Goal: Task Accomplishment & Management: Use online tool/utility

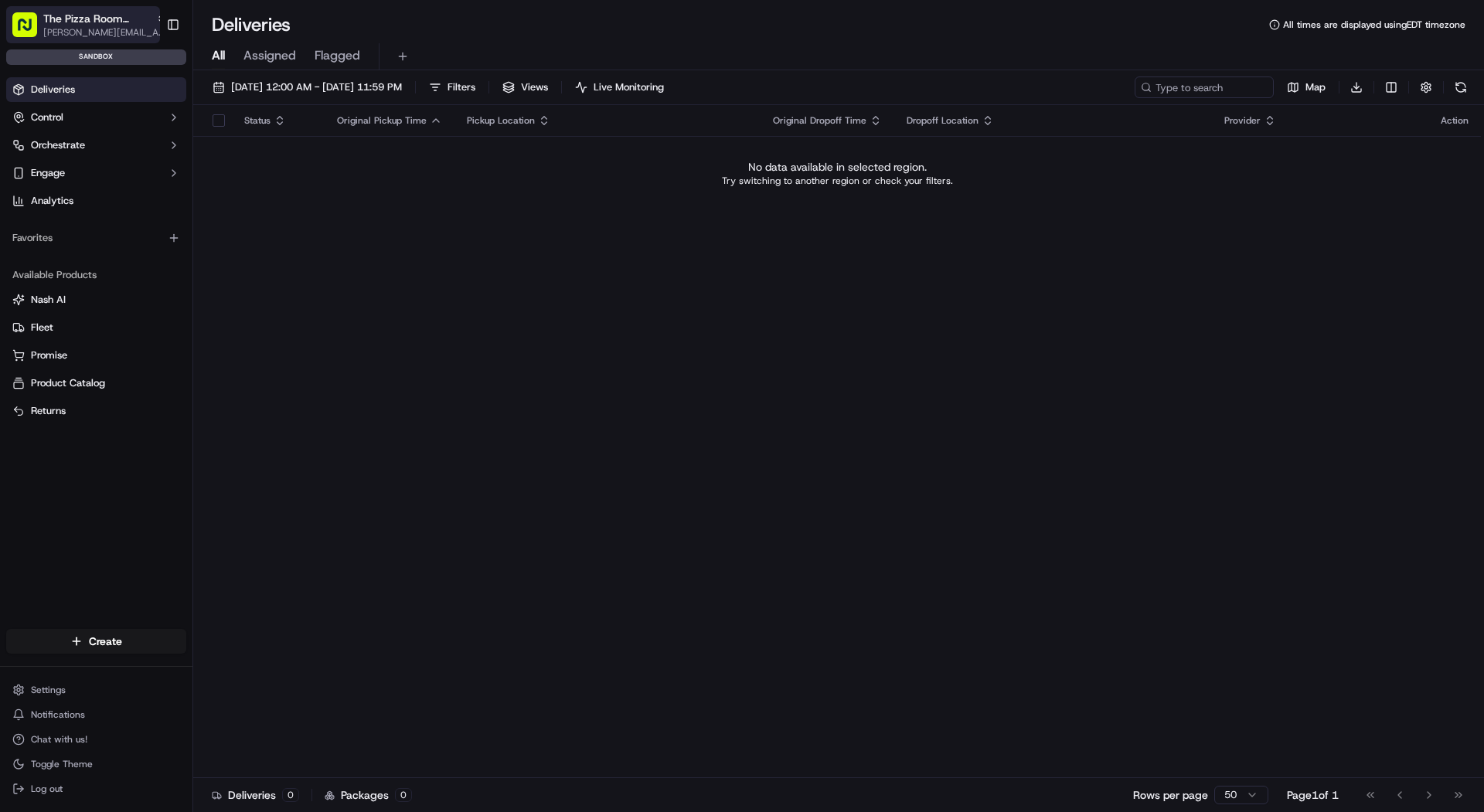
click at [70, 8] on button "The Pizza Room Mile End mariam@usenash.com" at bounding box center [83, 25] width 154 height 37
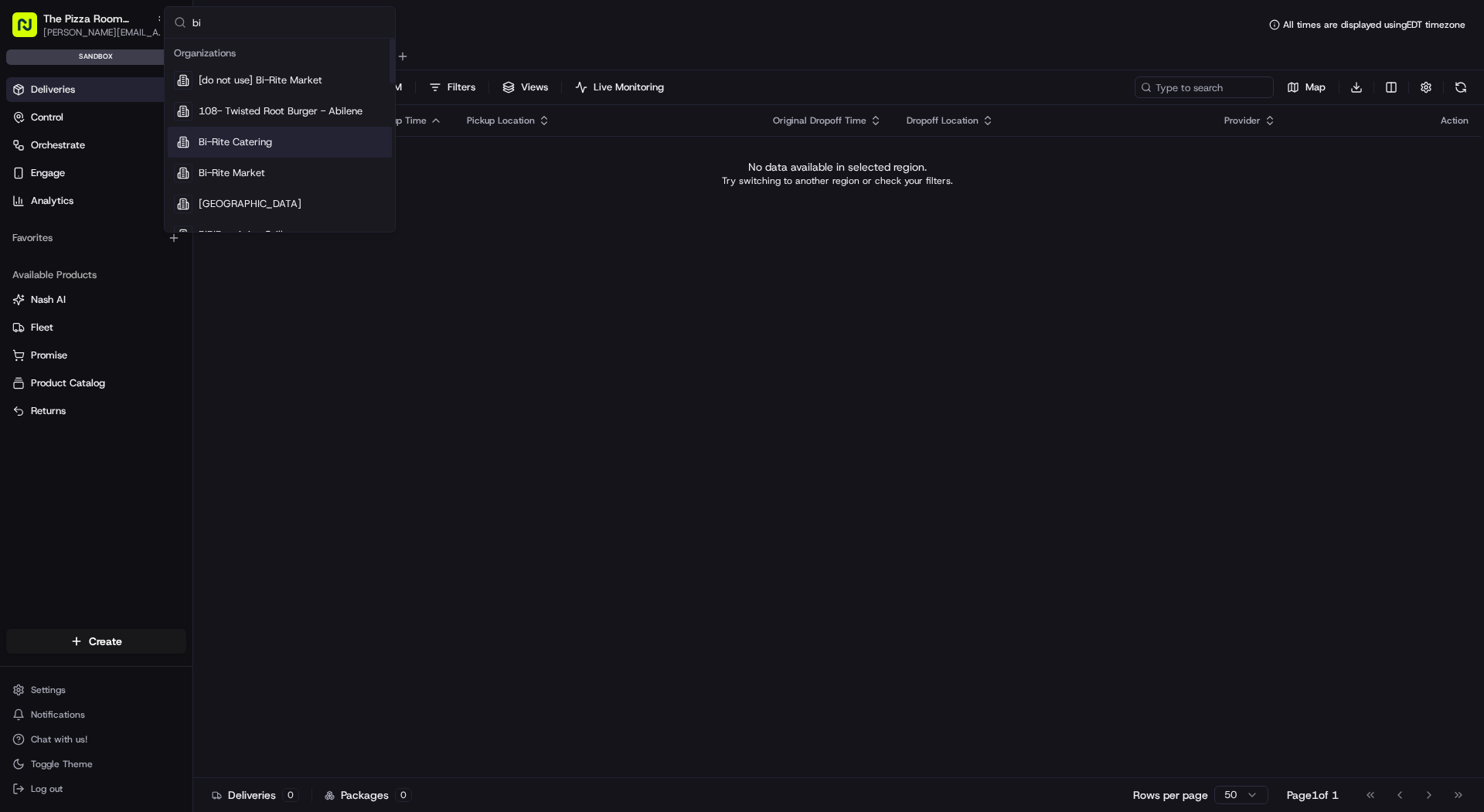
type input "bi"
click at [239, 144] on span "Bi-Rite Catering" at bounding box center [236, 141] width 74 height 14
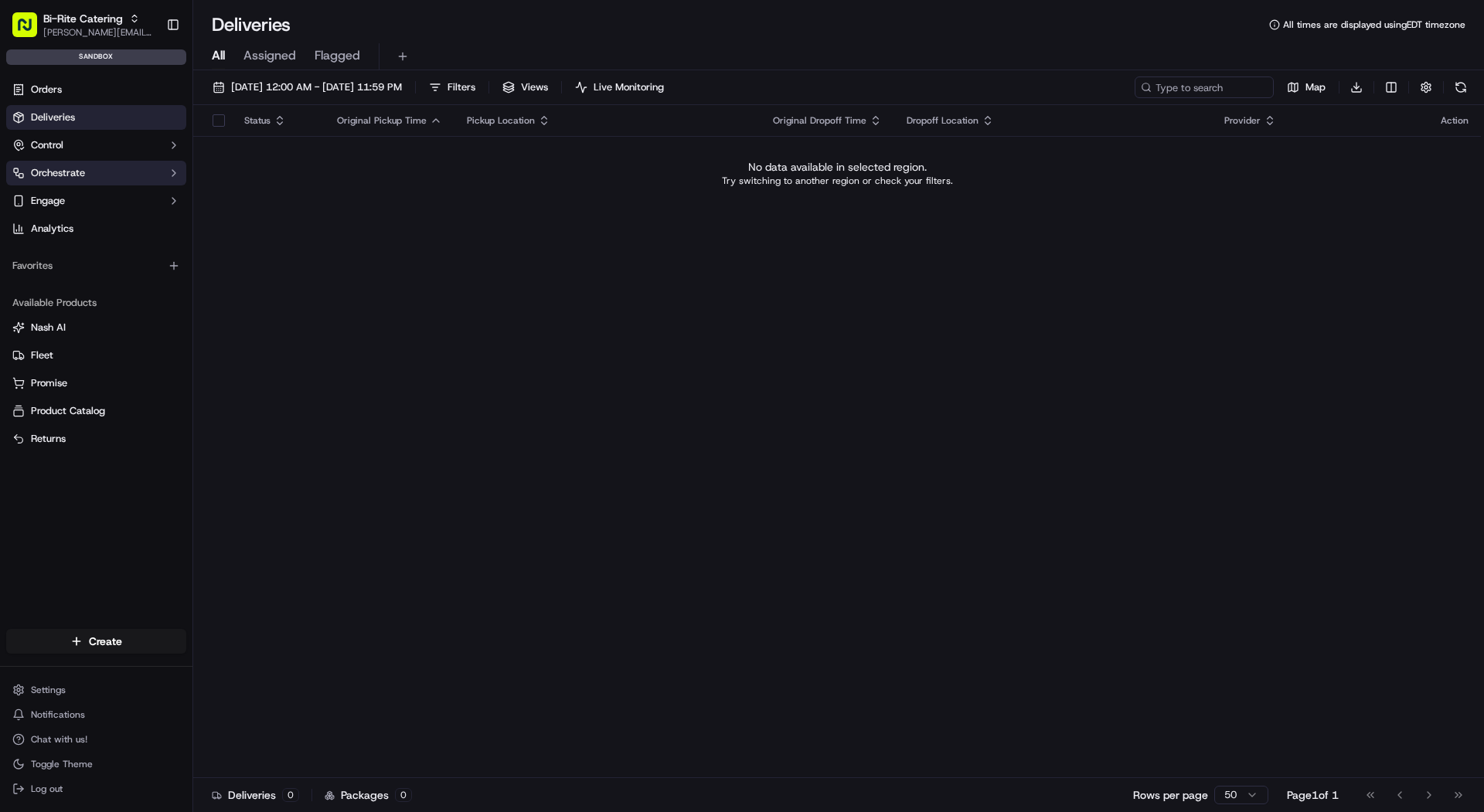
click at [119, 176] on button "Orchestrate" at bounding box center [97, 173] width 180 height 25
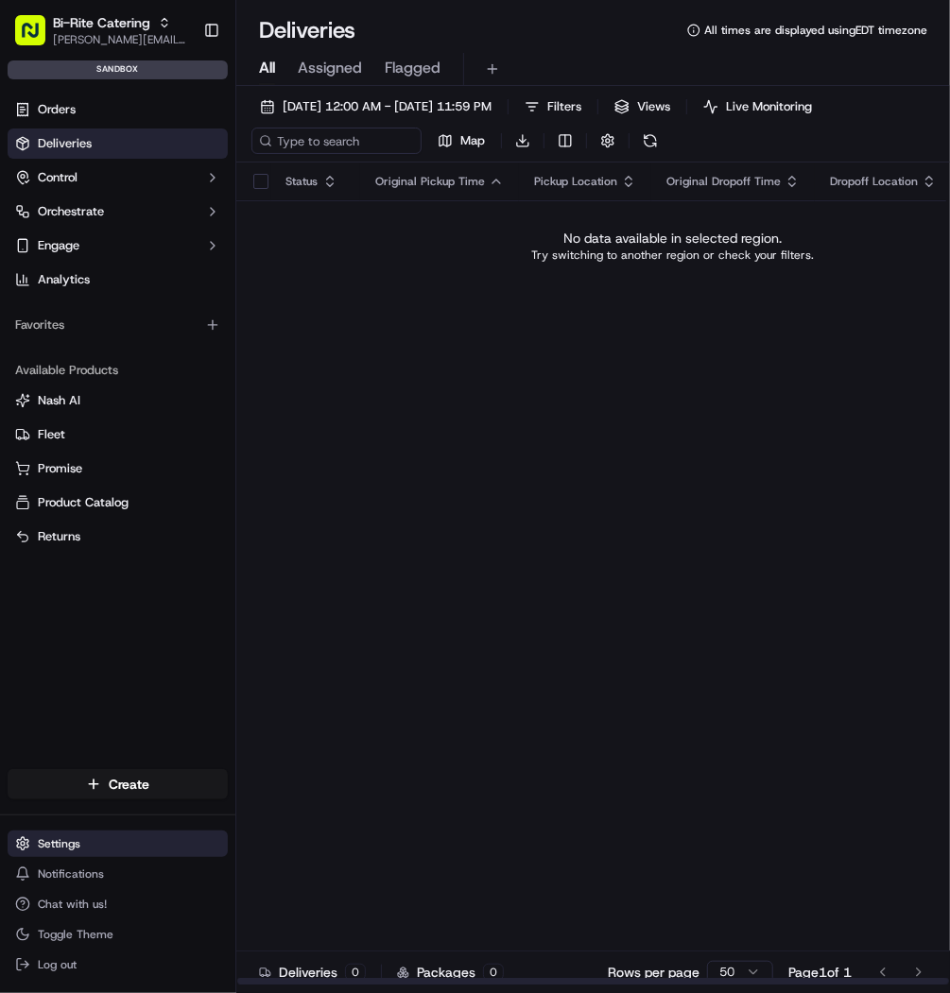
click at [126, 848] on html "Bi-Rite Catering mariam@usenash.com Toggle Sidebar sandbox Orders Deliveries Co…" at bounding box center [475, 496] width 950 height 993
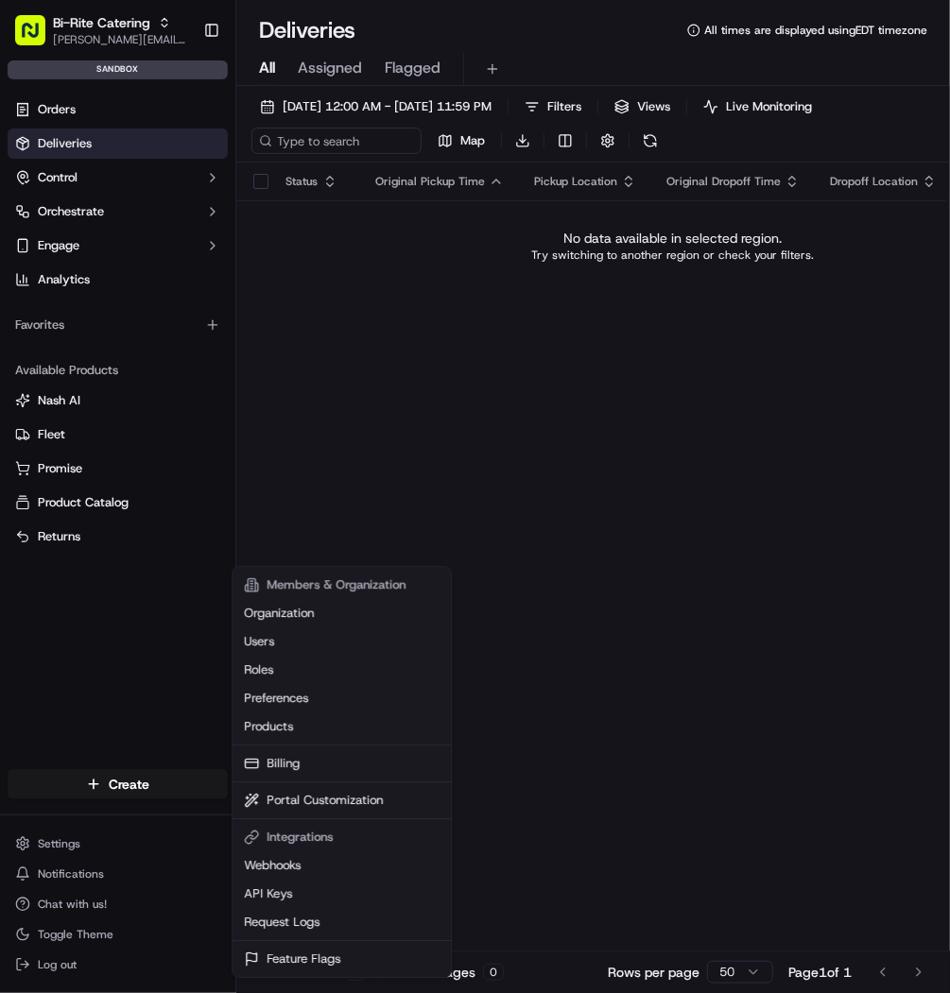
click at [122, 181] on html "Bi-Rite Catering mariam@usenash.com Toggle Sidebar sandbox Orders Deliveries Co…" at bounding box center [475, 496] width 950 height 993
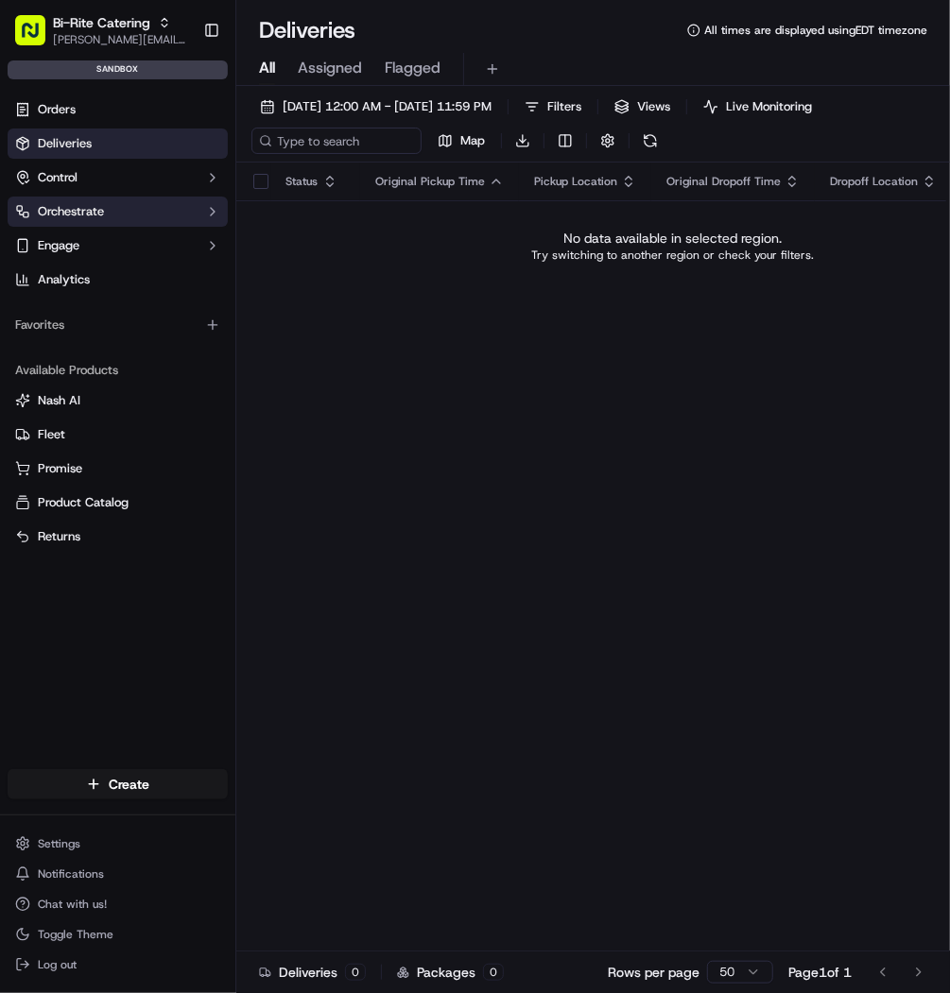
click at [117, 203] on button "Orchestrate" at bounding box center [118, 212] width 220 height 30
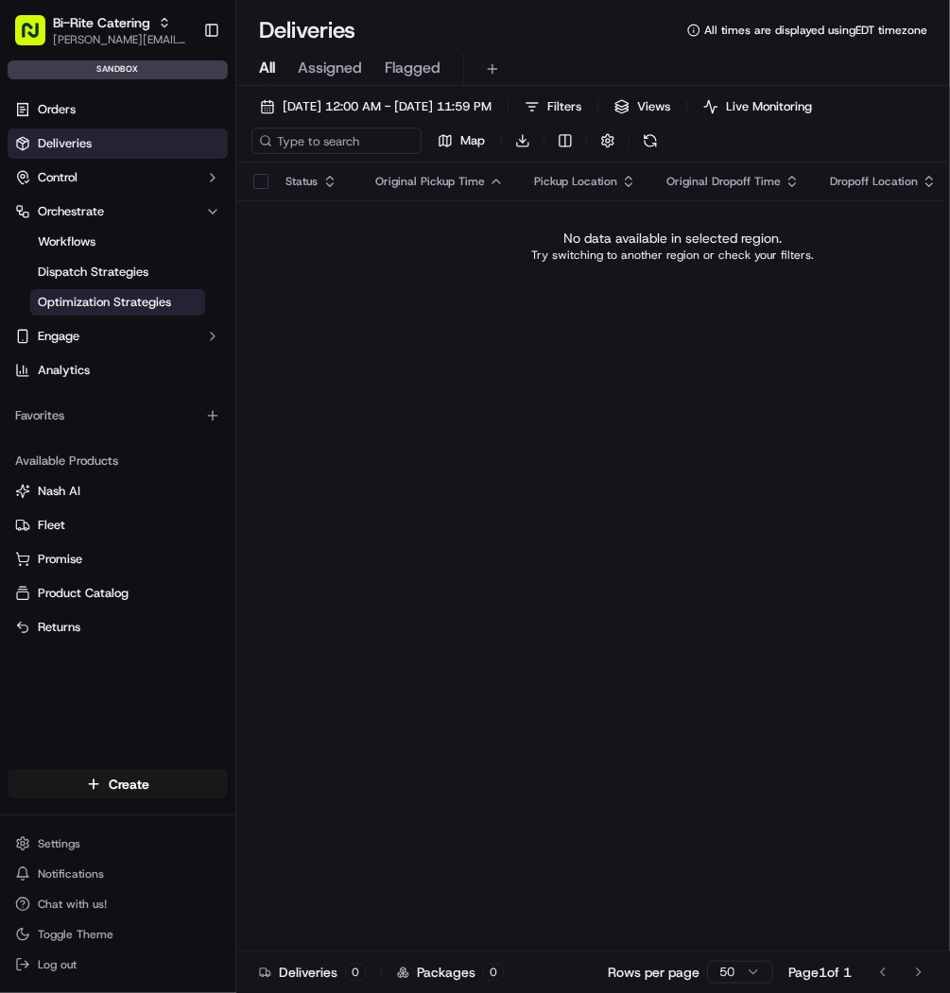
click at [133, 304] on span "Optimization Strategies" at bounding box center [104, 302] width 133 height 17
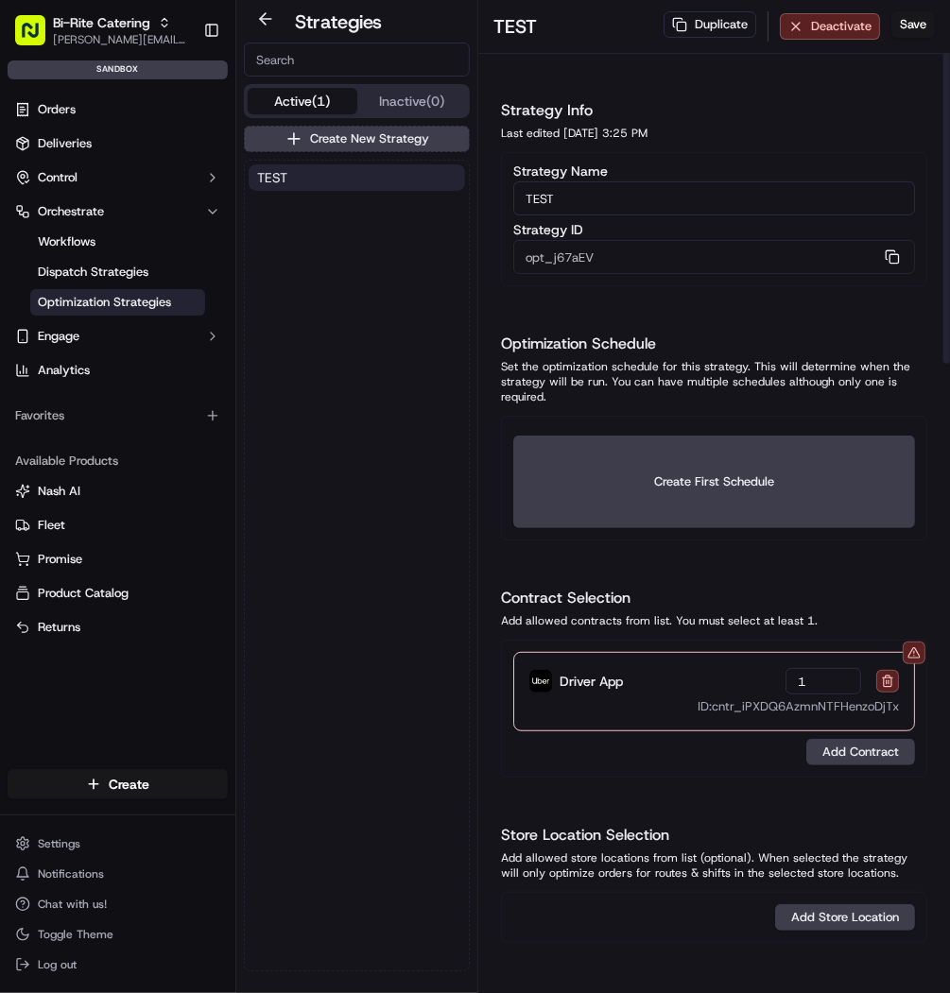
click at [563, 198] on input "TEST" at bounding box center [714, 198] width 402 height 34
type input "DEMO"
click at [915, 27] on button "Save" at bounding box center [912, 24] width 43 height 26
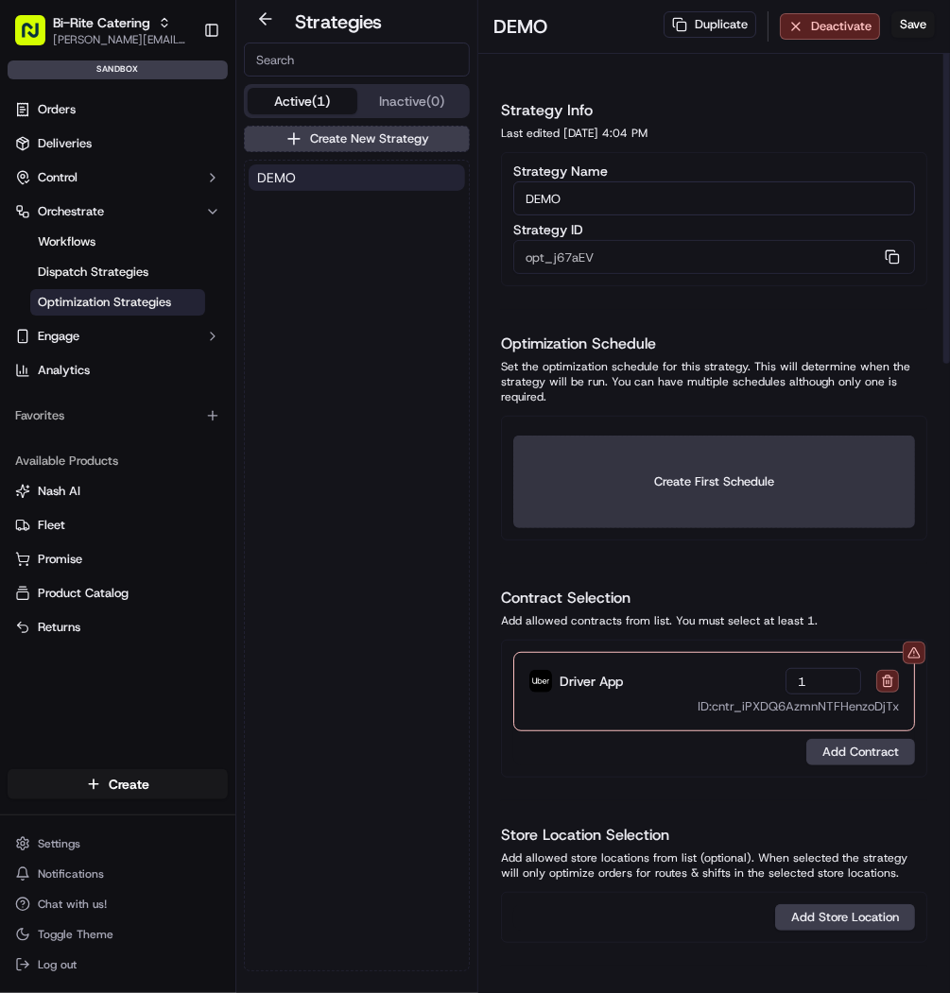
click at [709, 503] on button "Create First Schedule" at bounding box center [714, 482] width 402 height 93
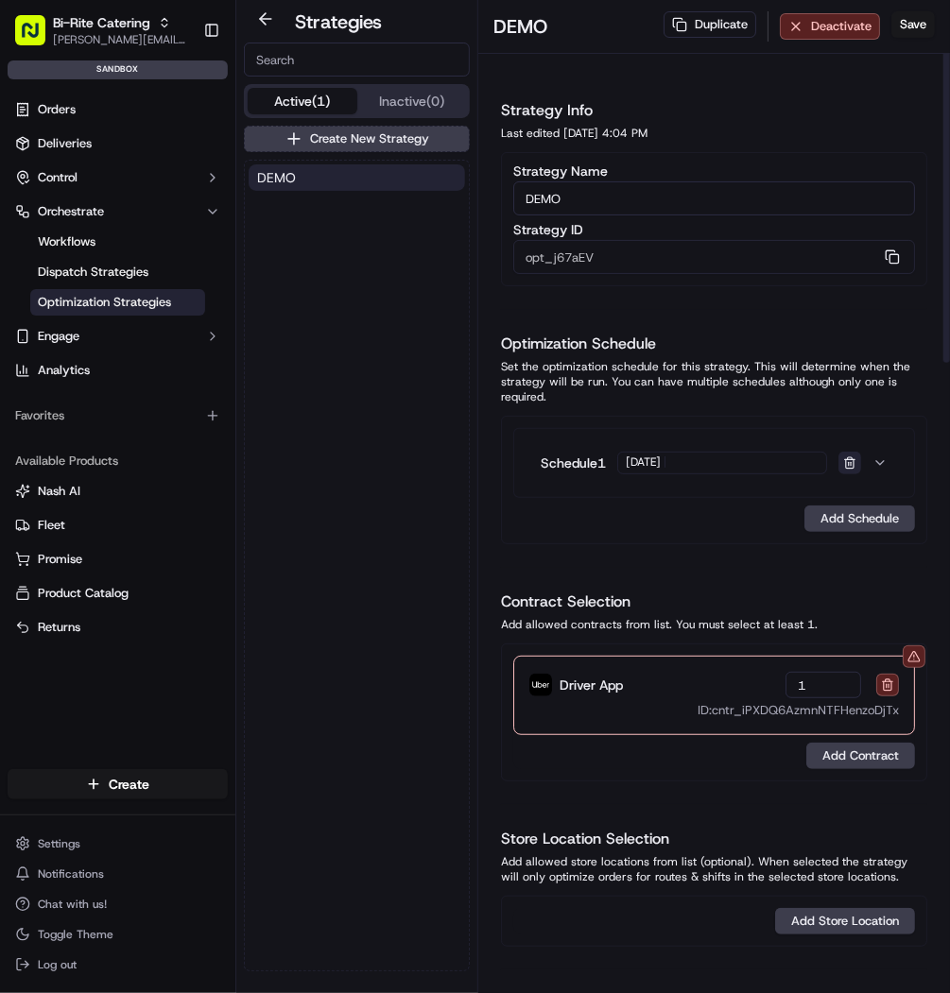
click at [853, 473] on button "button" at bounding box center [849, 463] width 23 height 23
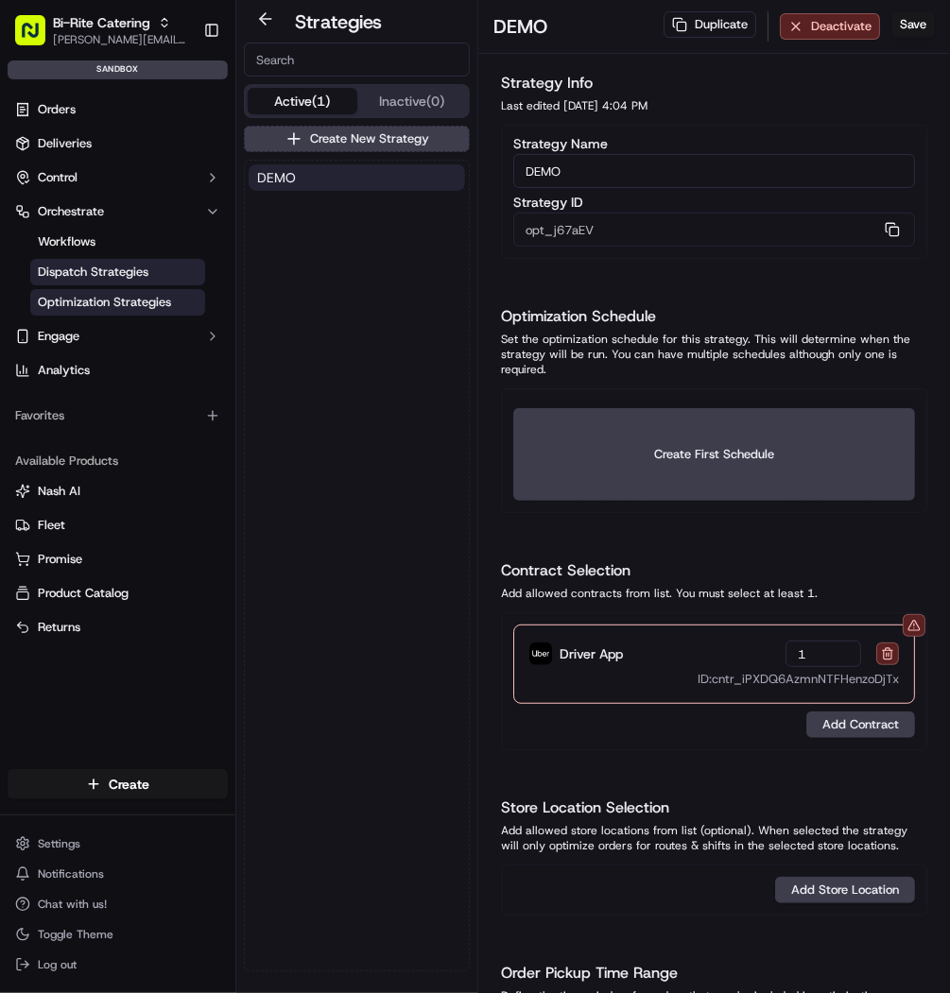
scroll to position [34, 0]
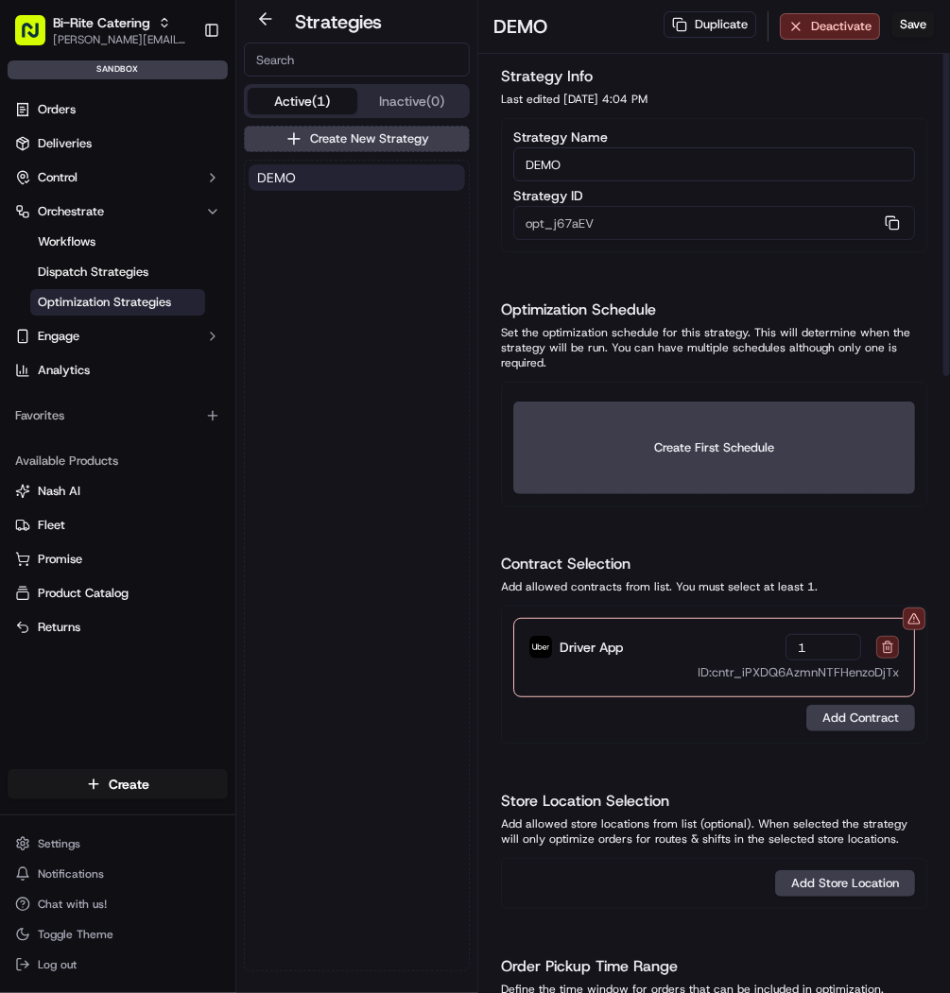
click at [889, 649] on button at bounding box center [887, 647] width 23 height 23
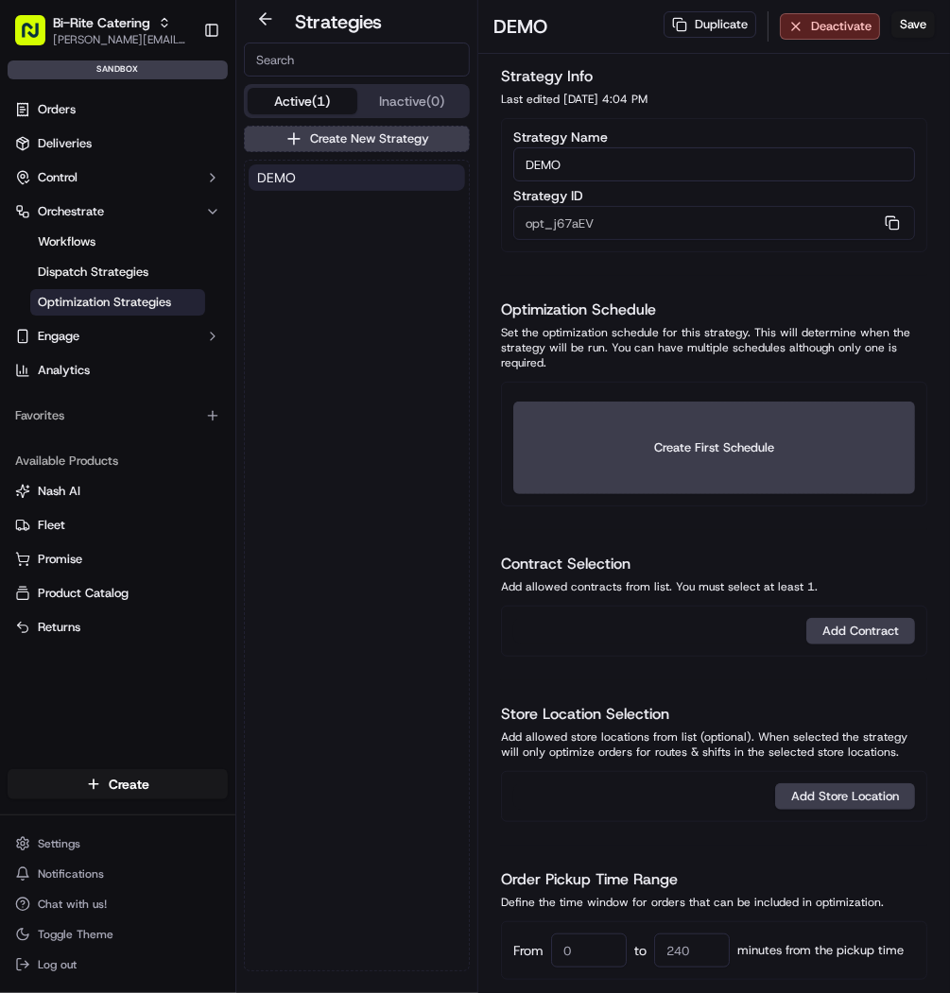
click at [95, 286] on ul "Workflows Dispatch Strategies Optimization Strategies" at bounding box center [119, 272] width 194 height 91
click at [95, 276] on span "Dispatch Strategies" at bounding box center [93, 272] width 111 height 17
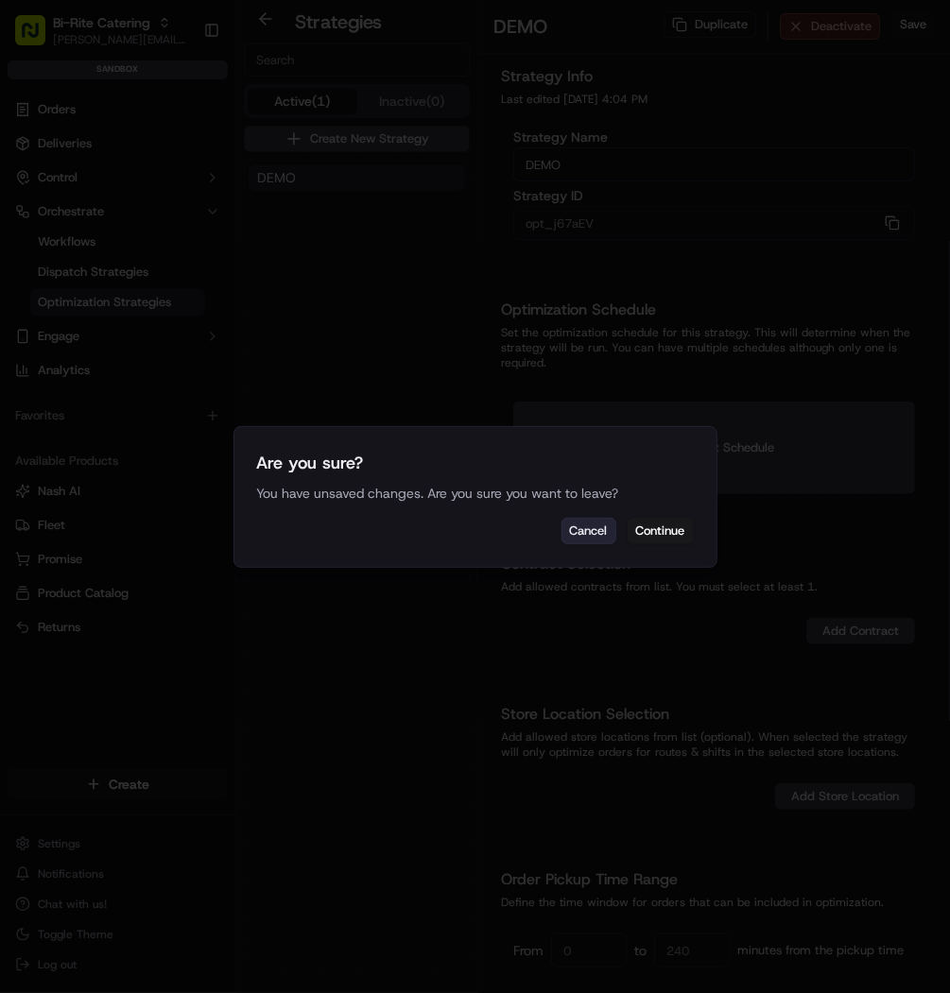
click at [566, 535] on button "Cancel" at bounding box center [588, 531] width 55 height 26
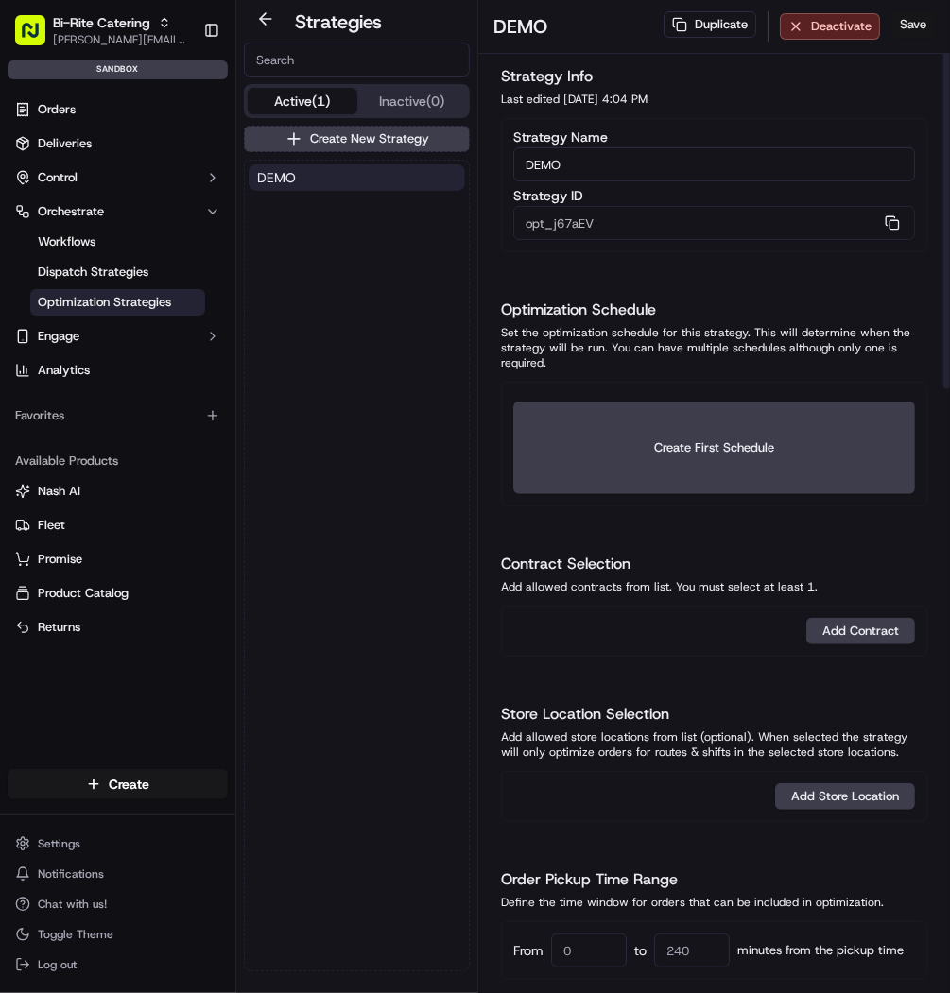
click at [923, 18] on button "Save" at bounding box center [912, 24] width 43 height 26
click at [97, 264] on span "Dispatch Strategies" at bounding box center [93, 272] width 111 height 17
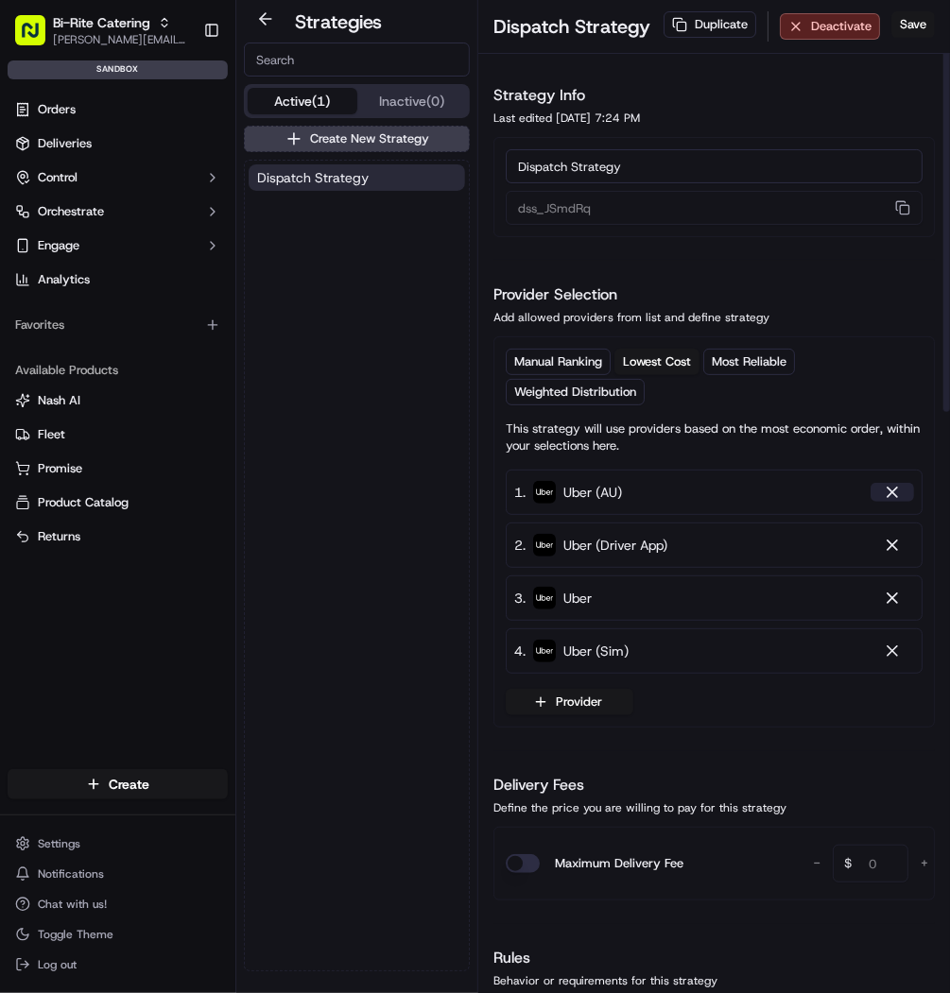
click at [894, 494] on div at bounding box center [892, 492] width 19 height 19
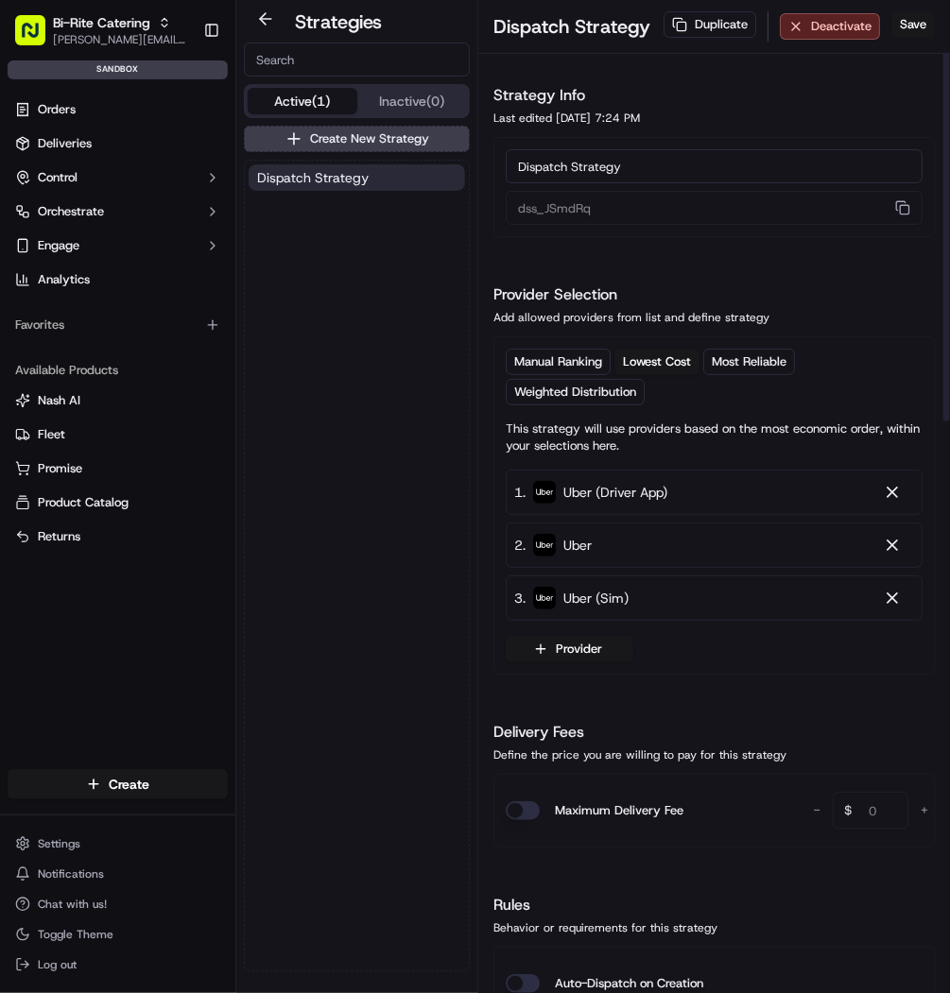
click at [894, 494] on div at bounding box center [892, 492] width 19 height 19
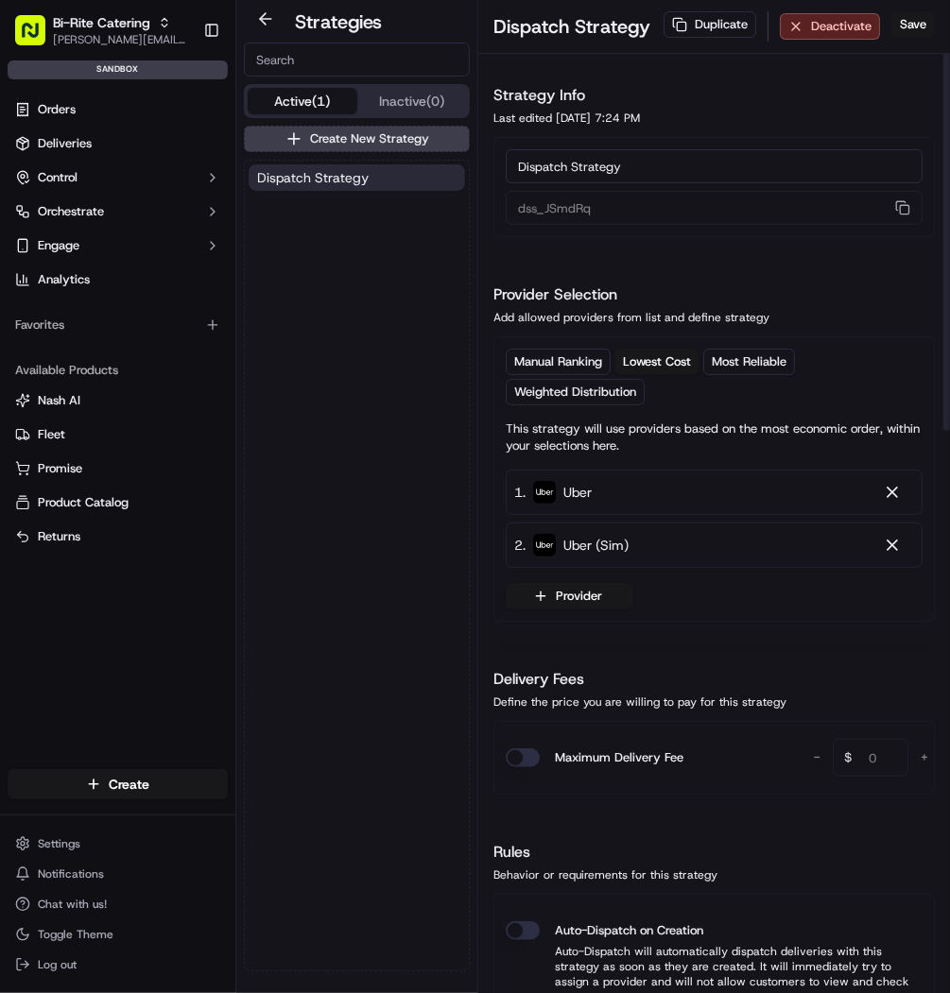
click at [894, 494] on div at bounding box center [892, 492] width 19 height 19
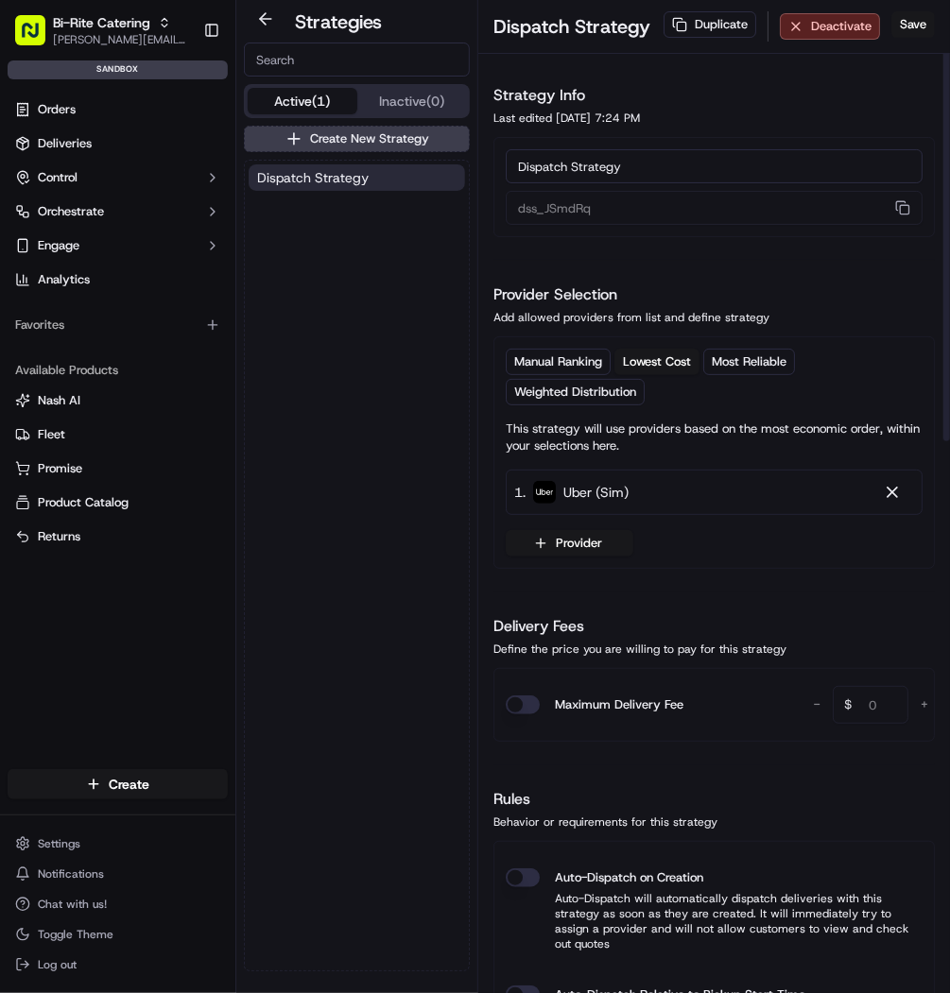
click at [894, 494] on div at bounding box center [892, 492] width 19 height 19
click at [894, 494] on div "Please select at least one provider." at bounding box center [714, 491] width 417 height 43
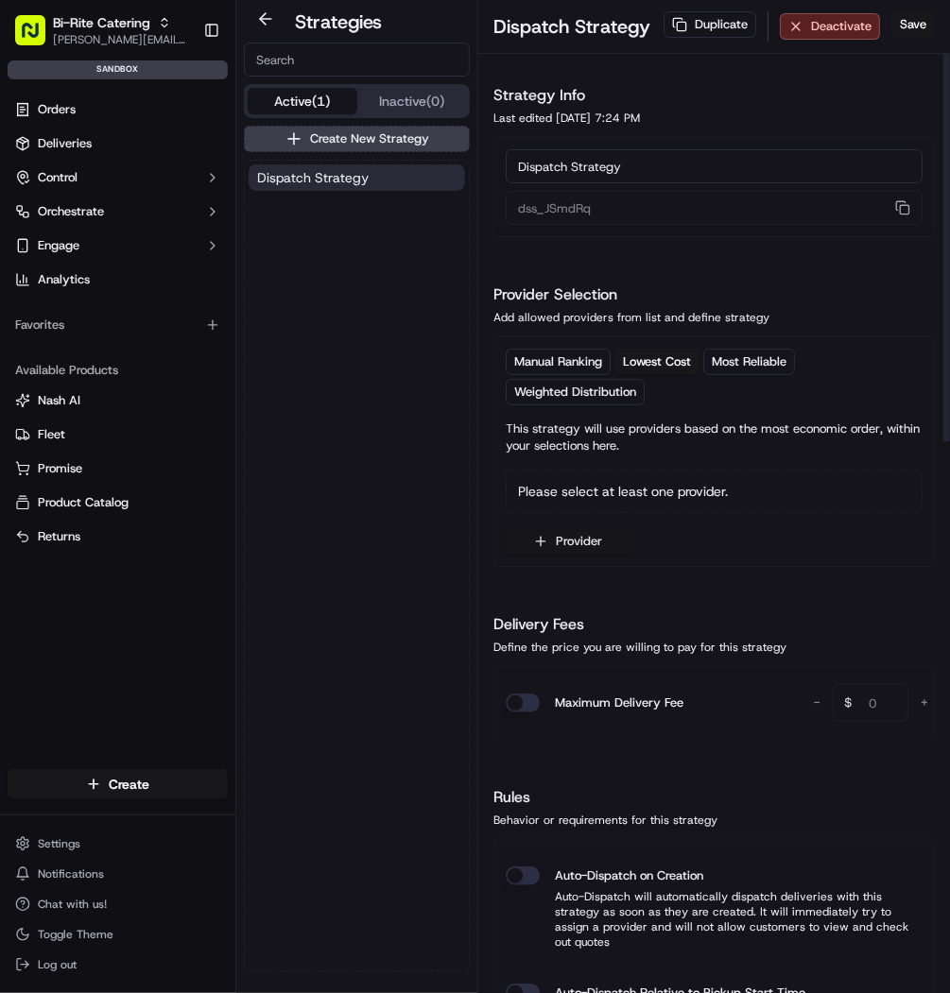
click at [553, 547] on button "Provider" at bounding box center [570, 541] width 128 height 26
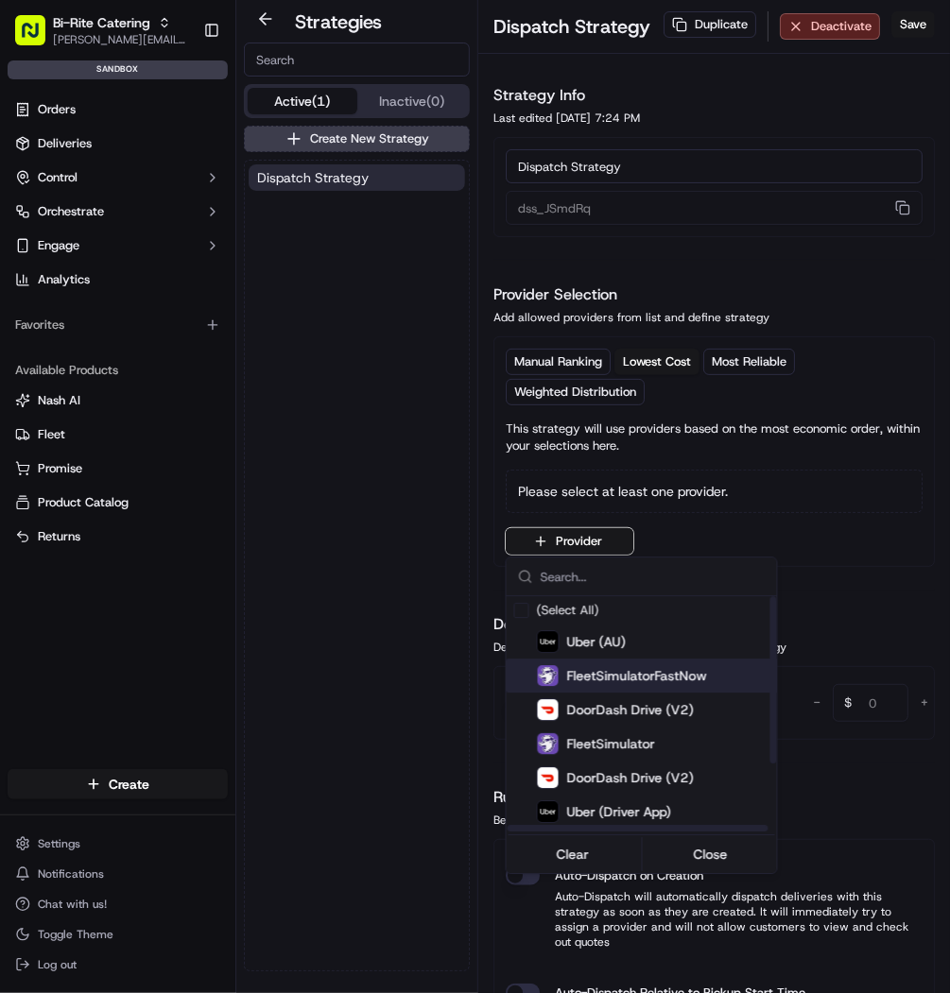
click at [650, 677] on span "FleetSimulatorFastNow" at bounding box center [637, 675] width 140 height 19
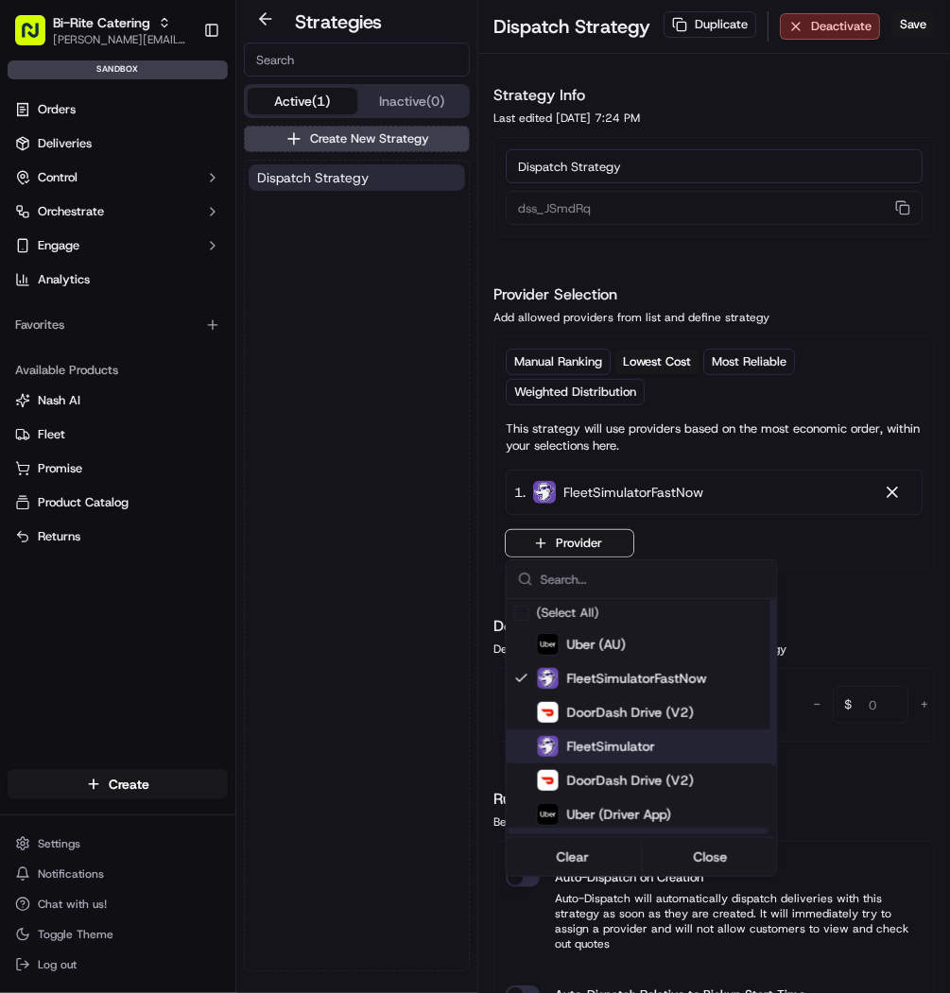
click at [578, 737] on span "FleetSimulator" at bounding box center [611, 746] width 88 height 19
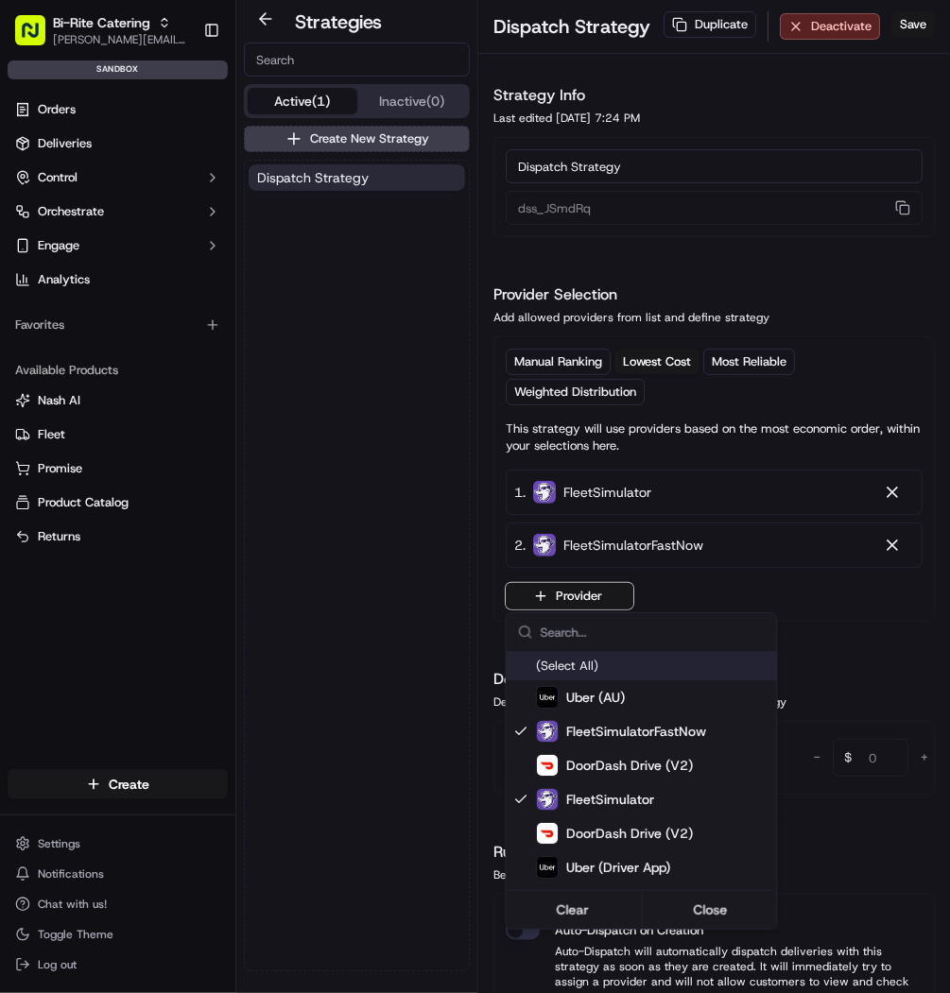
click at [897, 492] on html "Bi-Rite Catering mariam@usenash.com Toggle Sidebar sandbox Orders Deliveries Co…" at bounding box center [475, 496] width 950 height 993
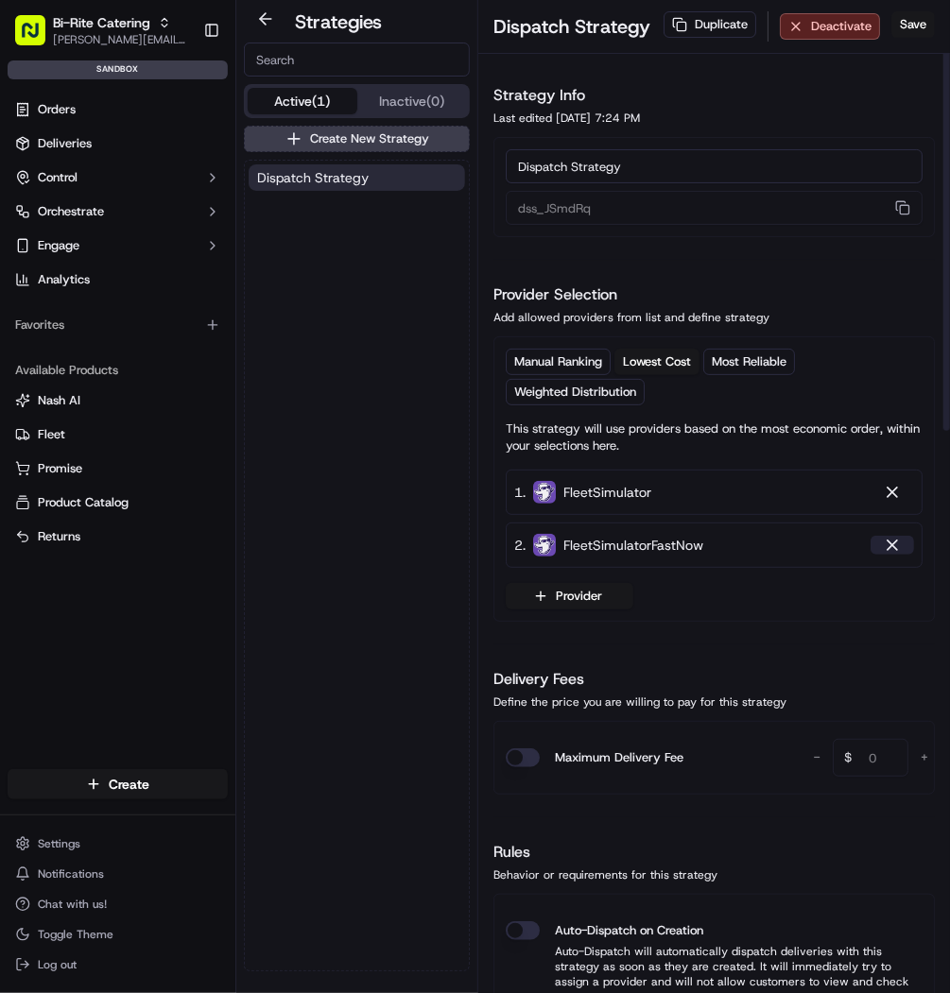
click at [895, 540] on div at bounding box center [892, 545] width 19 height 19
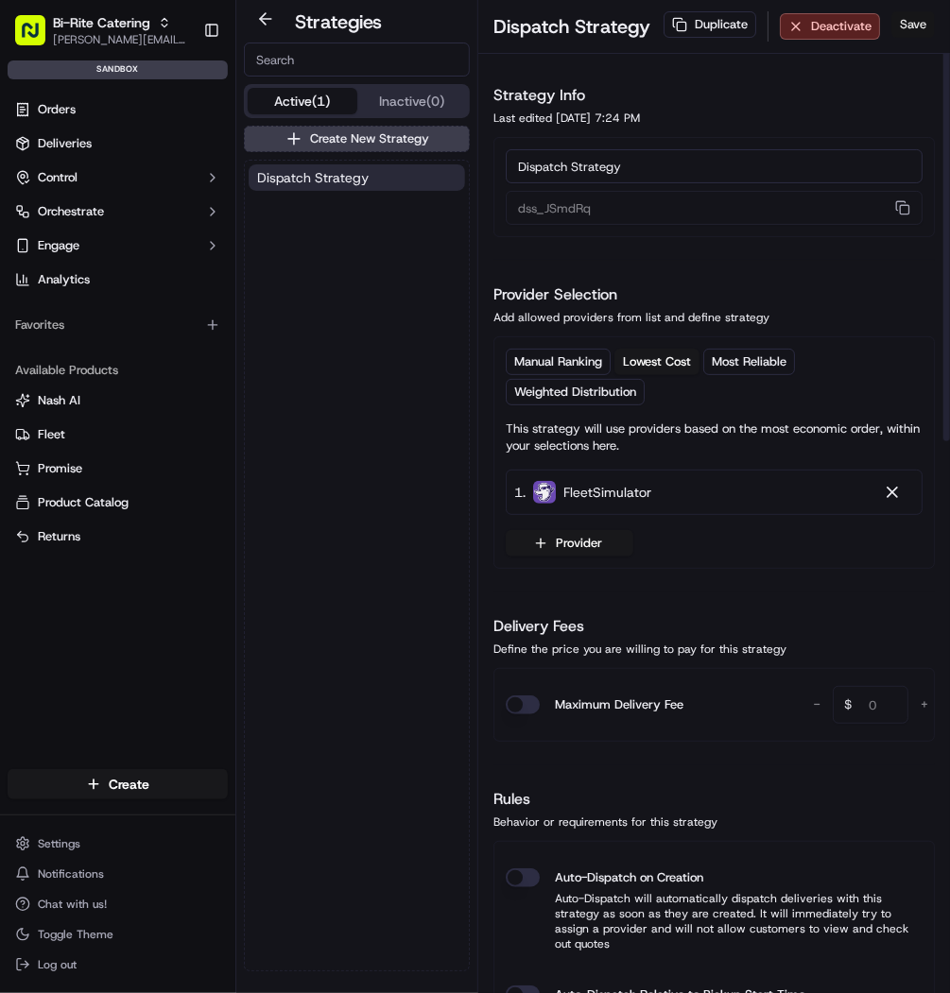
click at [915, 31] on button "Save" at bounding box center [912, 24] width 43 height 26
click at [112, 218] on button "Orchestrate" at bounding box center [118, 212] width 220 height 30
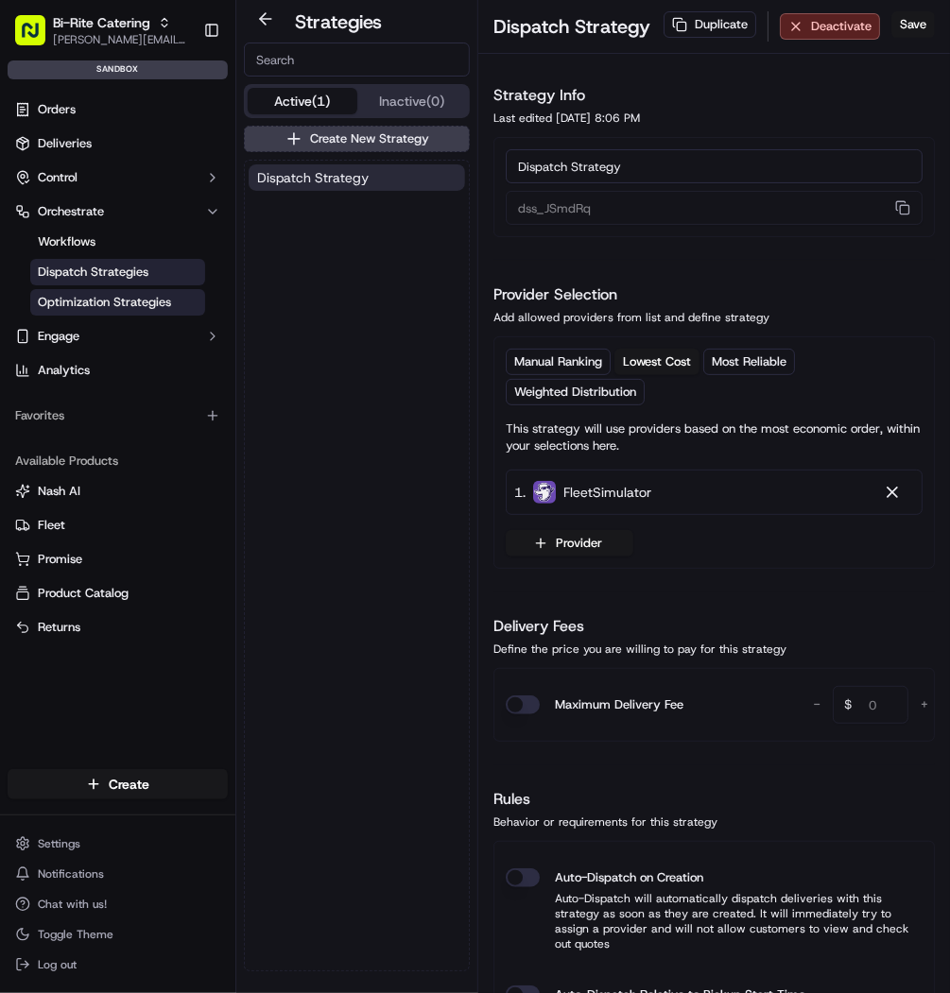
click at [99, 297] on span "Optimization Strategies" at bounding box center [104, 302] width 133 height 17
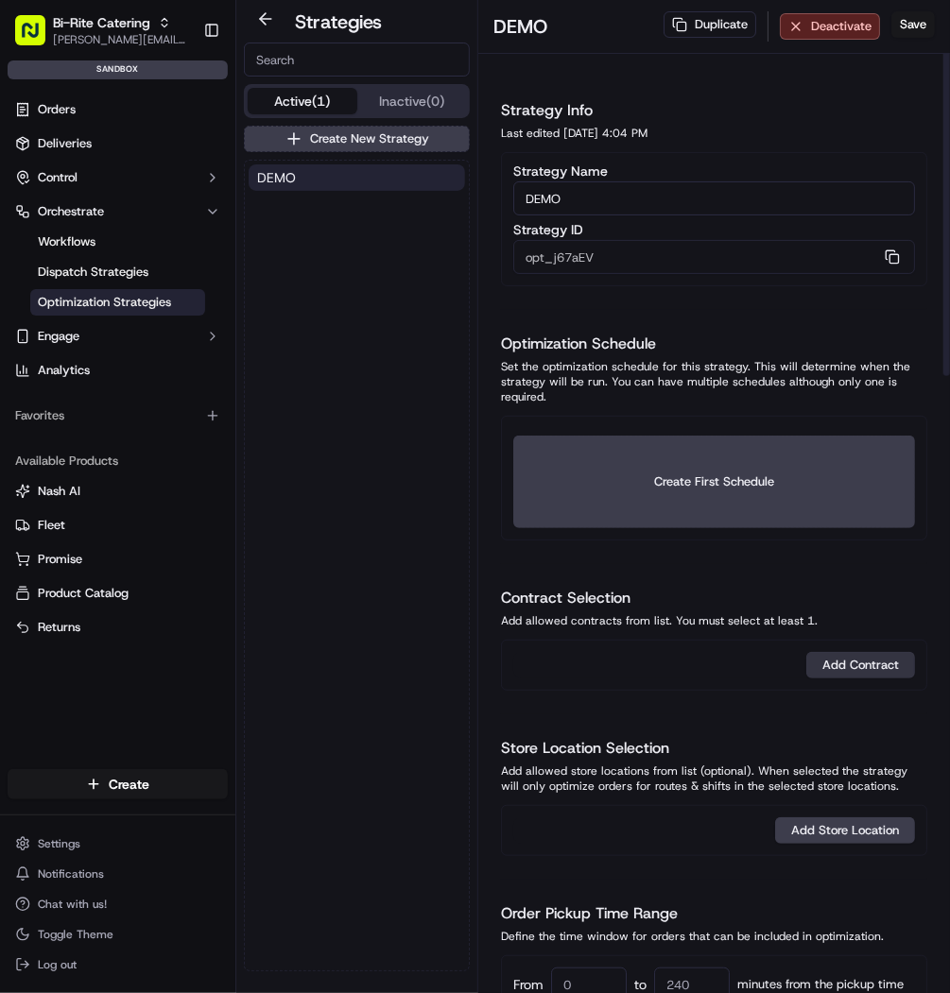
click at [846, 652] on button "Add Contract" at bounding box center [860, 665] width 109 height 26
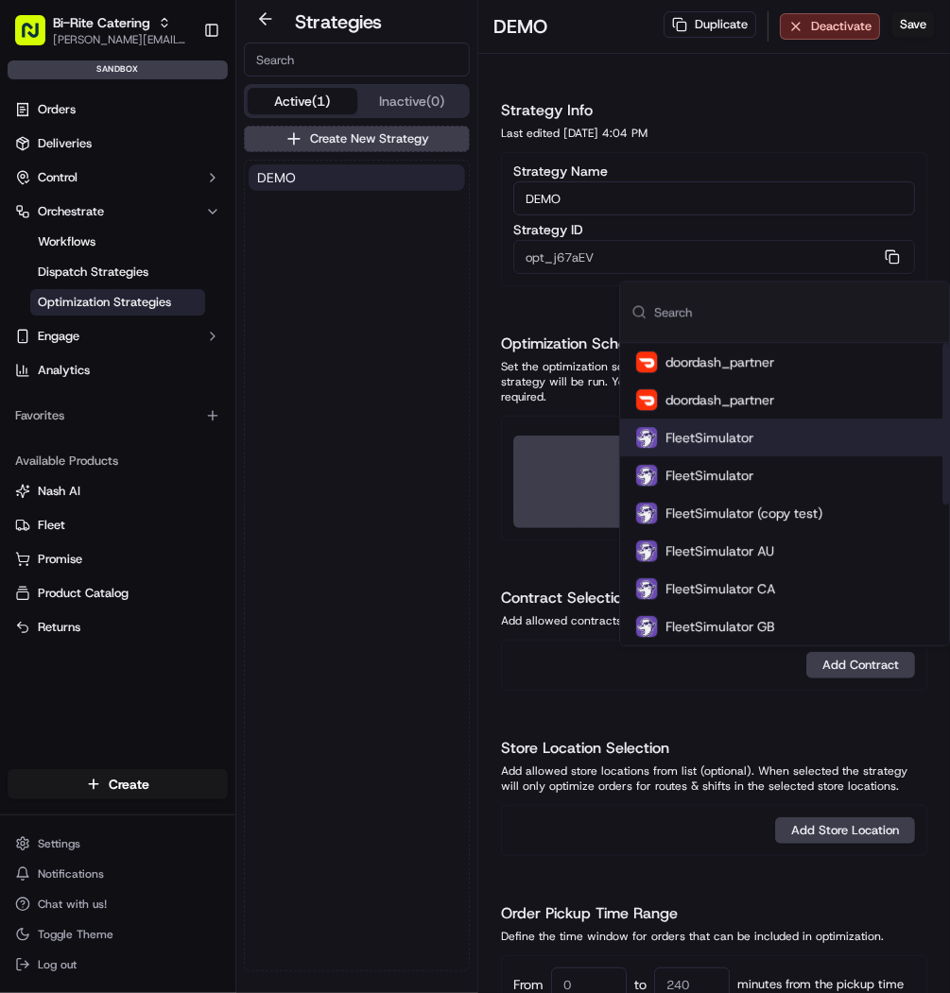
click at [796, 449] on div "FleetSimulator" at bounding box center [784, 438] width 329 height 38
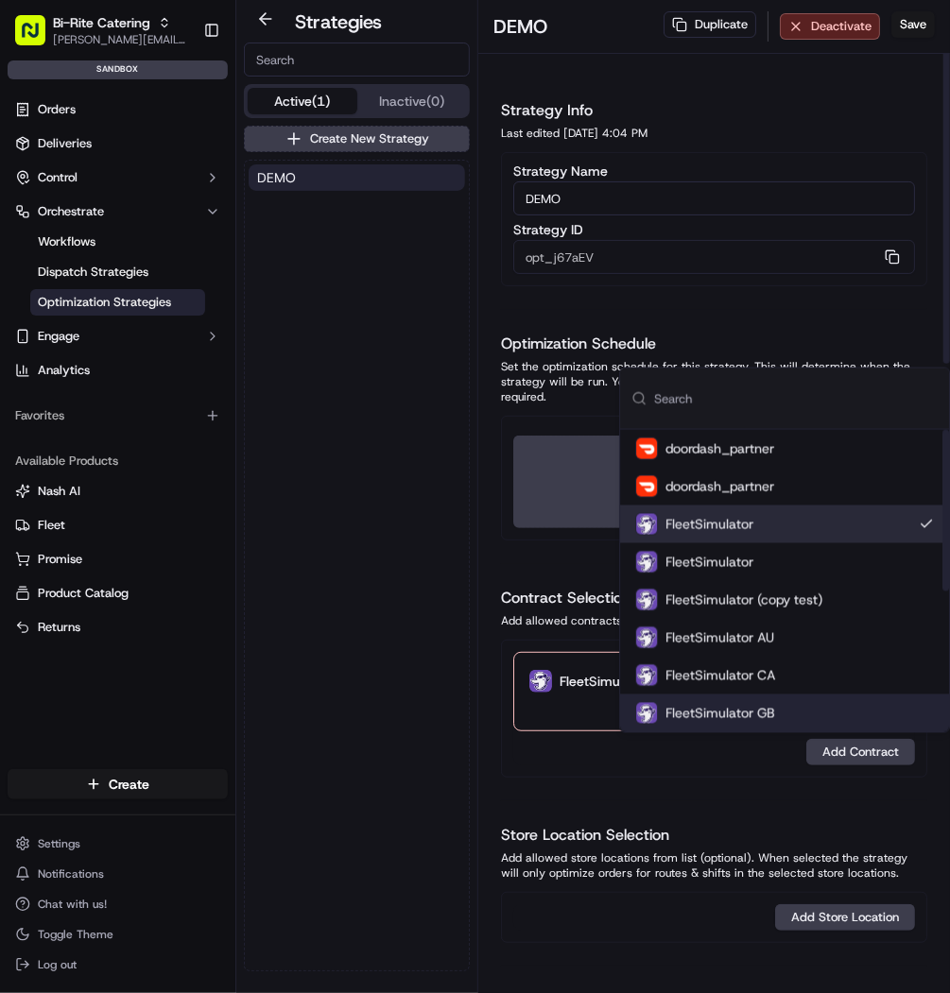
click at [620, 826] on h1 "Store Location Selection" at bounding box center [714, 835] width 426 height 23
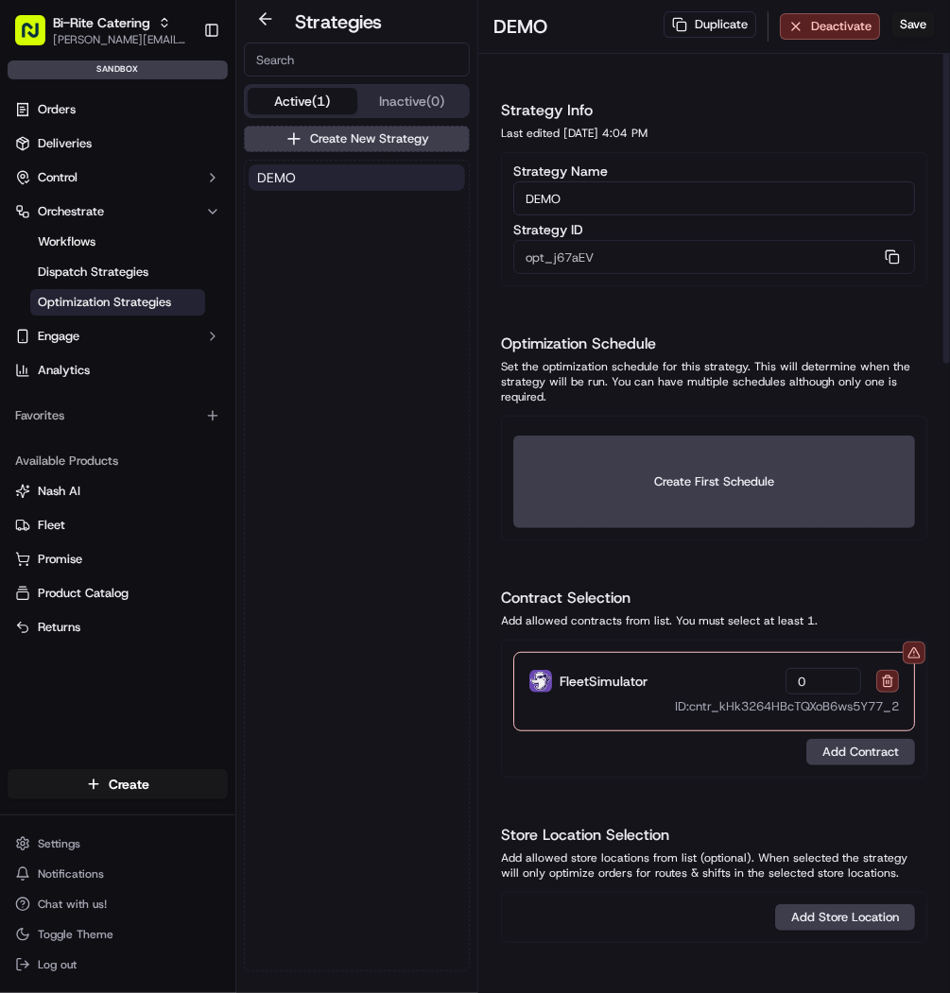
click at [817, 670] on input "0" at bounding box center [823, 681] width 76 height 26
type input "1"
click at [886, 689] on div "Vehicles: 1" at bounding box center [841, 681] width 113 height 26
click at [889, 678] on button at bounding box center [887, 681] width 23 height 23
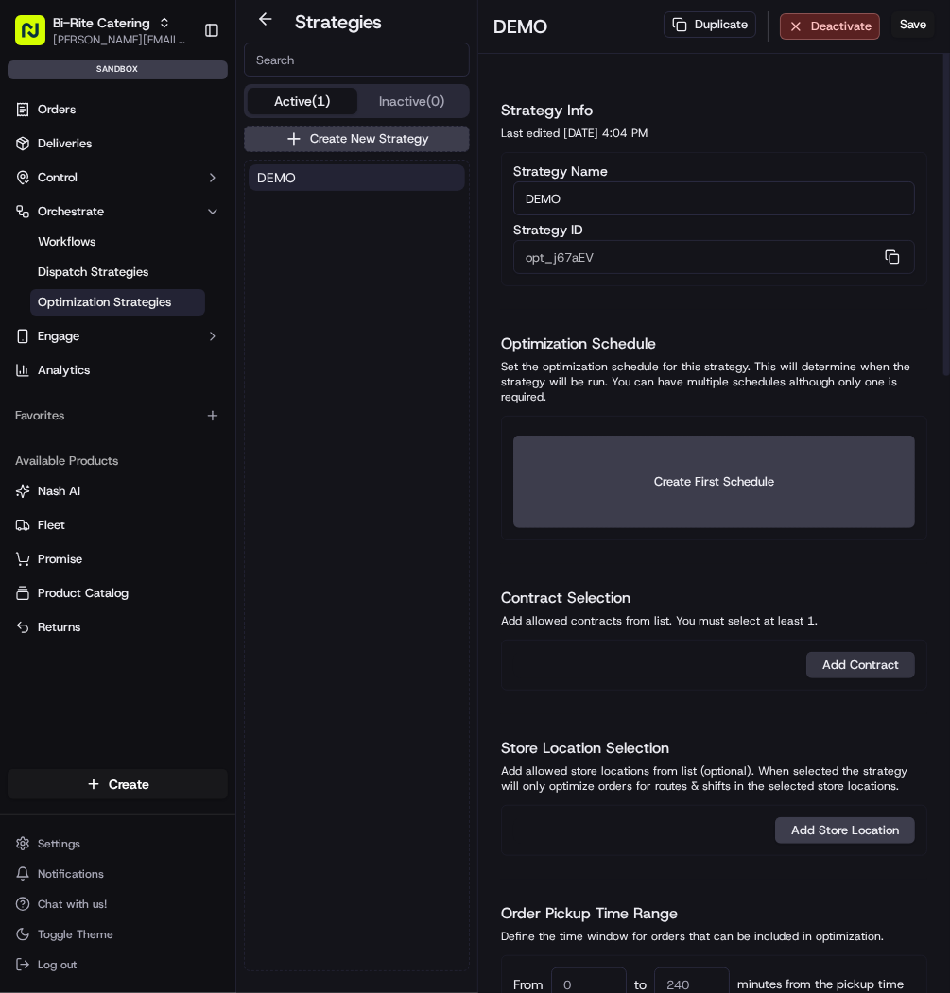
click at [876, 662] on button "Add Contract" at bounding box center [860, 665] width 109 height 26
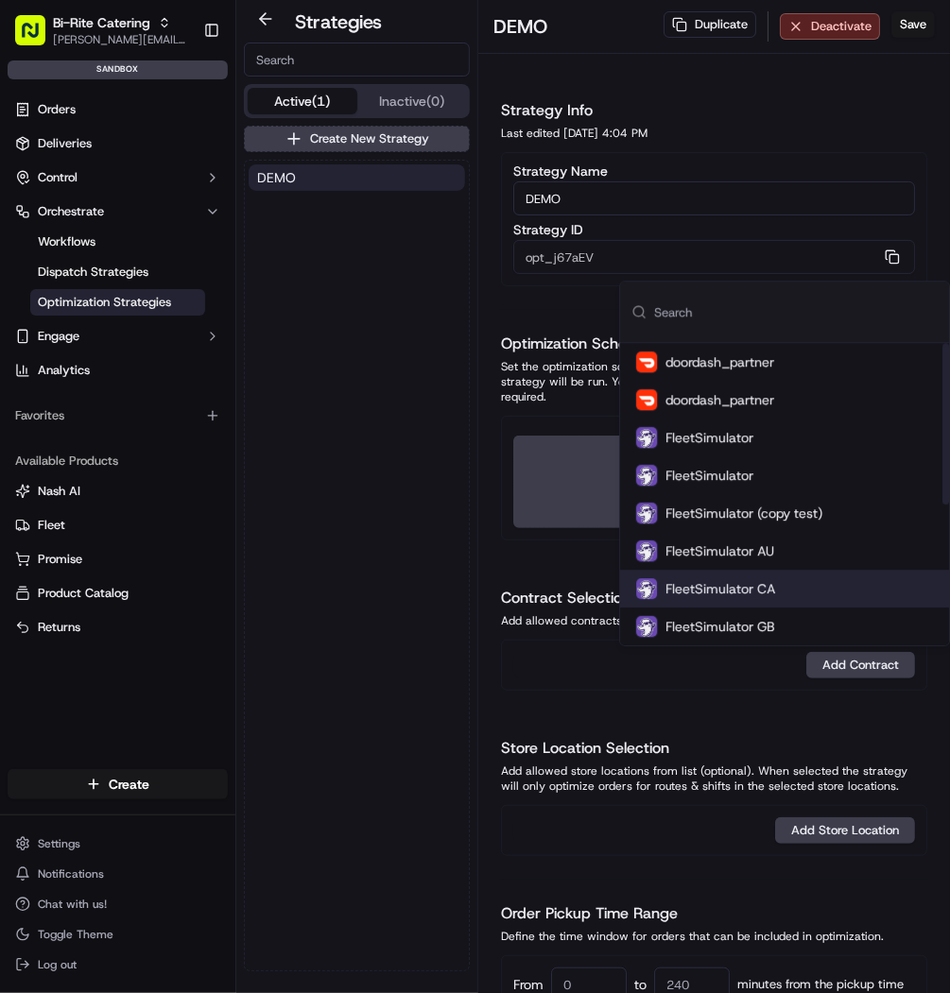
click at [369, 634] on div "DEMO" at bounding box center [357, 566] width 224 height 810
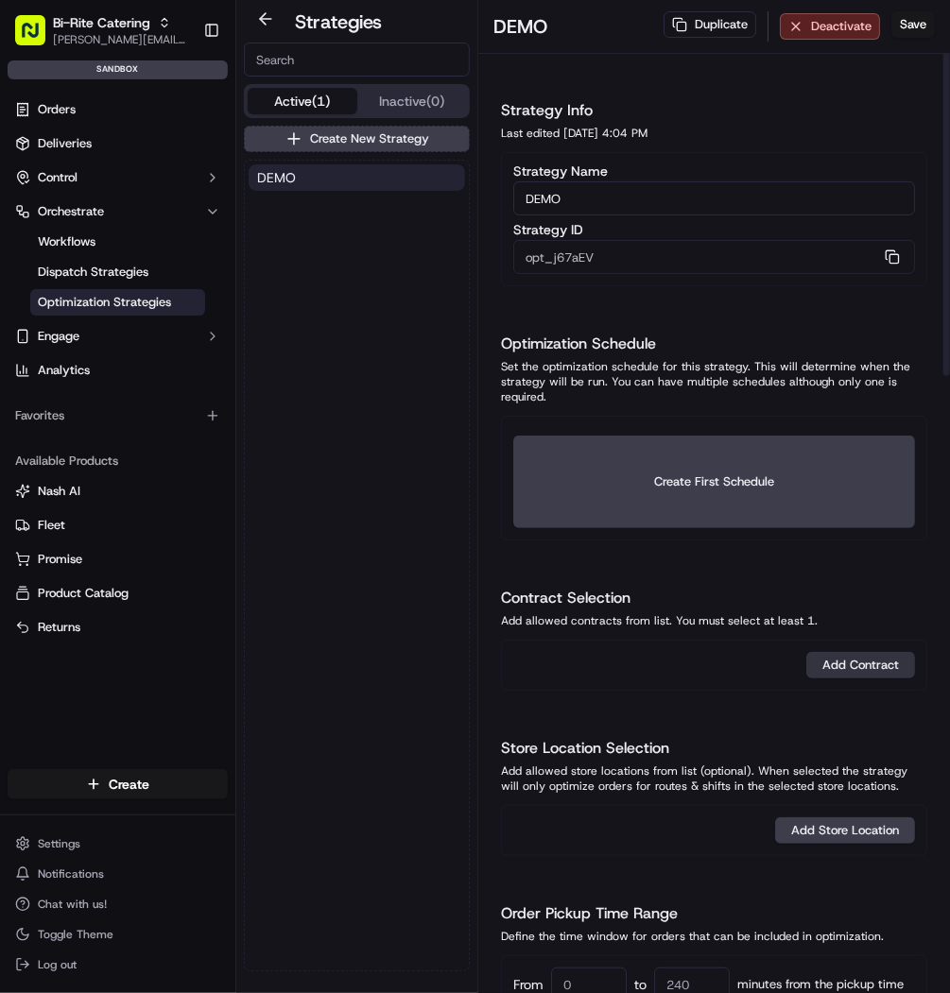
click at [832, 652] on button "Add Contract" at bounding box center [860, 665] width 109 height 26
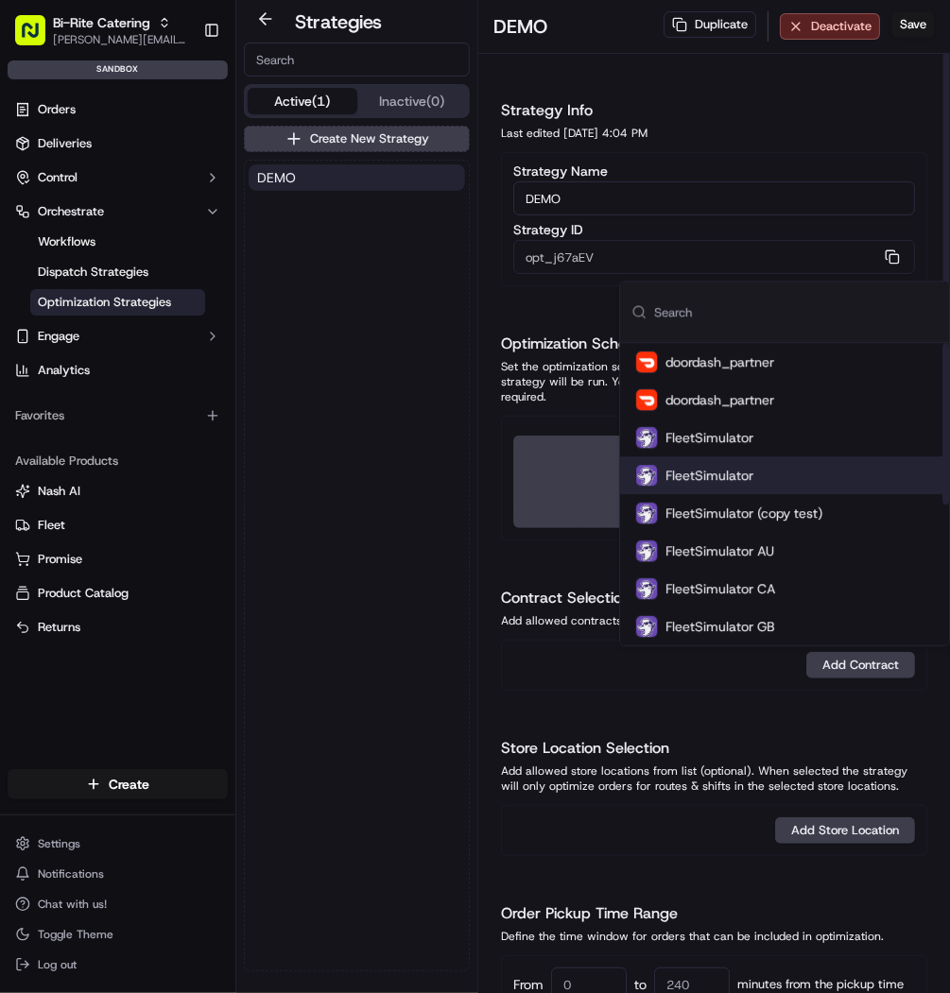
click at [701, 473] on span "FleetSimulator" at bounding box center [709, 475] width 88 height 19
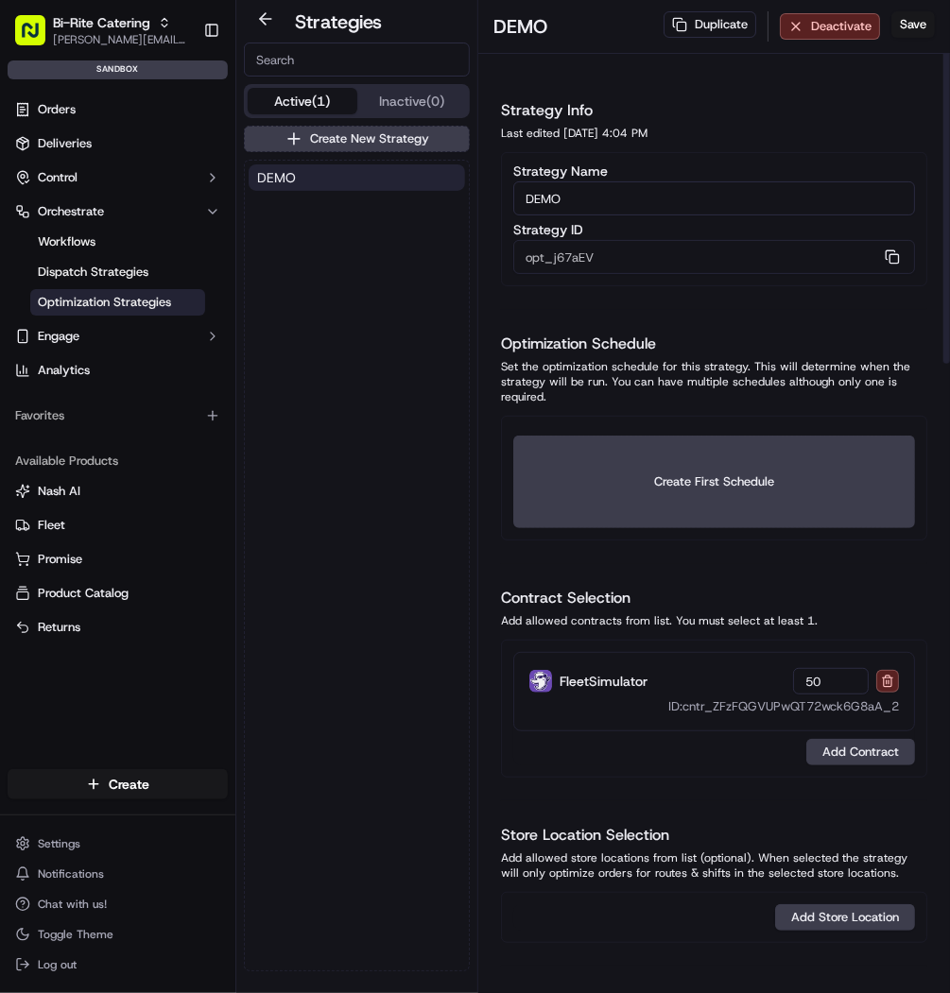
click at [821, 563] on div at bounding box center [714, 563] width 426 height 1
click at [818, 685] on input "50" at bounding box center [831, 681] width 76 height 26
click at [812, 617] on div "Contract Selection Add allowed contracts from list. You must select at least 1.…" at bounding box center [714, 682] width 426 height 191
click at [816, 680] on input "01" at bounding box center [831, 681] width 76 height 26
type input "1"
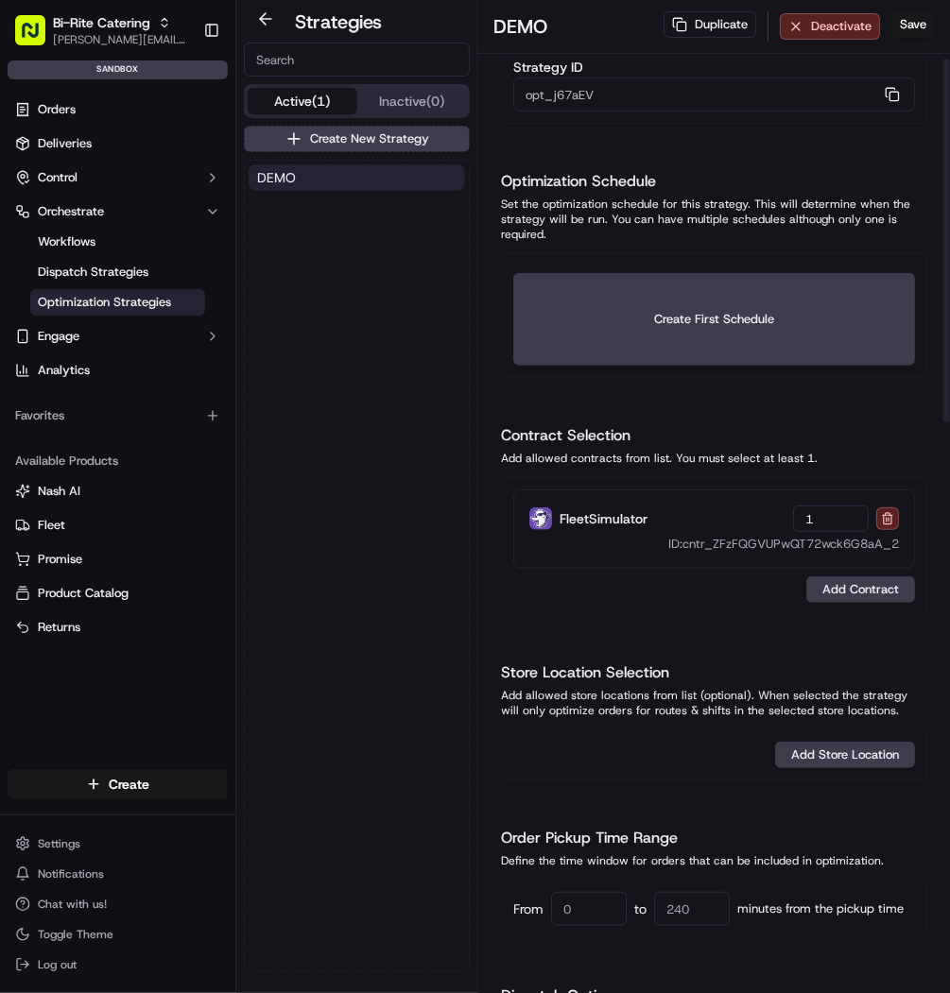
scroll to position [163, 0]
click at [845, 744] on button "Add Store Location" at bounding box center [845, 754] width 140 height 26
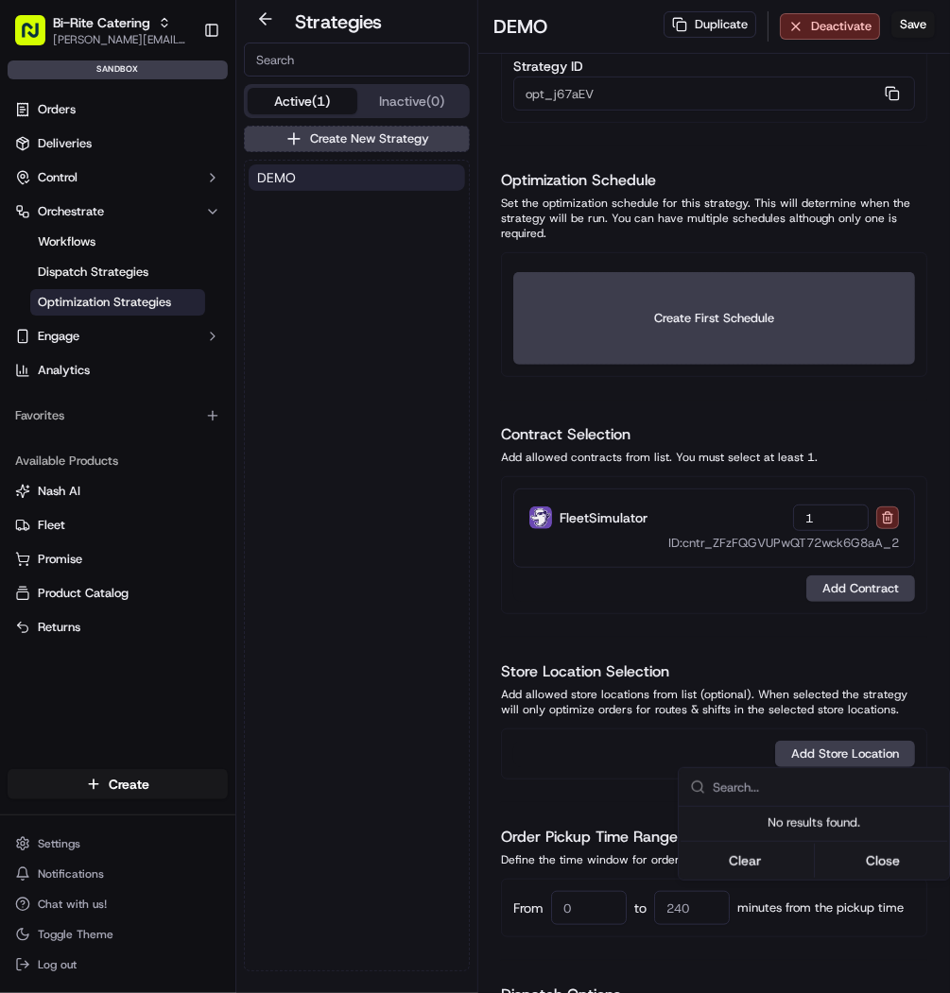
click at [502, 593] on html "Bi-Rite Catering mariam@usenash.com Toggle Sidebar sandbox Orders Deliveries Co…" at bounding box center [475, 496] width 950 height 993
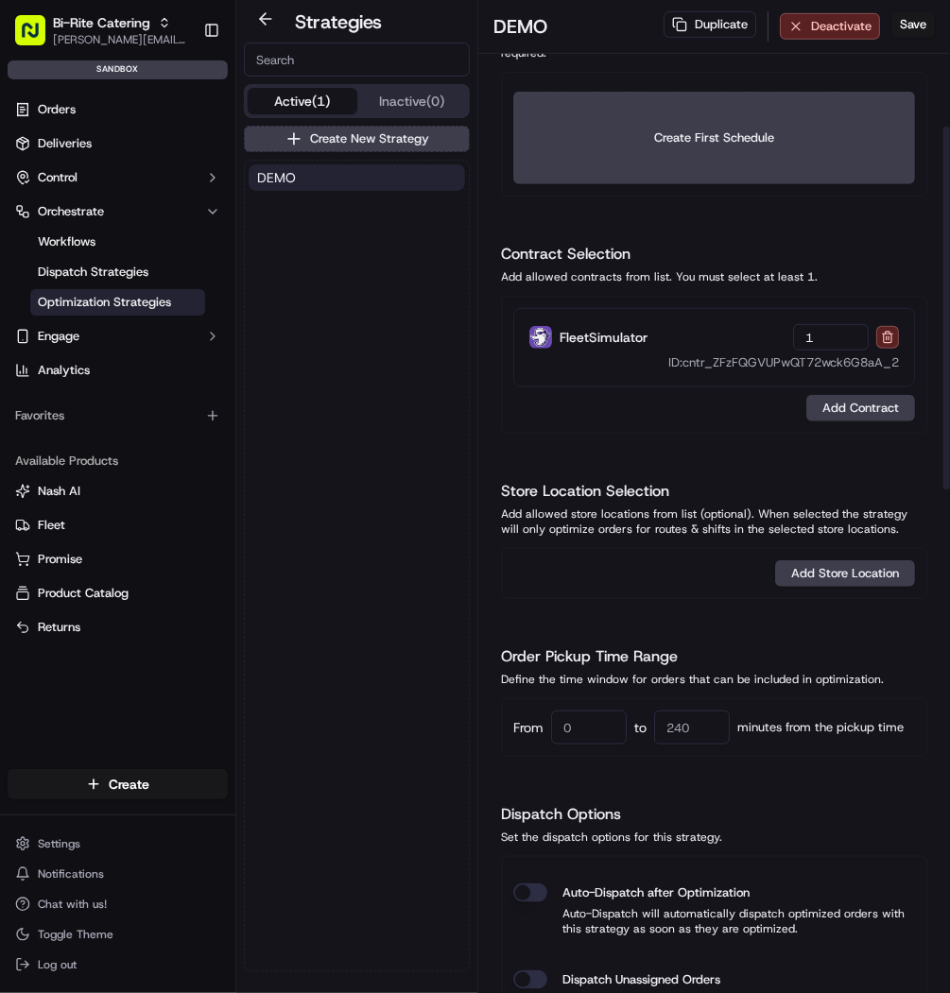
scroll to position [349, 0]
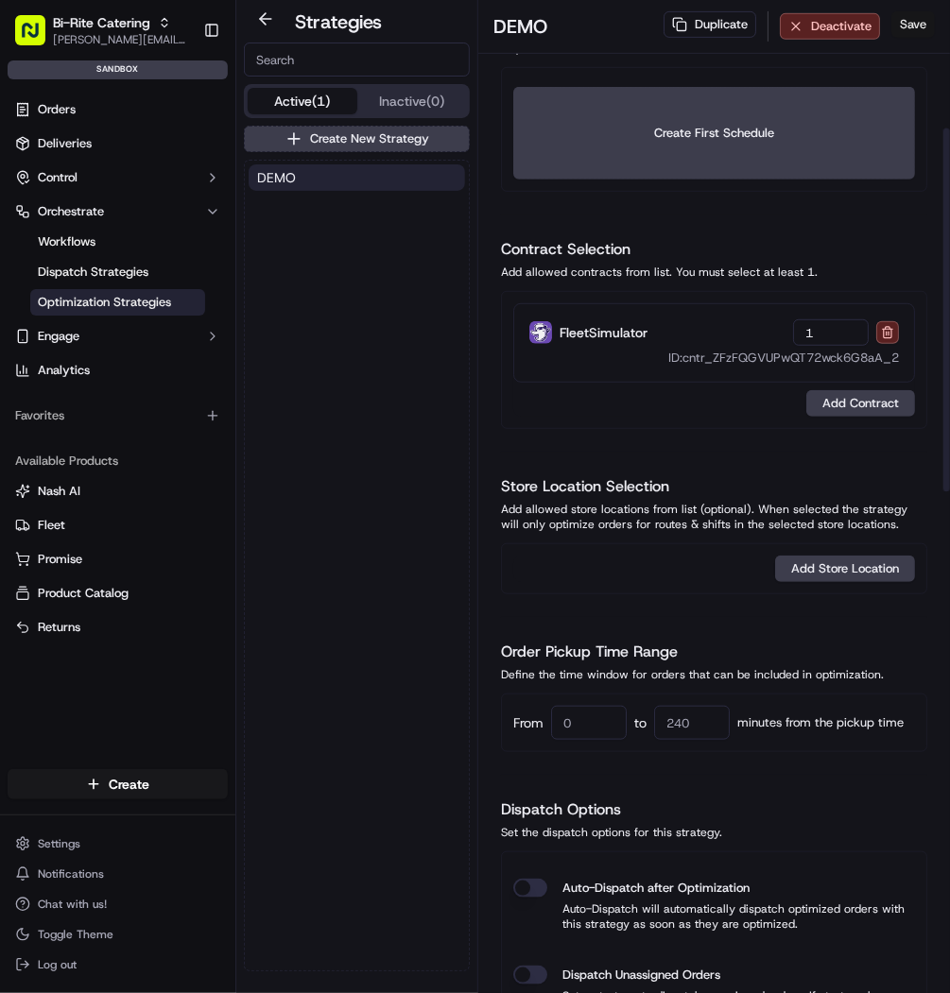
click at [914, 37] on button "Save" at bounding box center [912, 24] width 43 height 26
click at [98, 41] on span "[PERSON_NAME][EMAIL_ADDRESS][DOMAIN_NAME]" at bounding box center [120, 39] width 135 height 15
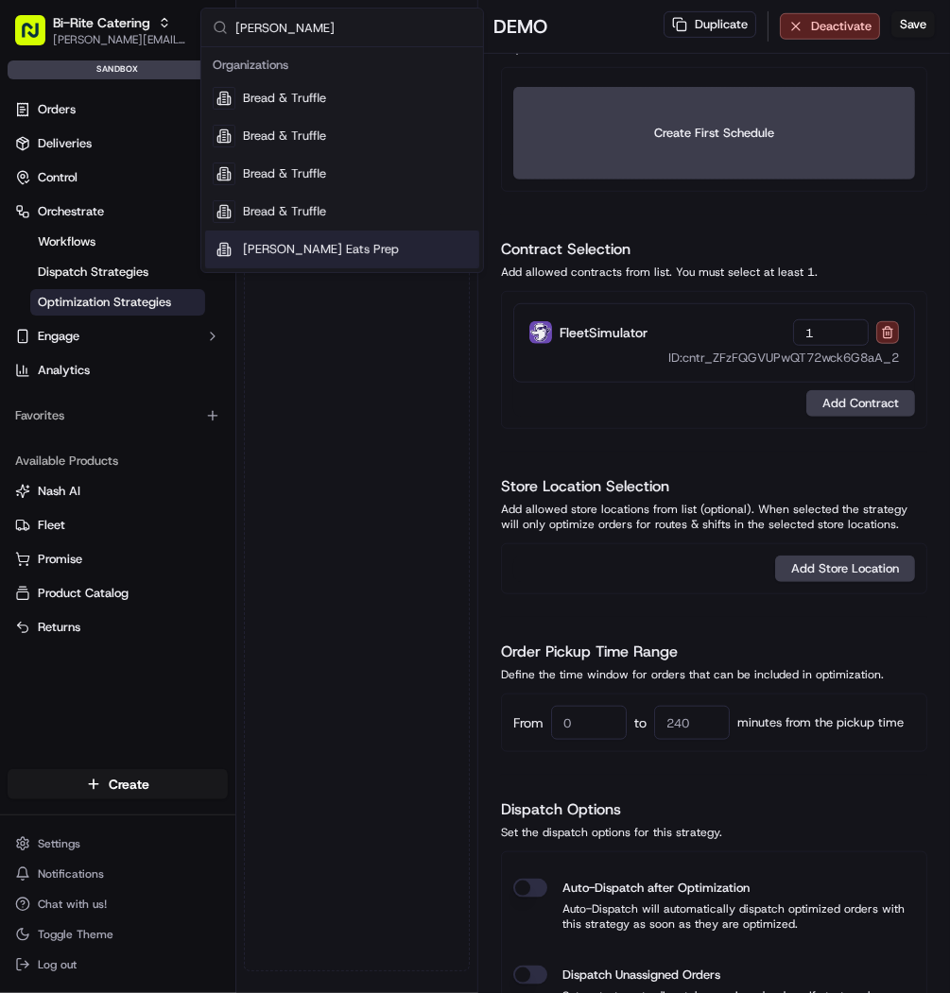
type input "[PERSON_NAME]"
click at [362, 251] on div "[PERSON_NAME] Eats Prep" at bounding box center [342, 250] width 274 height 38
type input "Internal"
type input "opt_dgzMGq"
type input "300"
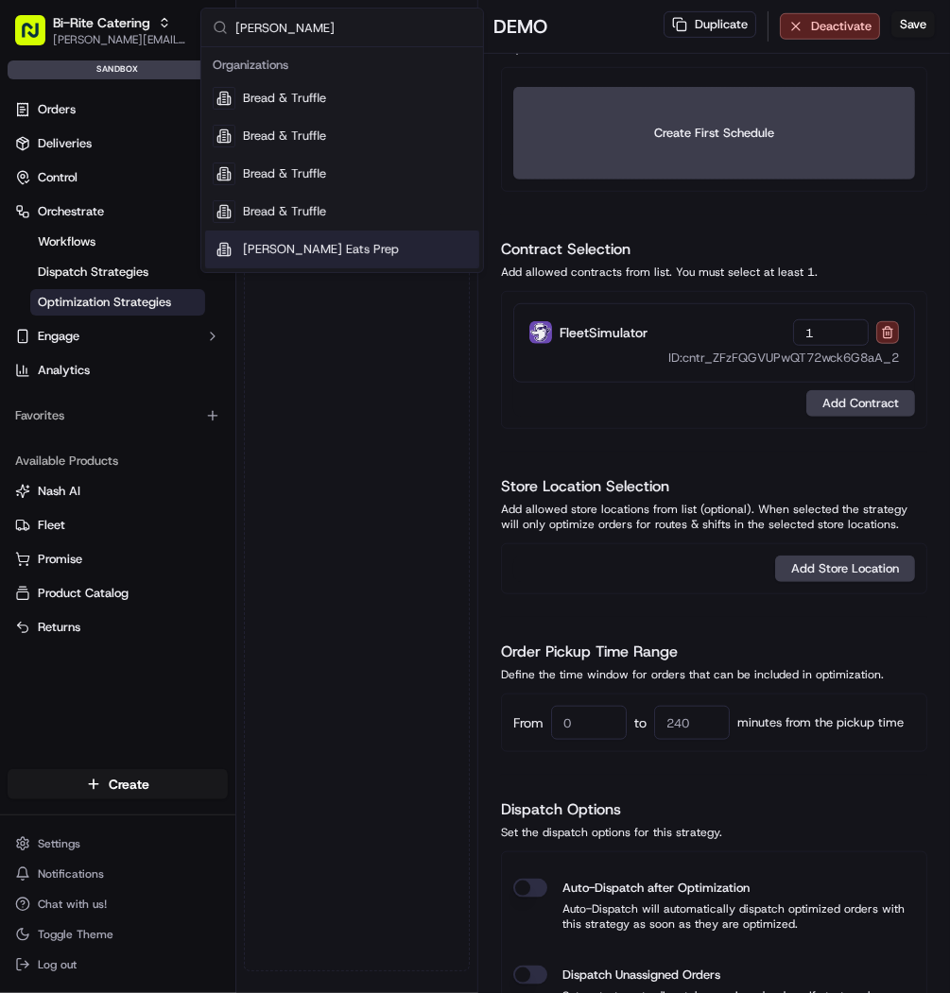
type input "300"
type input "25"
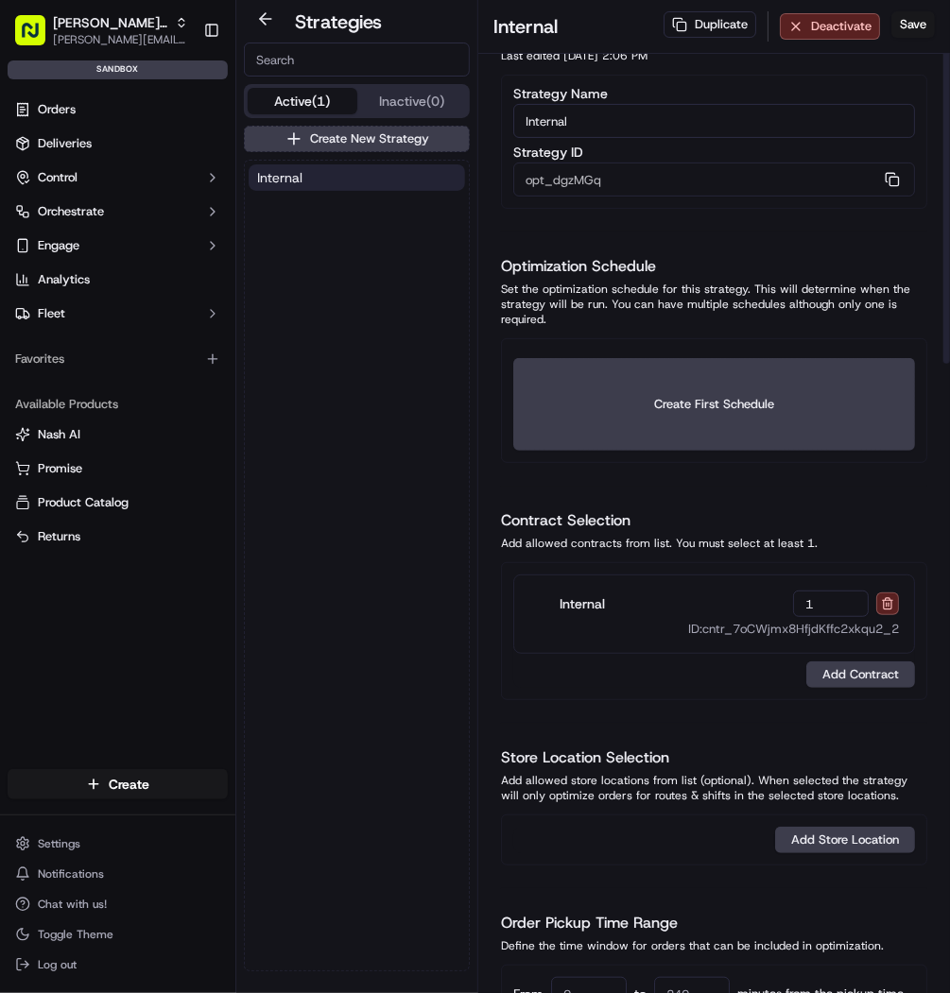
scroll to position [0, 0]
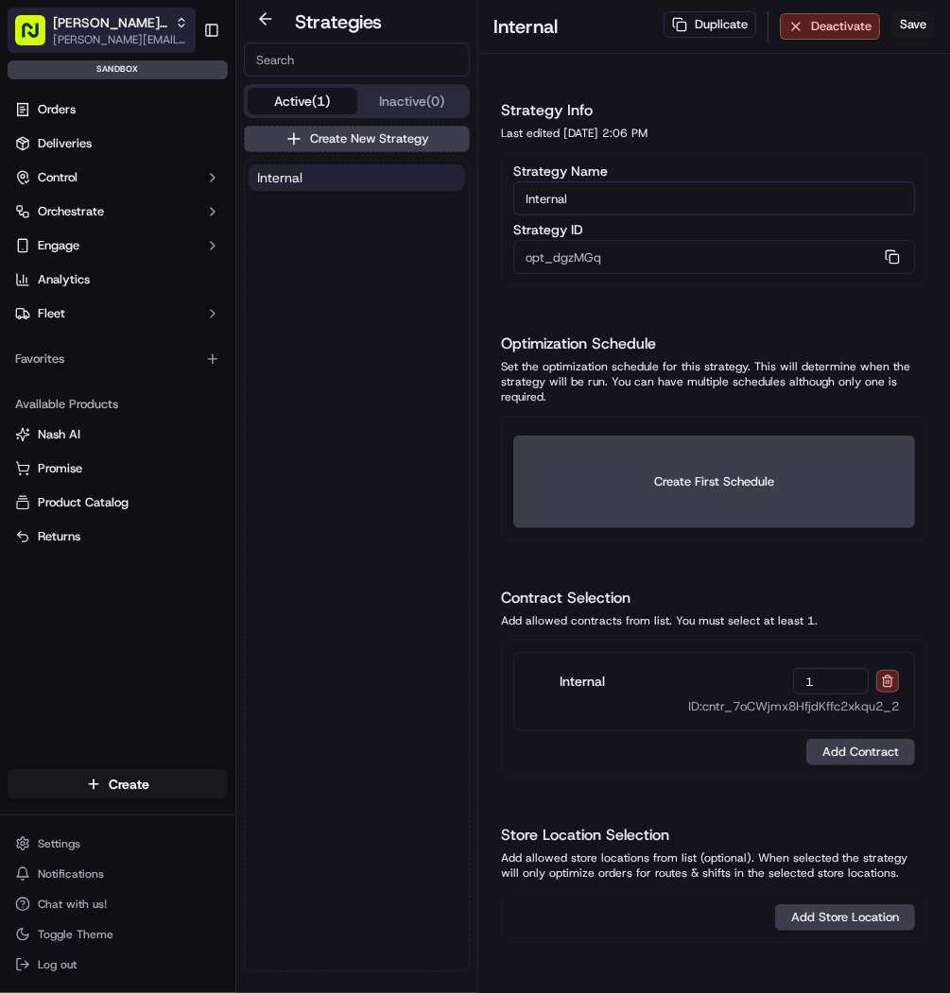
click at [138, 35] on span "[PERSON_NAME][EMAIL_ADDRESS][DOMAIN_NAME]" at bounding box center [120, 39] width 135 height 15
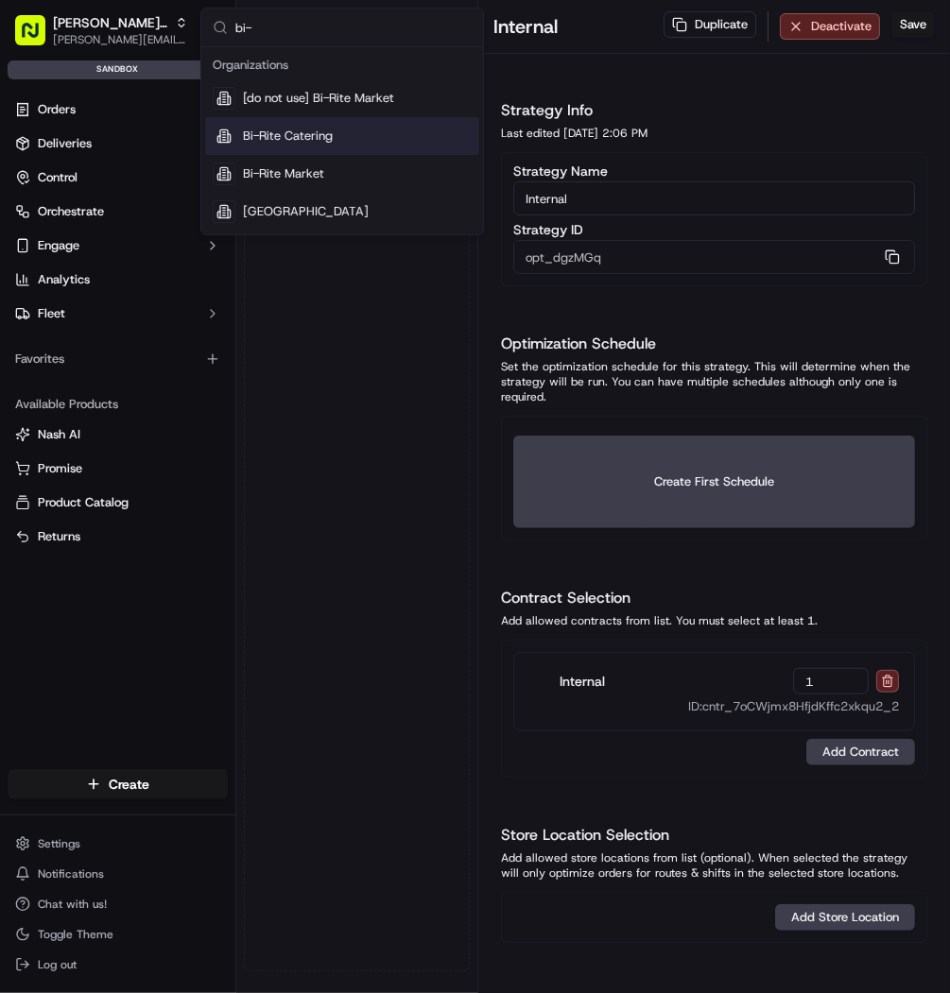
type input "bi-"
click at [288, 140] on span "Bi-Rite Catering" at bounding box center [288, 136] width 90 height 17
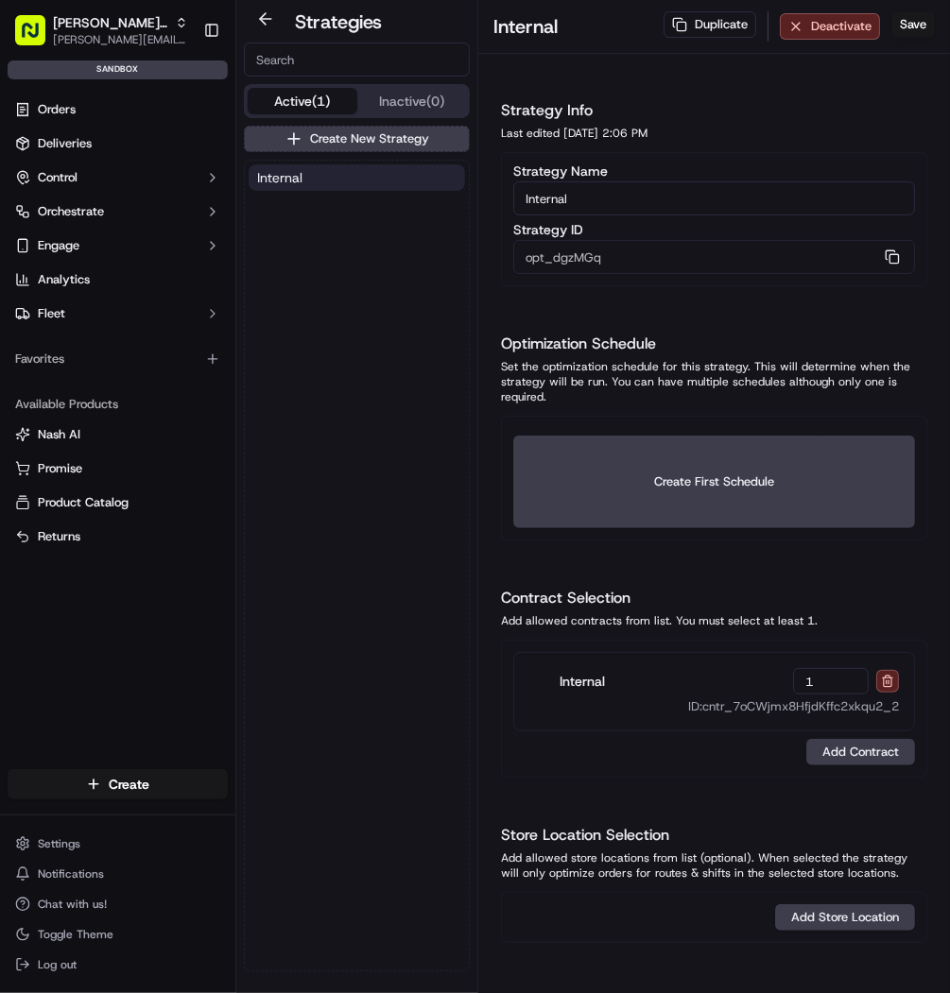
type input "DEMO"
type input "opt_j67aEV"
type input "200"
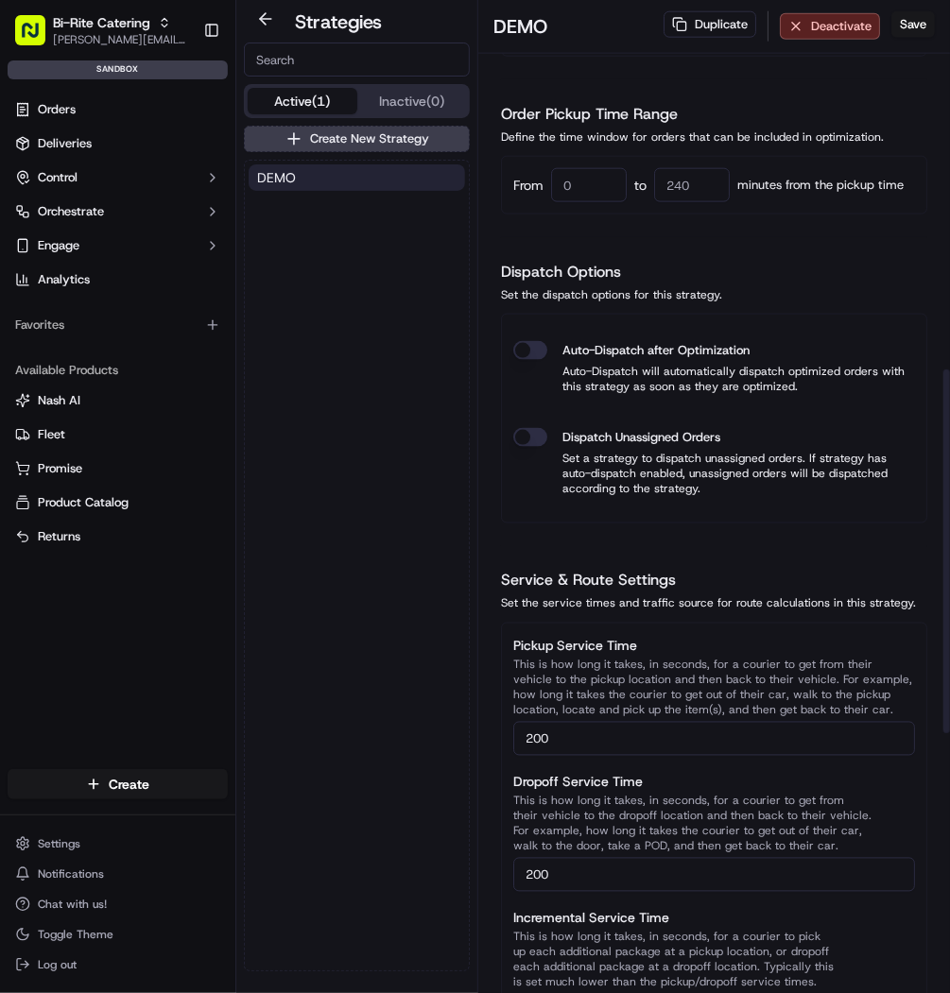
scroll to position [1026, 0]
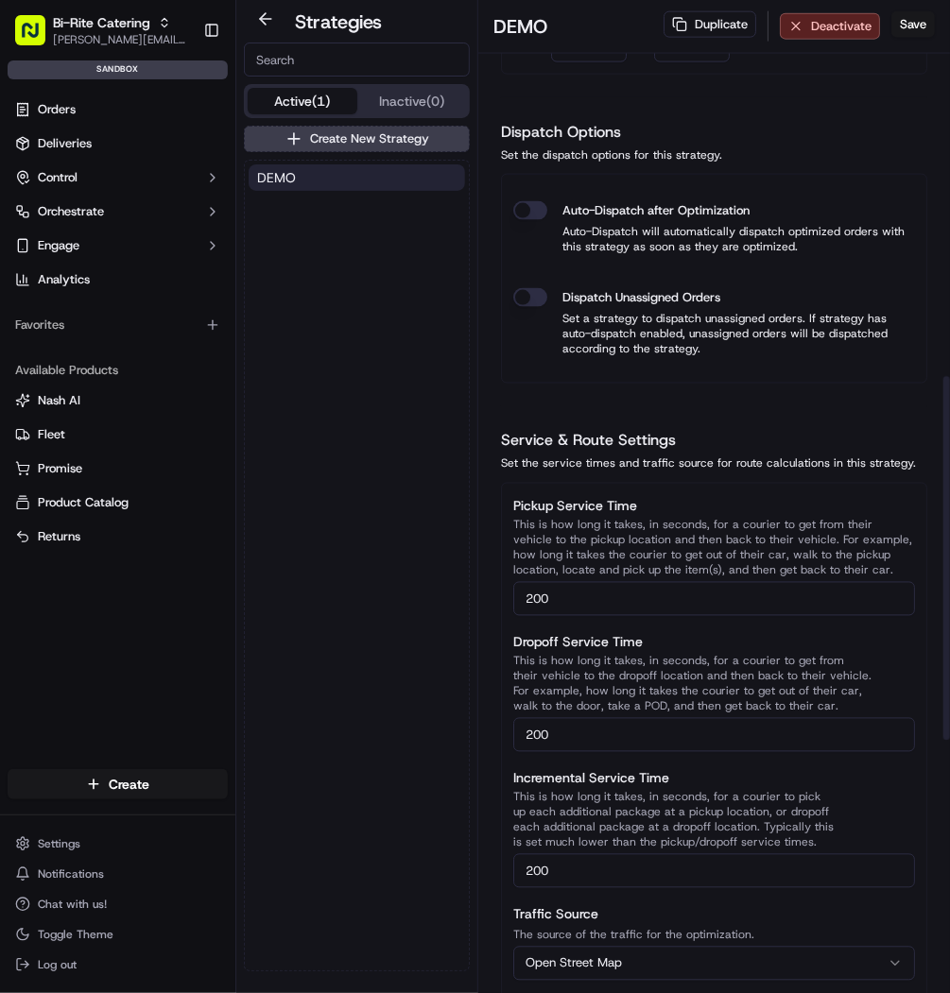
drag, startPoint x: 529, startPoint y: 600, endPoint x: 613, endPoint y: 709, distance: 137.4
click at [529, 600] on input "200" at bounding box center [714, 599] width 402 height 34
type input "300"
click at [527, 728] on input "200" at bounding box center [714, 735] width 402 height 34
type input "300"
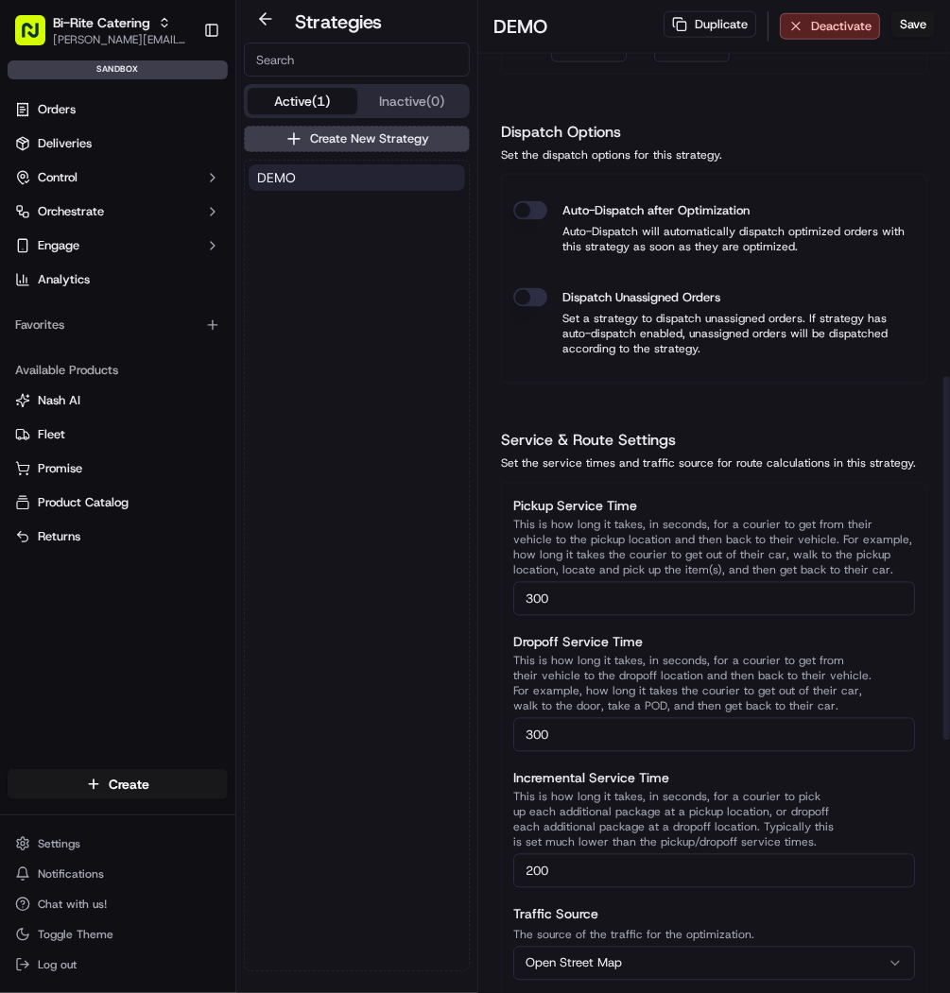
click at [550, 868] on input "200" at bounding box center [714, 871] width 402 height 34
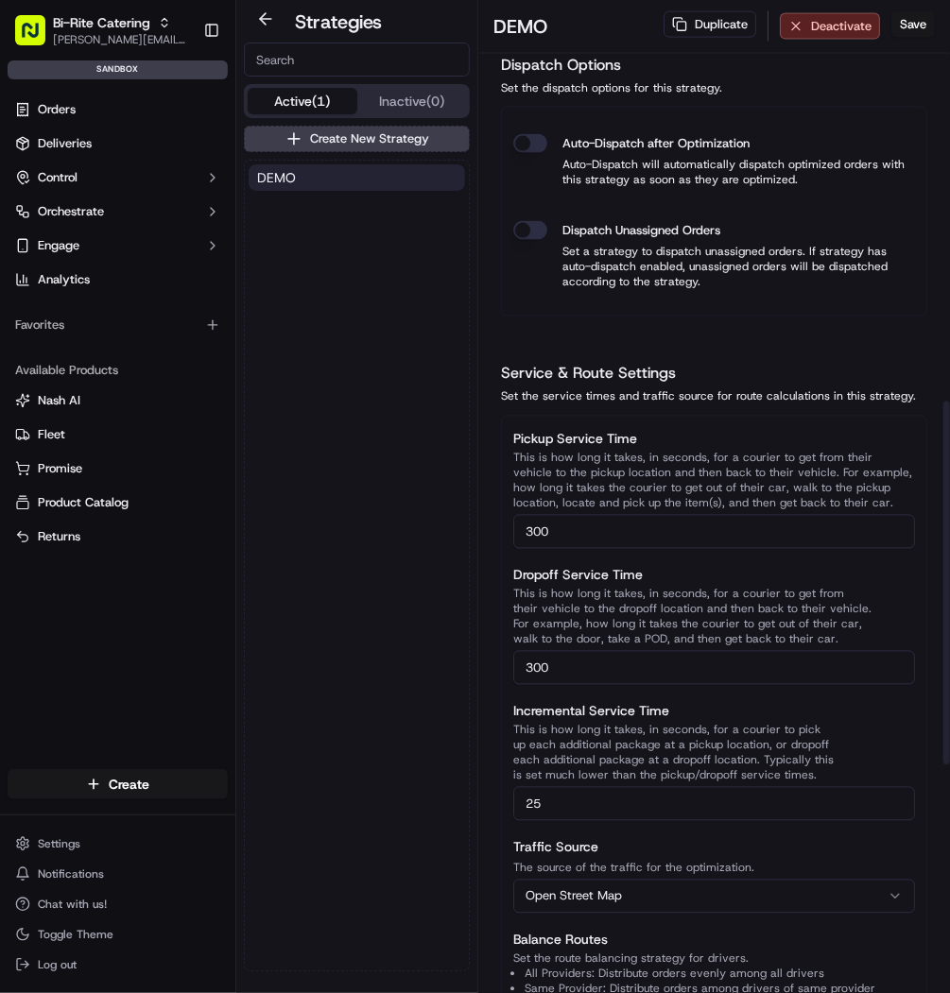
type input "25"
click at [558, 907] on div "Pickup Service Time This is how long it takes, in seconds, for a courier to get…" at bounding box center [714, 1003] width 402 height 1151
click at [558, 903] on html "Bi-Rite Catering mariam@usenash.com Toggle Sidebar sandbox Orders Deliveries Co…" at bounding box center [475, 496] width 950 height 993
click at [489, 852] on div "Strategy Info Last edited 09/18/2025 4:09 PM Strategy Name DEMO Strategy ID opt…" at bounding box center [714, 298] width 472 height 2676
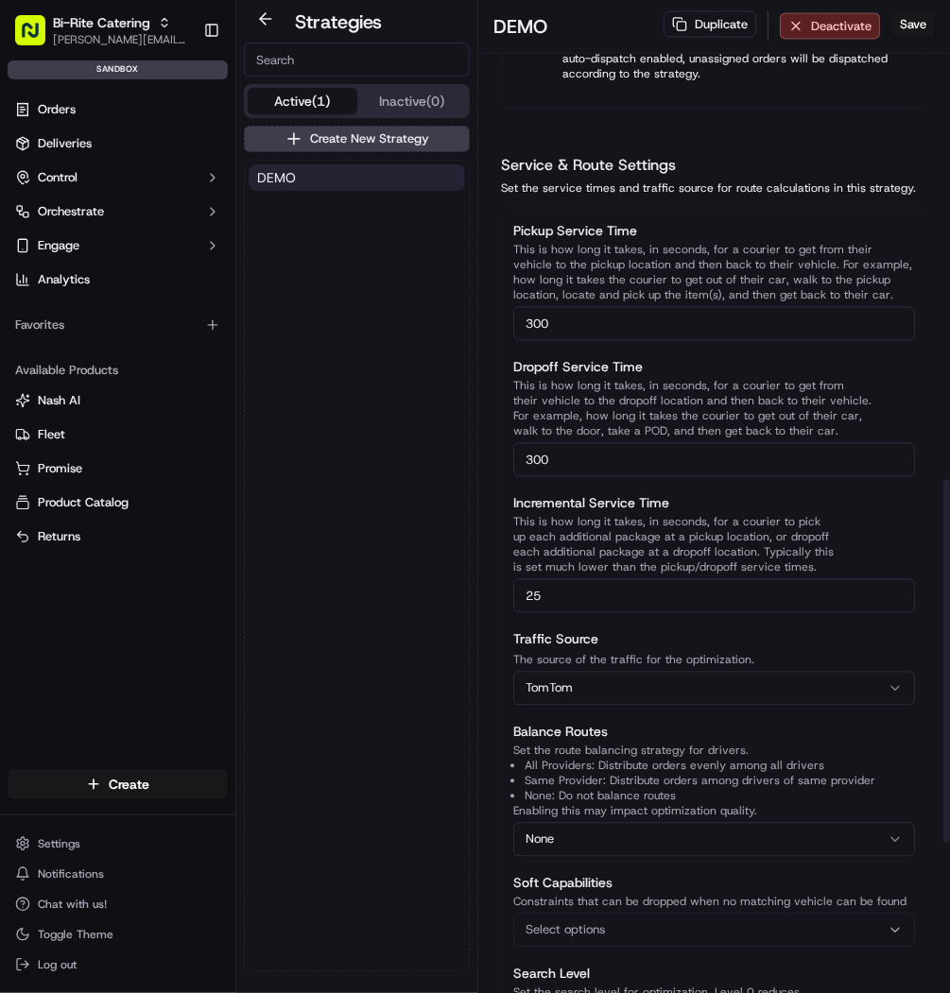
scroll to position [1308, 0]
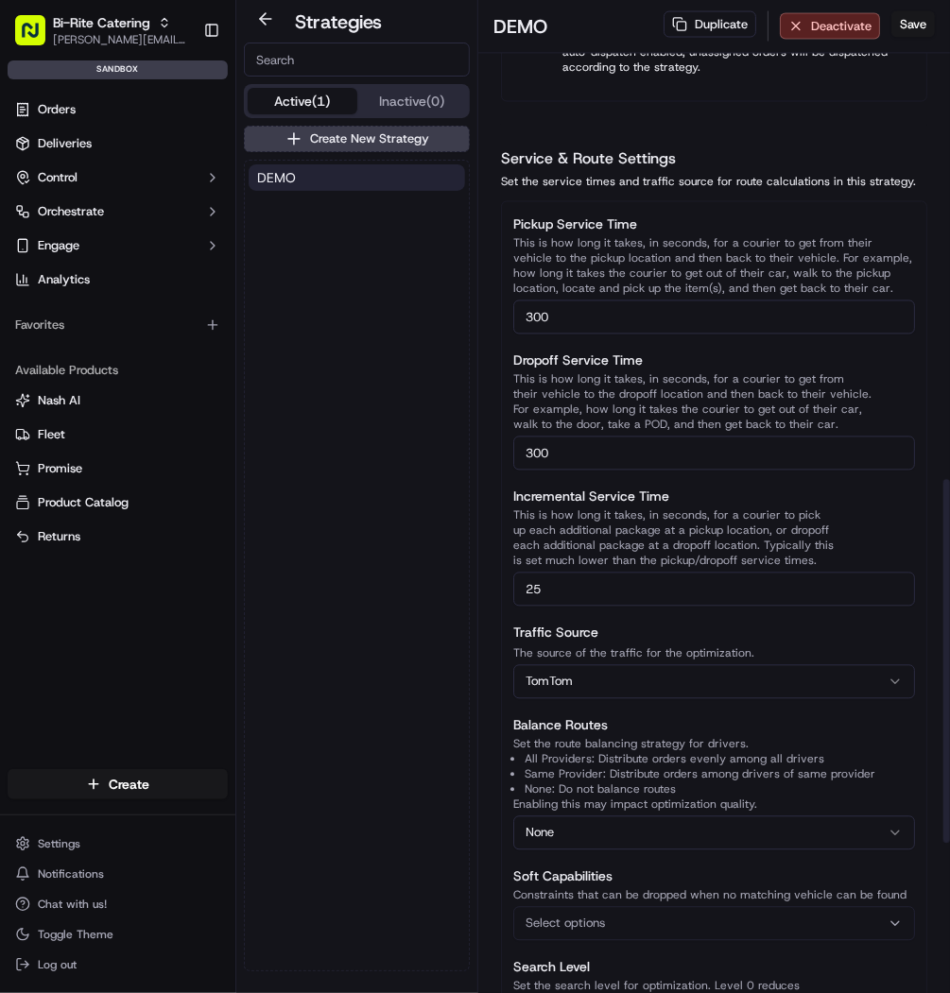
click at [709, 824] on html "Bi-Rite Catering mariam@usenash.com Toggle Sidebar sandbox Orders Deliveries Co…" at bounding box center [475, 496] width 950 height 993
click at [284, 538] on div "DEMO" at bounding box center [357, 566] width 224 height 810
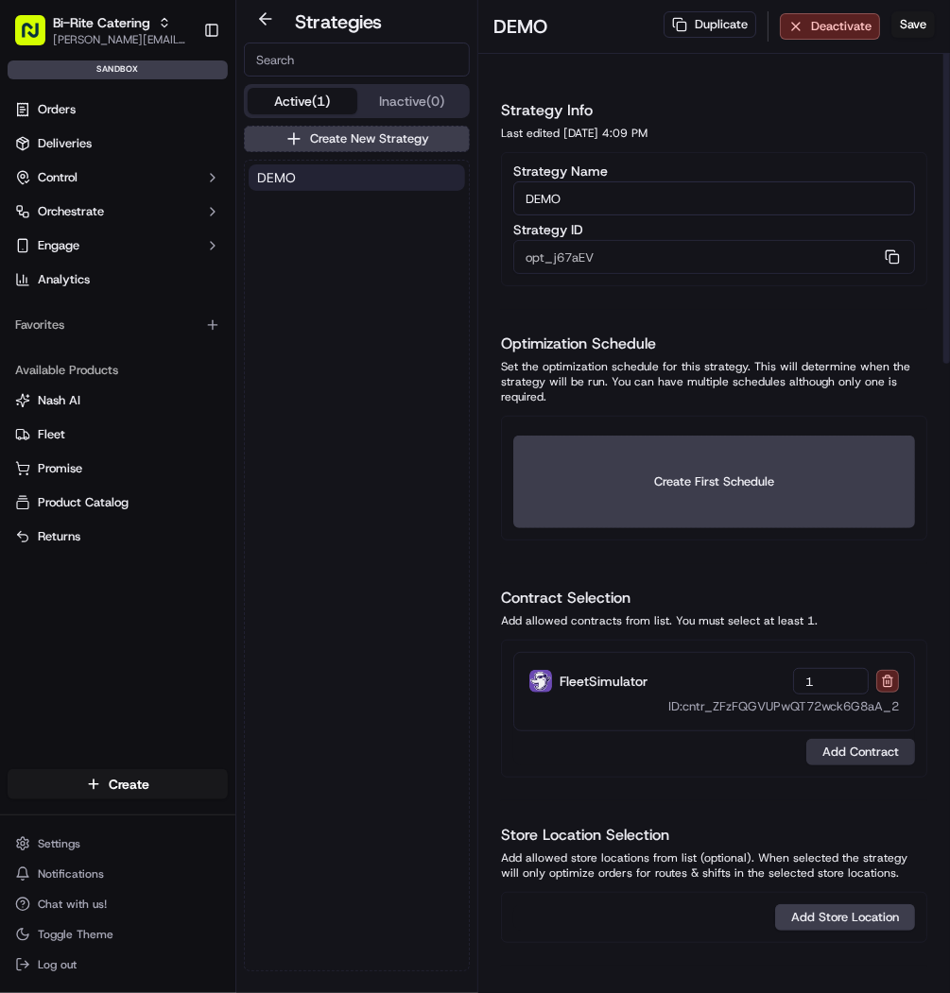
click at [867, 747] on button "Add Contract" at bounding box center [860, 752] width 109 height 26
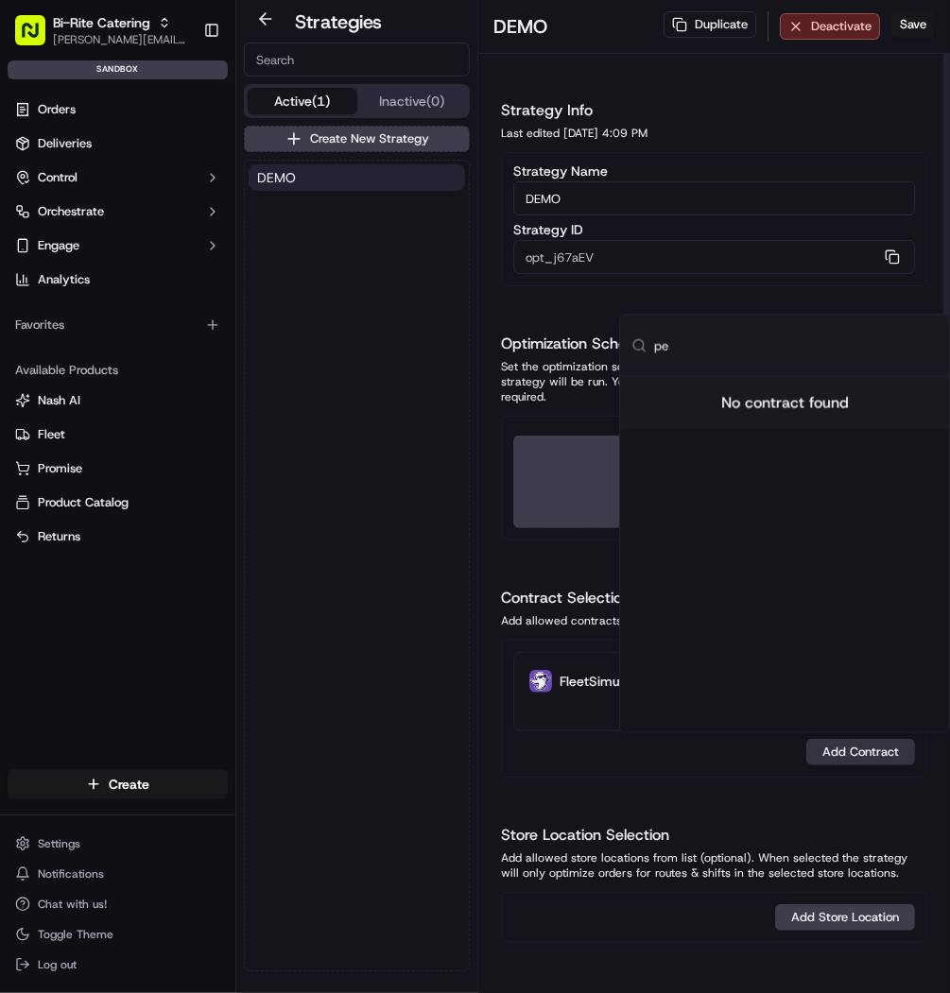
type input "p"
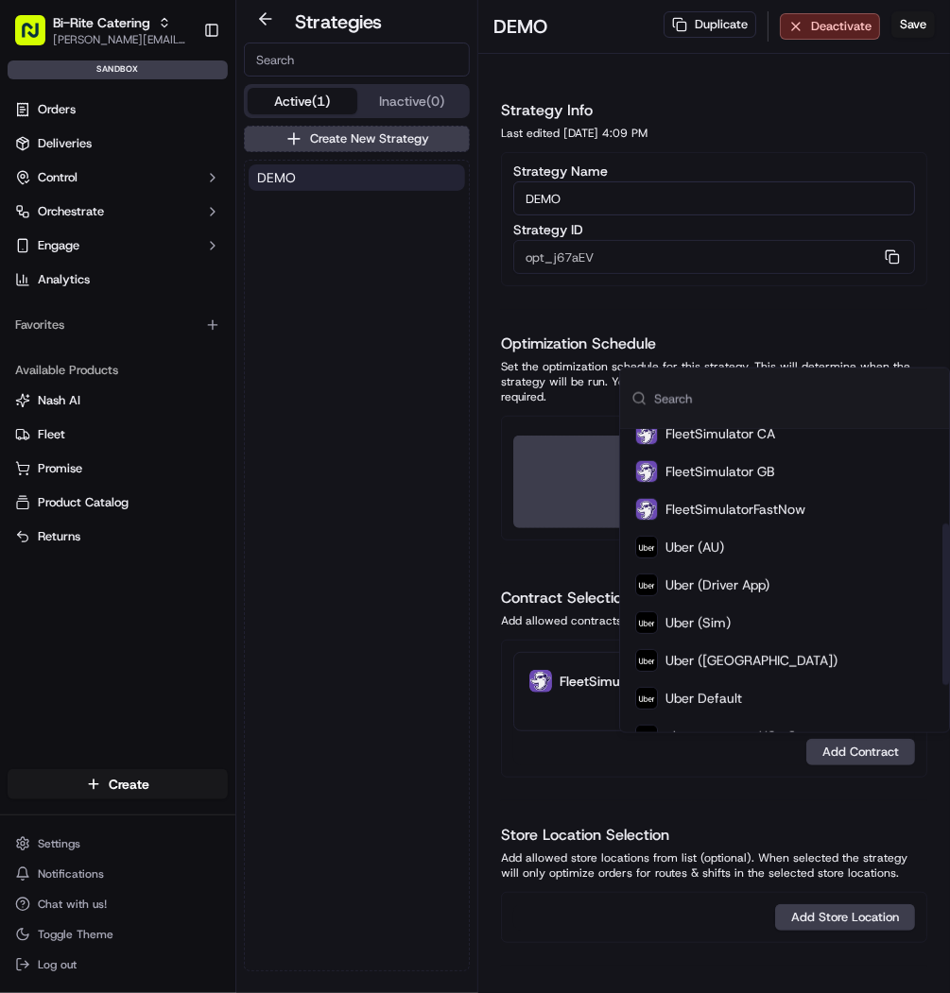
scroll to position [265, 0]
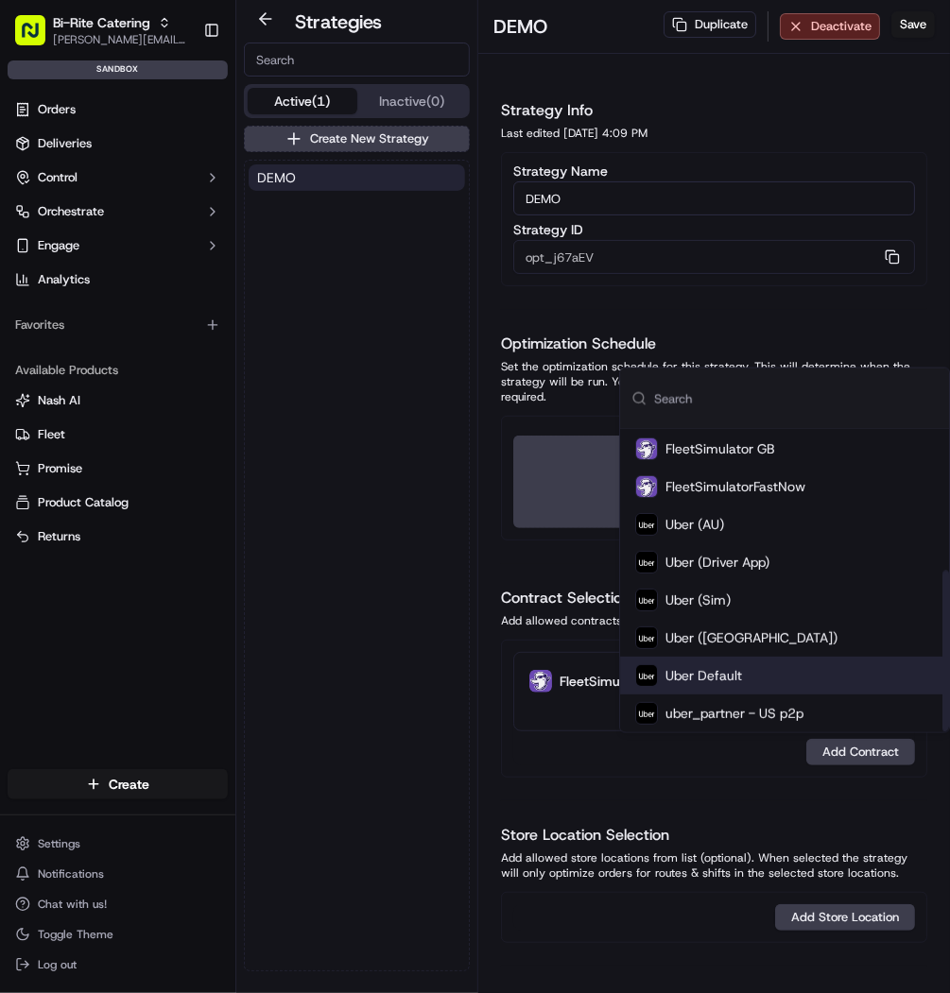
click at [697, 674] on span "Uber Default" at bounding box center [703, 675] width 77 height 19
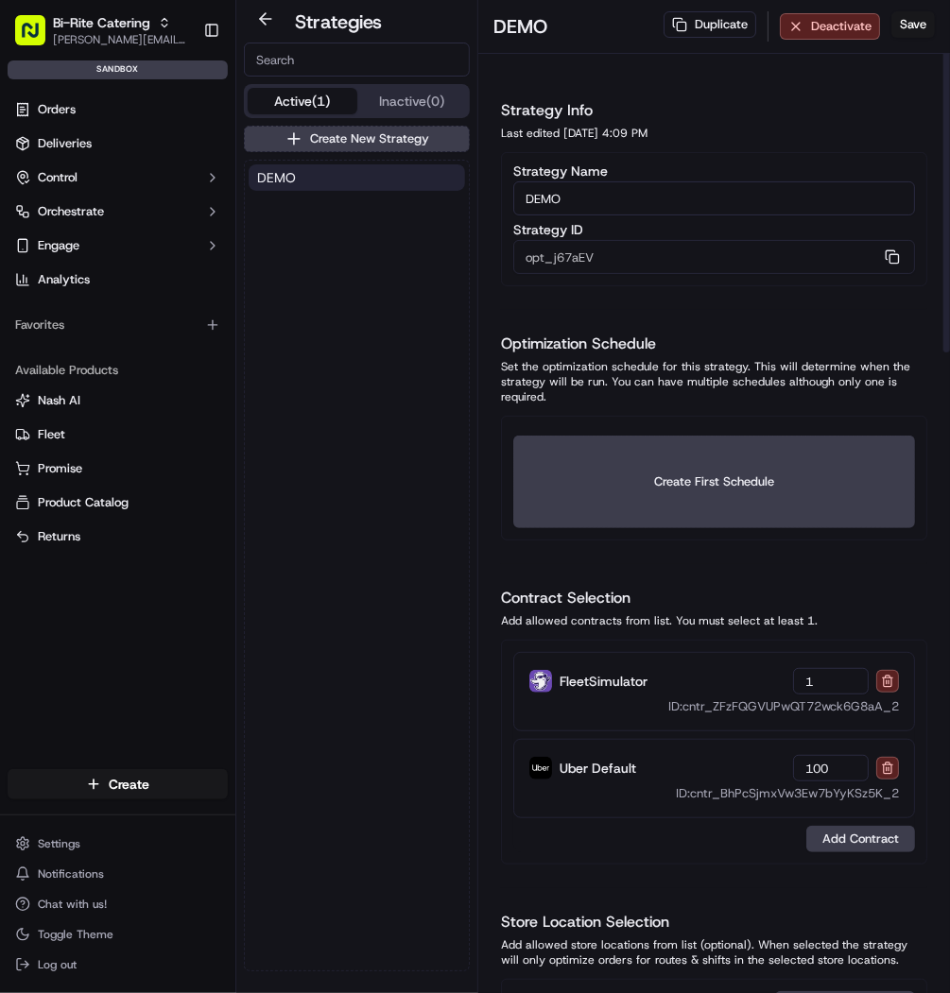
click at [851, 762] on input "100" at bounding box center [831, 768] width 76 height 26
type input "05"
click at [851, 703] on span "ID: cntr_ZFzFQGVUPwQT72wck6G8aA_2" at bounding box center [783, 706] width 231 height 17
click at [851, 677] on input "1" at bounding box center [831, 681] width 76 height 26
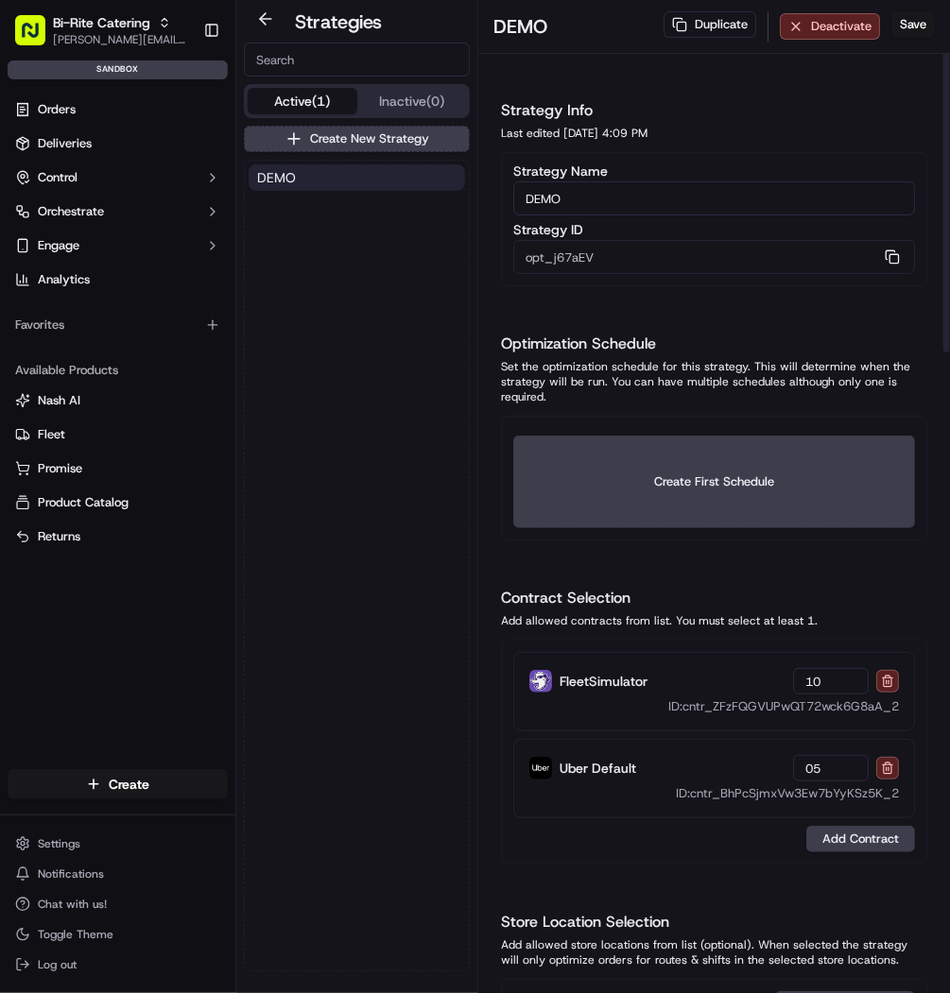
type input "10"
click at [841, 769] on input "05" at bounding box center [831, 768] width 76 height 26
type input "10"
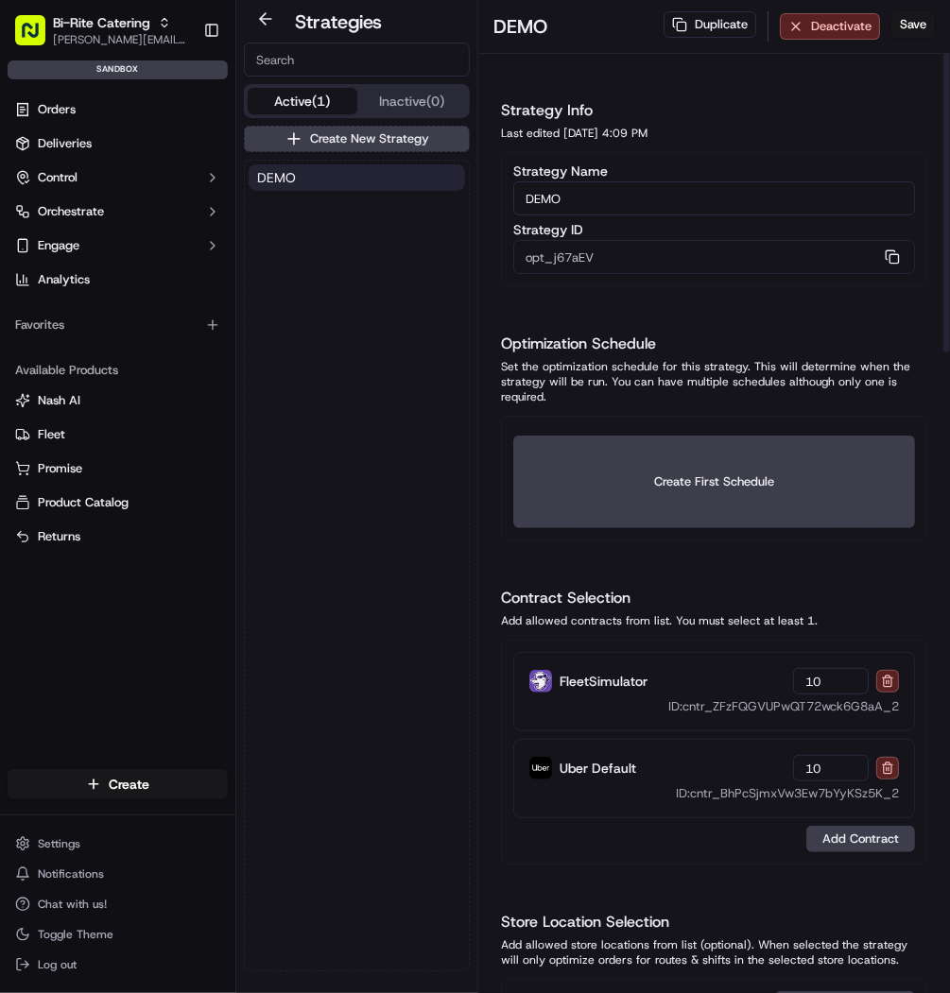
click at [919, 26] on button "Save" at bounding box center [912, 24] width 43 height 26
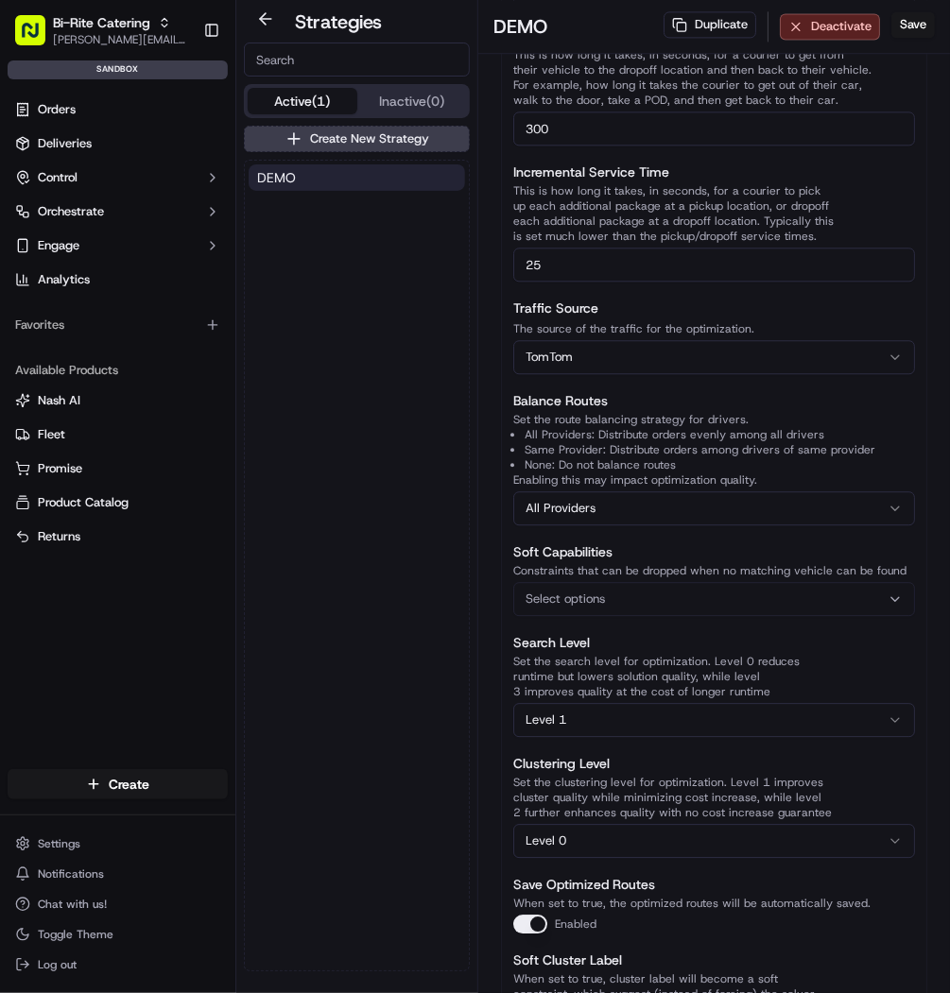
scroll to position [1784, 0]
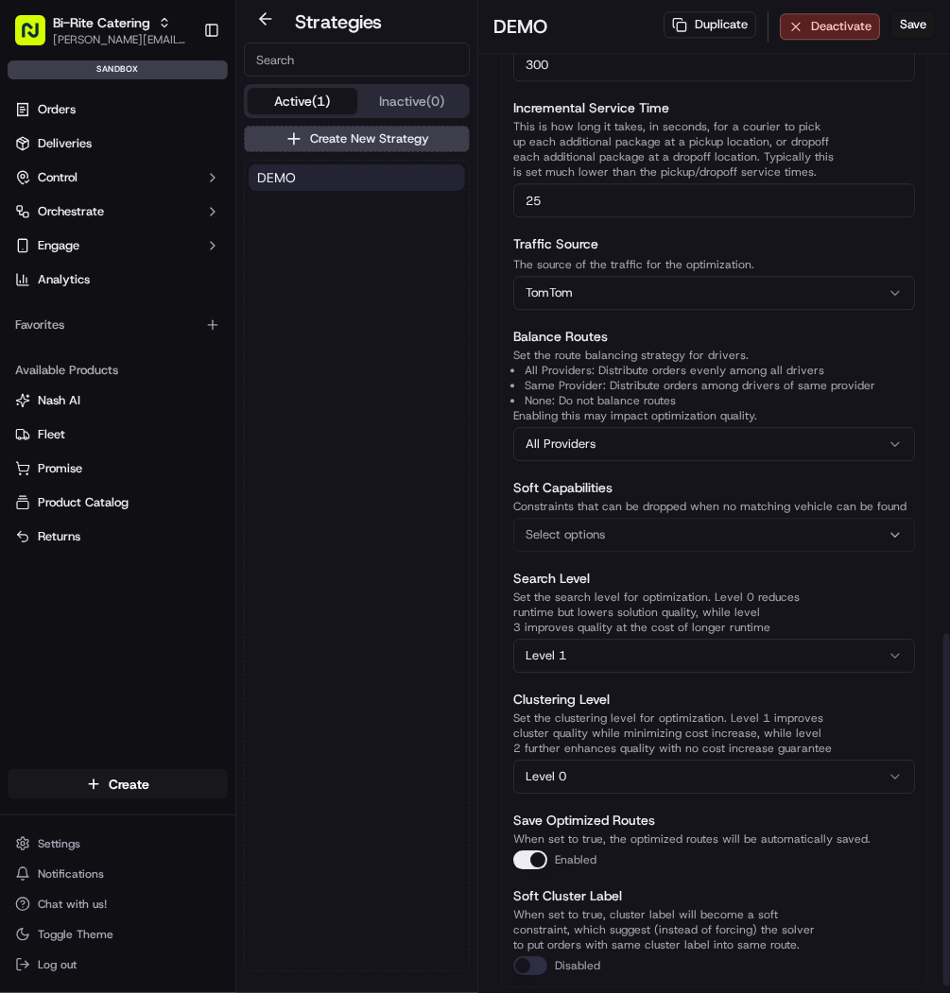
click at [600, 528] on span "Select options" at bounding box center [564, 534] width 79 height 17
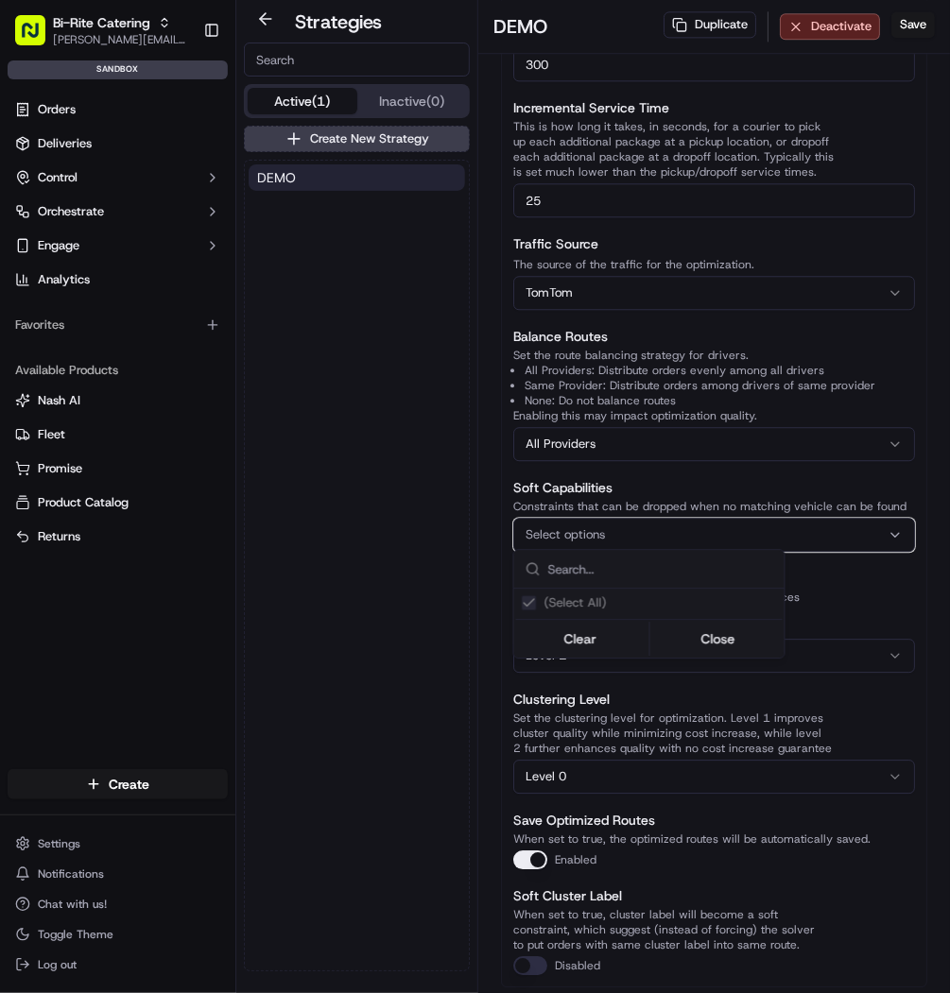
click at [386, 555] on html "Bi-Rite Catering mariam@usenash.com Toggle Sidebar sandbox Orders Deliveries Co…" at bounding box center [475, 496] width 950 height 993
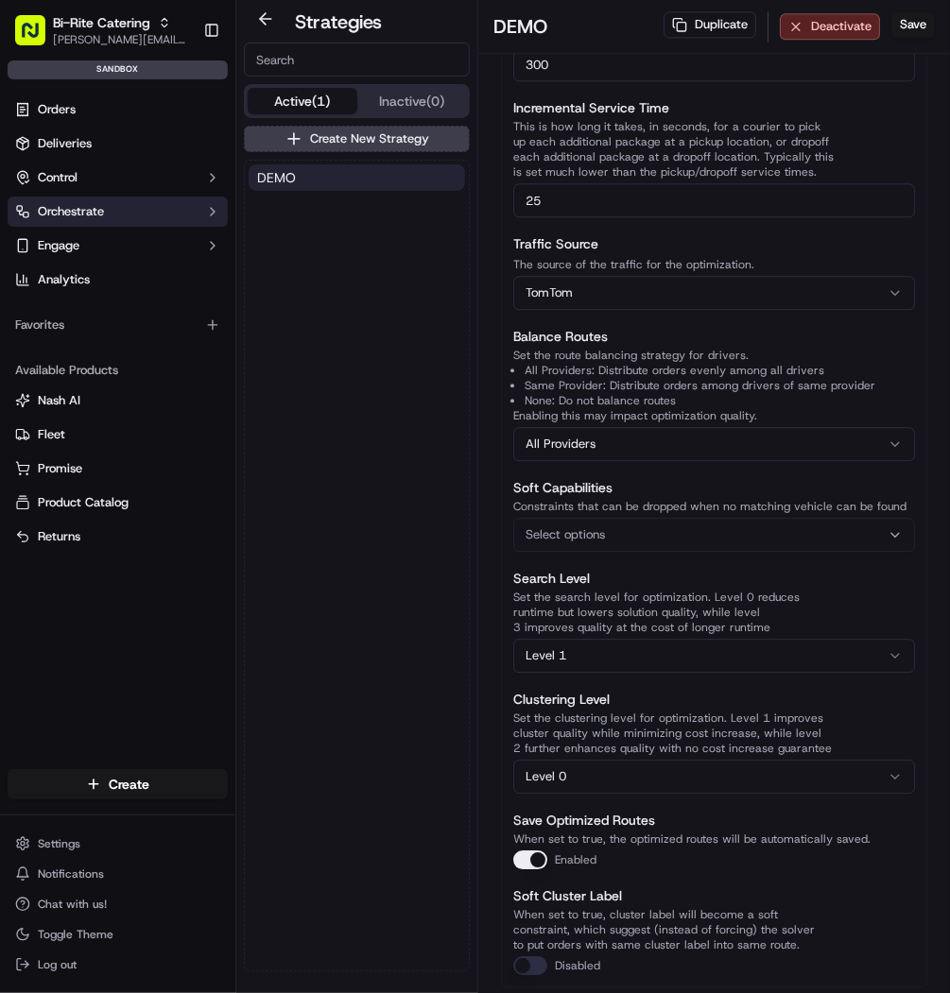
click at [145, 204] on button "Orchestrate" at bounding box center [118, 212] width 220 height 30
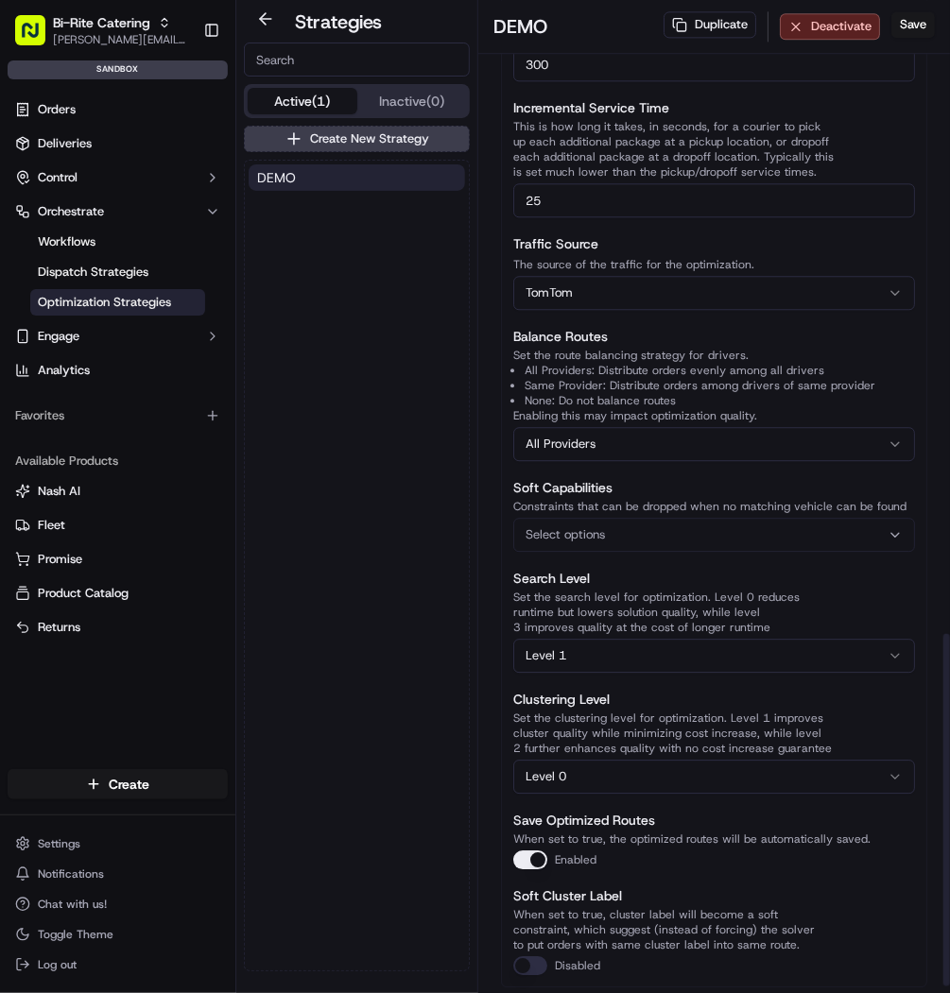
click at [628, 518] on button "Select options" at bounding box center [714, 535] width 402 height 34
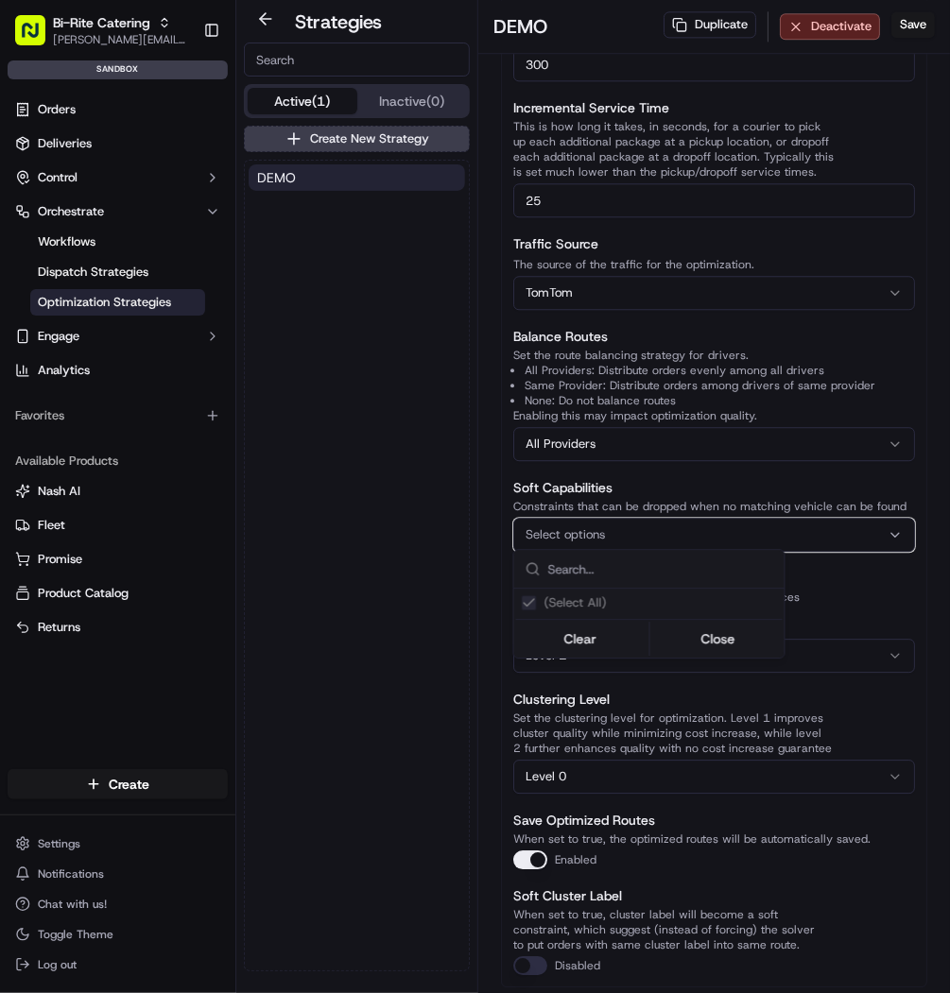
click at [570, 595] on div "(Select All)" at bounding box center [649, 603] width 270 height 28
click at [453, 576] on html "Bi-Rite Catering mariam@usenash.com Toggle Sidebar sandbox Orders Deliveries Co…" at bounding box center [475, 496] width 950 height 993
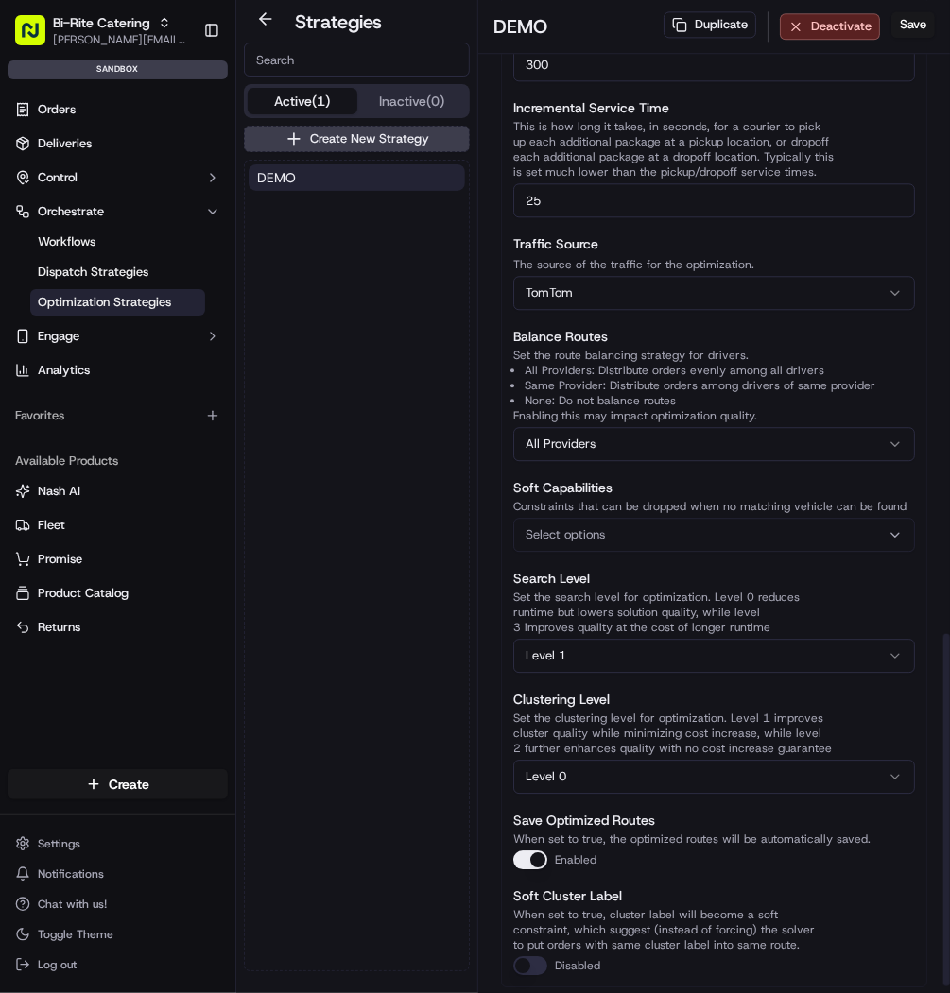
click at [580, 635] on html "Bi-Rite Catering mariam@usenash.com Toggle Sidebar sandbox Orders Deliveries Co…" at bounding box center [475, 496] width 950 height 993
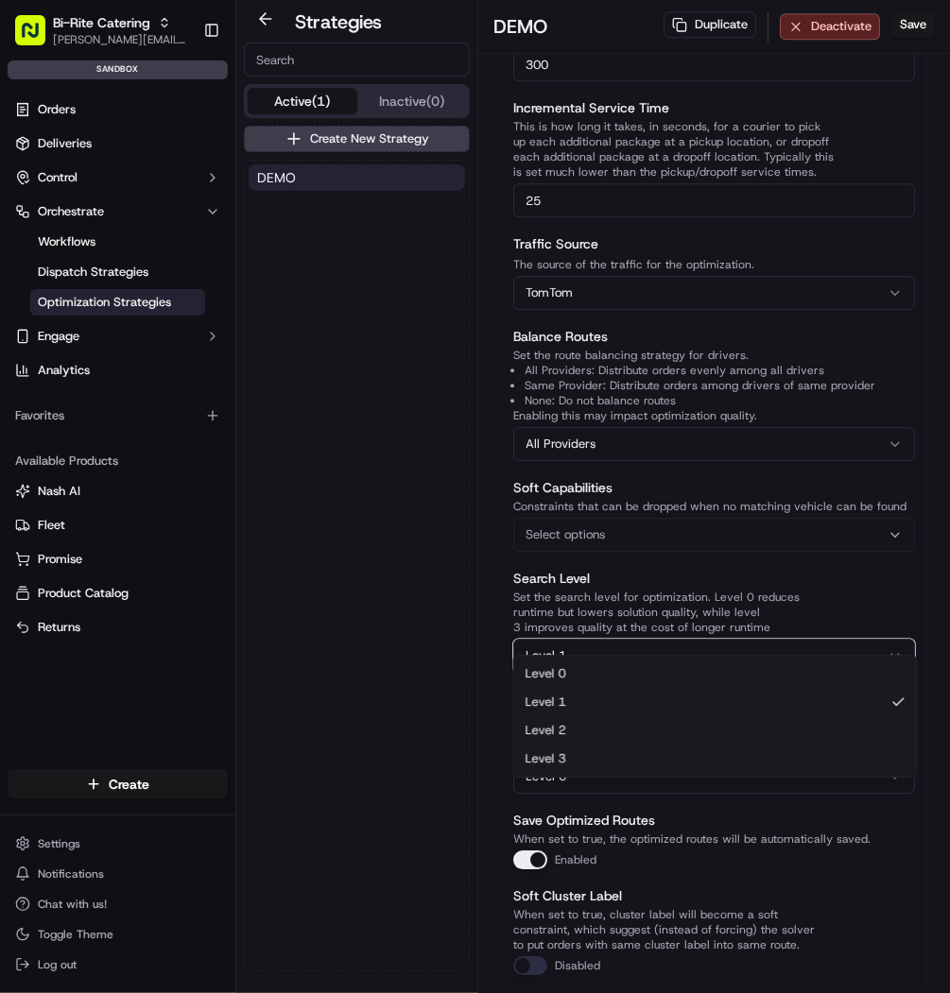
click at [580, 635] on html "Bi-Rite Catering mariam@usenash.com Toggle Sidebar sandbox Orders Deliveries Co…" at bounding box center [475, 496] width 950 height 993
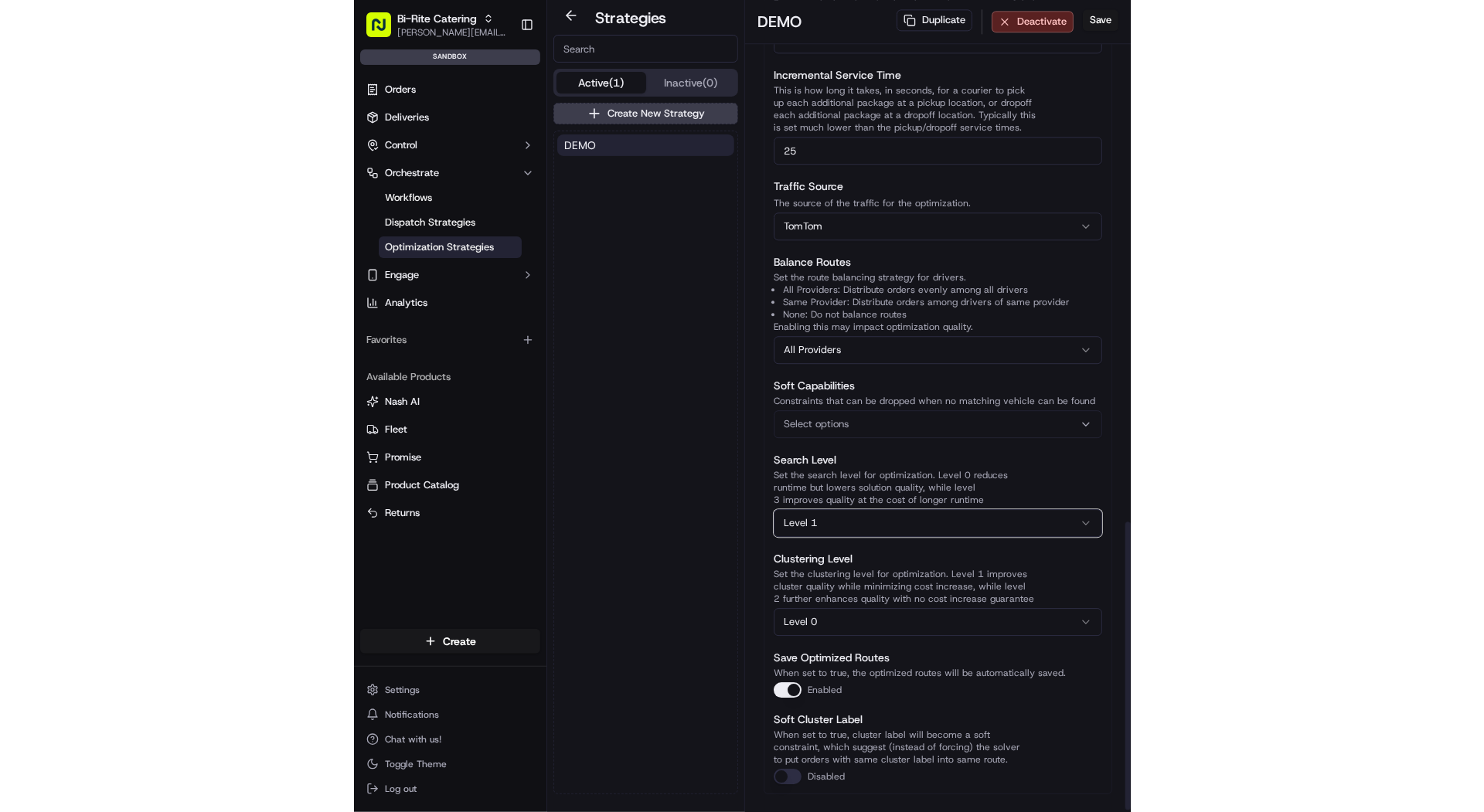
scroll to position [1474, 0]
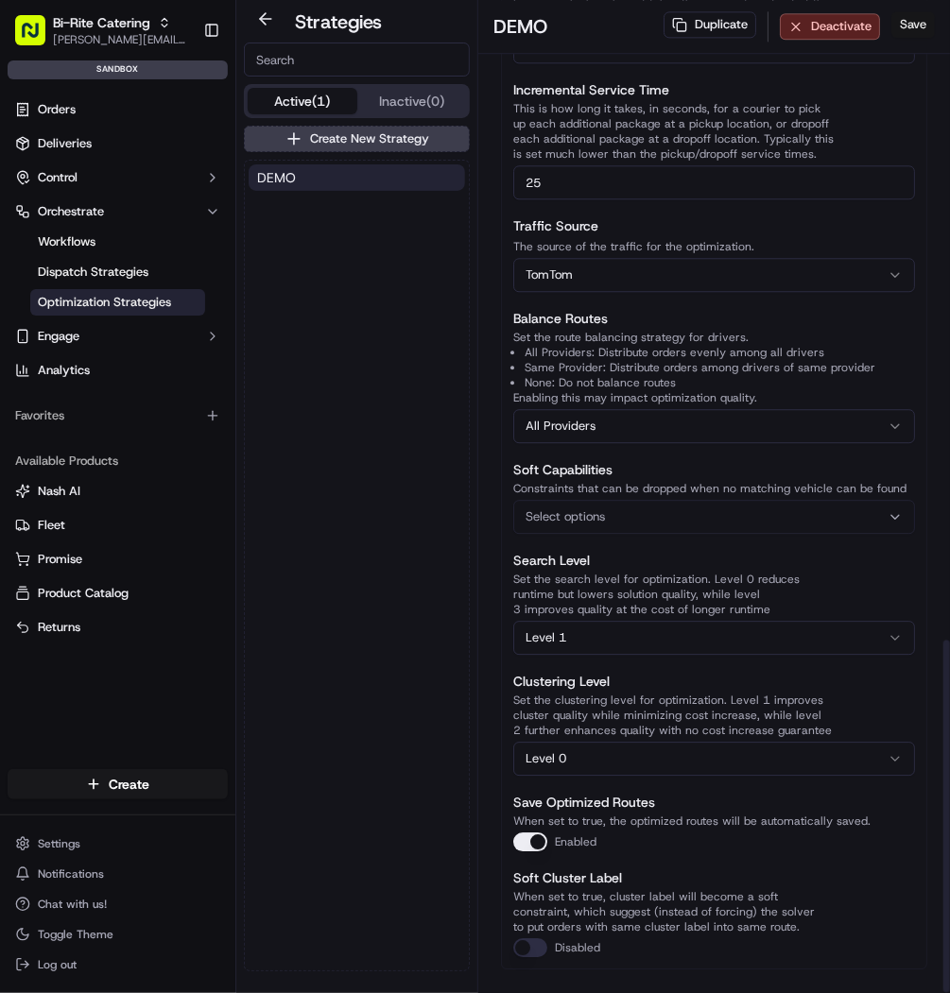
click at [915, 18] on button "Save" at bounding box center [912, 24] width 43 height 26
click at [390, 426] on div "DEMO" at bounding box center [357, 566] width 224 height 810
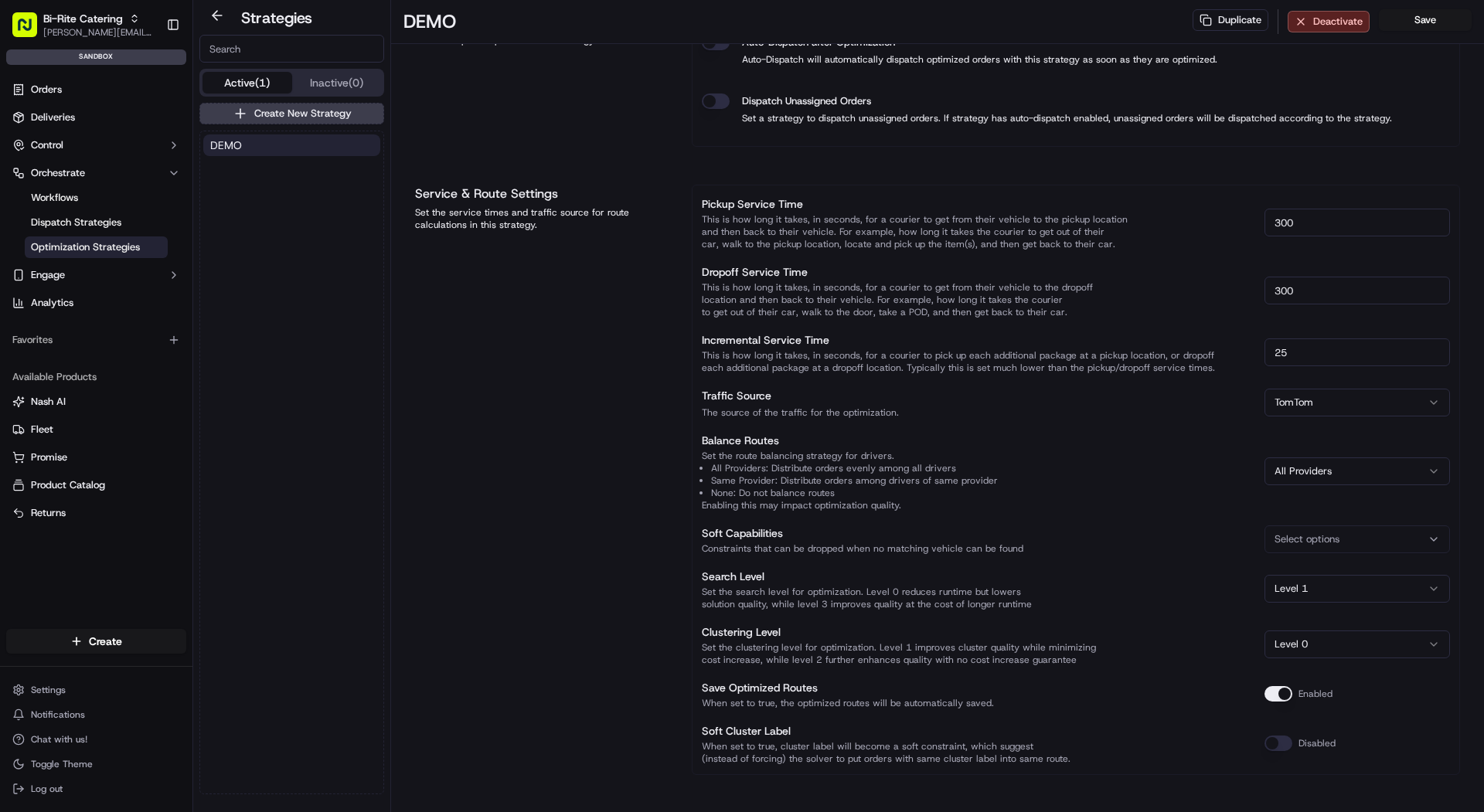
scroll to position [743, 0]
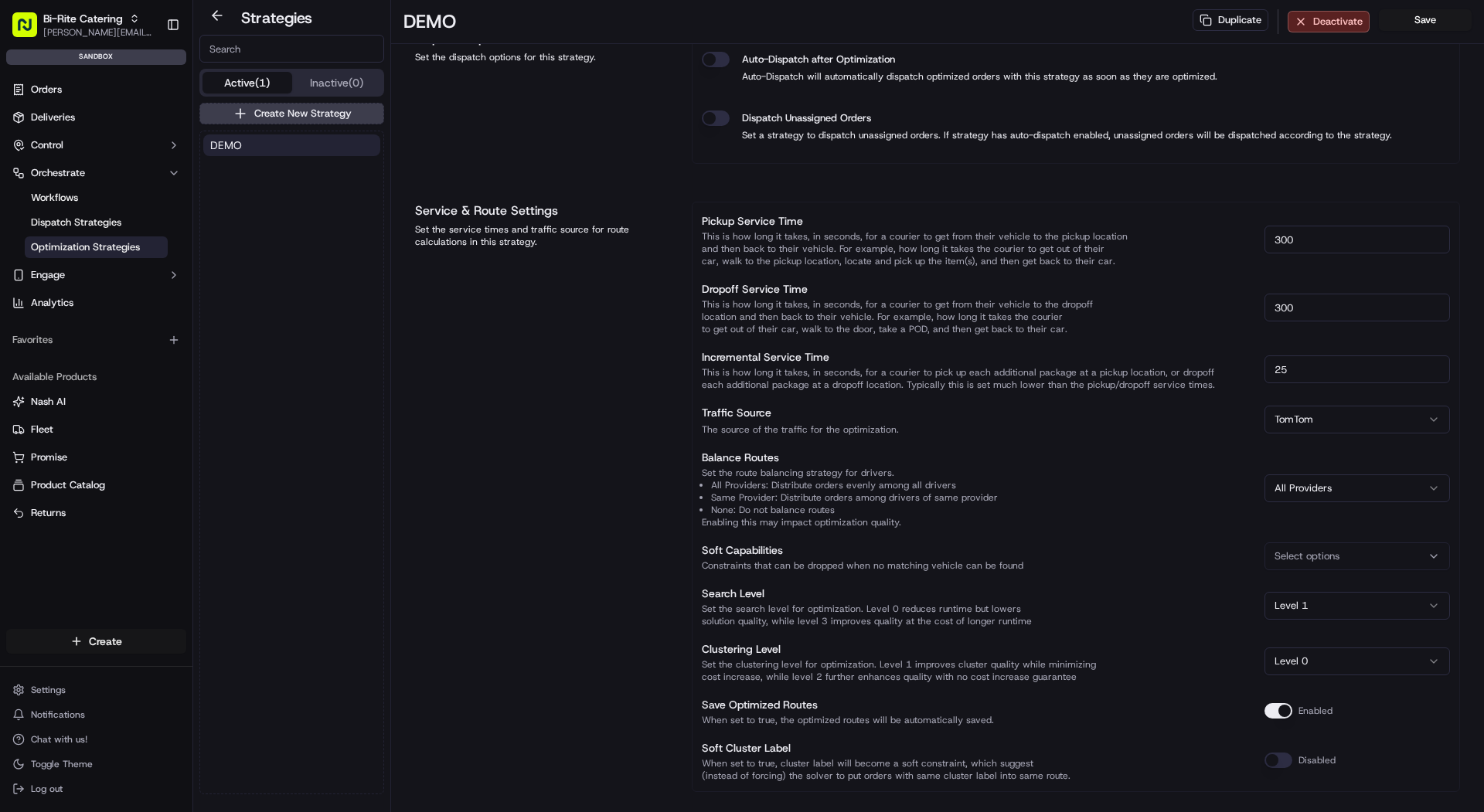
click at [72, 652] on html "Bi-Rite Catering mariam@usenash.com Toggle Sidebar sandbox Orders Deliveries Co…" at bounding box center [742, 406] width 1484 height 812
click at [290, 734] on link "CSV Upload" at bounding box center [279, 725] width 173 height 28
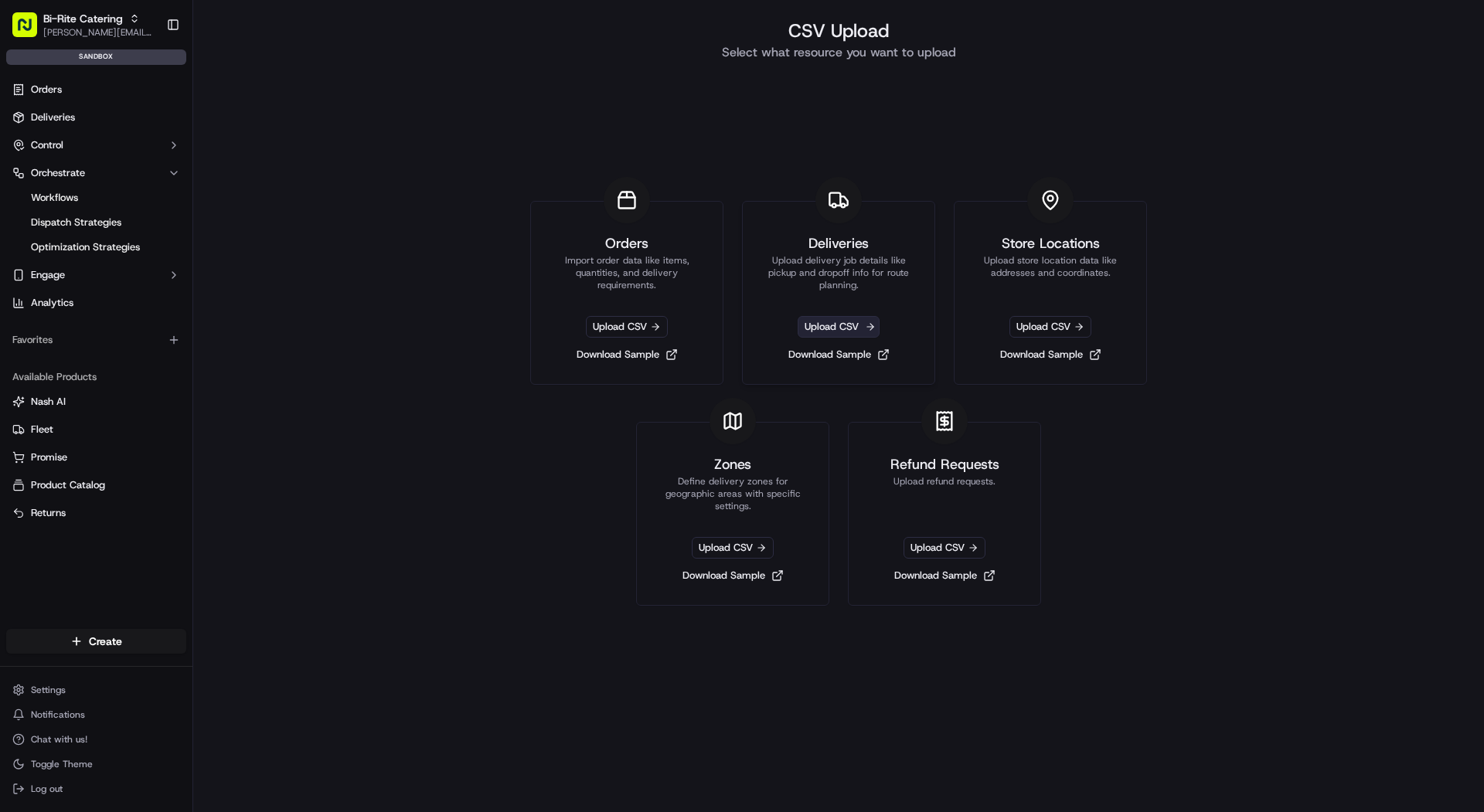
click at [776, 324] on span "Upload CSV" at bounding box center [839, 327] width 82 height 21
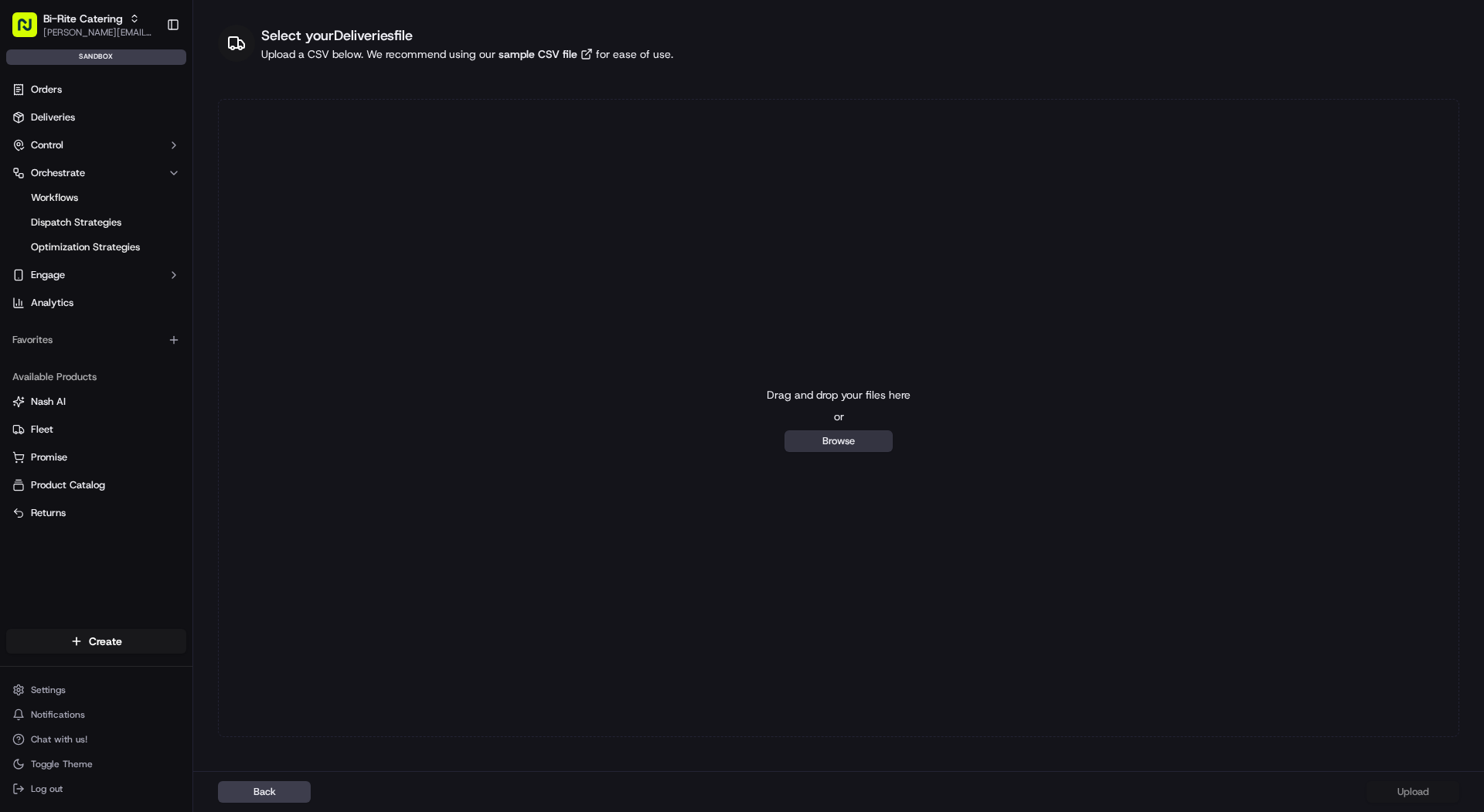
click at [776, 451] on button "Browse" at bounding box center [839, 441] width 108 height 21
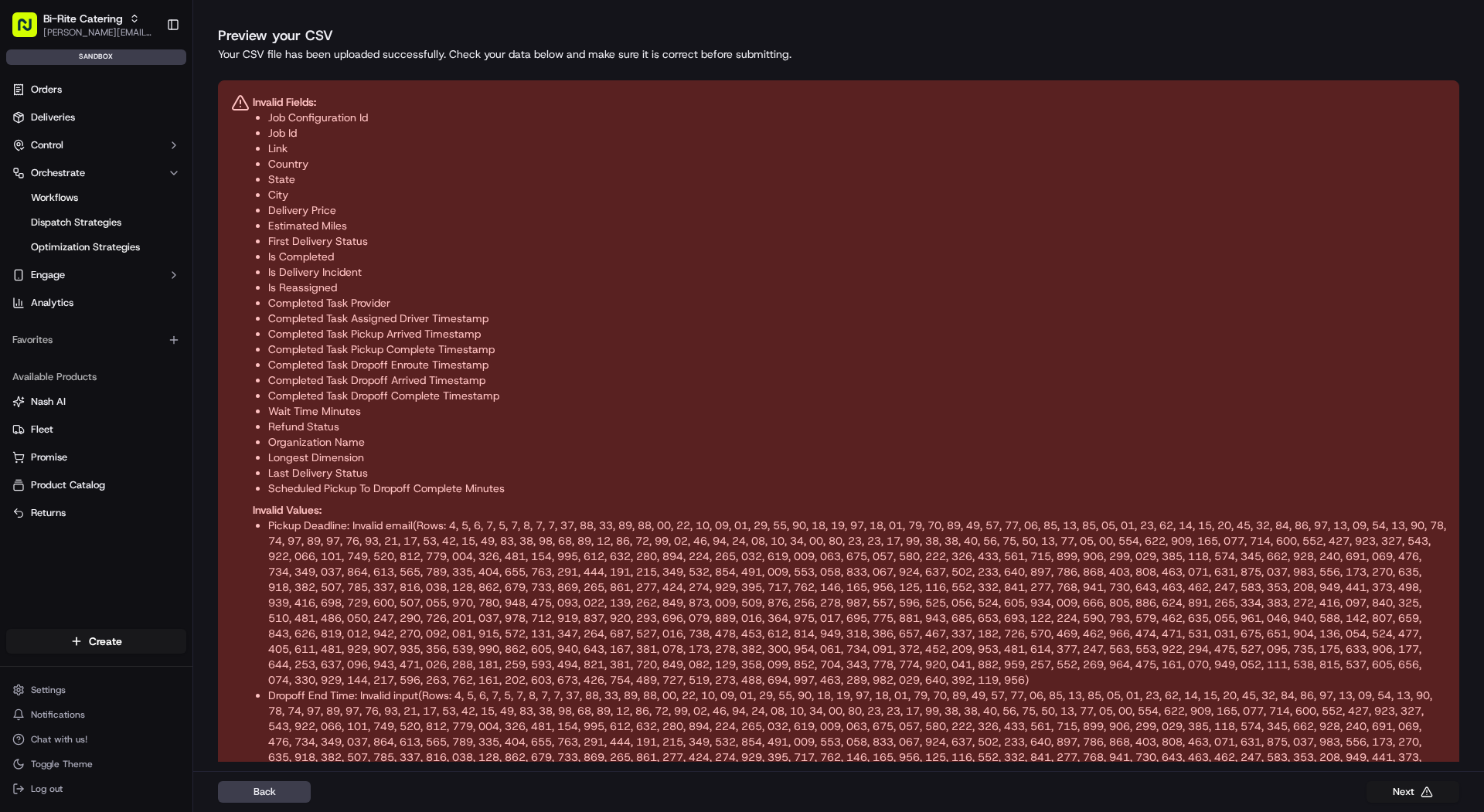
click at [48, 649] on html "Bi-Rite Catering mariam@usenash.com Toggle Sidebar sandbox Orders Deliveries Co…" at bounding box center [742, 406] width 1484 height 812
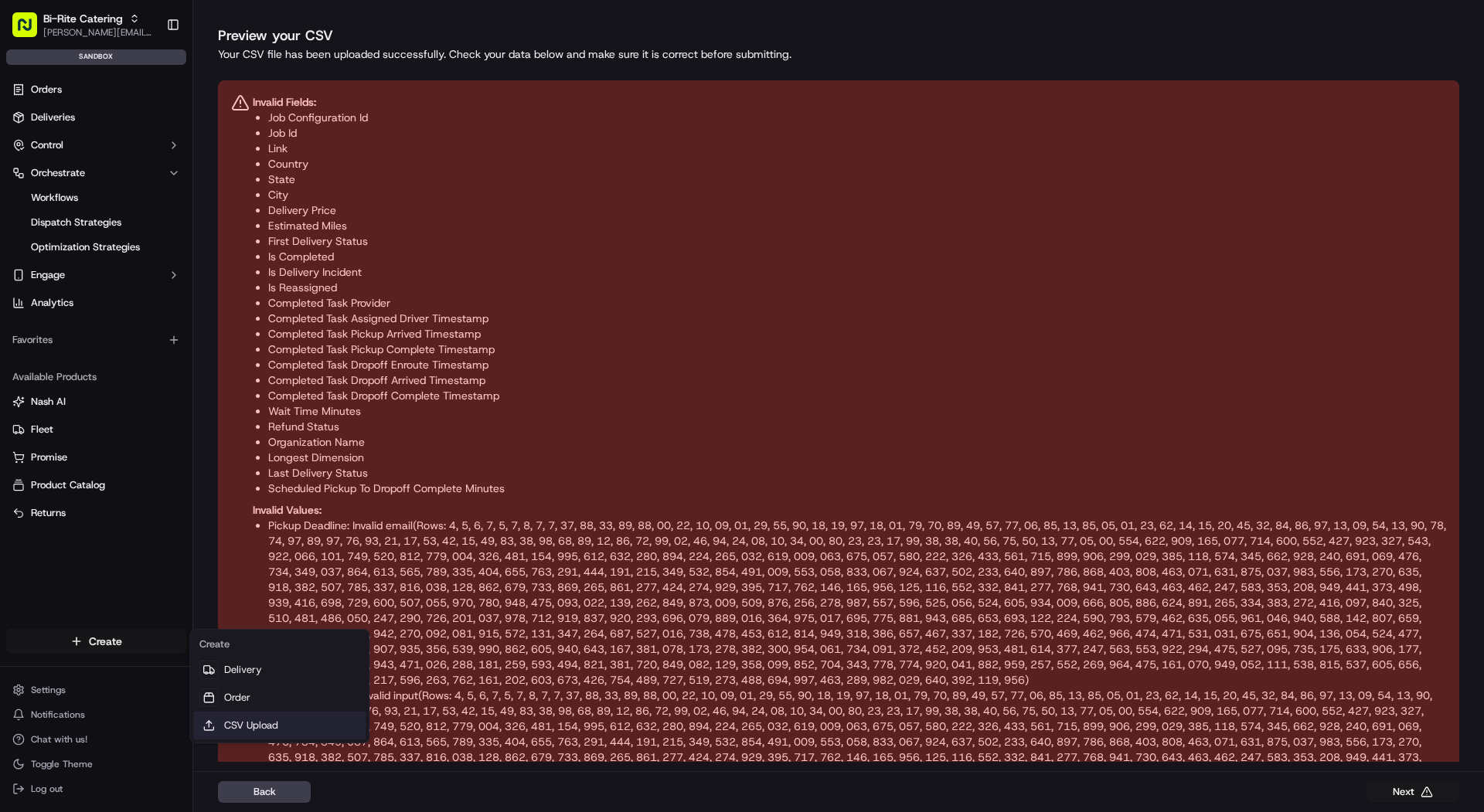
click at [241, 724] on link "CSV Upload" at bounding box center [279, 725] width 173 height 28
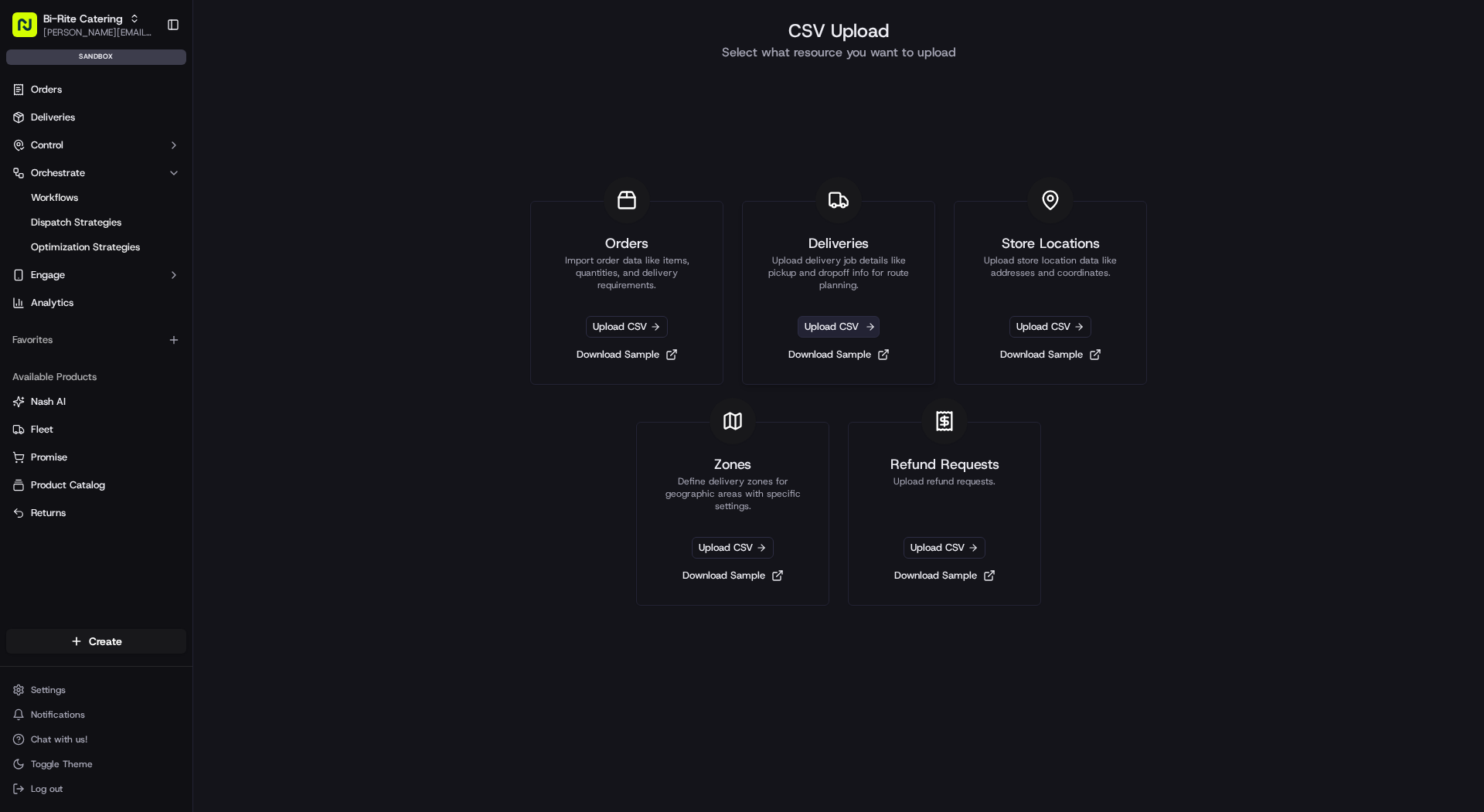
click at [776, 331] on span "Upload CSV" at bounding box center [839, 327] width 82 height 21
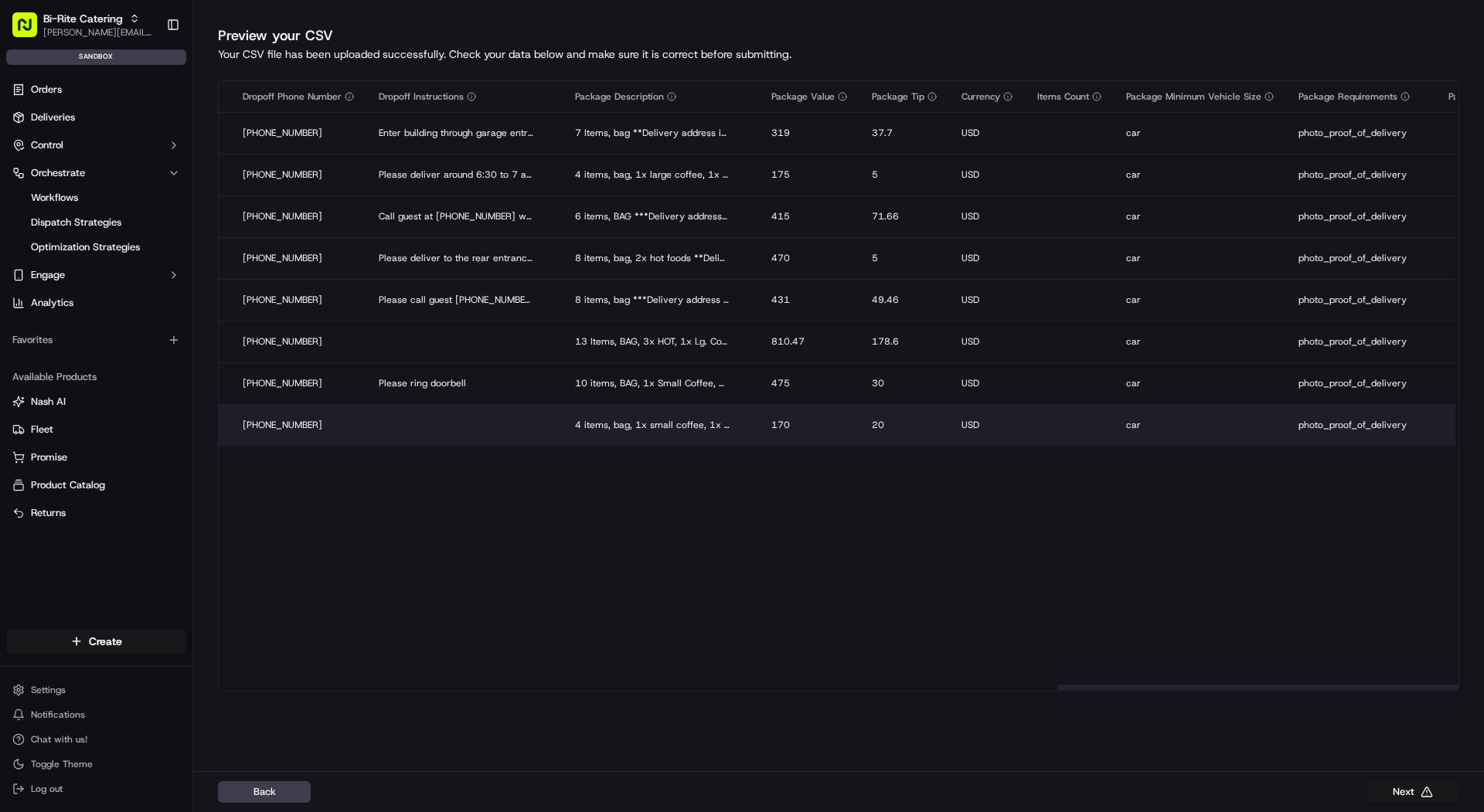
scroll to position [0, 2584]
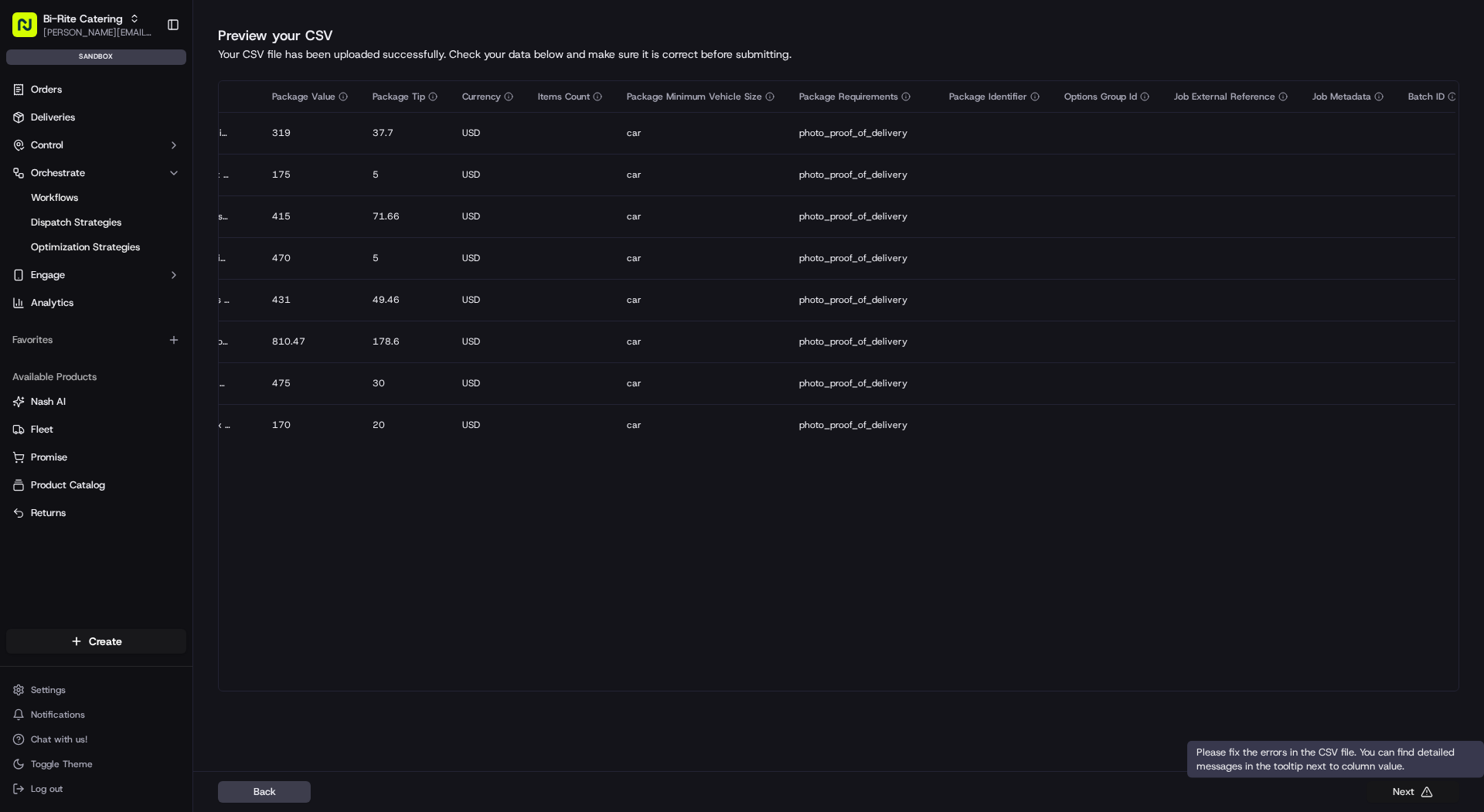
click at [776, 791] on button "Next" at bounding box center [1413, 792] width 92 height 21
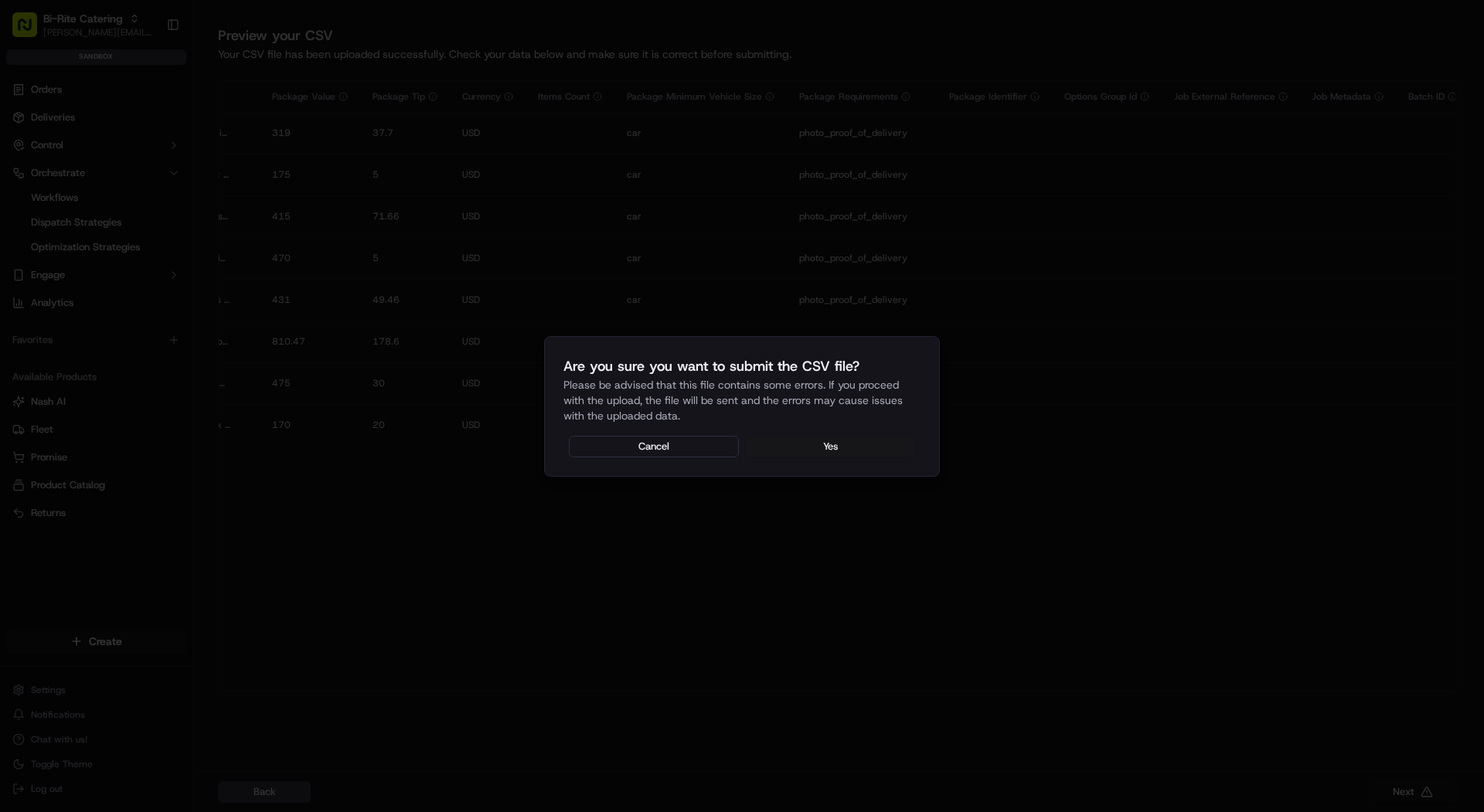
click at [776, 443] on button "Yes" at bounding box center [830, 446] width 170 height 21
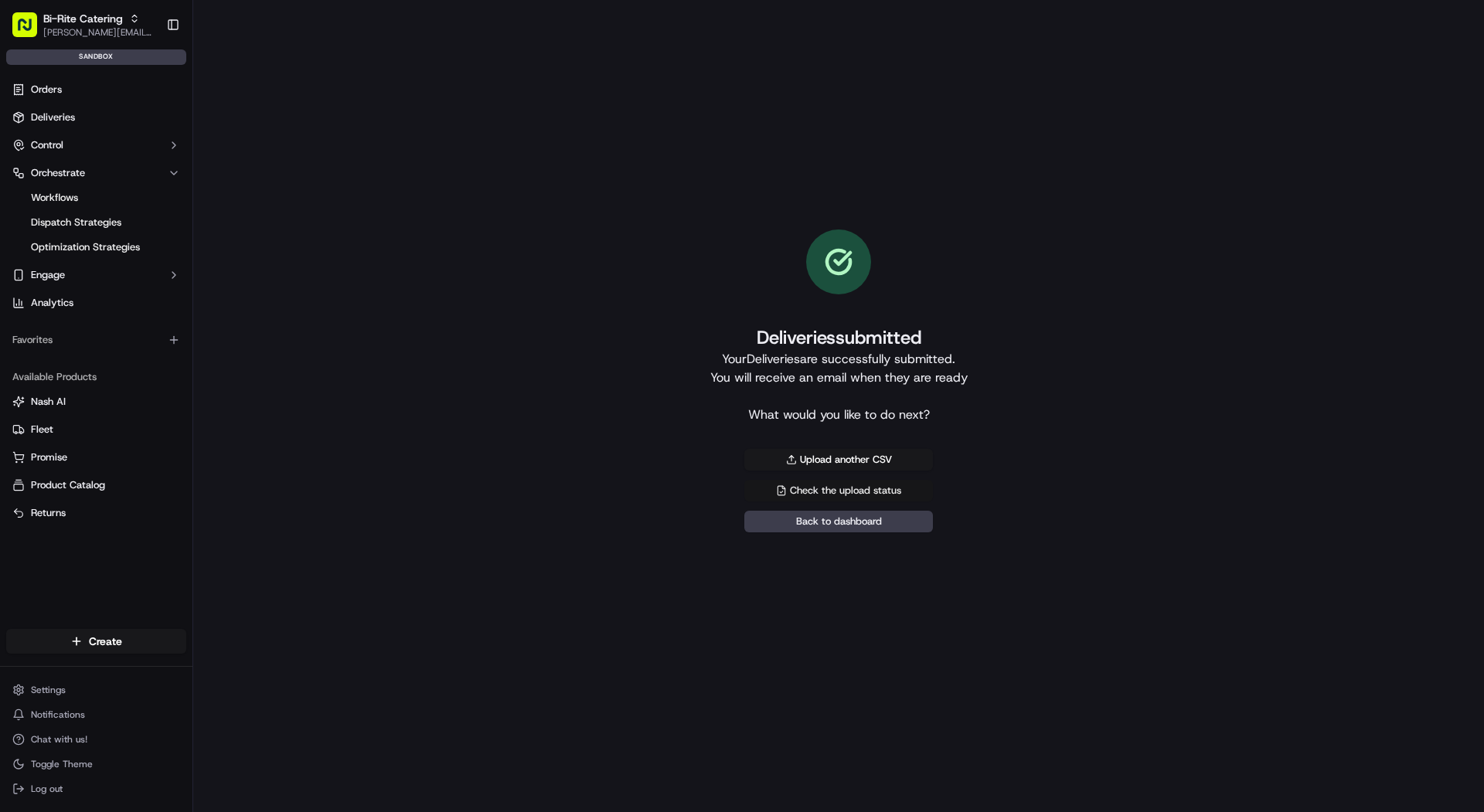
click at [776, 496] on link "Check the upload status" at bounding box center [839, 491] width 189 height 21
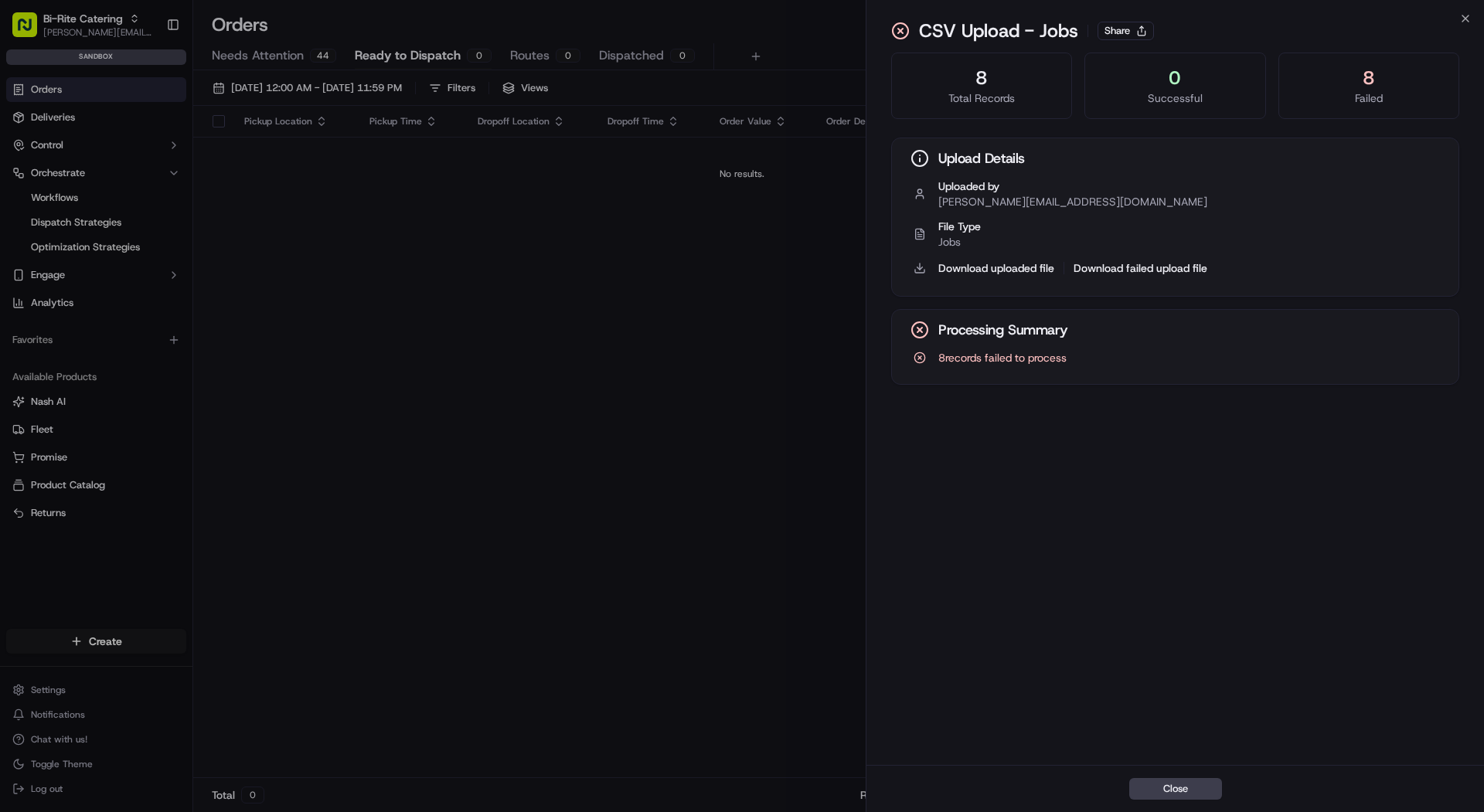
click at [776, 358] on span "8 records failed to process" at bounding box center [1002, 357] width 128 height 16
click at [776, 82] on div "8" at bounding box center [1369, 78] width 155 height 25
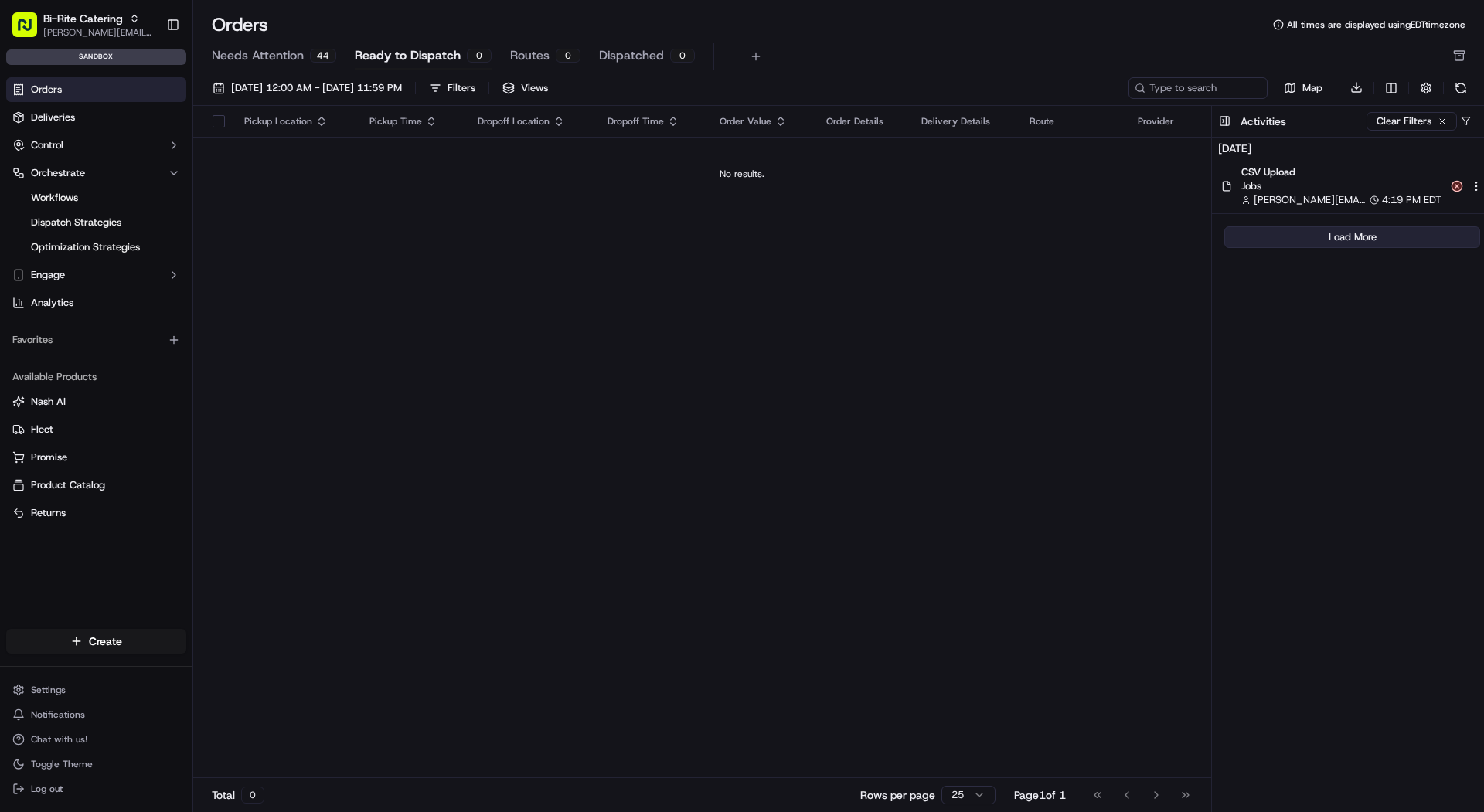
click at [776, 240] on button "Load More" at bounding box center [1352, 237] width 256 height 21
click at [776, 197] on span "[PERSON_NAME][EMAIL_ADDRESS][DOMAIN_NAME]" at bounding box center [1311, 200] width 113 height 14
click at [279, 83] on span "09/01/2025 12:00 AM - 09/30/2025 11:59 PM" at bounding box center [317, 87] width 171 height 14
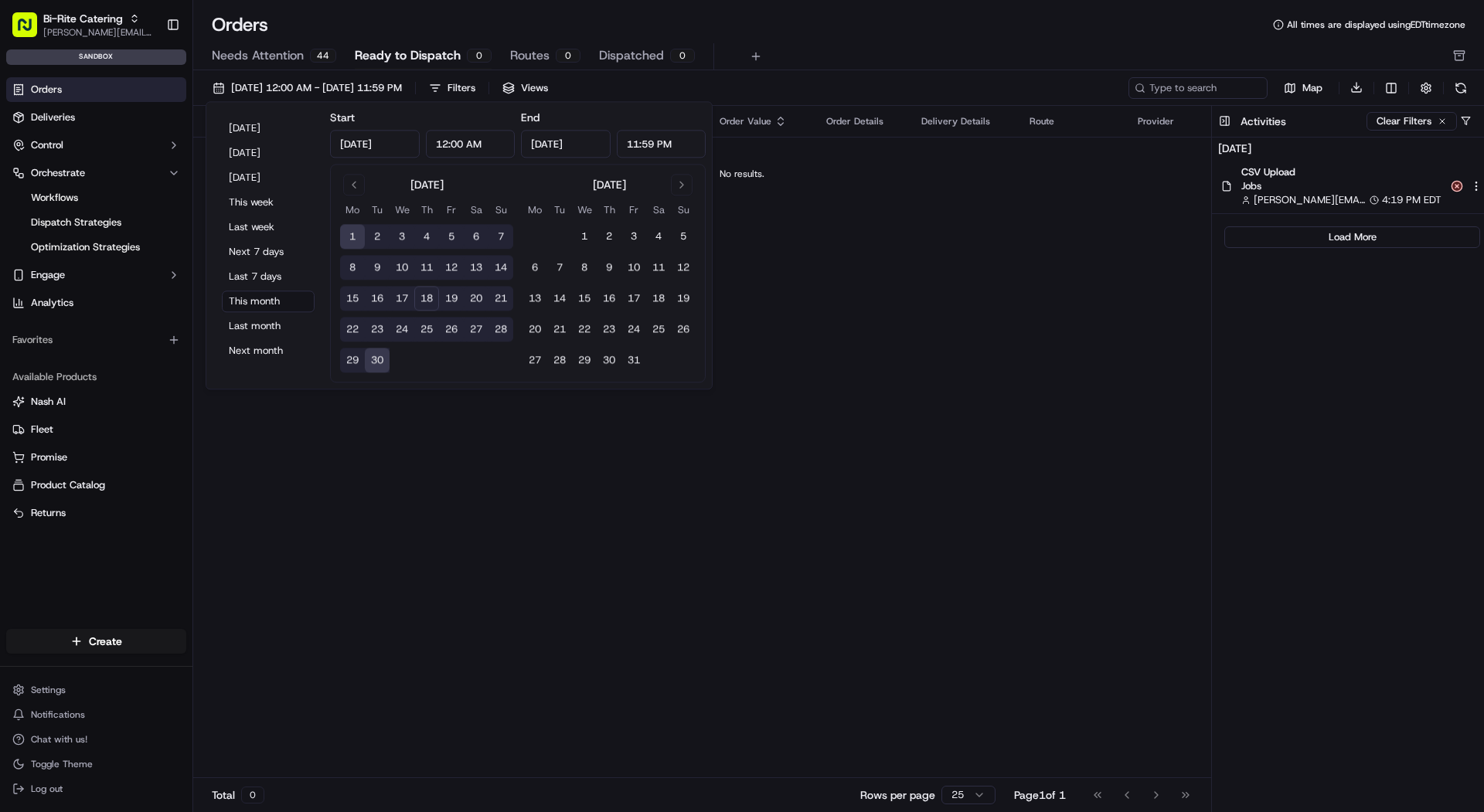
click at [514, 262] on div "September 2025 Mo Tu We Th Fr Sa Su 1 2 3 4 5 6 7 8 9 10 11 12 13 14 15 16 17 1…" at bounding box center [518, 273] width 356 height 199
click at [502, 267] on button "14" at bounding box center [501, 268] width 25 height 25
type input "Sep 14, 2025"
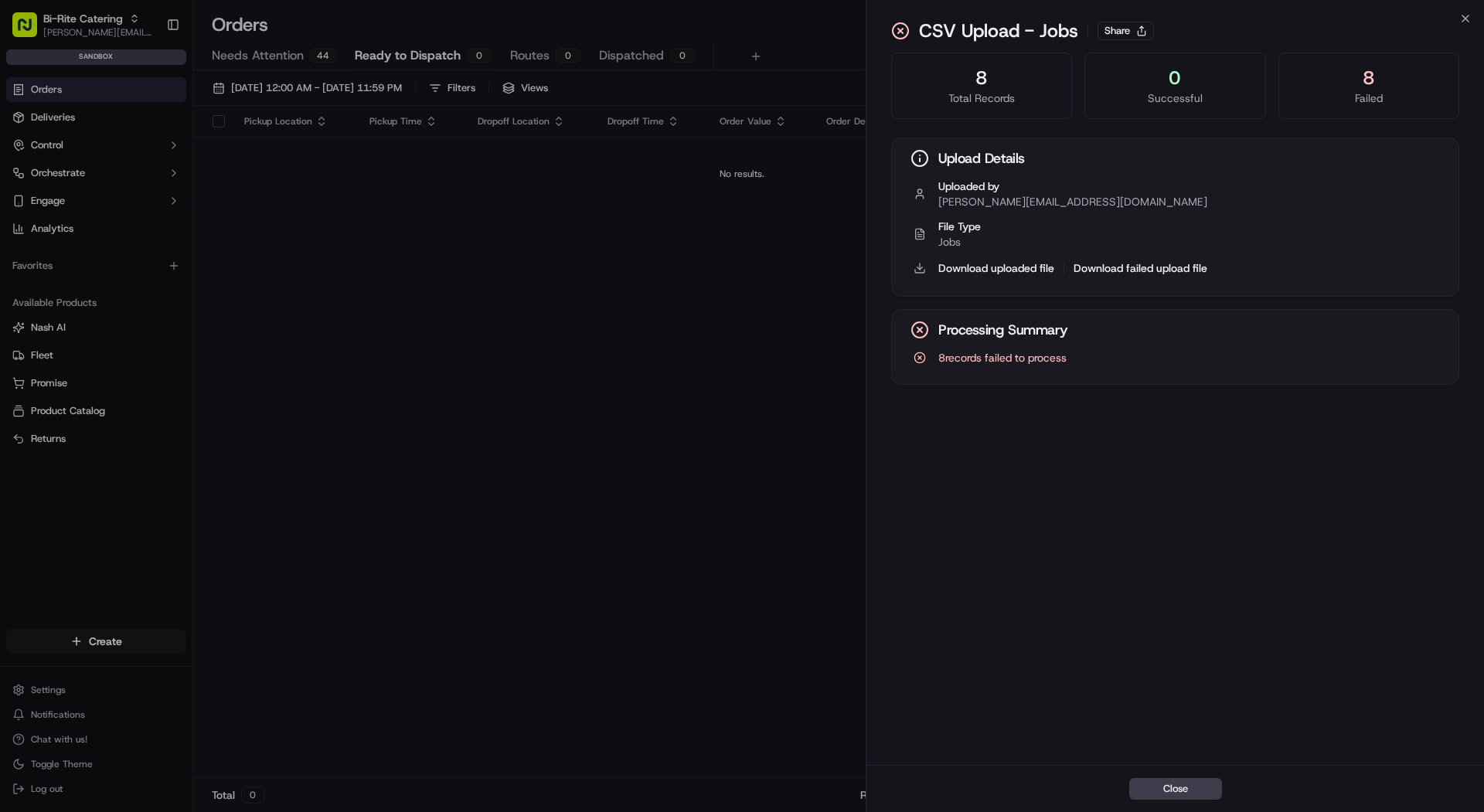
click at [979, 344] on div "Processing Summary" at bounding box center [1176, 330] width 567 height 40
click at [1142, 267] on button "Download failed upload file" at bounding box center [1140, 267] width 133 height 16
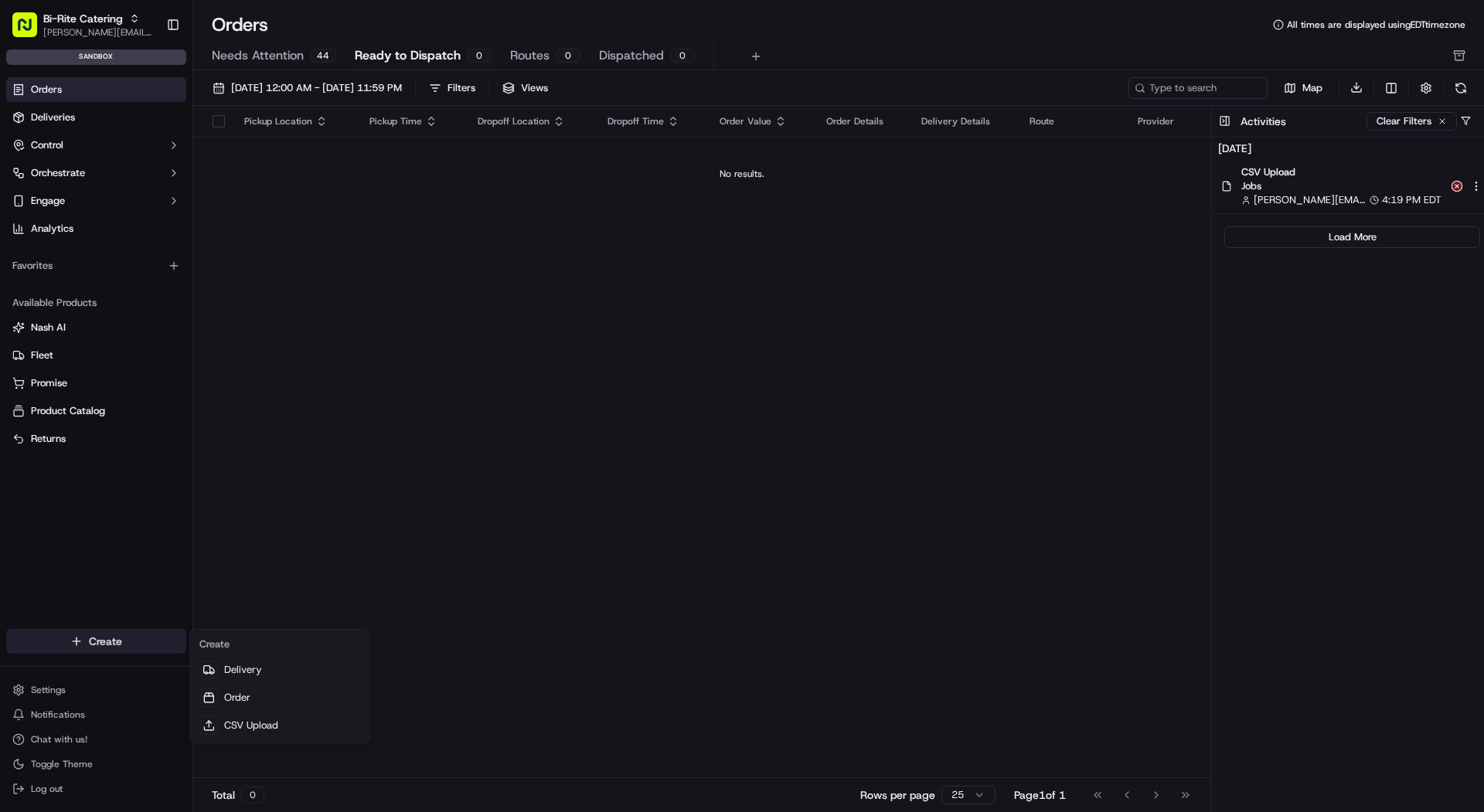
click at [133, 648] on html "Bi-Rite Catering mariam@usenash.com Toggle Sidebar sandbox Orders Deliveries Co…" at bounding box center [742, 406] width 1484 height 812
click at [293, 742] on div "Create Delivery Order CSV Upload" at bounding box center [280, 686] width 180 height 114
click at [293, 736] on link "CSV Upload" at bounding box center [279, 725] width 173 height 28
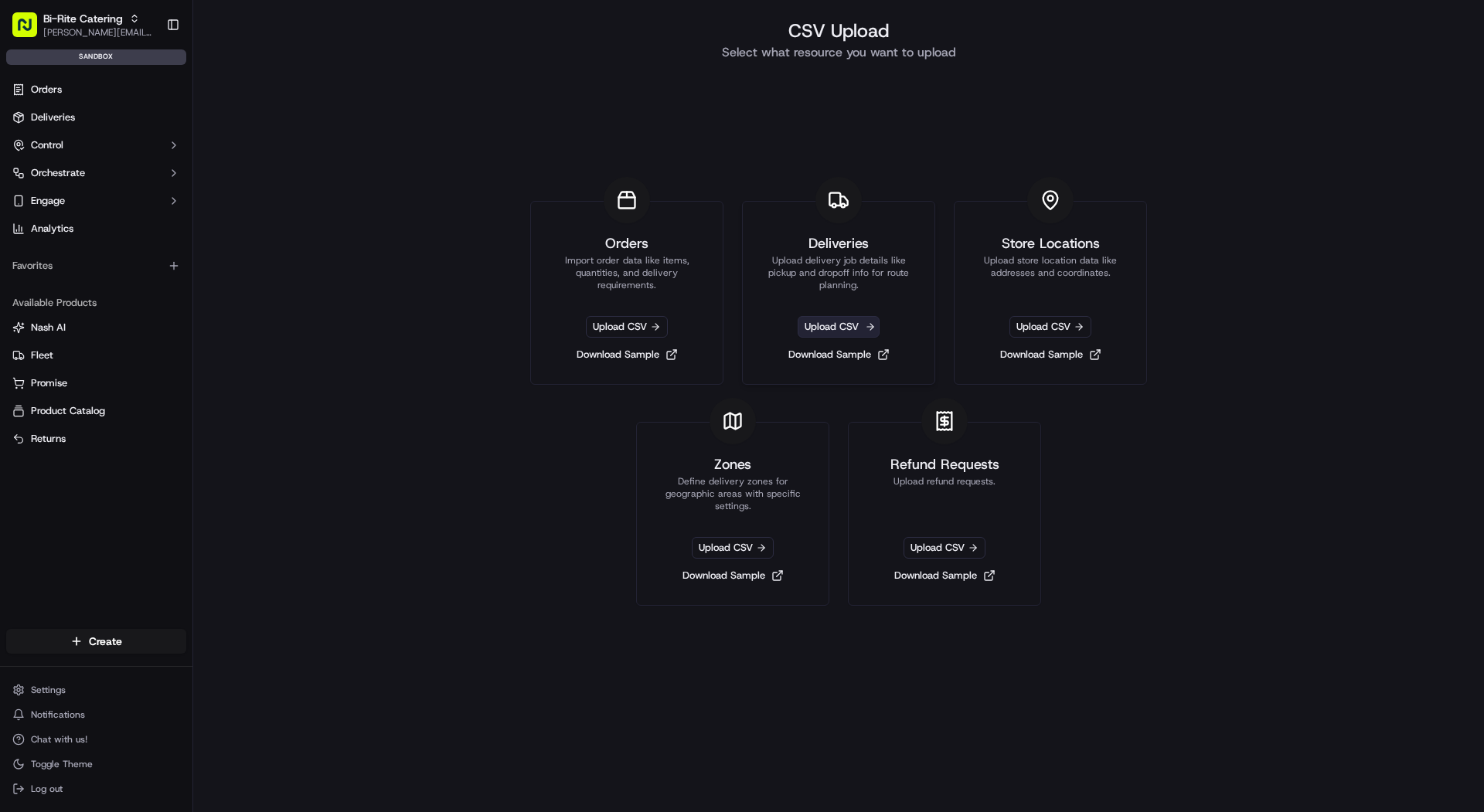
click at [825, 319] on span "Upload CSV" at bounding box center [839, 327] width 82 height 21
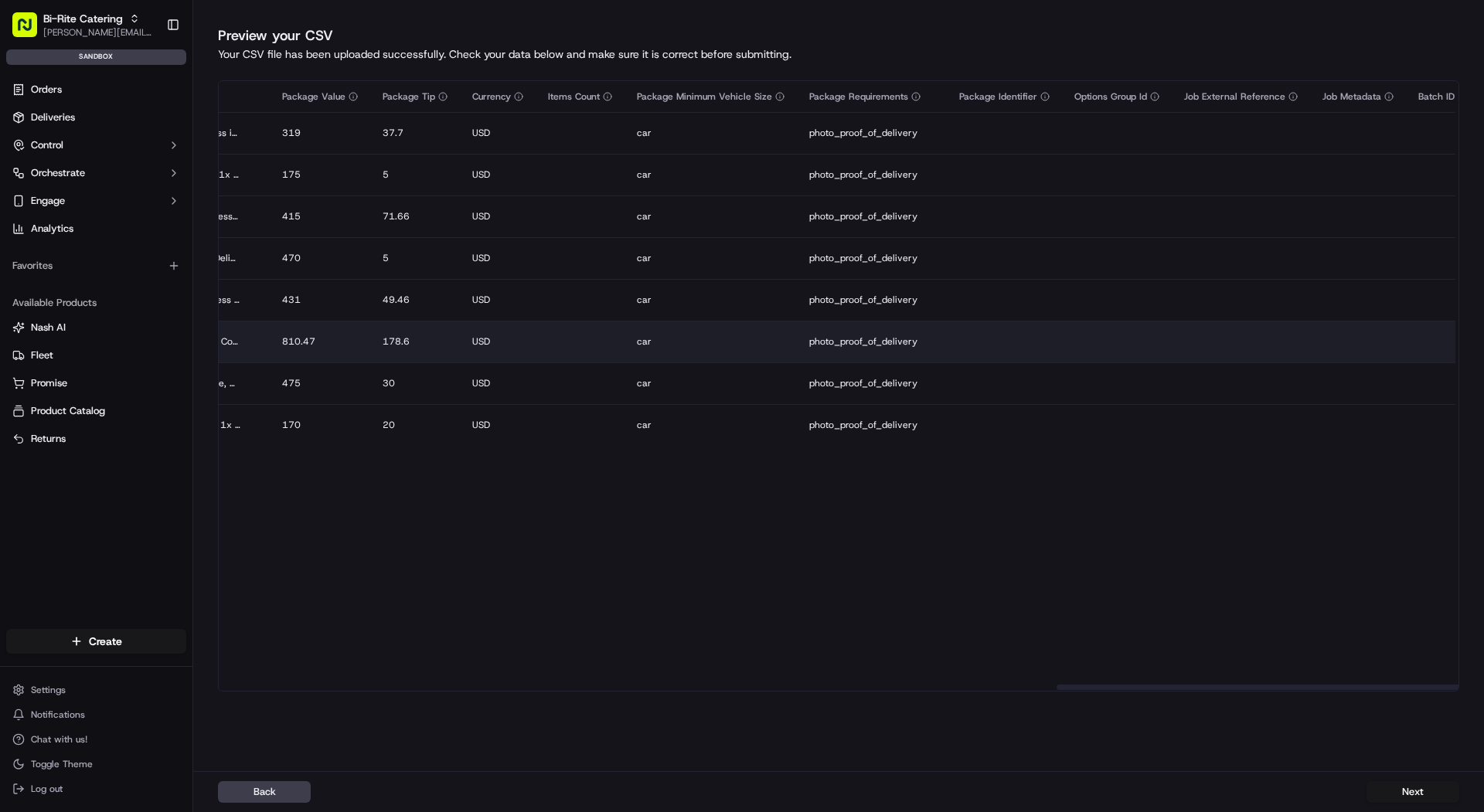
scroll to position [0, 2579]
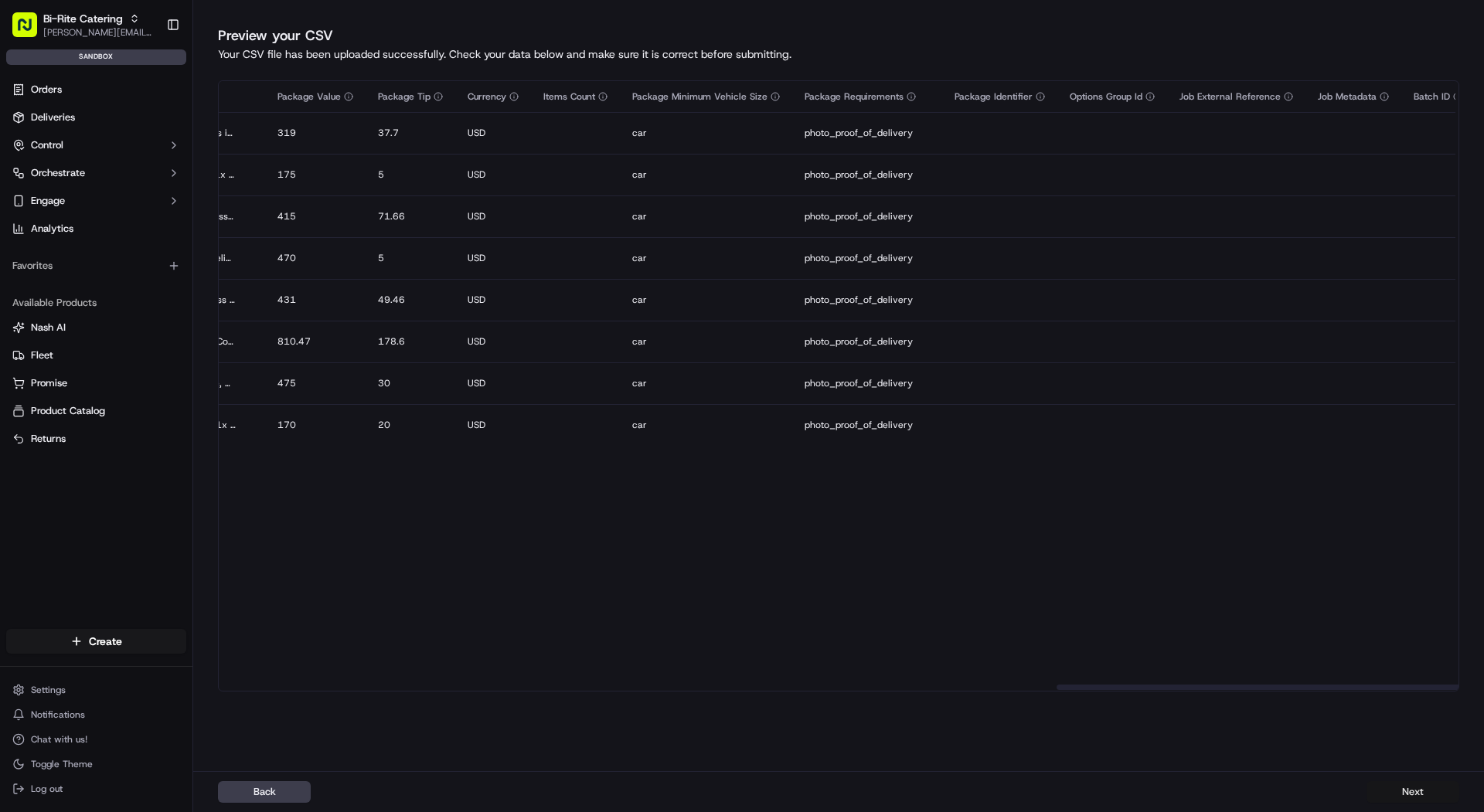
click at [1398, 784] on button "Next" at bounding box center [1413, 792] width 92 height 21
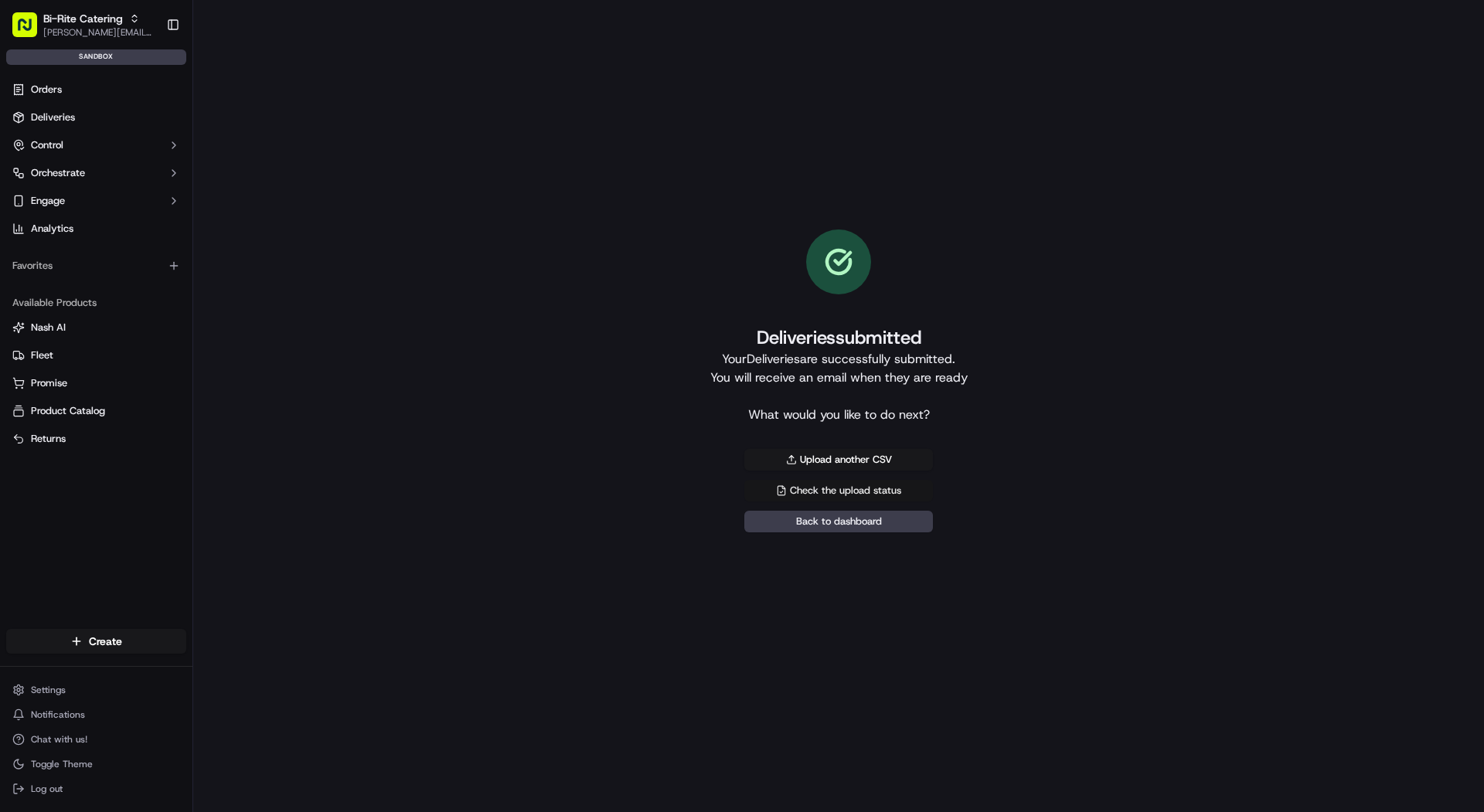
click at [894, 499] on link "Check the upload status" at bounding box center [839, 491] width 189 height 21
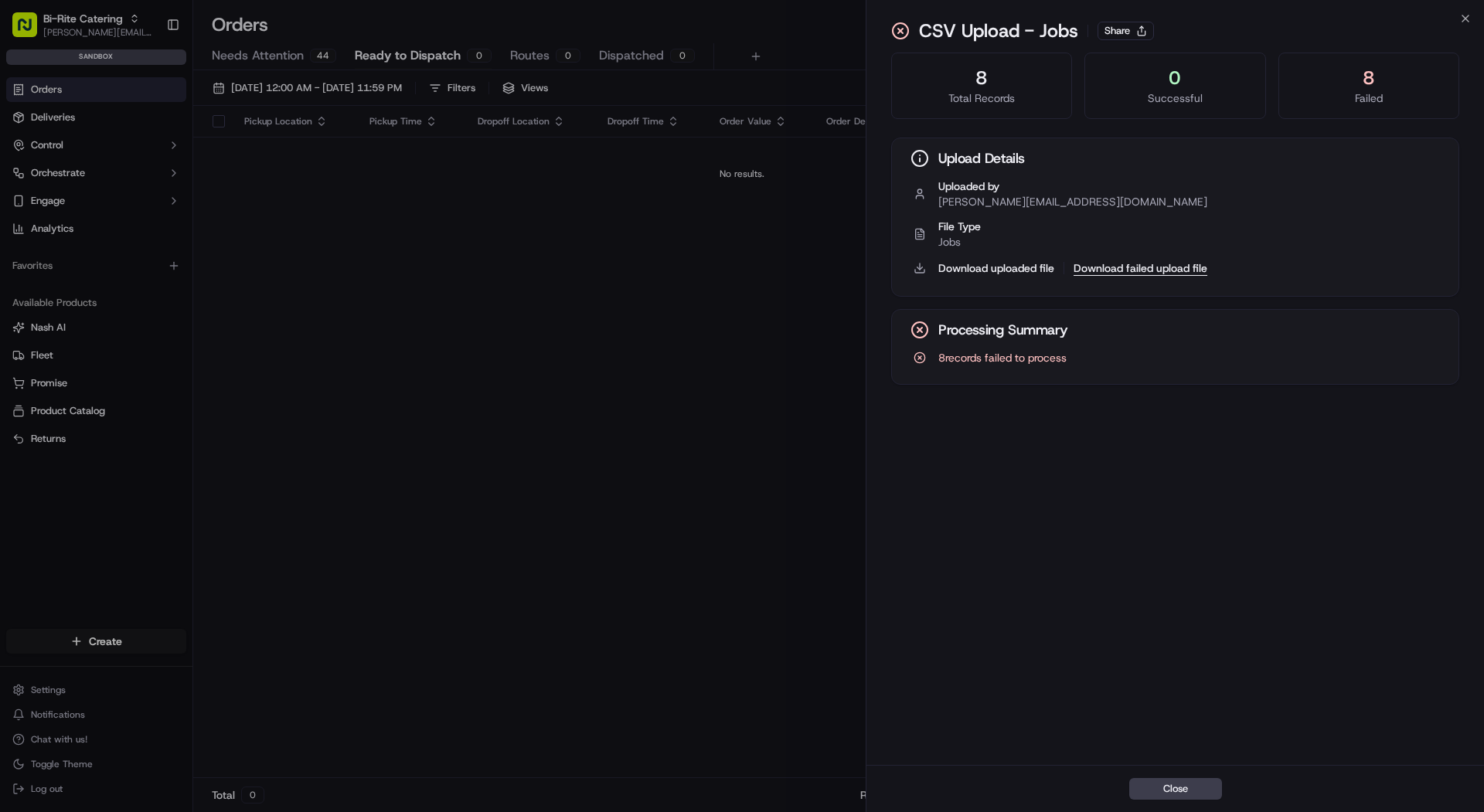
click at [1108, 264] on button "Download failed upload file" at bounding box center [1140, 267] width 133 height 16
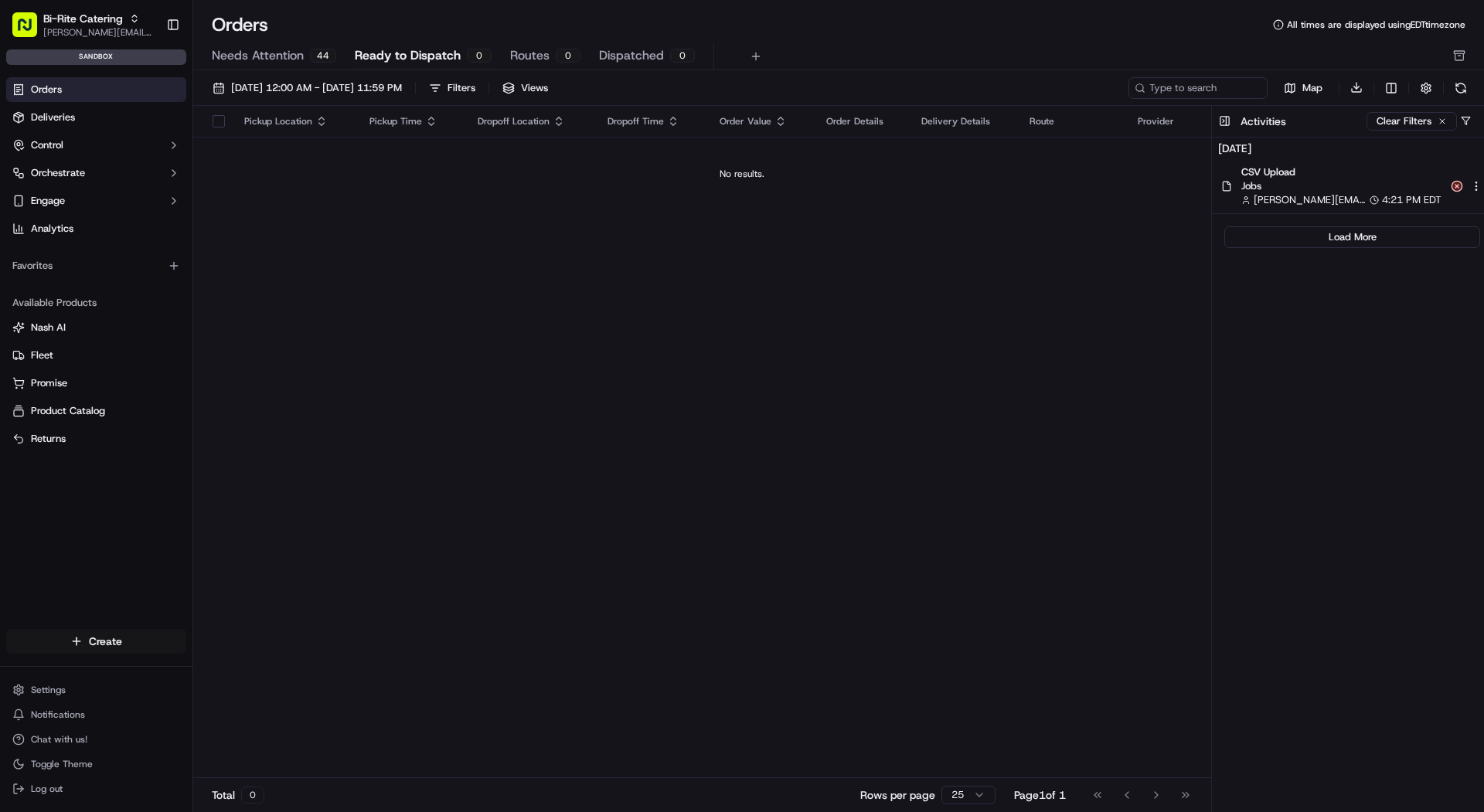
click at [72, 643] on html "Bi-Rite Catering mariam@usenash.com Toggle Sidebar sandbox Orders Deliveries Co…" at bounding box center [742, 406] width 1484 height 812
click at [294, 736] on link "CSV Upload" at bounding box center [279, 725] width 173 height 28
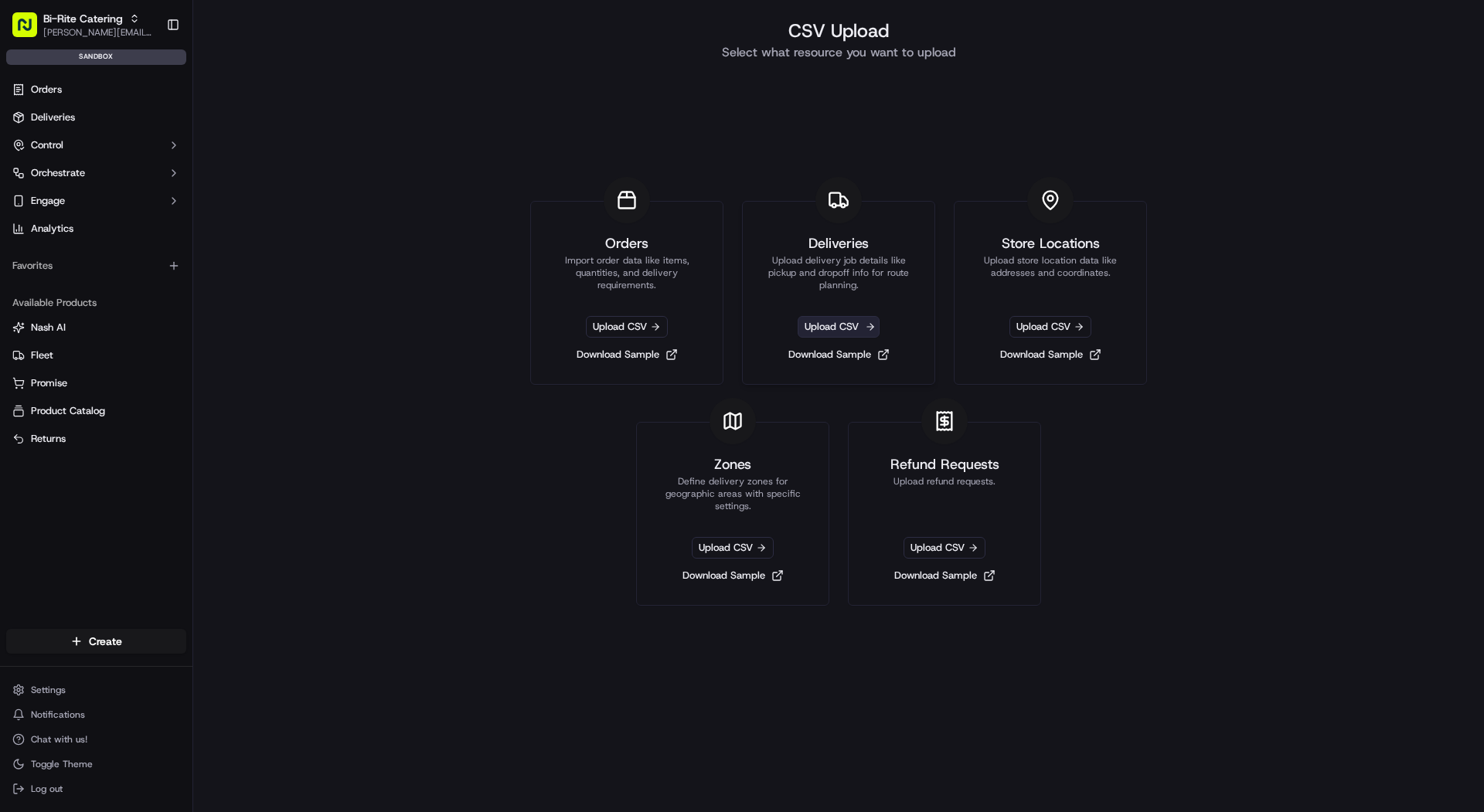
click at [837, 330] on span "Upload CSV" at bounding box center [839, 327] width 82 height 21
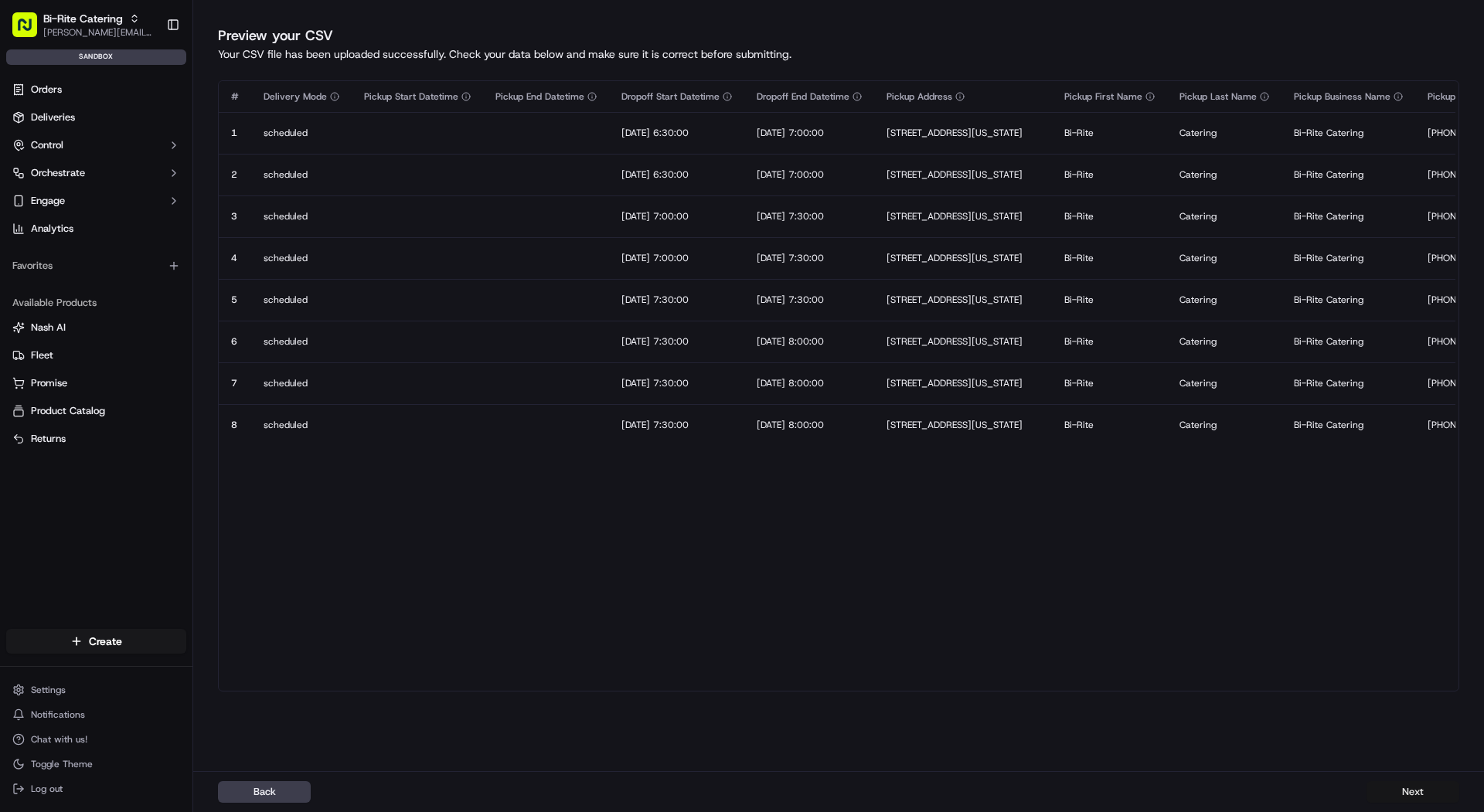
click at [1422, 795] on button "Next" at bounding box center [1413, 792] width 92 height 21
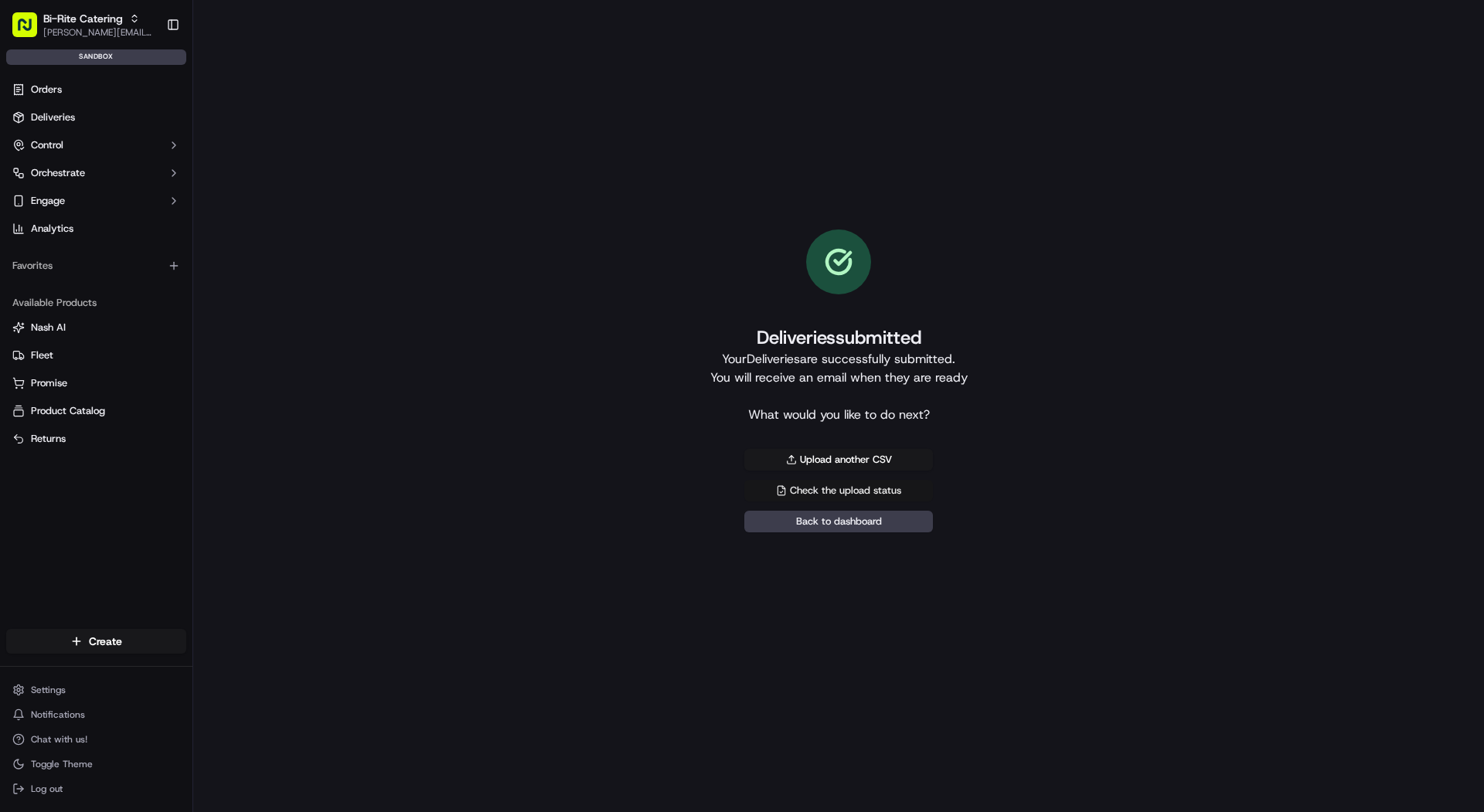
click at [916, 491] on link "Check the upload status" at bounding box center [839, 491] width 189 height 21
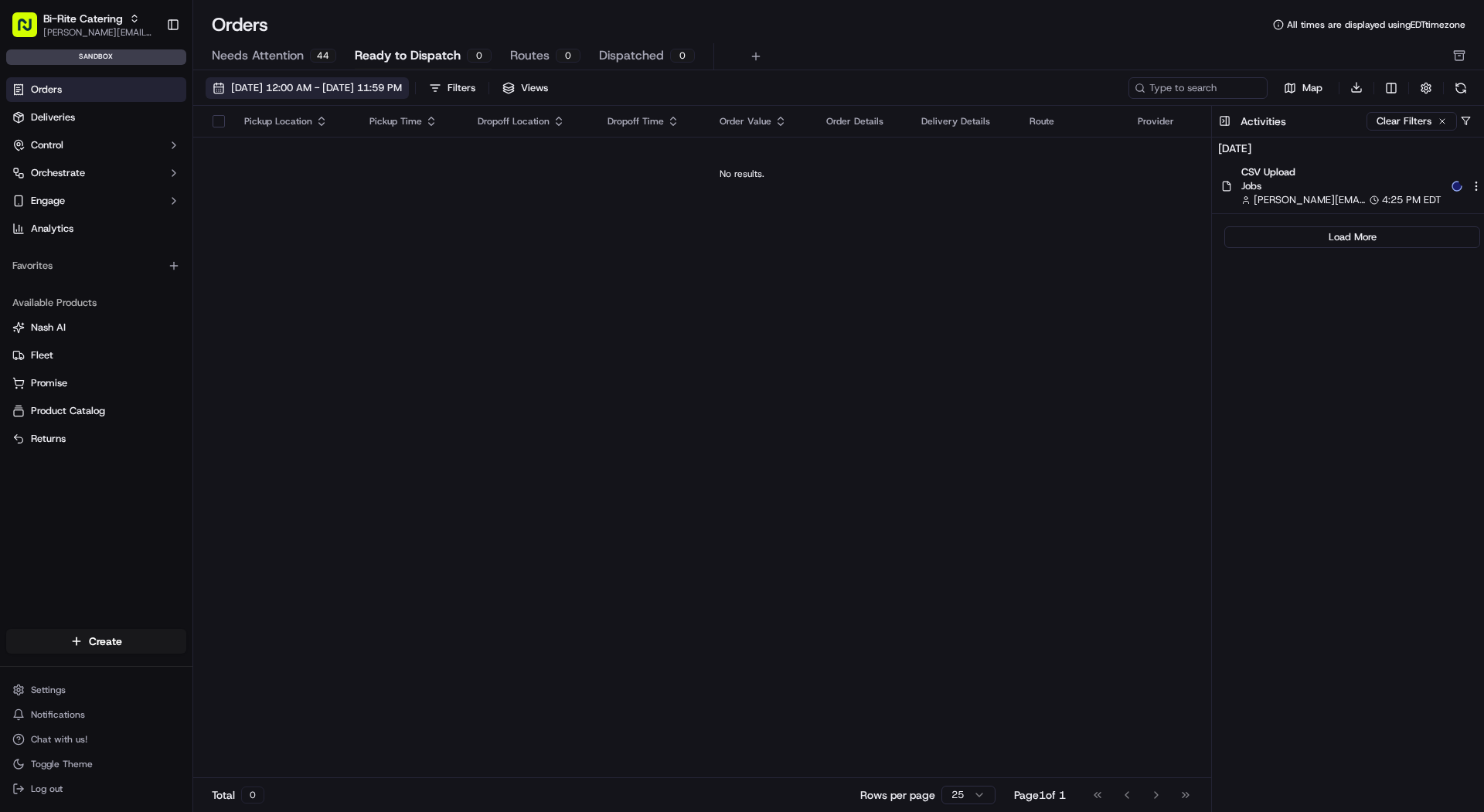
click at [275, 83] on span "09/01/2025 12:00 AM - 09/30/2025 11:59 PM" at bounding box center [317, 87] width 171 height 14
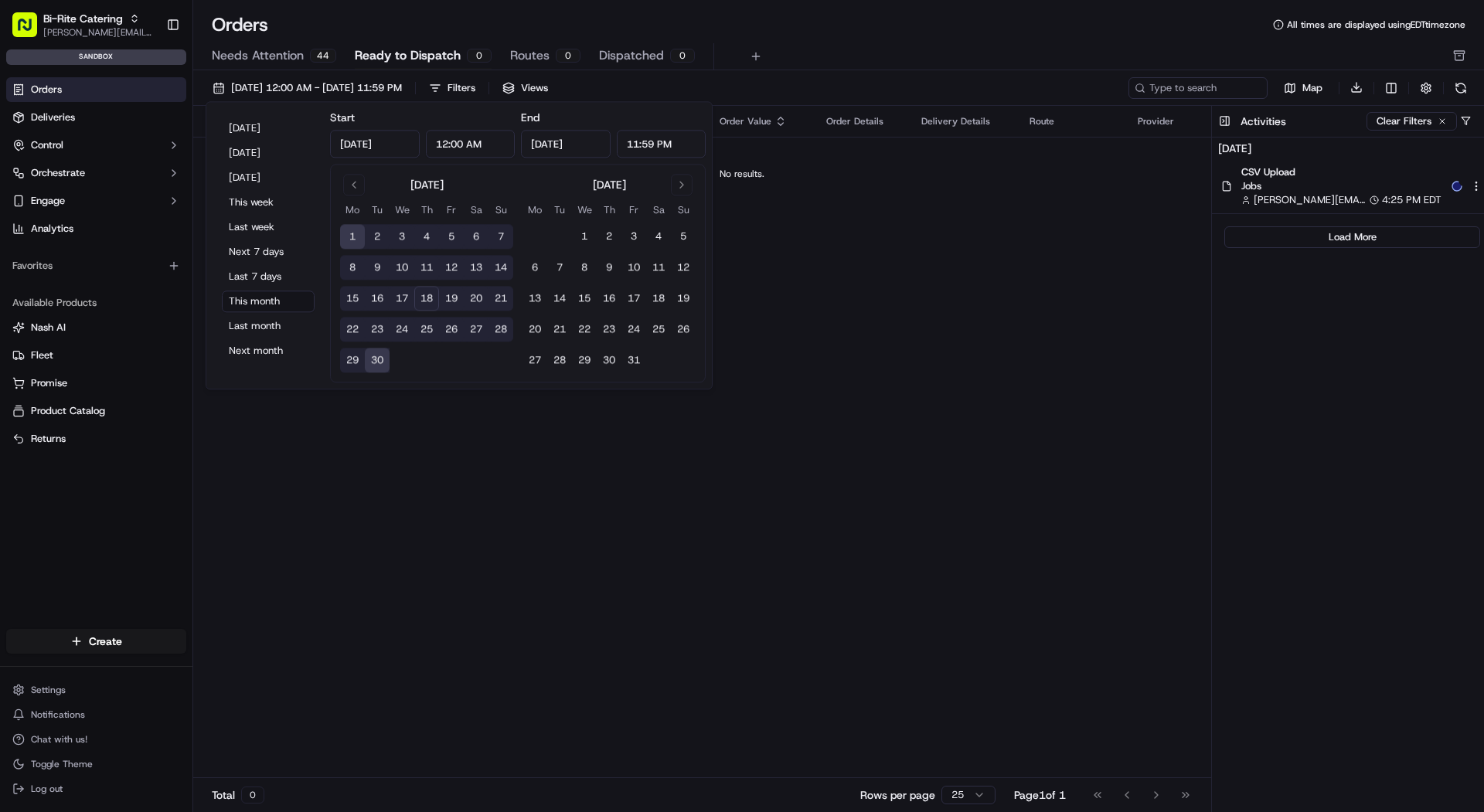
click at [427, 325] on button "25" at bounding box center [427, 330] width 25 height 25
type input "Sep 25, 2025"
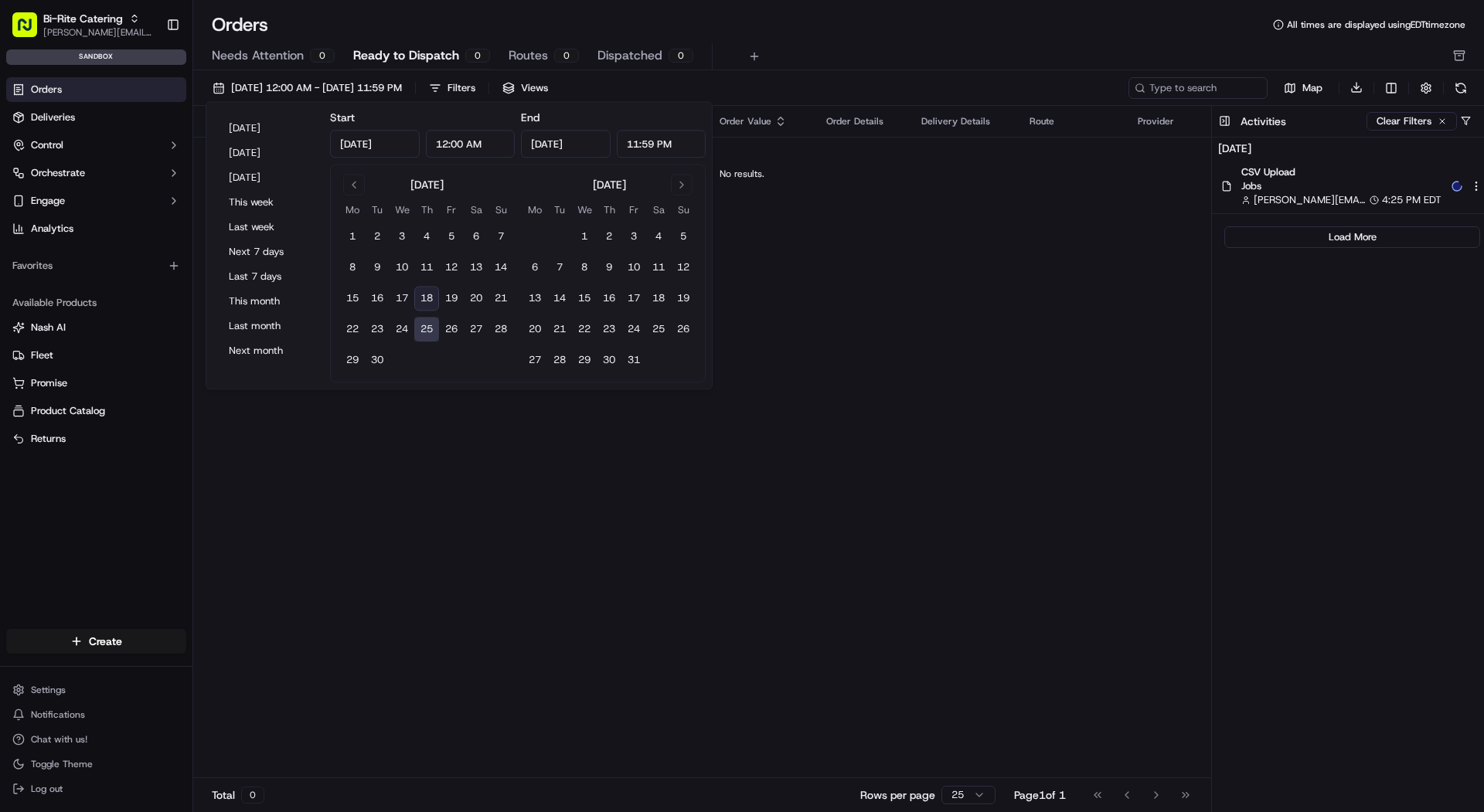
click at [539, 13] on div "Orders All times are displayed using EDT timezone" at bounding box center [839, 25] width 1291 height 25
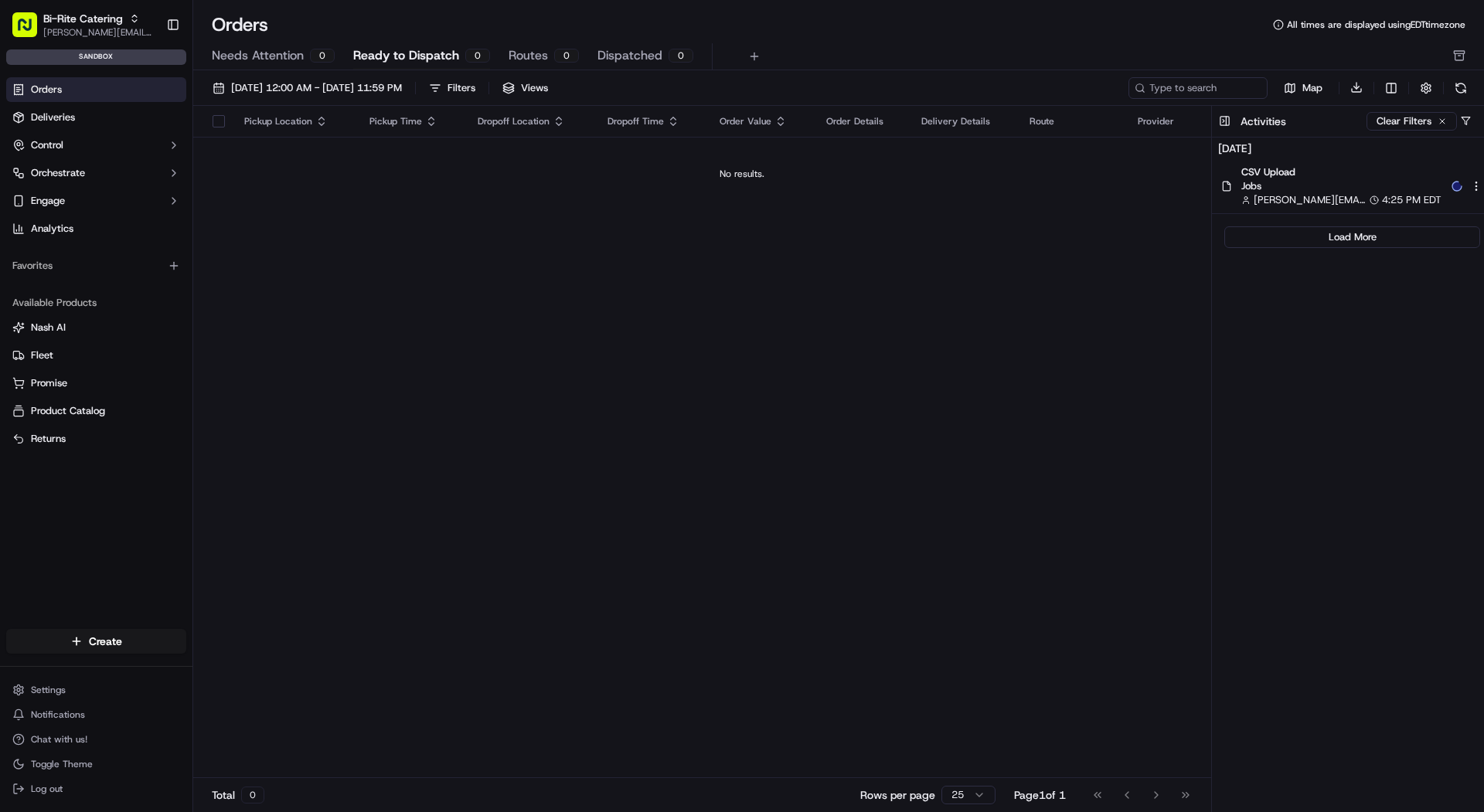
click at [74, 92] on link "Orders" at bounding box center [97, 90] width 180 height 25
click at [565, 60] on div "0" at bounding box center [567, 56] width 25 height 14
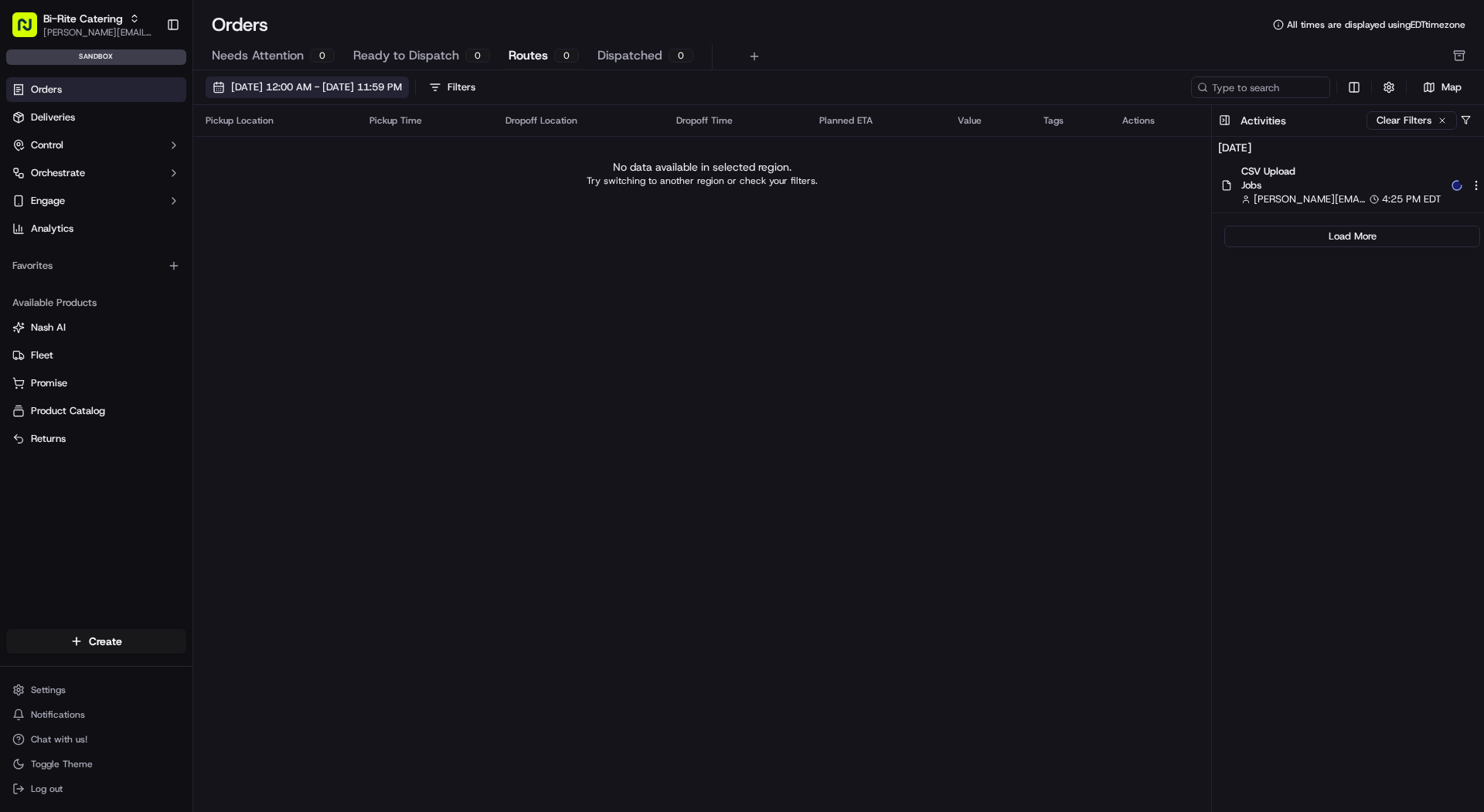
click at [391, 86] on span "09/25/2025 12:00 AM - 09/25/2025 11:59 PM" at bounding box center [317, 87] width 171 height 14
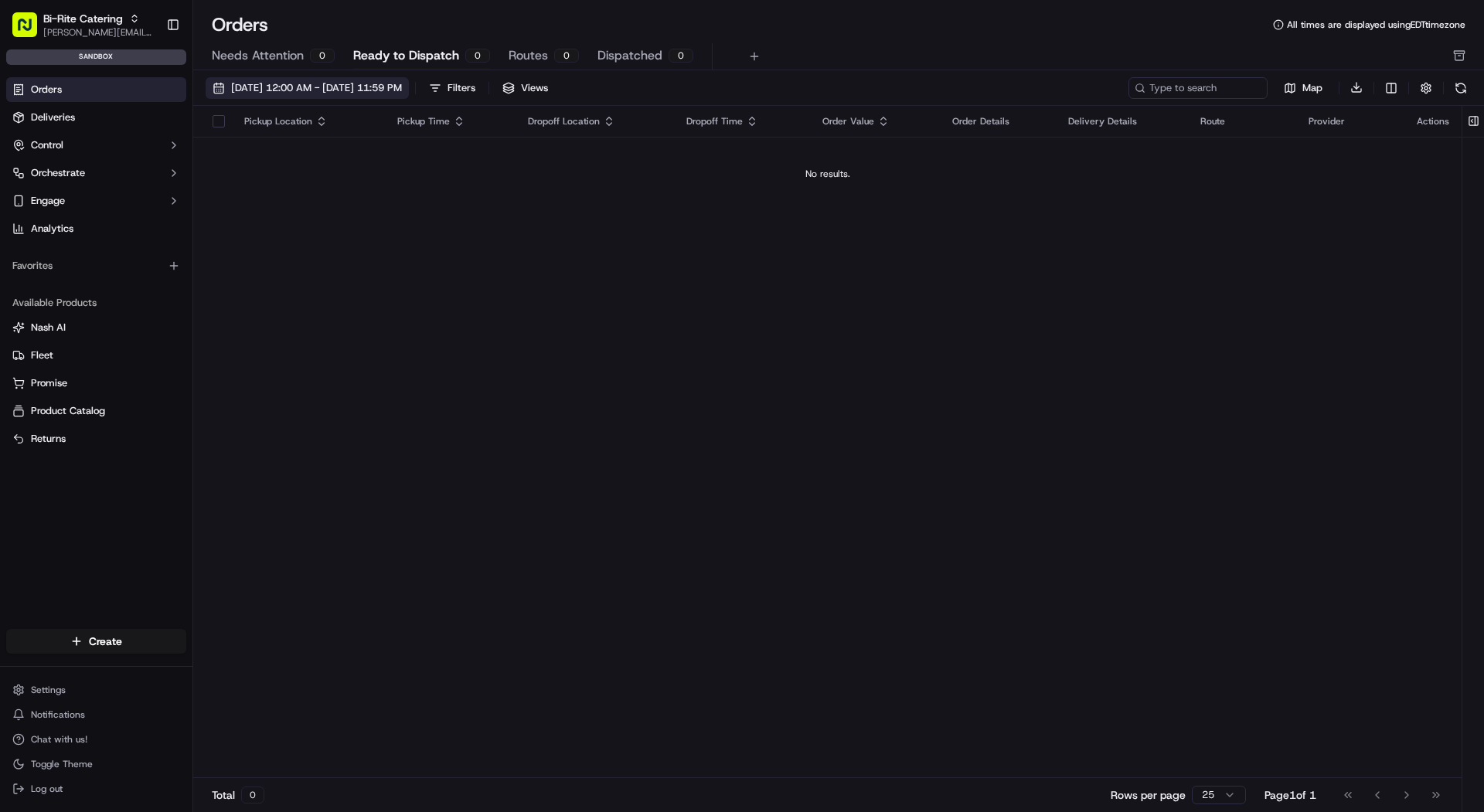
click at [388, 95] on button "[DATE] 12:00 AM - [DATE] 11:59 PM" at bounding box center [307, 88] width 204 height 21
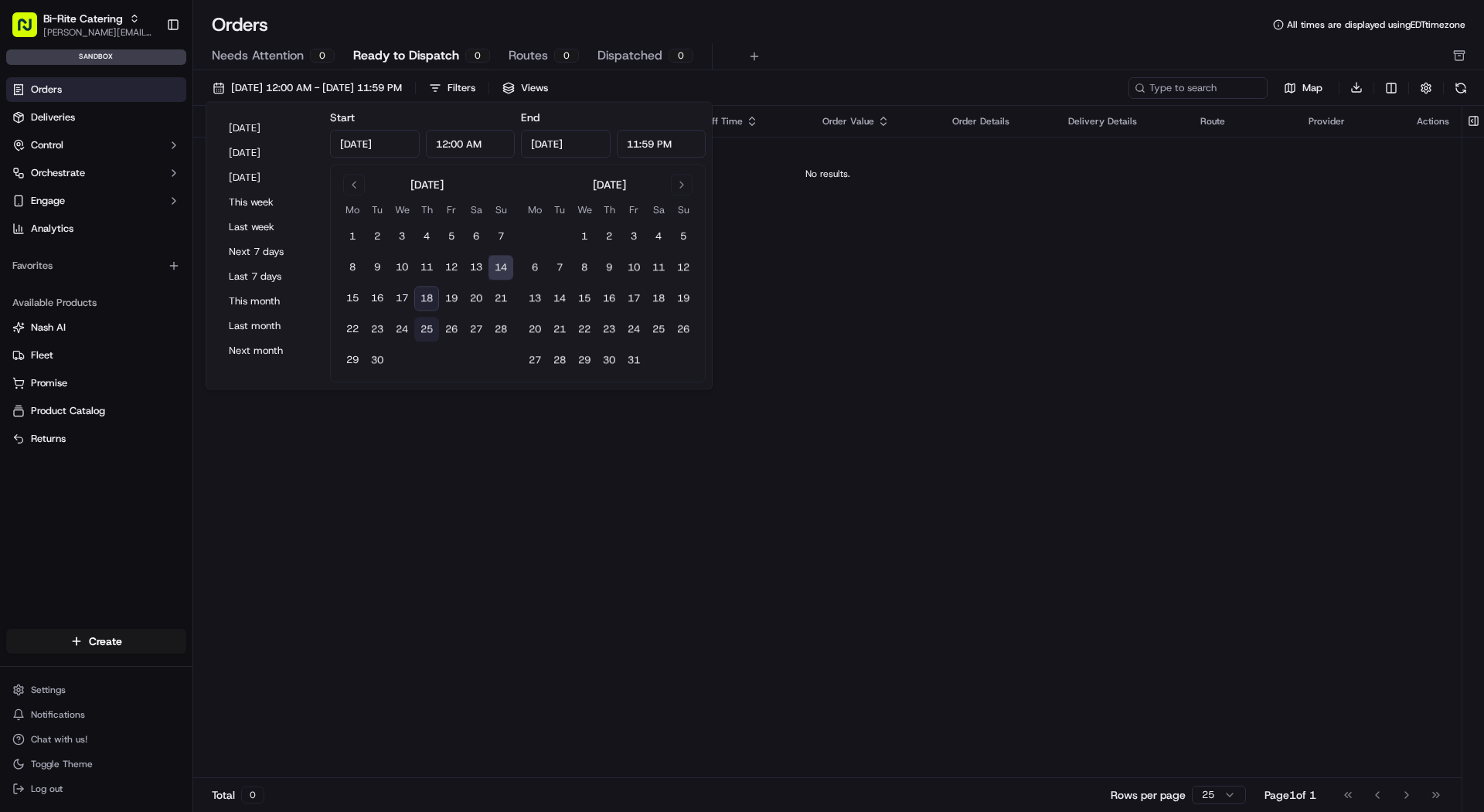
click at [421, 334] on button "25" at bounding box center [427, 330] width 25 height 25
type input "[DATE]"
click at [528, 4] on div "Orders All times are displayed using EDT timezone Needs Attention 0 Ready to Di…" at bounding box center [839, 406] width 1291 height 812
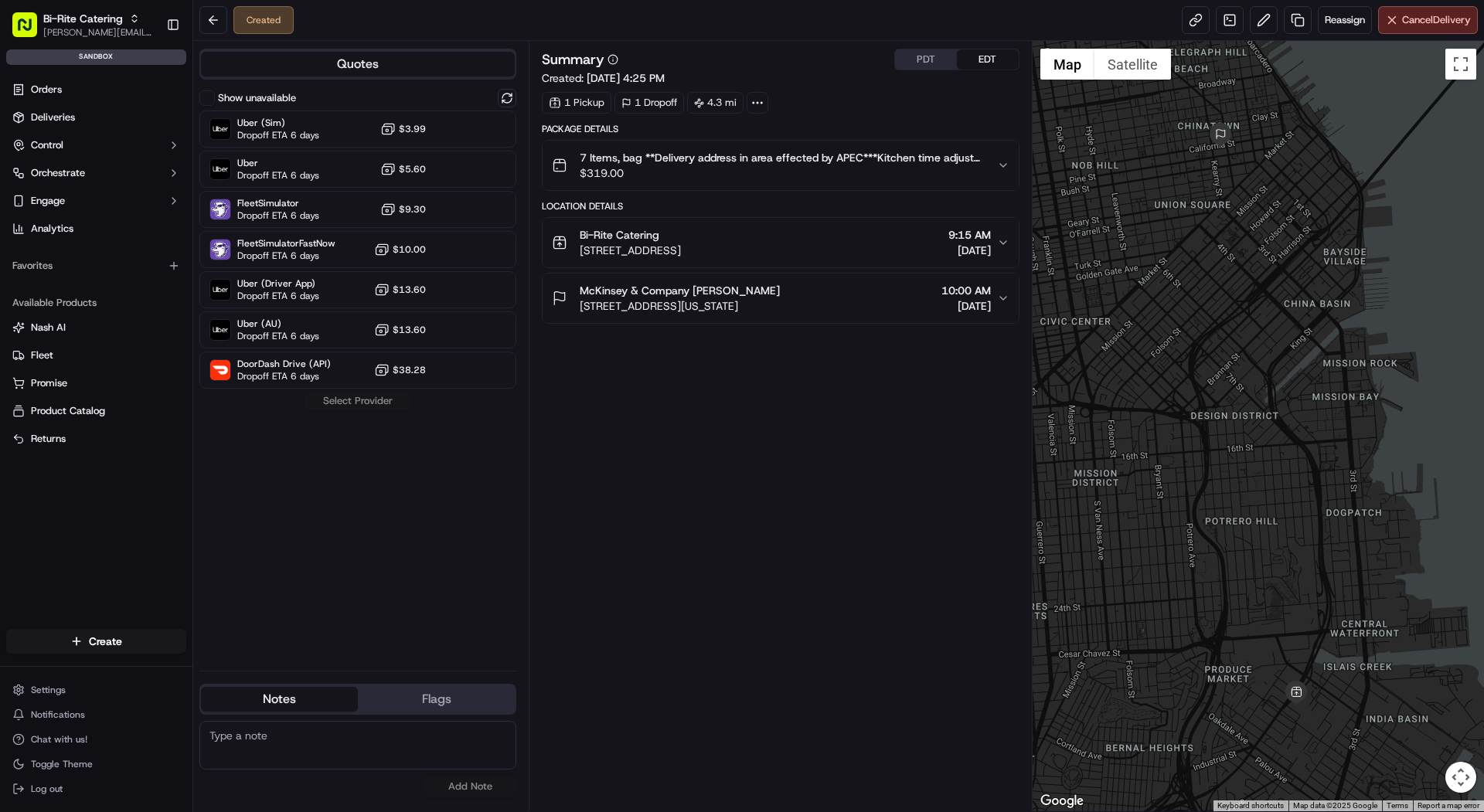
click at [49, 186] on ul "Orders Deliveries Control Orchestrate Engage Analytics" at bounding box center [97, 159] width 180 height 164
click at [49, 175] on span "Orchestrate" at bounding box center [58, 173] width 54 height 14
click at [72, 243] on span "Optimization Strategies" at bounding box center [85, 247] width 109 height 14
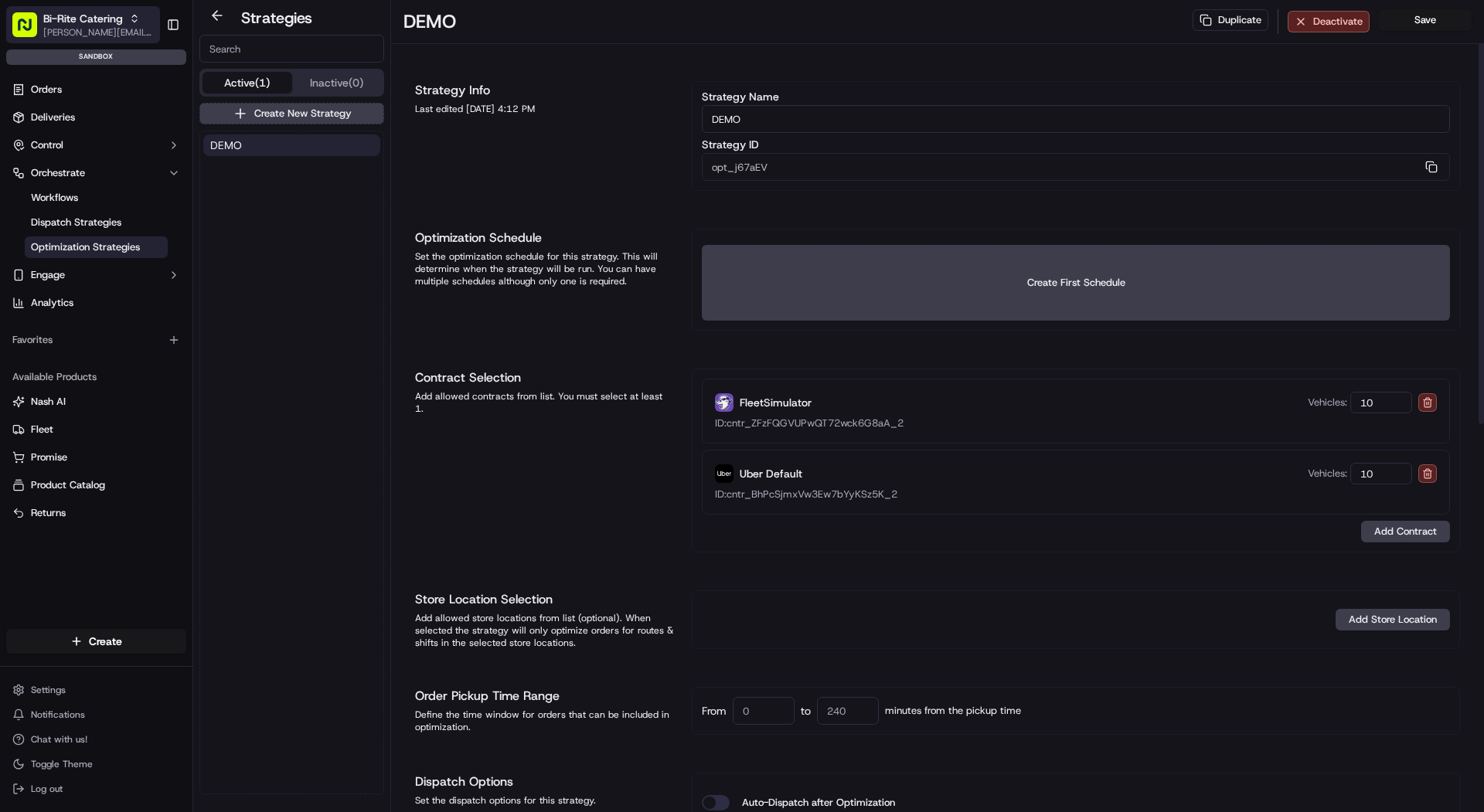
click at [77, 42] on button "Bi-Rite Catering mariam@usenash.com" at bounding box center [83, 25] width 154 height 37
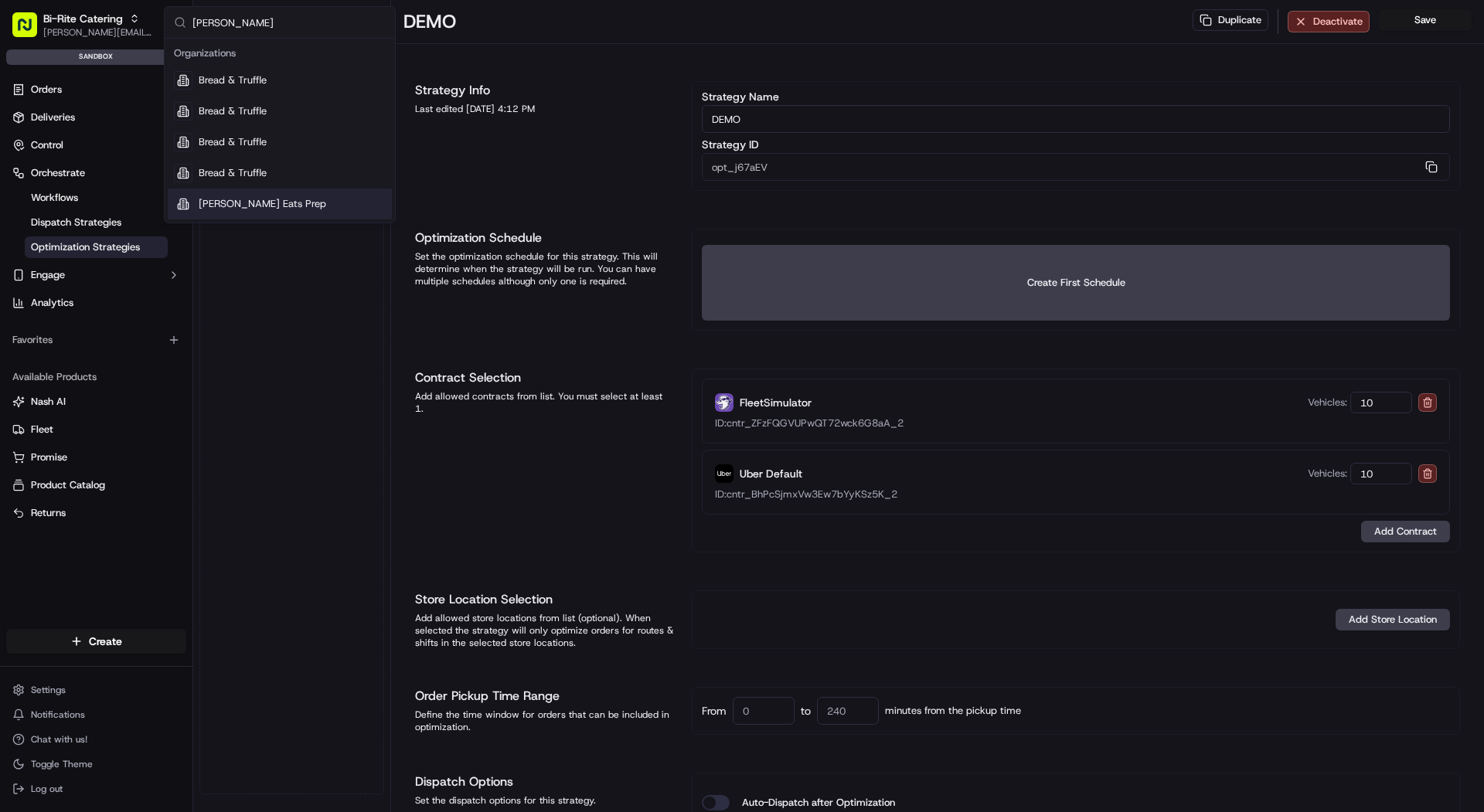
type input "[PERSON_NAME]"
click at [299, 210] on div "[PERSON_NAME] Eats Prep" at bounding box center [280, 204] width 224 height 31
type input "Internal"
type input "opt_dgzMGq"
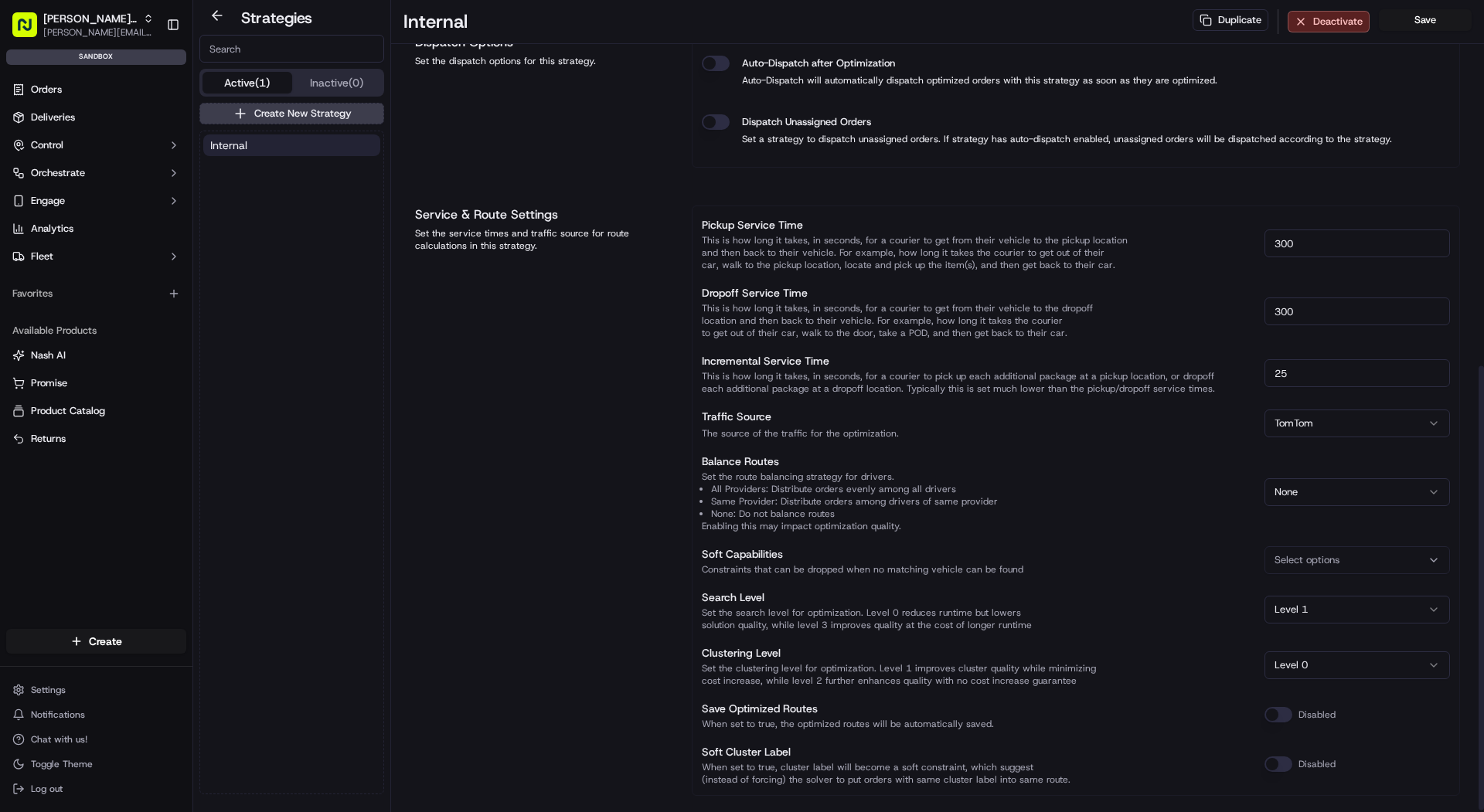
scroll to position [672, 0]
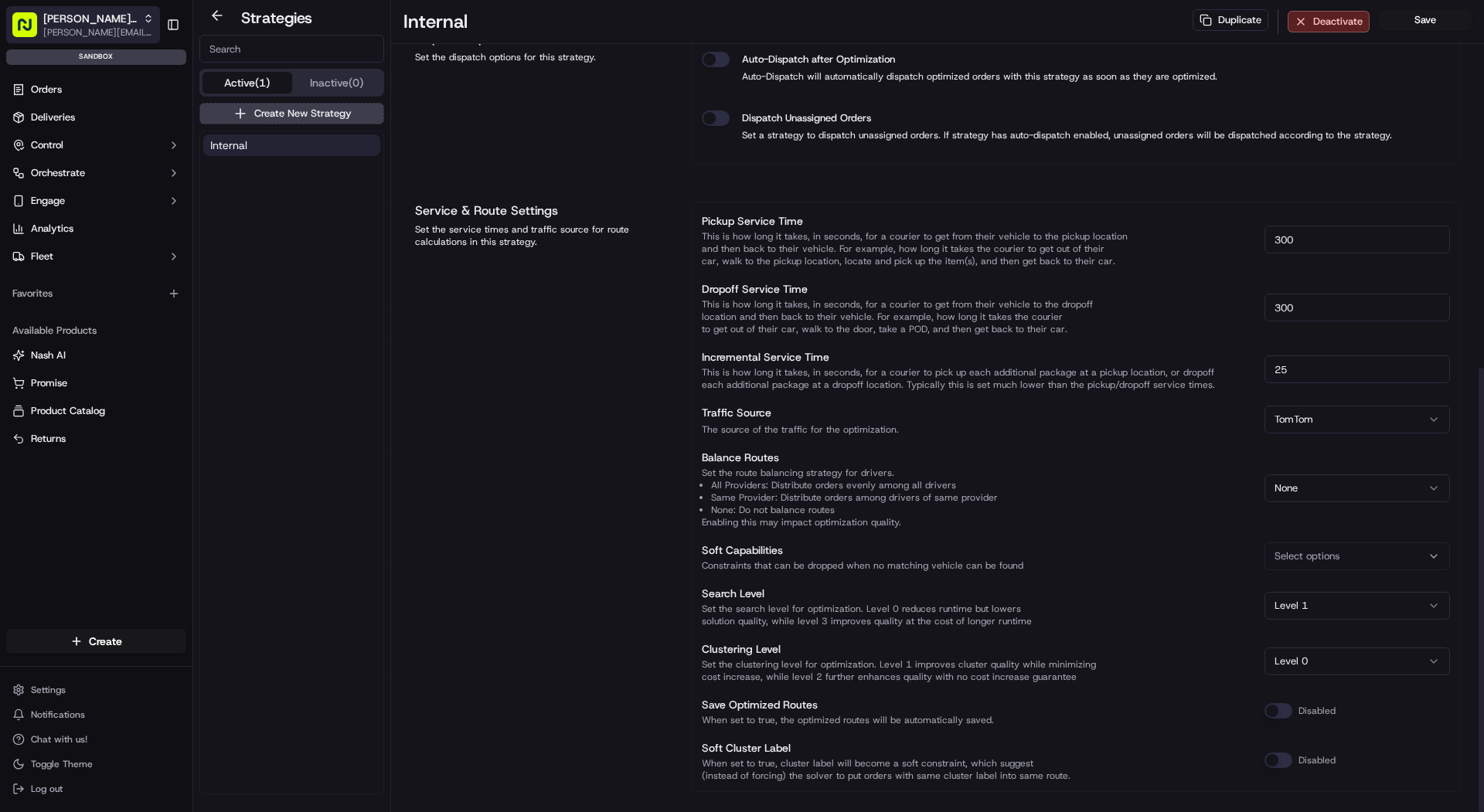
click at [134, 32] on span "[PERSON_NAME][EMAIL_ADDRESS][DOMAIN_NAME]" at bounding box center [98, 32] width 110 height 12
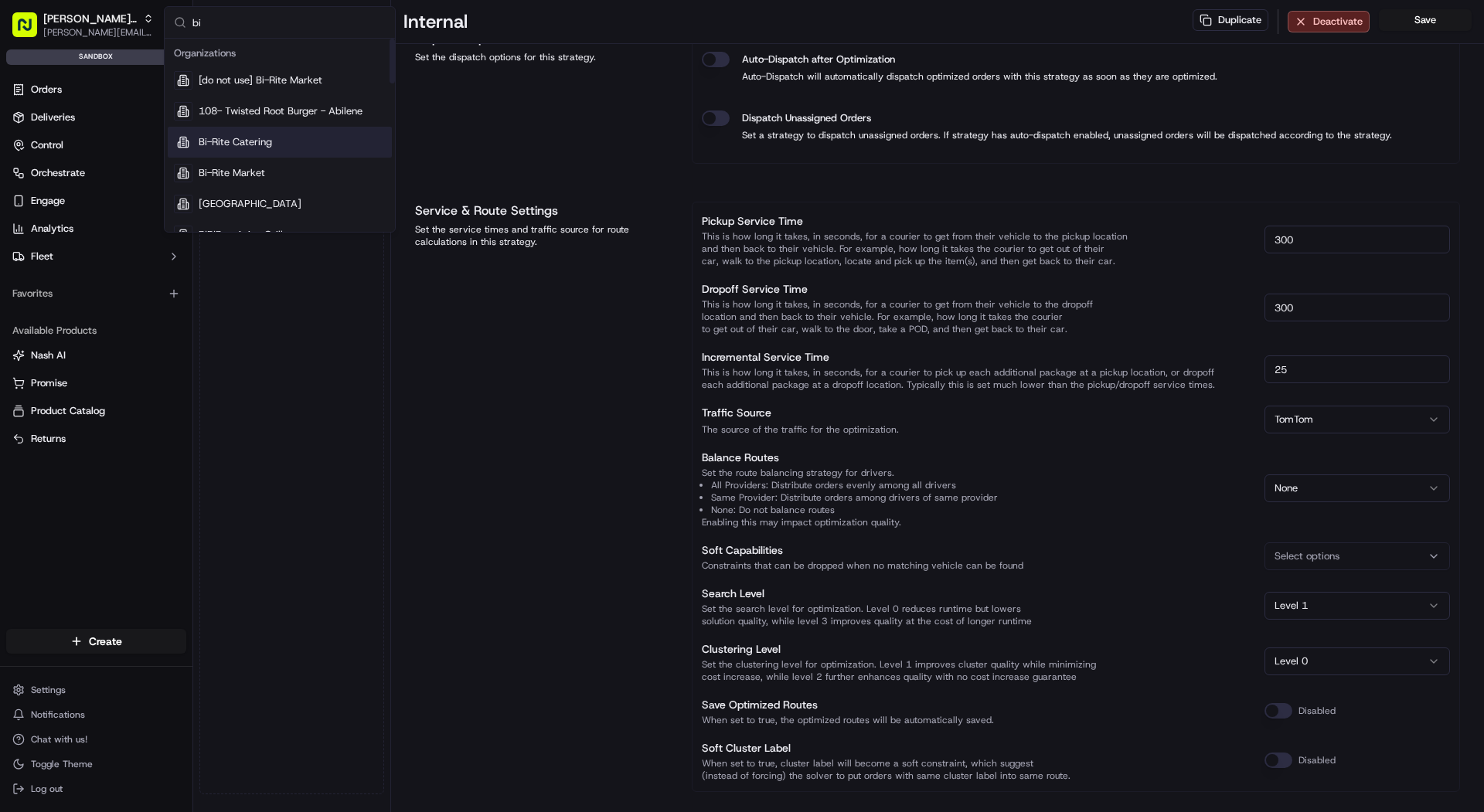
type input "bi"
click at [240, 140] on span "Bi-Rite Catering" at bounding box center [236, 141] width 74 height 14
type input "DEMO"
type input "opt_j67aEV"
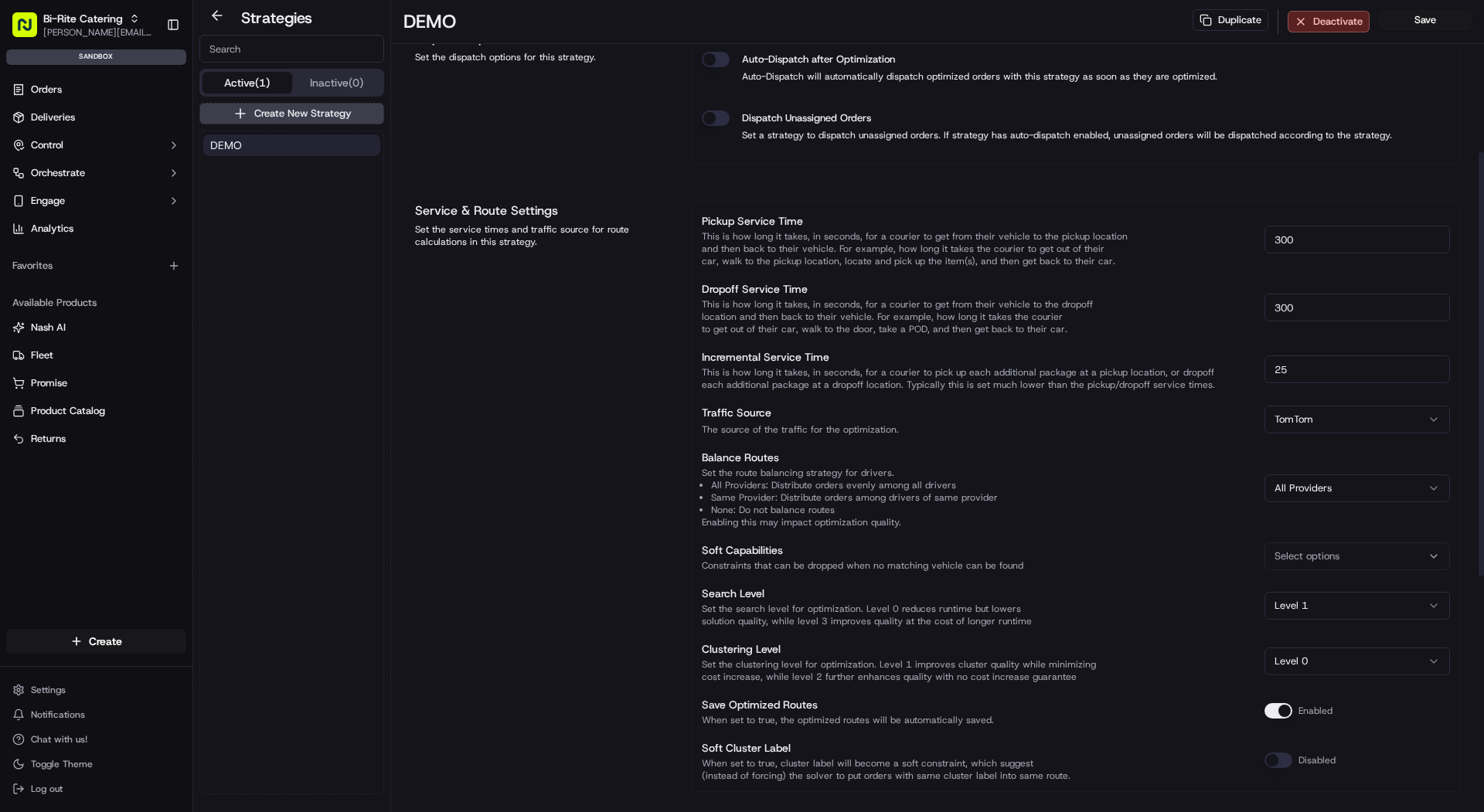
scroll to position [0, 0]
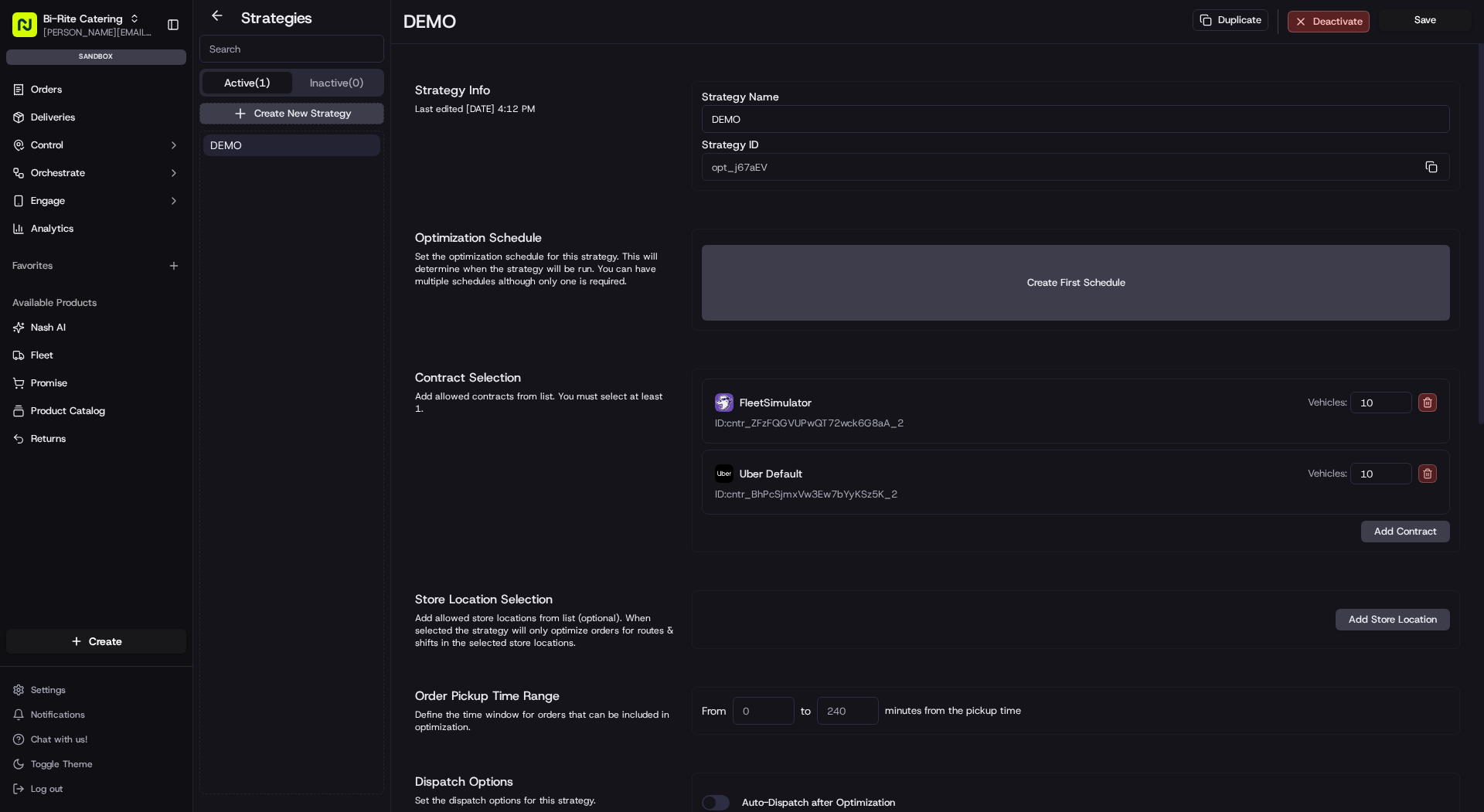
click at [1429, 473] on button at bounding box center [1428, 473] width 19 height 19
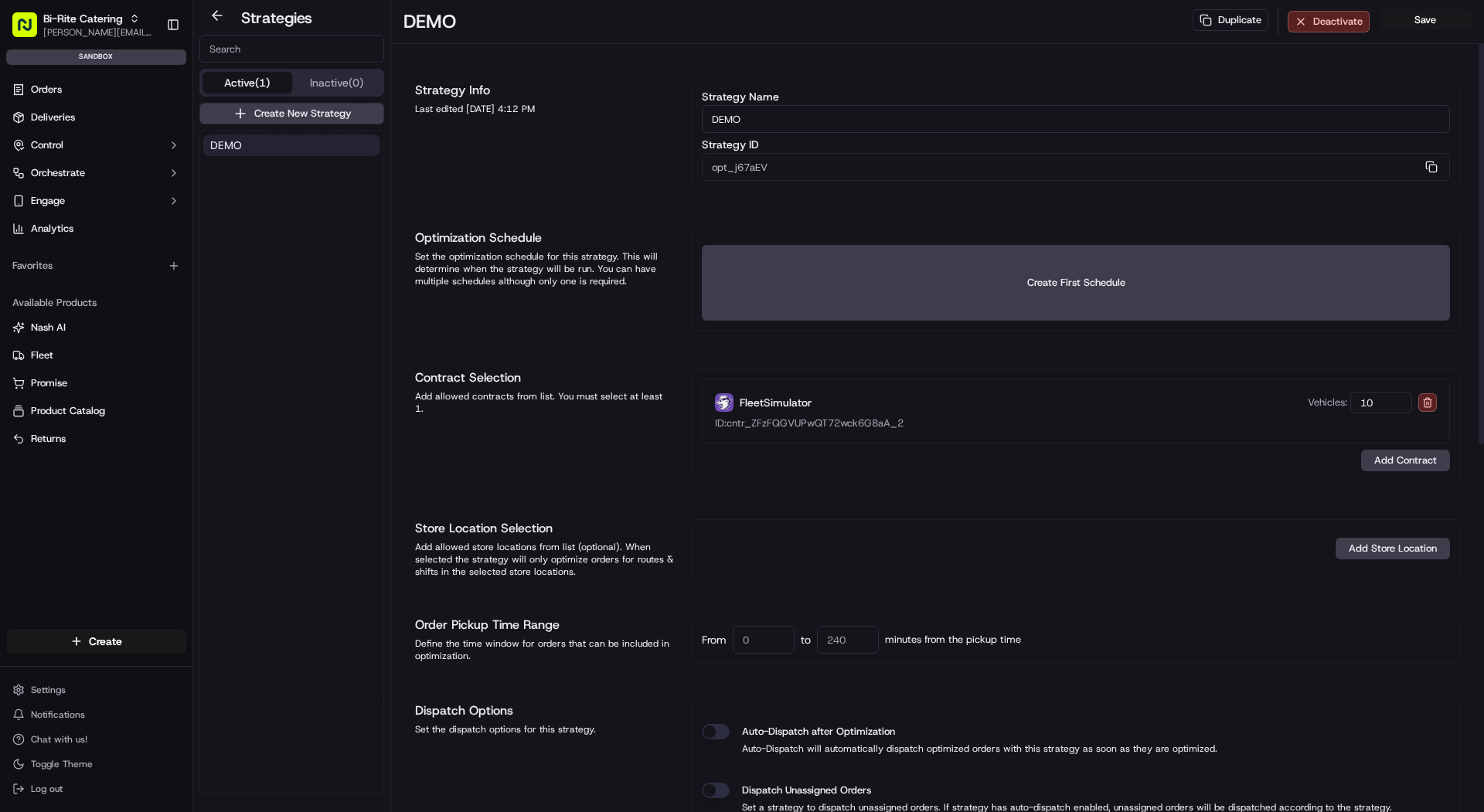
click at [1383, 399] on input "10" at bounding box center [1382, 402] width 62 height 21
type input "5"
click at [1245, 481] on div "Strategy Info Last edited 09/18/2025 4:12 PM Strategy Name DEMO Strategy ID opt…" at bounding box center [938, 773] width 1046 height 1384
click at [1401, 460] on button "Add Contract" at bounding box center [1405, 460] width 89 height 21
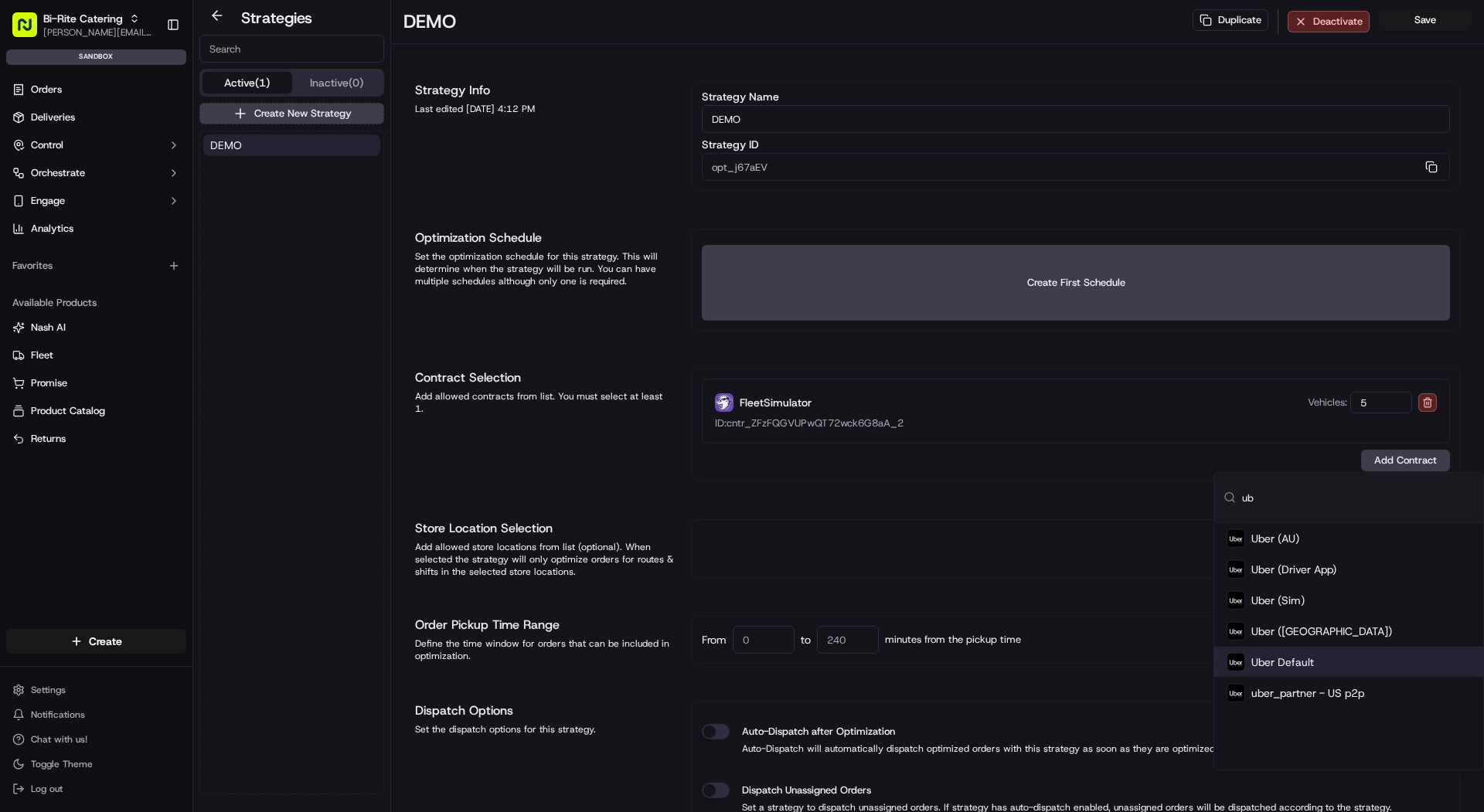
type input "ub"
click at [1333, 656] on div "Uber Default" at bounding box center [1349, 662] width 269 height 31
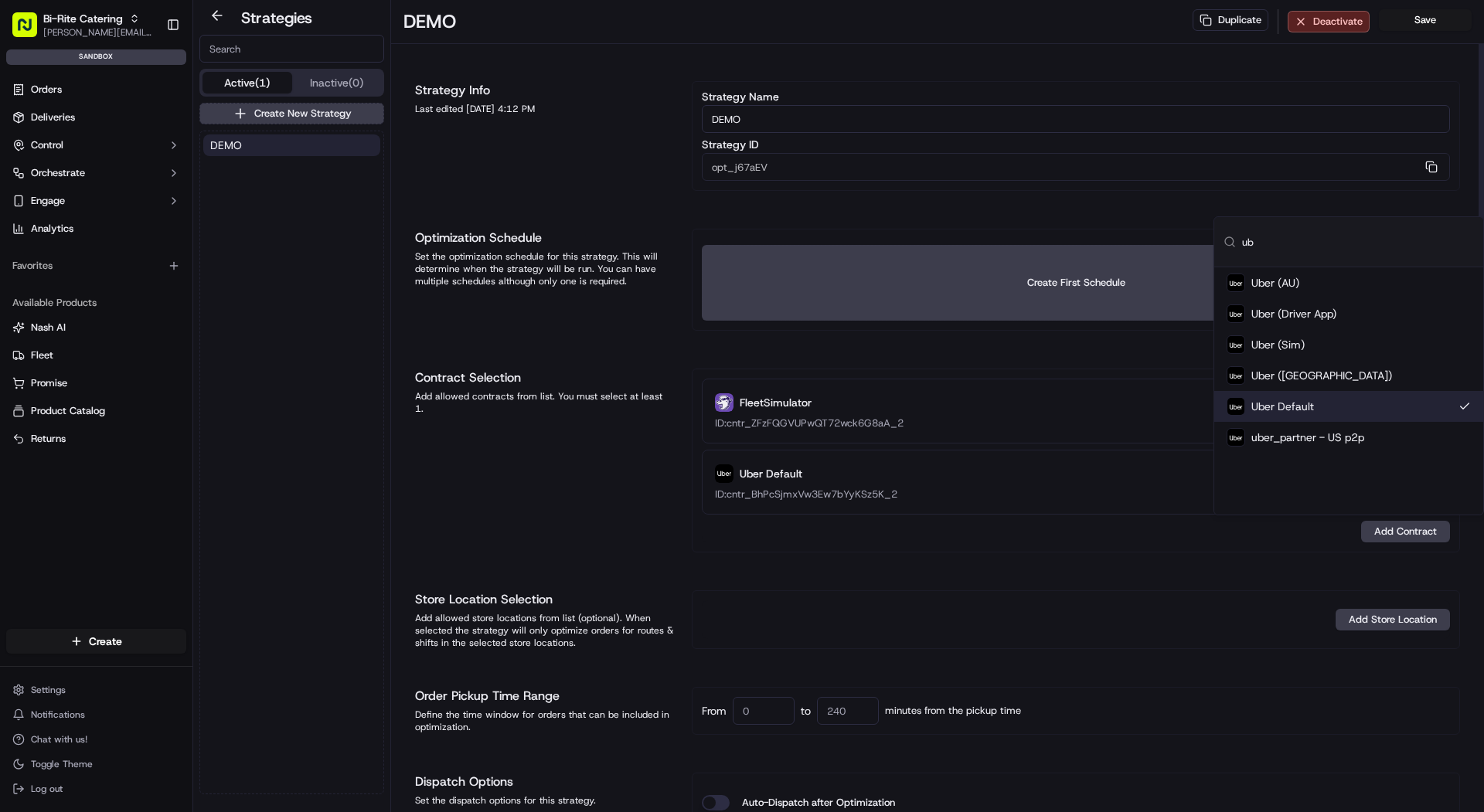
click at [1257, 565] on div "Strategy Info Last edited 09/18/2025 4:12 PM Strategy Name DEMO Strategy ID opt…" at bounding box center [938, 808] width 1046 height 1455
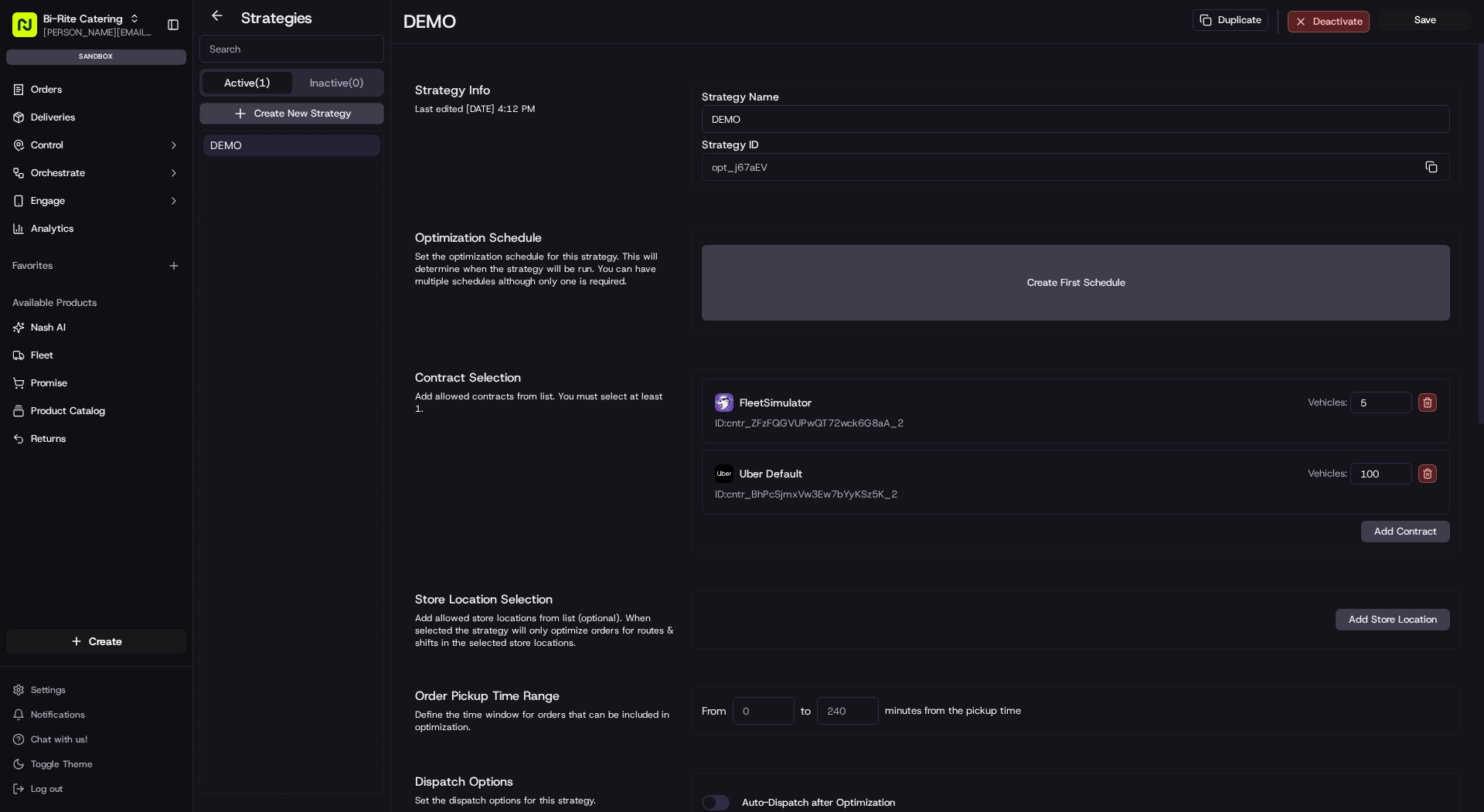
click at [1397, 468] on input "100" at bounding box center [1382, 473] width 62 height 21
type input "5"
click at [1430, 401] on button at bounding box center [1428, 402] width 19 height 19
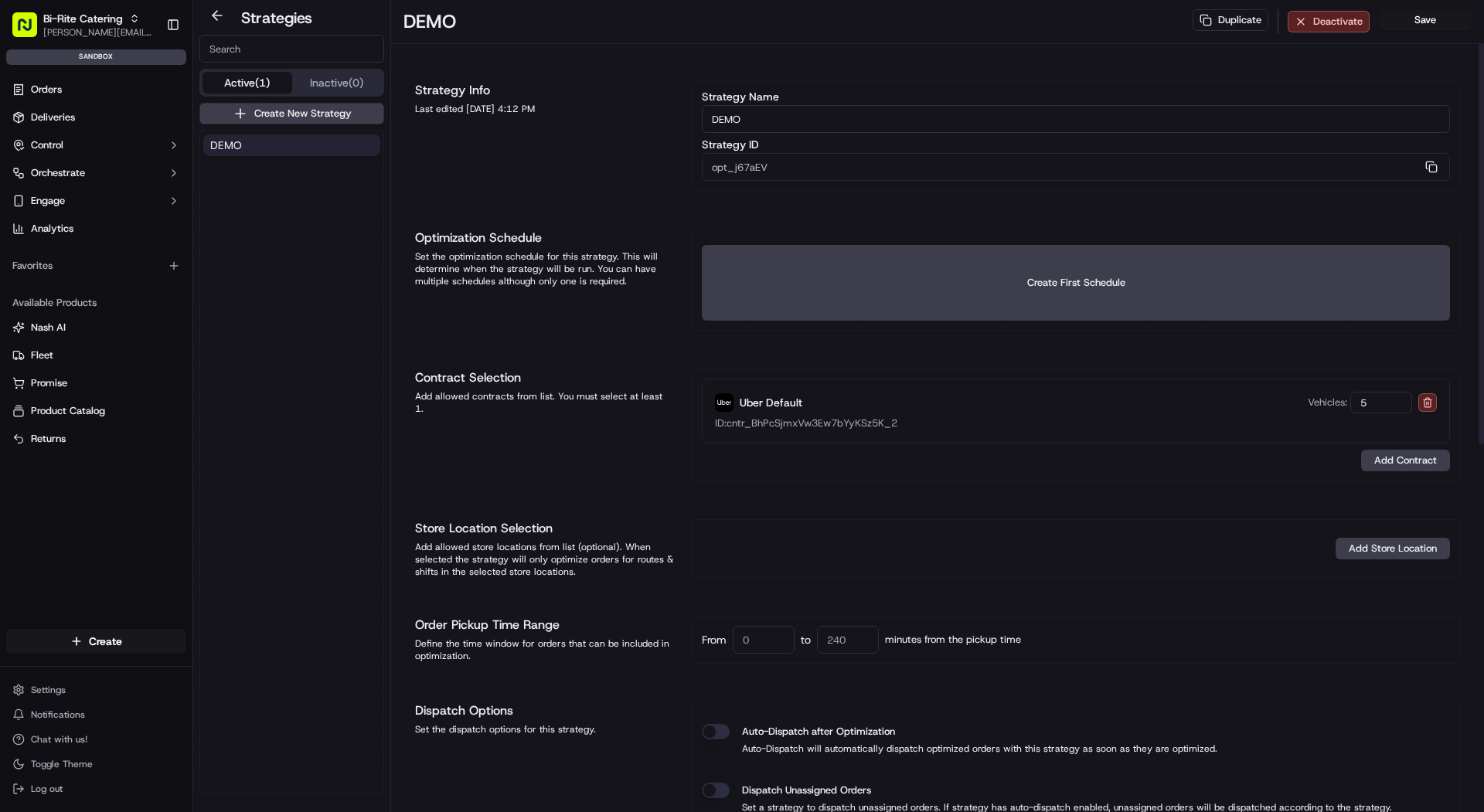
click at [1387, 402] on input "5" at bounding box center [1382, 402] width 62 height 21
click at [1369, 404] on input "02" at bounding box center [1382, 402] width 62 height 21
type input "2"
click at [1365, 566] on div "Add Store Location" at bounding box center [1076, 549] width 768 height 59
click at [1423, 18] on button "Save" at bounding box center [1425, 20] width 92 height 21
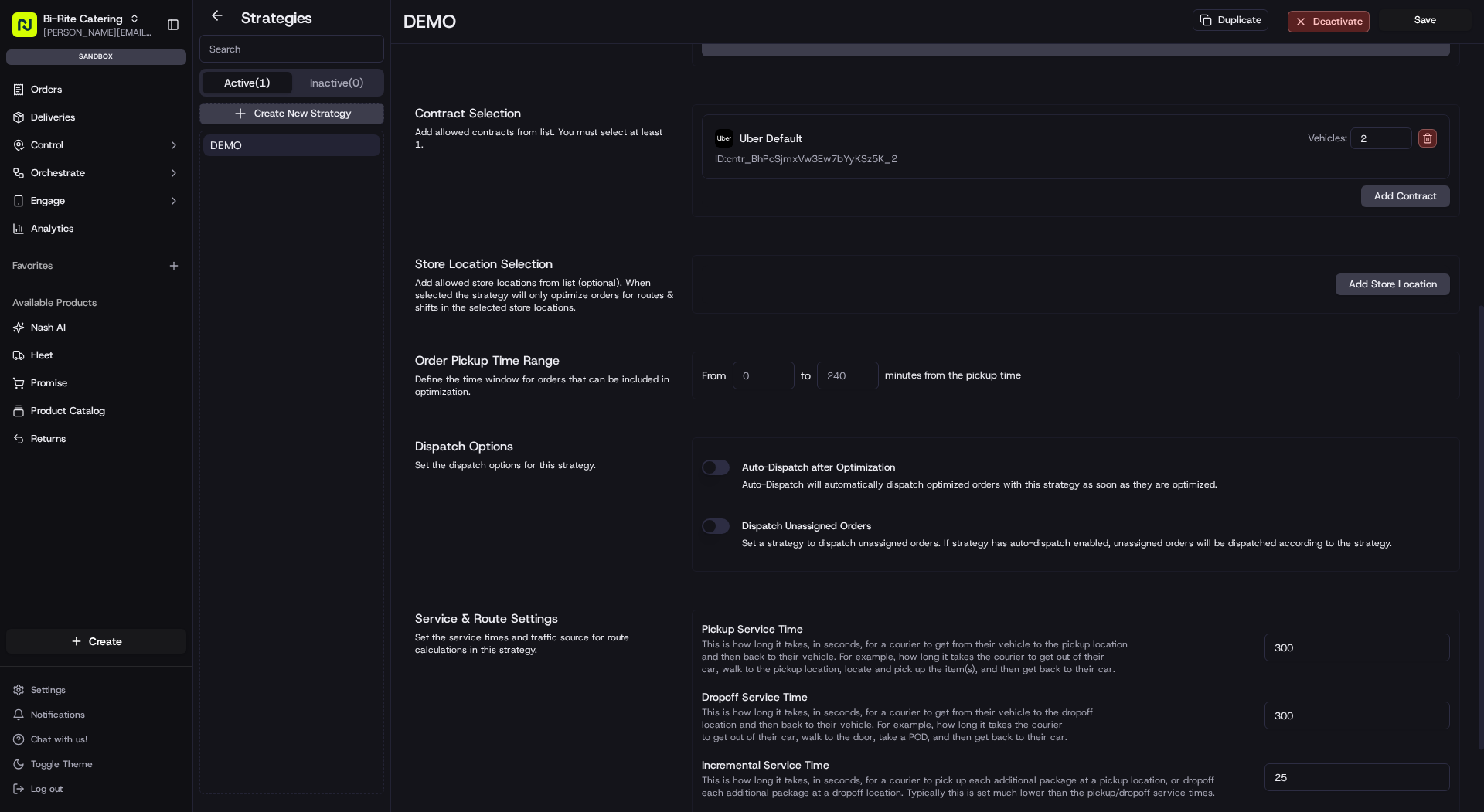
scroll to position [672, 0]
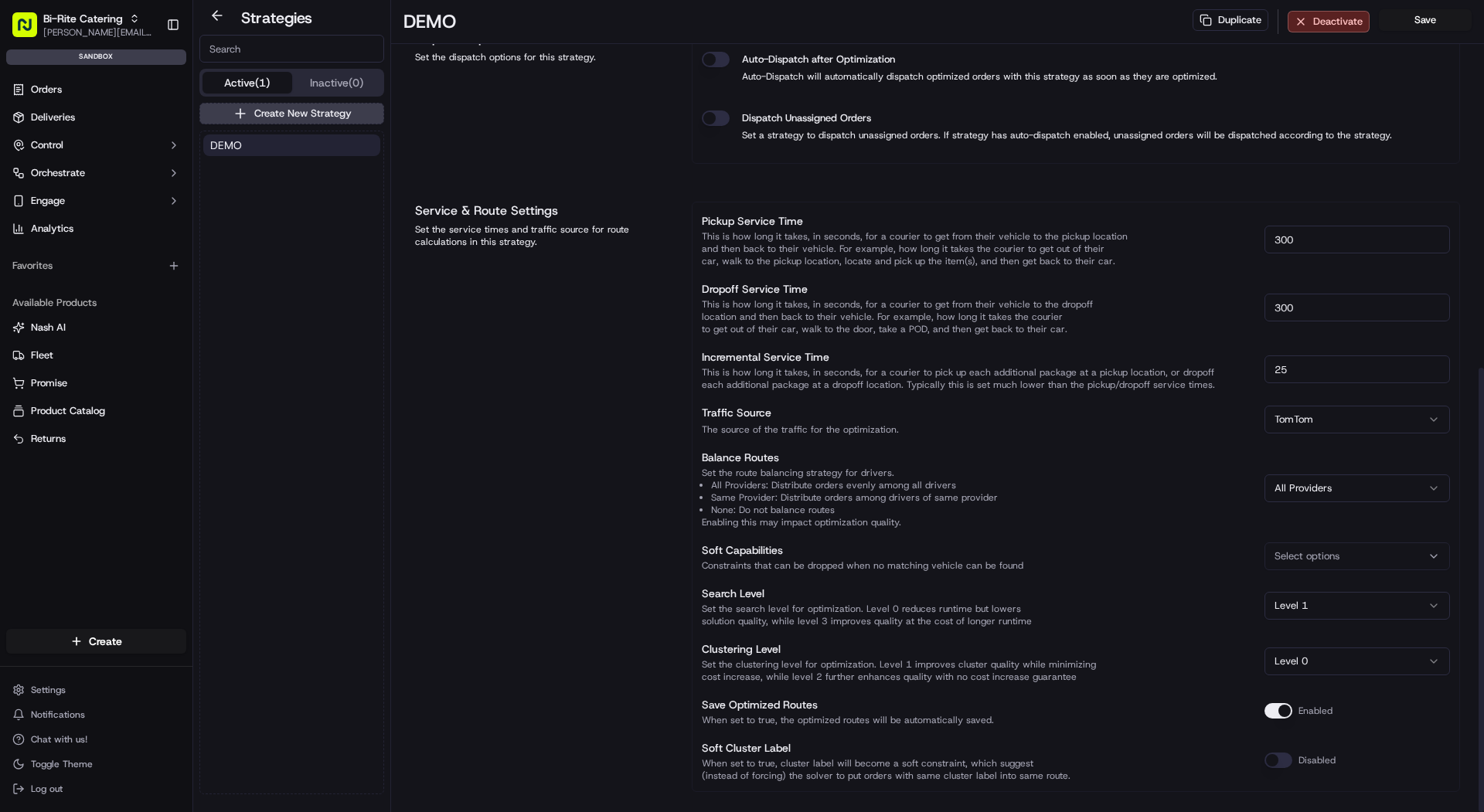
click at [1284, 703] on button "button" at bounding box center [1279, 711] width 28 height 16
click at [1419, 27] on button "Save" at bounding box center [1425, 20] width 92 height 21
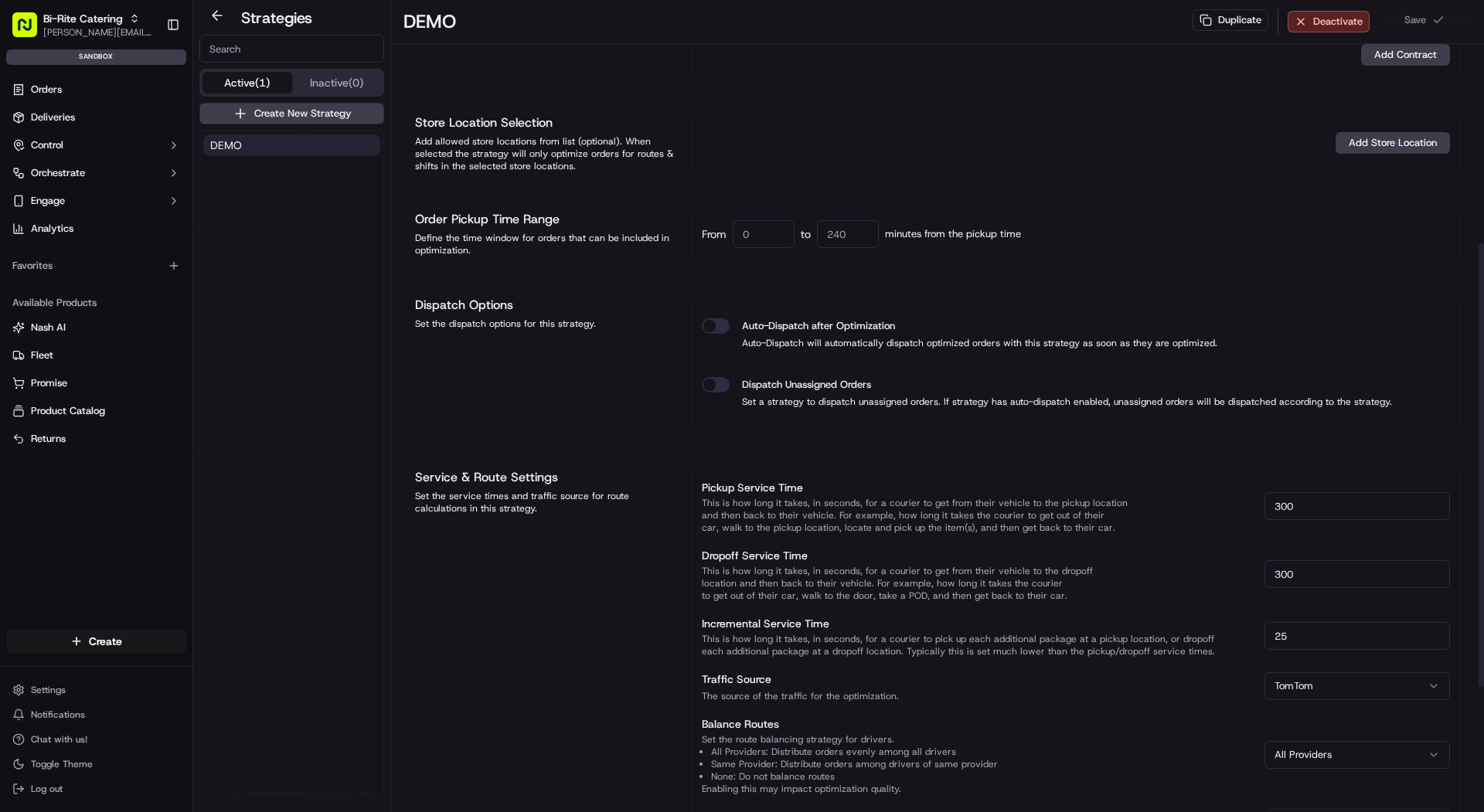
scroll to position [340, 0]
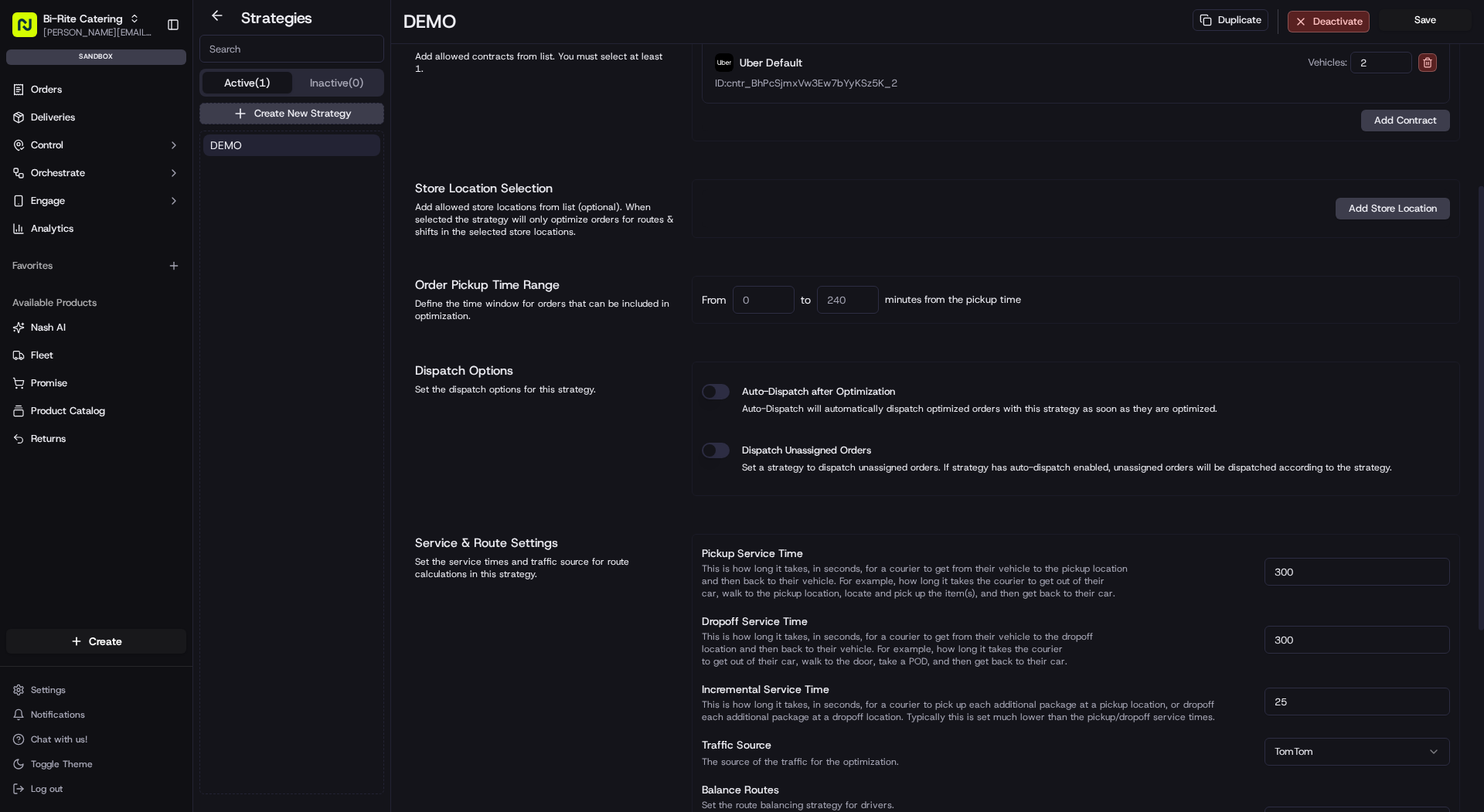
click at [718, 446] on button "Dispatch Unassigned Orders" at bounding box center [716, 451] width 28 height 16
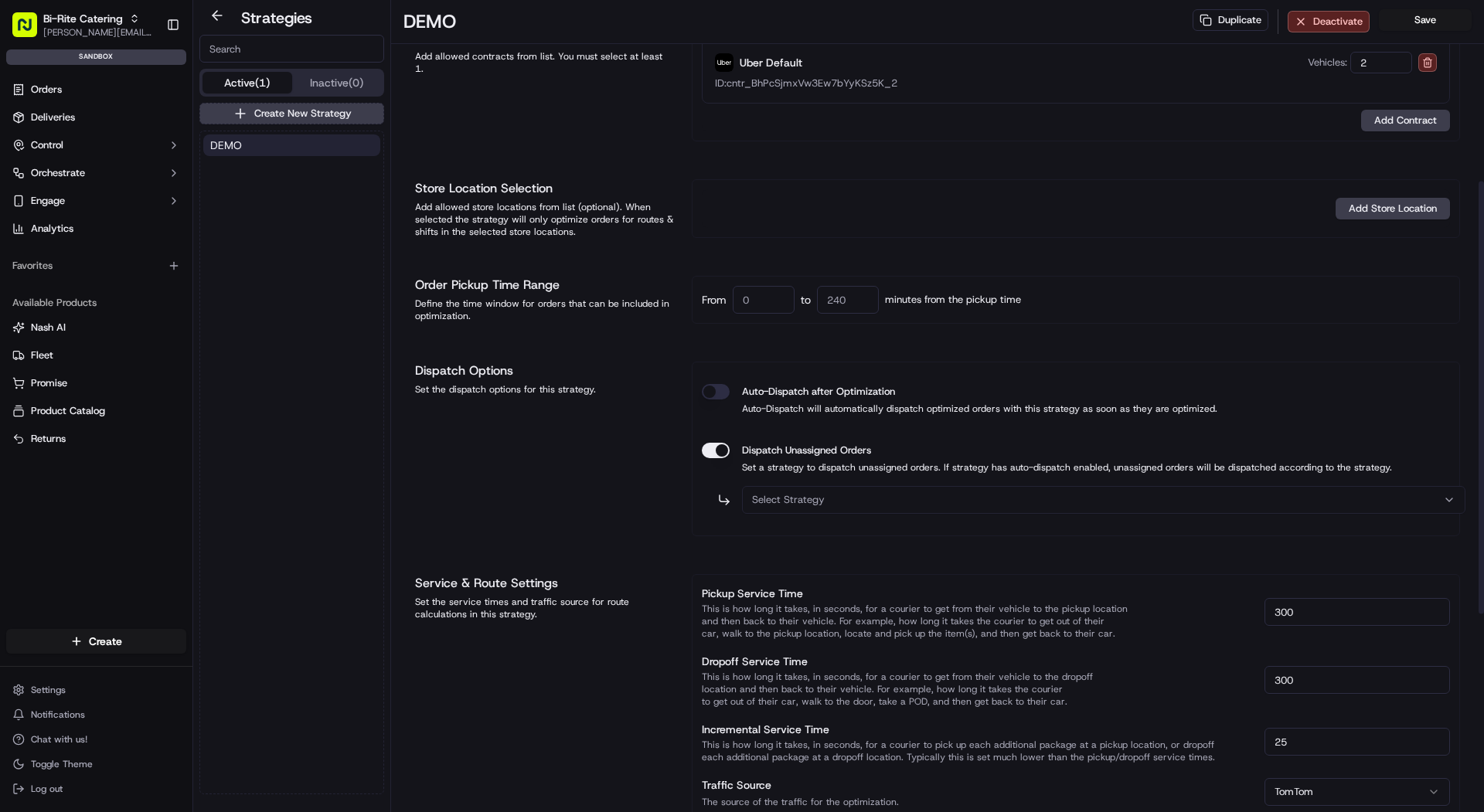
click at [735, 393] on div "Auto-Dispatch after Optimization" at bounding box center [1076, 392] width 749 height 16
click at [717, 397] on div "Auto-Dispatch after Optimization Auto-Dispatch will automatically dispatch opti…" at bounding box center [1076, 400] width 749 height 56
click at [717, 388] on button "Auto-Dispatch after Optimization" at bounding box center [716, 392] width 28 height 16
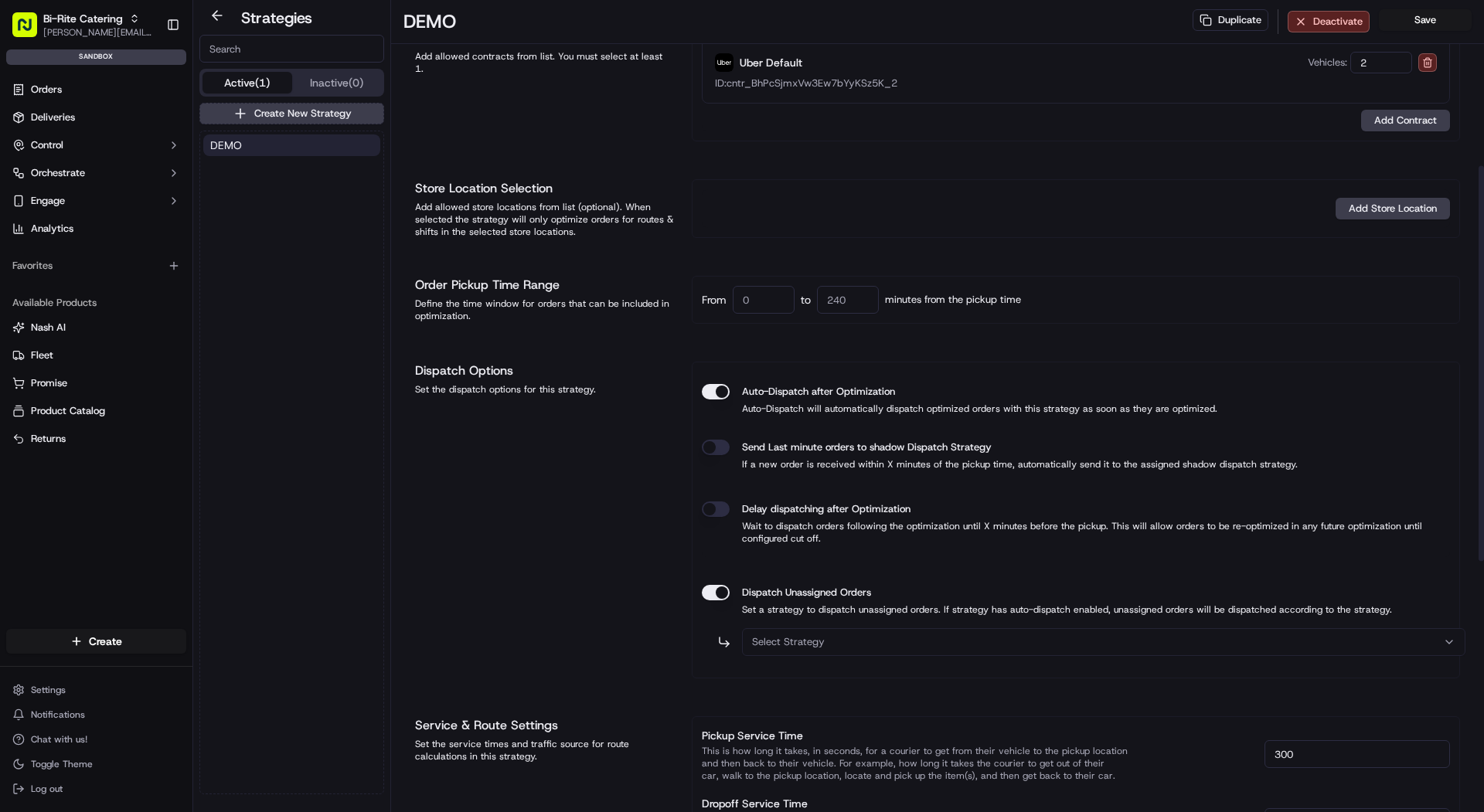
click at [714, 385] on button "Auto-Dispatch after Optimization" at bounding box center [716, 392] width 28 height 16
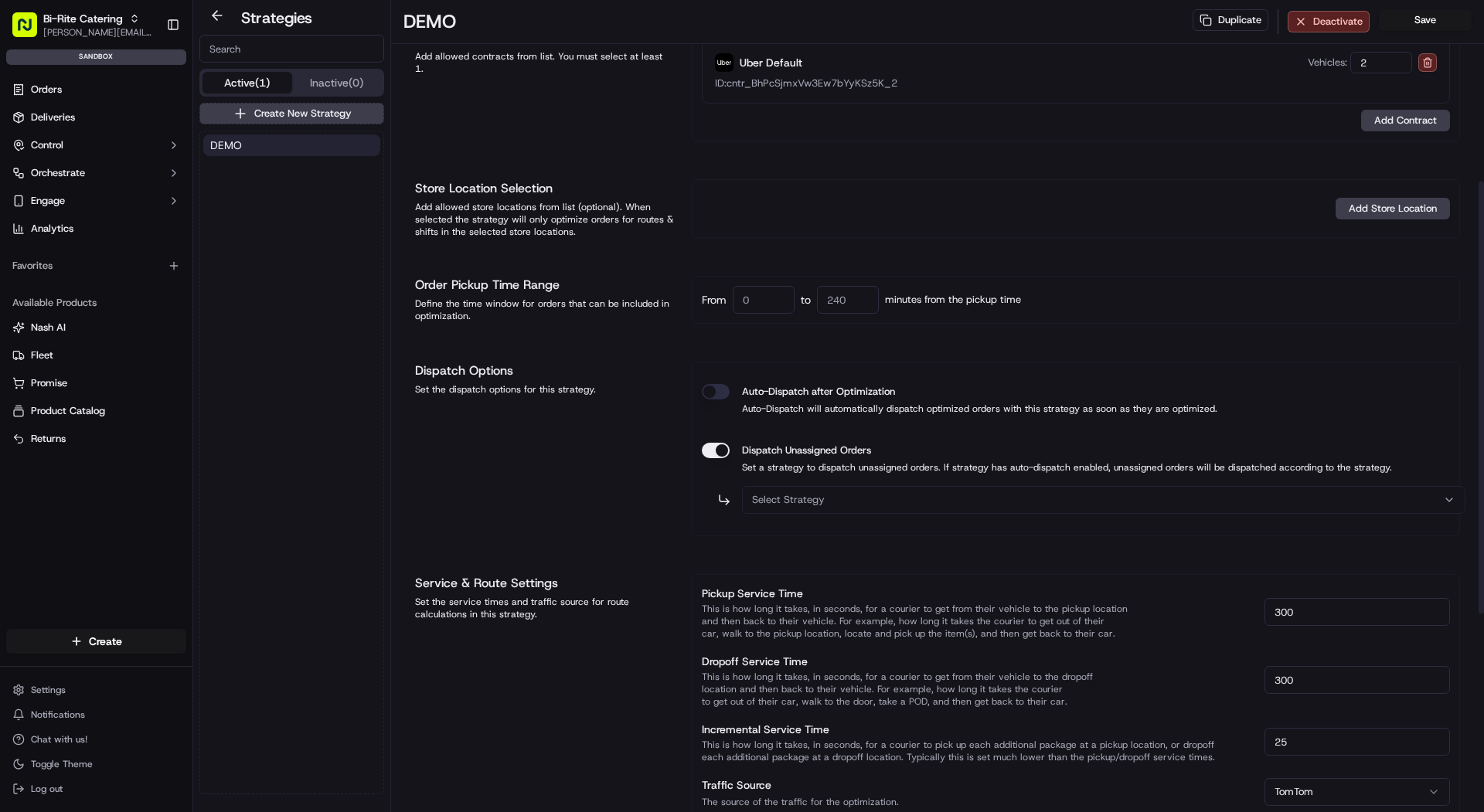
click at [710, 451] on button "Dispatch Unassigned Orders" at bounding box center [716, 451] width 28 height 16
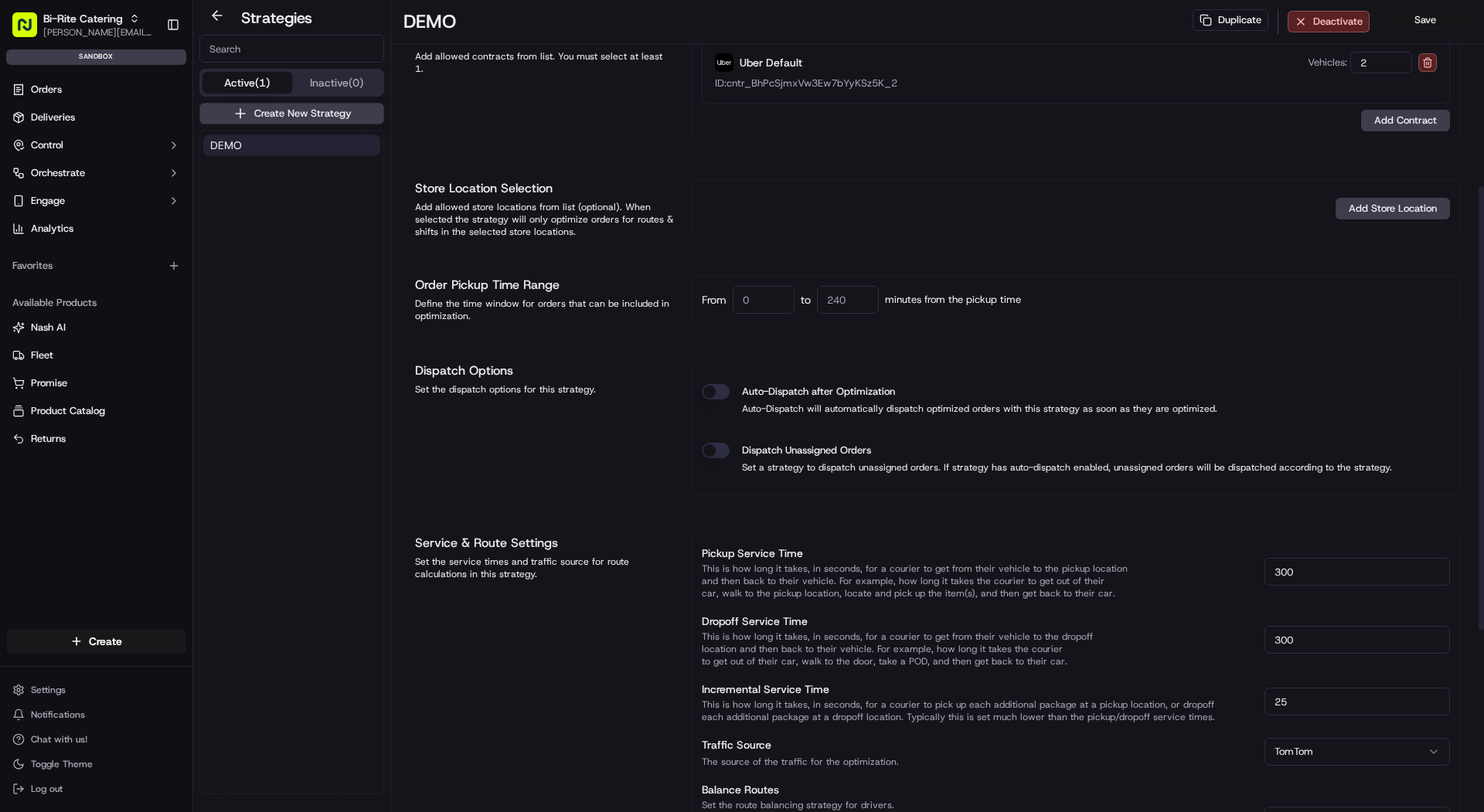
click at [1428, 26] on button "Save" at bounding box center [1425, 20] width 92 height 21
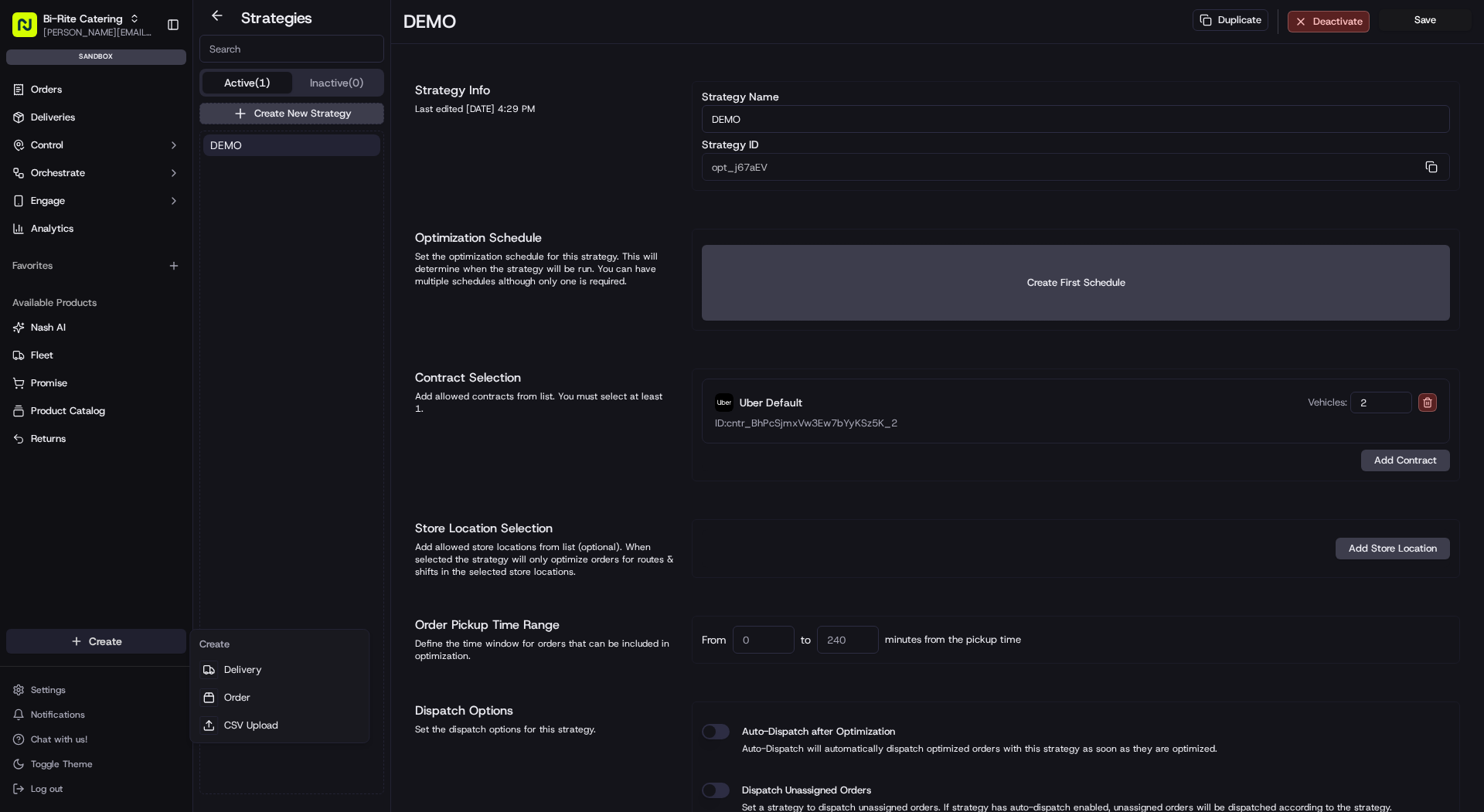
click at [92, 646] on html "Bi-Rite Catering mariam@usenash.com Toggle Sidebar sandbox Orders Deliveries Co…" at bounding box center [742, 406] width 1484 height 812
click at [254, 724] on link "CSV Upload" at bounding box center [279, 725] width 173 height 28
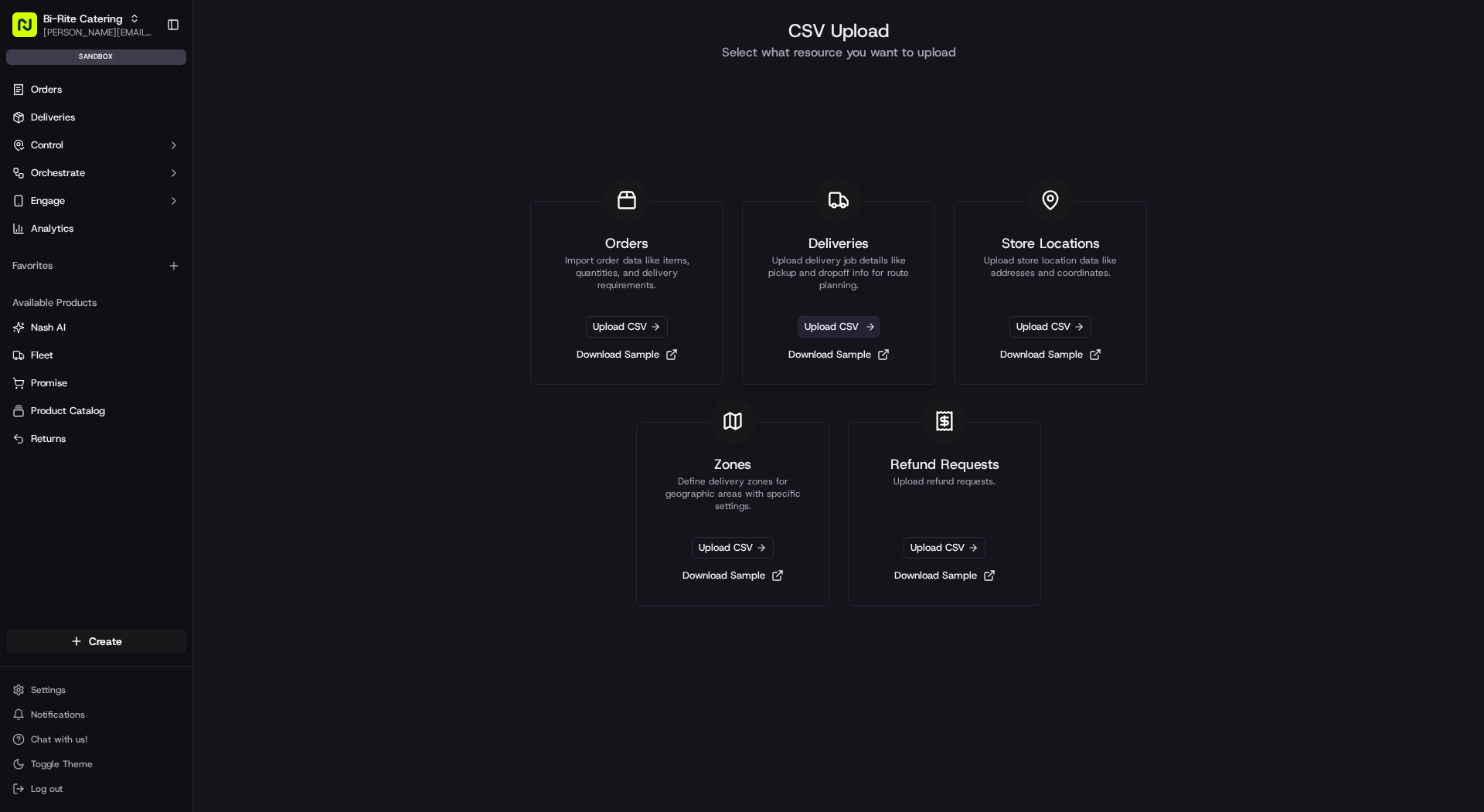
click at [820, 316] on span "Upload CSV" at bounding box center [839, 327] width 82 height 21
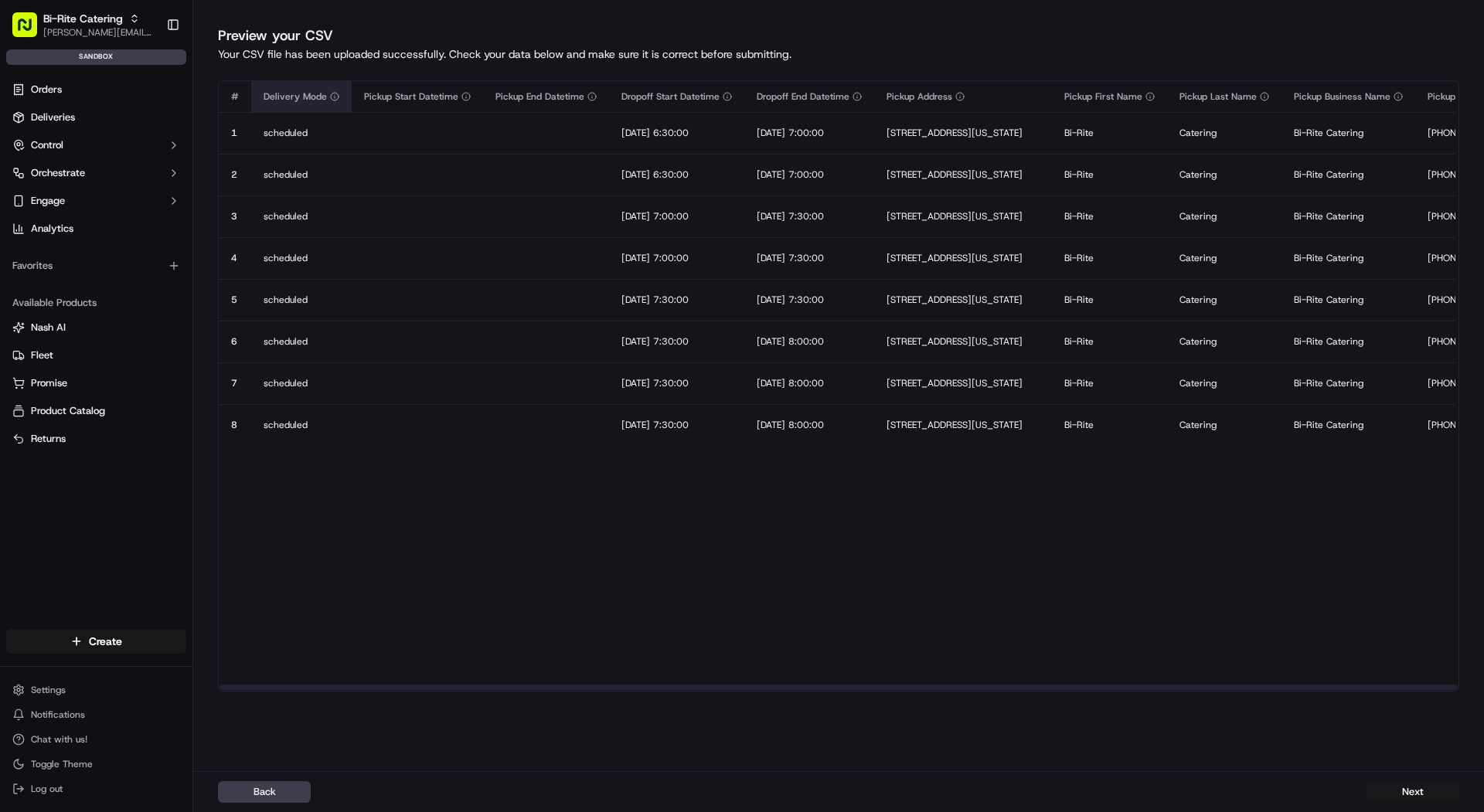
click at [332, 96] on icon "button" at bounding box center [335, 96] width 9 height 9
click at [1398, 793] on button "Next" at bounding box center [1413, 792] width 92 height 21
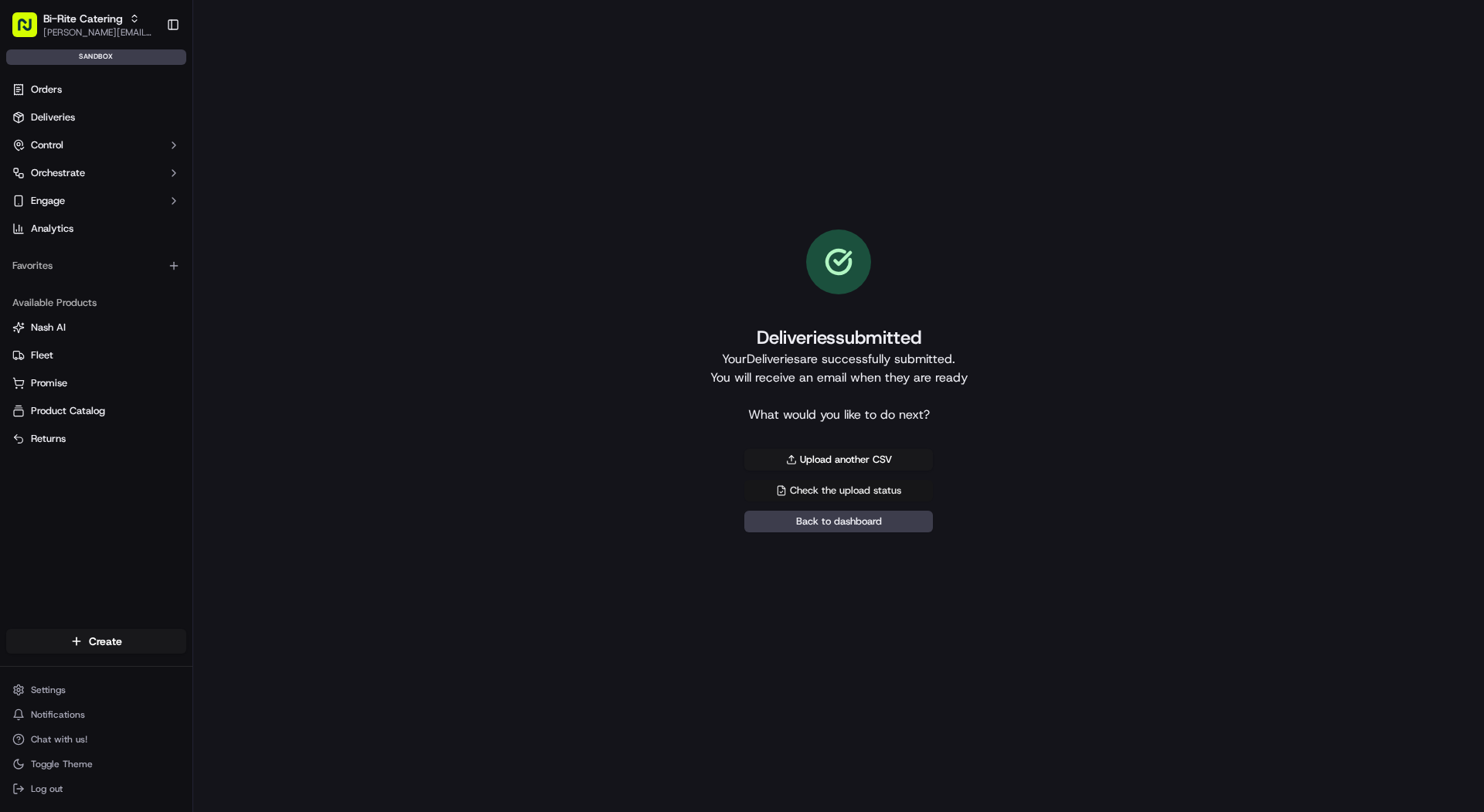
click at [907, 497] on link "Check the upload status" at bounding box center [839, 491] width 189 height 21
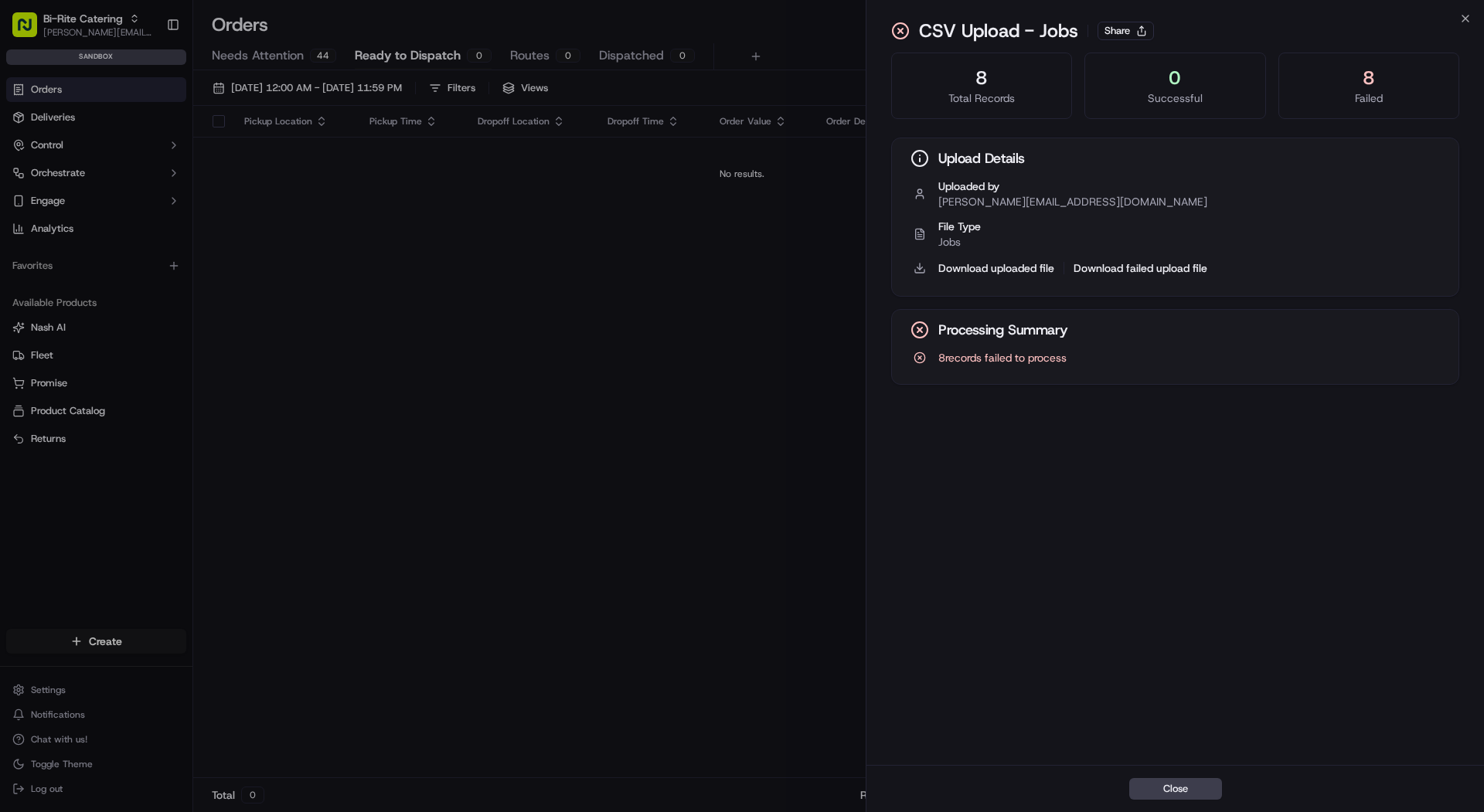
click at [1391, 113] on div "8 Failed" at bounding box center [1369, 85] width 181 height 66
click at [1010, 103] on div "Total Records" at bounding box center [982, 98] width 155 height 16
click at [1476, 23] on div "CSV Upload - Jobs Share" at bounding box center [1175, 34] width 618 height 31
click at [1472, 20] on div "CSV Upload - Jobs Share" at bounding box center [1175, 34] width 618 height 31
click at [1461, 20] on icon "button" at bounding box center [1465, 18] width 12 height 12
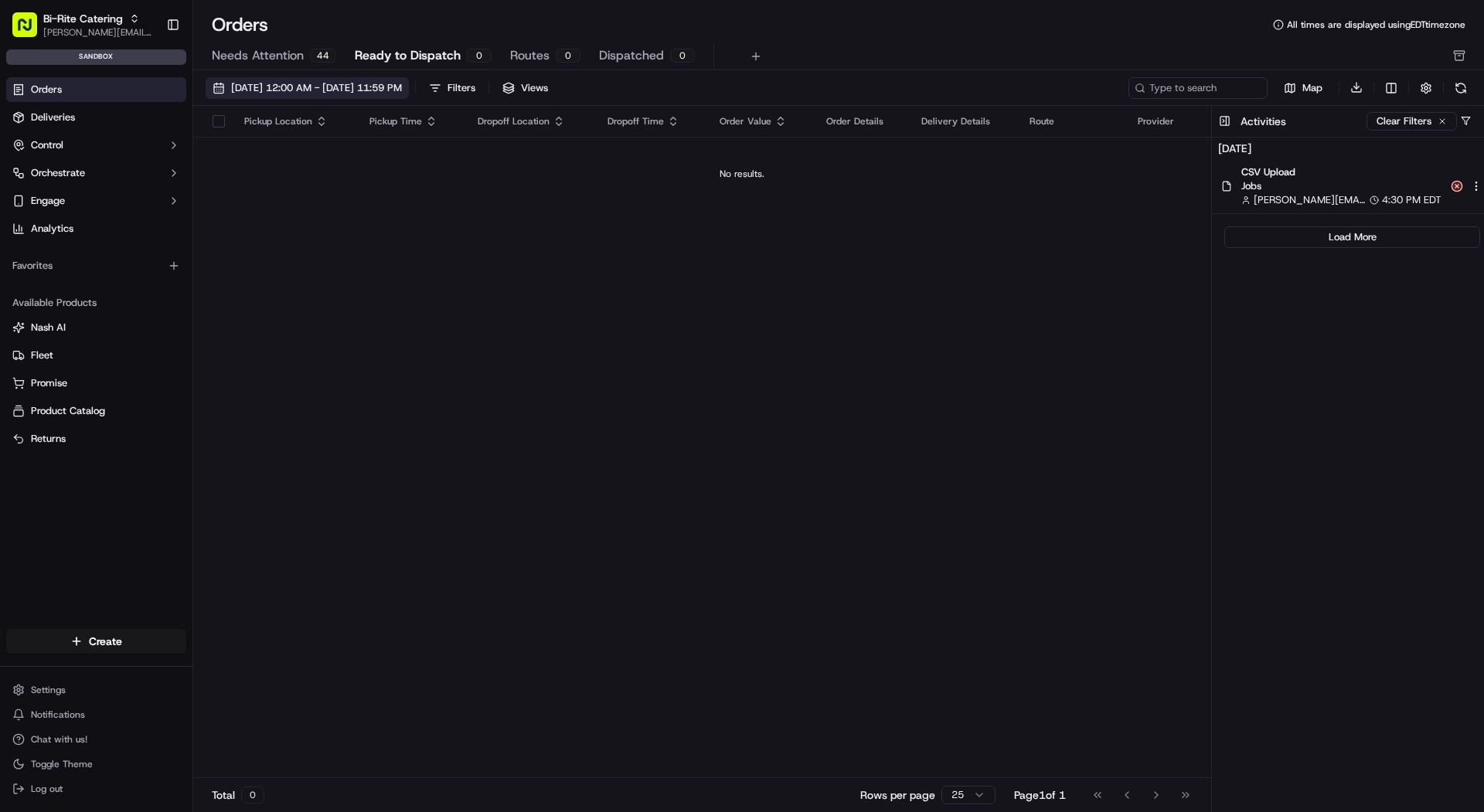
click at [402, 92] on span "09/01/2025 12:00 AM - 09/30/2025 11:59 PM" at bounding box center [317, 87] width 171 height 14
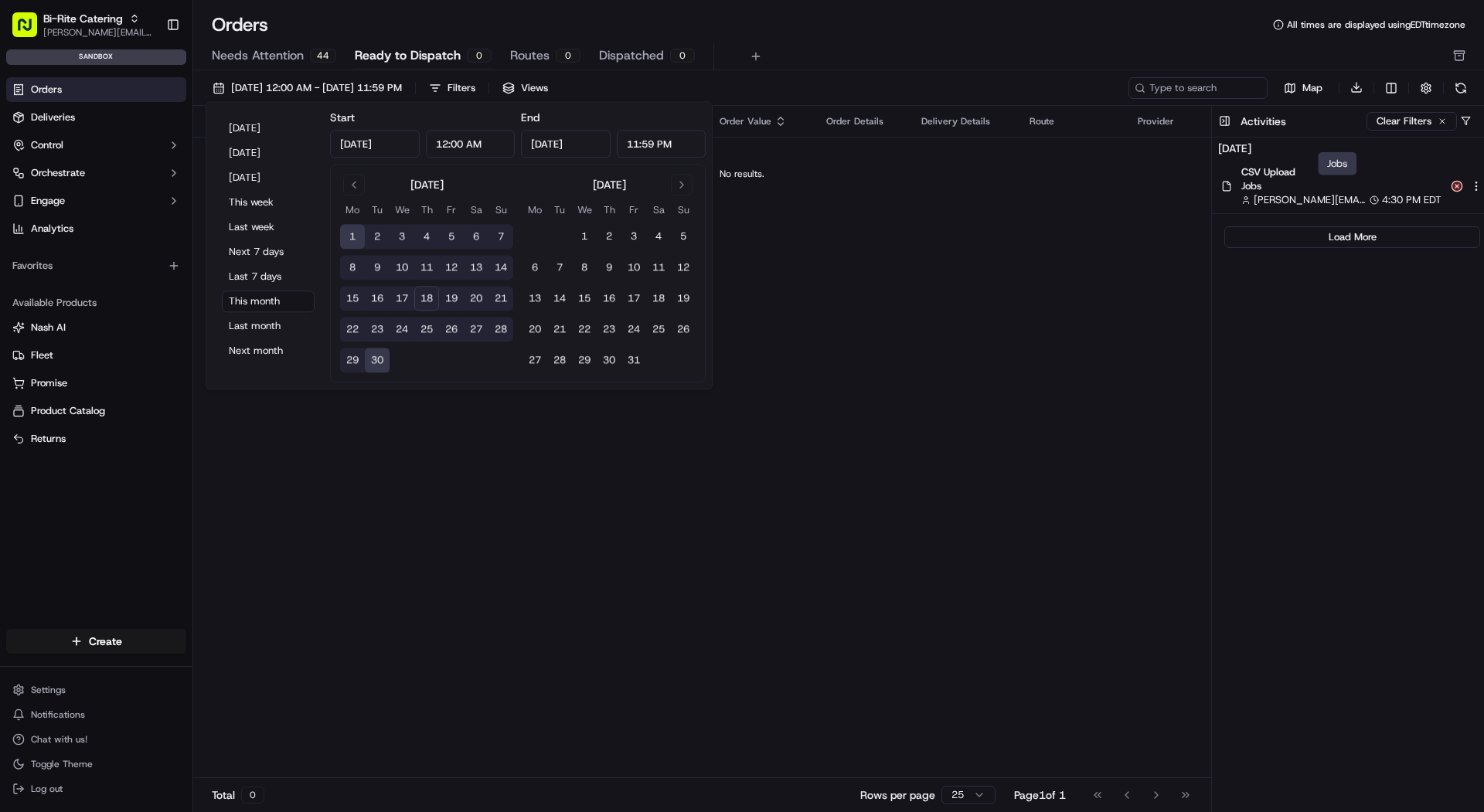
click at [1374, 180] on span "Jobs" at bounding box center [1342, 186] width 200 height 14
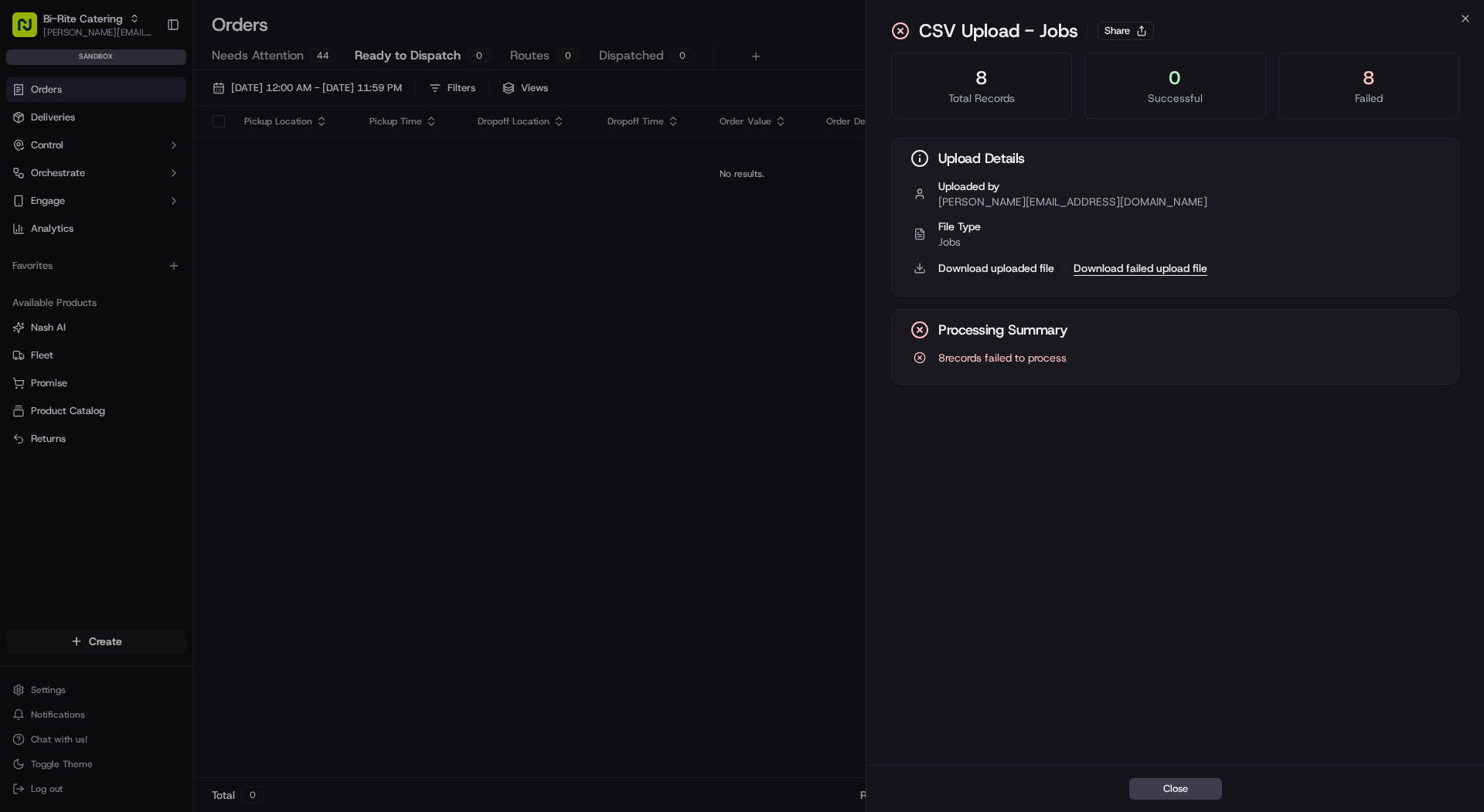
click at [1140, 266] on button "Download failed upload file" at bounding box center [1140, 267] width 133 height 16
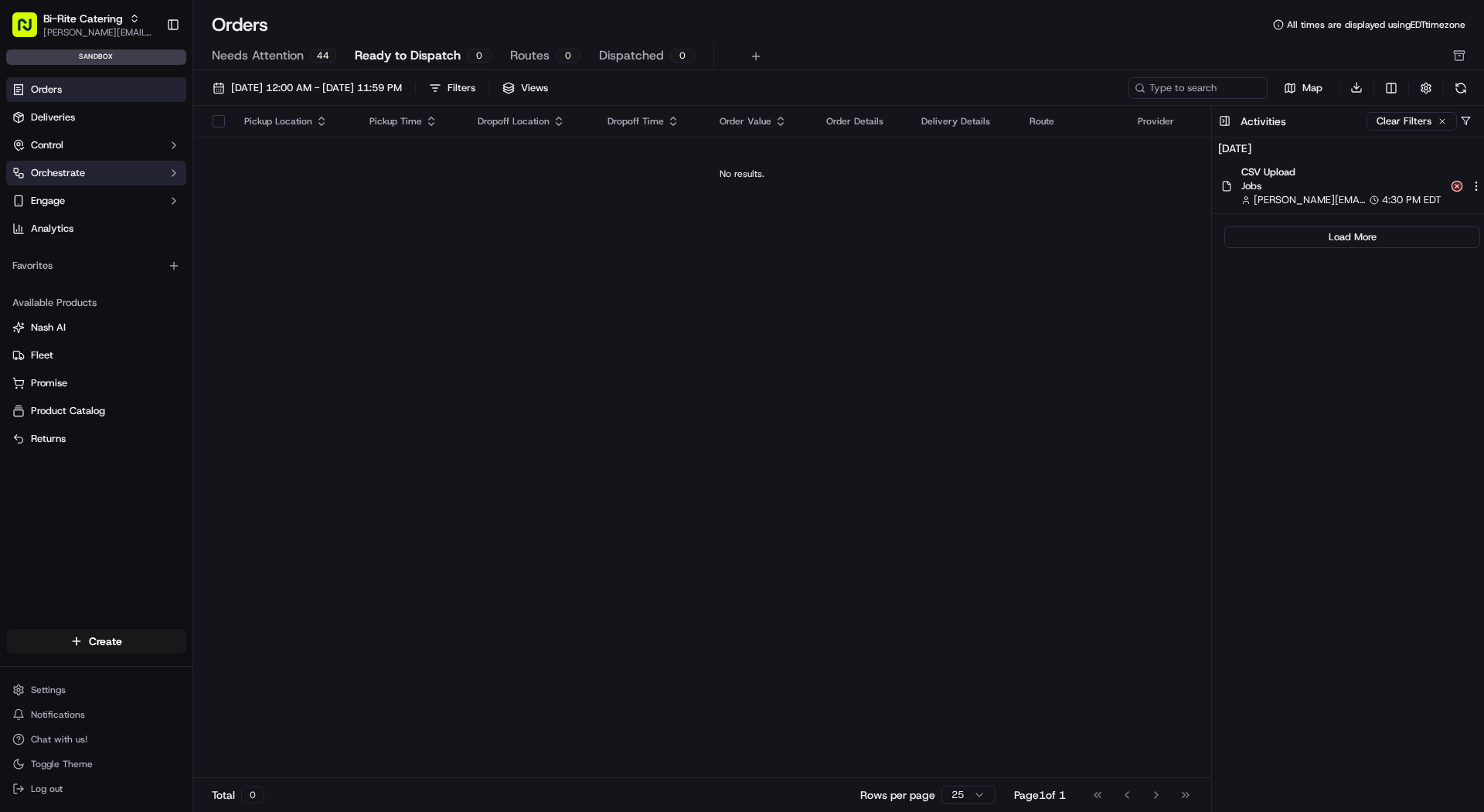
click at [96, 173] on button "Orchestrate" at bounding box center [97, 173] width 180 height 25
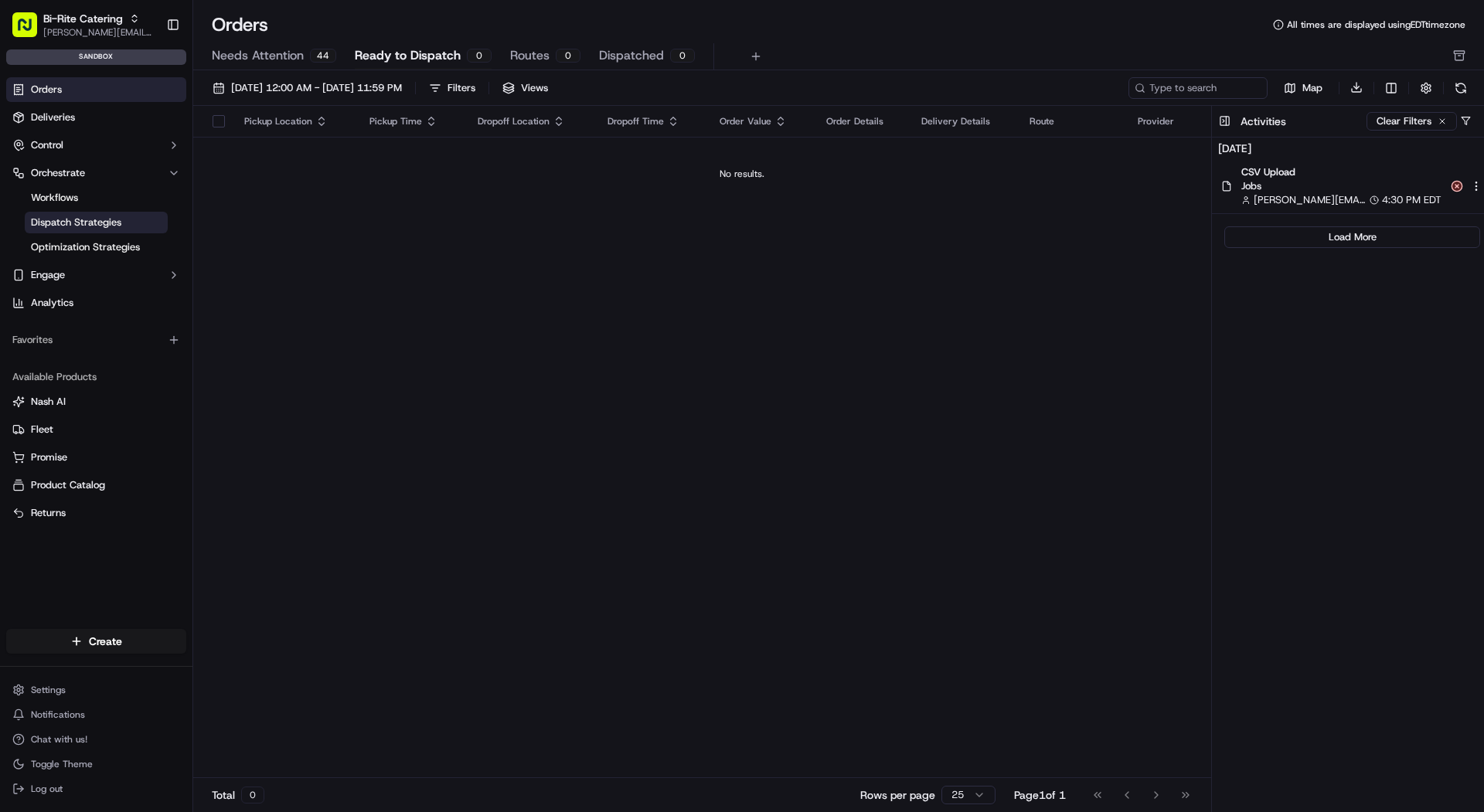
click at [85, 222] on span "Dispatch Strategies" at bounding box center [76, 222] width 91 height 14
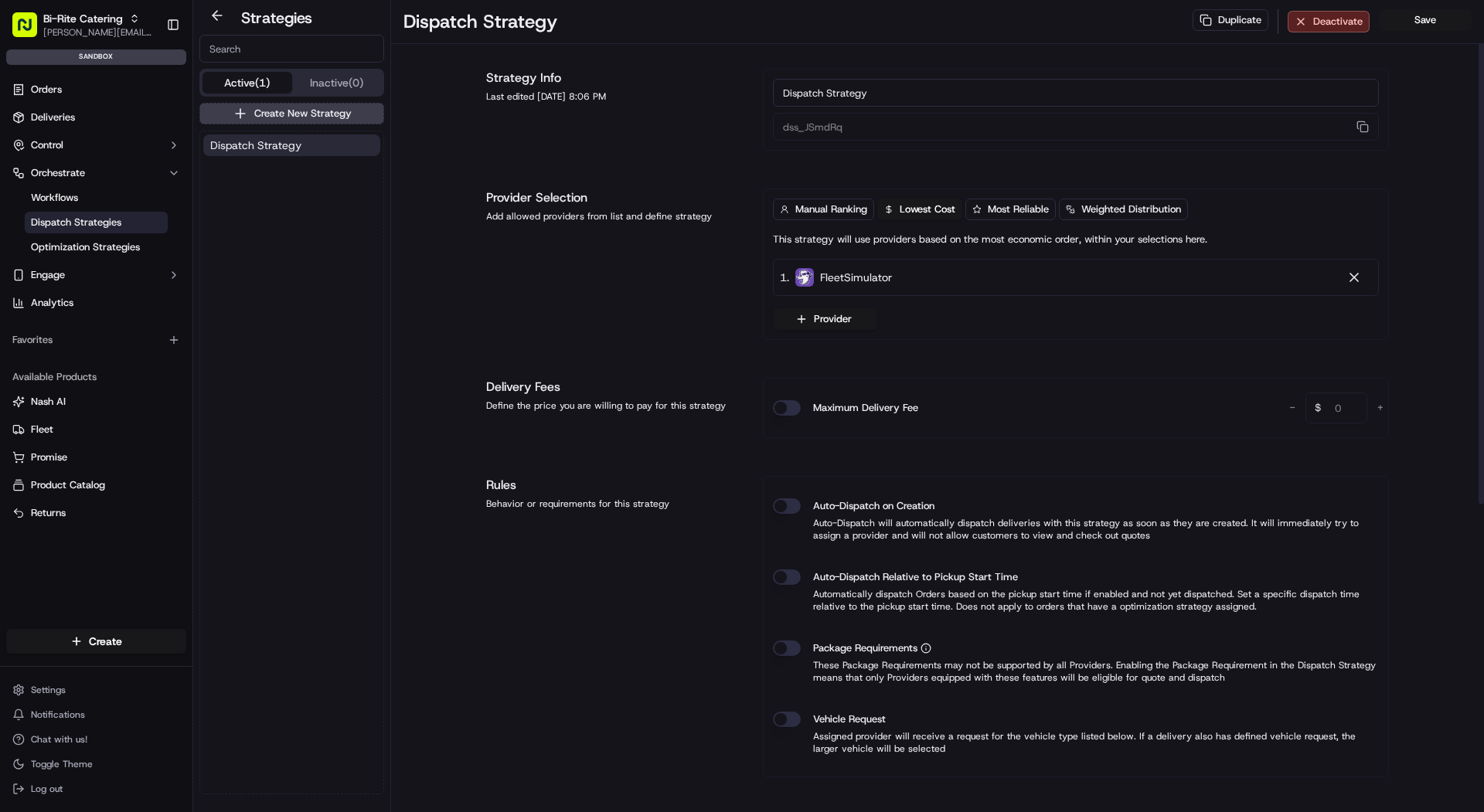
scroll to position [500, 0]
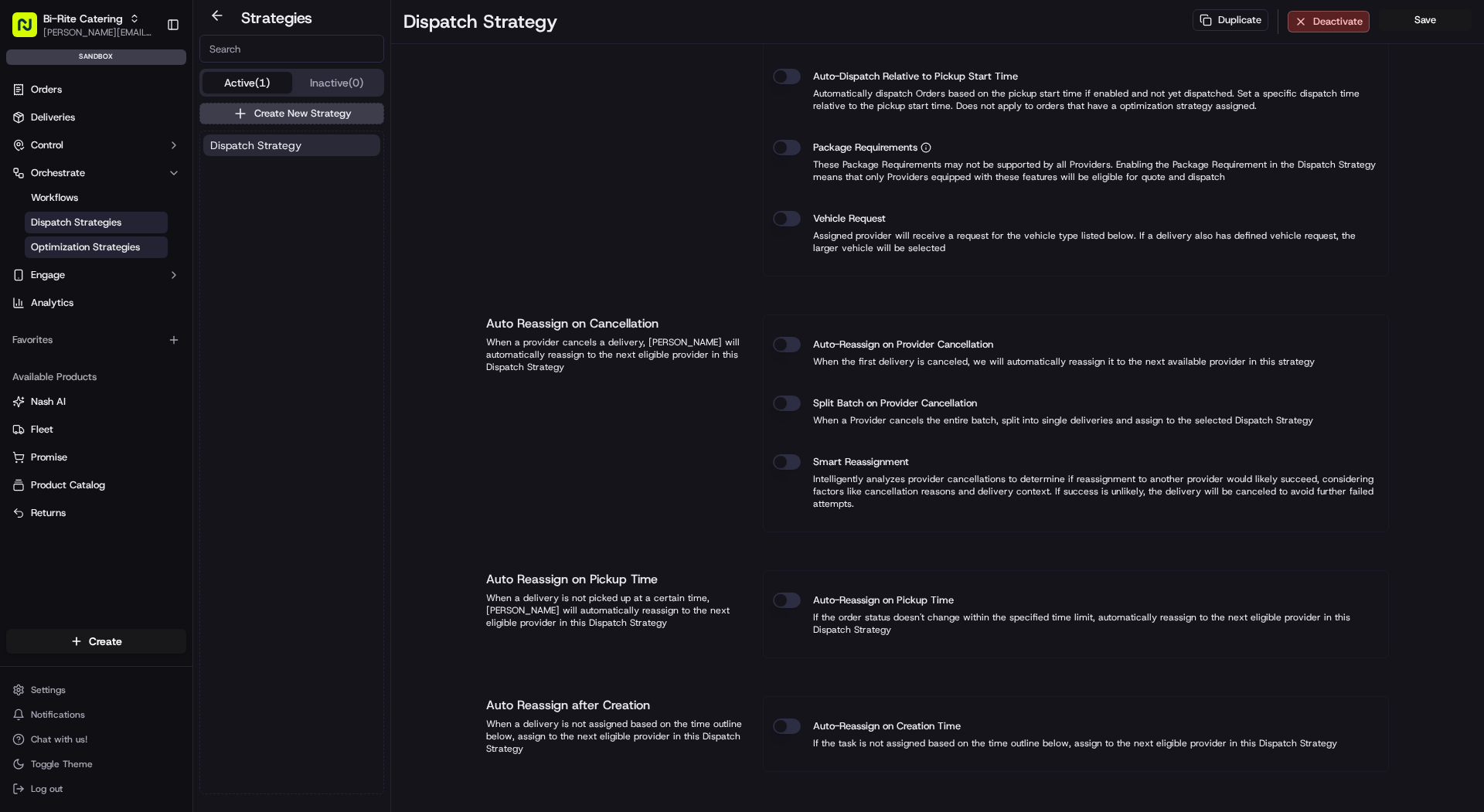
click at [131, 247] on span "Optimization Strategies" at bounding box center [85, 247] width 109 height 14
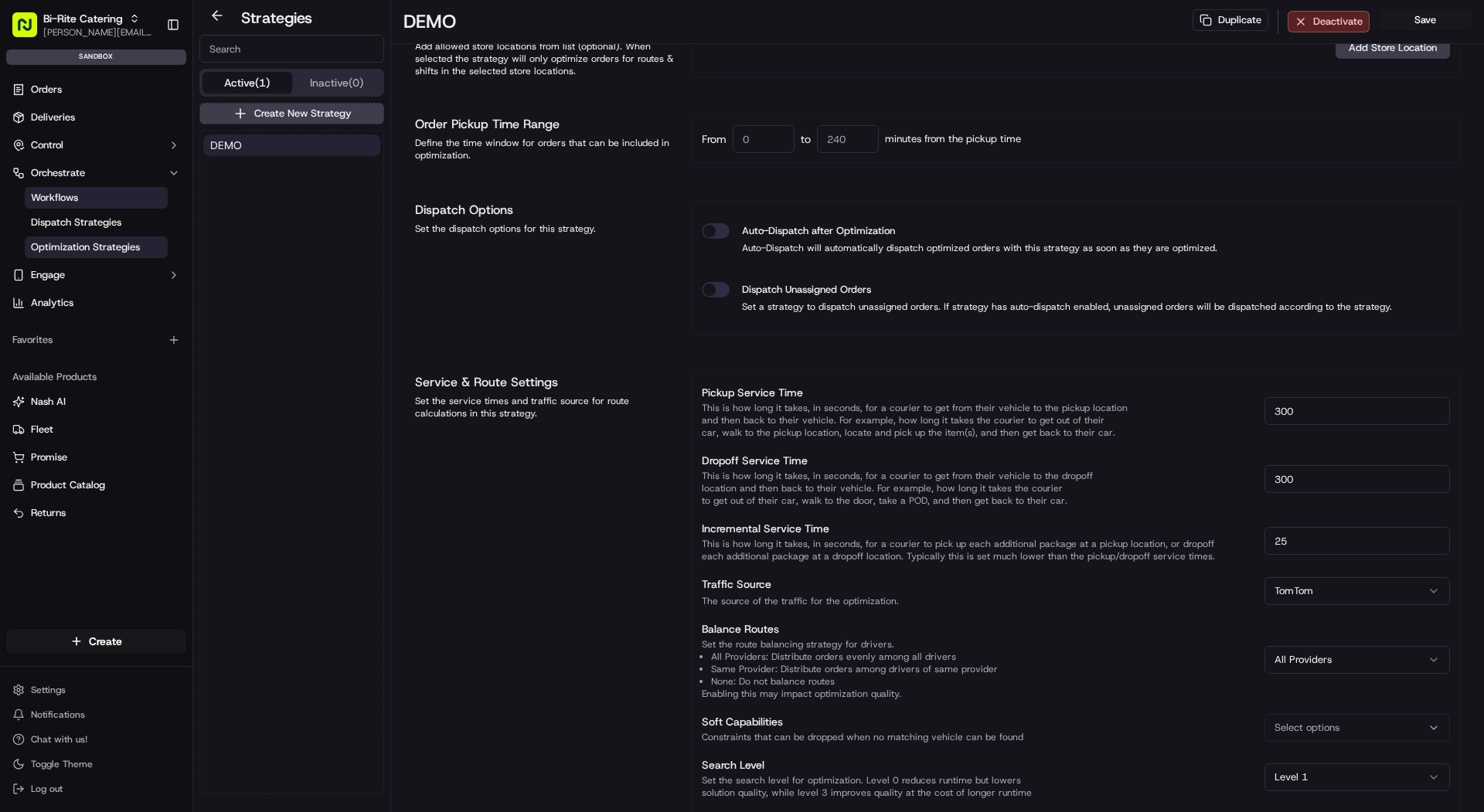
click at [115, 195] on link "Workflows" at bounding box center [96, 198] width 143 height 21
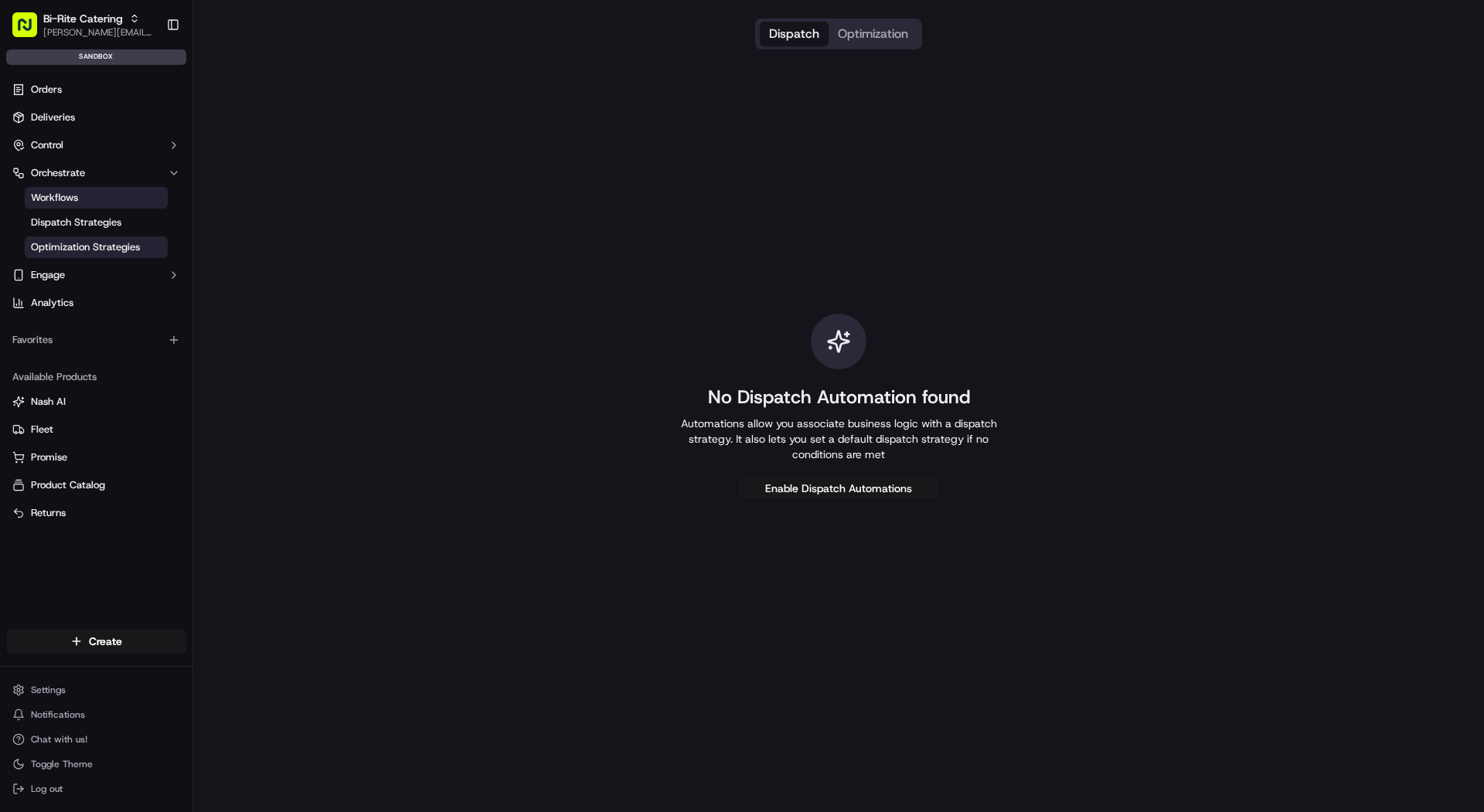
click at [103, 244] on span "Optimization Strategies" at bounding box center [85, 247] width 109 height 14
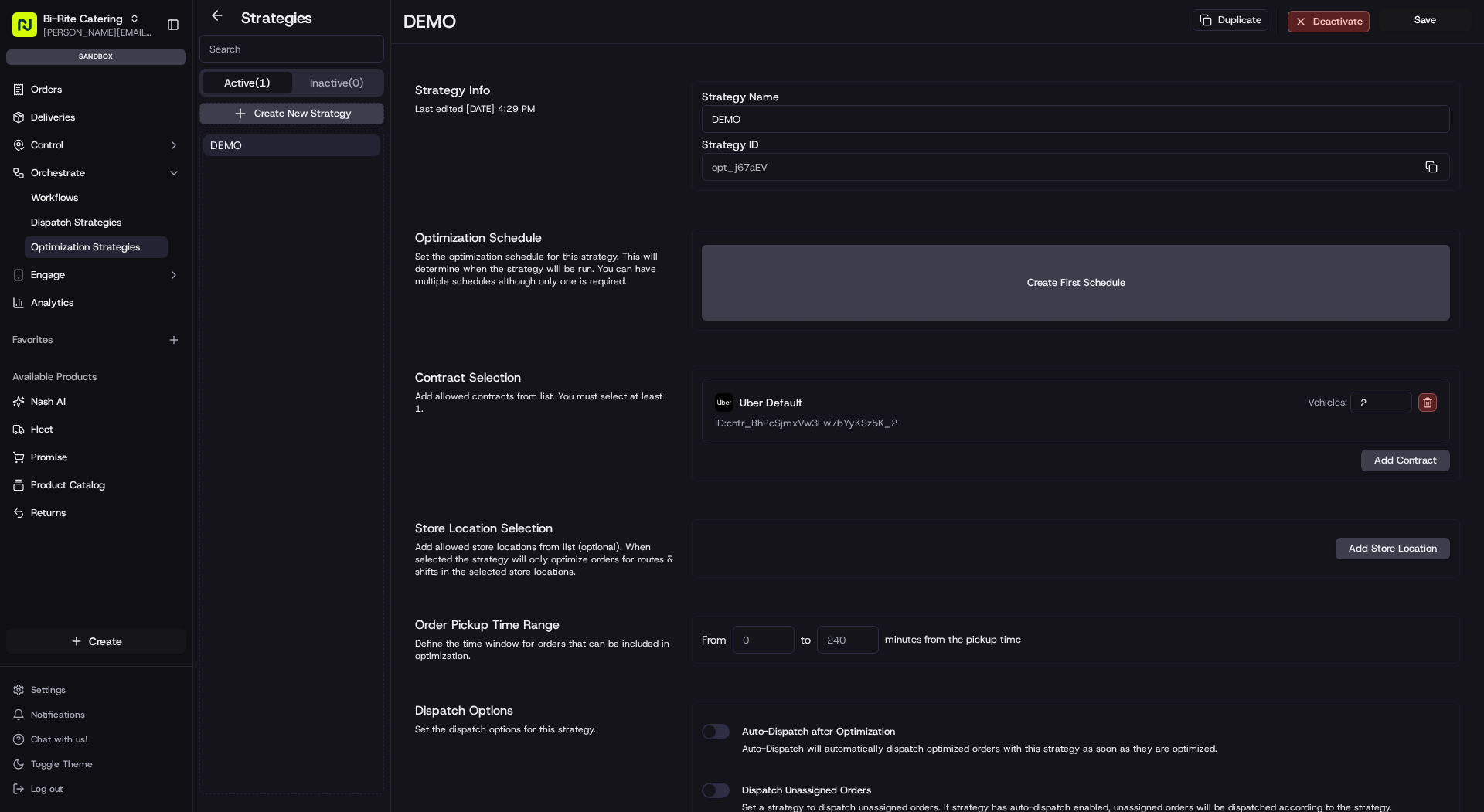
click at [83, 642] on html "Bi-Rite Catering mariam@usenash.com Toggle Sidebar sandbox Orders Deliveries Co…" at bounding box center [742, 406] width 1484 height 812
click at [83, 518] on html "Bi-Rite Catering mariam@usenash.com Toggle Sidebar sandbox Orders Deliveries Co…" at bounding box center [742, 406] width 1484 height 812
click at [80, 515] on link "Returns" at bounding box center [96, 513] width 168 height 14
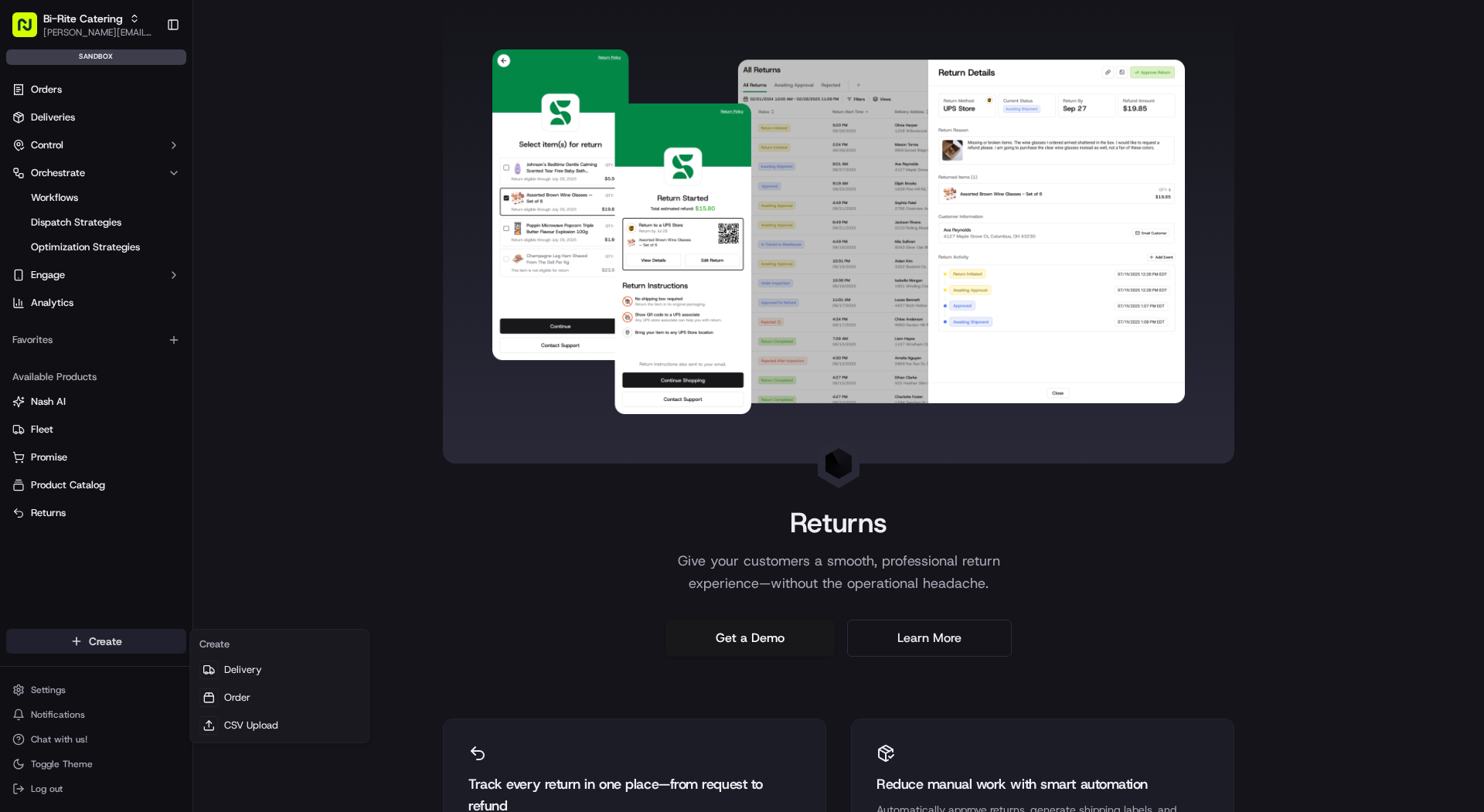
click at [79, 644] on html "Bi-Rite Catering mariam@usenash.com Toggle Sidebar sandbox Orders Deliveries Co…" at bounding box center [742, 406] width 1484 height 812
click at [300, 734] on link "CSV Upload" at bounding box center [279, 725] width 173 height 28
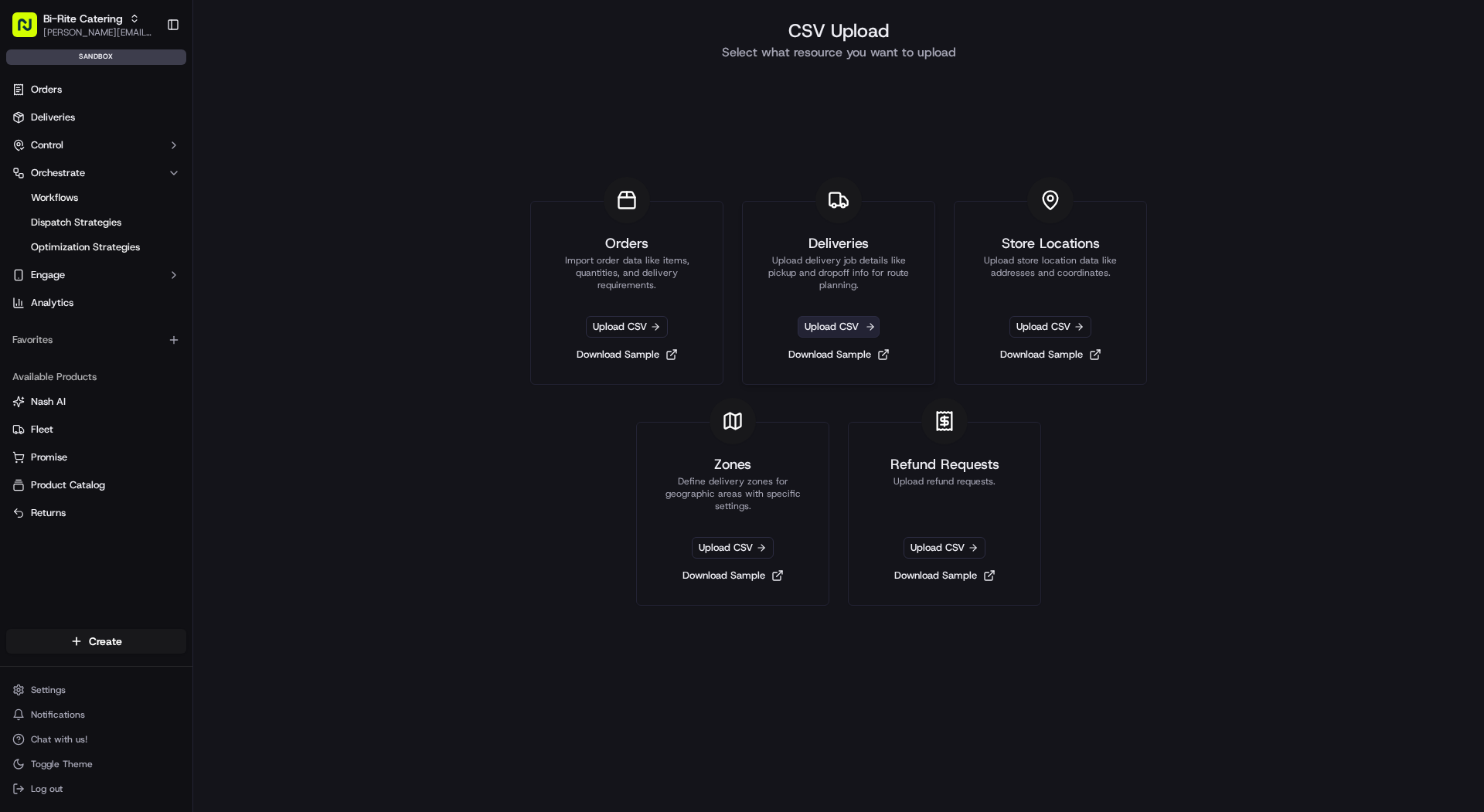
click at [831, 324] on span "Upload CSV" at bounding box center [839, 327] width 82 height 21
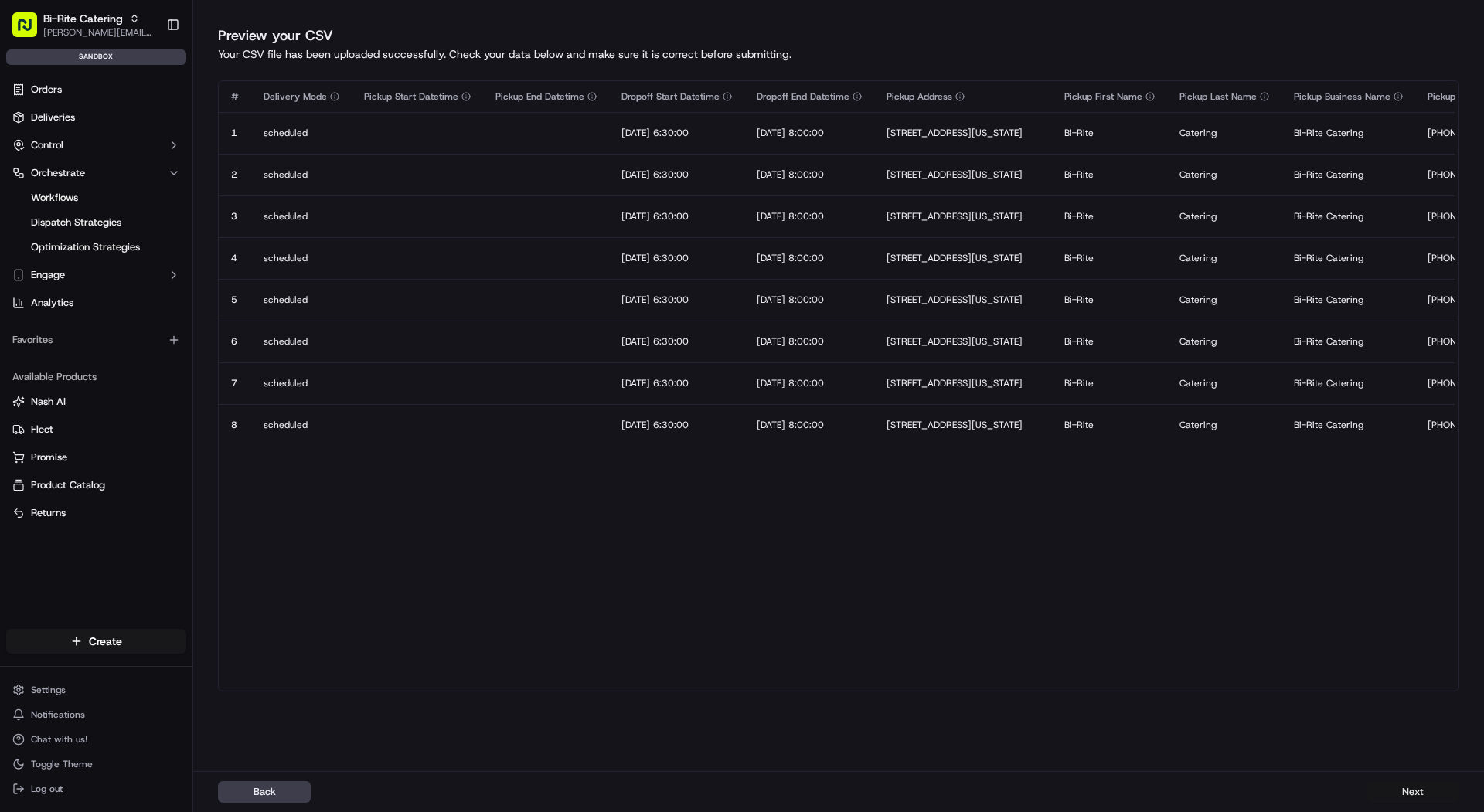
click at [1427, 797] on button "Next" at bounding box center [1413, 792] width 92 height 21
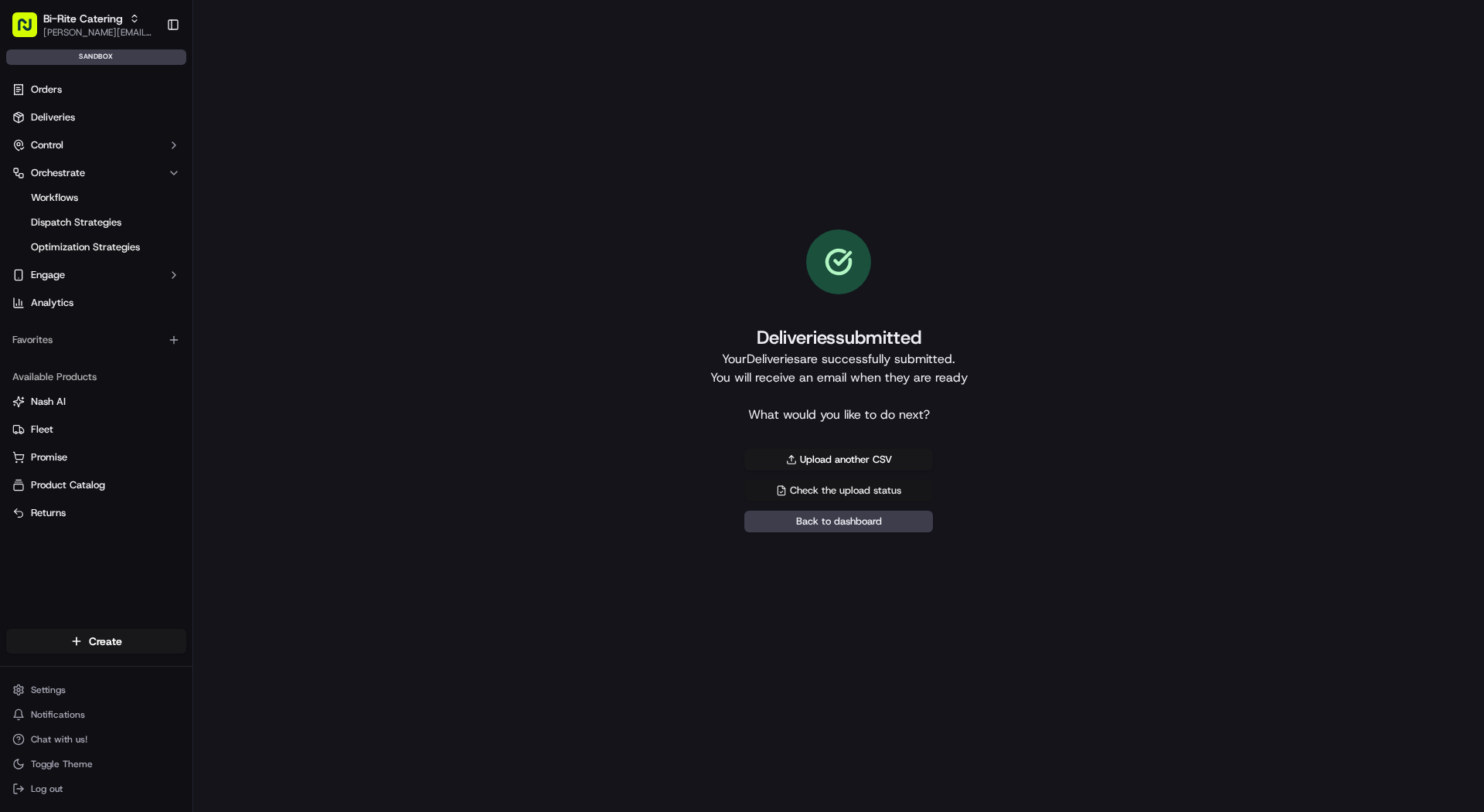
click at [896, 492] on link "Check the upload status" at bounding box center [839, 491] width 189 height 21
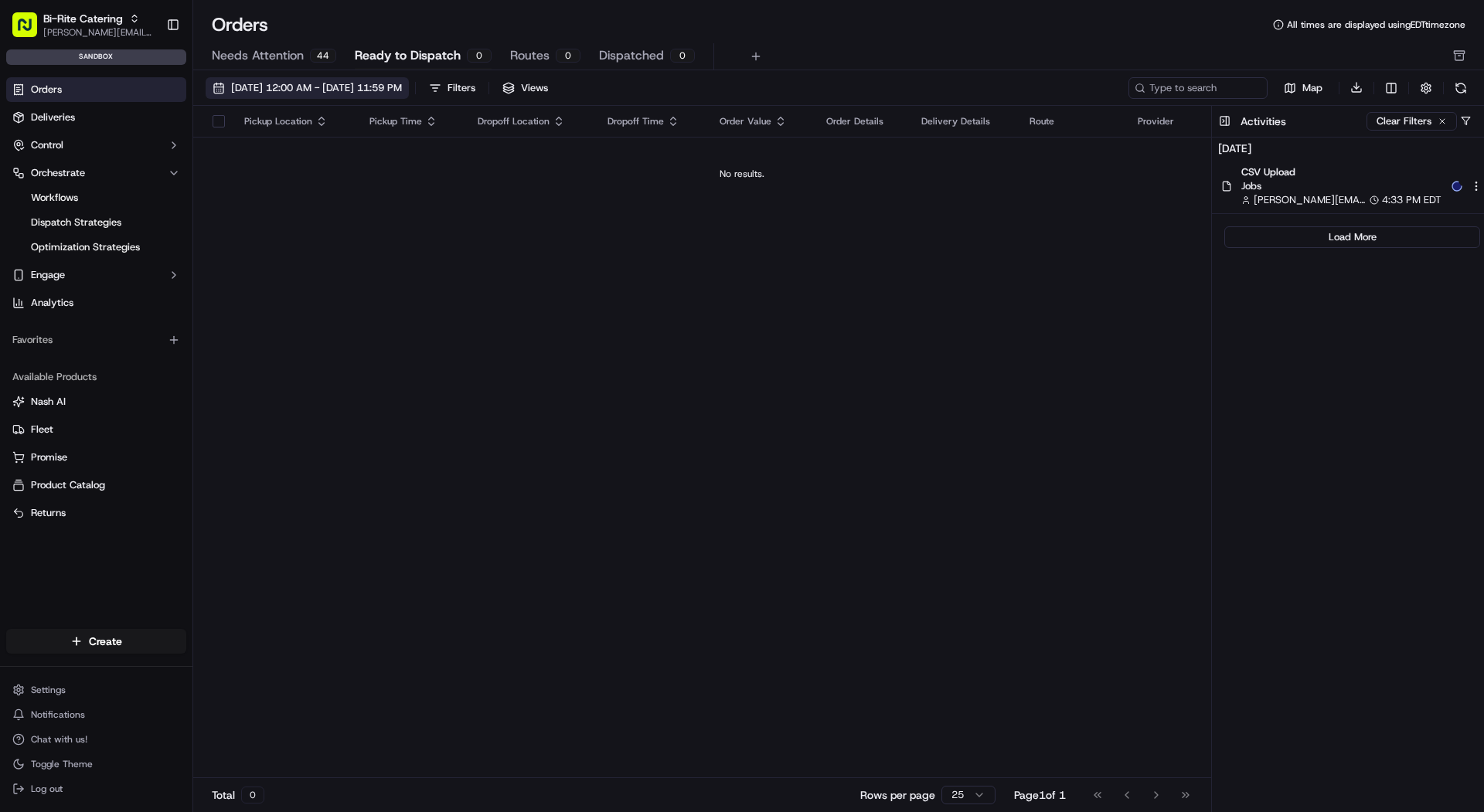
click at [278, 95] on button "09/01/2025 12:00 AM - 09/30/2025 11:59 PM" at bounding box center [307, 88] width 204 height 21
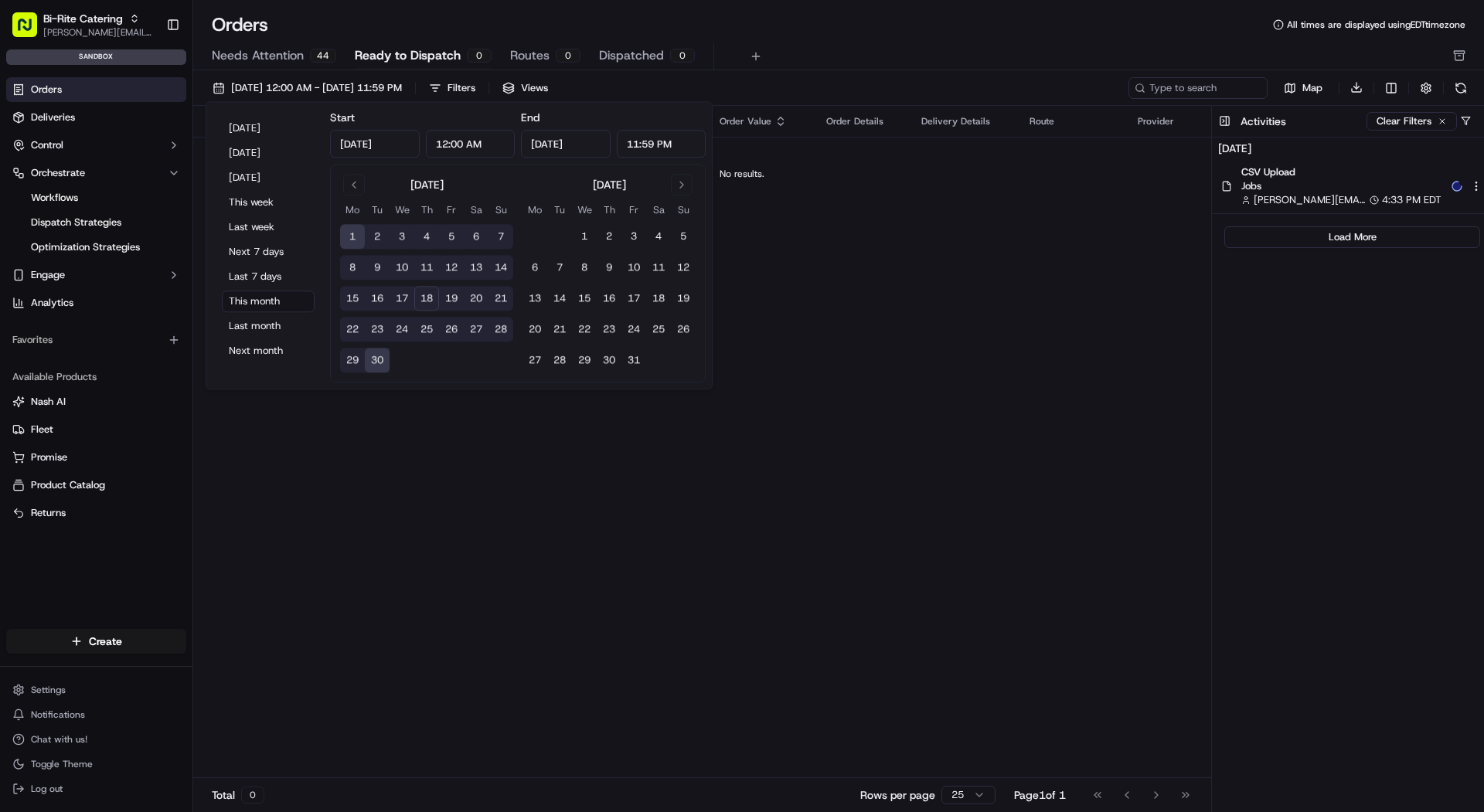
click at [425, 325] on button "25" at bounding box center [427, 330] width 25 height 25
type input "Sep 25, 2025"
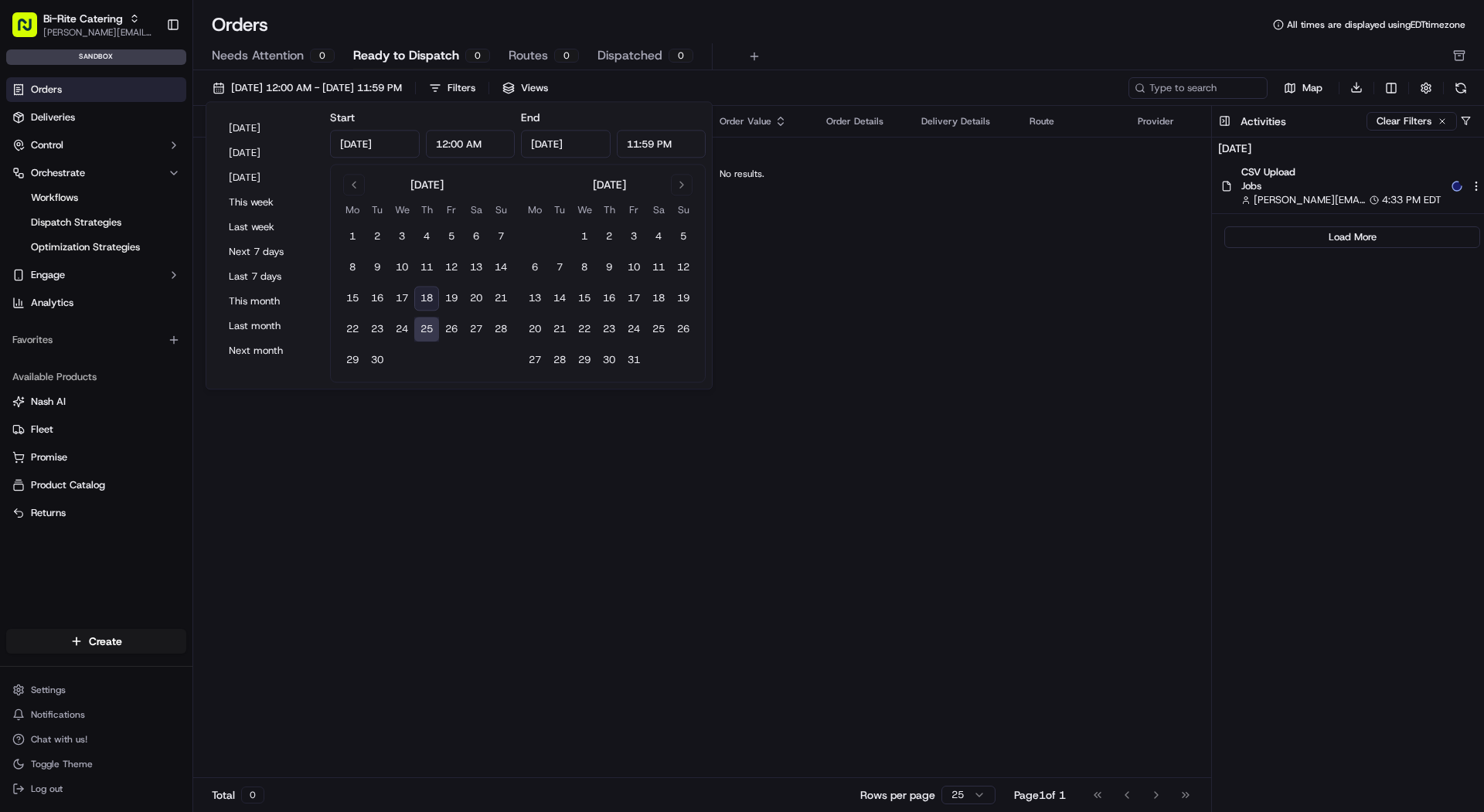
click at [542, 27] on div "Orders All times are displayed using EDT timezone" at bounding box center [839, 25] width 1291 height 25
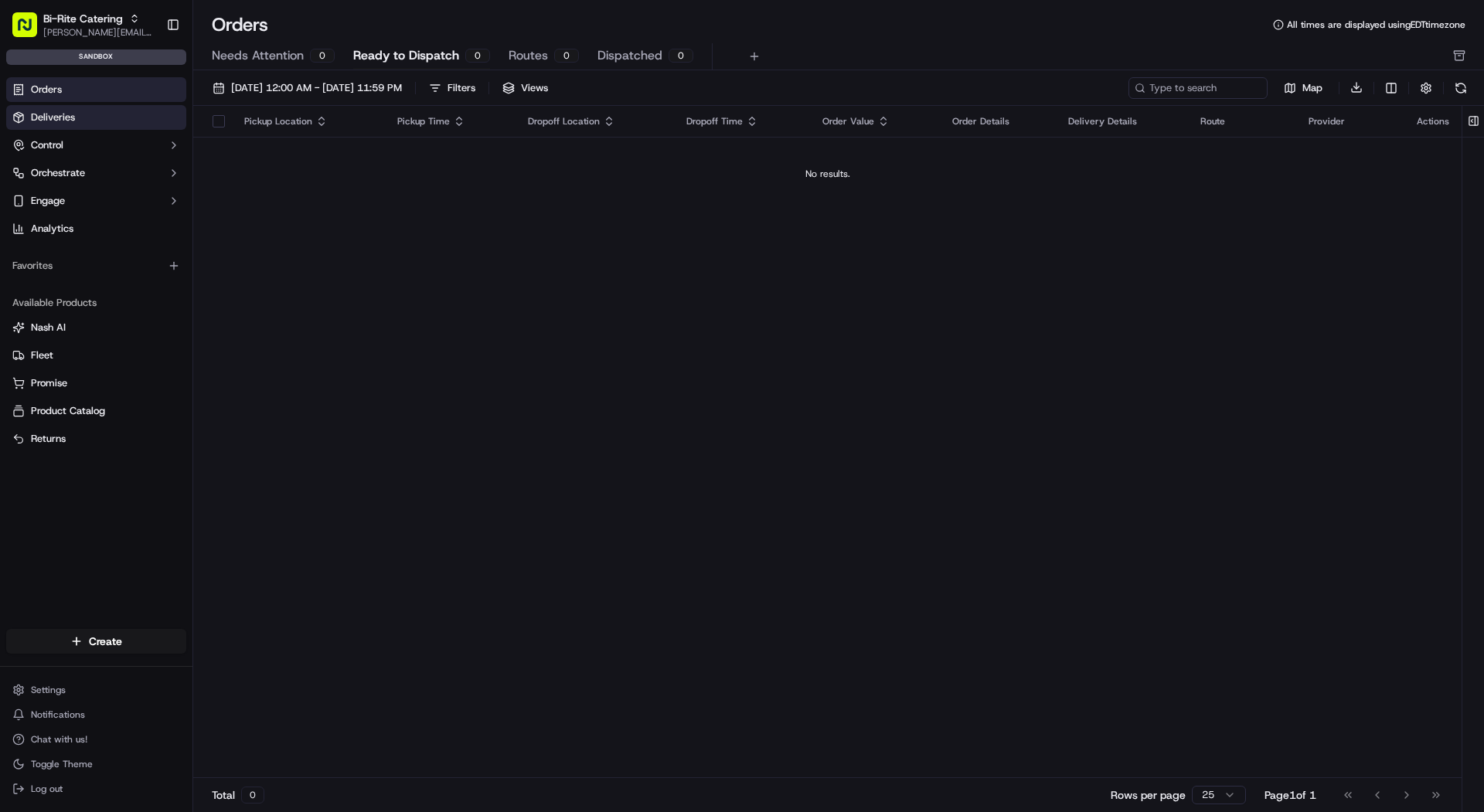
click at [146, 113] on link "Deliveries" at bounding box center [97, 118] width 180 height 25
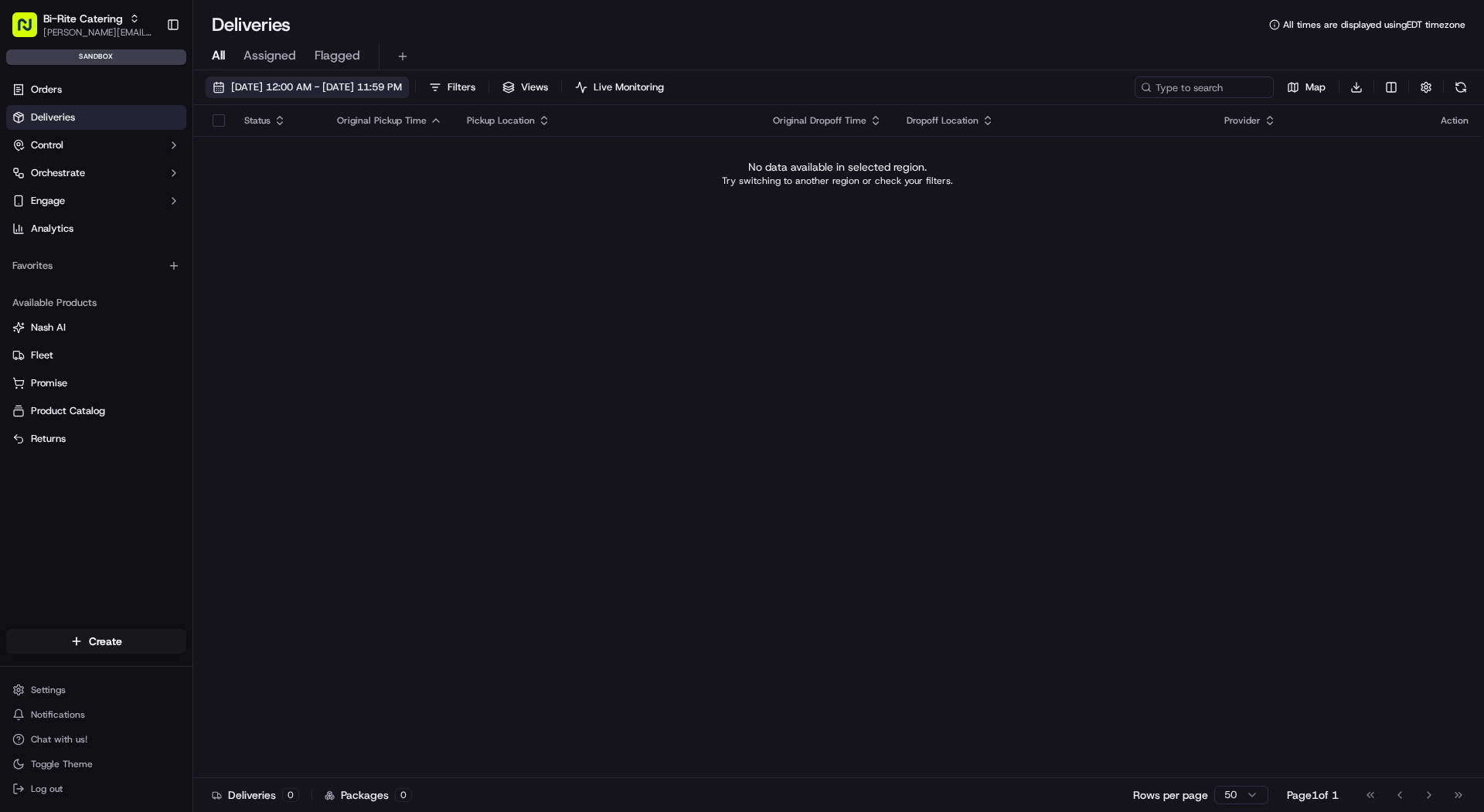
click at [326, 89] on span "[DATE] 12:00 AM - [DATE] 11:59 PM" at bounding box center [317, 87] width 171 height 14
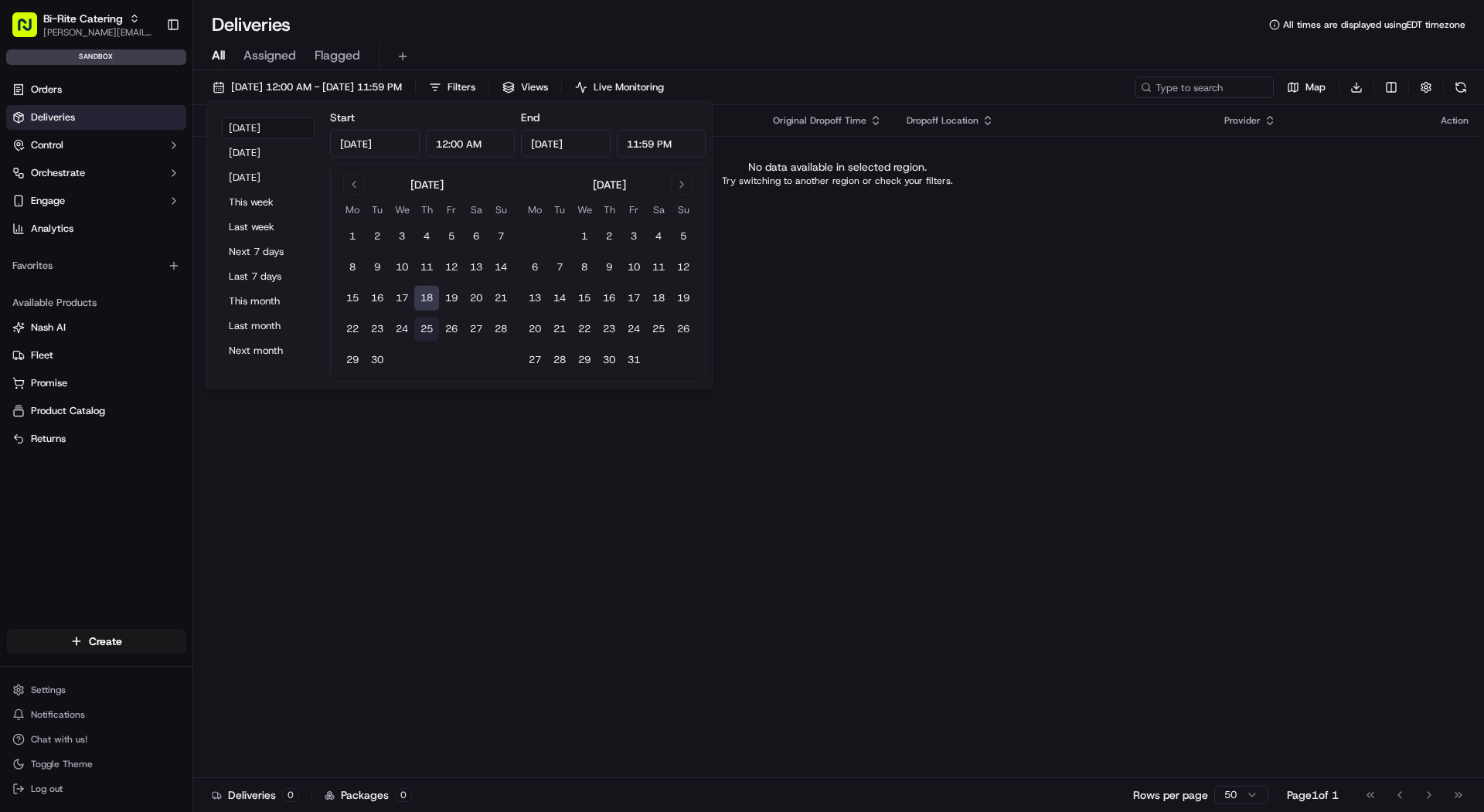
click at [415, 327] on button "25" at bounding box center [427, 329] width 25 height 25
type input "[DATE]"
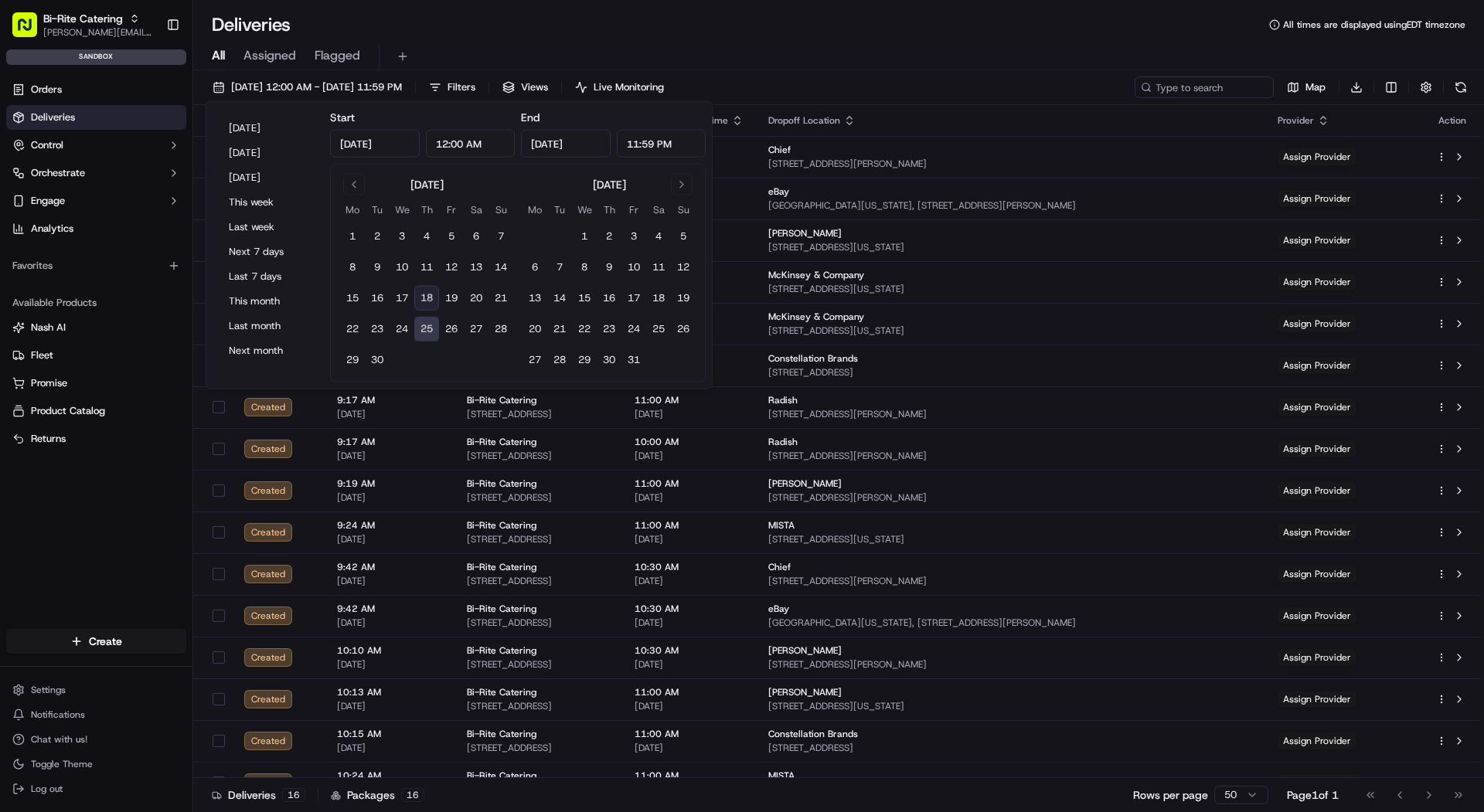
click at [537, 19] on div "Deliveries All times are displayed using EDT timezone" at bounding box center [839, 25] width 1291 height 25
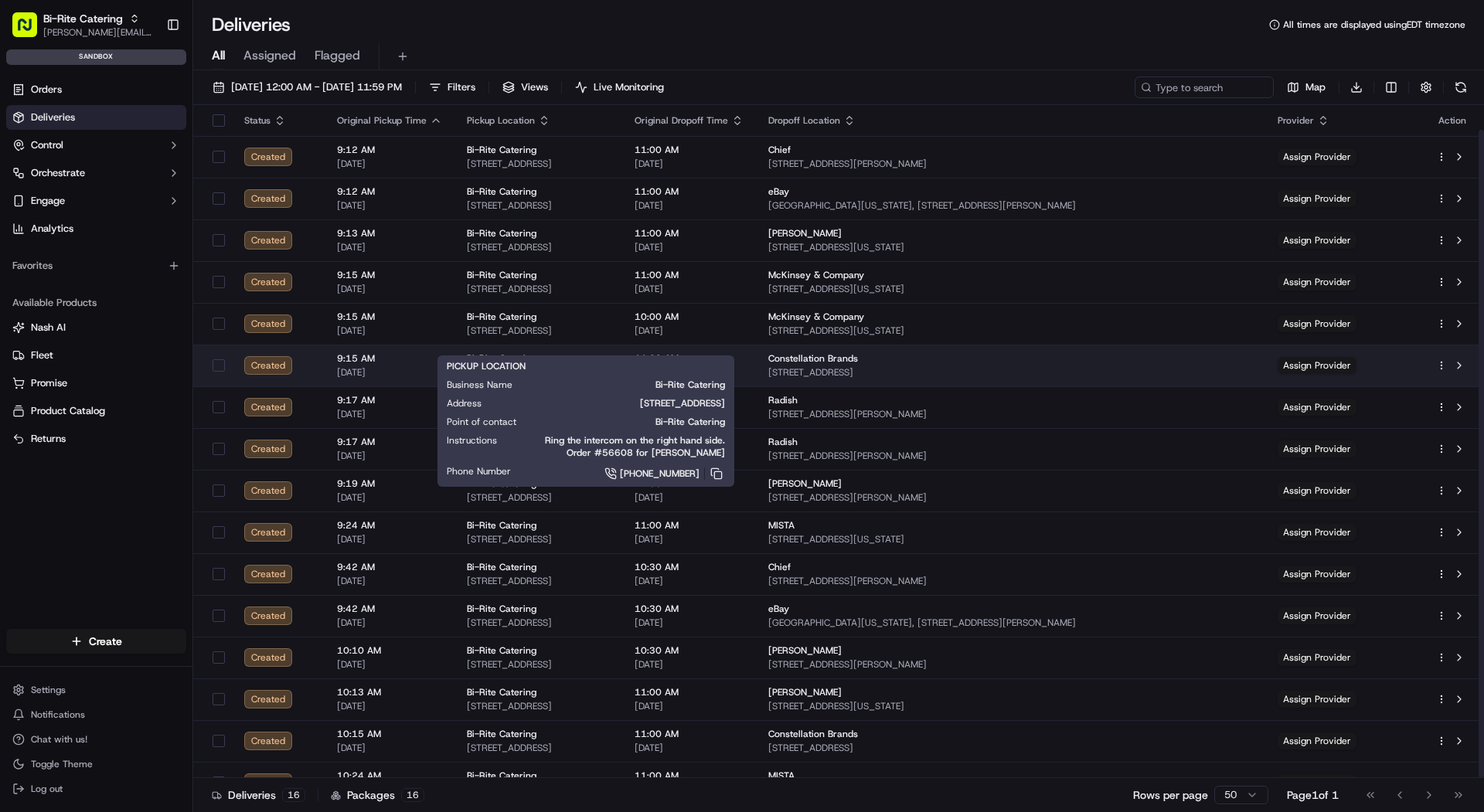
scroll to position [25, 0]
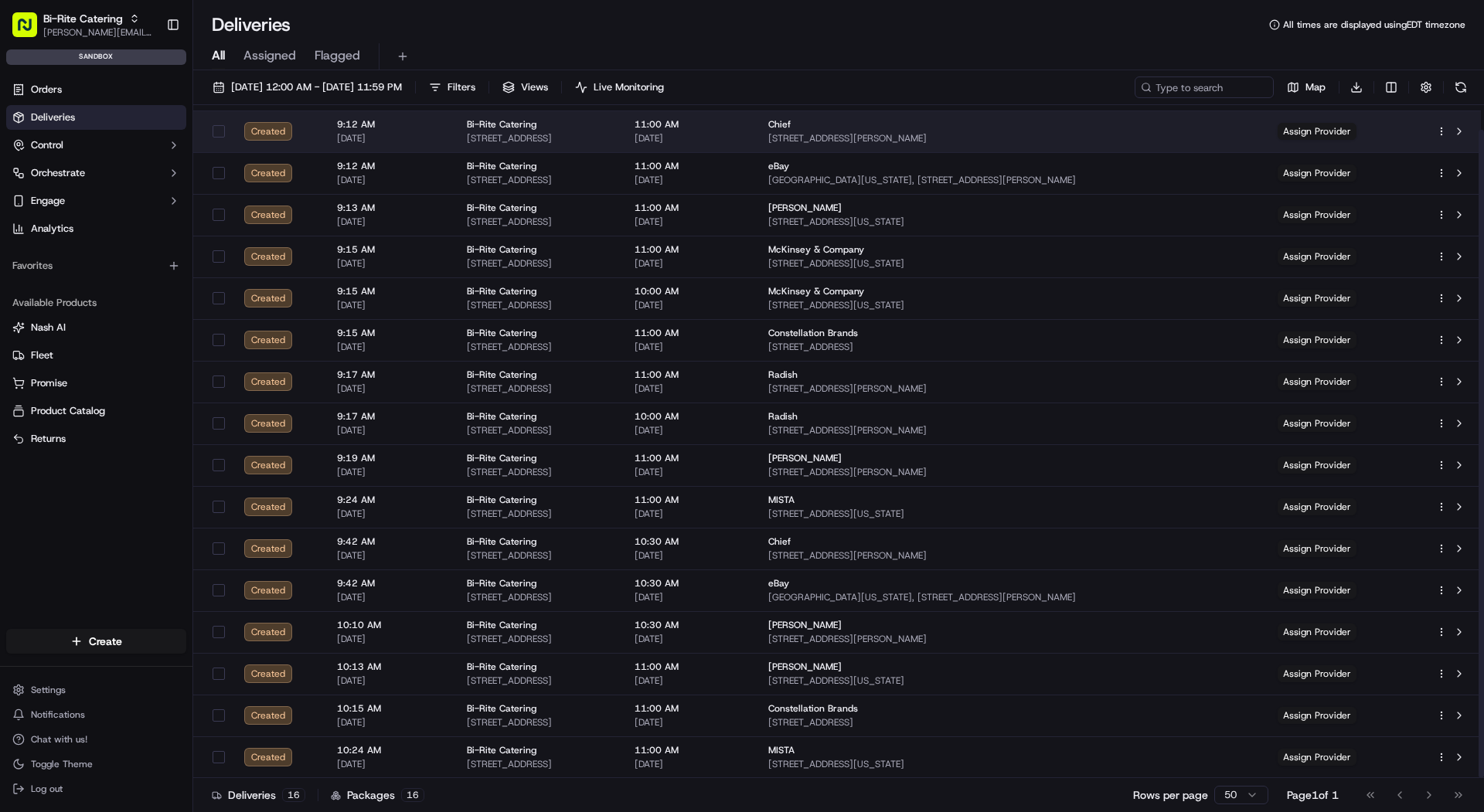
click at [214, 135] on button "button" at bounding box center [218, 131] width 12 height 12
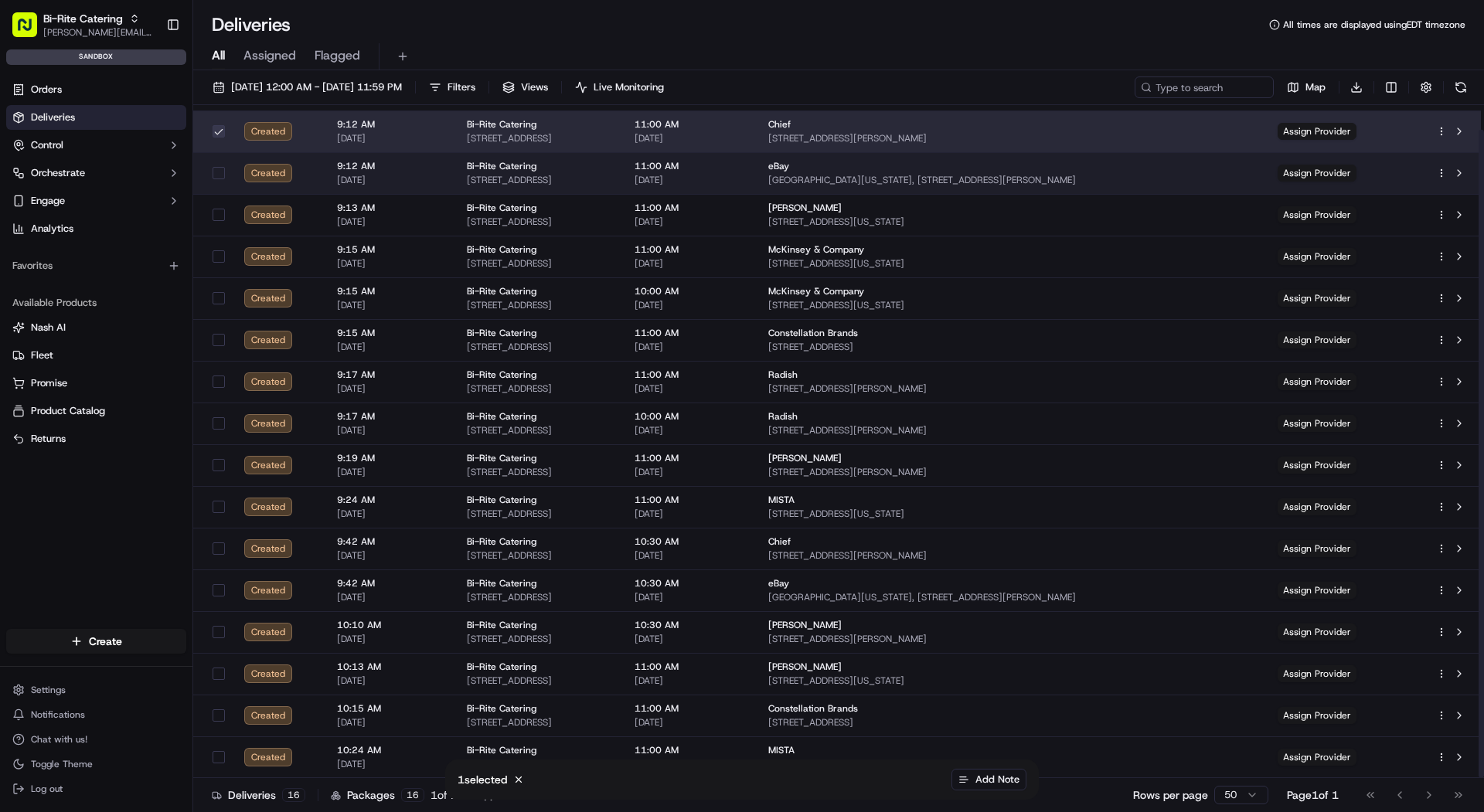
click at [218, 173] on button "button" at bounding box center [218, 173] width 12 height 12
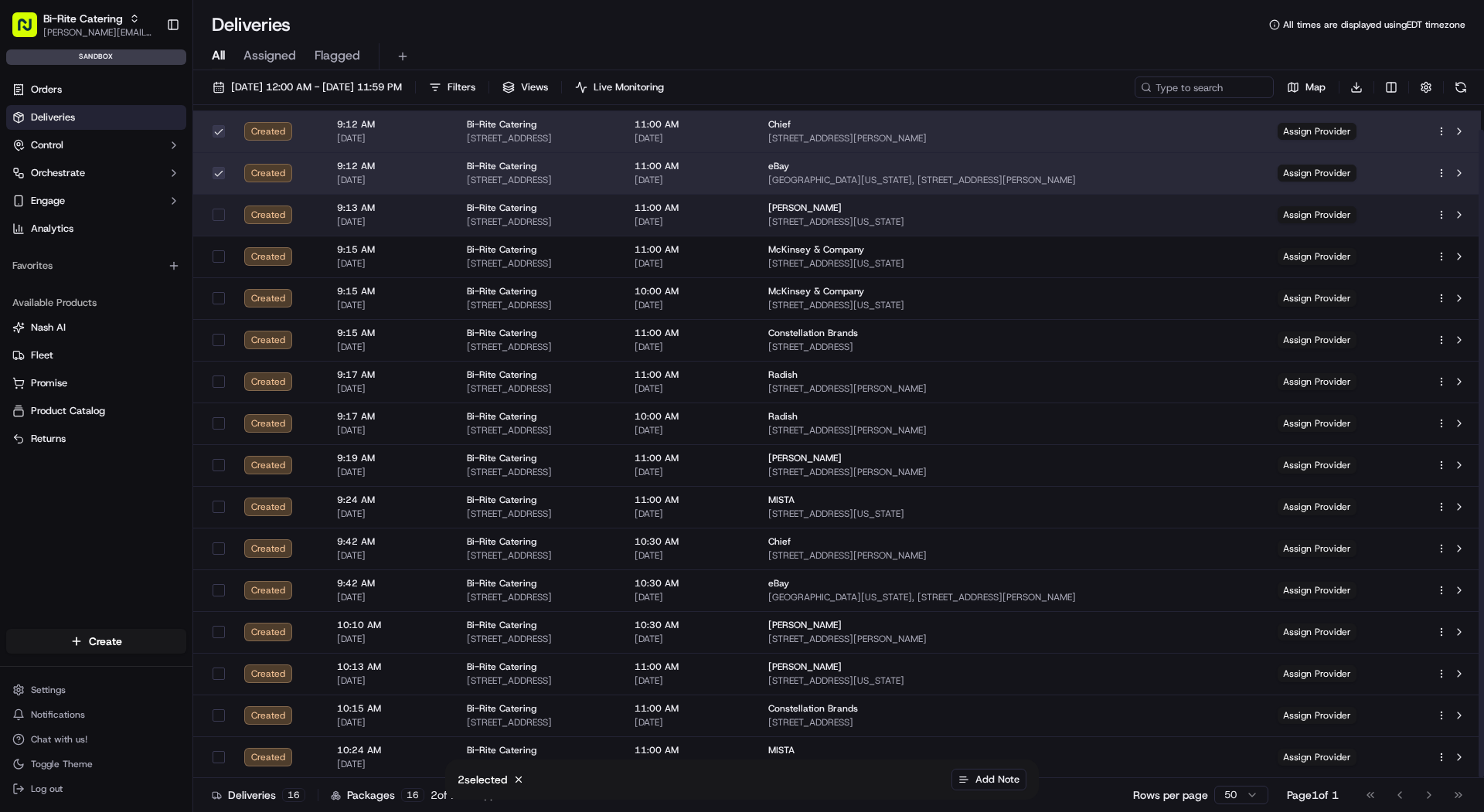
click at [214, 195] on td at bounding box center [212, 214] width 38 height 42
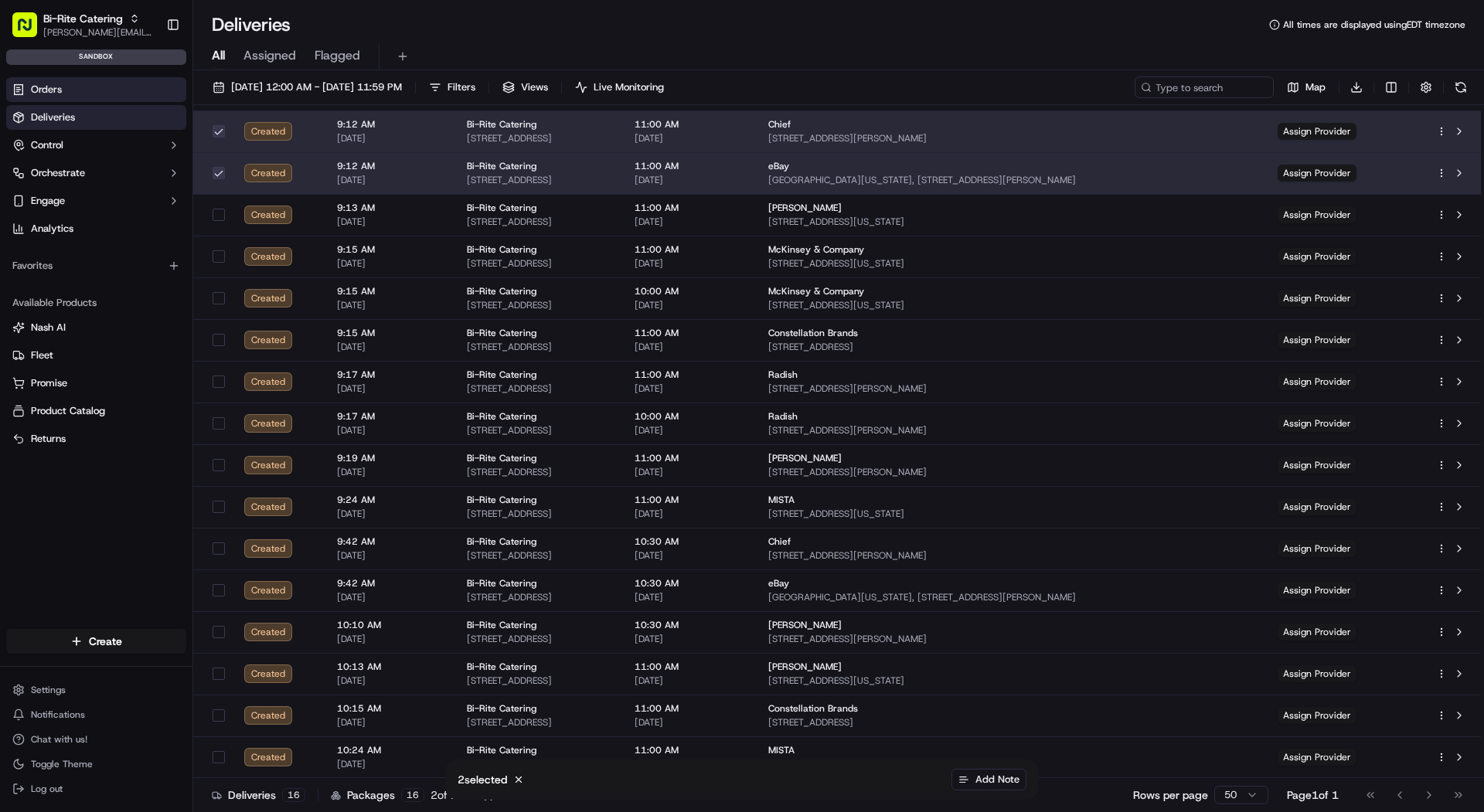
click at [108, 87] on link "Orders" at bounding box center [97, 90] width 180 height 25
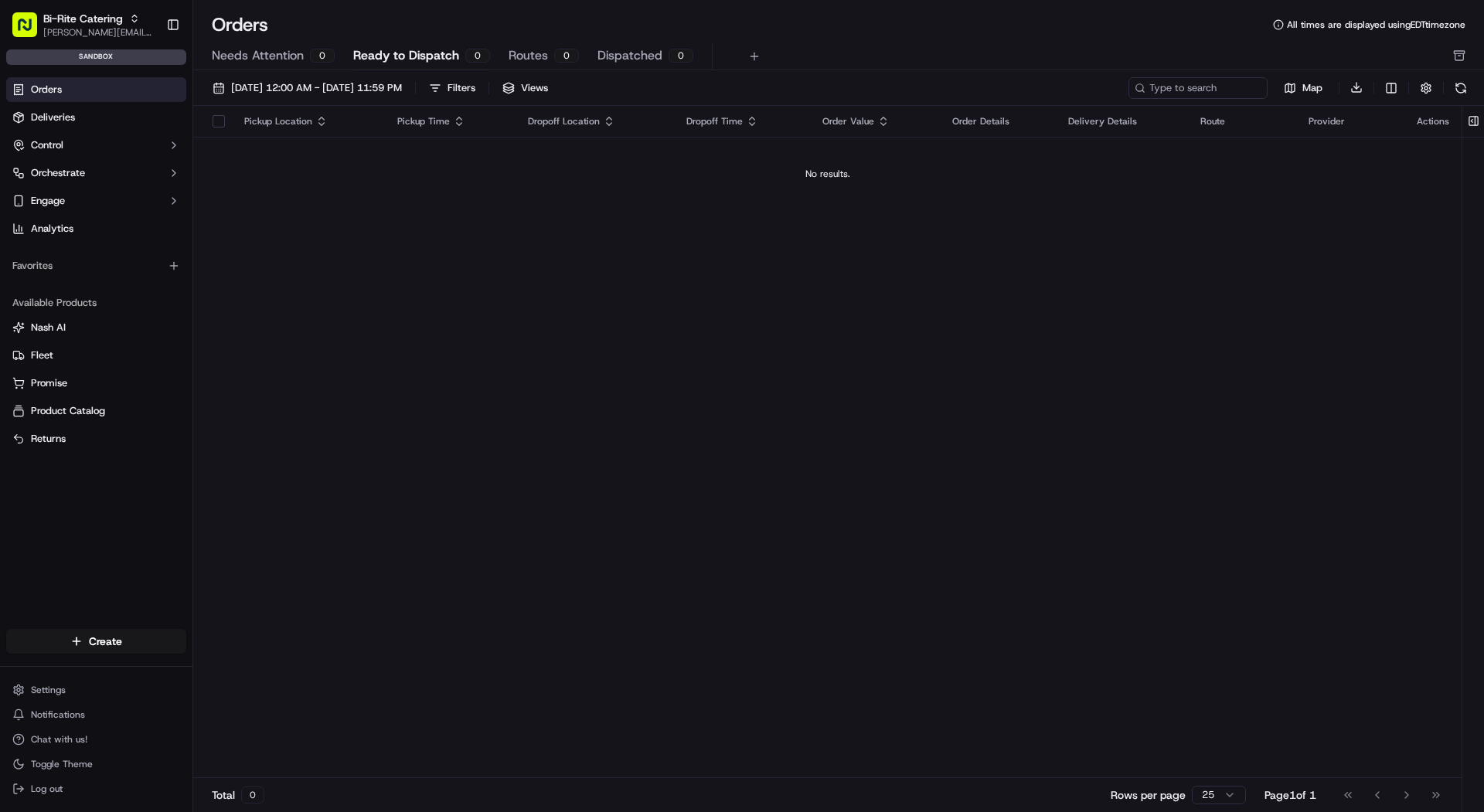
click at [405, 49] on span "Ready to Dispatch" at bounding box center [406, 56] width 106 height 19
click at [380, 84] on span "[DATE] 12:00 AM - [DATE] 11:59 PM" at bounding box center [317, 87] width 171 height 14
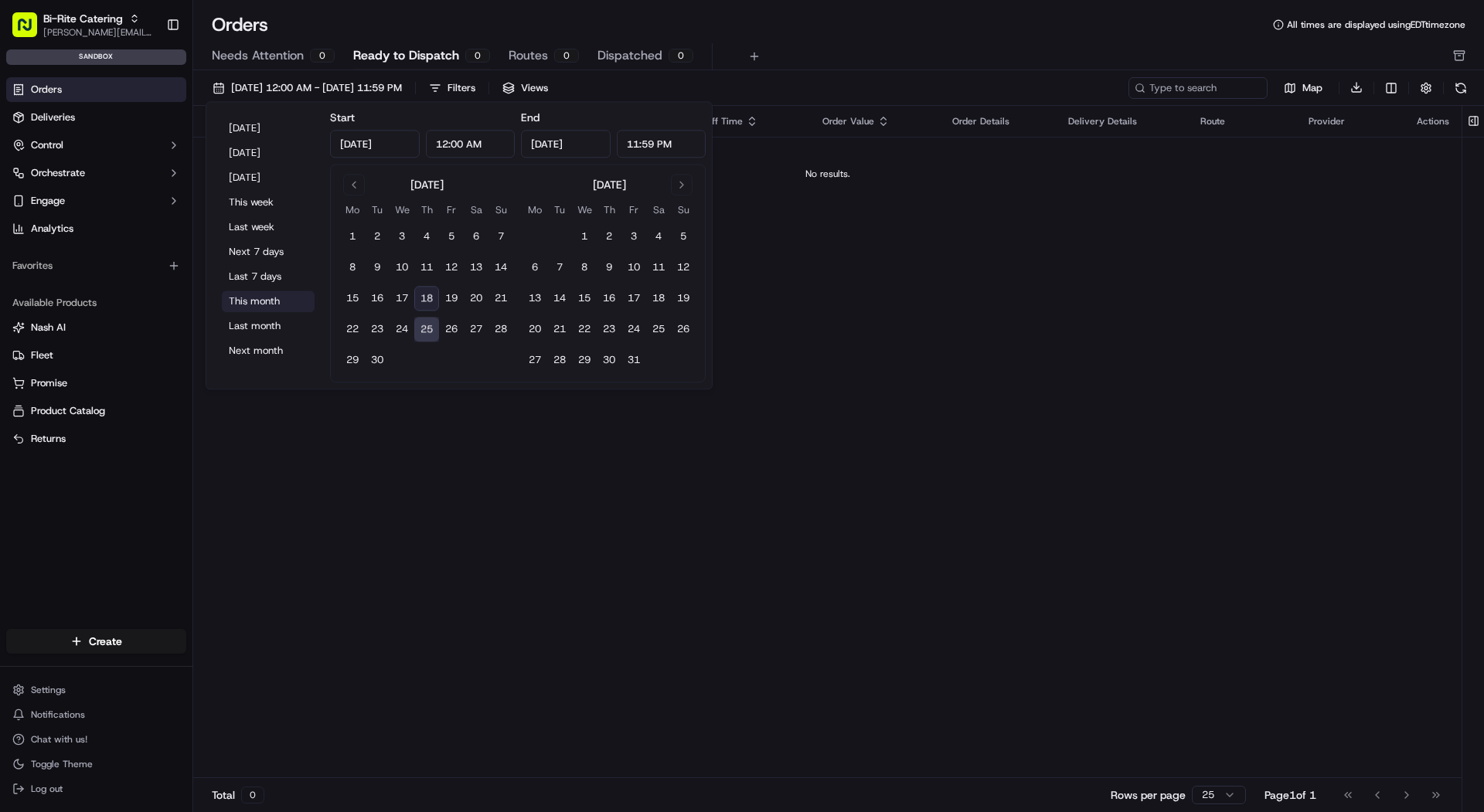
click at [264, 291] on button "This month" at bounding box center [268, 301] width 92 height 21
type input "[DATE]"
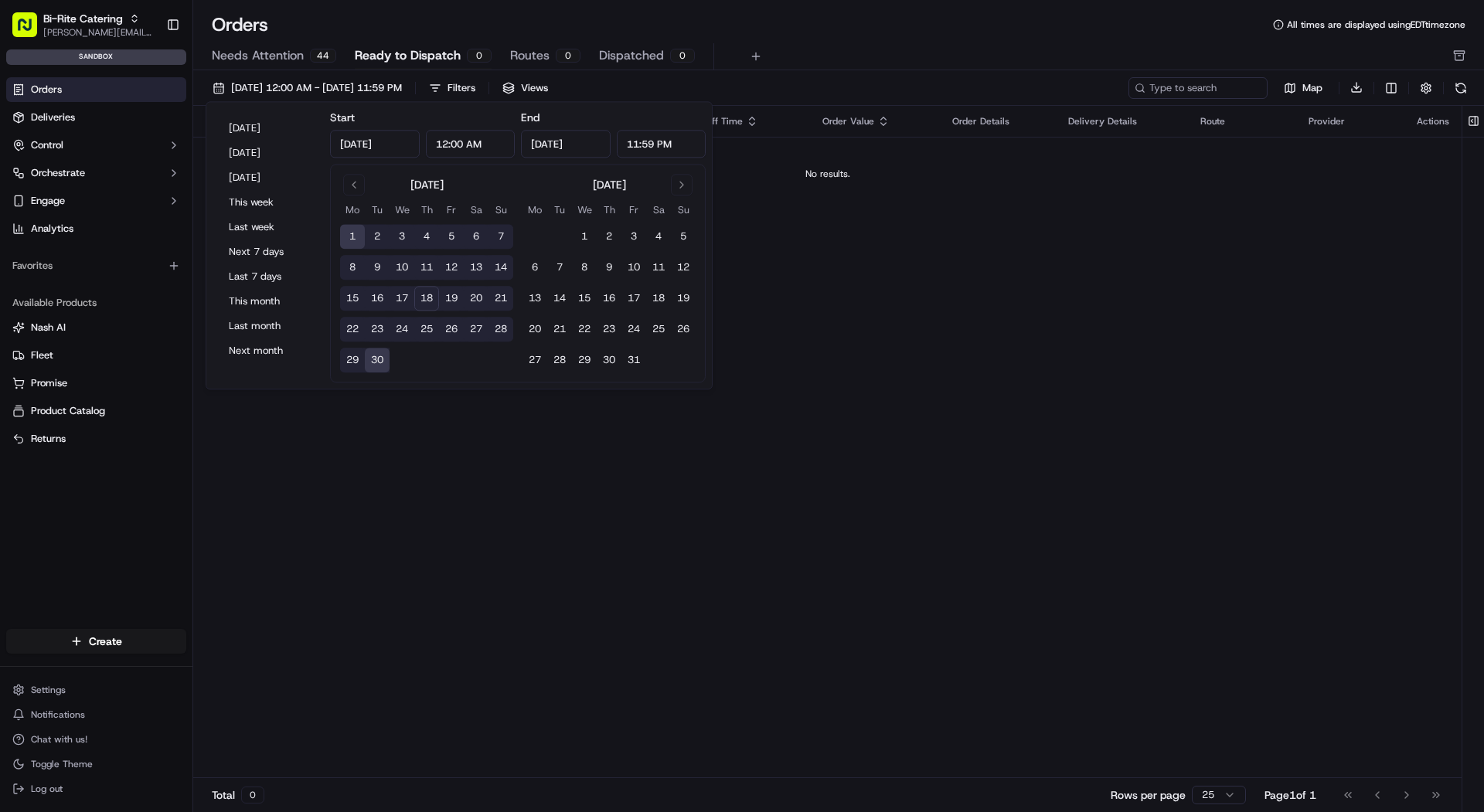
click at [274, 61] on span "Needs Attention" at bounding box center [258, 56] width 92 height 19
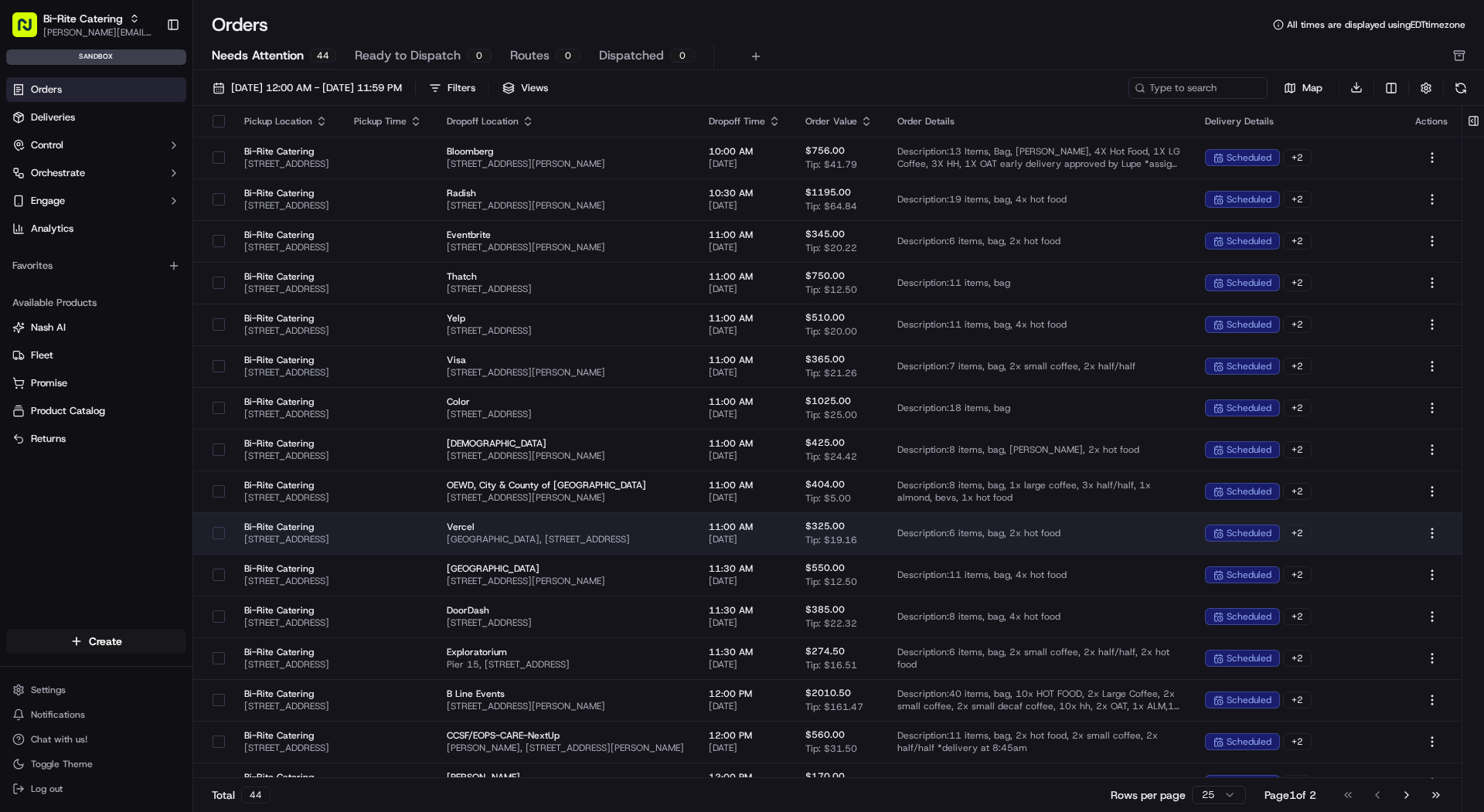
scroll to position [401, 0]
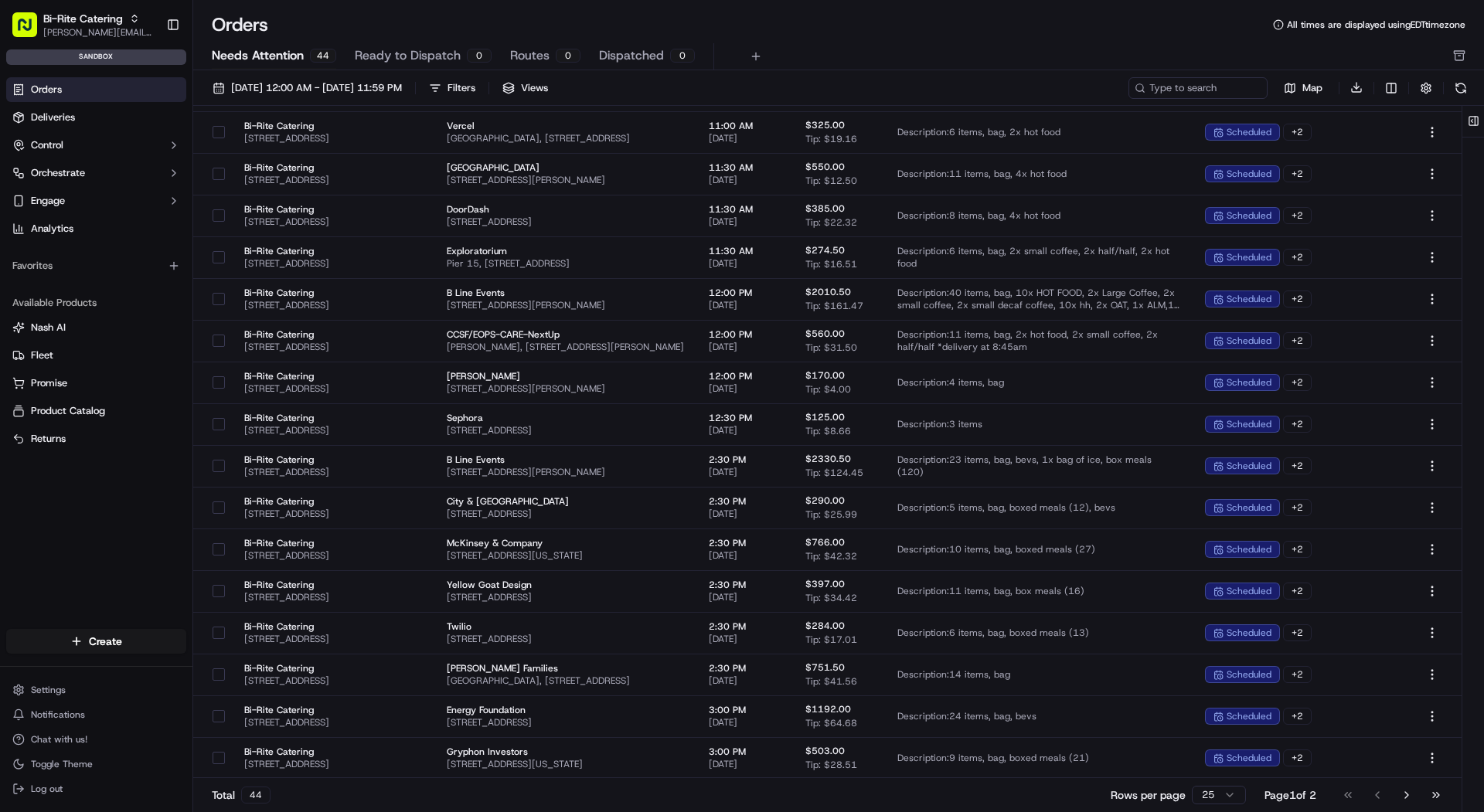
click at [1277, 792] on div "Page 1 of 2" at bounding box center [1290, 795] width 52 height 16
click at [1227, 794] on html "Bi-Rite Catering [PERSON_NAME][EMAIL_ADDRESS][DOMAIN_NAME] Toggle Sidebar sandb…" at bounding box center [742, 406] width 1484 height 812
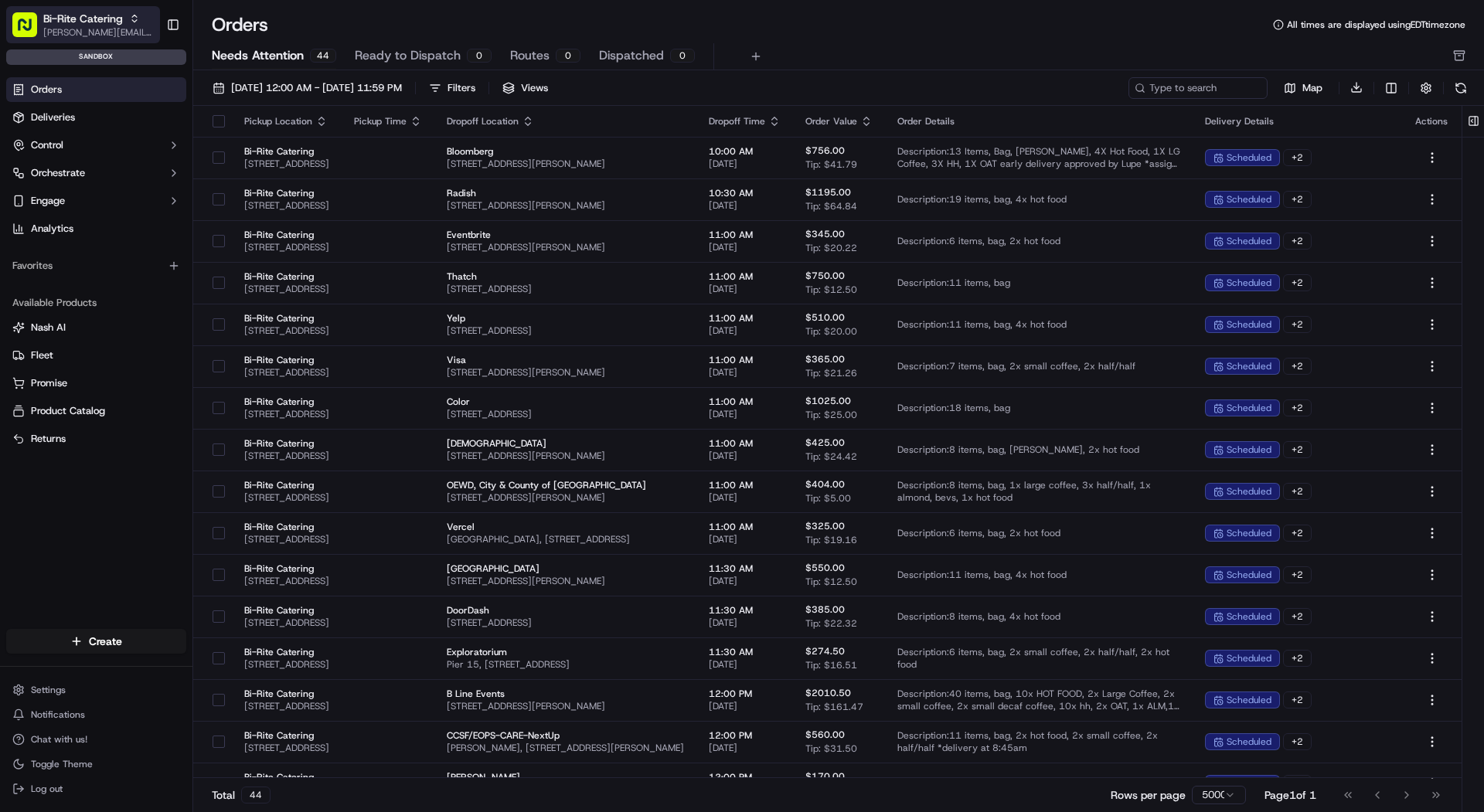
click at [100, 31] on span "[PERSON_NAME][EMAIL_ADDRESS][DOMAIN_NAME]" at bounding box center [98, 32] width 110 height 12
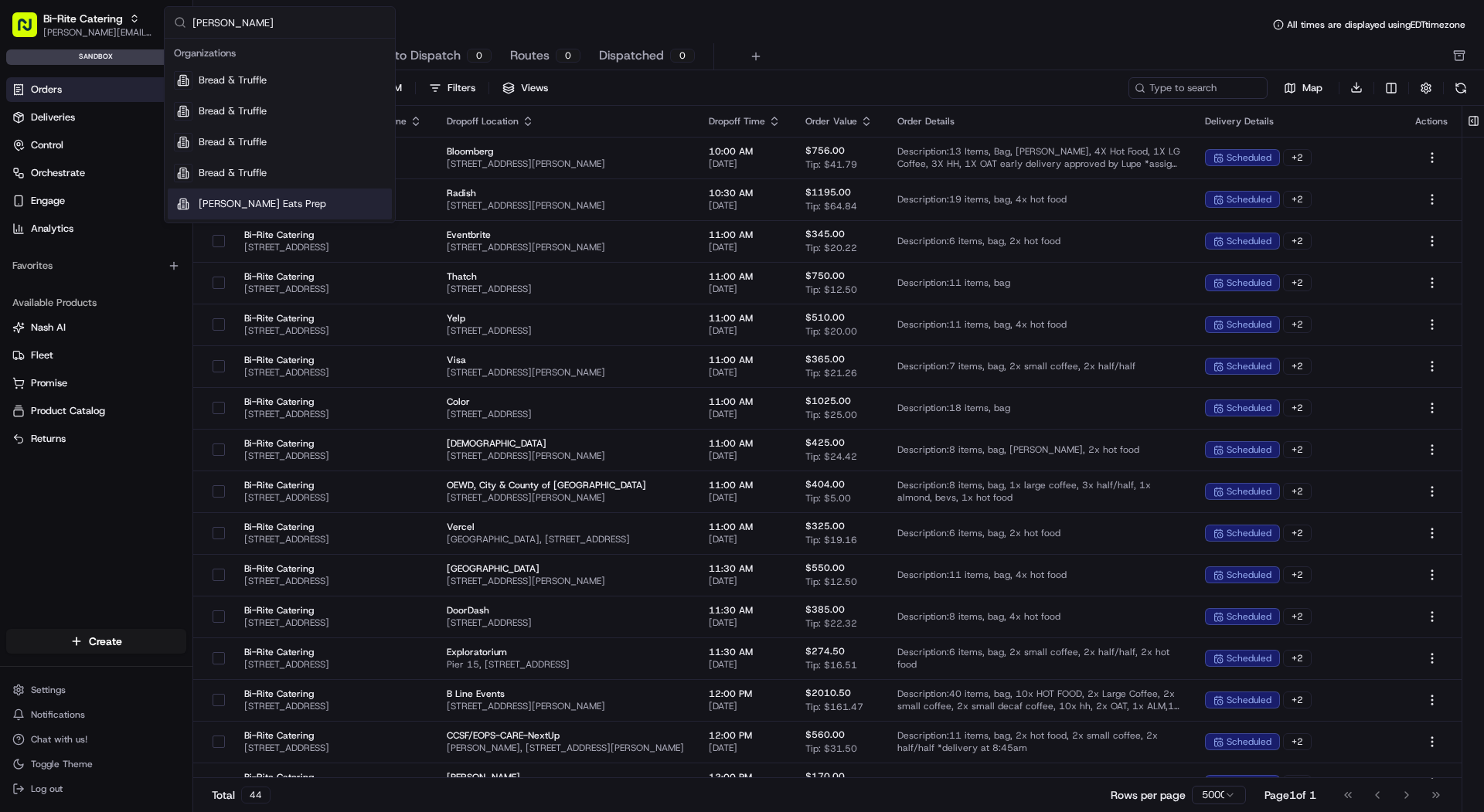
type input "[PERSON_NAME]"
click at [279, 209] on div "[PERSON_NAME] Eats Prep" at bounding box center [280, 204] width 224 height 31
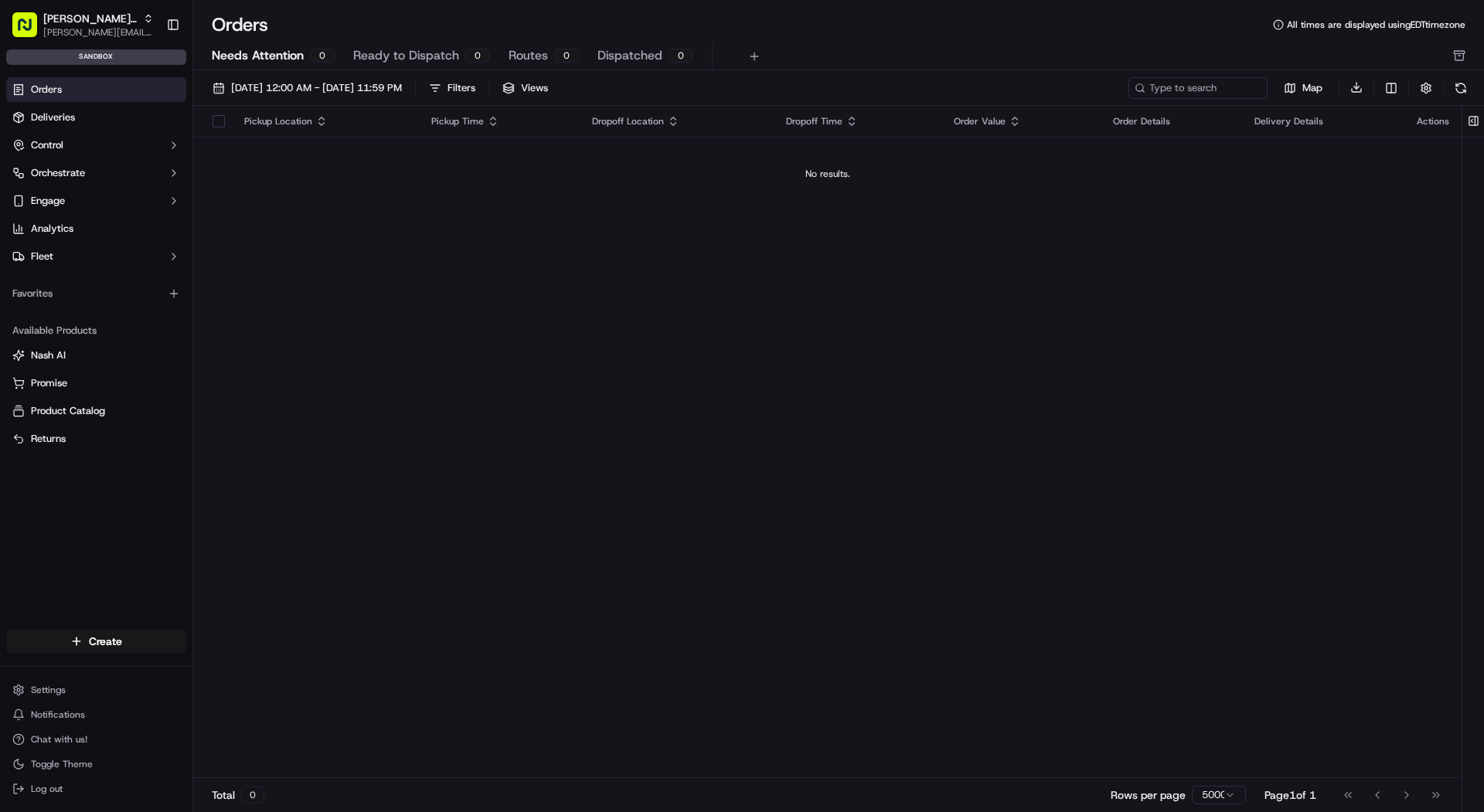
click at [16, 692] on html "[PERSON_NAME] Eats Prep [PERSON_NAME][EMAIL_ADDRESS][DOMAIN_NAME] Toggle Sideba…" at bounding box center [742, 406] width 1484 height 812
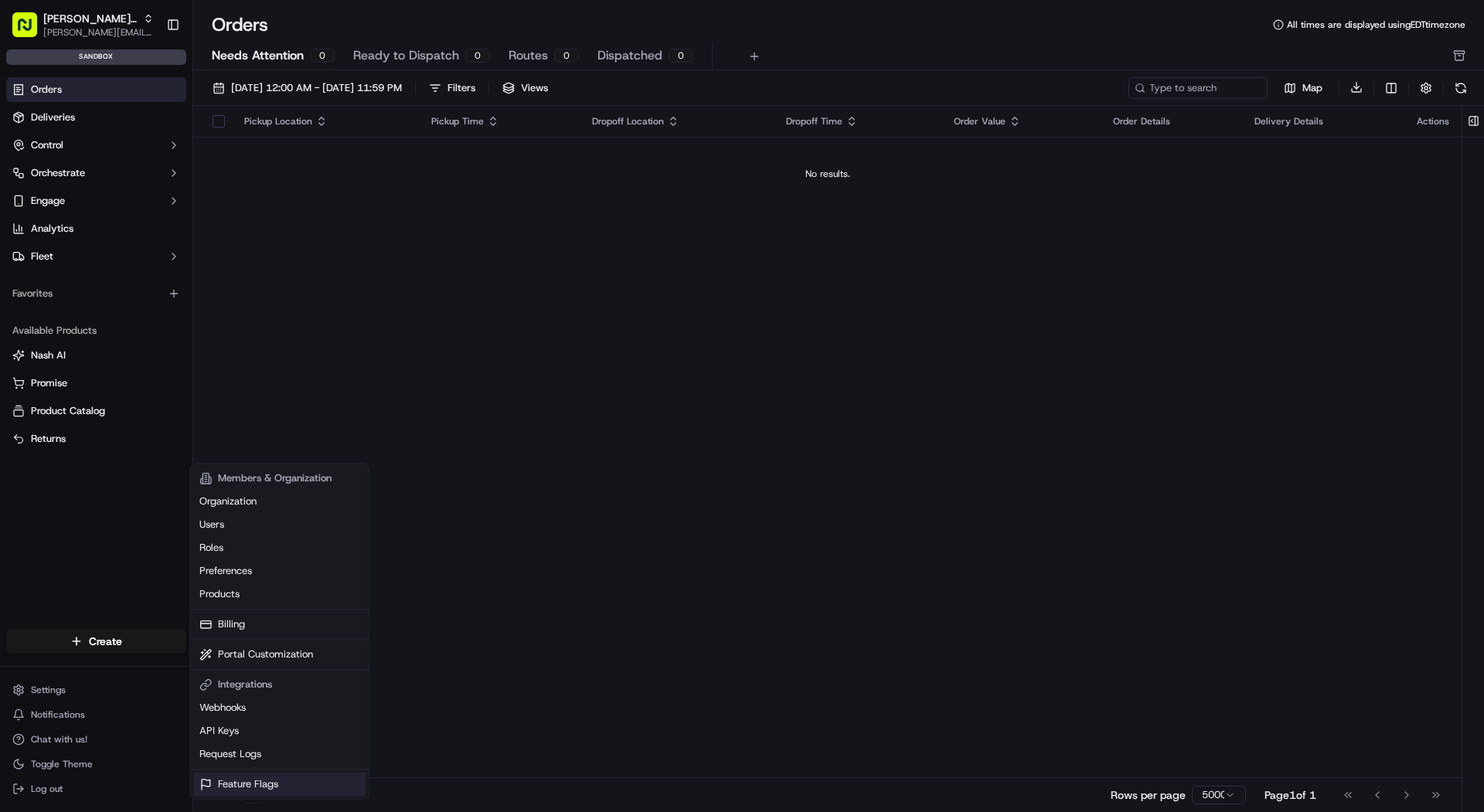
click at [282, 791] on link "Feature Flags" at bounding box center [279, 784] width 173 height 23
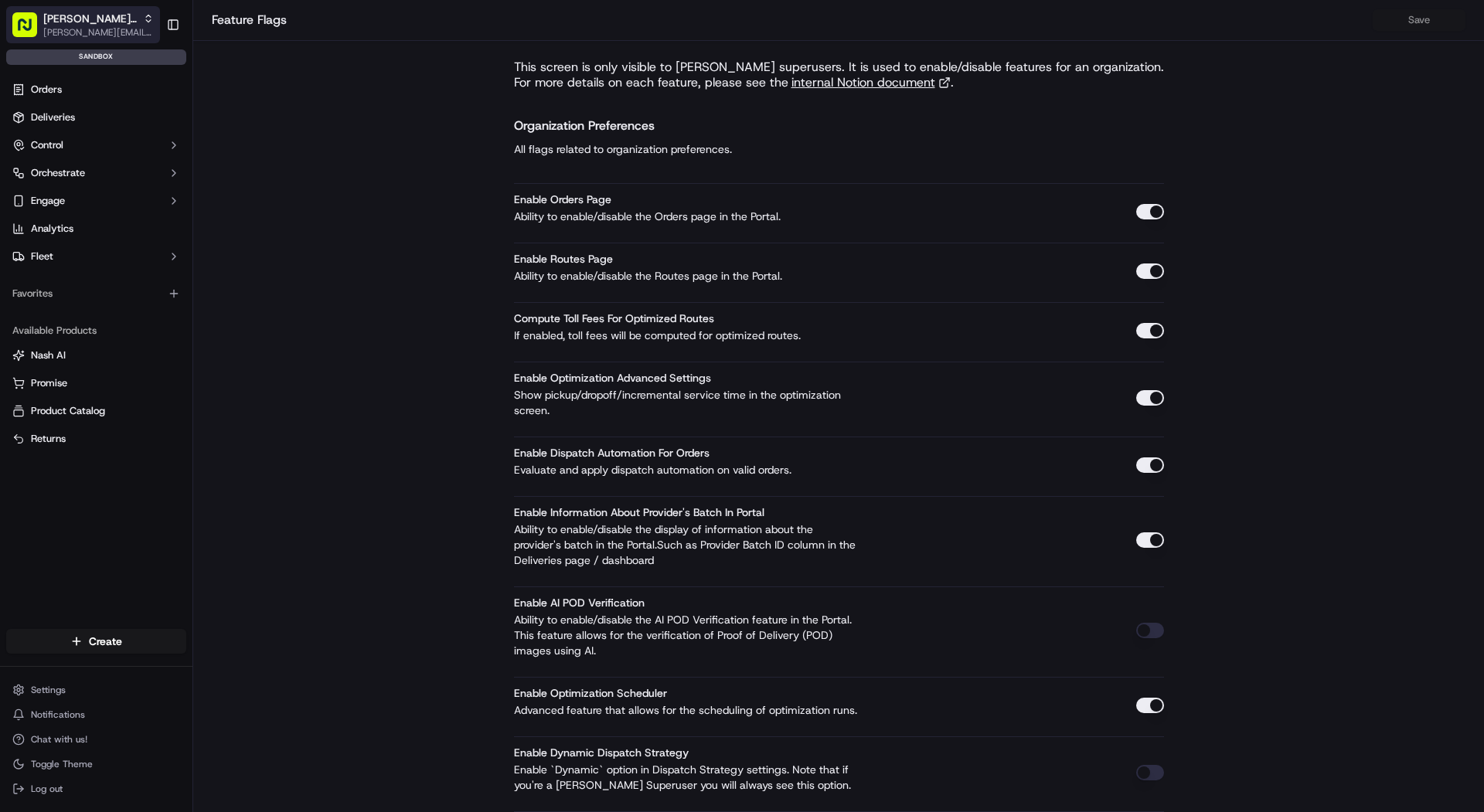
click at [92, 13] on span "[PERSON_NAME] Eats Prep" at bounding box center [90, 18] width 93 height 16
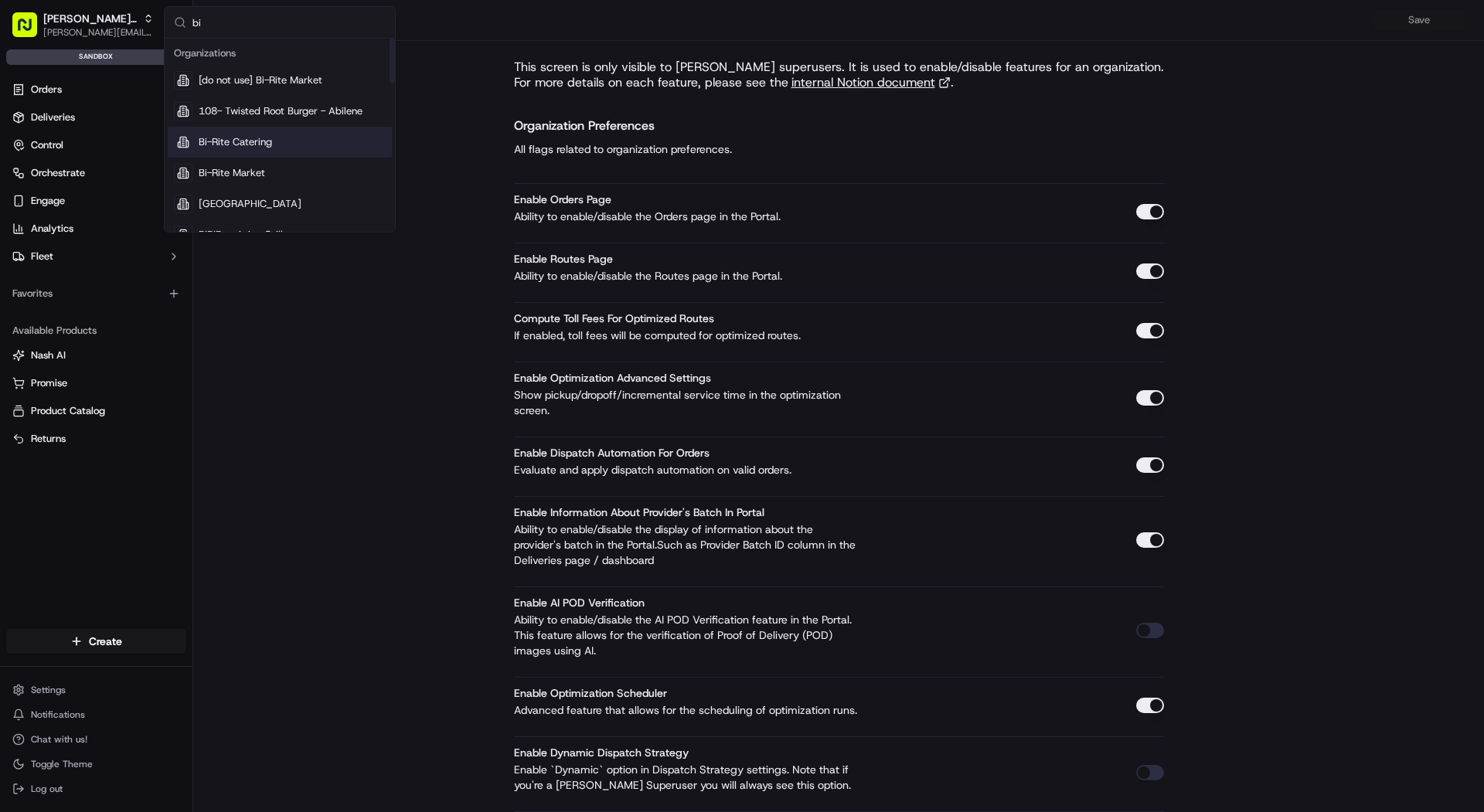
type input "bi"
click at [267, 148] on div "Bi-Rite Catering" at bounding box center [280, 142] width 224 height 31
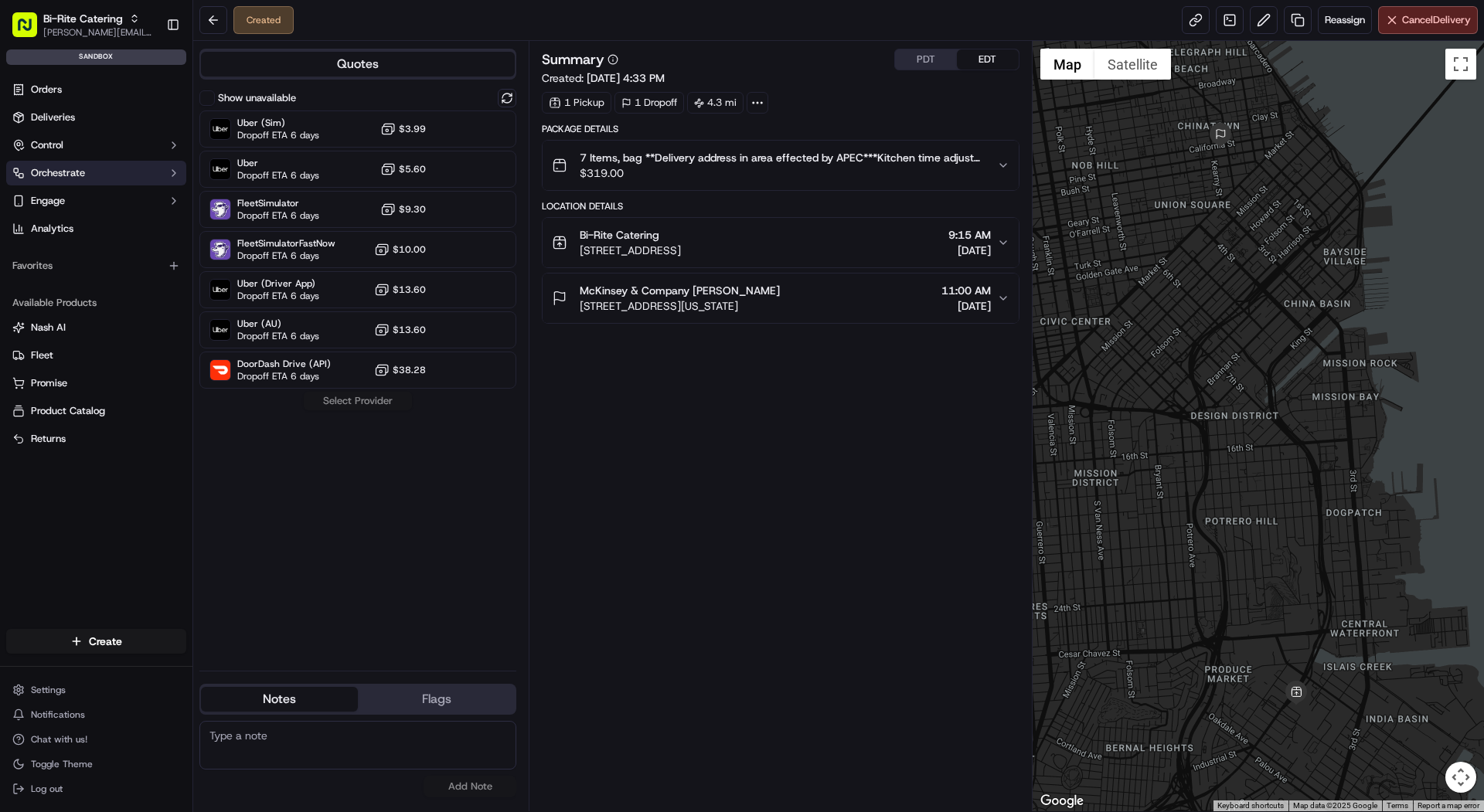
click at [44, 168] on span "Orchestrate" at bounding box center [58, 173] width 54 height 14
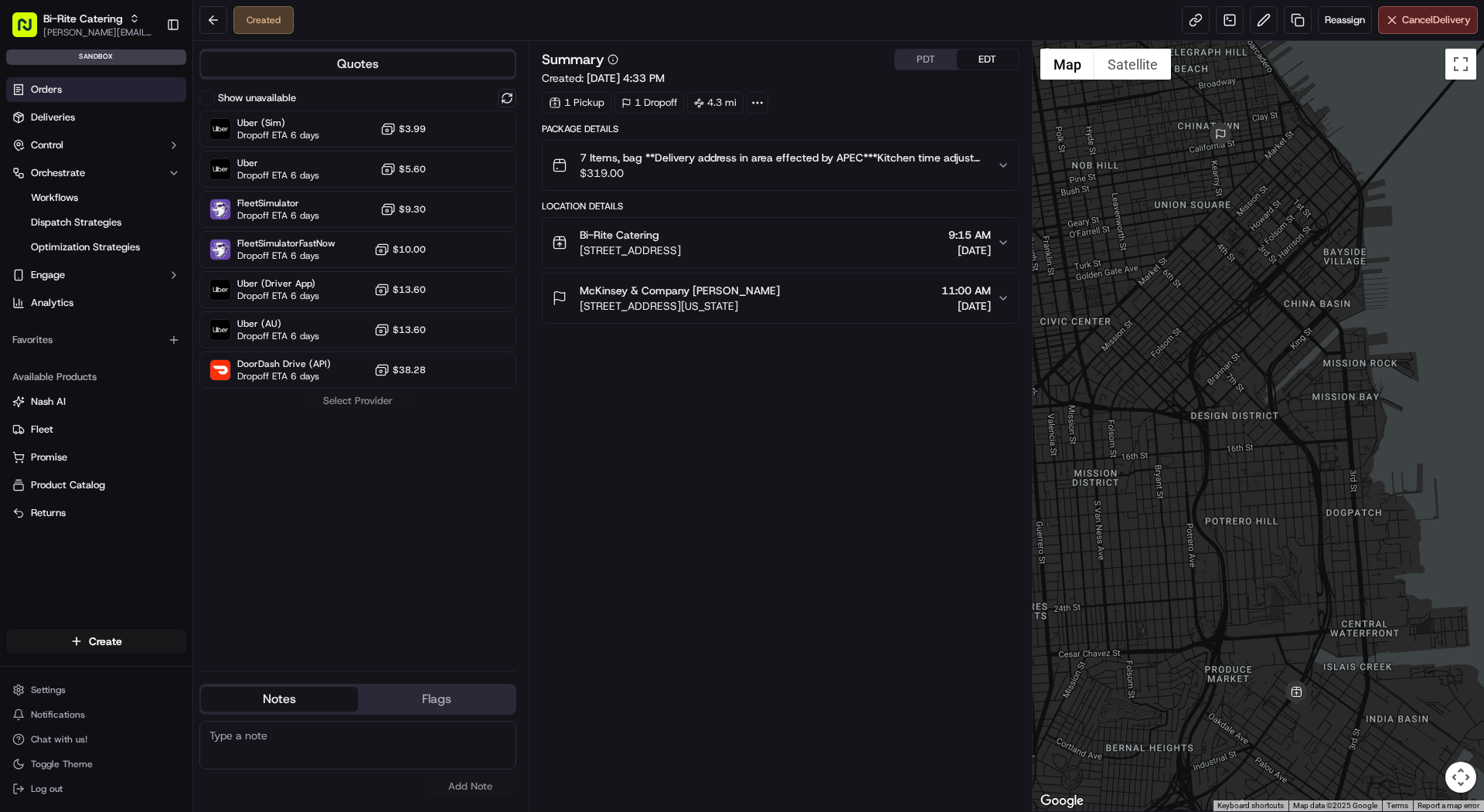
click at [62, 96] on link "Orders" at bounding box center [97, 90] width 180 height 25
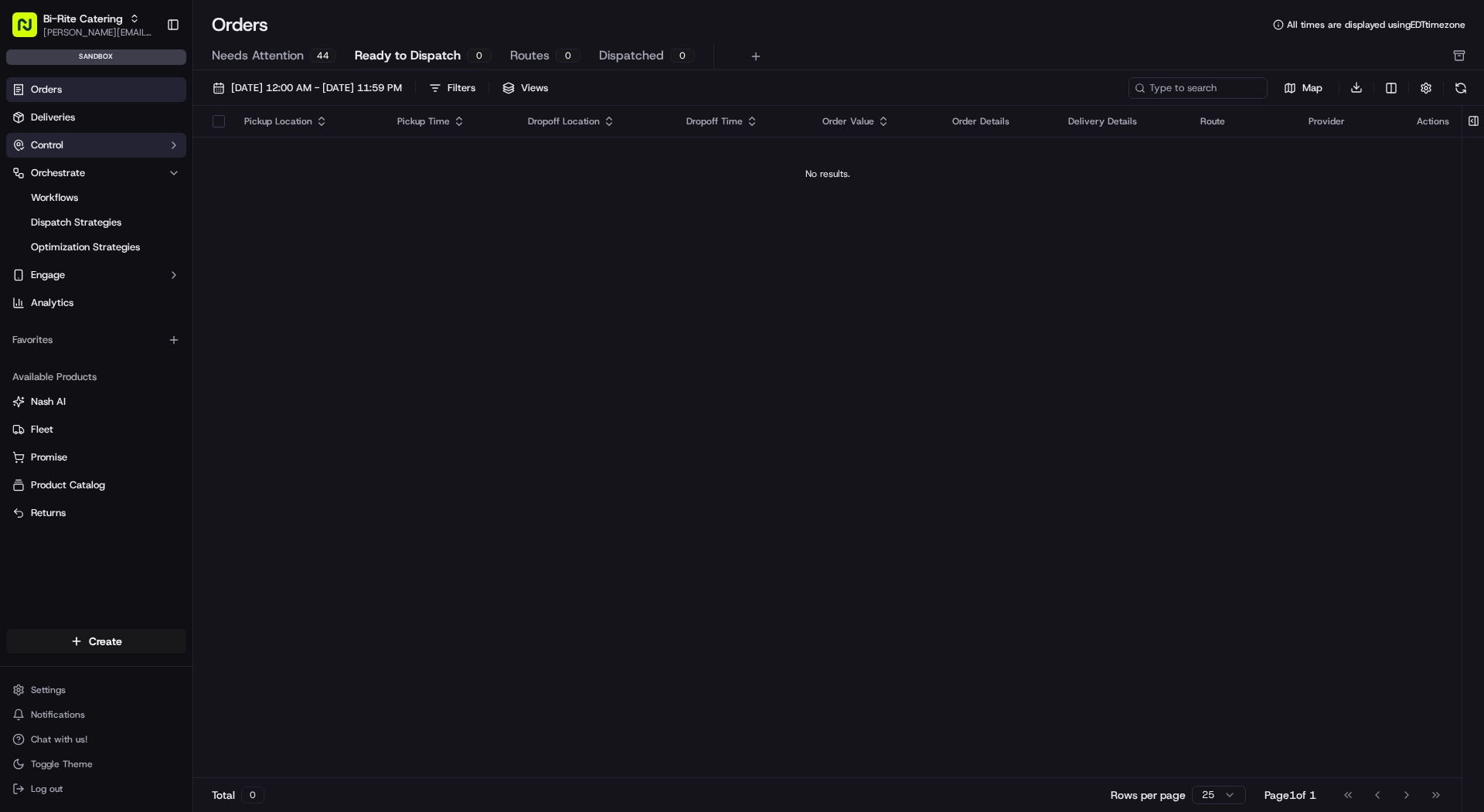
click at [56, 138] on span "Control" at bounding box center [47, 145] width 33 height 14
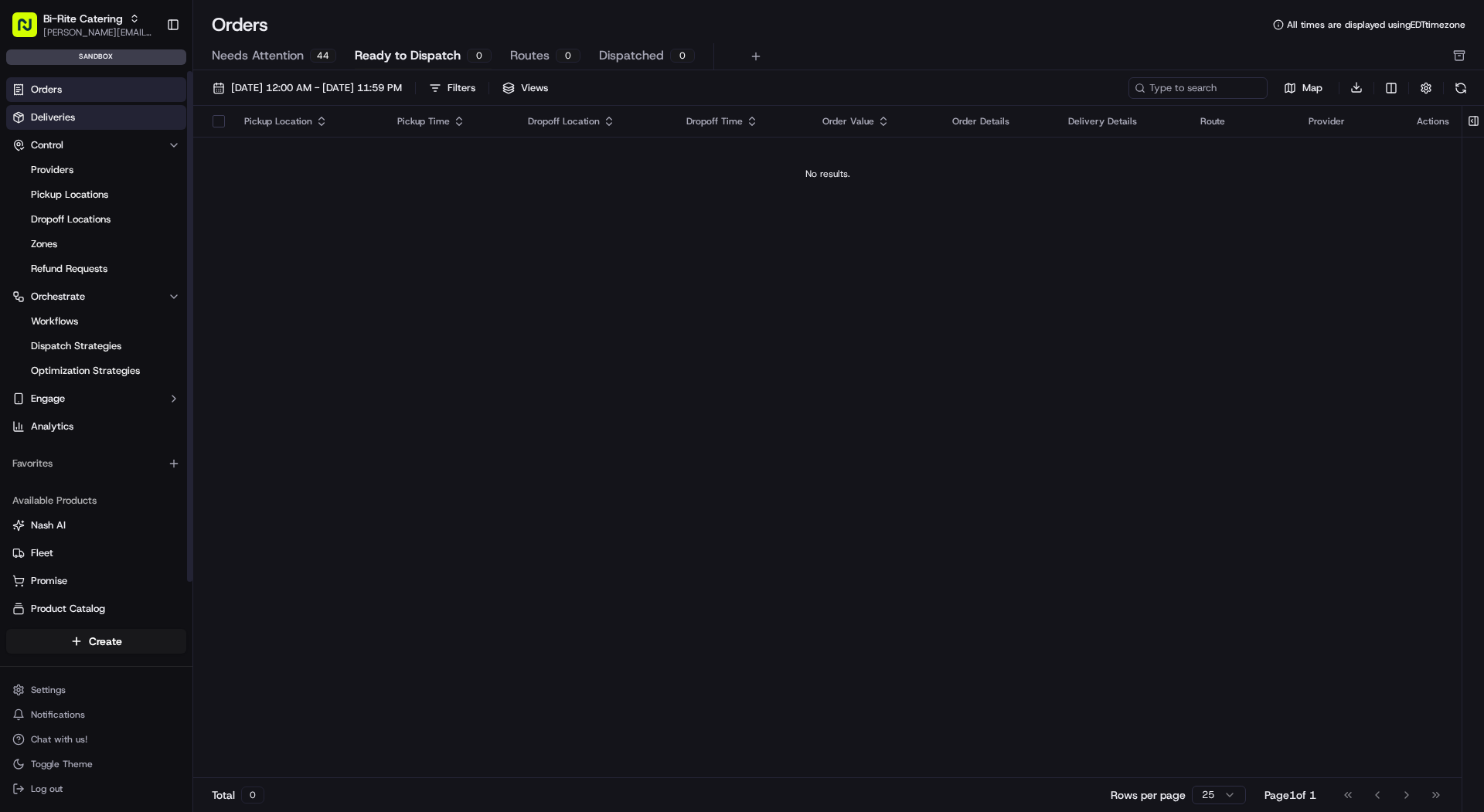
click at [56, 128] on link "Deliveries" at bounding box center [97, 118] width 180 height 25
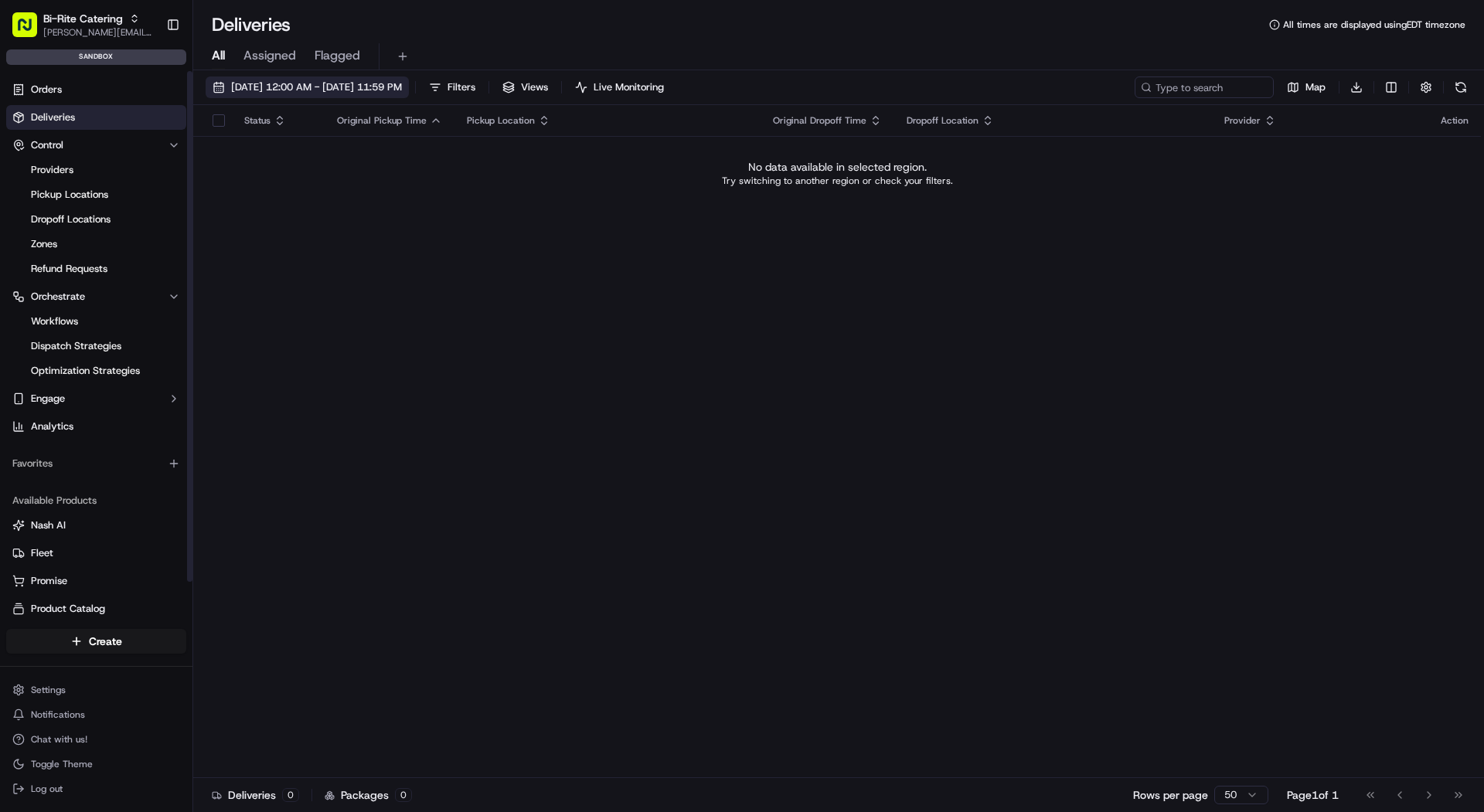
click at [294, 86] on span "[DATE] 12:00 AM - [DATE] 11:59 PM" at bounding box center [317, 87] width 171 height 14
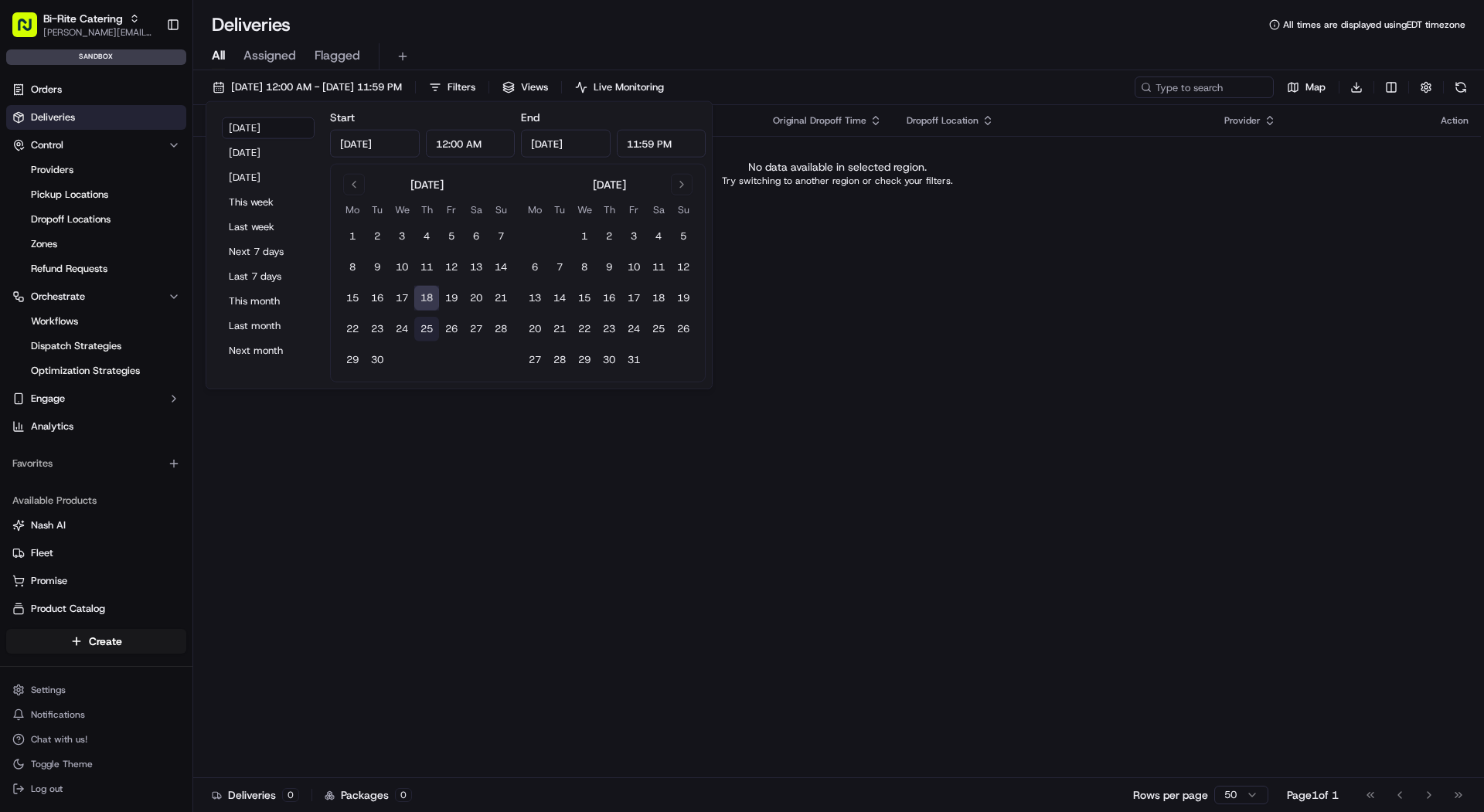
click at [429, 329] on button "25" at bounding box center [427, 329] width 25 height 25
type input "[DATE]"
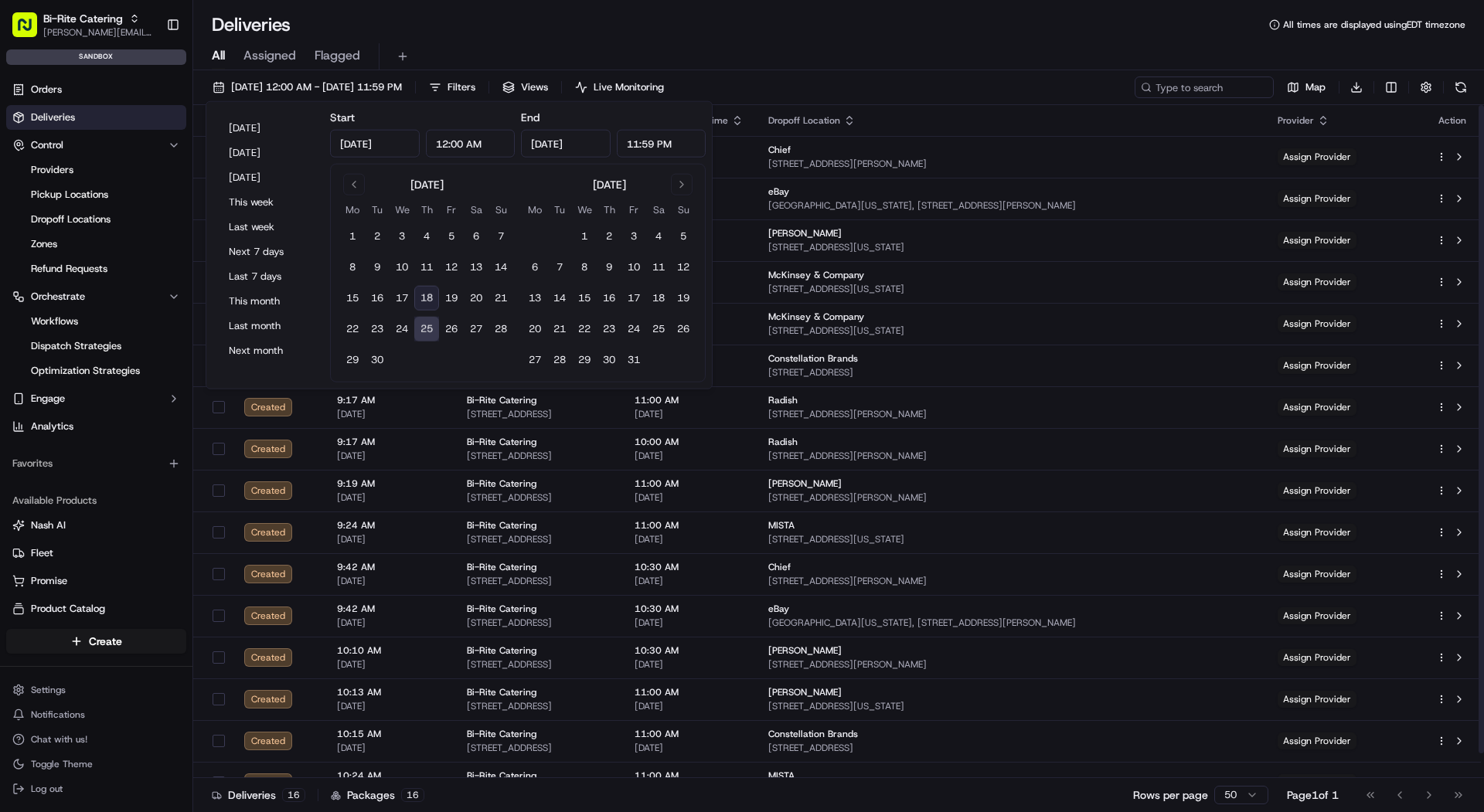
click at [951, 64] on div "All Assigned Flagged" at bounding box center [839, 56] width 1291 height 27
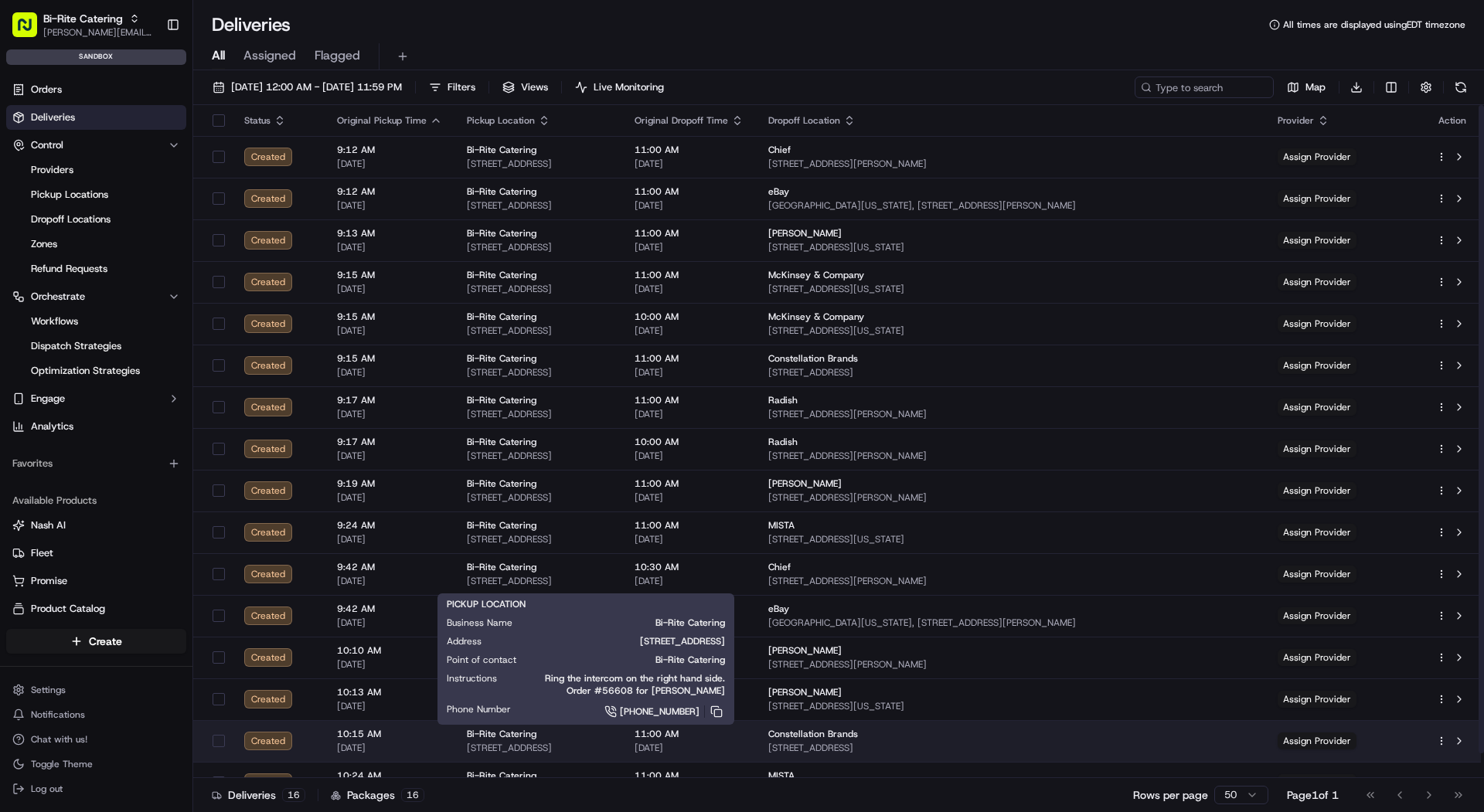
scroll to position [25, 0]
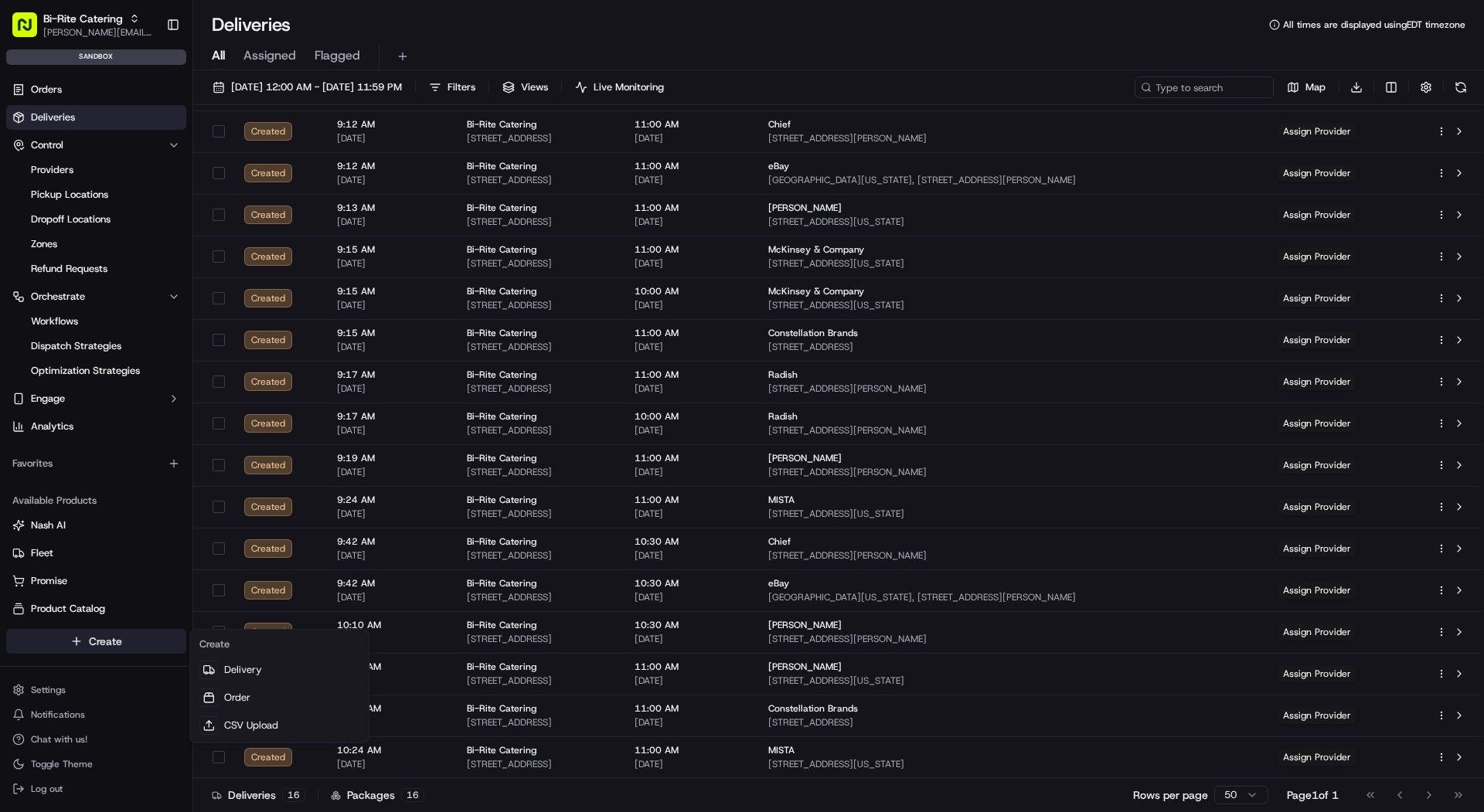
click at [108, 637] on html "Bi-Rite Catering [PERSON_NAME][EMAIL_ADDRESS][DOMAIN_NAME] Toggle Sidebar sandb…" at bounding box center [742, 406] width 1484 height 812
click at [85, 572] on html "Bi-Rite Catering [PERSON_NAME][EMAIL_ADDRESS][DOMAIN_NAME] Toggle Sidebar sandb…" at bounding box center [742, 406] width 1484 height 812
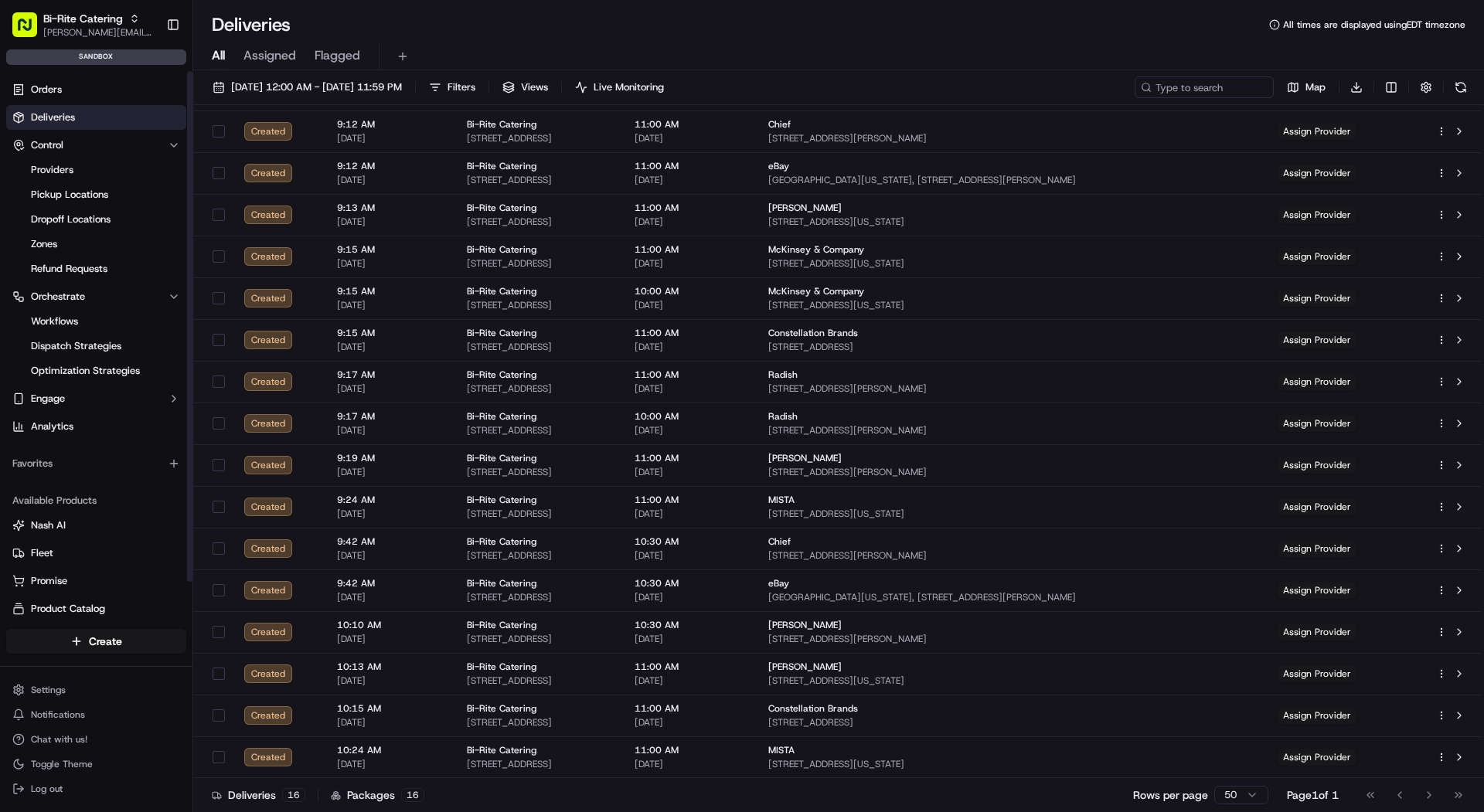
click at [85, 572] on button "Promise" at bounding box center [97, 581] width 180 height 25
click at [81, 556] on link "Fleet" at bounding box center [96, 553] width 168 height 14
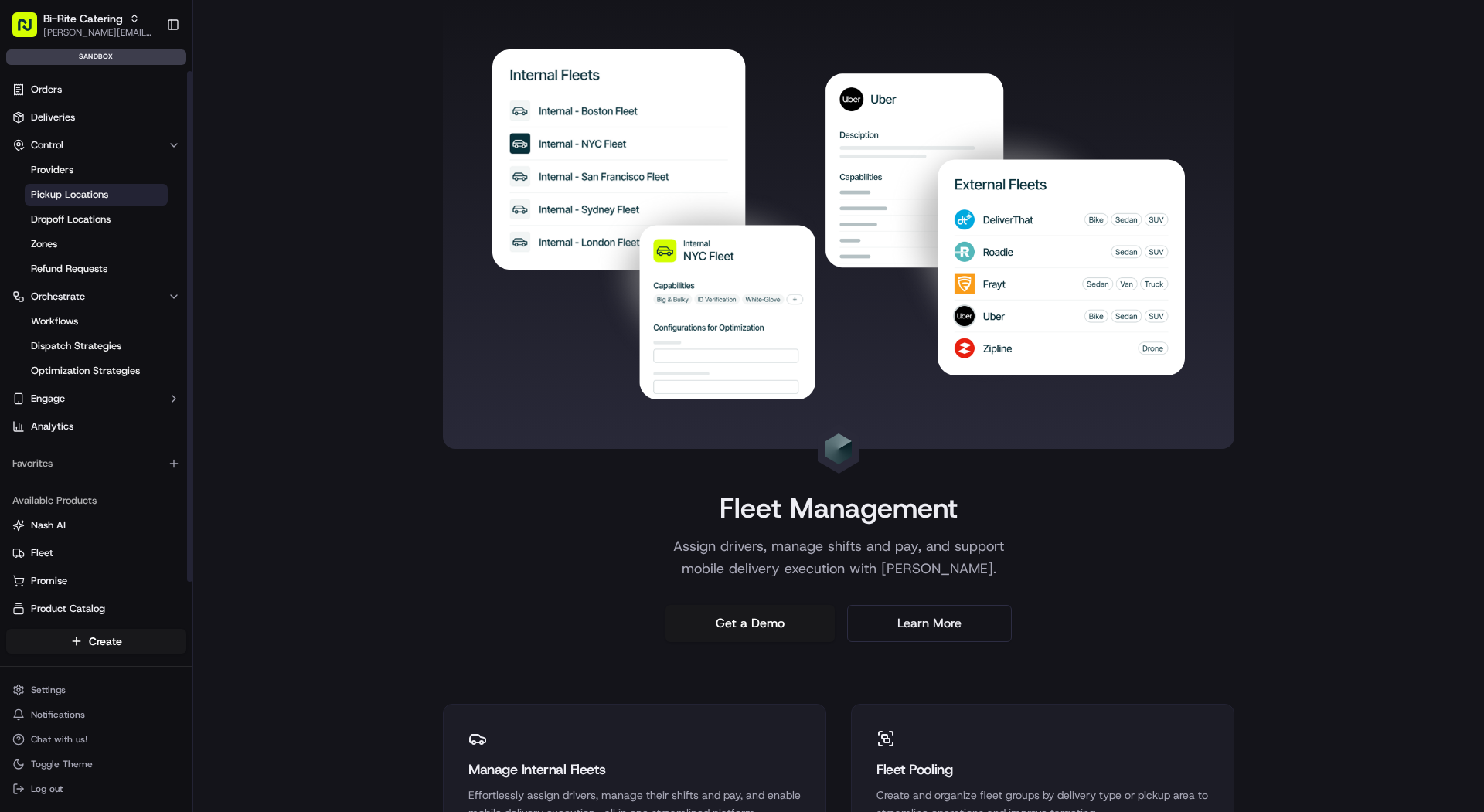
click at [104, 184] on link "Pickup Locations" at bounding box center [96, 195] width 143 height 21
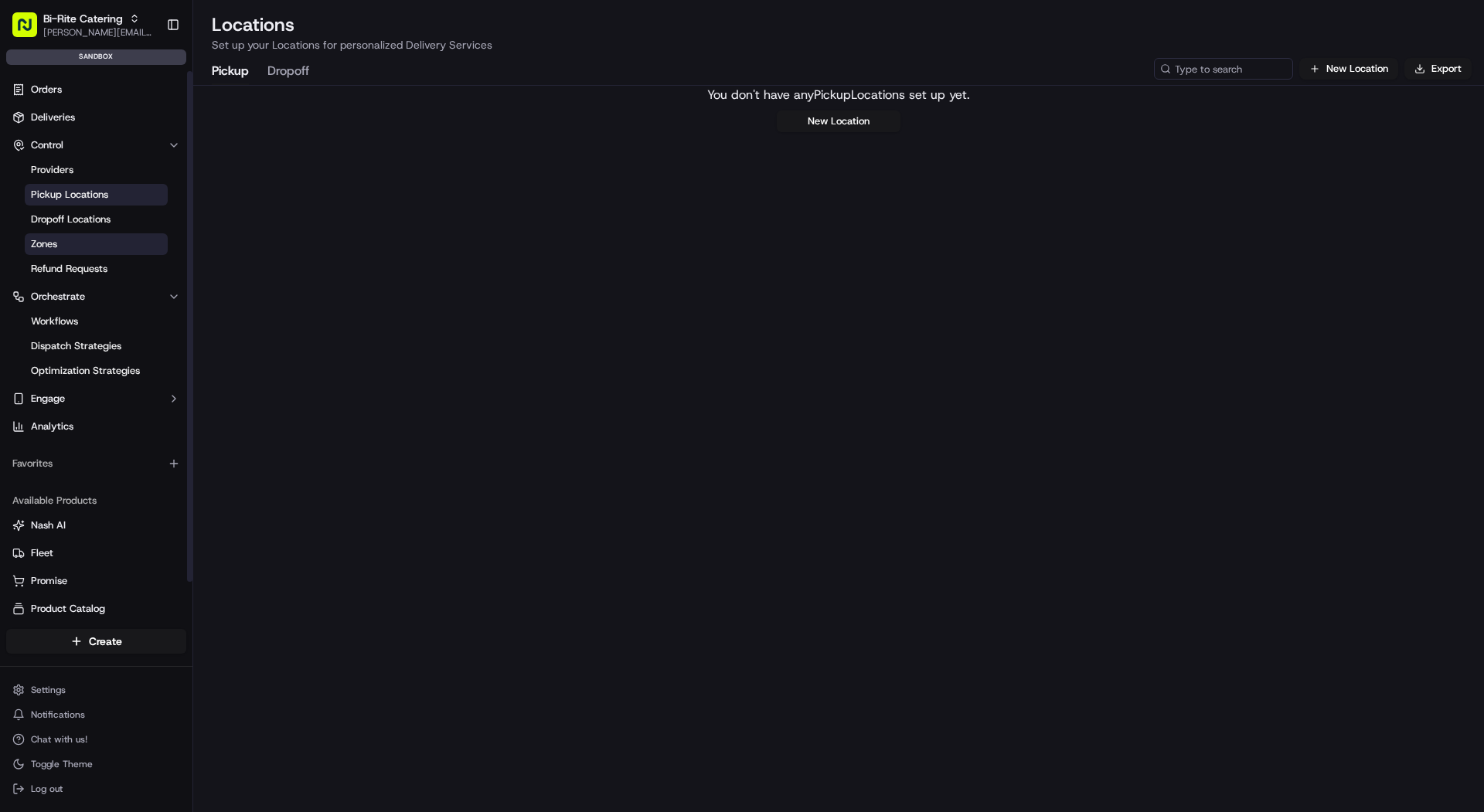
click at [90, 249] on link "Zones" at bounding box center [96, 244] width 143 height 21
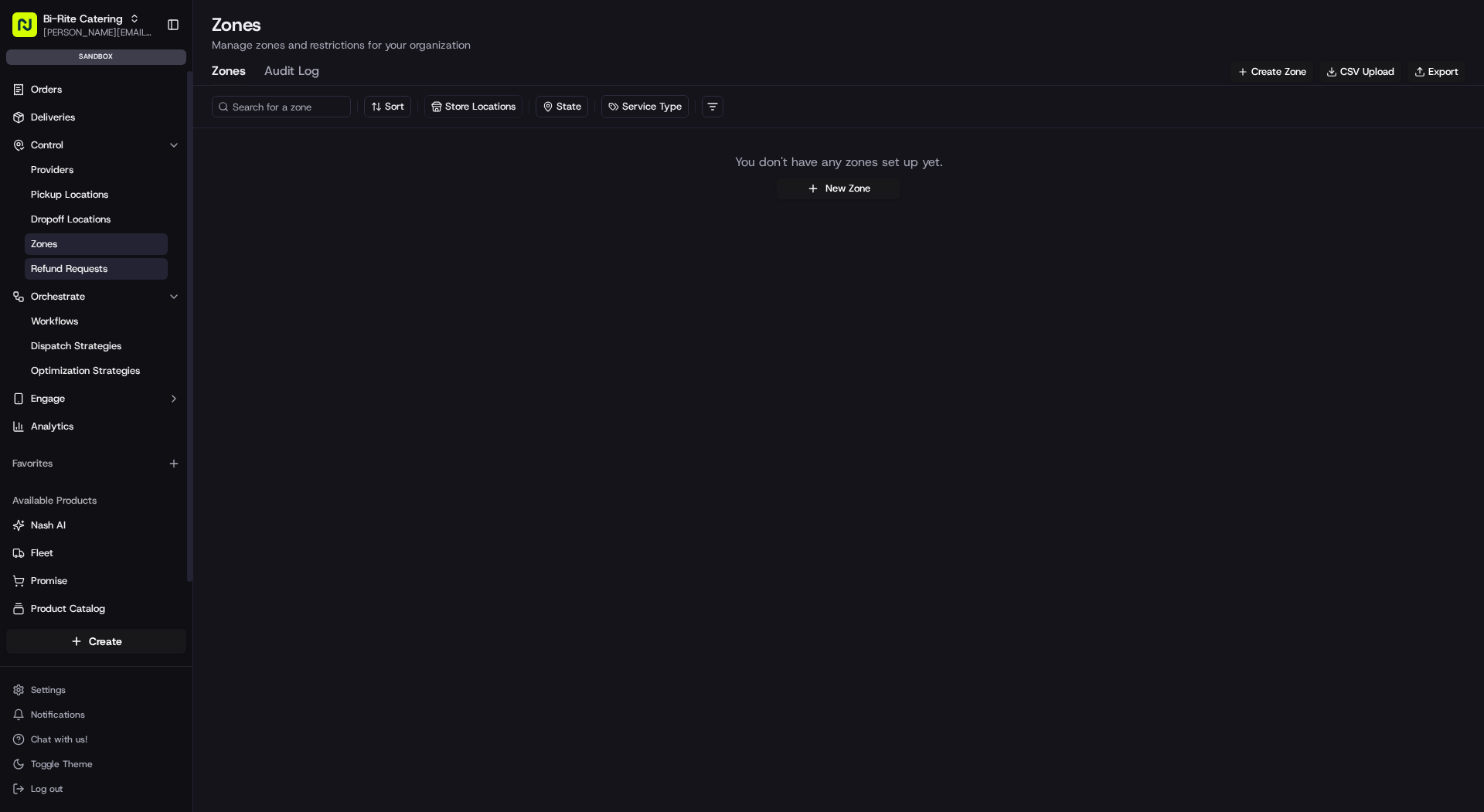
click at [86, 269] on span "Refund Requests" at bounding box center [70, 268] width 77 height 14
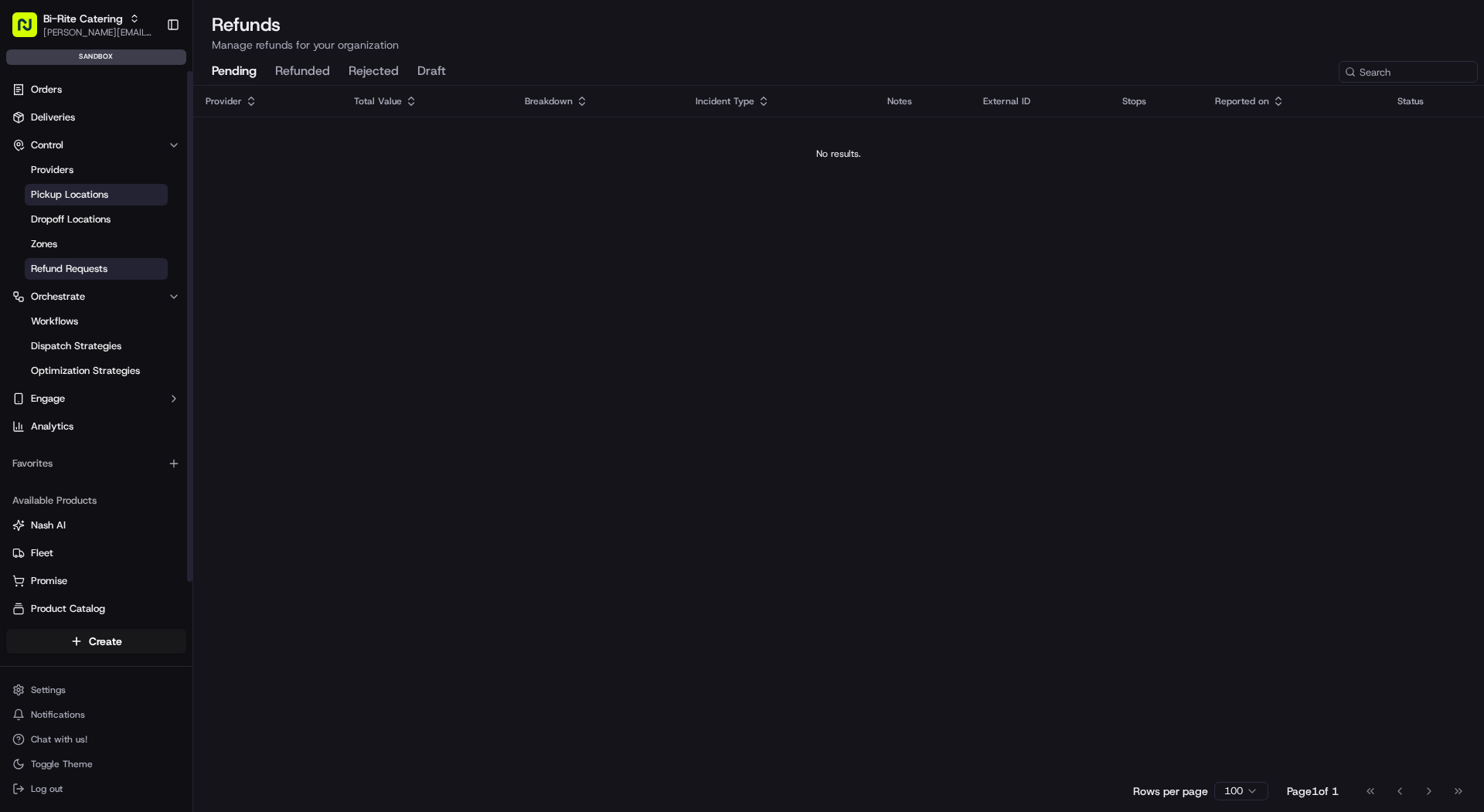
click at [68, 184] on link "Pickup Locations" at bounding box center [96, 195] width 143 height 21
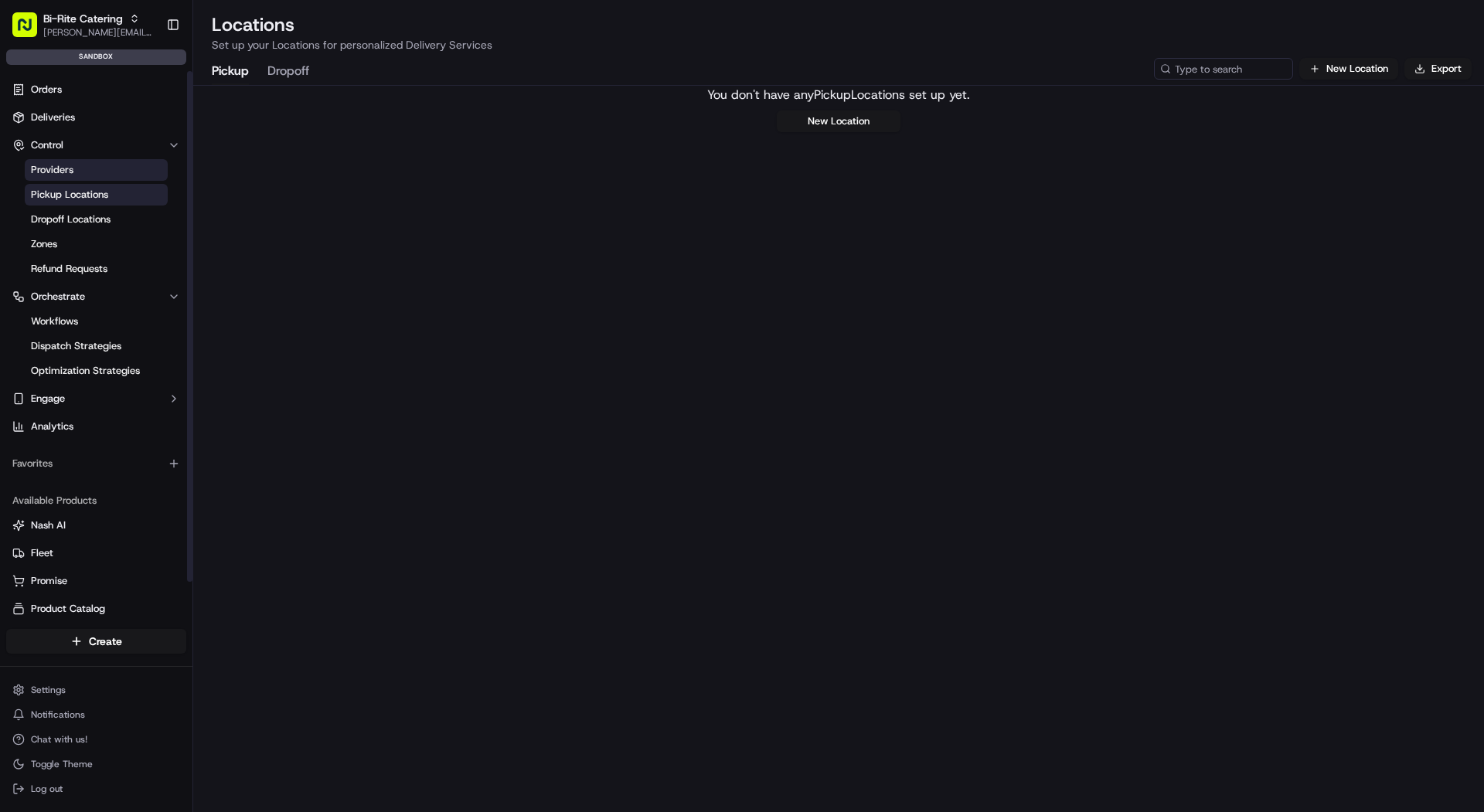
click at [65, 166] on span "Providers" at bounding box center [52, 169] width 43 height 14
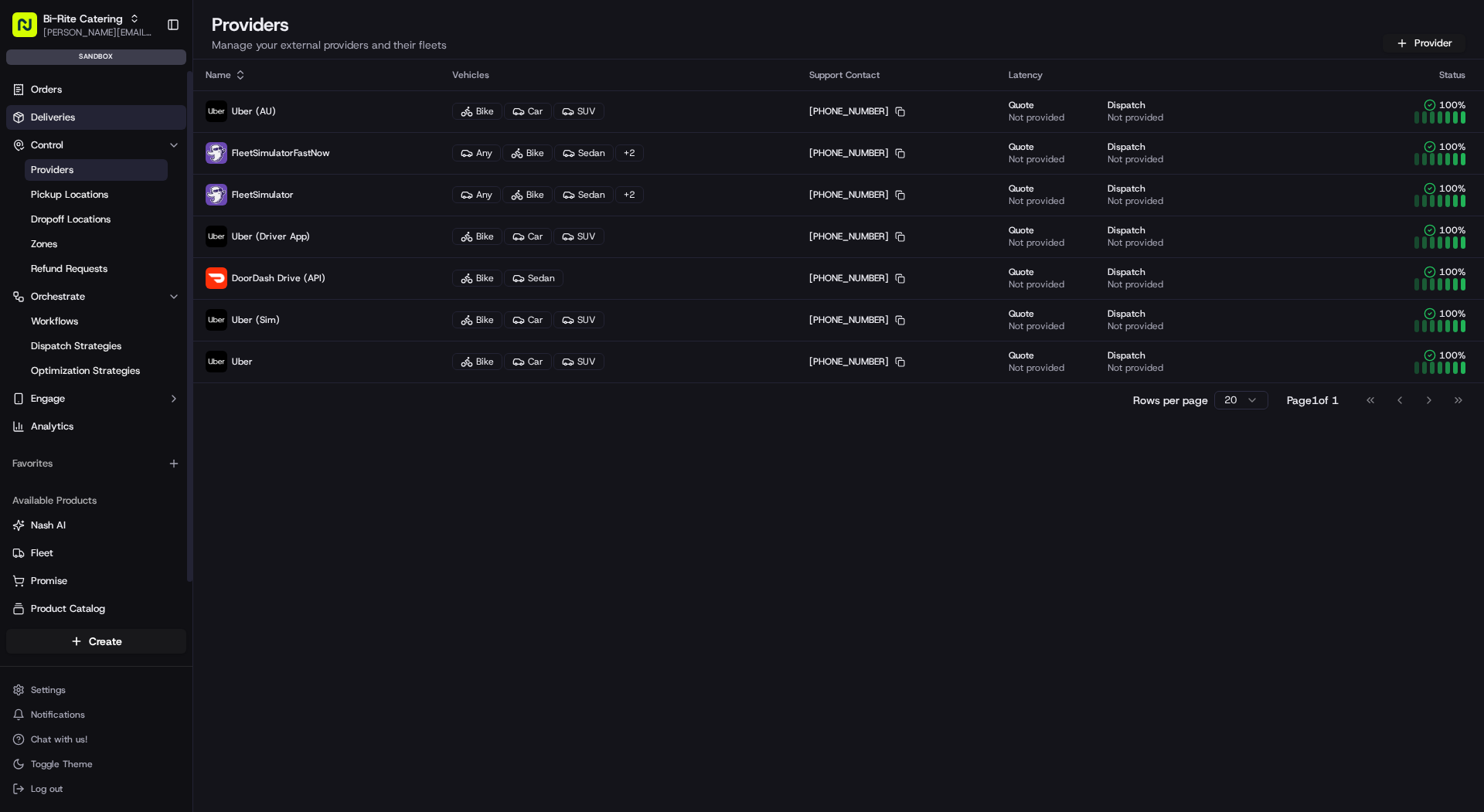
click at [42, 114] on span "Deliveries" at bounding box center [53, 117] width 44 height 14
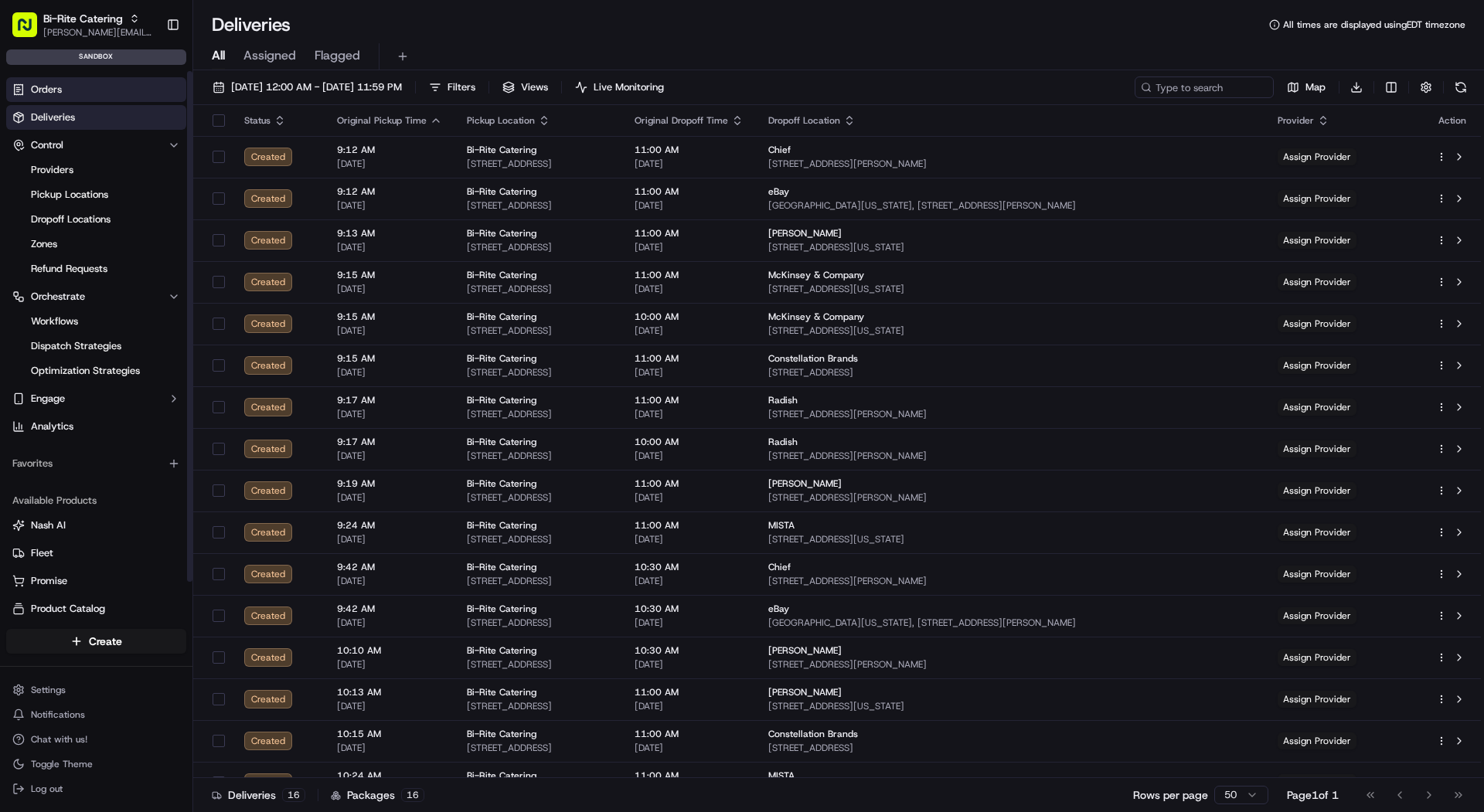
click at [49, 83] on span "Orders" at bounding box center [47, 89] width 31 height 14
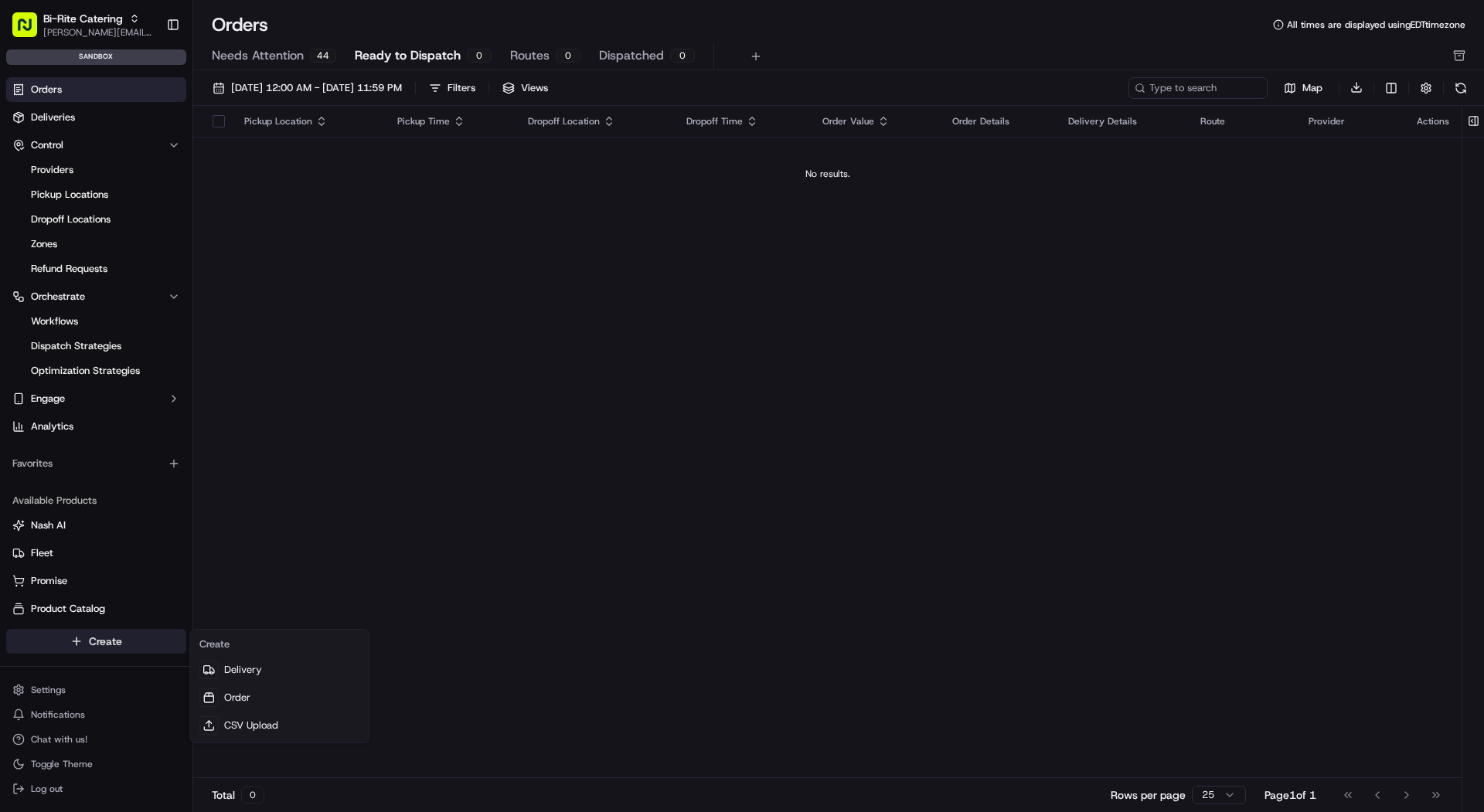
click at [97, 639] on html "Bi-Rite Catering [PERSON_NAME][EMAIL_ADDRESS][DOMAIN_NAME] Toggle Sidebar sandb…" at bounding box center [742, 406] width 1484 height 812
click at [286, 726] on link "CSV Upload" at bounding box center [279, 725] width 173 height 28
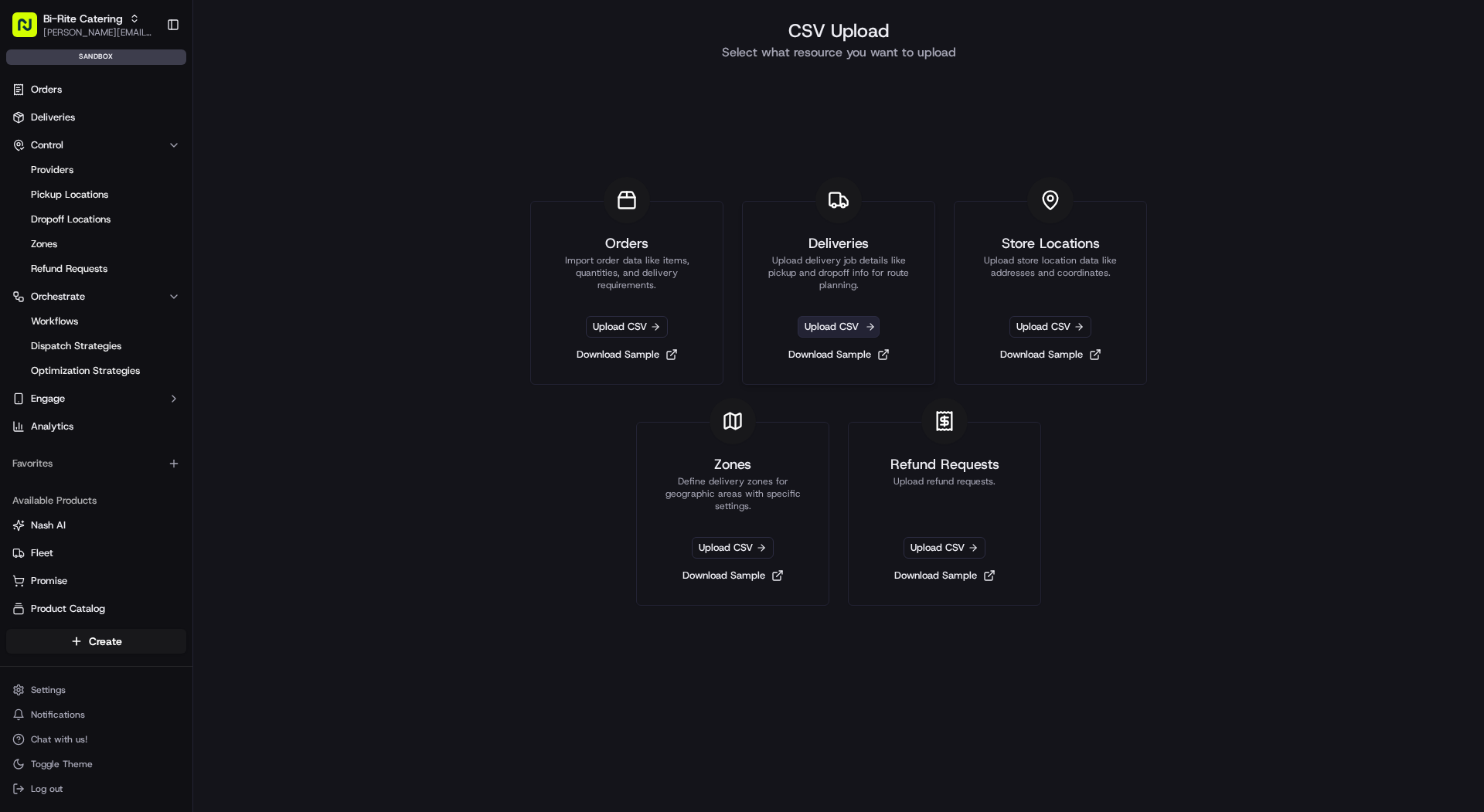
click at [843, 330] on span "Upload CSV" at bounding box center [839, 327] width 82 height 21
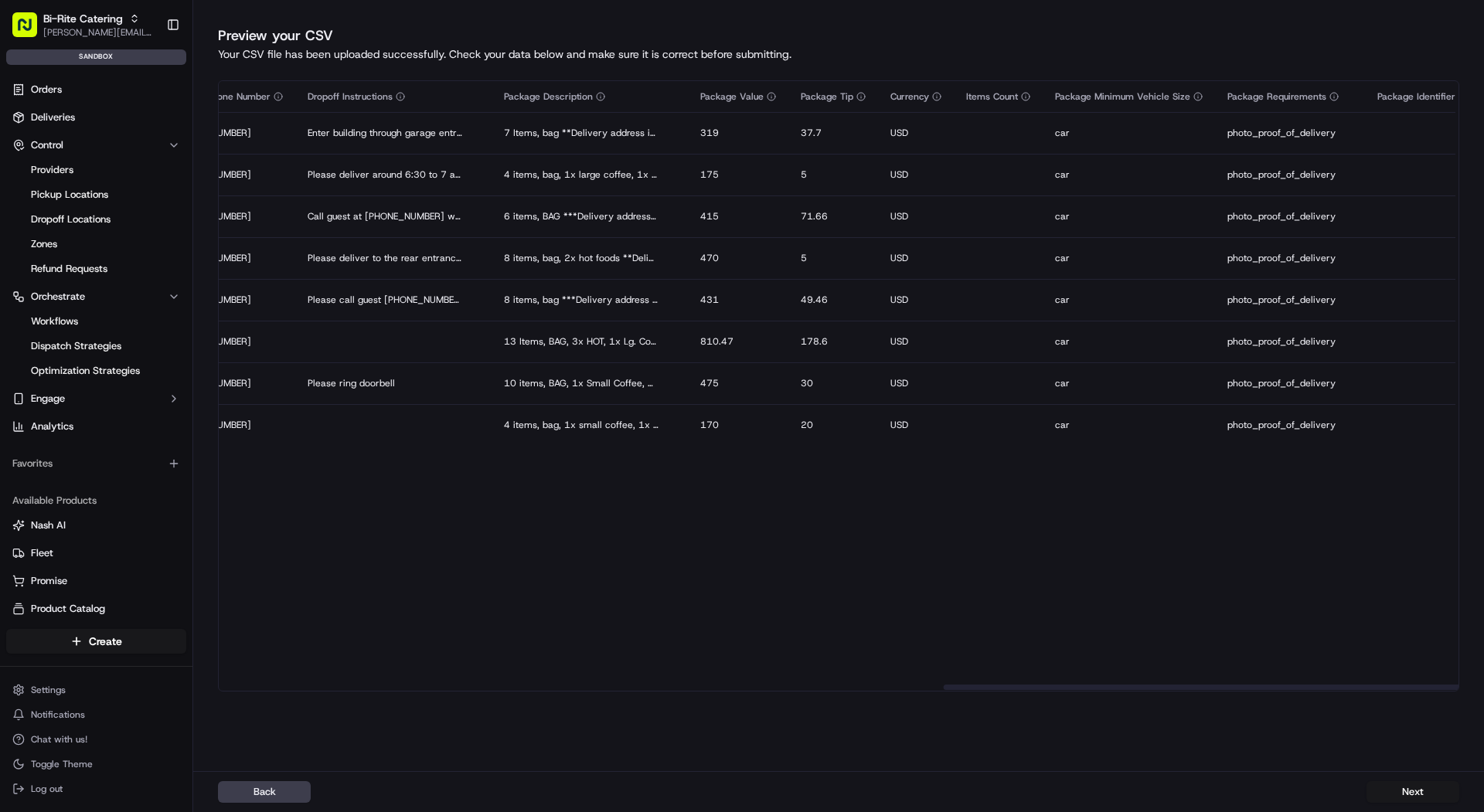
scroll to position [0, 2579]
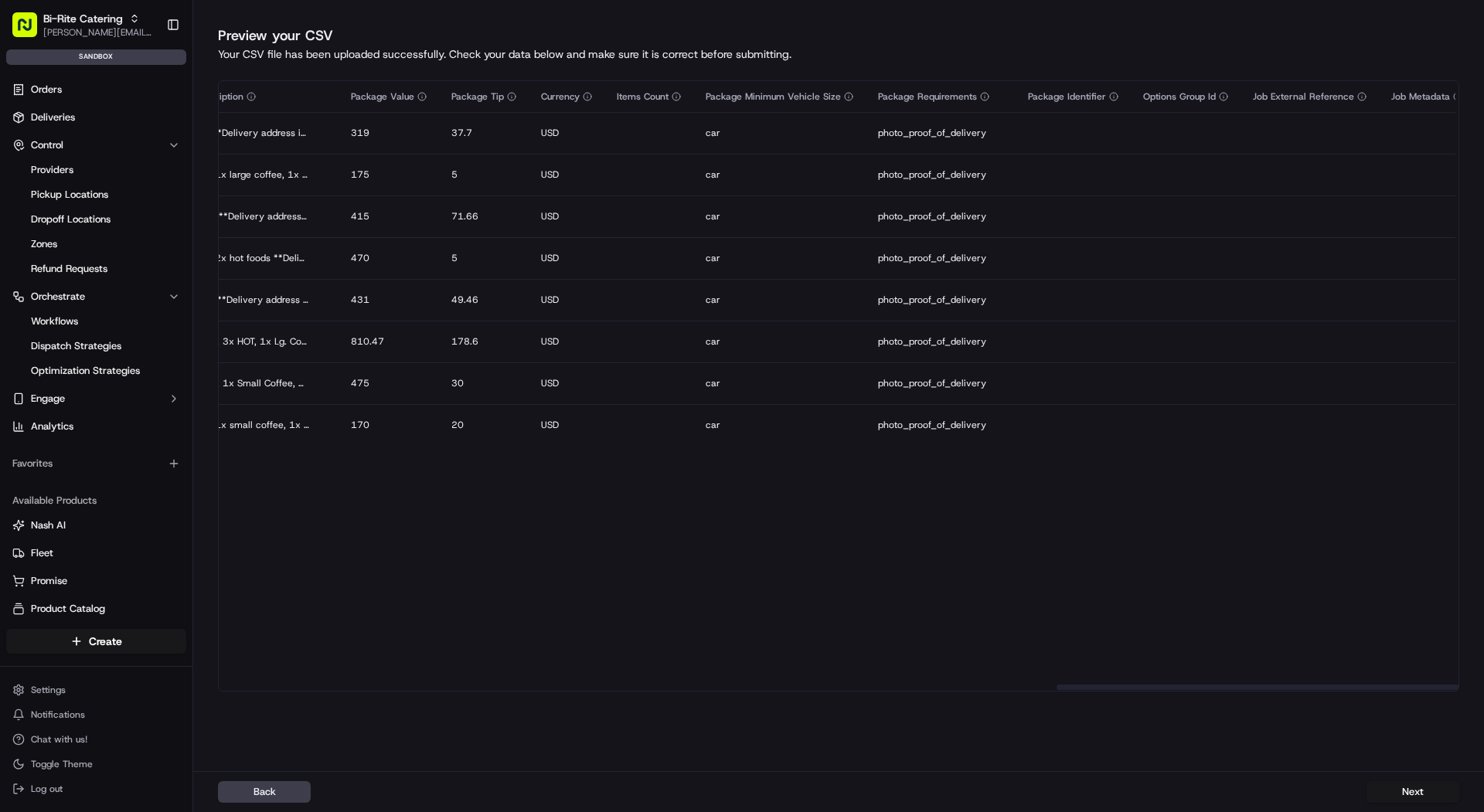
click at [1388, 784] on button "Next" at bounding box center [1413, 792] width 92 height 21
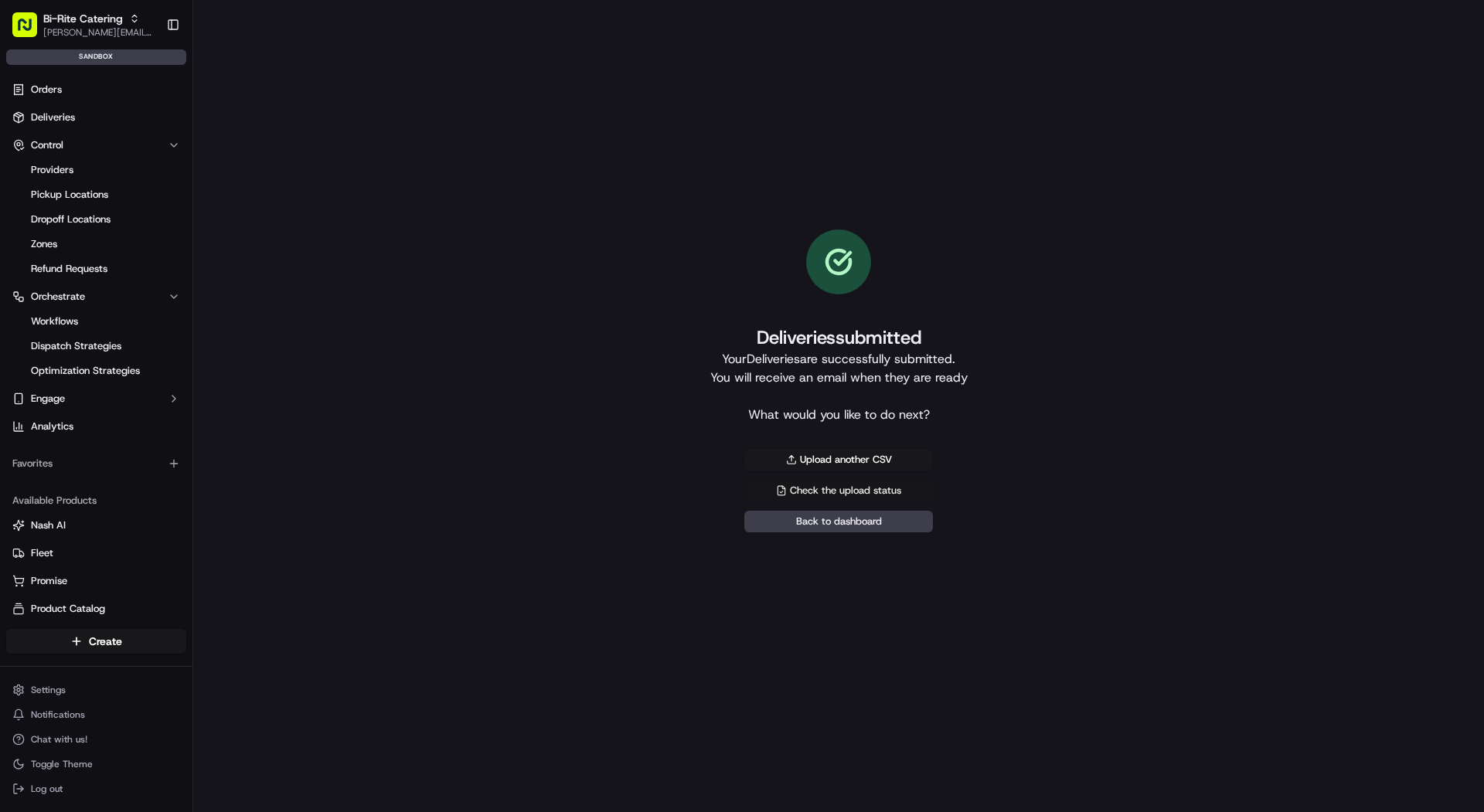
click at [778, 481] on link "Check the upload status" at bounding box center [839, 491] width 189 height 21
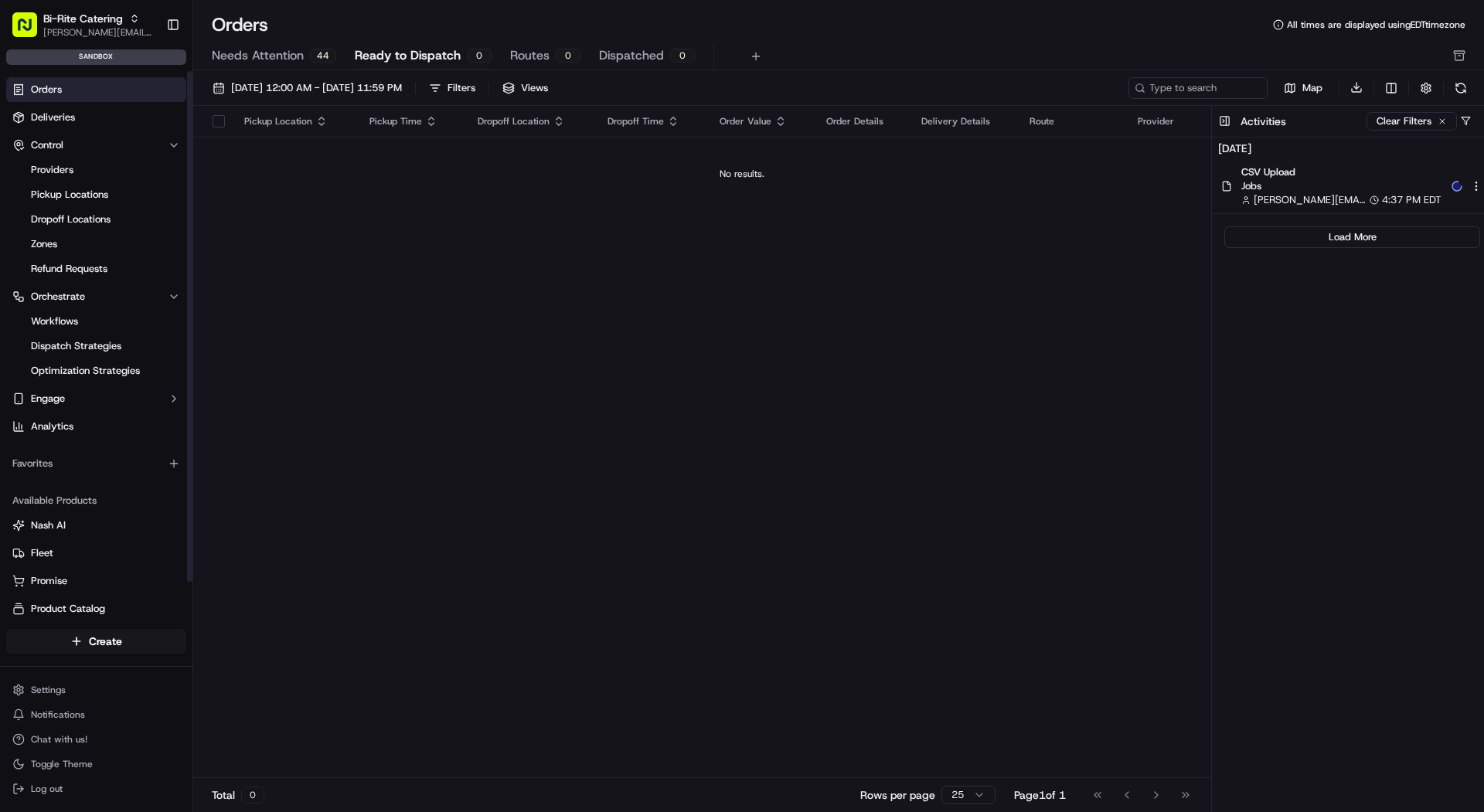
click at [149, 122] on link "Deliveries" at bounding box center [97, 118] width 180 height 25
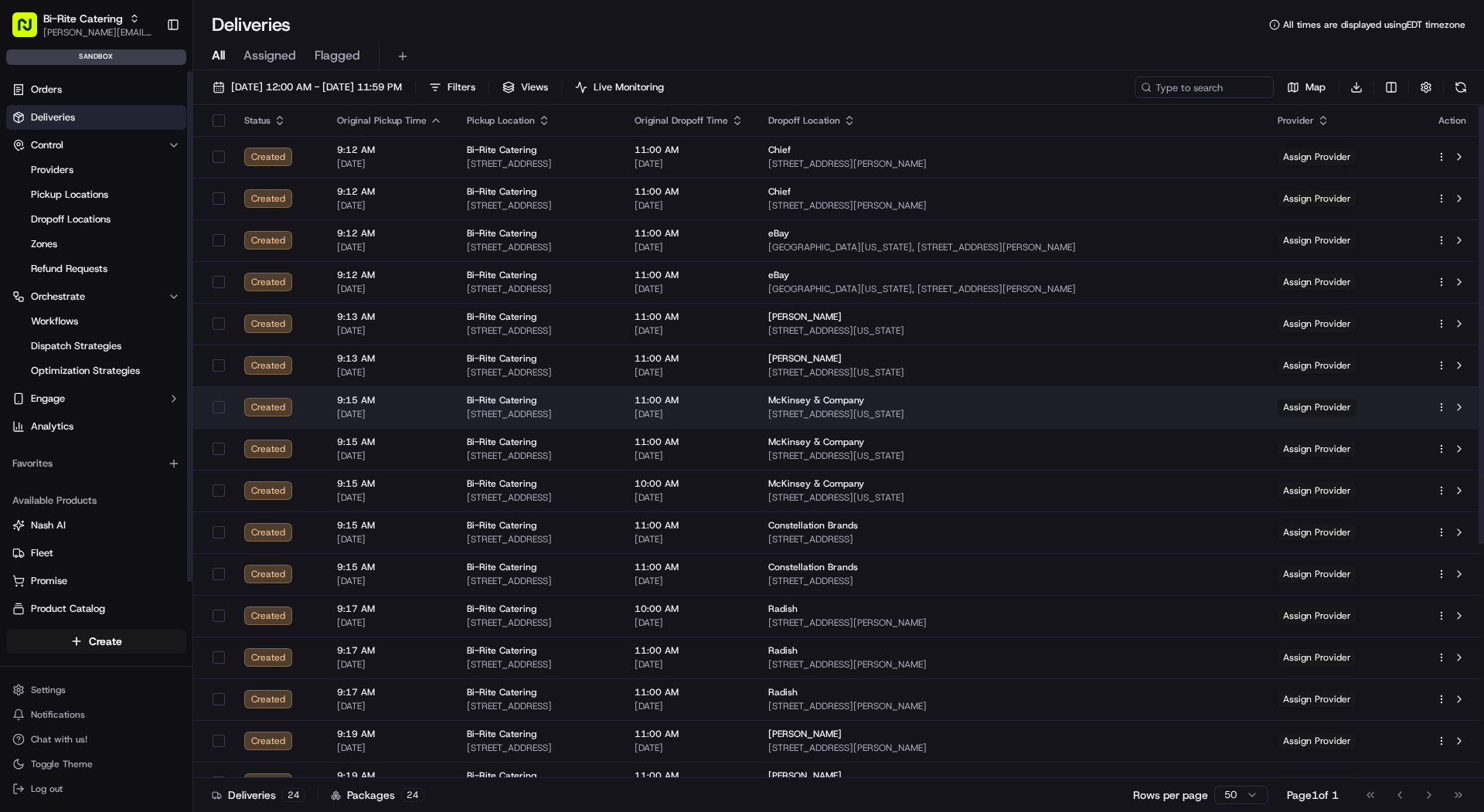
scroll to position [359, 0]
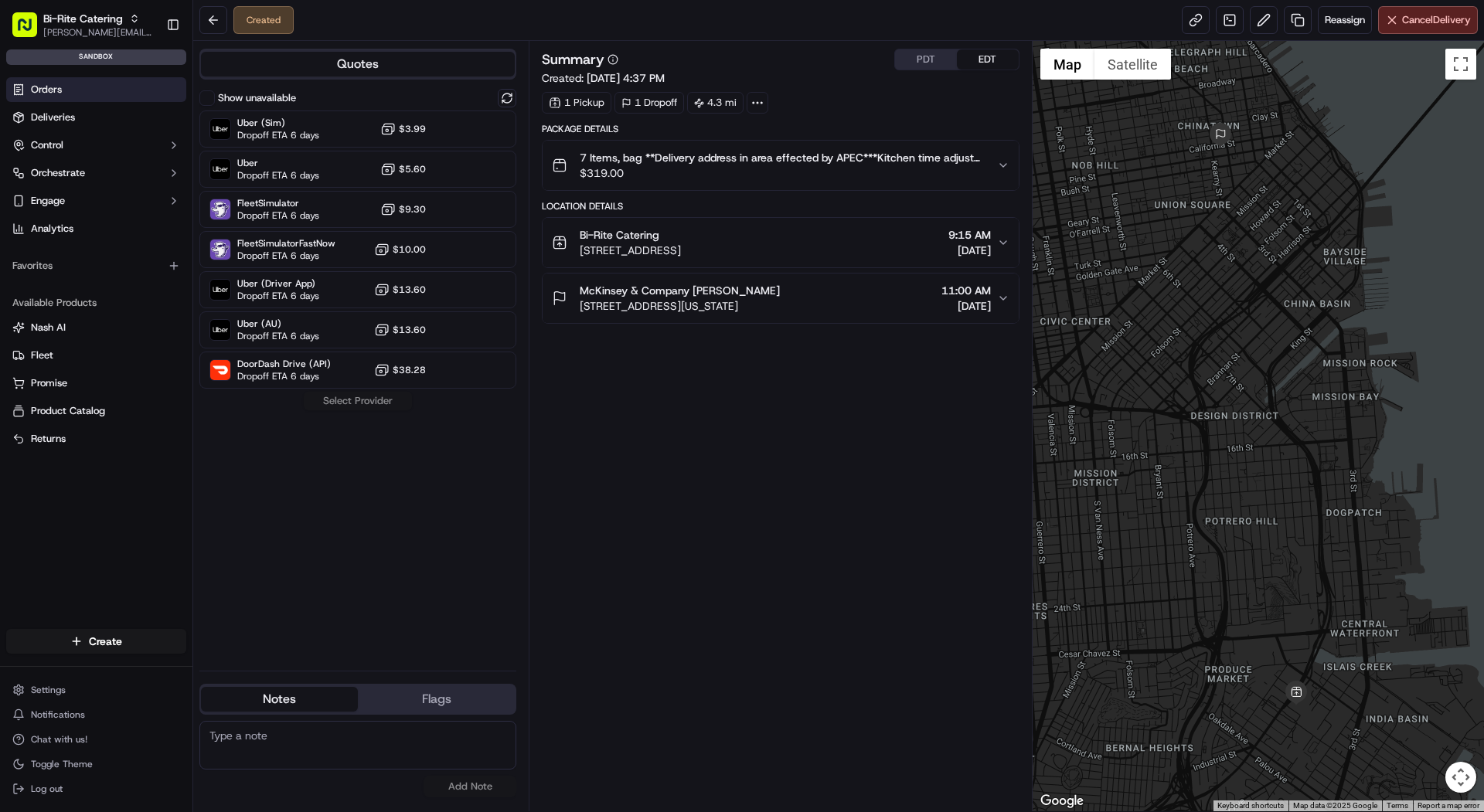
click at [115, 81] on link "Orders" at bounding box center [97, 90] width 180 height 25
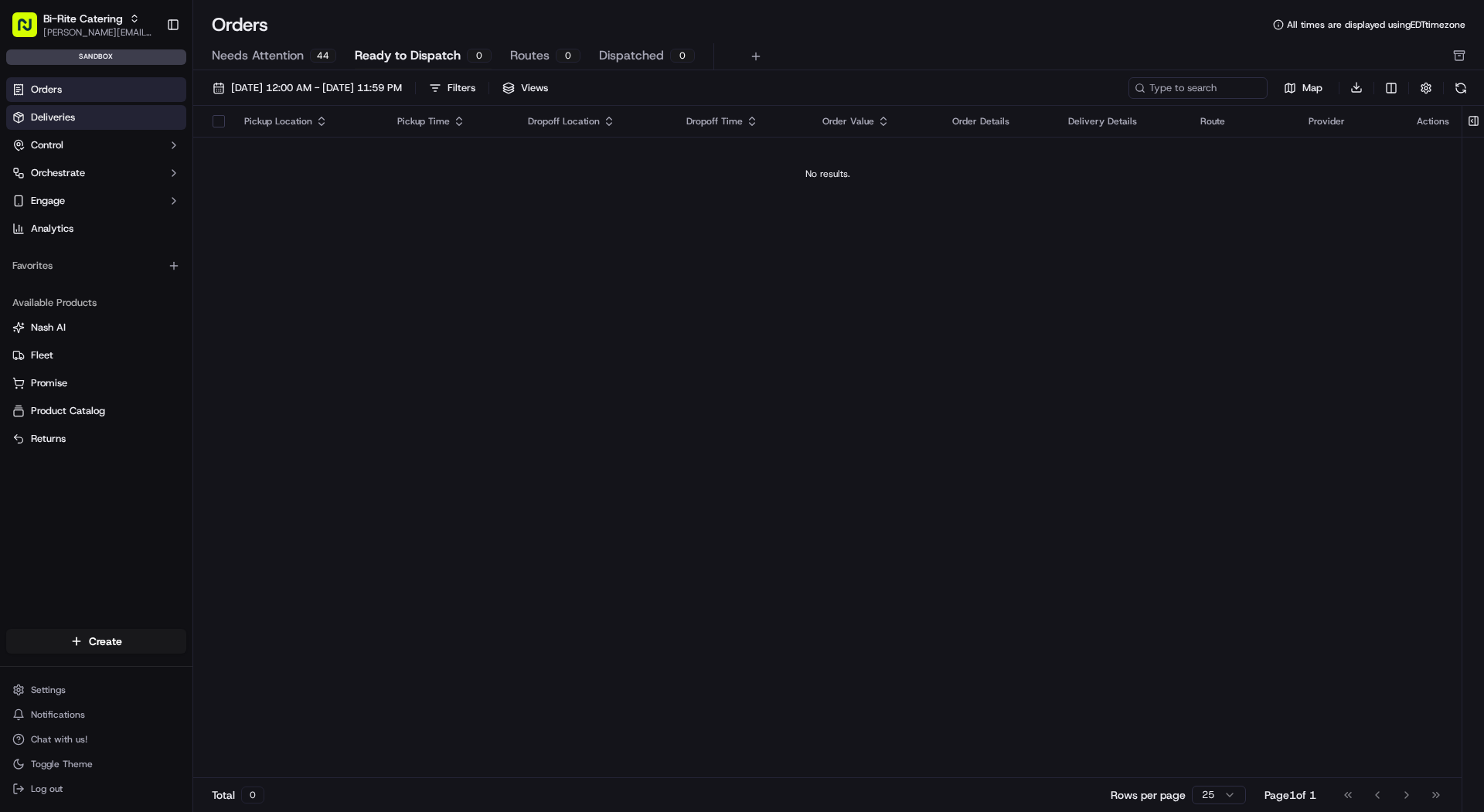
click at [97, 121] on link "Deliveries" at bounding box center [97, 118] width 180 height 25
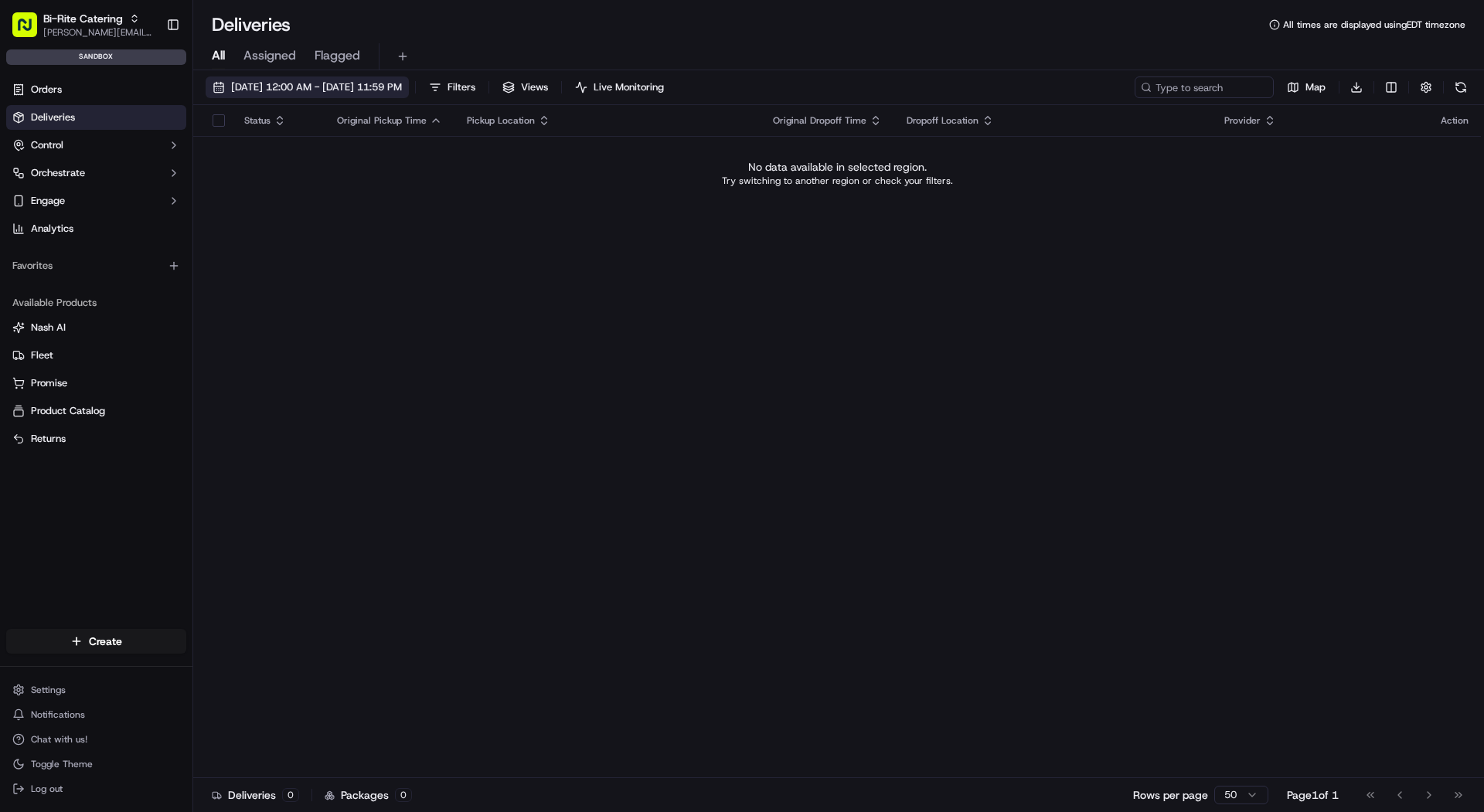
click at [244, 91] on span "[DATE] 12:00 AM - [DATE] 11:59 PM" at bounding box center [317, 87] width 171 height 14
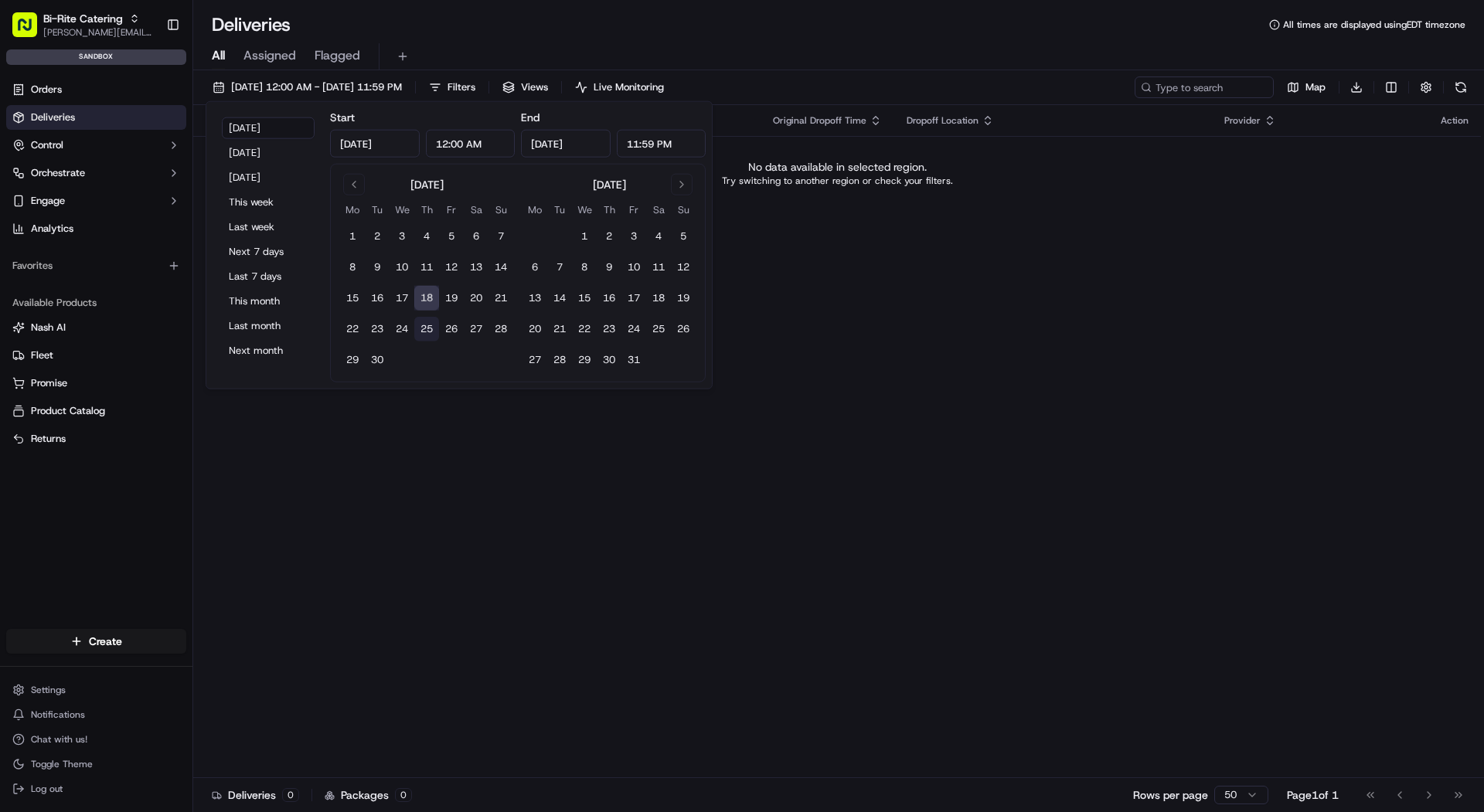
click at [436, 334] on button "25" at bounding box center [427, 329] width 25 height 25
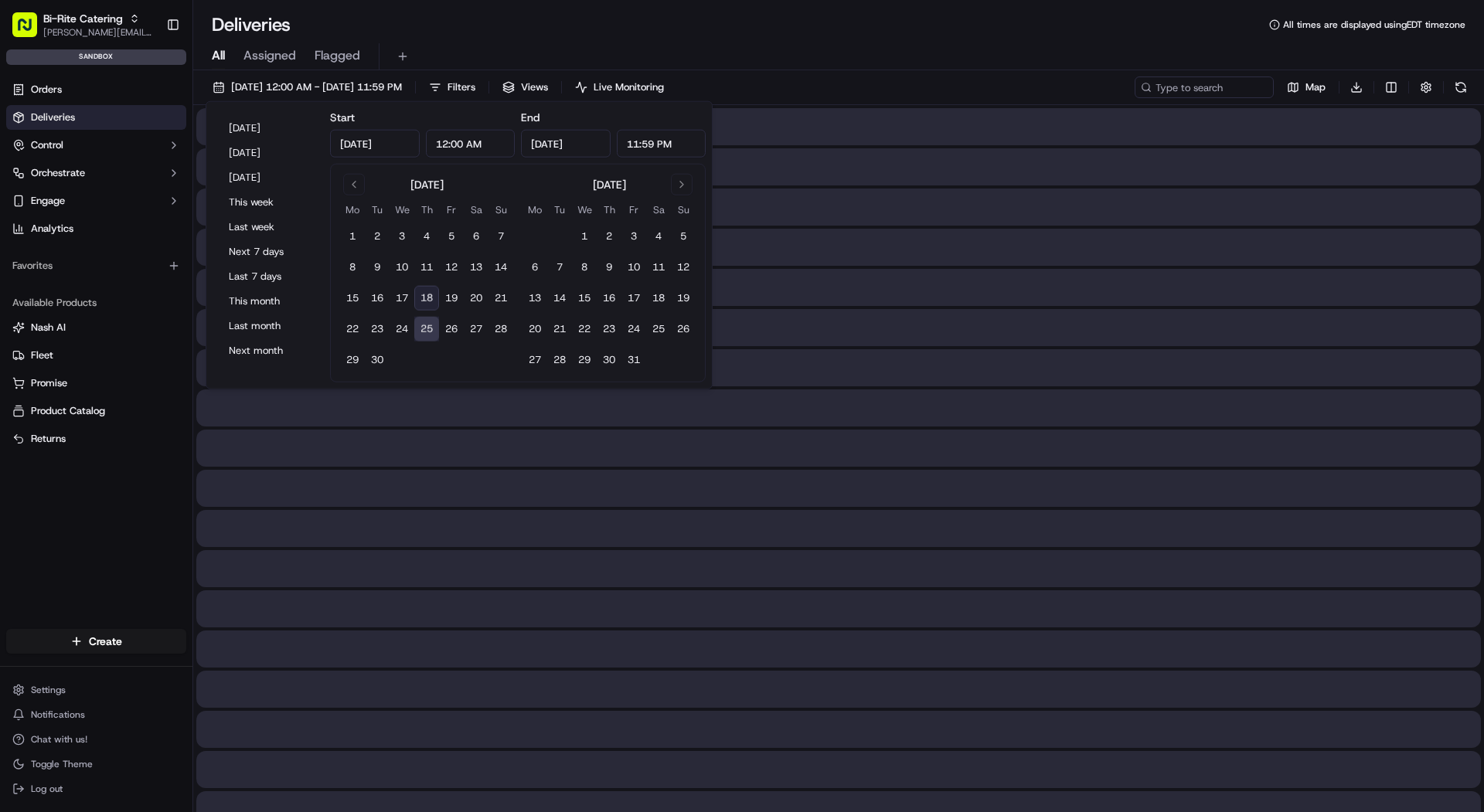
type input "[DATE]"
type input "Sep 25, 2025"
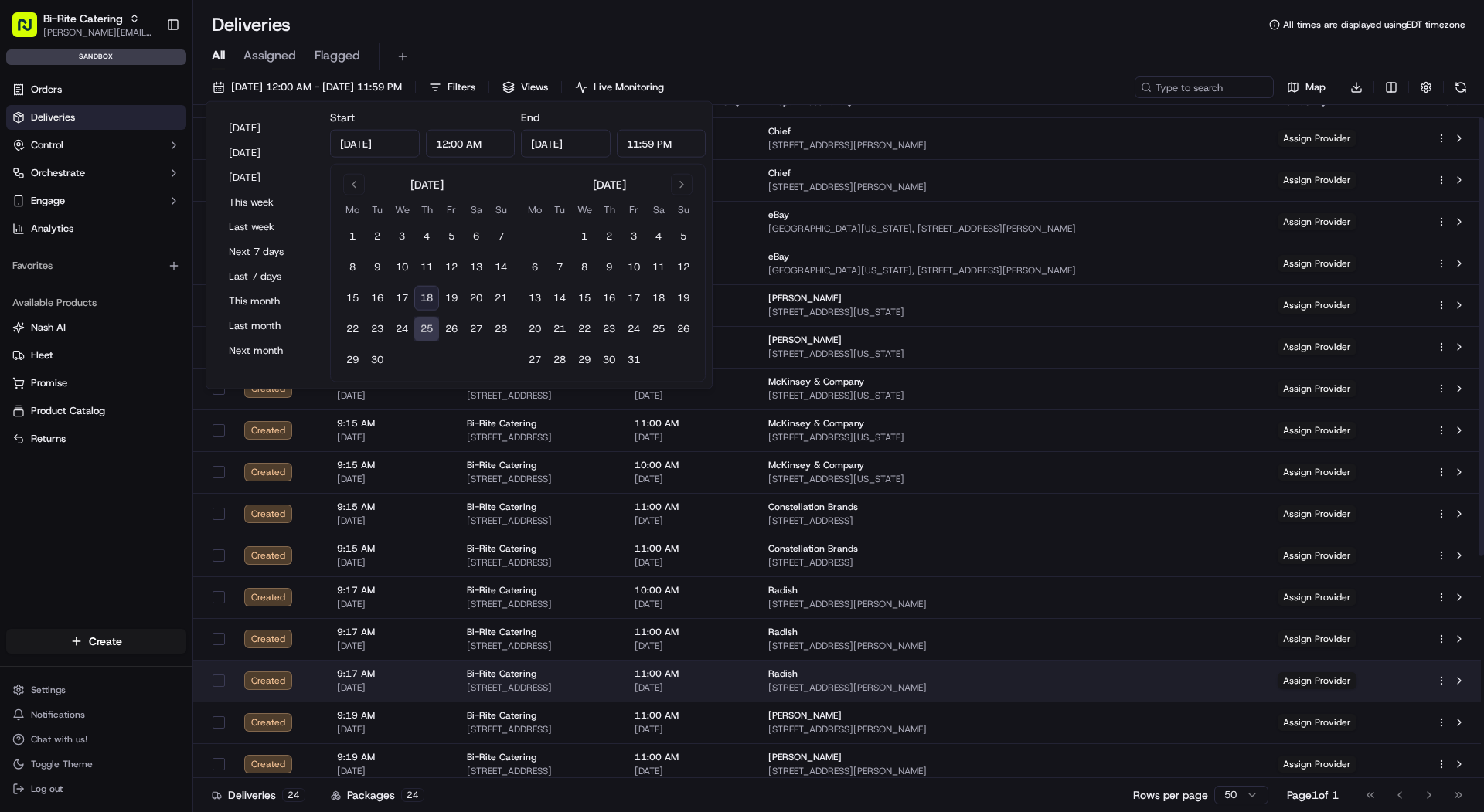
scroll to position [359, 0]
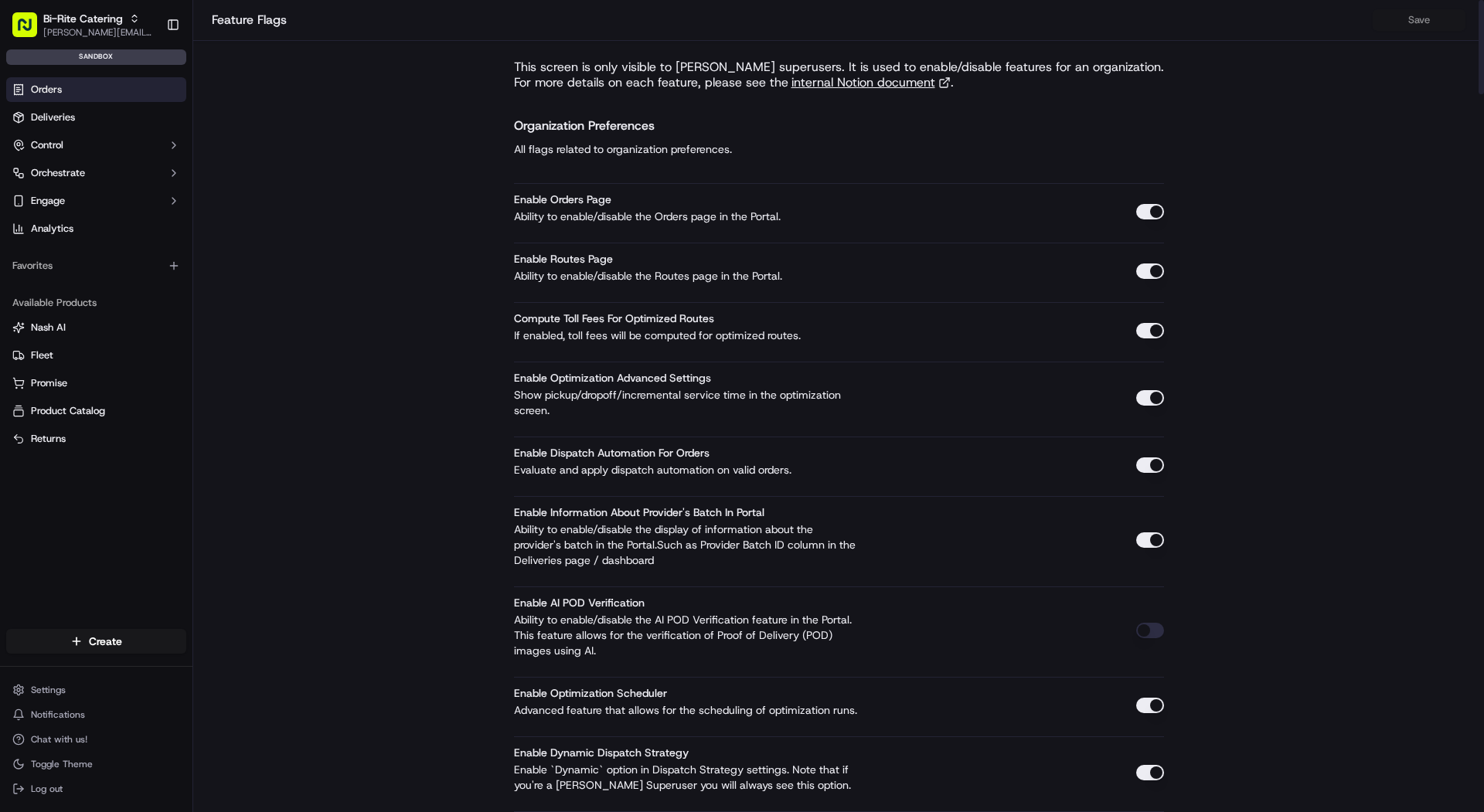
click at [103, 87] on link "Orders" at bounding box center [97, 90] width 180 height 25
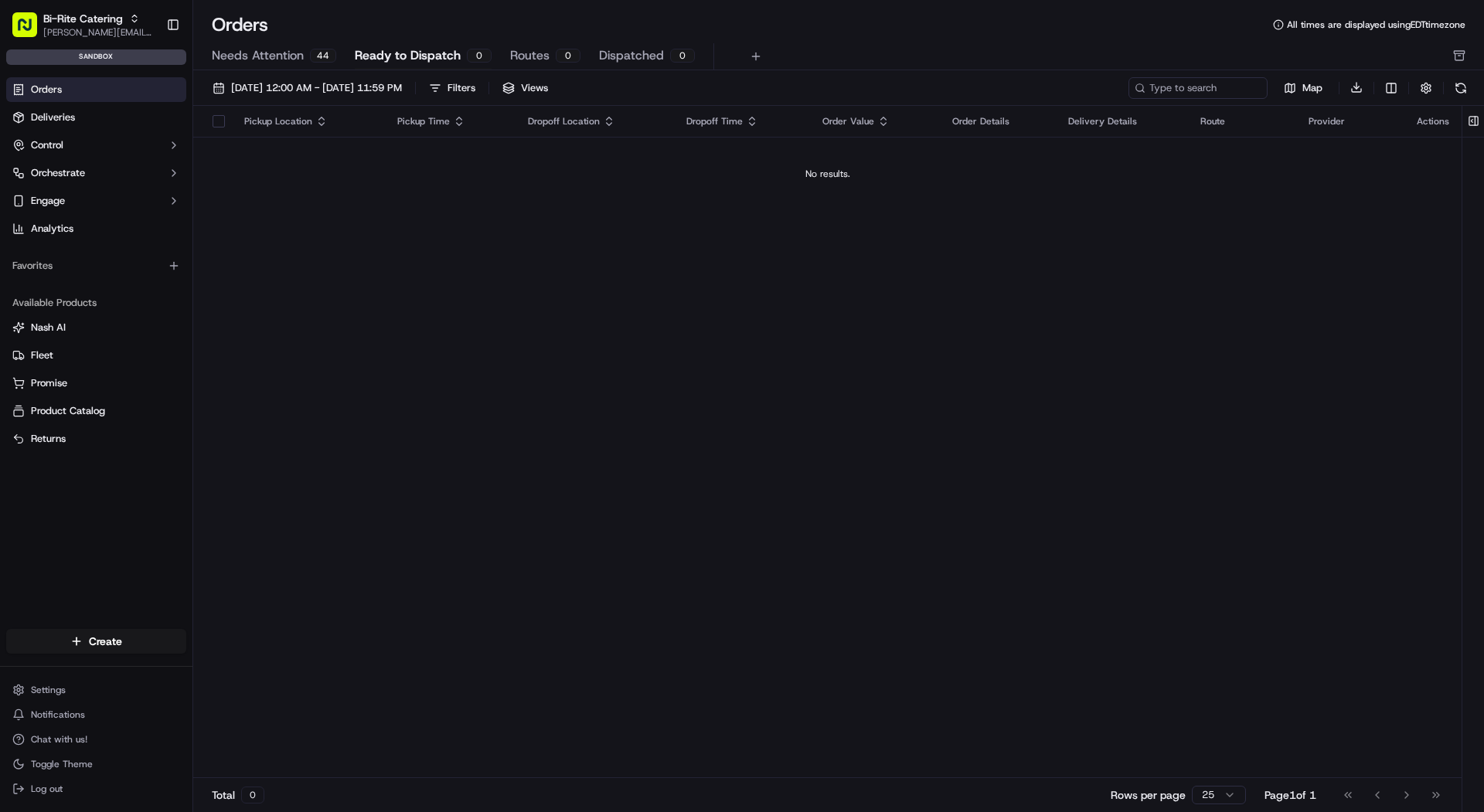
click at [256, 51] on span "Needs Attention" at bounding box center [258, 56] width 92 height 19
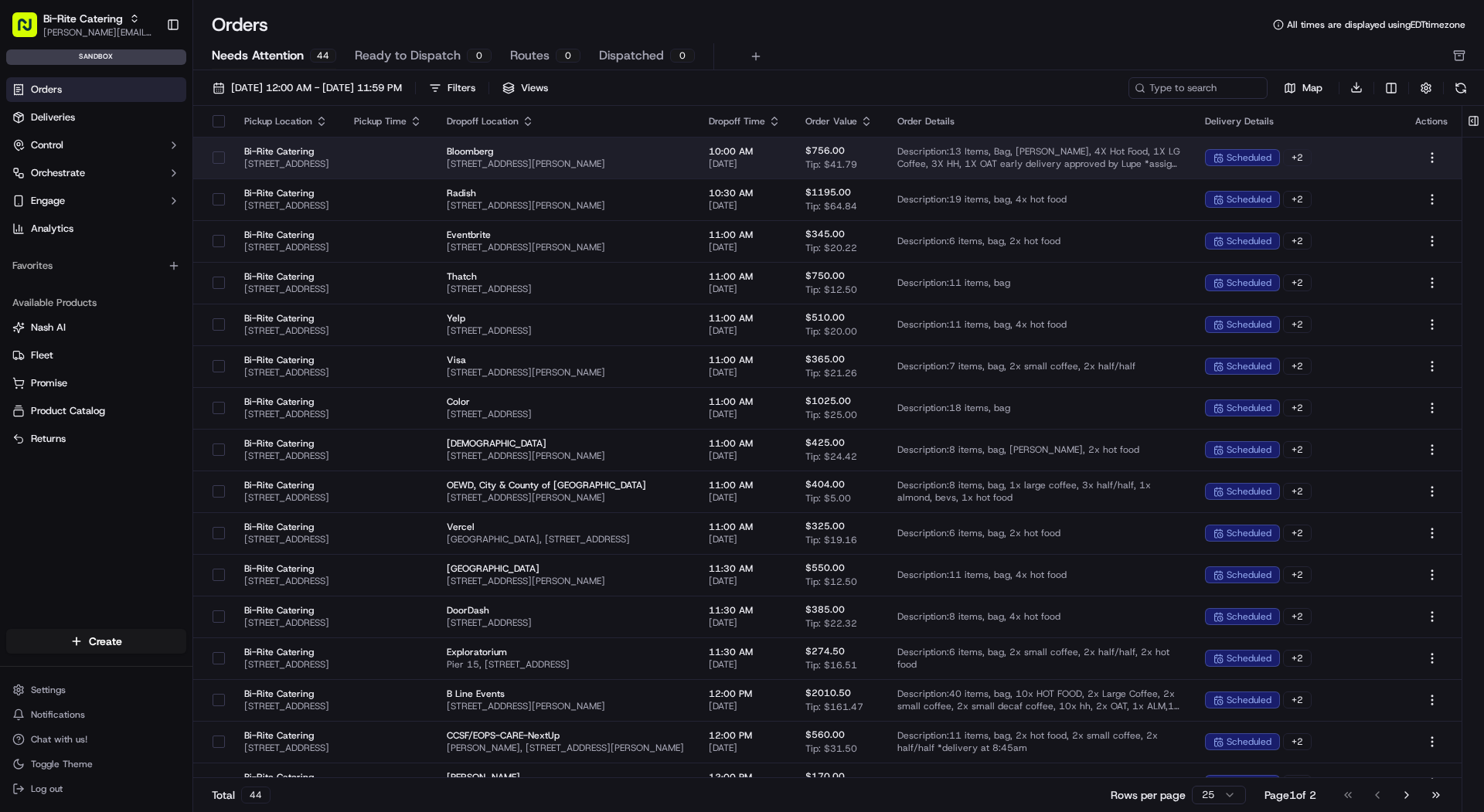
click at [291, 162] on span "[STREET_ADDRESS]" at bounding box center [287, 164] width 85 height 12
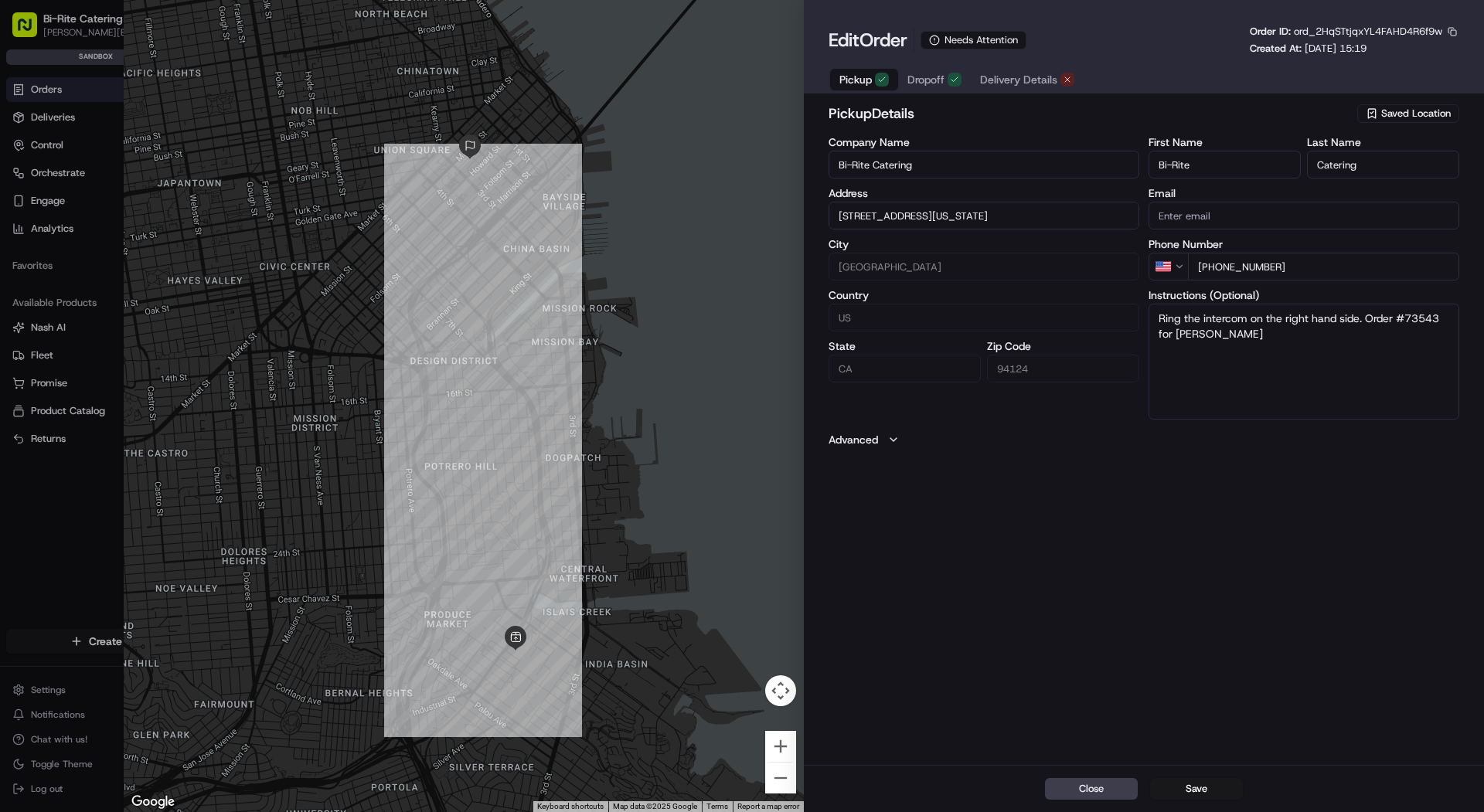
click at [1045, 79] on span "Delivery Details" at bounding box center [1019, 79] width 78 height 16
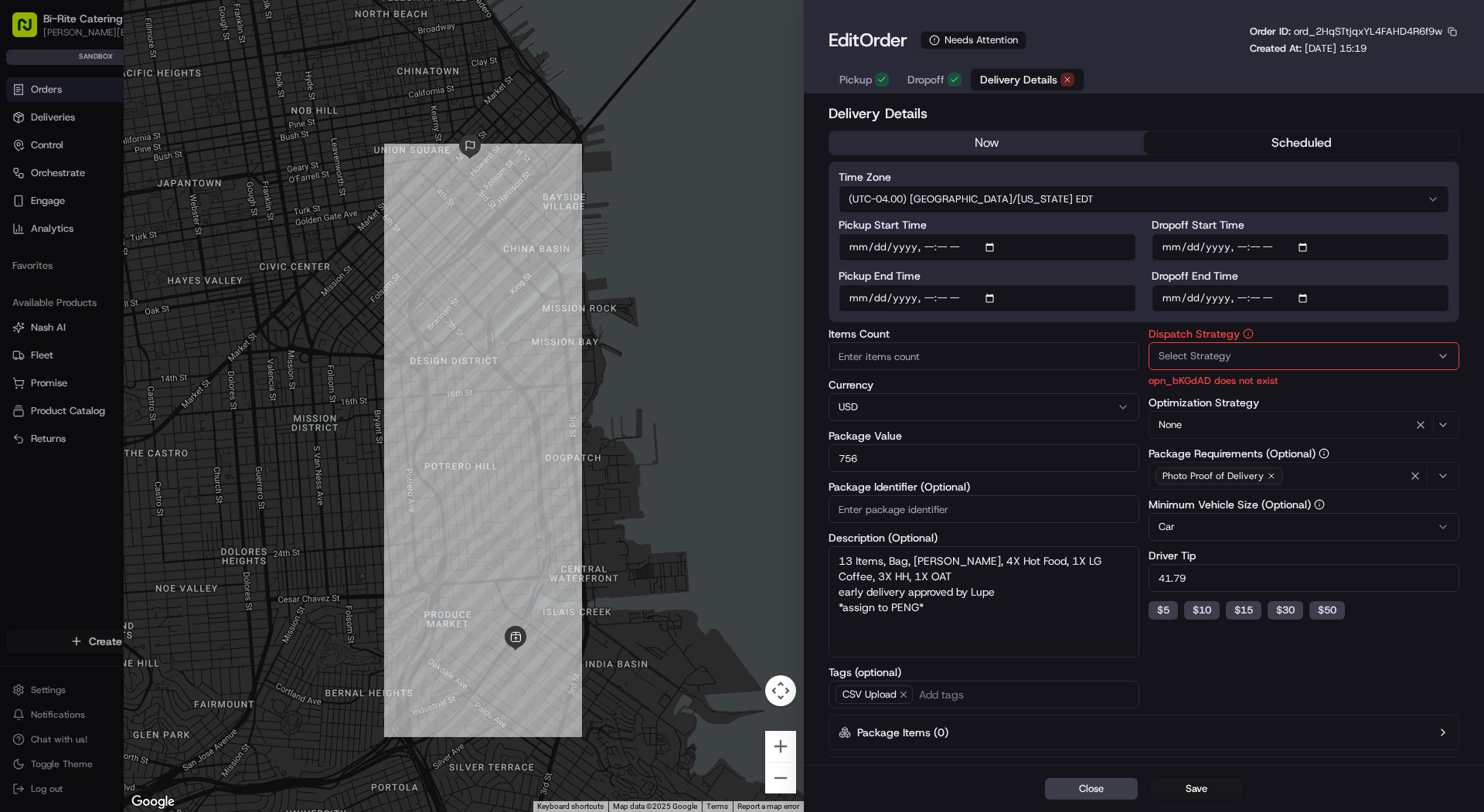
click at [1263, 373] on p "opn_bKGdAD does not exist" at bounding box center [1304, 380] width 311 height 15
click at [1261, 358] on div "Select Strategy" at bounding box center [1304, 356] width 303 height 14
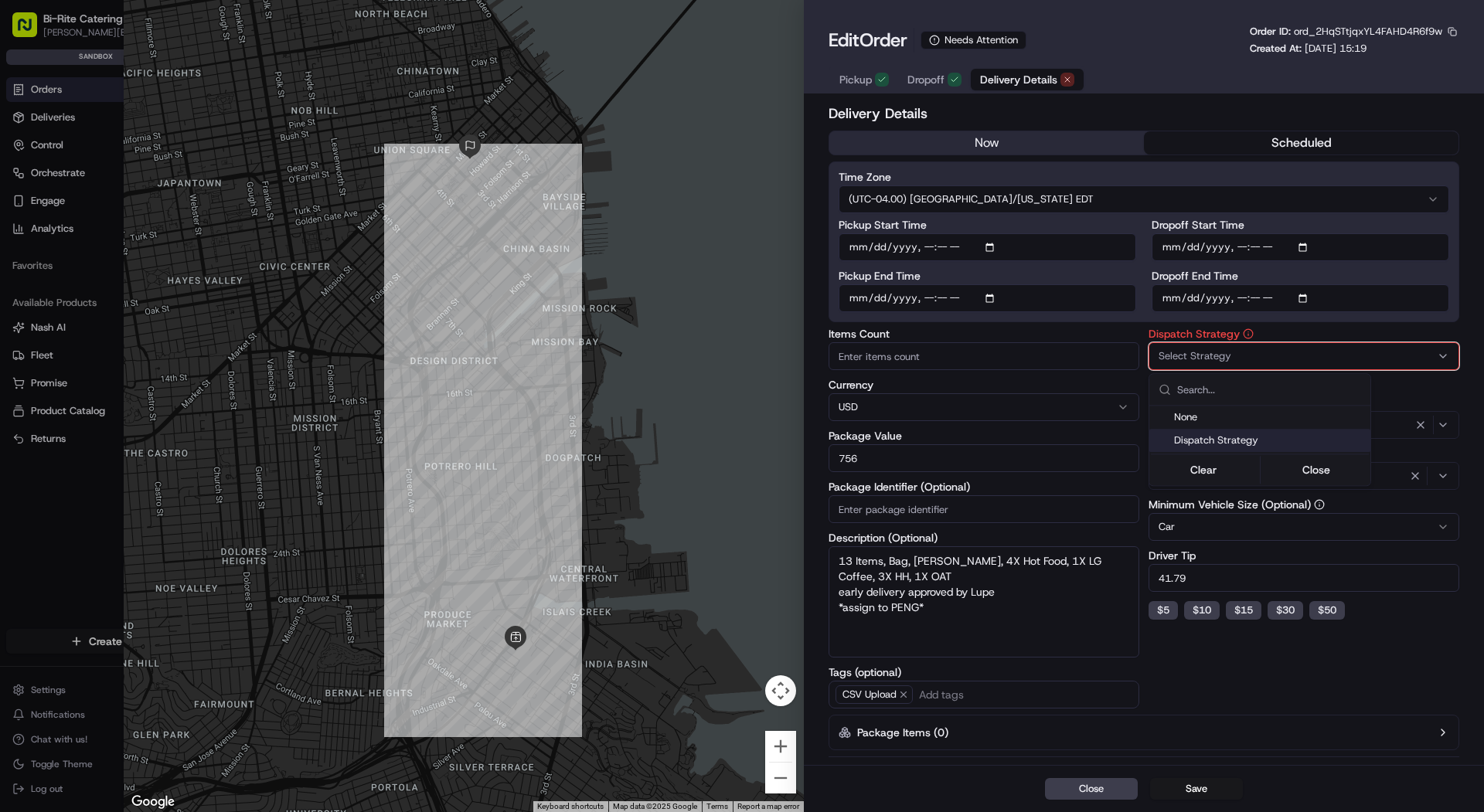
click at [1243, 434] on span "Dispatch Strategy" at bounding box center [1270, 440] width 190 height 14
click at [1231, 415] on span "None" at bounding box center [1270, 417] width 190 height 14
click at [1187, 800] on div at bounding box center [742, 406] width 1484 height 812
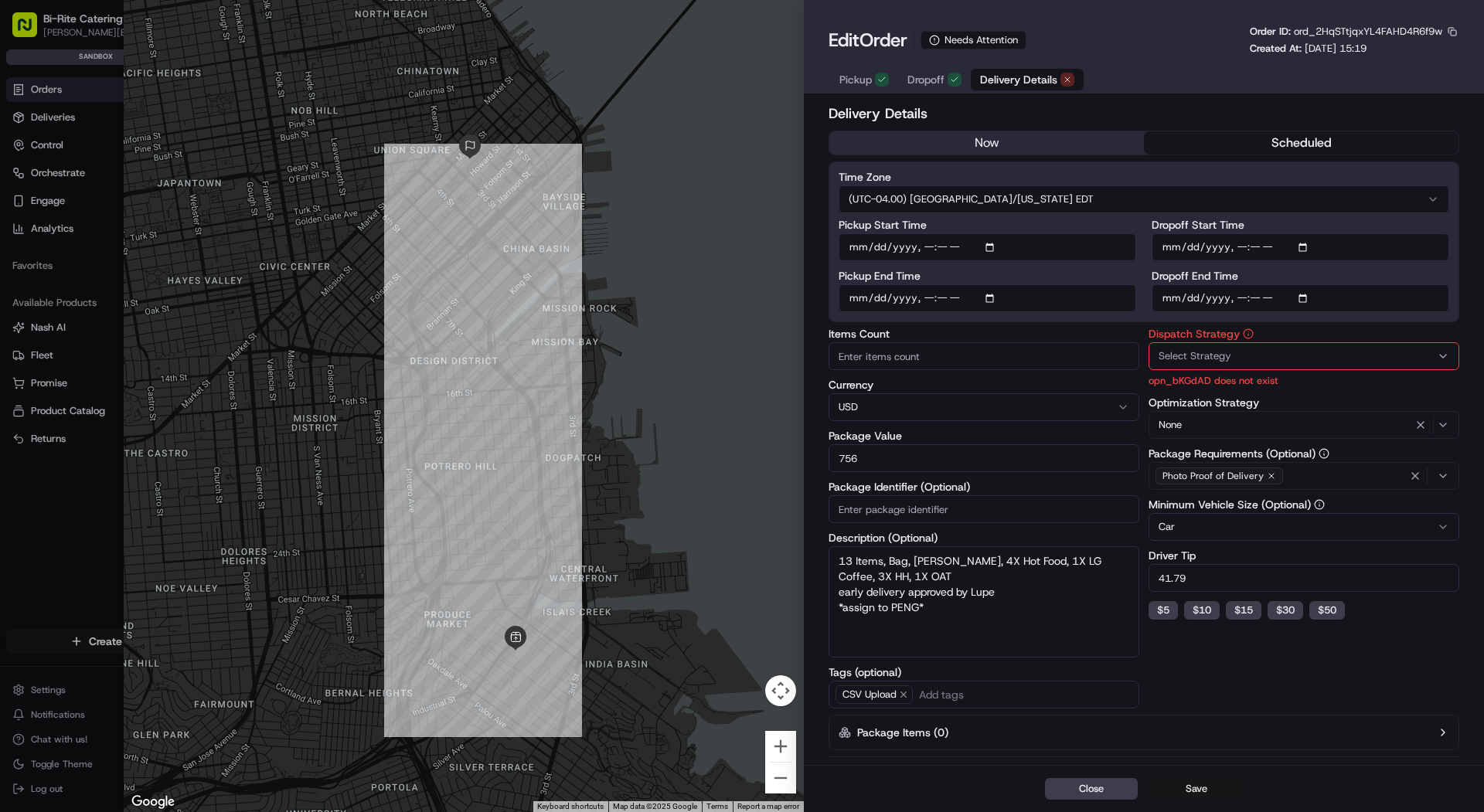
click at [1182, 785] on button "Save" at bounding box center [1196, 789] width 92 height 21
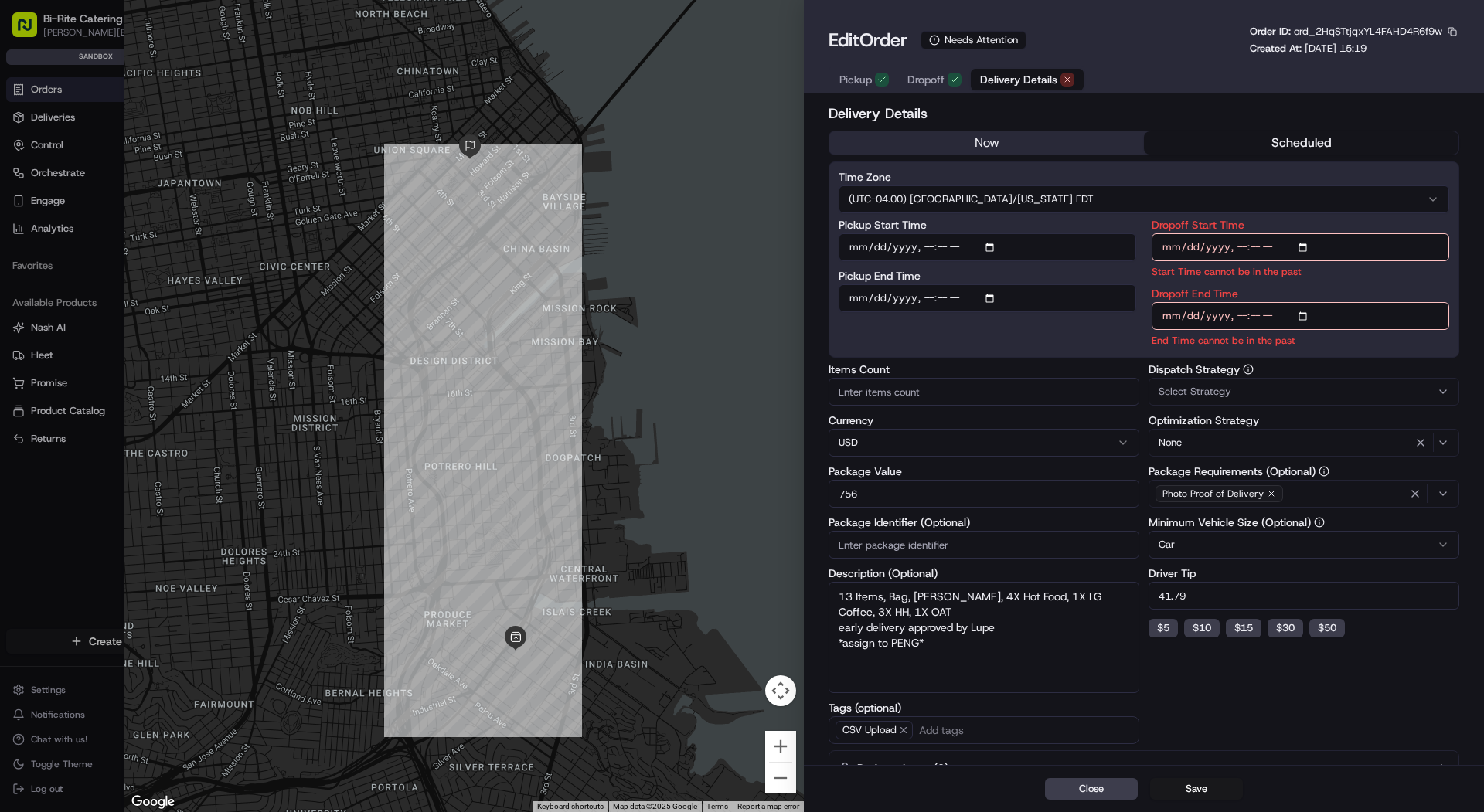
click at [52, 218] on div at bounding box center [742, 406] width 1484 height 812
type input "1"
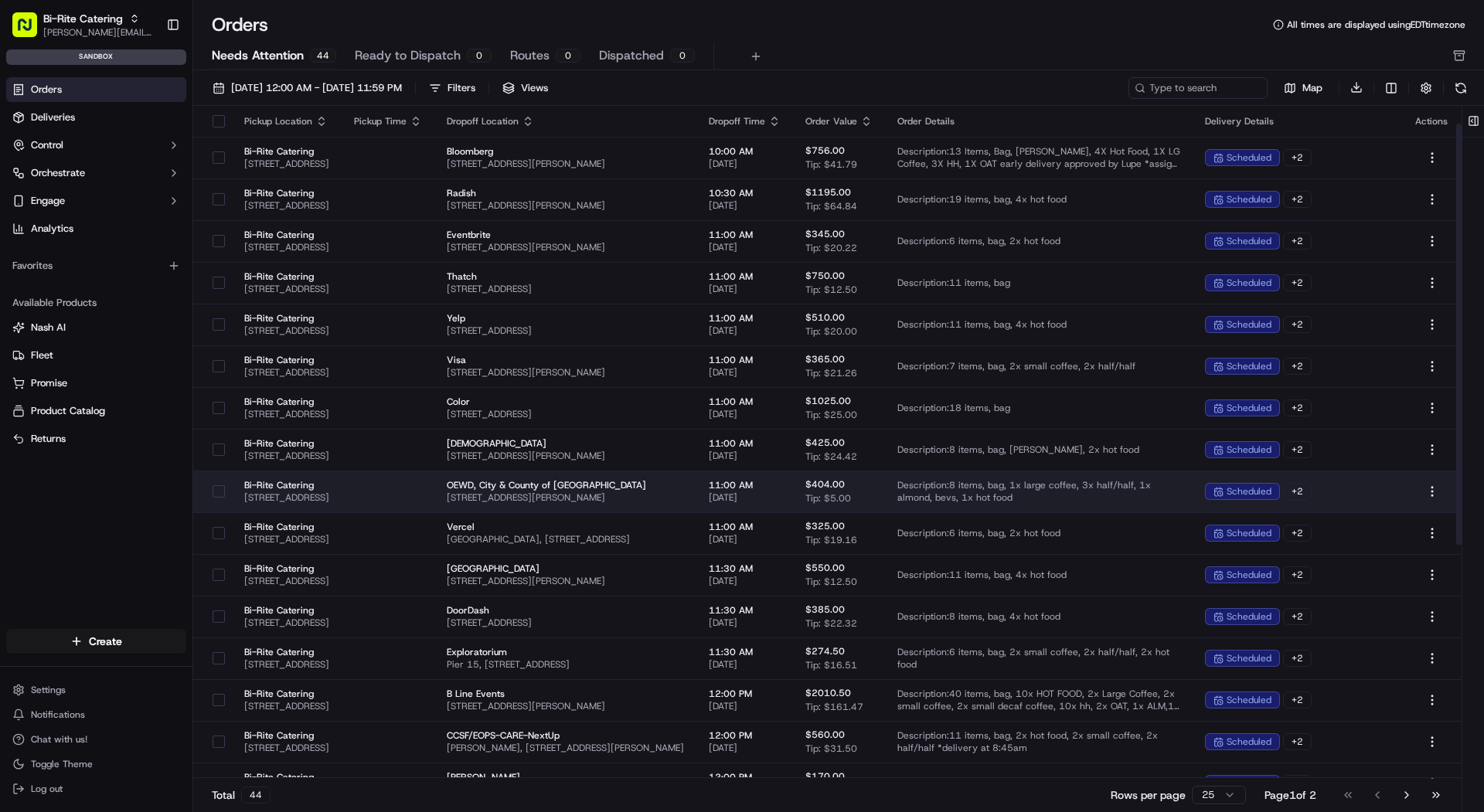
scroll to position [401, 0]
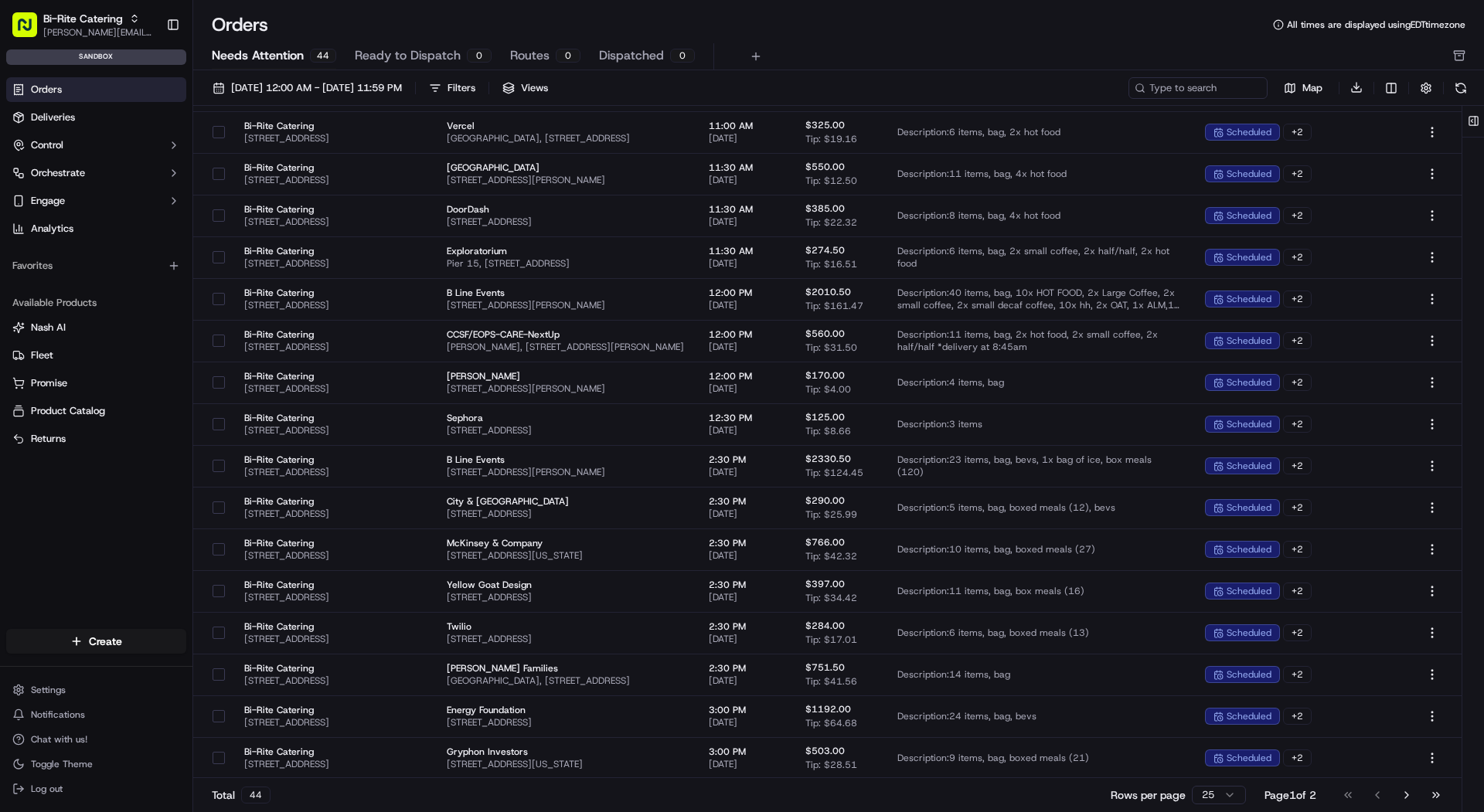
click at [109, 658] on div "Create" at bounding box center [96, 641] width 192 height 37
click at [115, 635] on html "Bi-Rite Catering mariam@usenash.com Toggle Sidebar sandbox Orders Deliveries Co…" at bounding box center [742, 406] width 1484 height 812
click at [272, 720] on link "CSV Upload" at bounding box center [279, 725] width 173 height 28
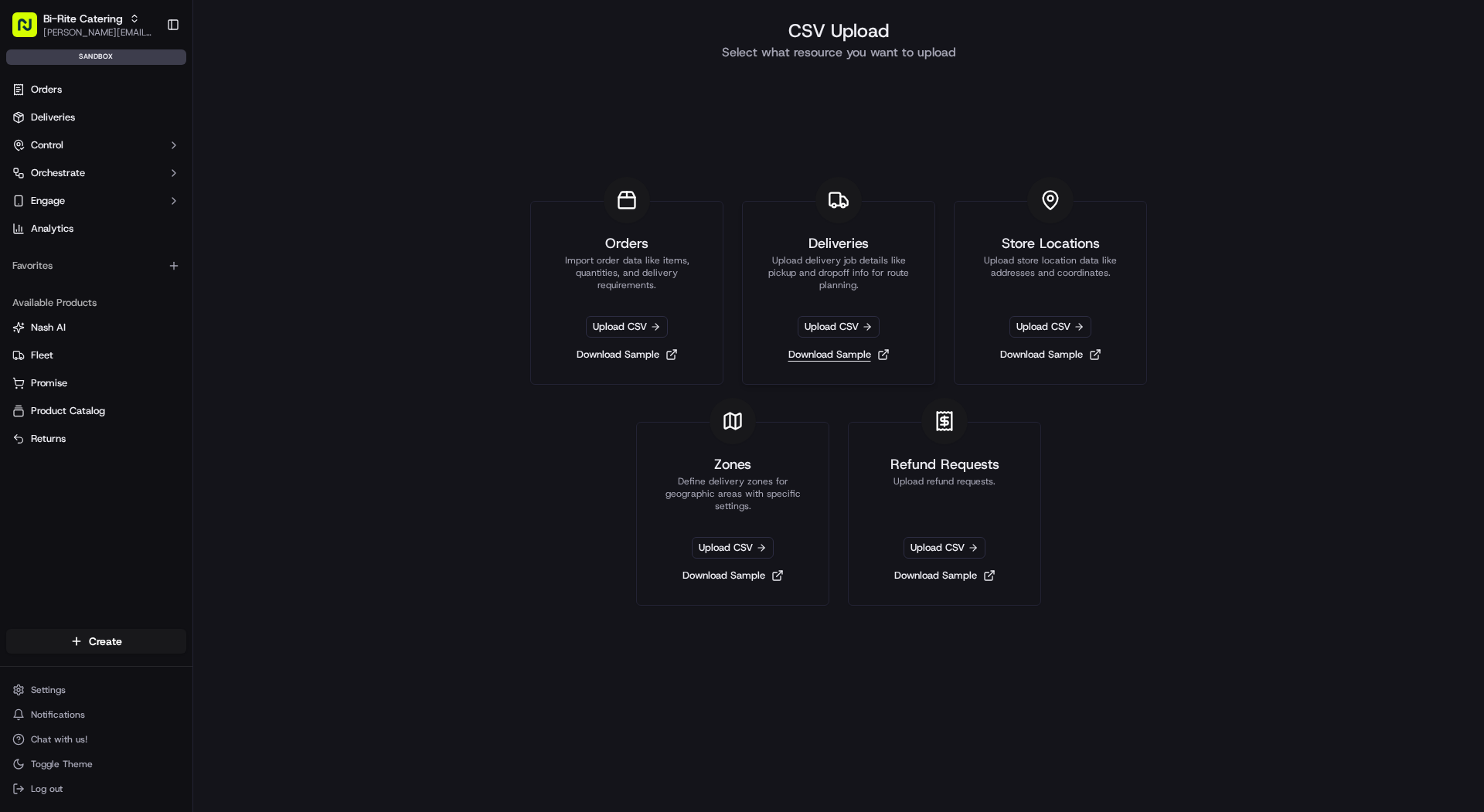
click at [826, 351] on link "Download Sample" at bounding box center [839, 355] width 114 height 21
click at [830, 325] on span "Upload CSV" at bounding box center [839, 327] width 82 height 21
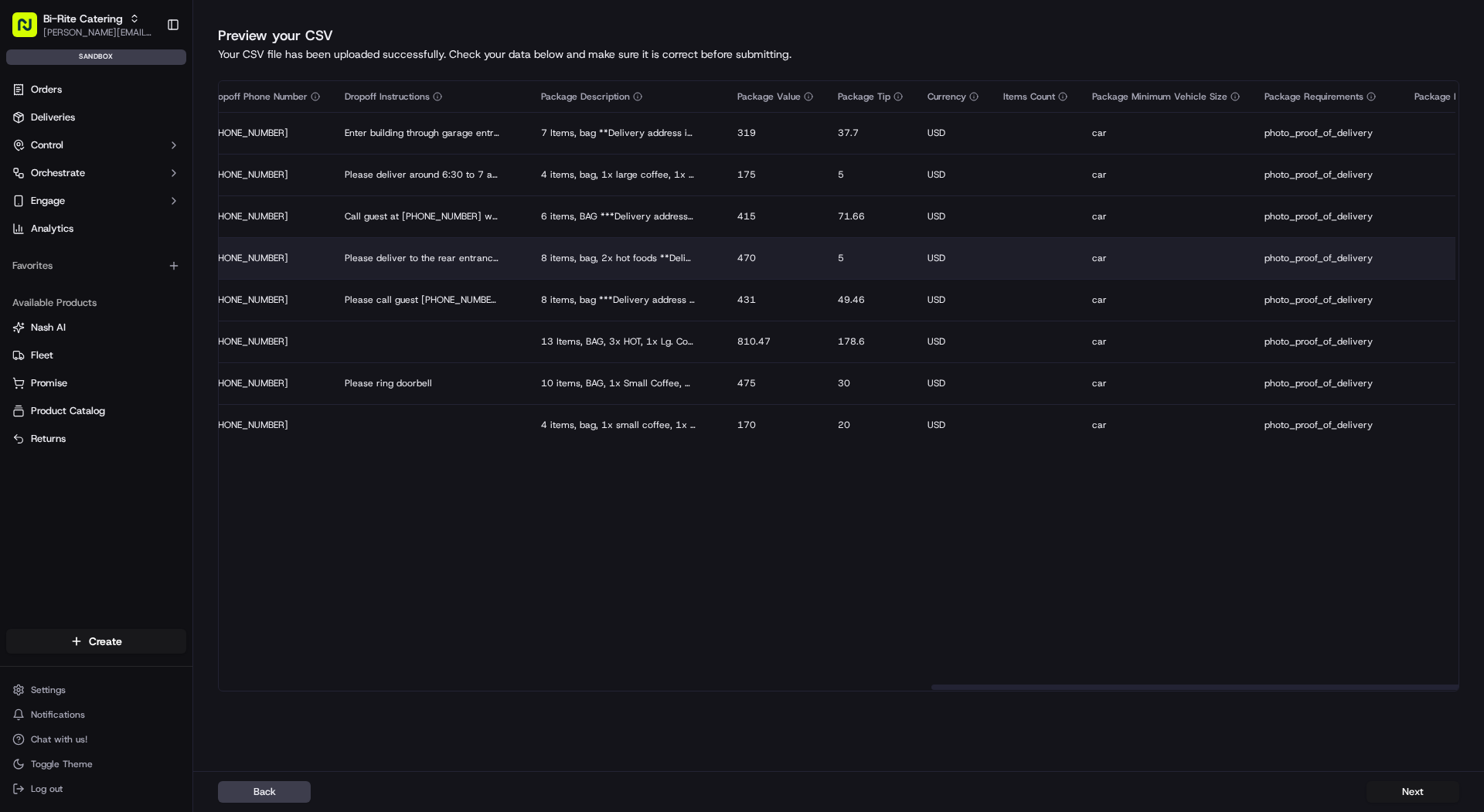
scroll to position [0, 2579]
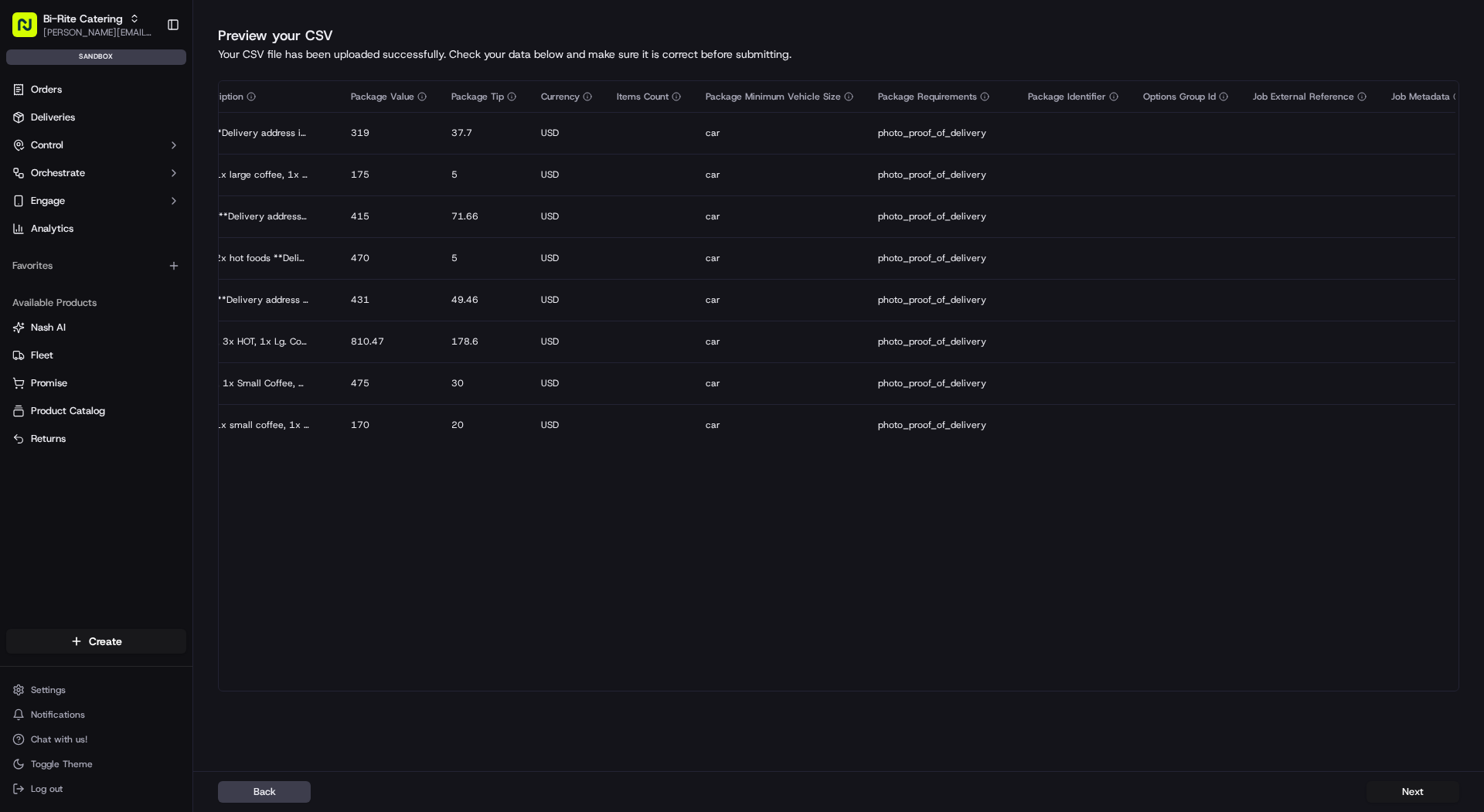
click at [1441, 808] on div "Back Next" at bounding box center [839, 792] width 1291 height 41
click at [1414, 802] on button "Next" at bounding box center [1413, 792] width 92 height 21
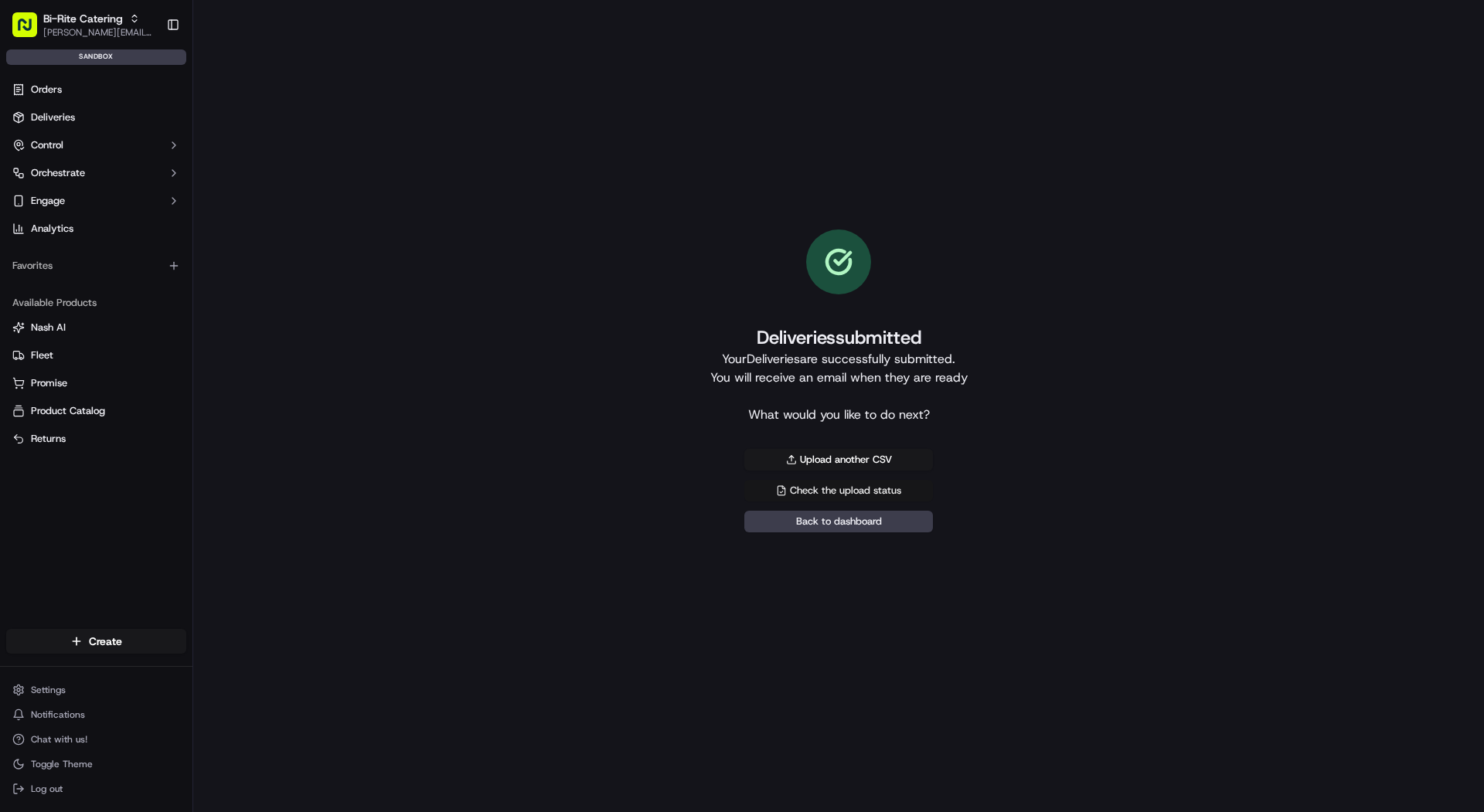
click at [855, 485] on link "Check the upload status" at bounding box center [839, 491] width 189 height 21
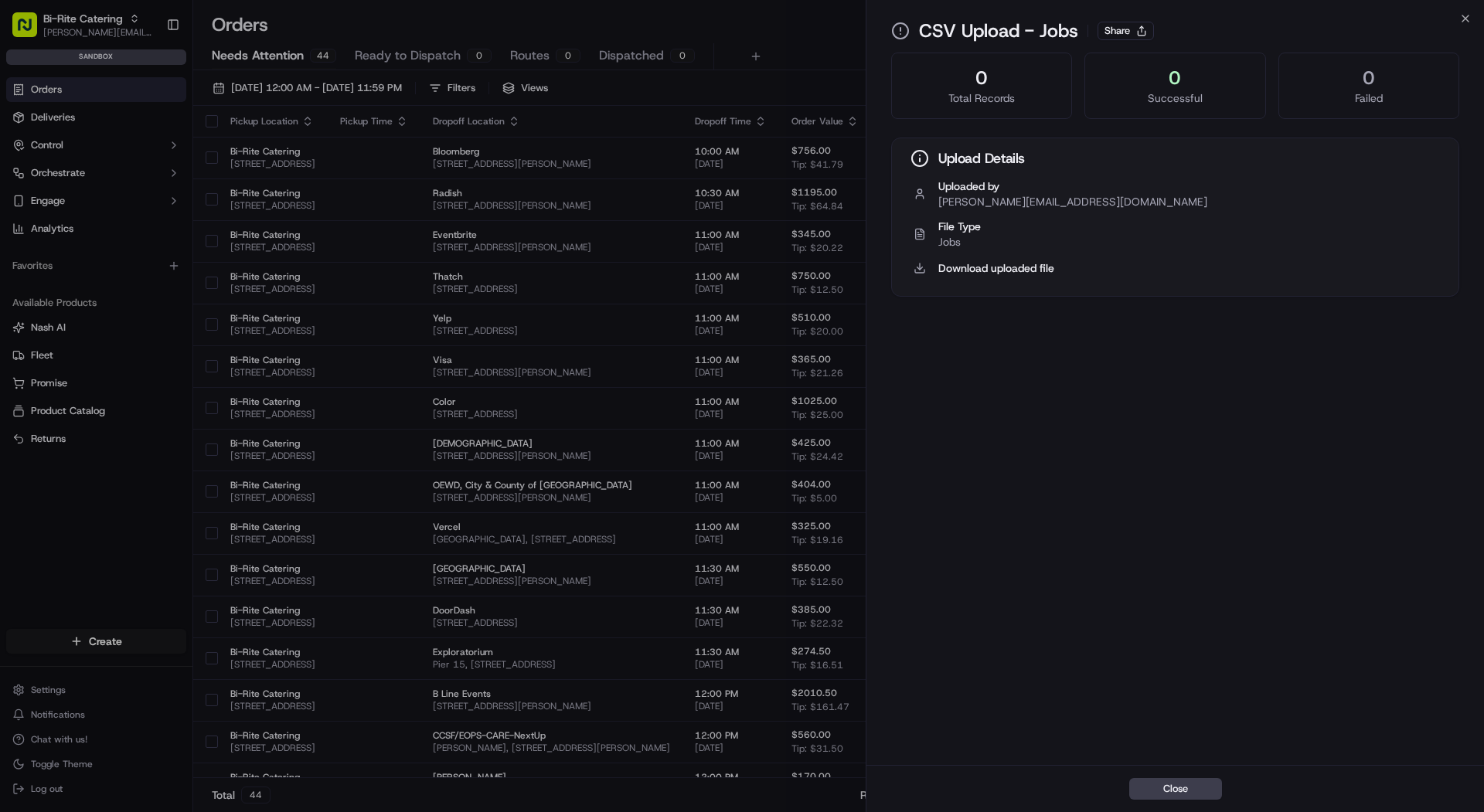
click at [1198, 74] on div "0" at bounding box center [1175, 78] width 155 height 25
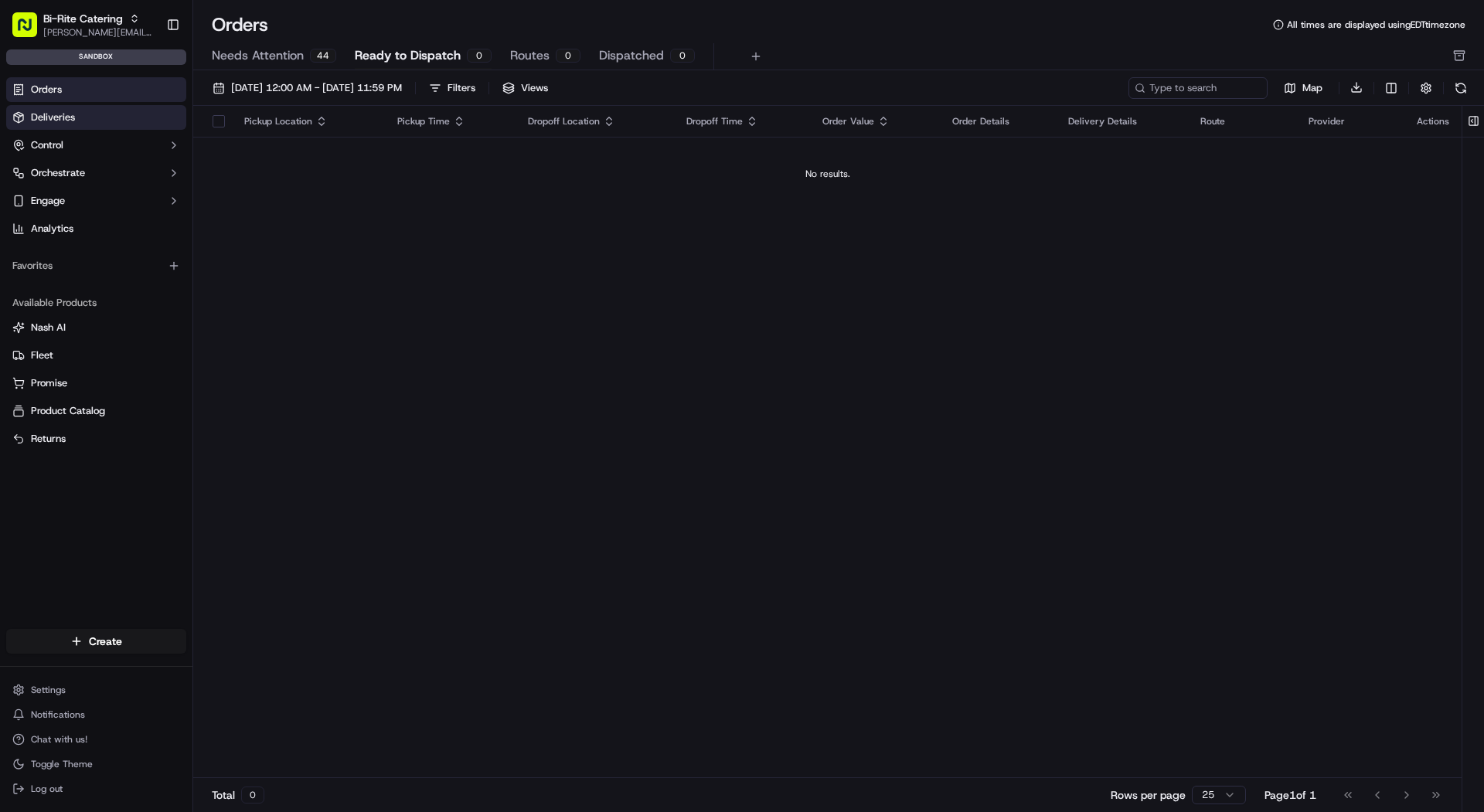
click at [72, 110] on span "Deliveries" at bounding box center [53, 117] width 44 height 14
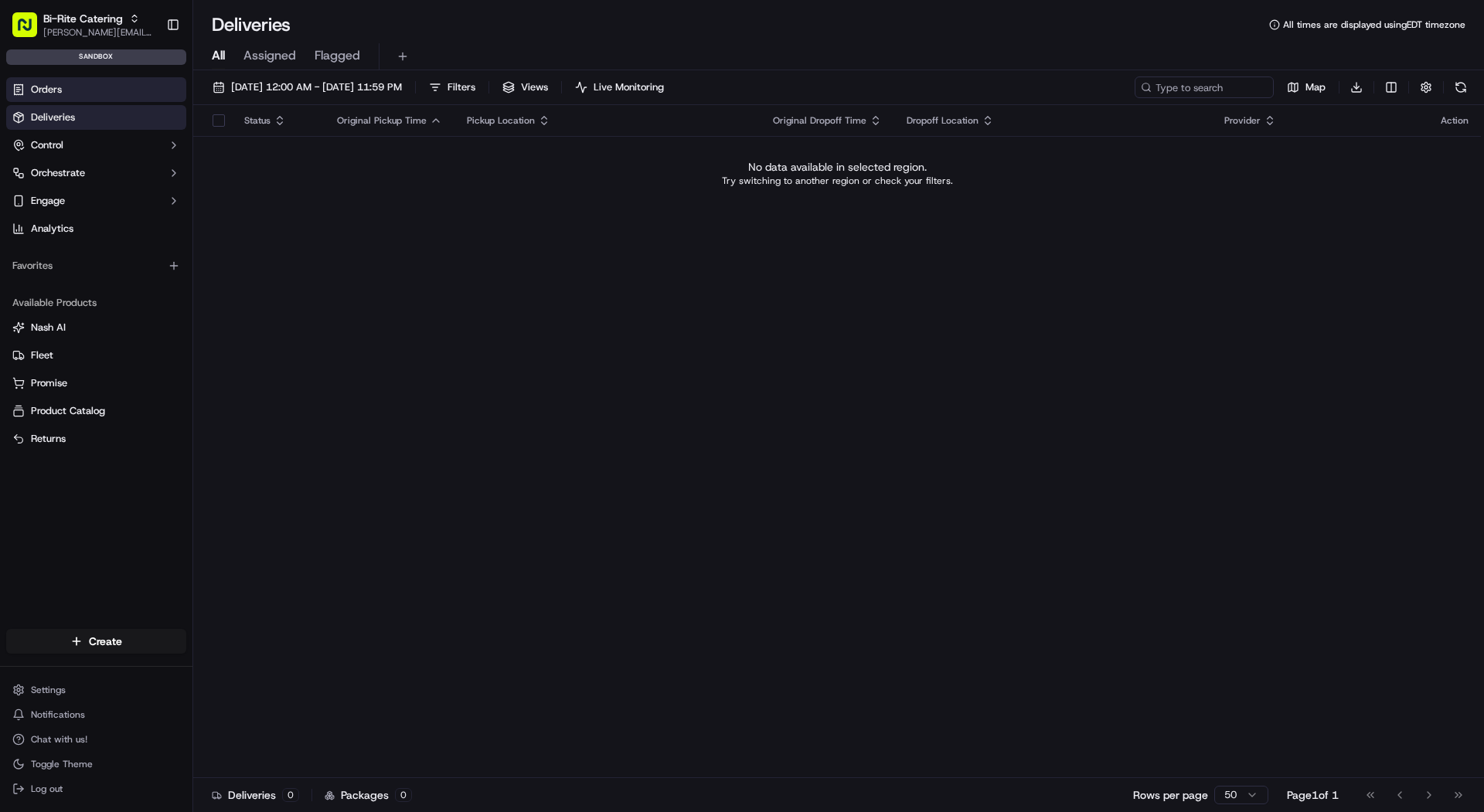
click at [79, 88] on link "Orders" at bounding box center [97, 90] width 180 height 25
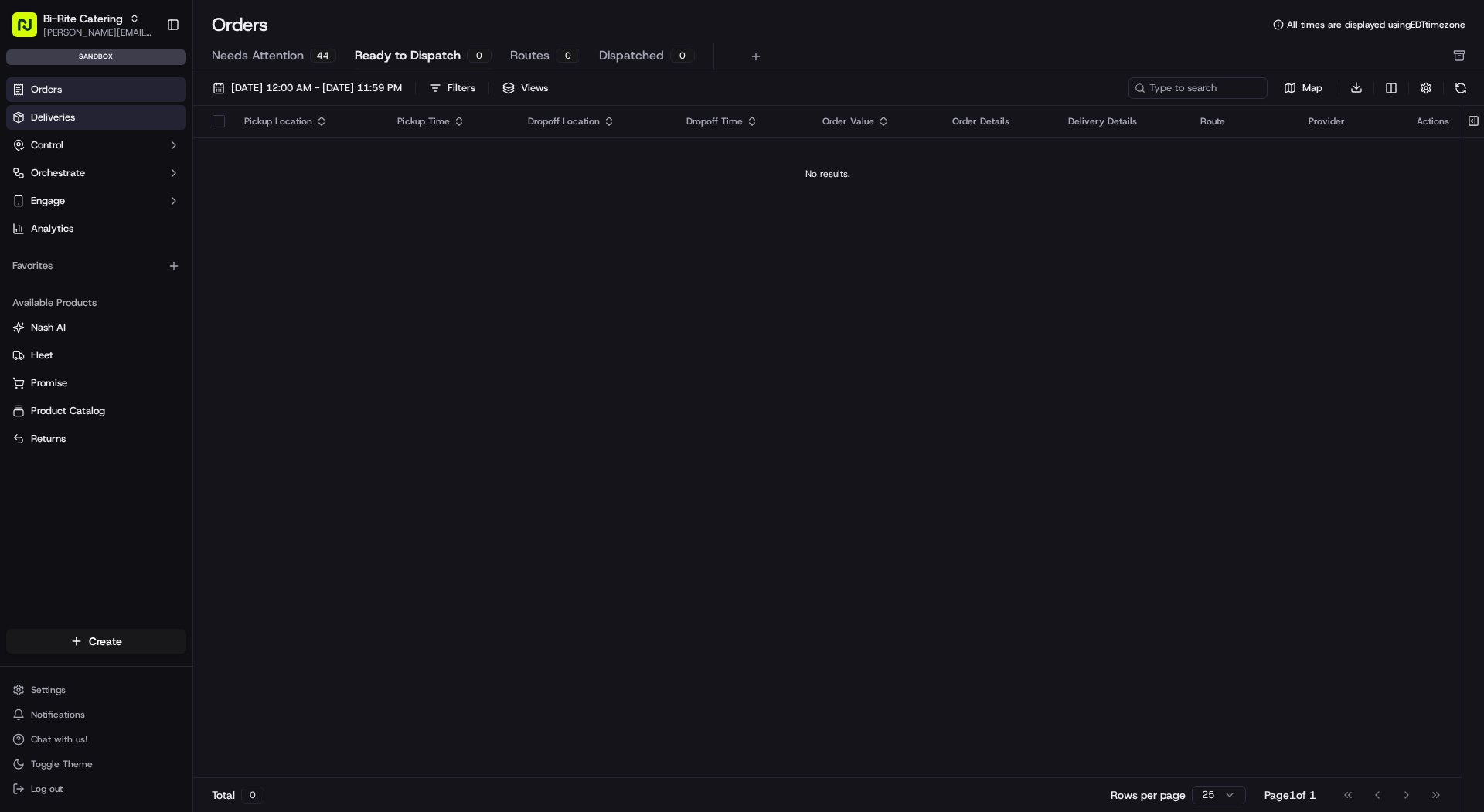
click at [55, 119] on span "Deliveries" at bounding box center [53, 117] width 44 height 14
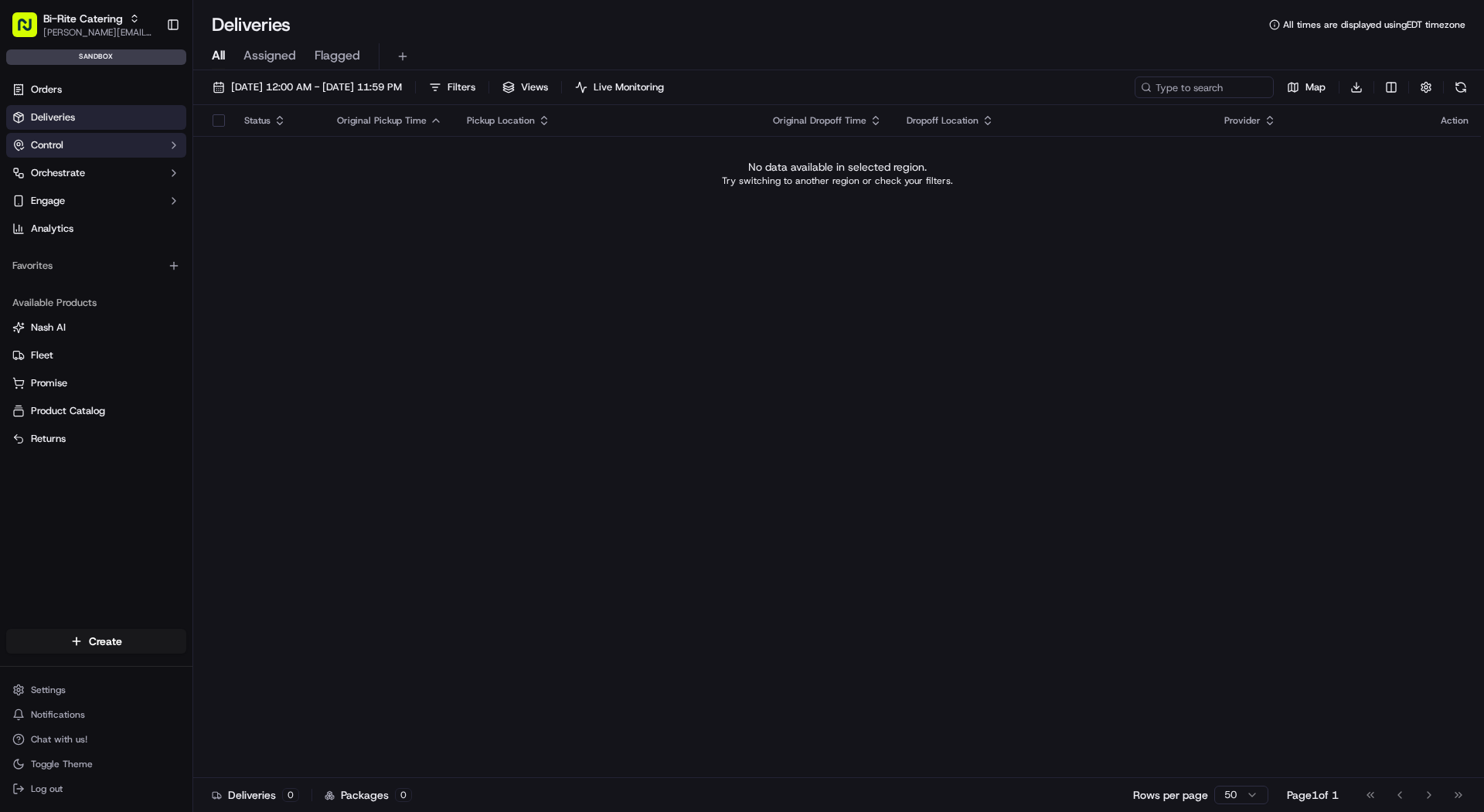
click at [60, 148] on span "Control" at bounding box center [47, 145] width 33 height 14
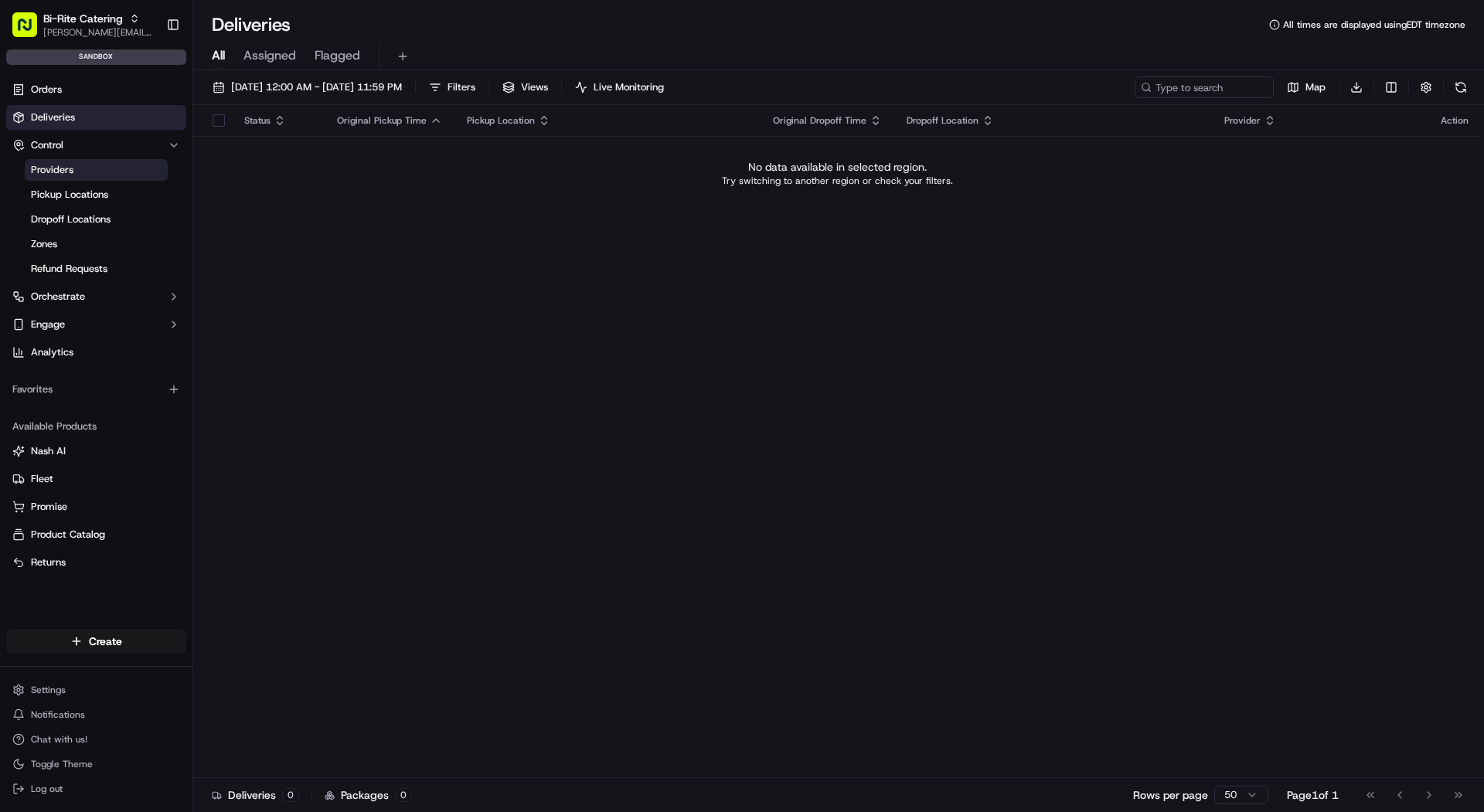
click at [124, 168] on link "Providers" at bounding box center [96, 170] width 143 height 21
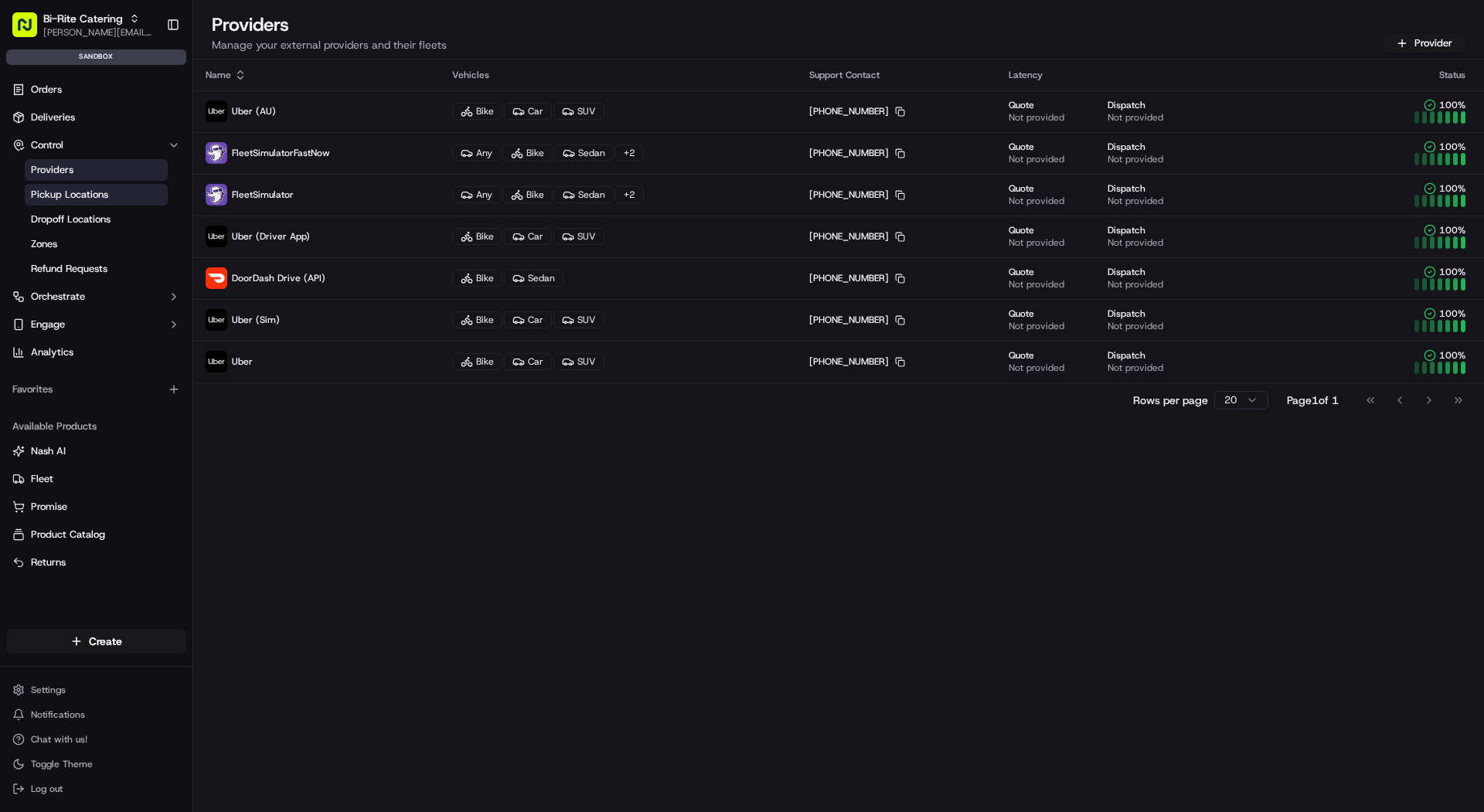
click at [127, 196] on link "Pickup Locations" at bounding box center [96, 195] width 143 height 21
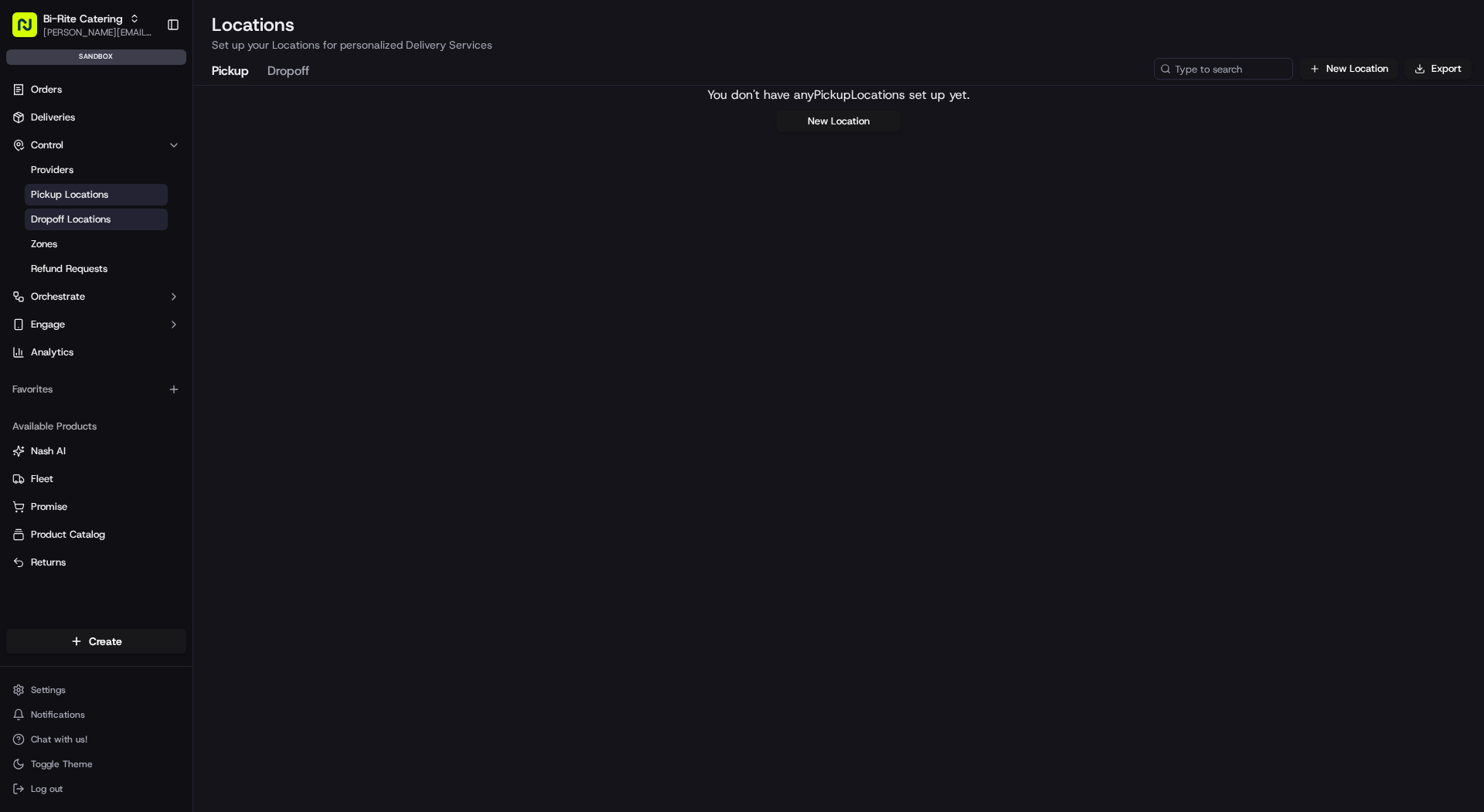
click at [126, 222] on link "Dropoff Locations" at bounding box center [96, 219] width 143 height 21
click at [123, 279] on ul "Providers Pickup Locations Dropoff Locations Zones Refund Requests" at bounding box center [97, 219] width 159 height 123
click at [119, 297] on button "Orchestrate" at bounding box center [97, 297] width 180 height 25
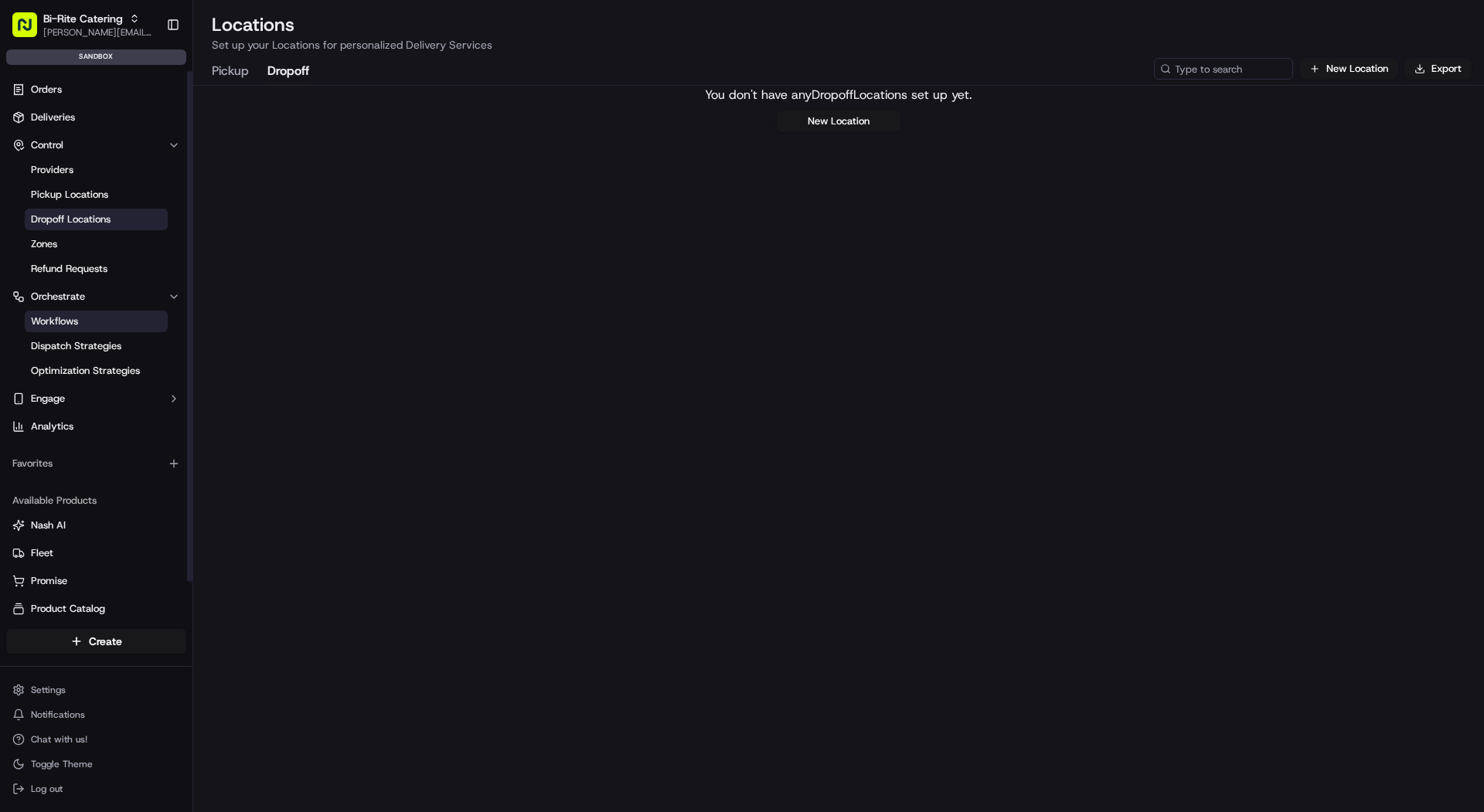
click at [119, 319] on link "Workflows" at bounding box center [96, 321] width 143 height 21
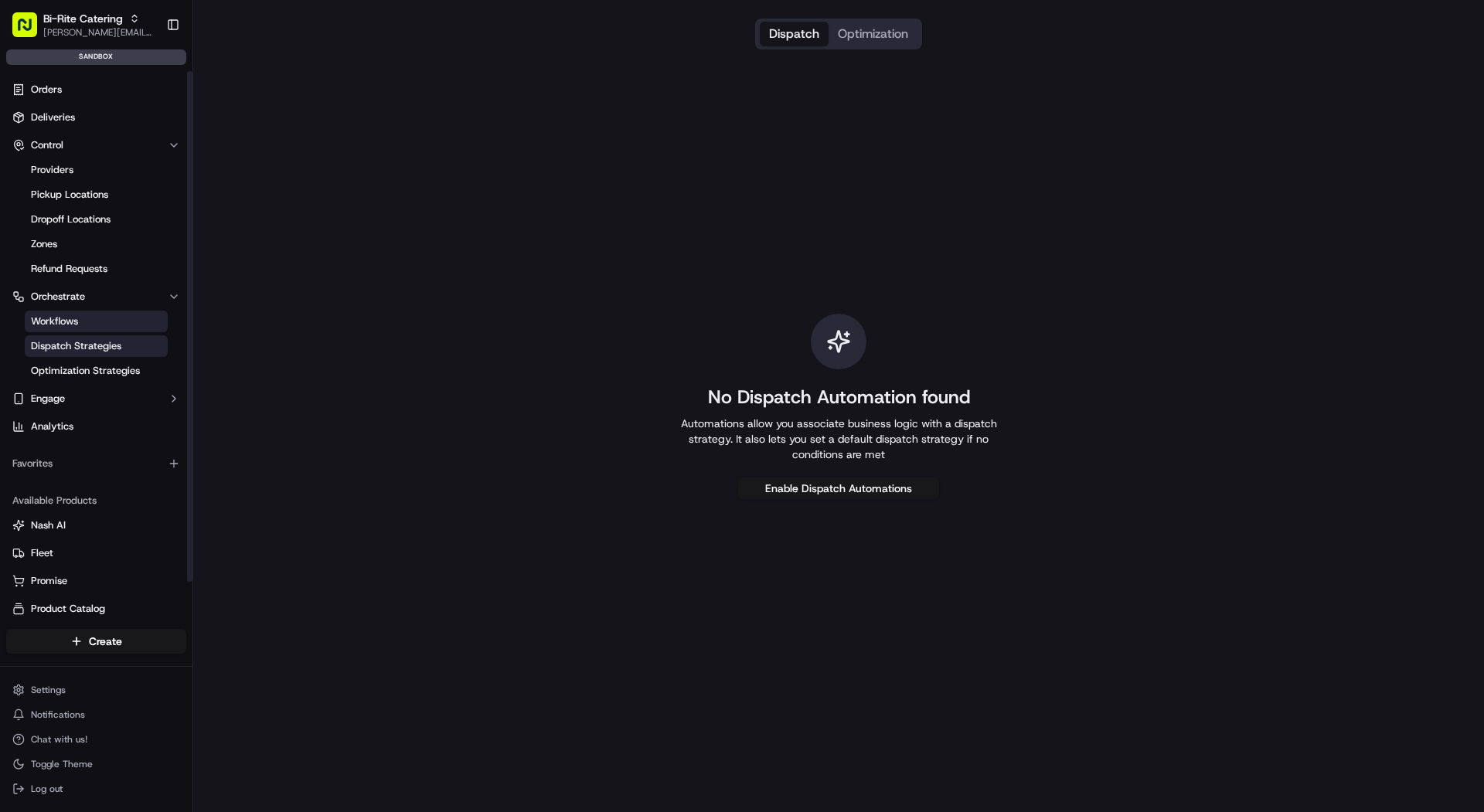
click at [122, 339] on link "Dispatch Strategies" at bounding box center [96, 346] width 143 height 21
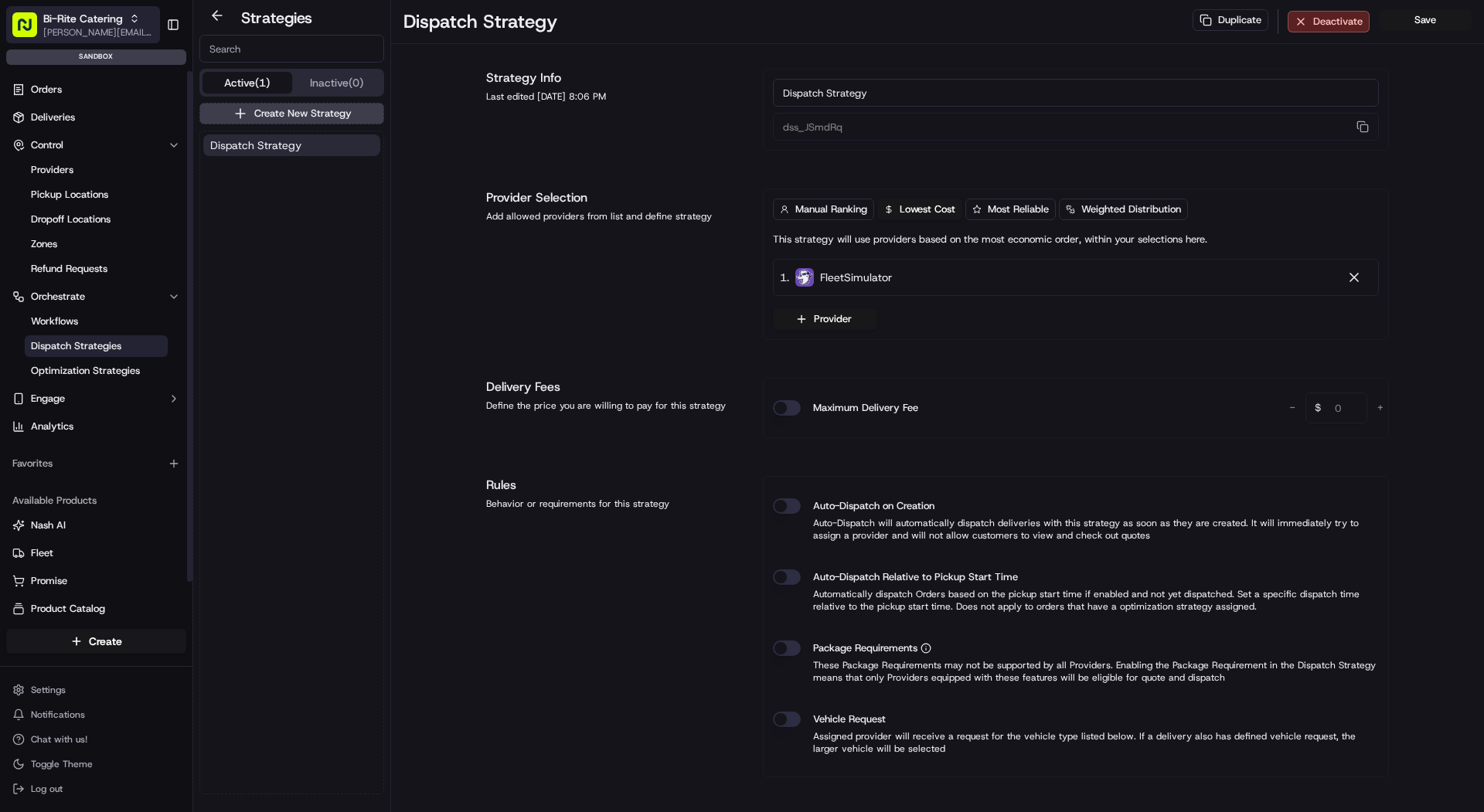
click at [74, 42] on button "Bi-Rite Catering [PERSON_NAME][EMAIL_ADDRESS][DOMAIN_NAME]" at bounding box center [83, 25] width 154 height 37
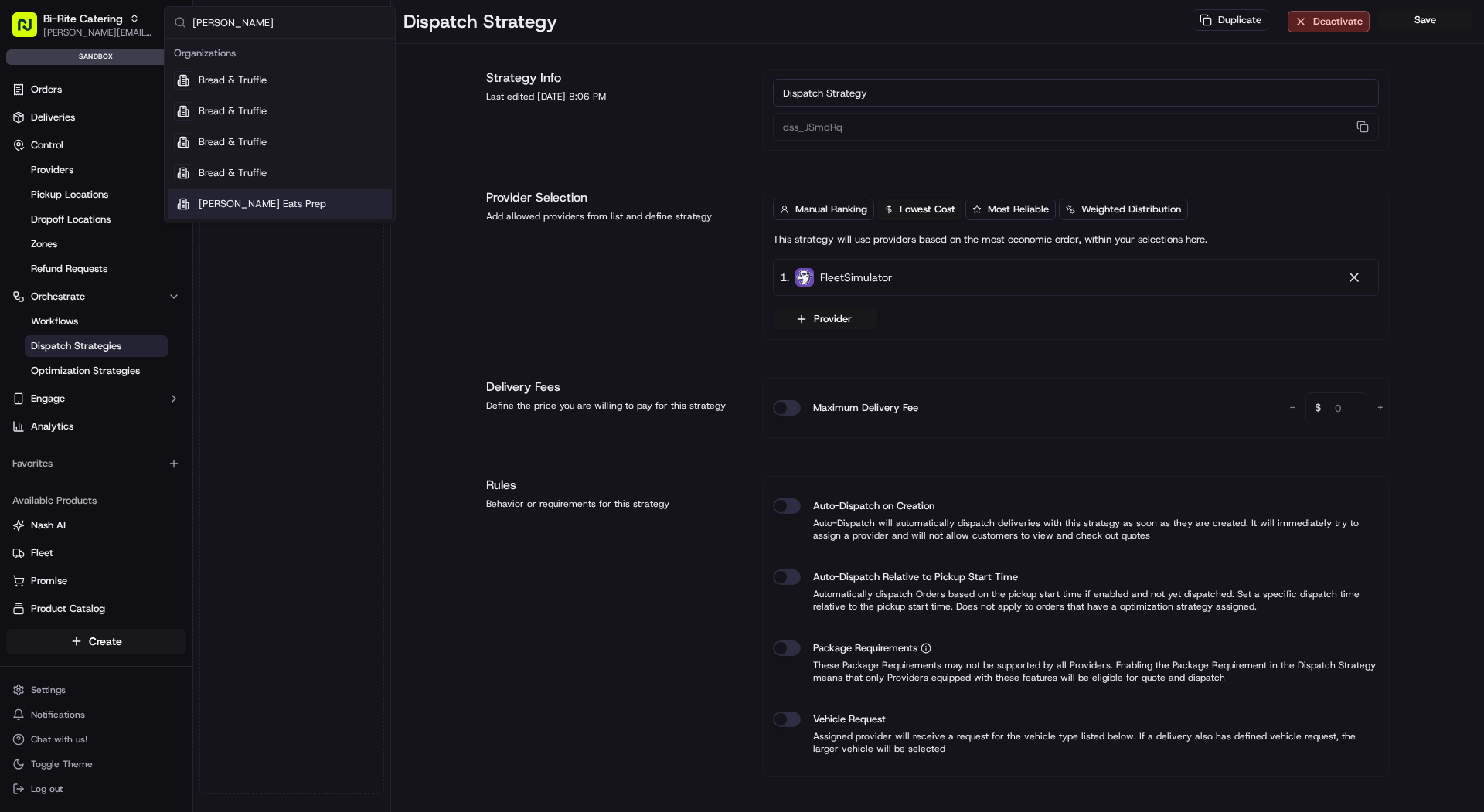
type input "[PERSON_NAME]"
click at [263, 209] on div "[PERSON_NAME] Eats Prep" at bounding box center [280, 204] width 224 height 31
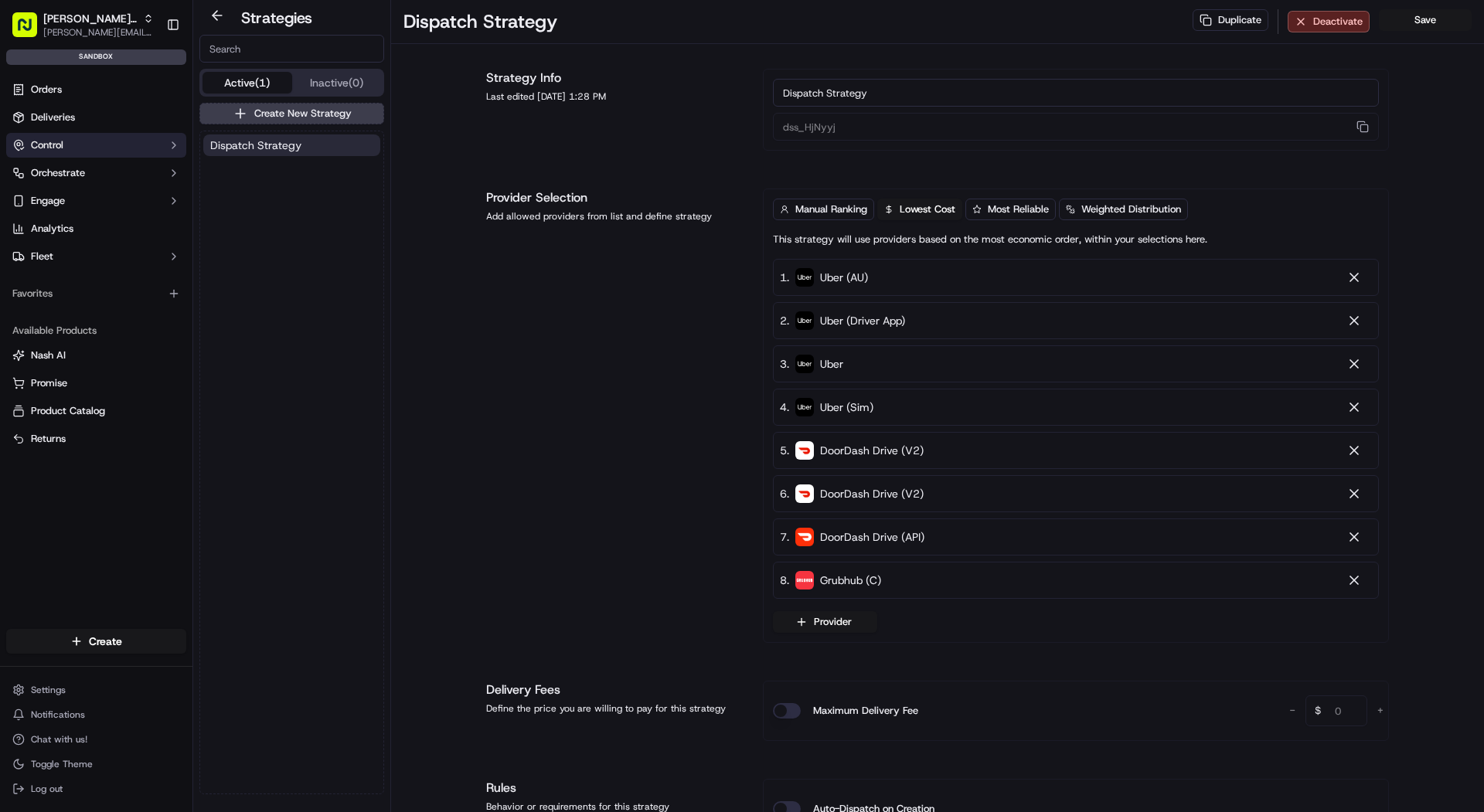
click at [80, 153] on button "Control" at bounding box center [97, 146] width 180 height 25
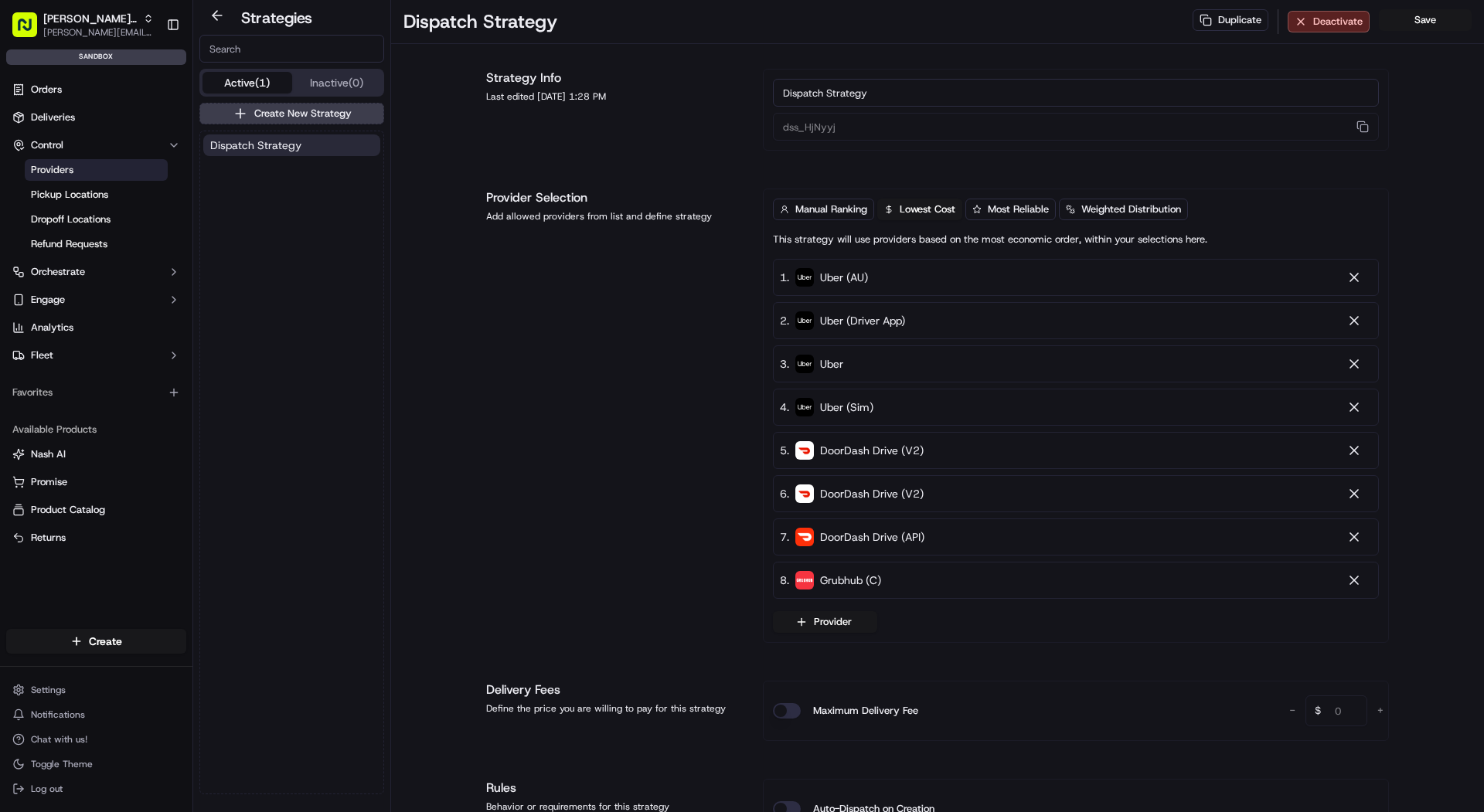
click at [81, 171] on link "Providers" at bounding box center [96, 170] width 143 height 21
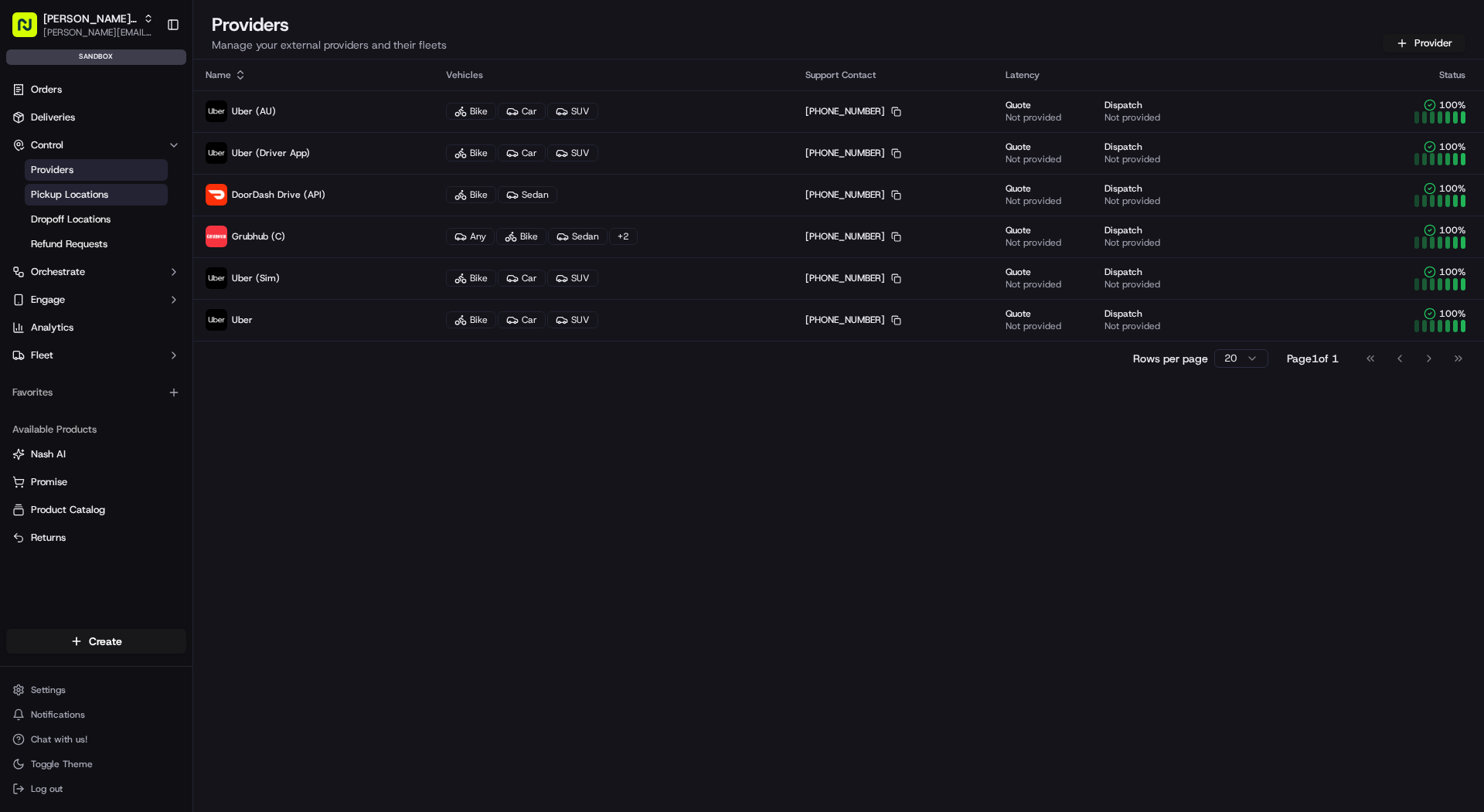
click at [82, 188] on span "Pickup Locations" at bounding box center [70, 195] width 78 height 14
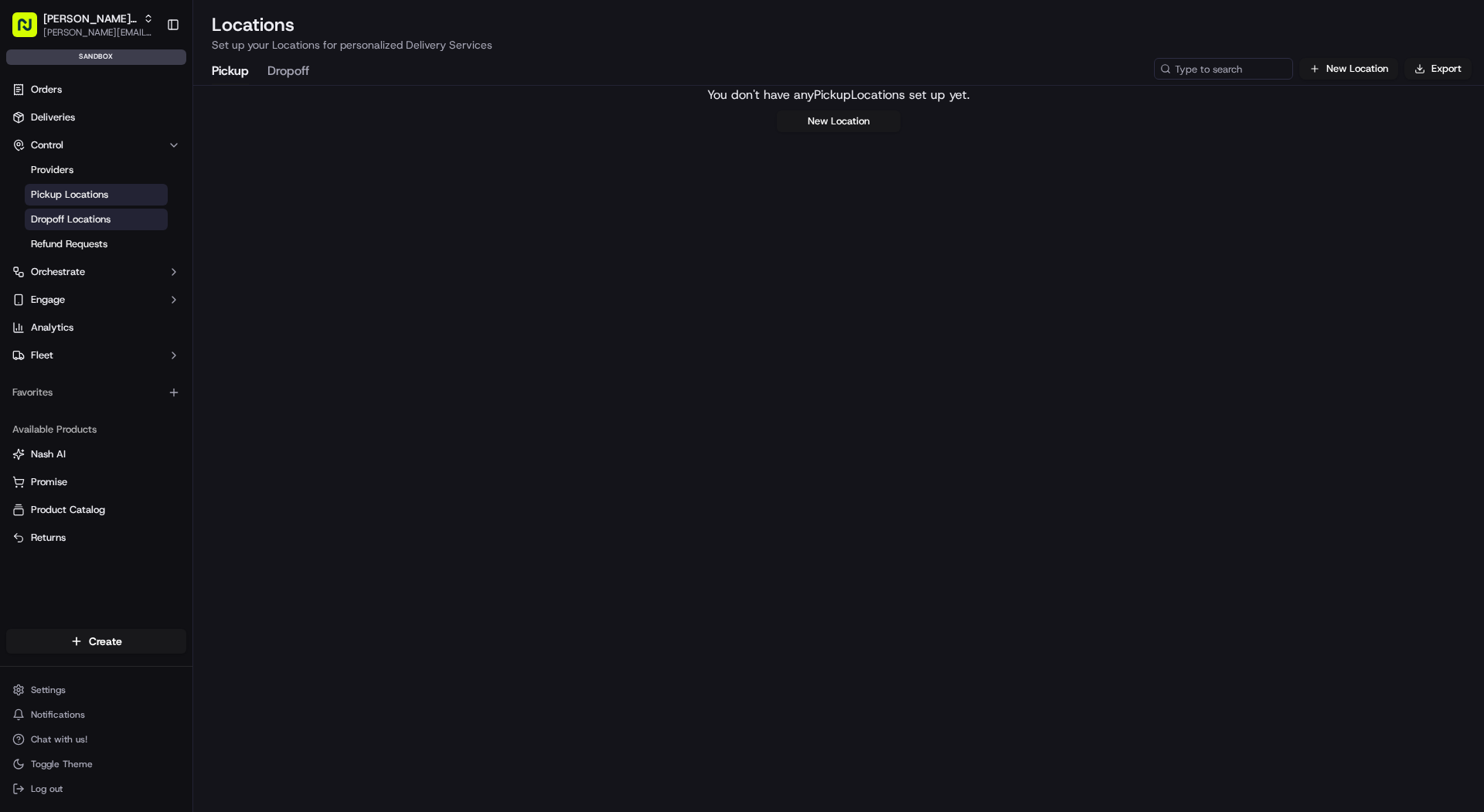
click at [88, 218] on span "Dropoff Locations" at bounding box center [70, 219] width 79 height 14
click at [88, 242] on span "Refund Requests" at bounding box center [70, 244] width 77 height 14
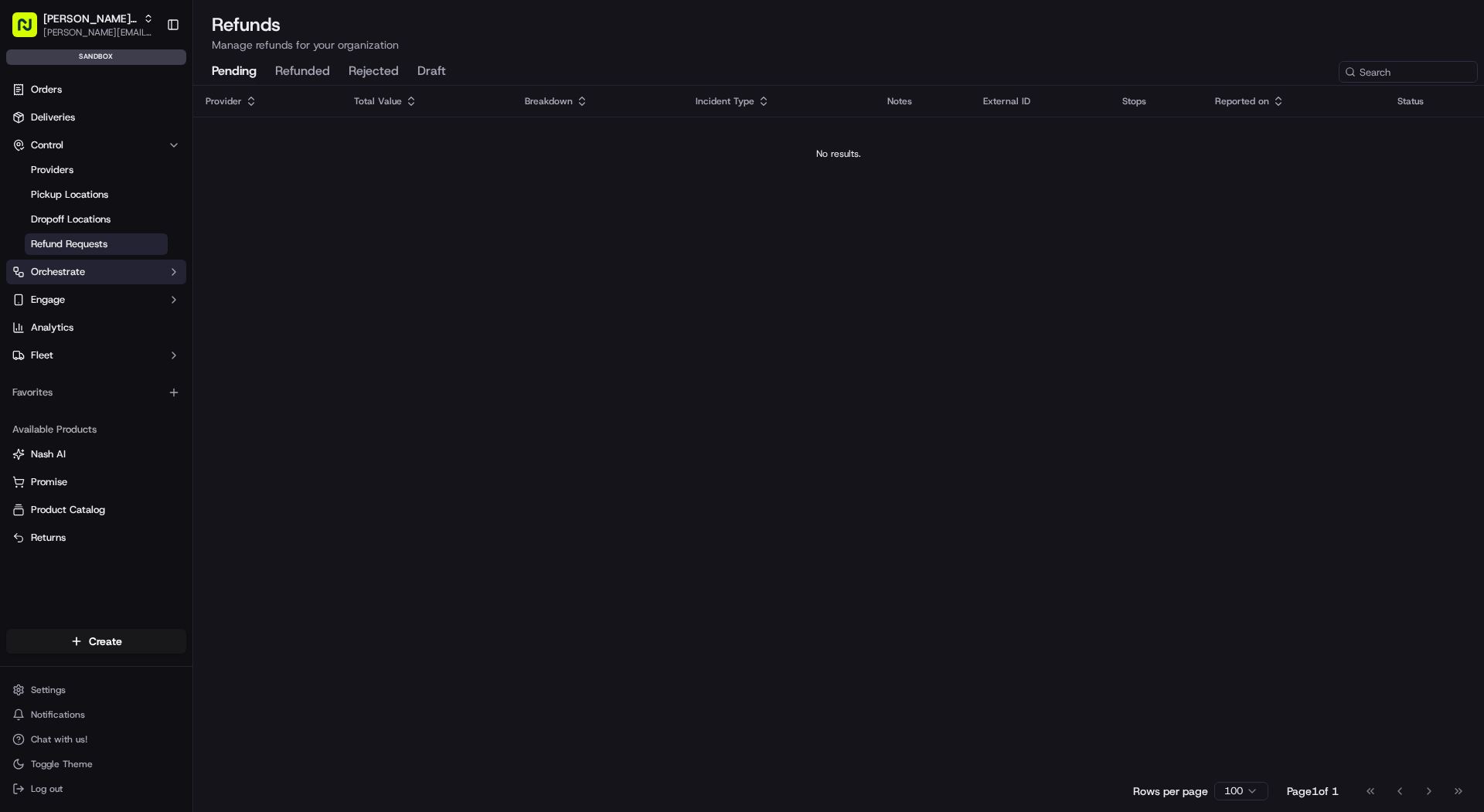
click at [87, 267] on button "Orchestrate" at bounding box center [97, 272] width 180 height 25
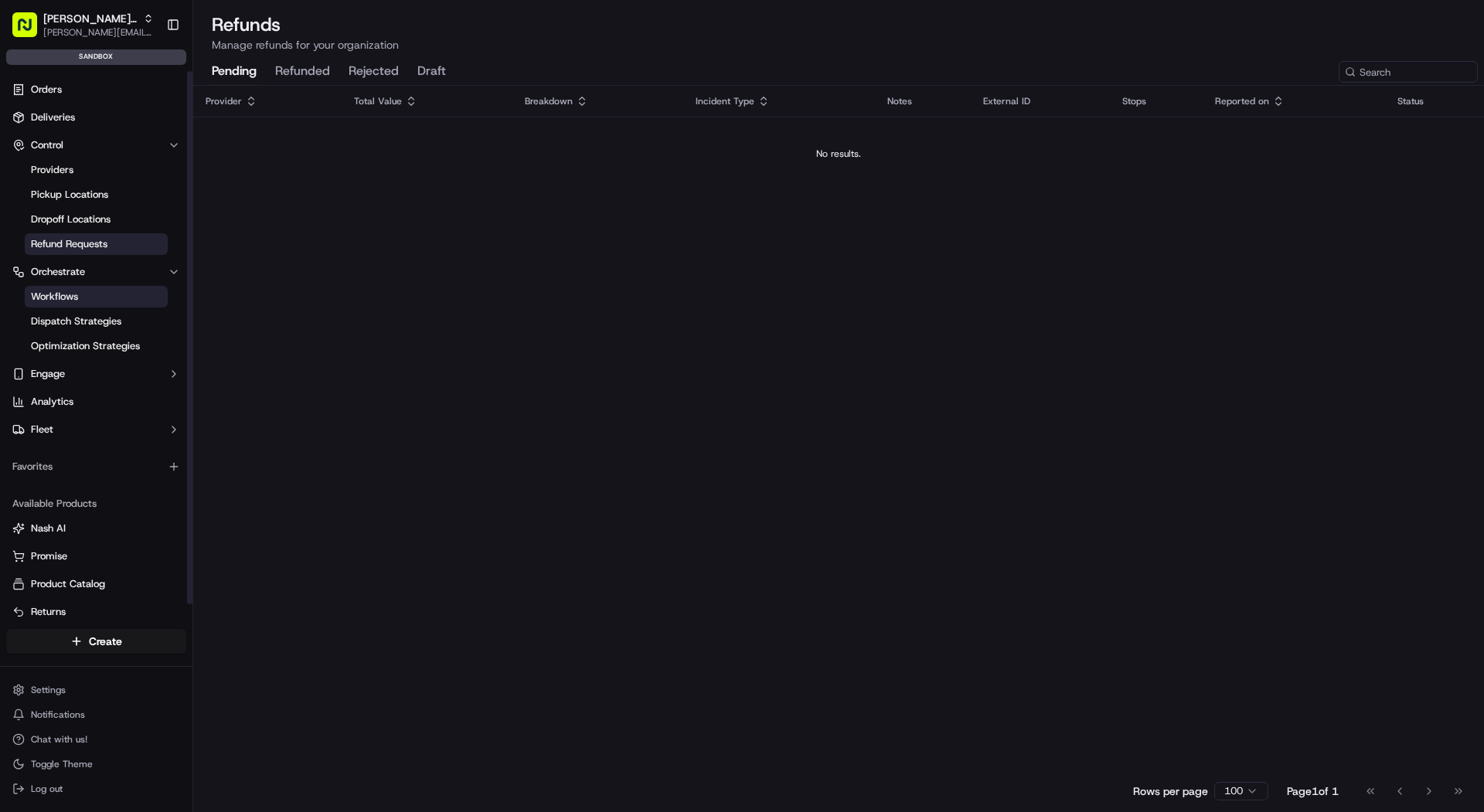
click at [87, 298] on link "Workflows" at bounding box center [96, 297] width 143 height 21
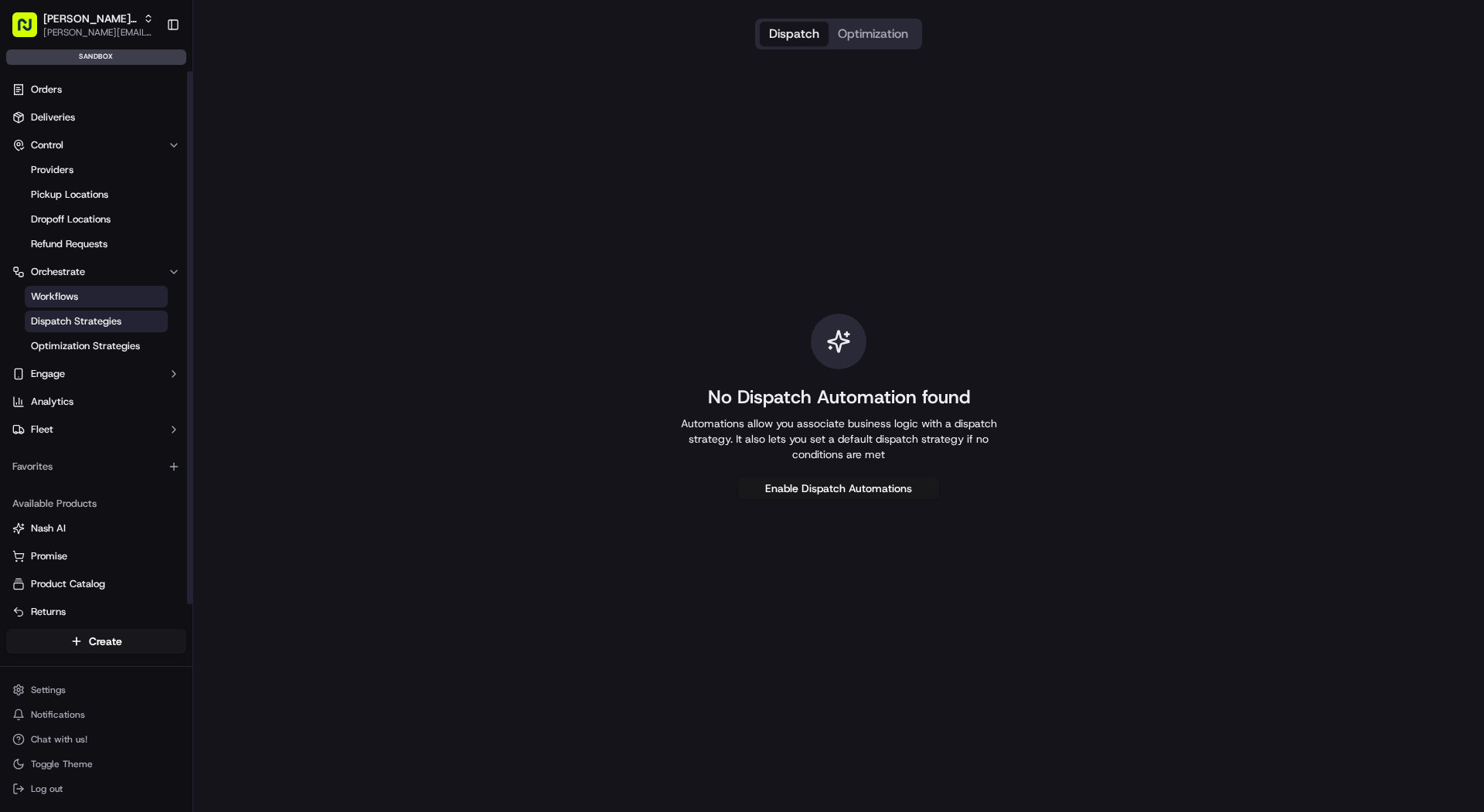
click at [87, 321] on span "Dispatch Strategies" at bounding box center [76, 321] width 91 height 14
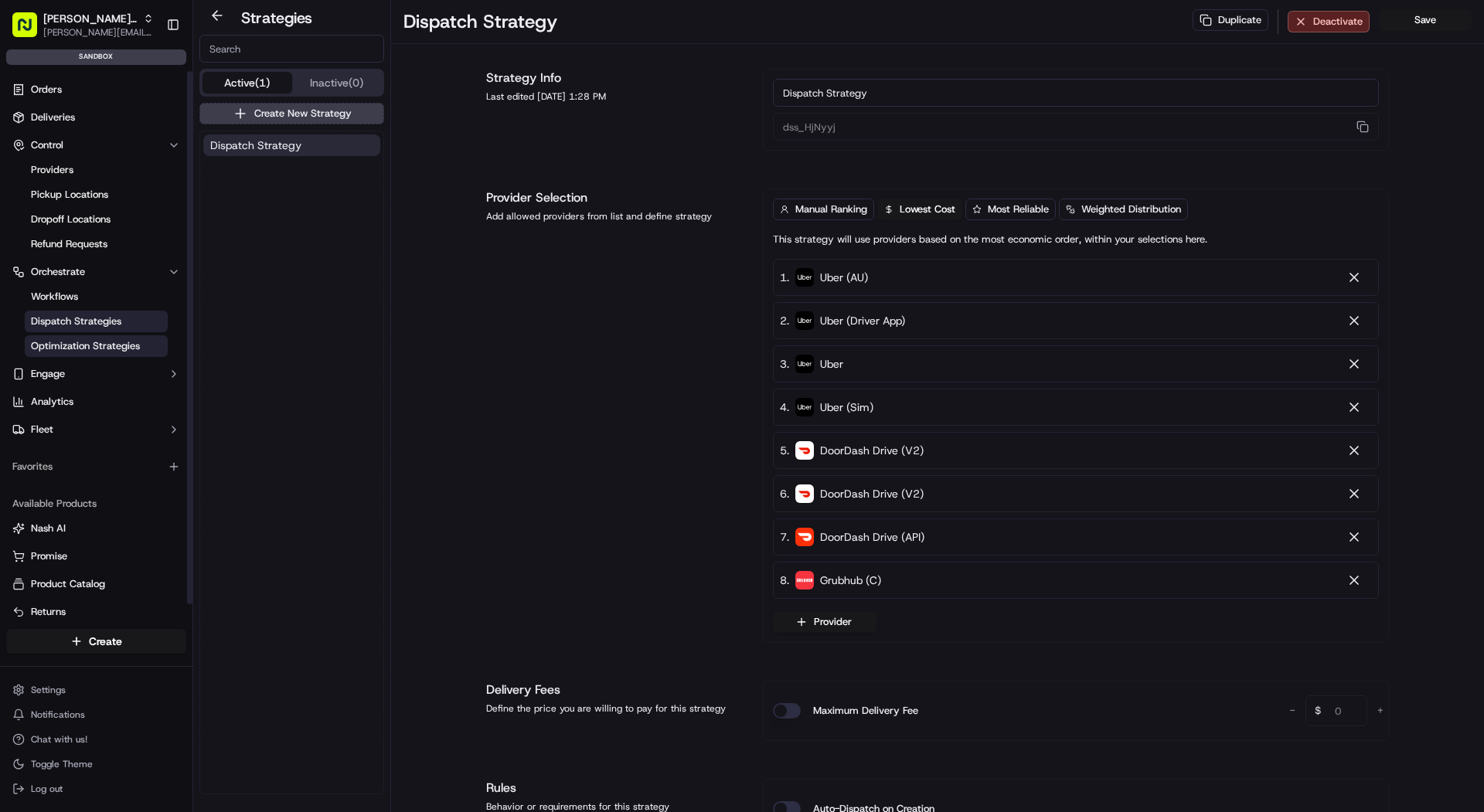
click at [88, 347] on span "Optimization Strategies" at bounding box center [85, 346] width 109 height 14
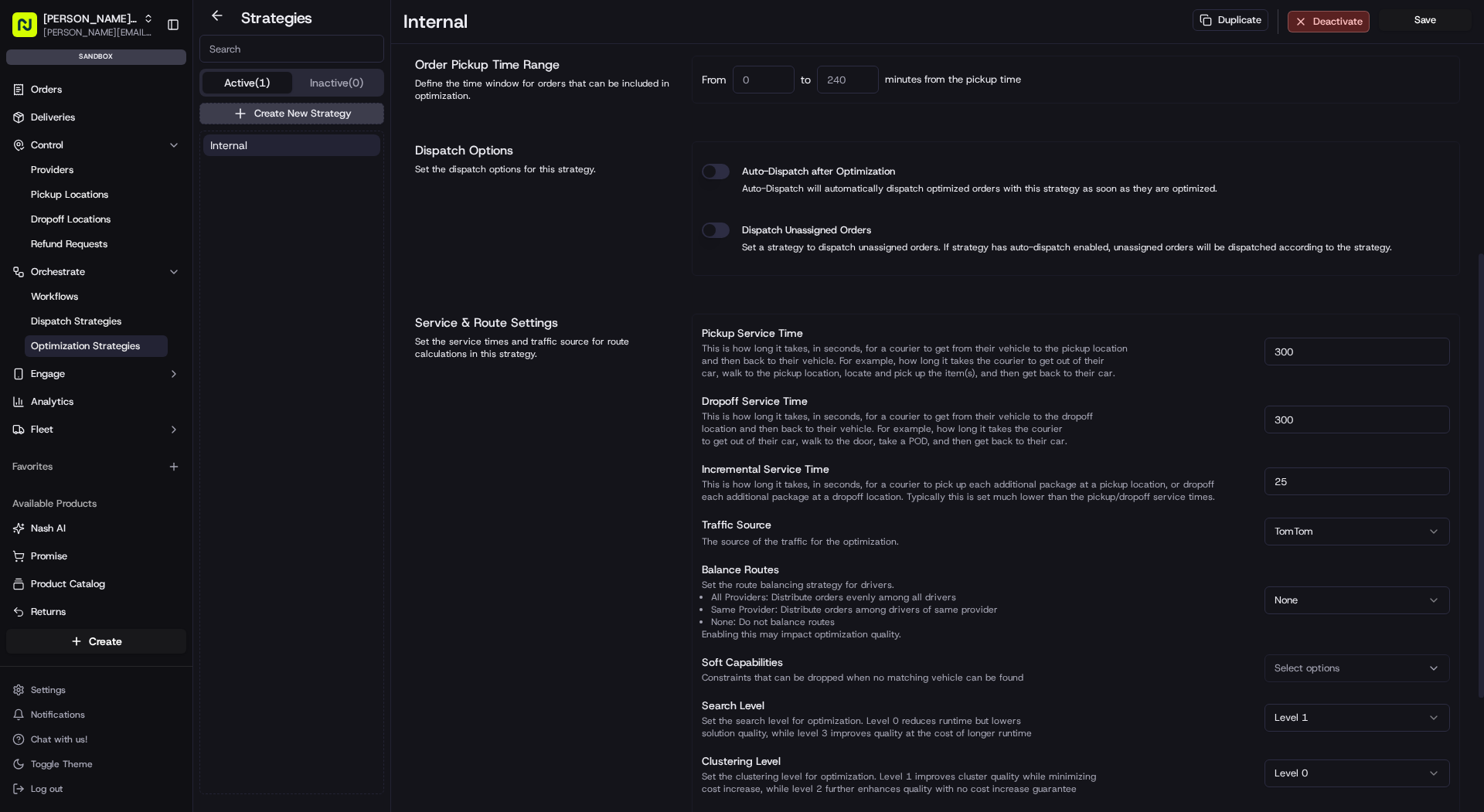
scroll to position [672, 0]
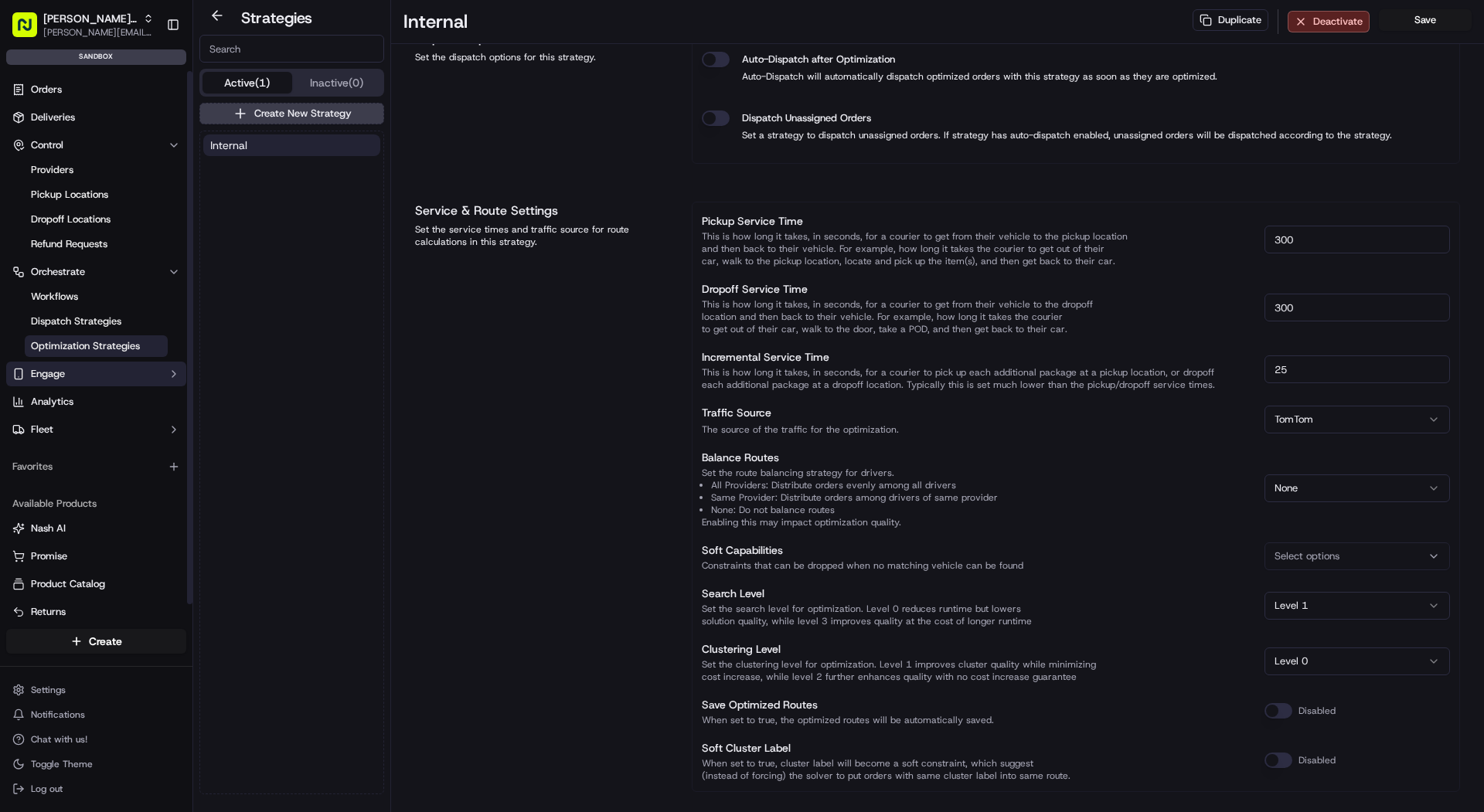
click at [81, 370] on button "Engage" at bounding box center [97, 374] width 180 height 25
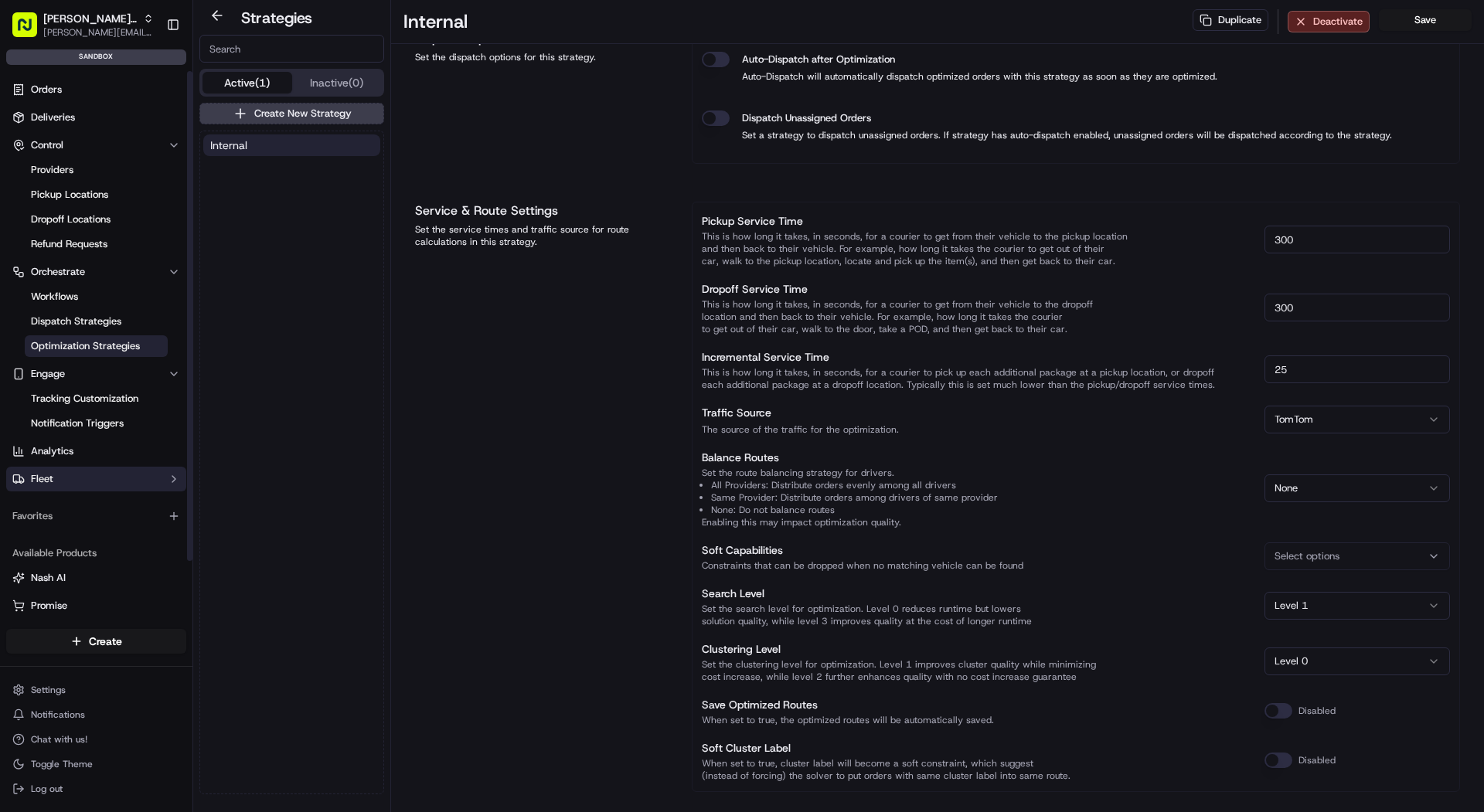
click at [90, 475] on button "Fleet" at bounding box center [97, 479] width 180 height 25
click at [114, 482] on button "Fleet" at bounding box center [97, 479] width 180 height 25
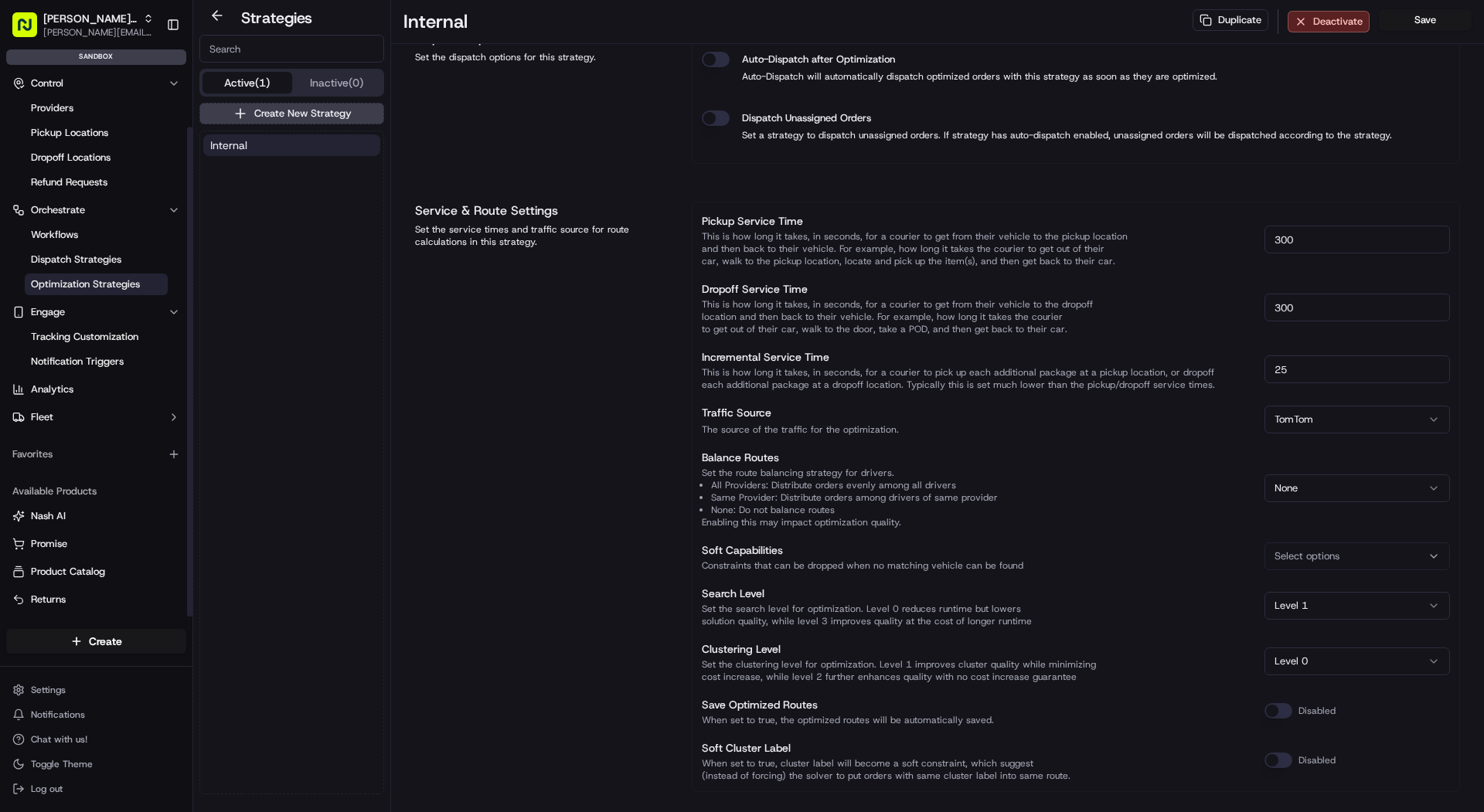
click at [99, 555] on ul "[PERSON_NAME] Promise Product Catalog Returns" at bounding box center [97, 558] width 180 height 108
click at [92, 693] on html "[PERSON_NAME] Eats Prep [PERSON_NAME][EMAIL_ADDRESS][DOMAIN_NAME] Toggle Sideba…" at bounding box center [742, 406] width 1484 height 812
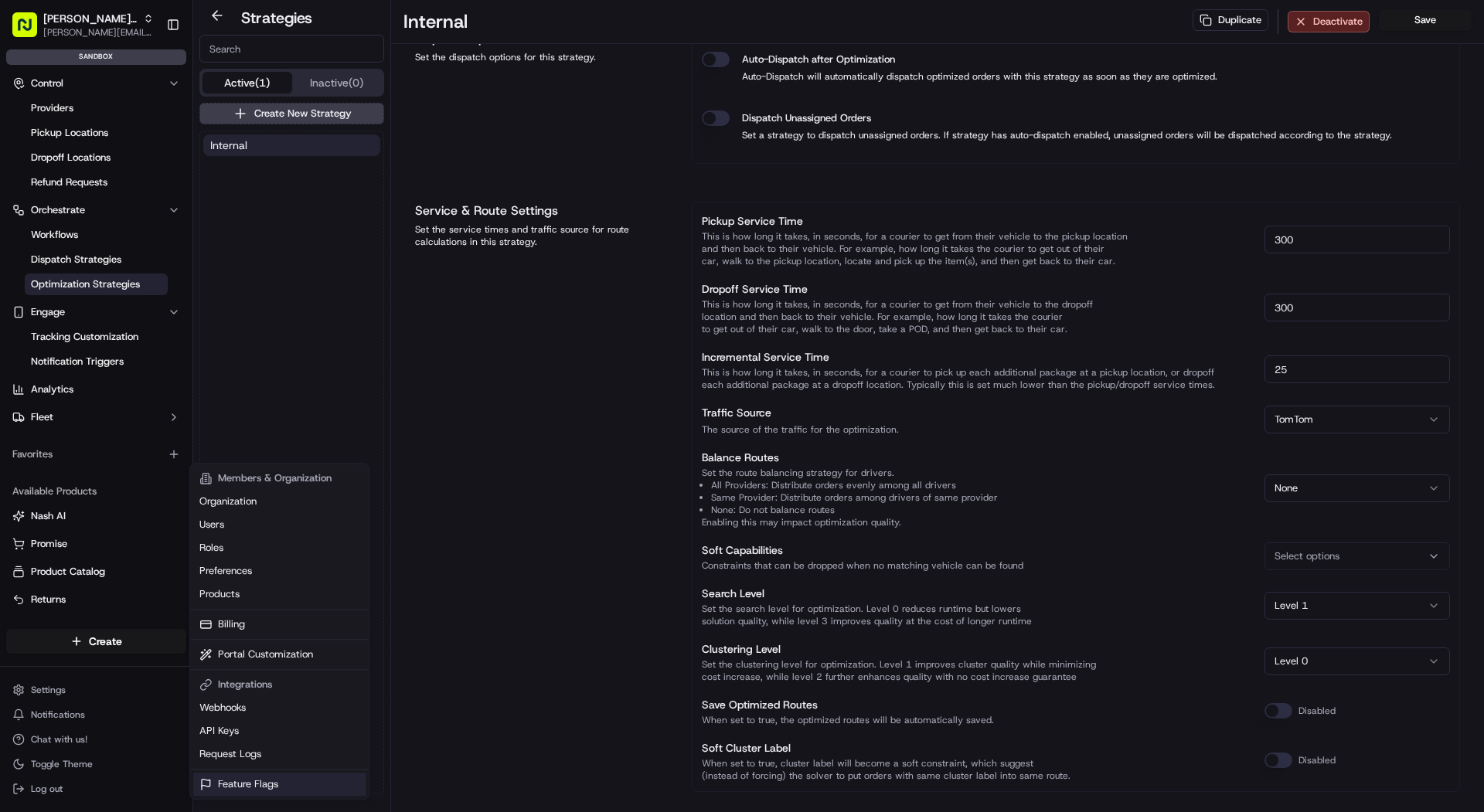
click at [266, 788] on link "Feature Flags" at bounding box center [279, 784] width 173 height 23
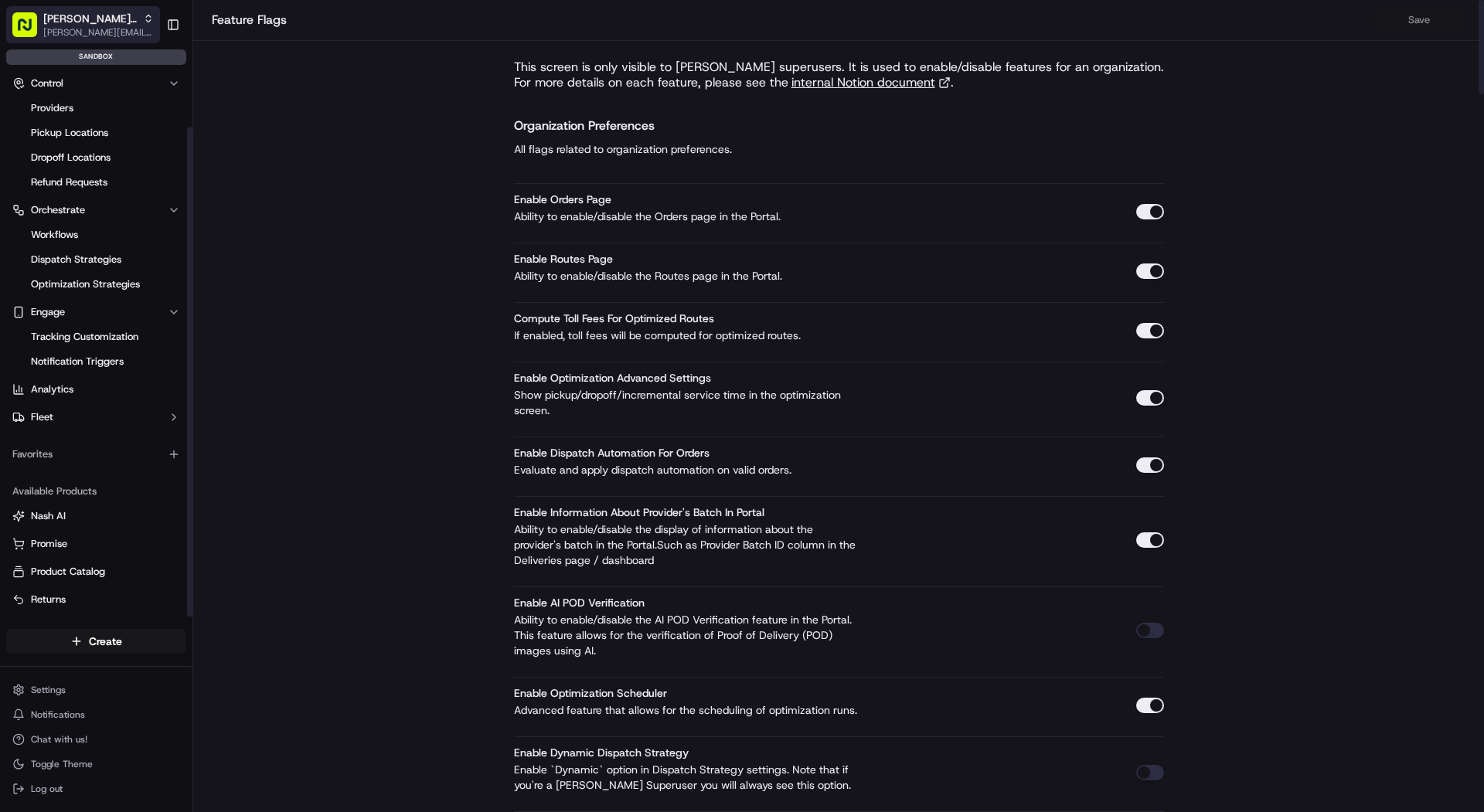
click at [77, 25] on span "[PERSON_NAME] Eats Prep" at bounding box center [90, 18] width 93 height 16
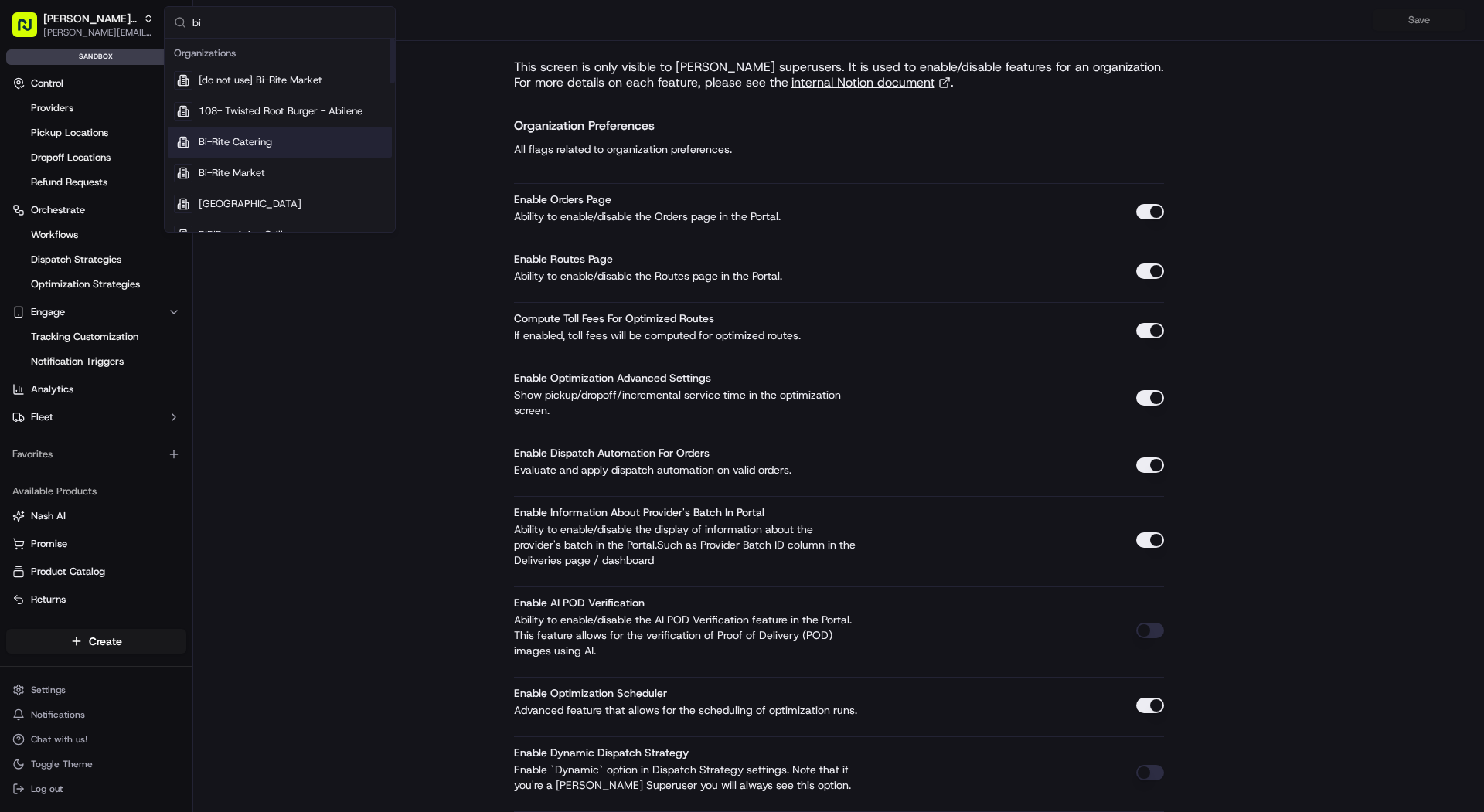
type input "bi"
click at [308, 146] on div "Bi-Rite Catering" at bounding box center [280, 142] width 224 height 31
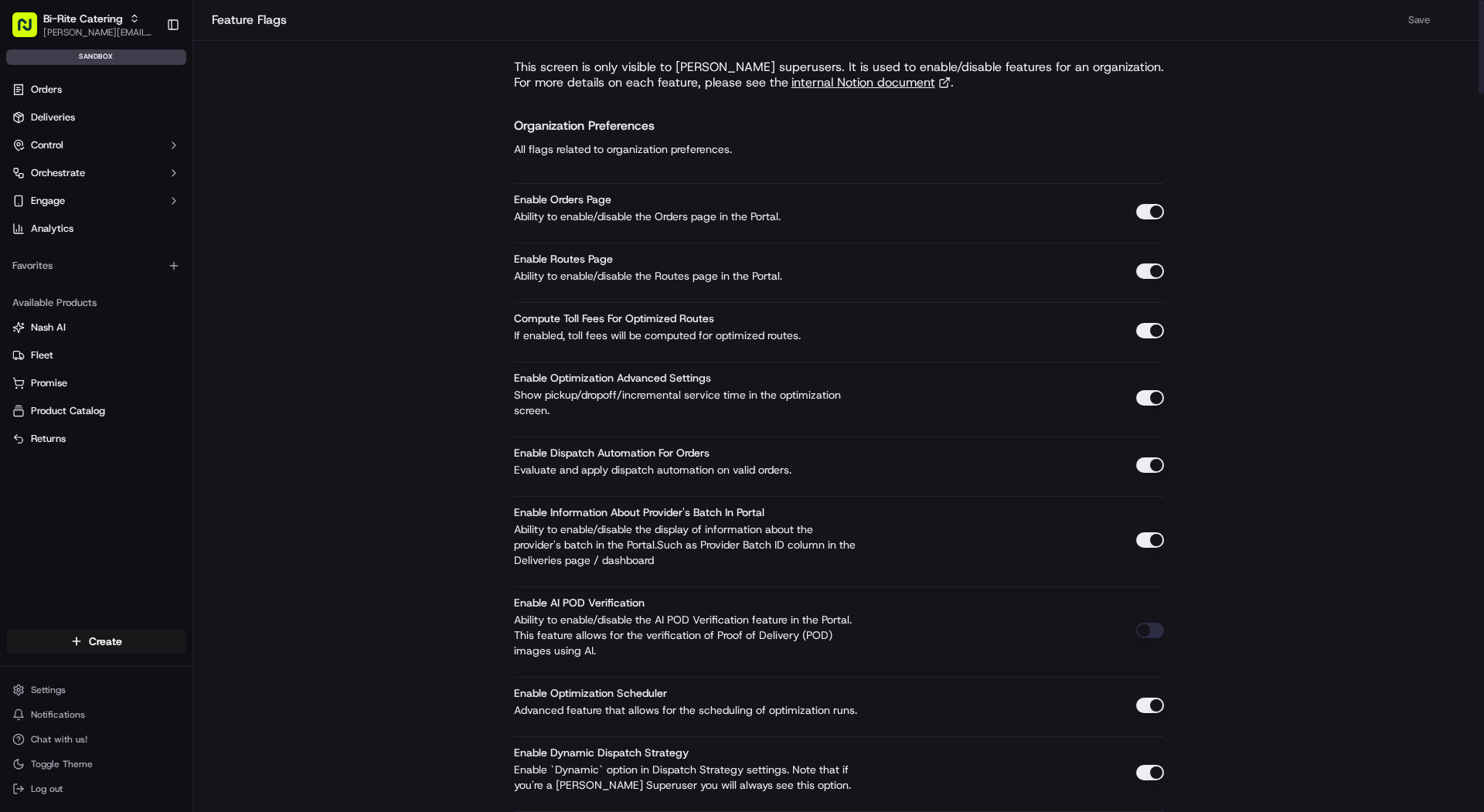
click at [1139, 774] on button "button" at bounding box center [1150, 773] width 28 height 16
click at [1432, 15] on button "Save" at bounding box center [1419, 20] width 92 height 21
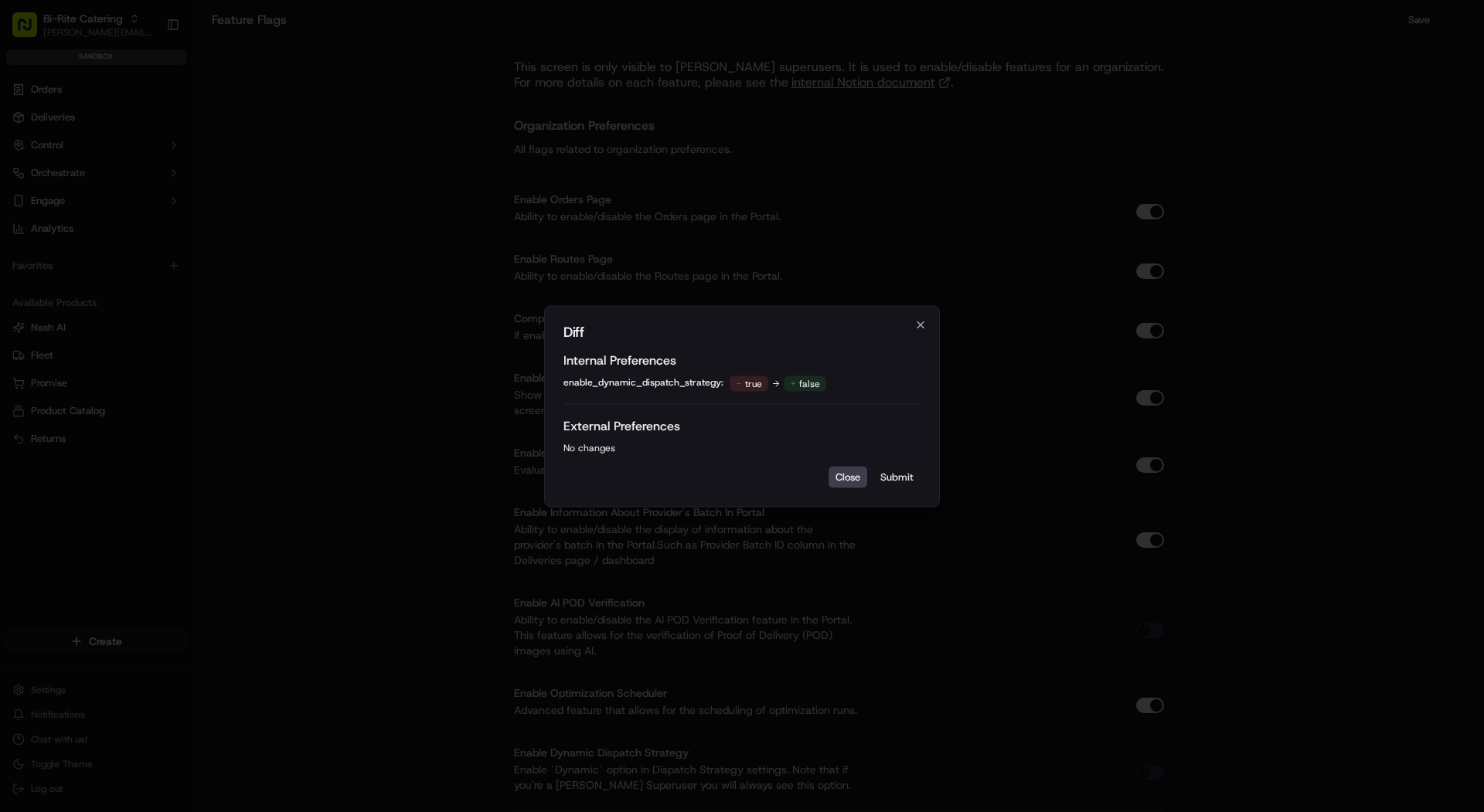
click at [906, 469] on button "Submit" at bounding box center [897, 477] width 47 height 21
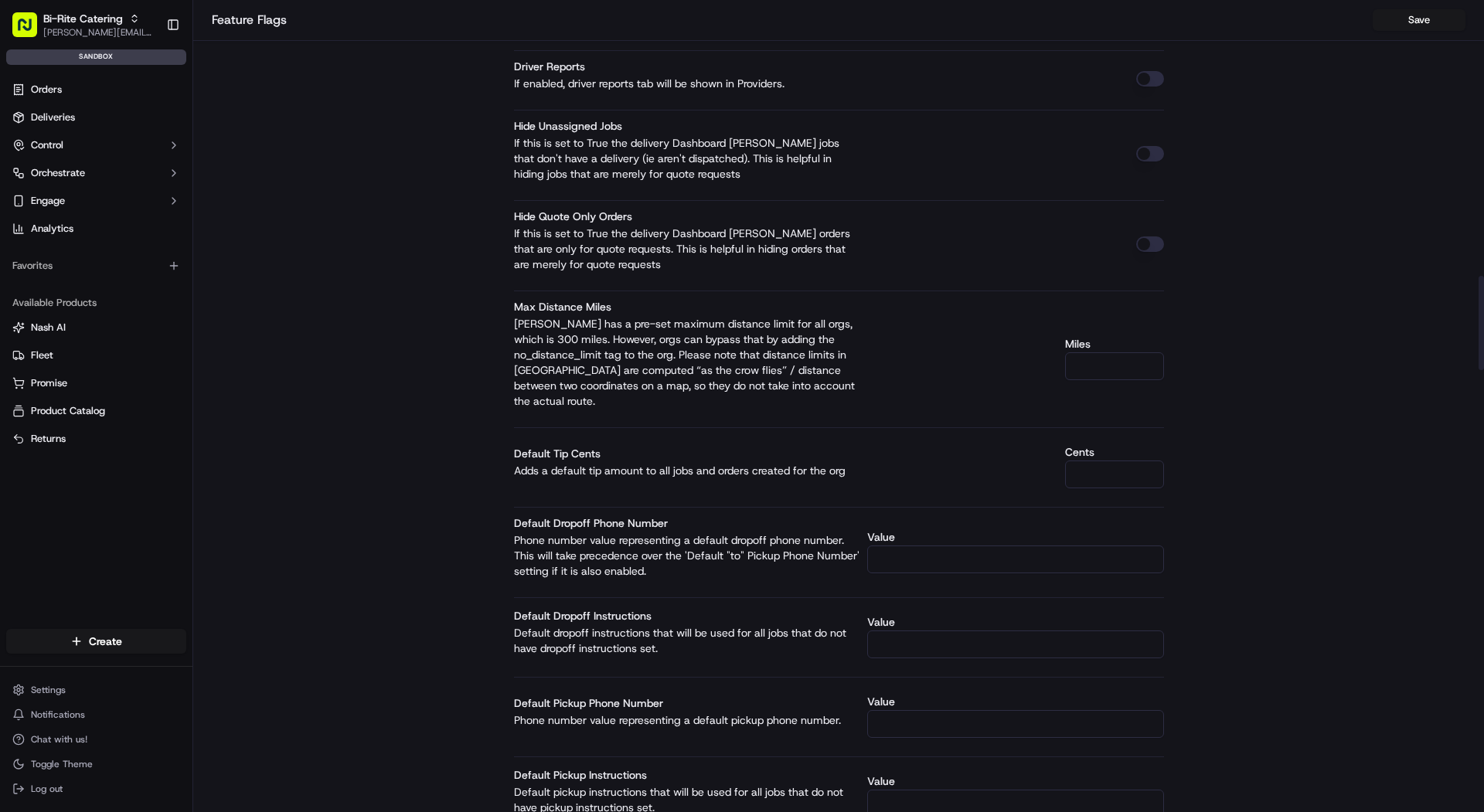
scroll to position [2391, 0]
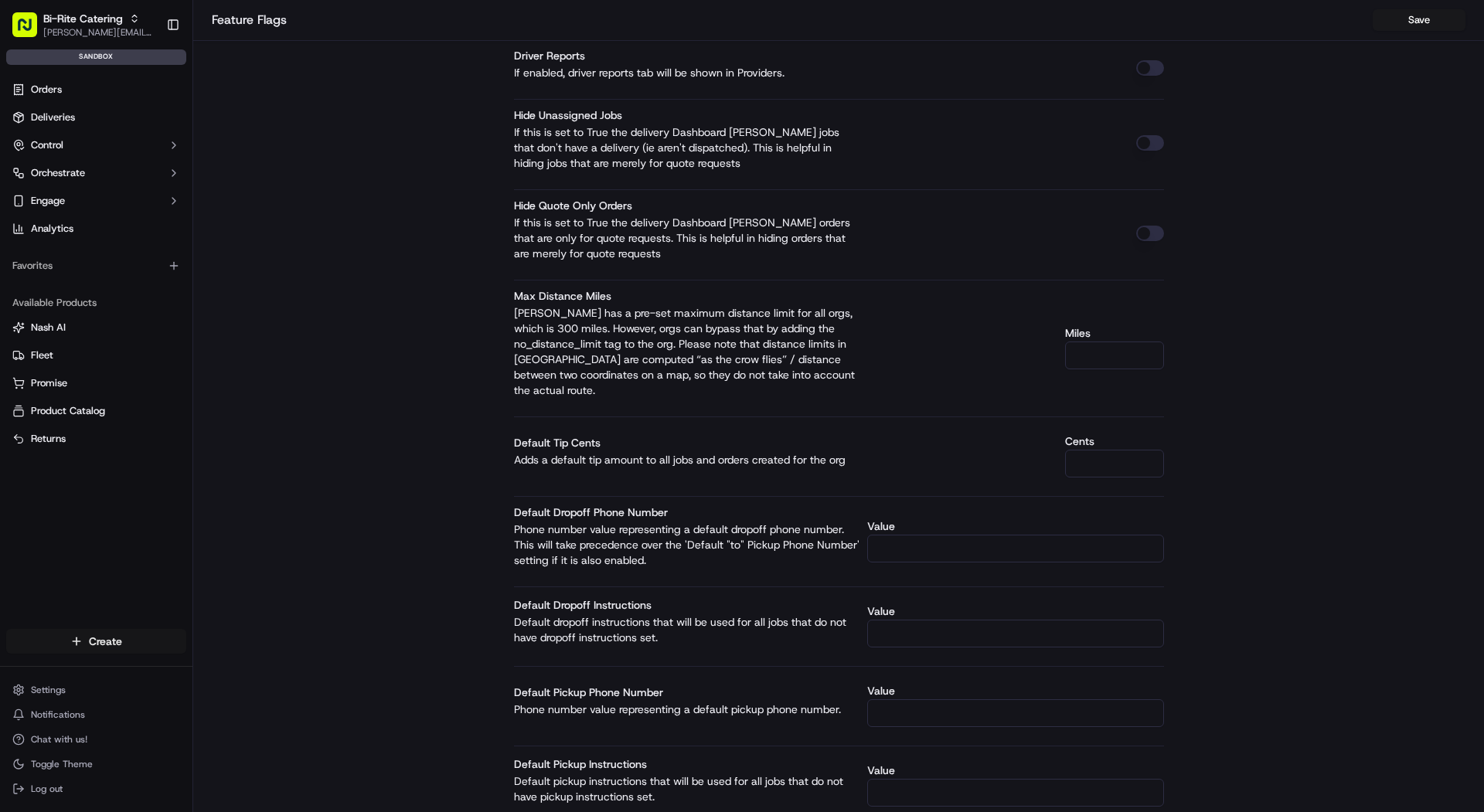
click at [132, 635] on html "Bi-Rite Catering [PERSON_NAME][EMAIL_ADDRESS][DOMAIN_NAME] Toggle Sidebar sandb…" at bounding box center [742, 406] width 1484 height 812
click at [311, 735] on link "CSV Upload" at bounding box center [279, 725] width 173 height 28
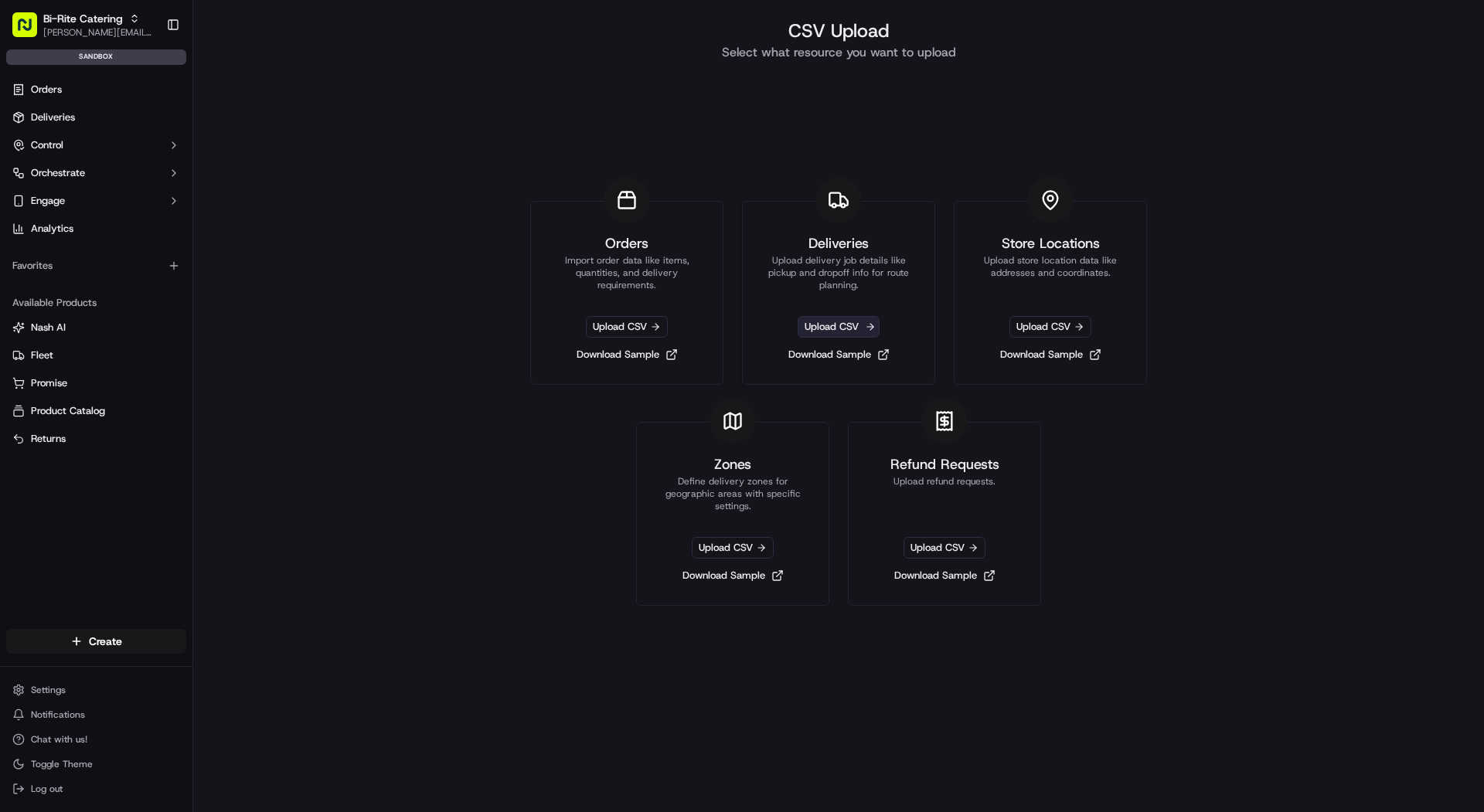
click at [866, 333] on span "Upload CSV" at bounding box center [839, 327] width 82 height 21
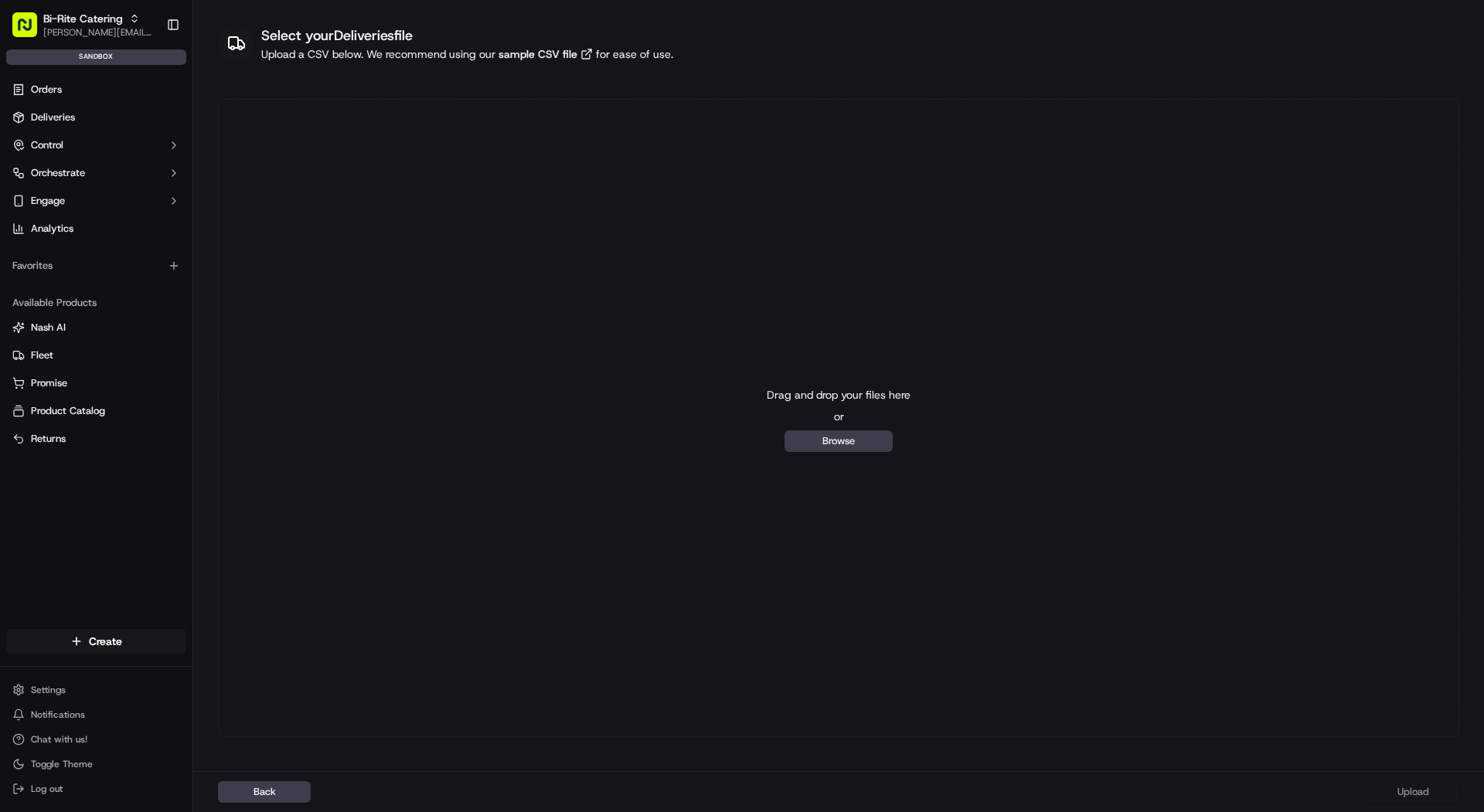
click at [623, 523] on div "Drag and drop your files here or Browse" at bounding box center [839, 418] width 1242 height 639
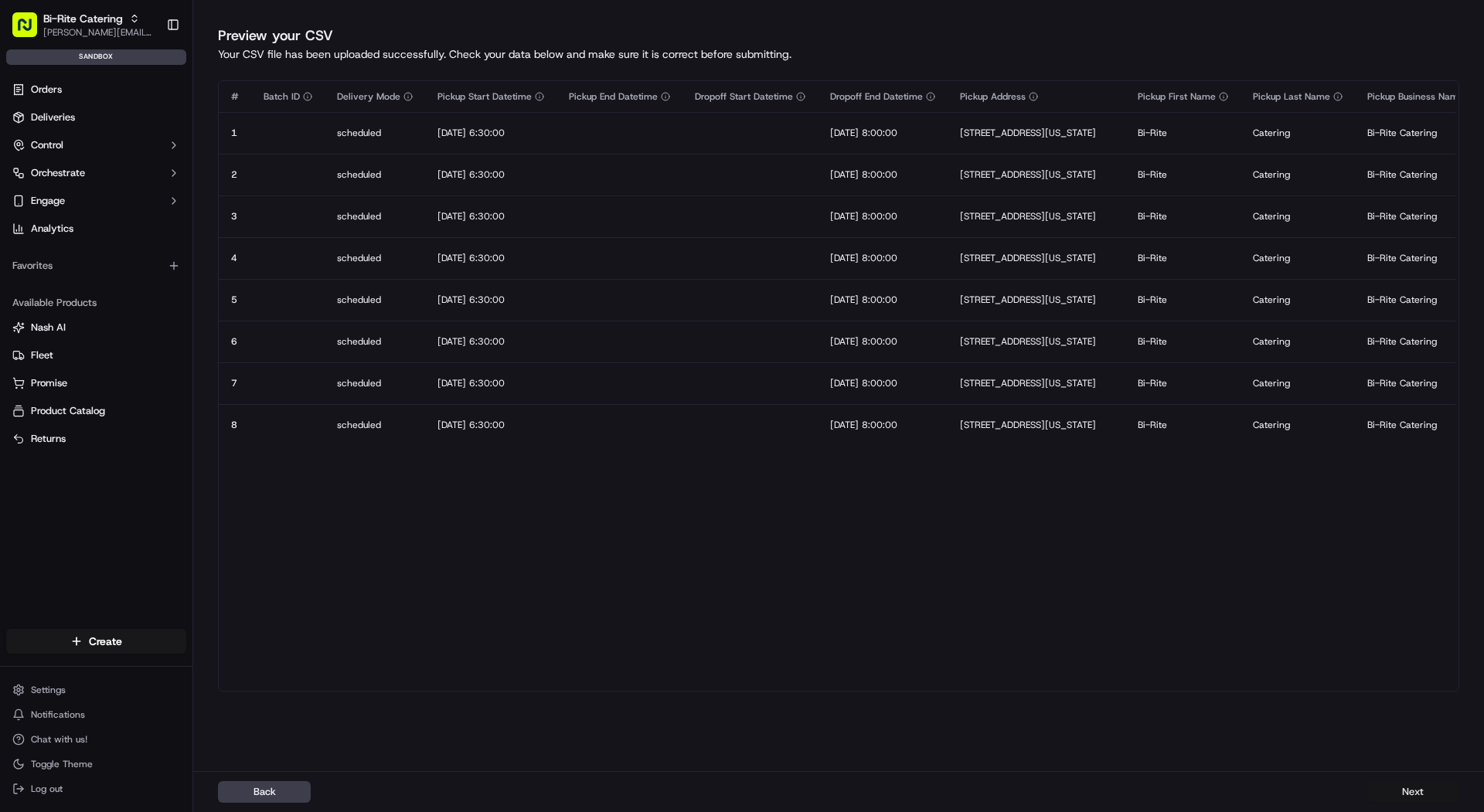
click at [1444, 802] on button "Next" at bounding box center [1413, 792] width 92 height 21
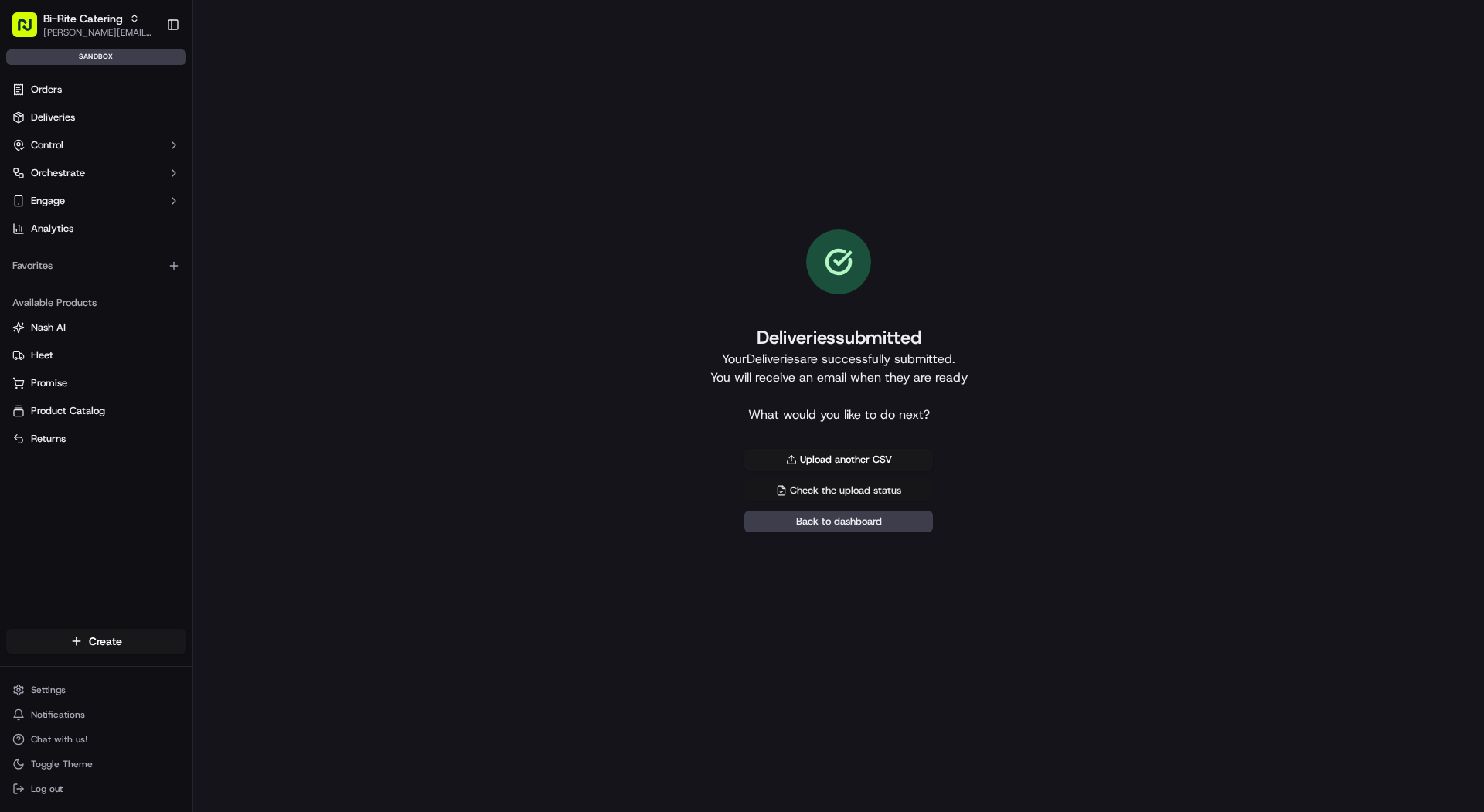
click at [918, 490] on link "Check the upload status" at bounding box center [839, 491] width 189 height 21
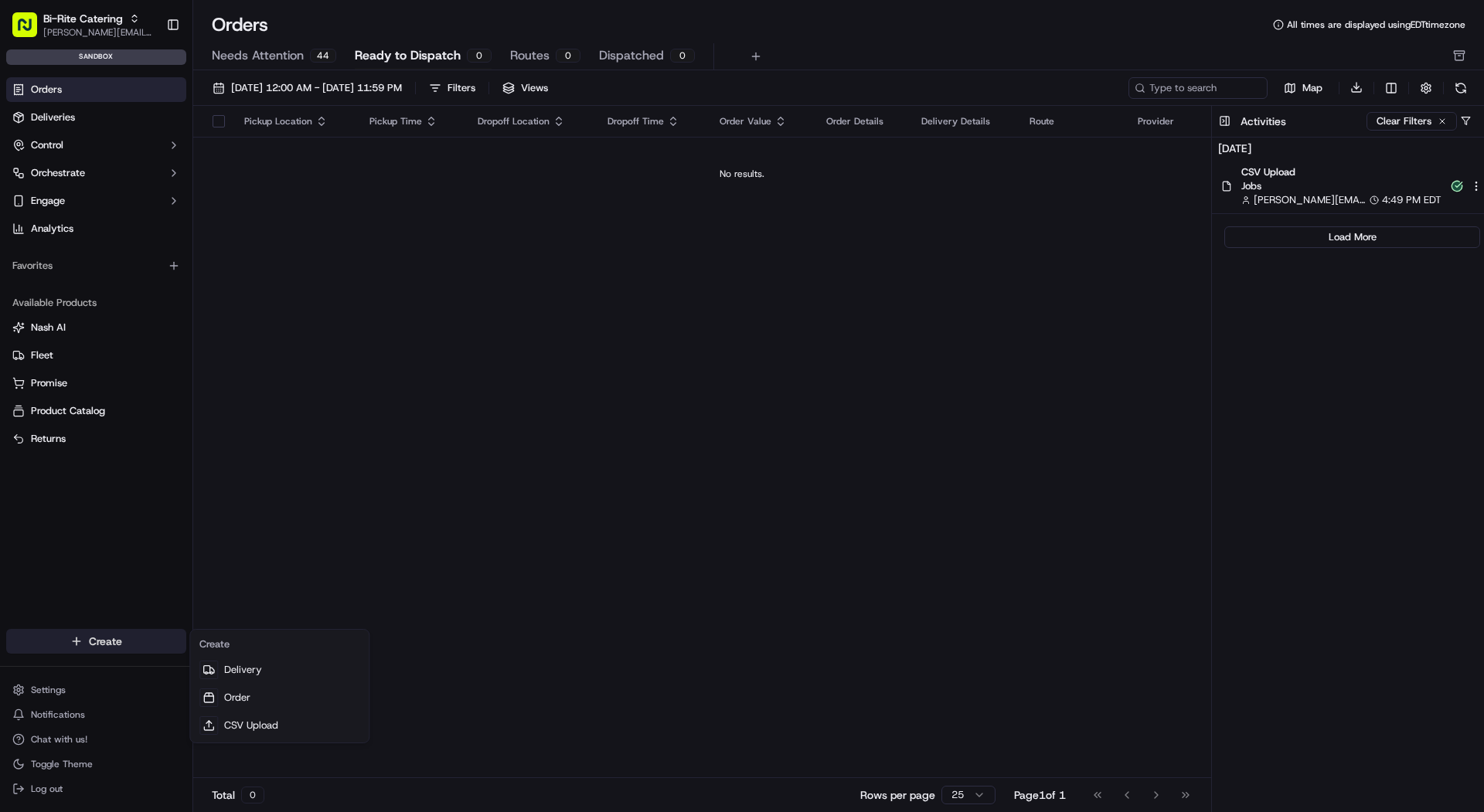
click at [92, 648] on html "Bi-Rite Catering mariam@usenash.com Toggle Sidebar sandbox Orders Deliveries Co…" at bounding box center [742, 406] width 1484 height 812
click at [249, 727] on link "CSV Upload" at bounding box center [279, 725] width 173 height 28
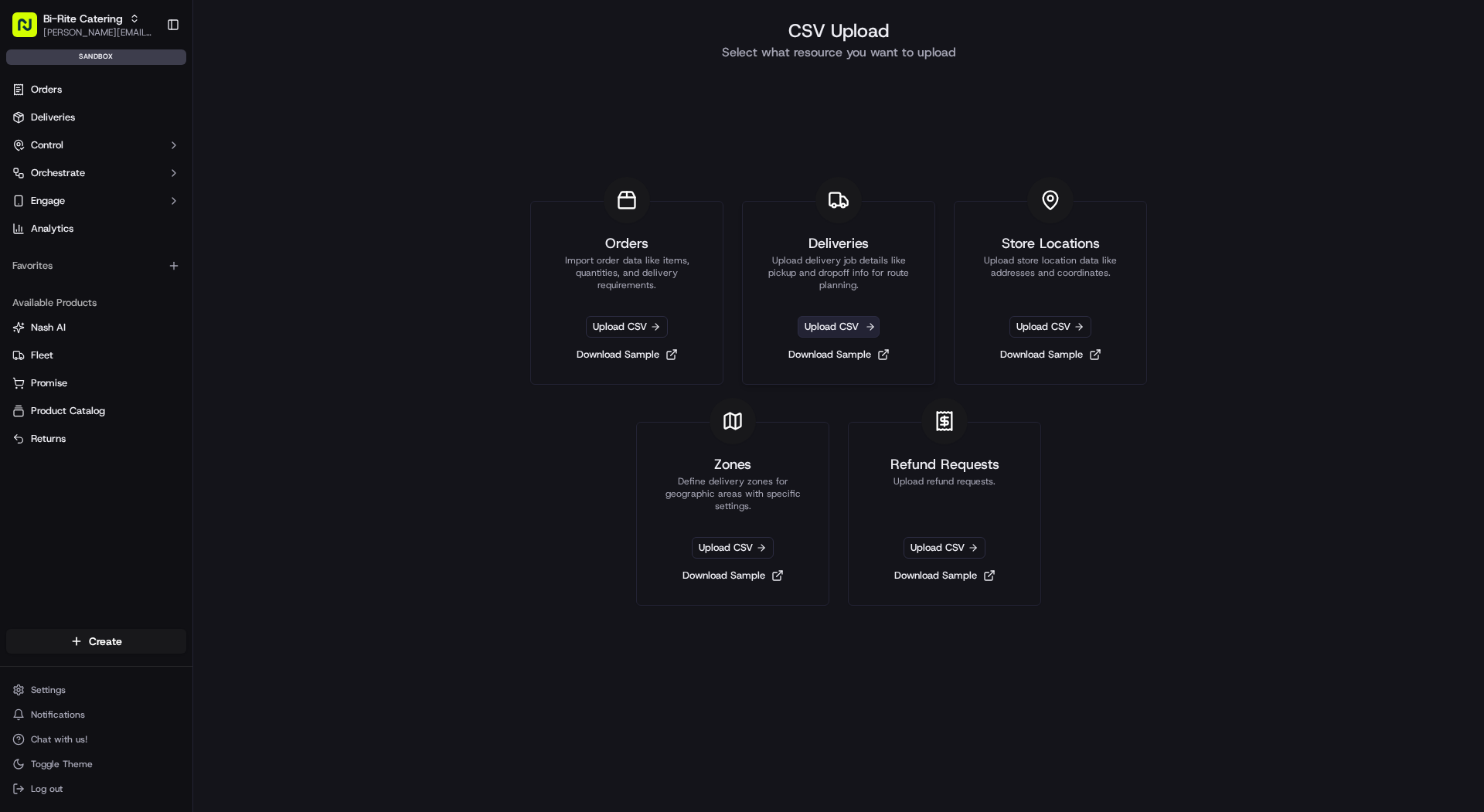
click at [812, 325] on span "Upload CSV" at bounding box center [839, 327] width 82 height 21
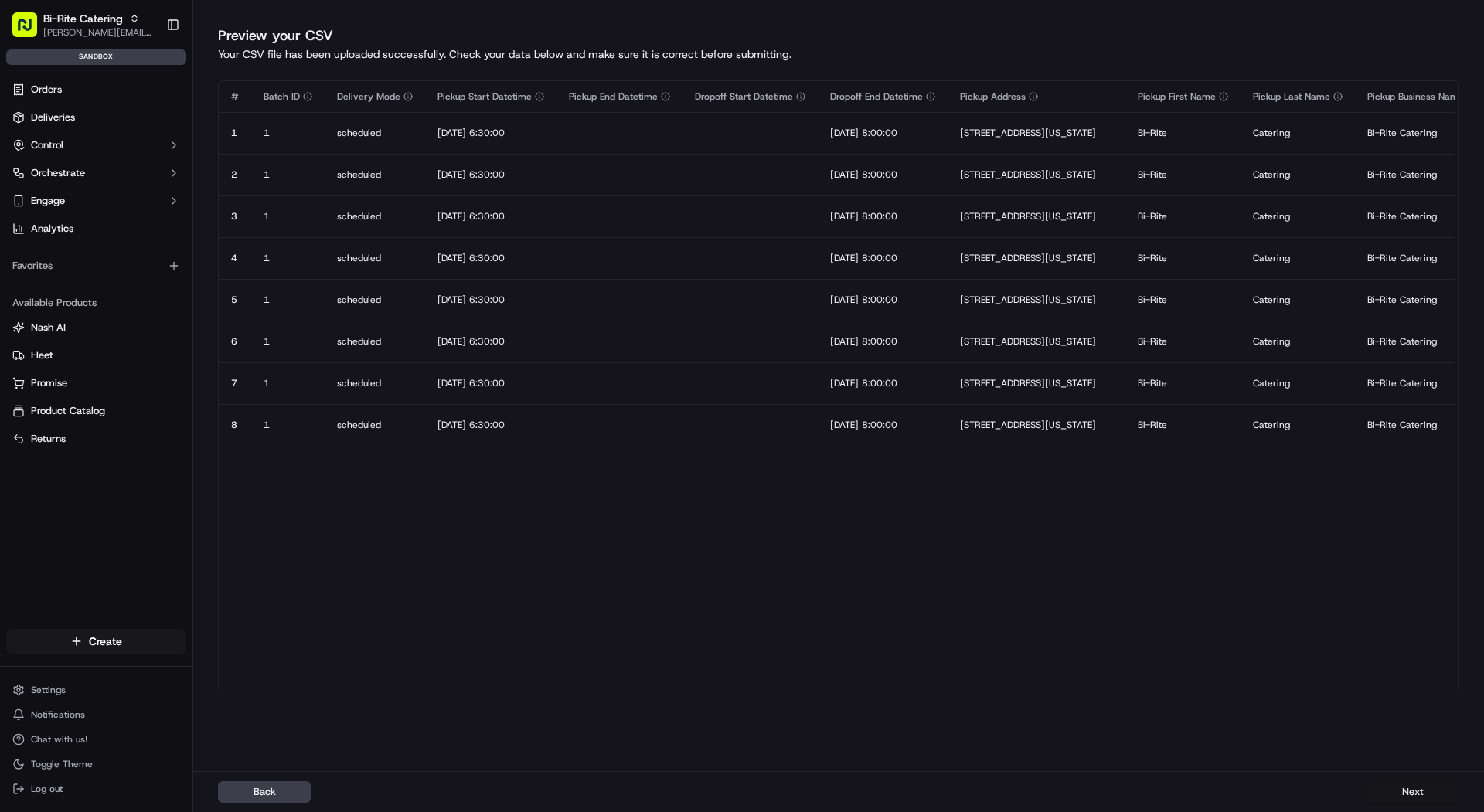
click at [1411, 796] on button "Next" at bounding box center [1413, 792] width 92 height 21
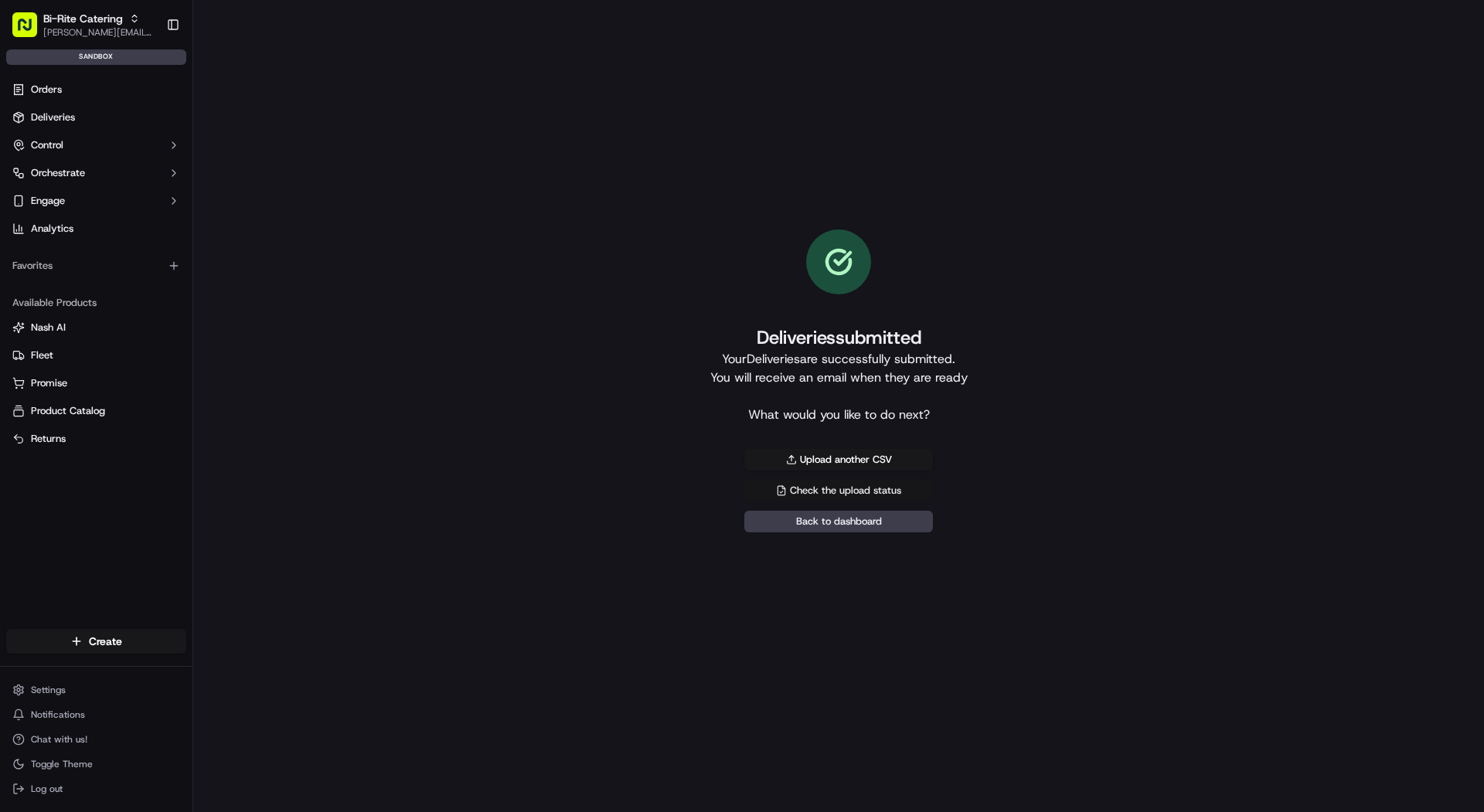
click at [896, 480] on link "Check the upload status" at bounding box center [839, 491] width 189 height 21
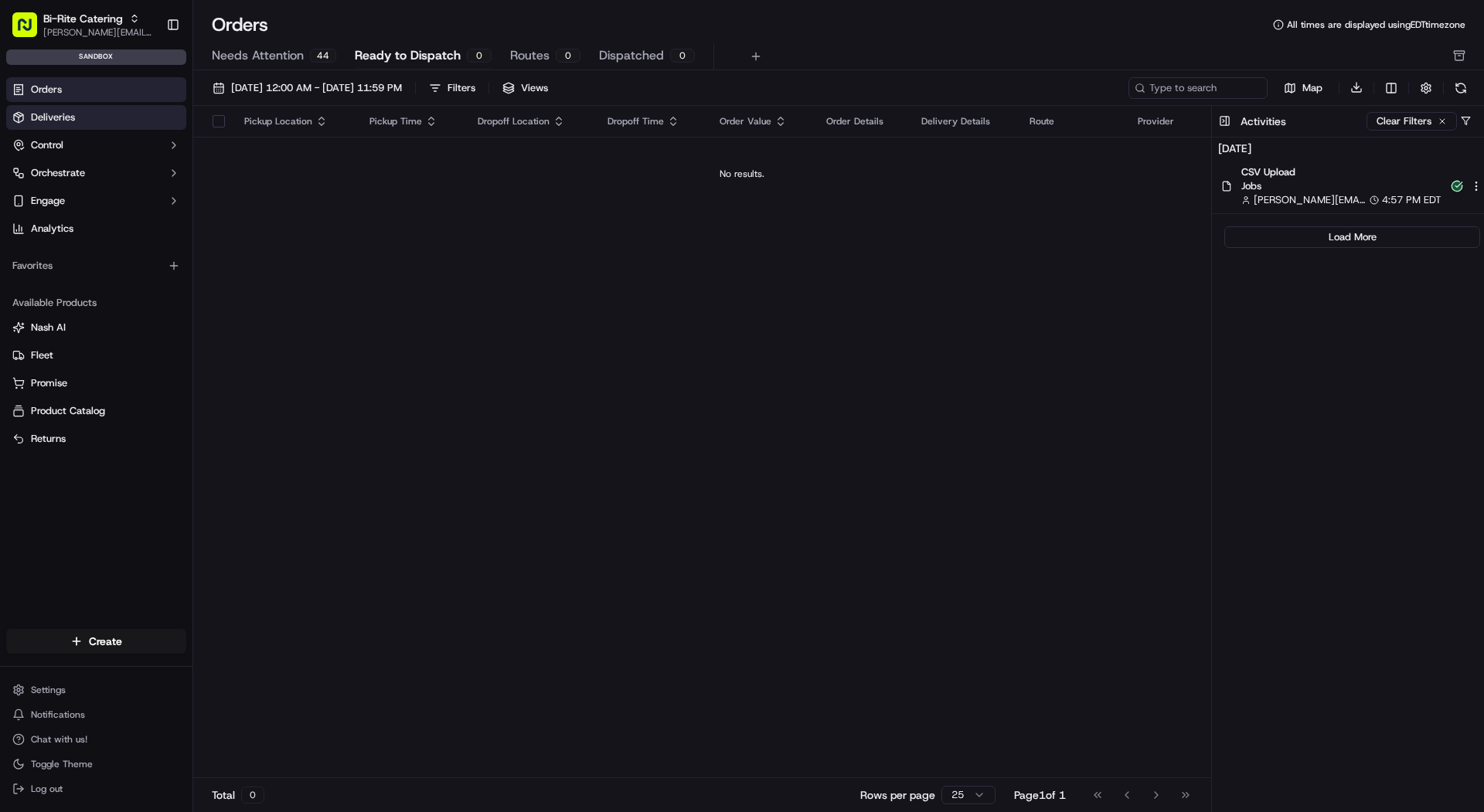
click at [88, 112] on link "Deliveries" at bounding box center [97, 118] width 180 height 25
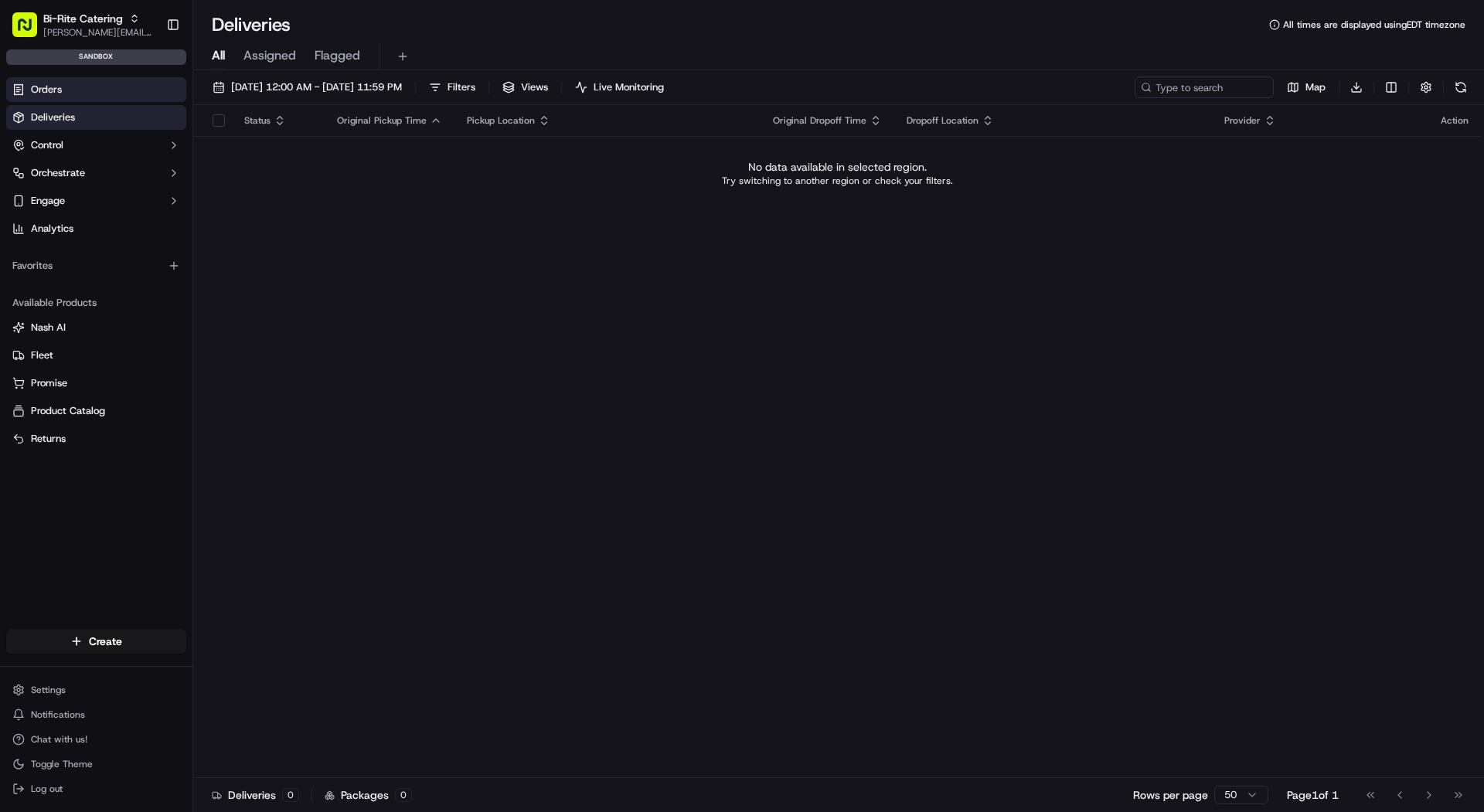
click at [89, 90] on link "Orders" at bounding box center [97, 90] width 180 height 25
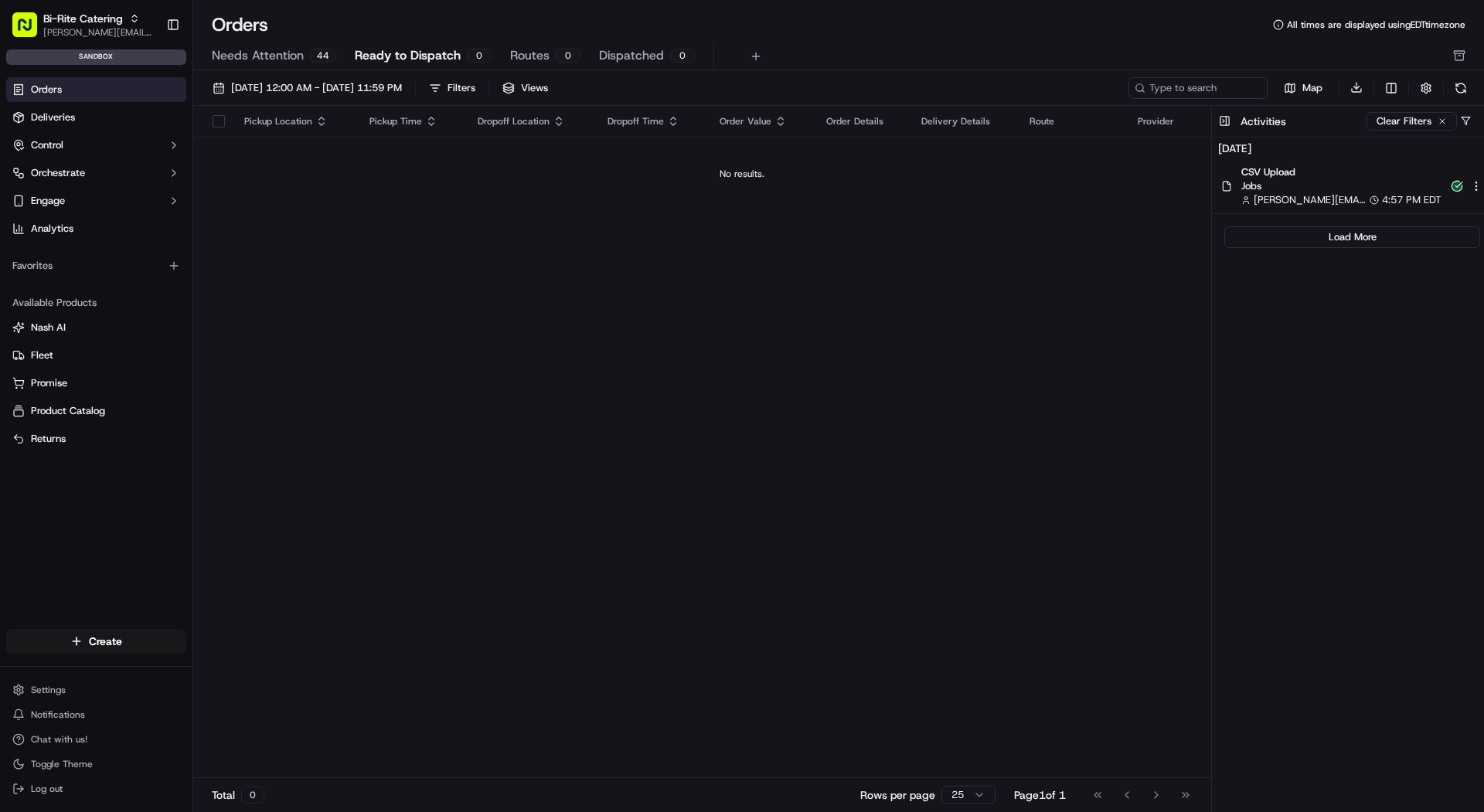
click at [89, 90] on link "Orders" at bounding box center [97, 90] width 180 height 25
click at [142, 644] on html "Bi-Rite Catering mariam@usenash.com Toggle Sidebar sandbox Orders Deliveries Co…" at bounding box center [742, 406] width 1484 height 812
click at [231, 731] on link "CSV Upload" at bounding box center [279, 725] width 173 height 28
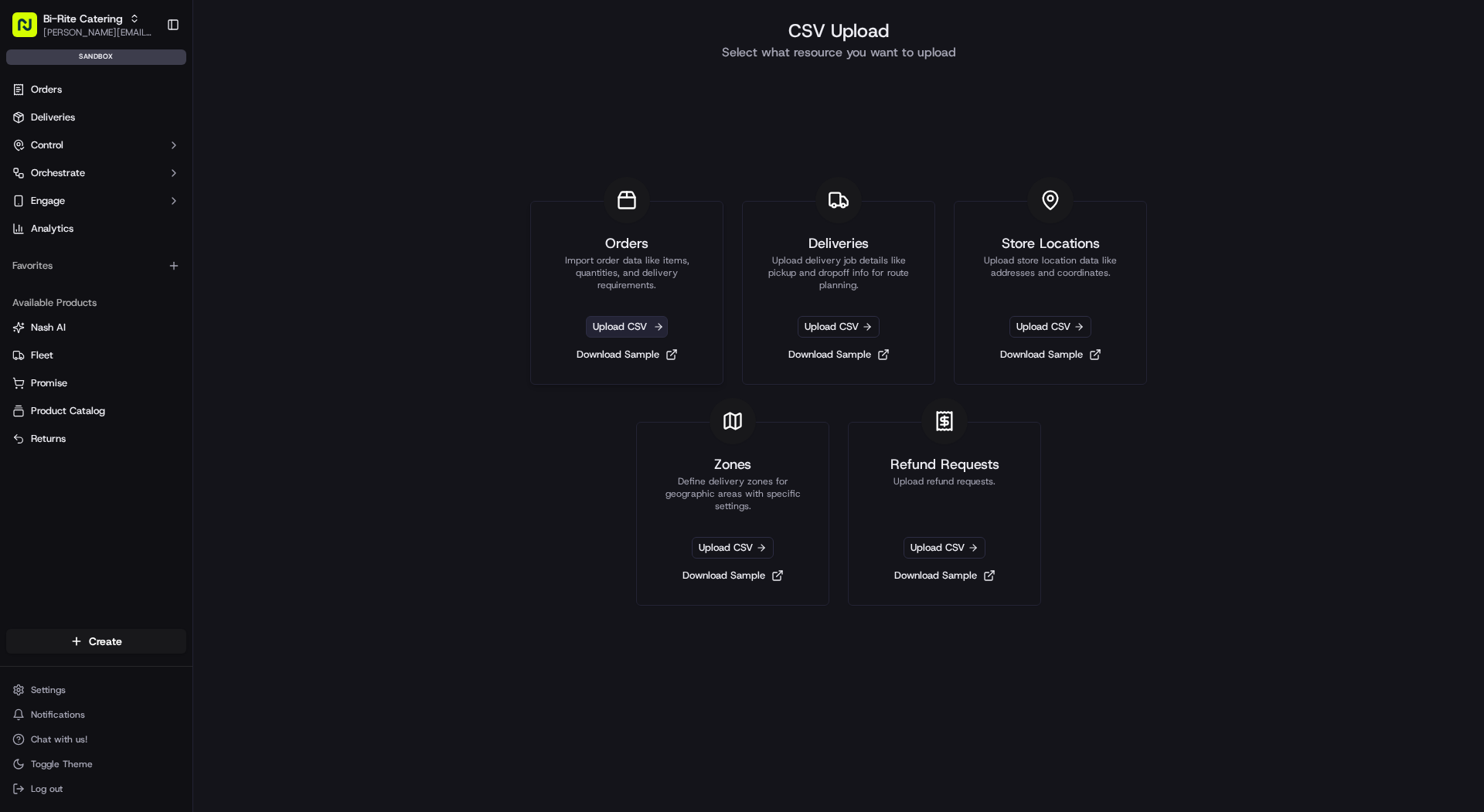
click at [609, 323] on span "Upload CSV" at bounding box center [627, 327] width 82 height 21
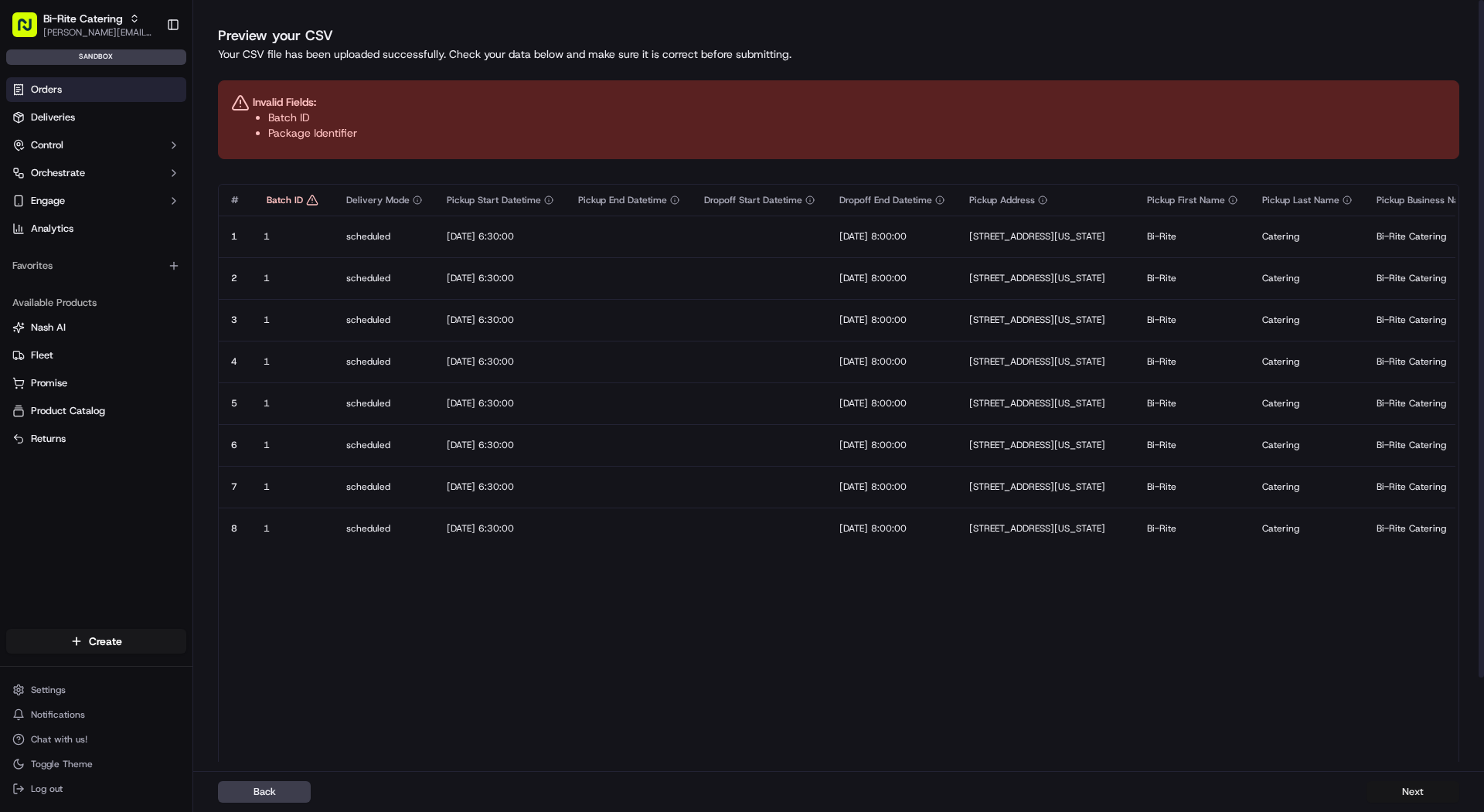
click at [1414, 795] on button "Next" at bounding box center [1413, 792] width 92 height 21
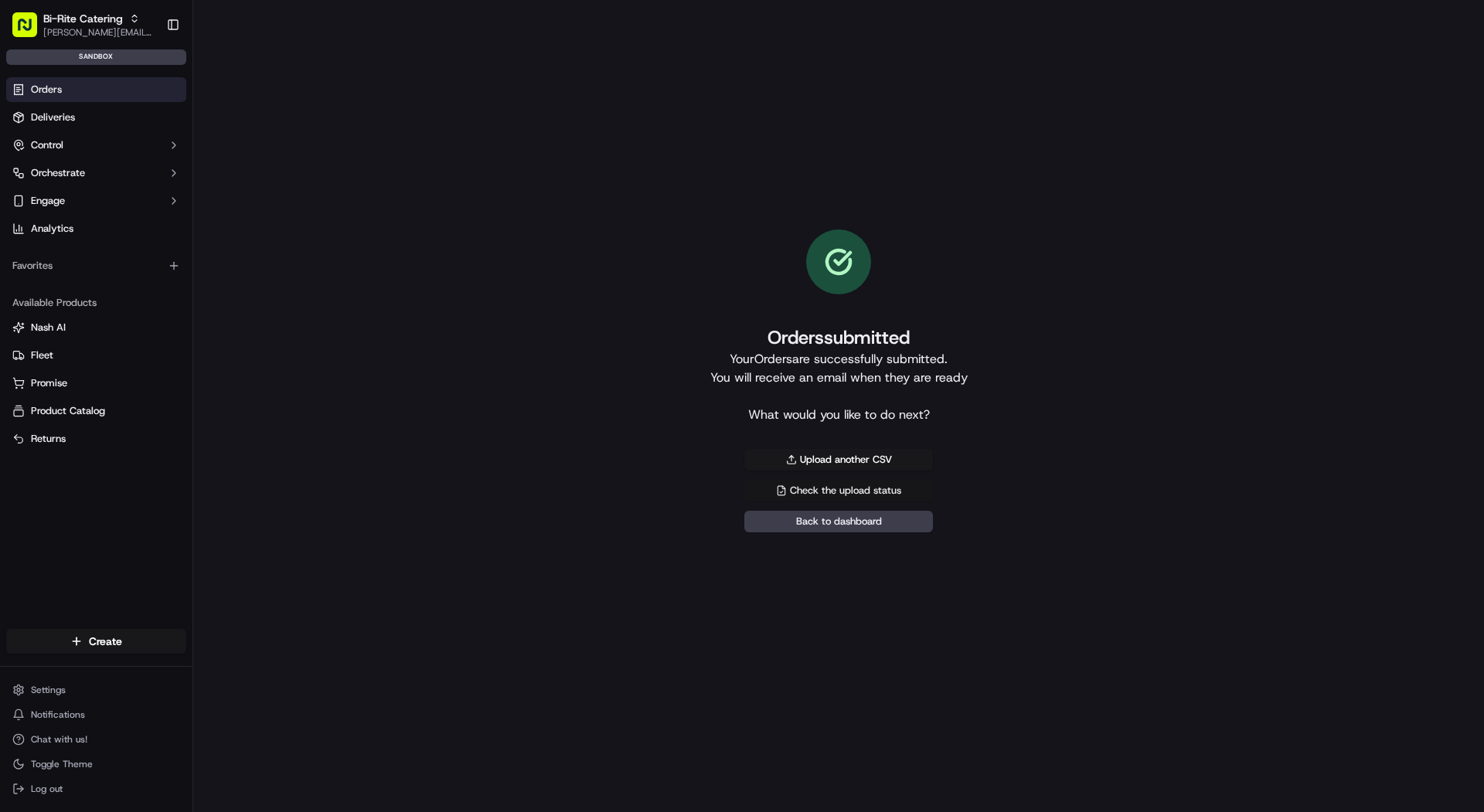
click at [780, 492] on link "Check the upload status" at bounding box center [839, 491] width 189 height 21
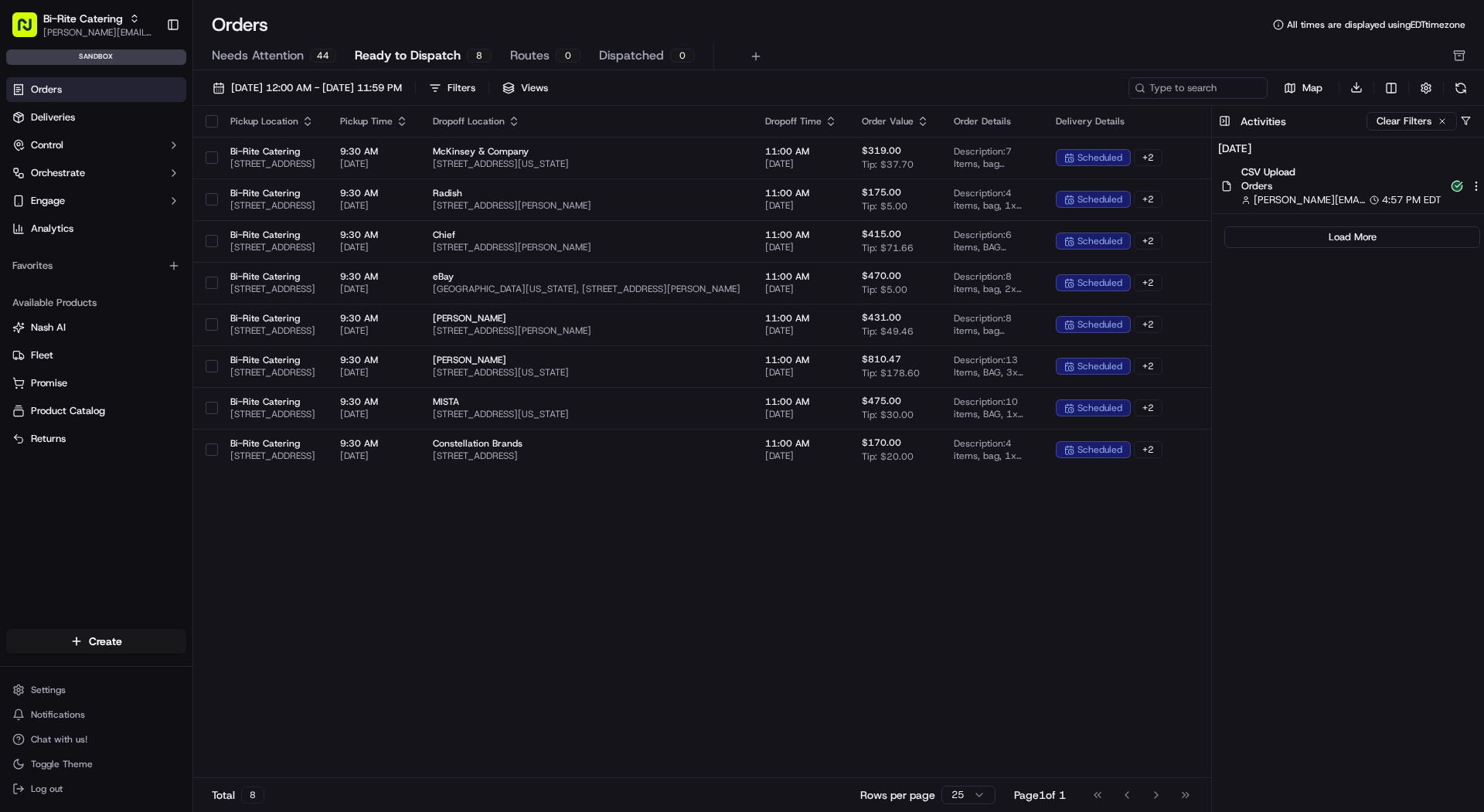
click at [812, 581] on div "Pickup Location Pickup Time Dropoff Location Dropoff Time Order Value Order Det…" at bounding box center [876, 442] width 1366 height 673
click at [210, 119] on button "button" at bounding box center [211, 121] width 12 height 12
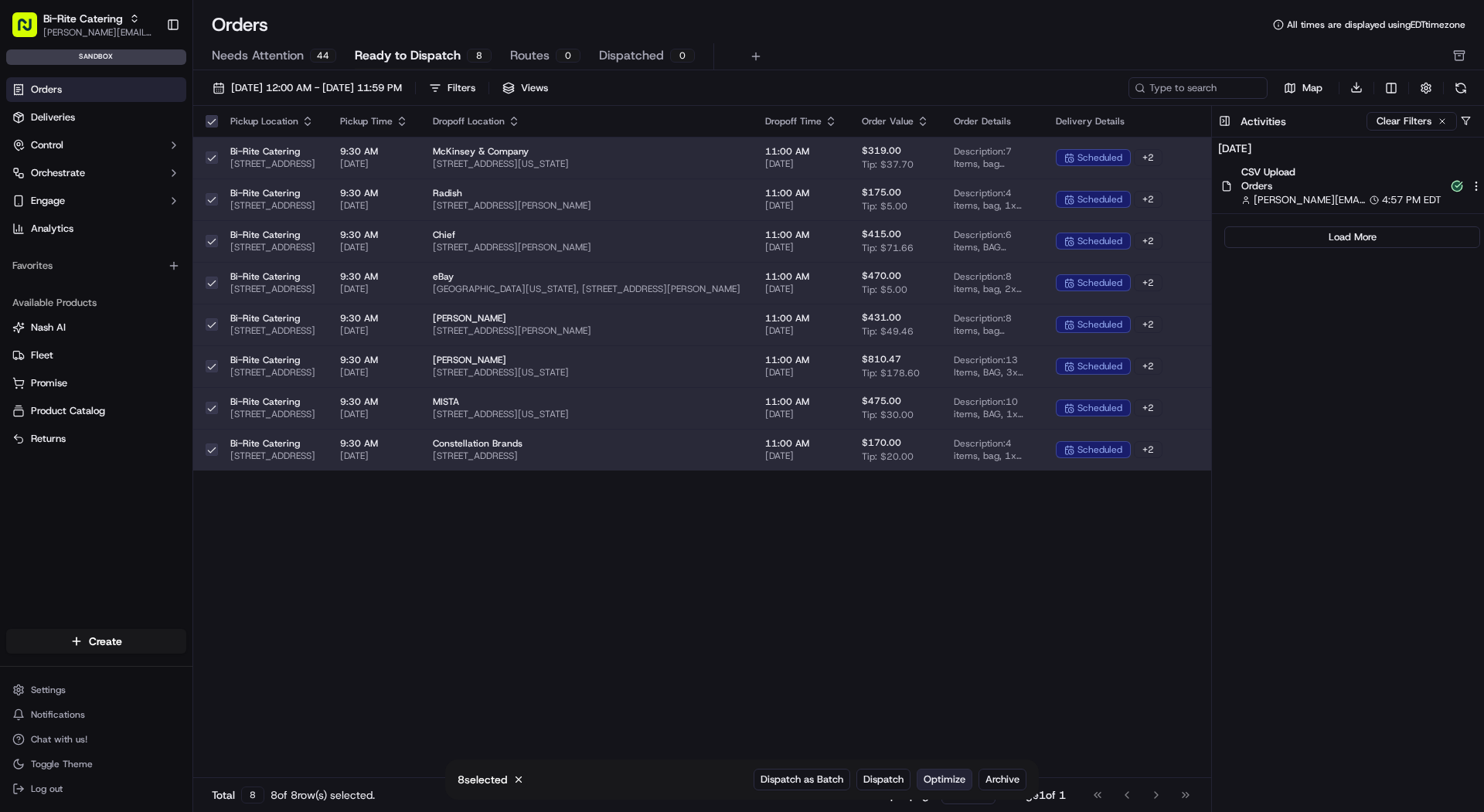
click at [944, 782] on span "Optimize" at bounding box center [944, 779] width 42 height 14
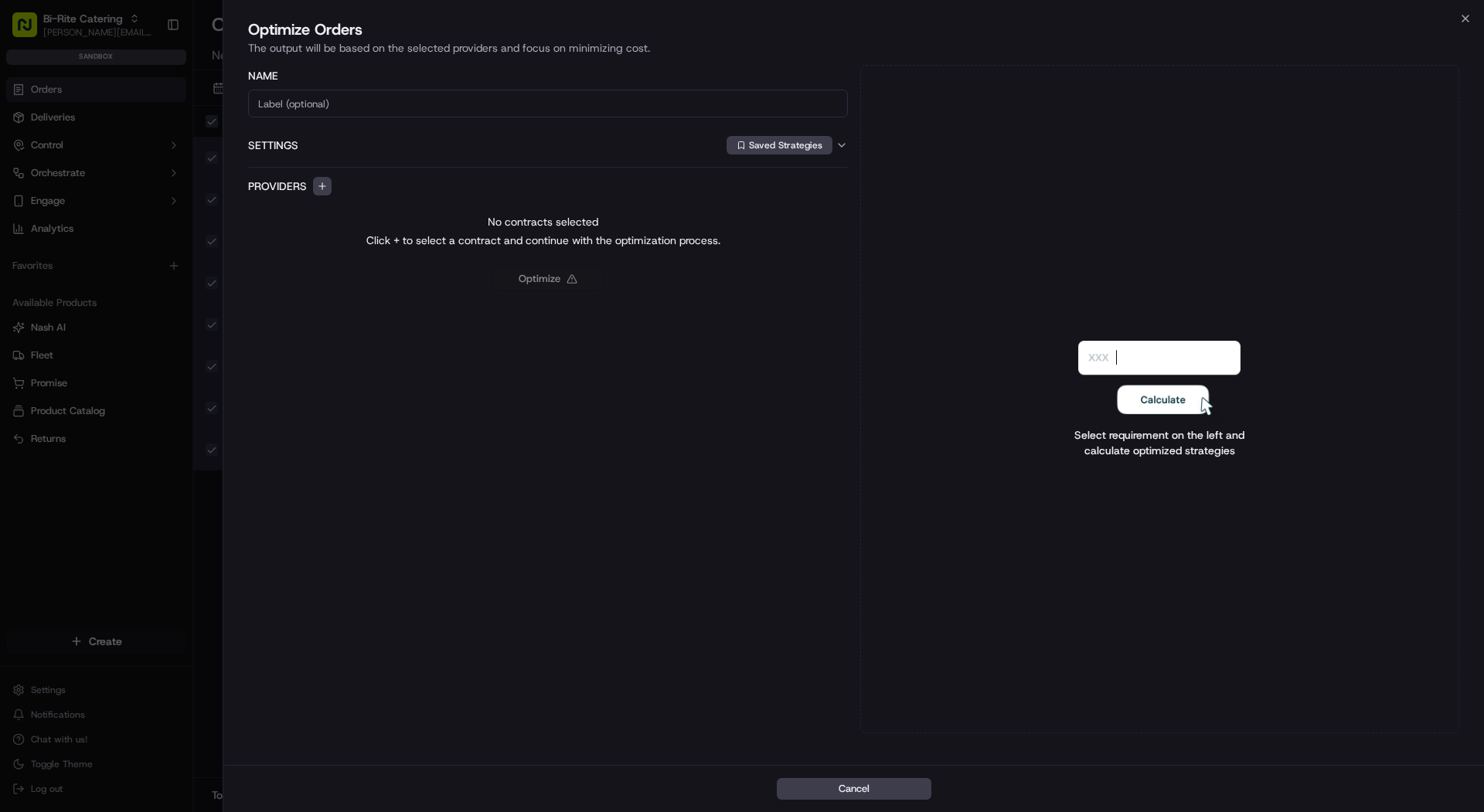
click at [539, 97] on input at bounding box center [547, 104] width 600 height 28
click at [317, 187] on button "button" at bounding box center [322, 186] width 19 height 19
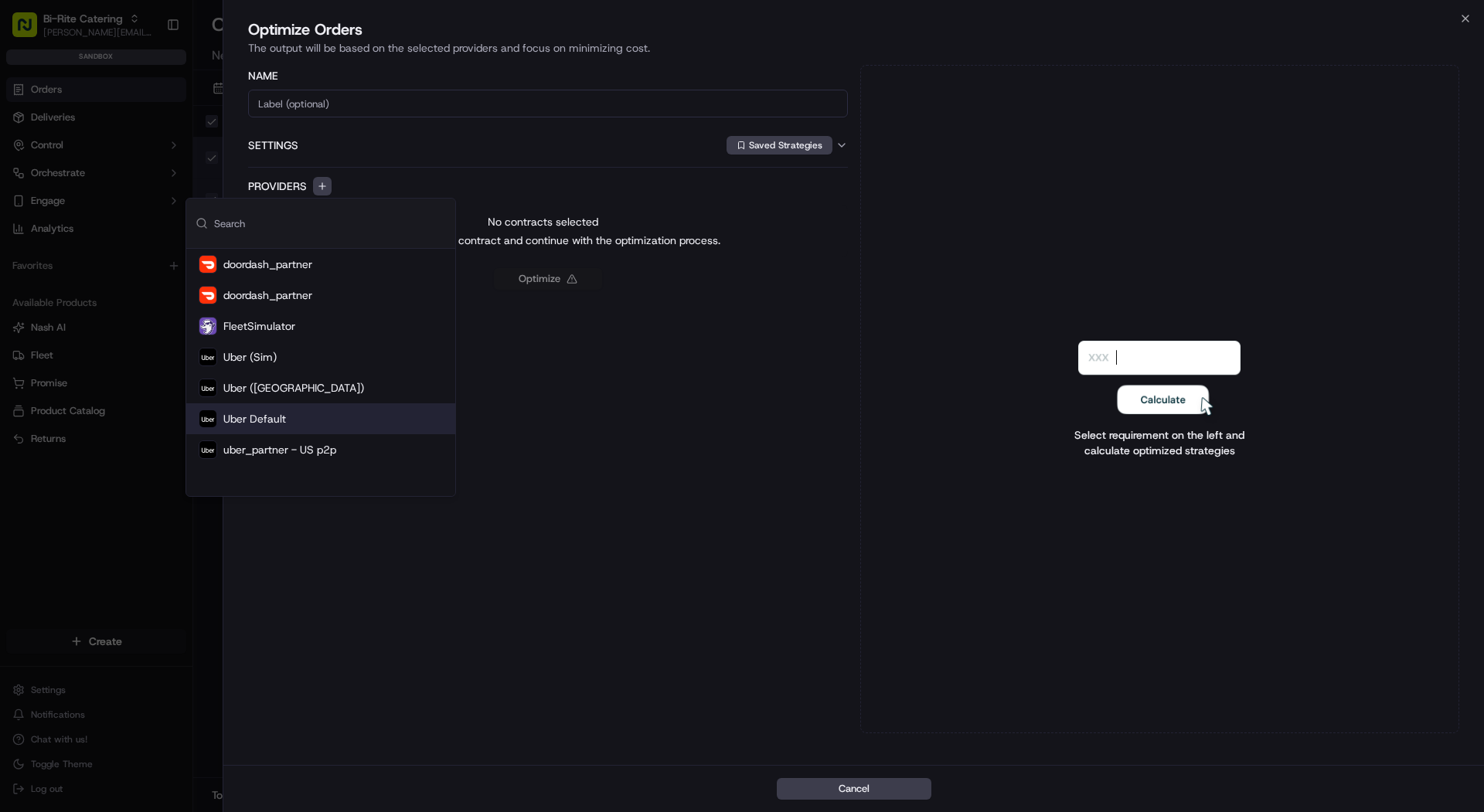
click at [288, 424] on div "Uber Default" at bounding box center [321, 419] width 269 height 31
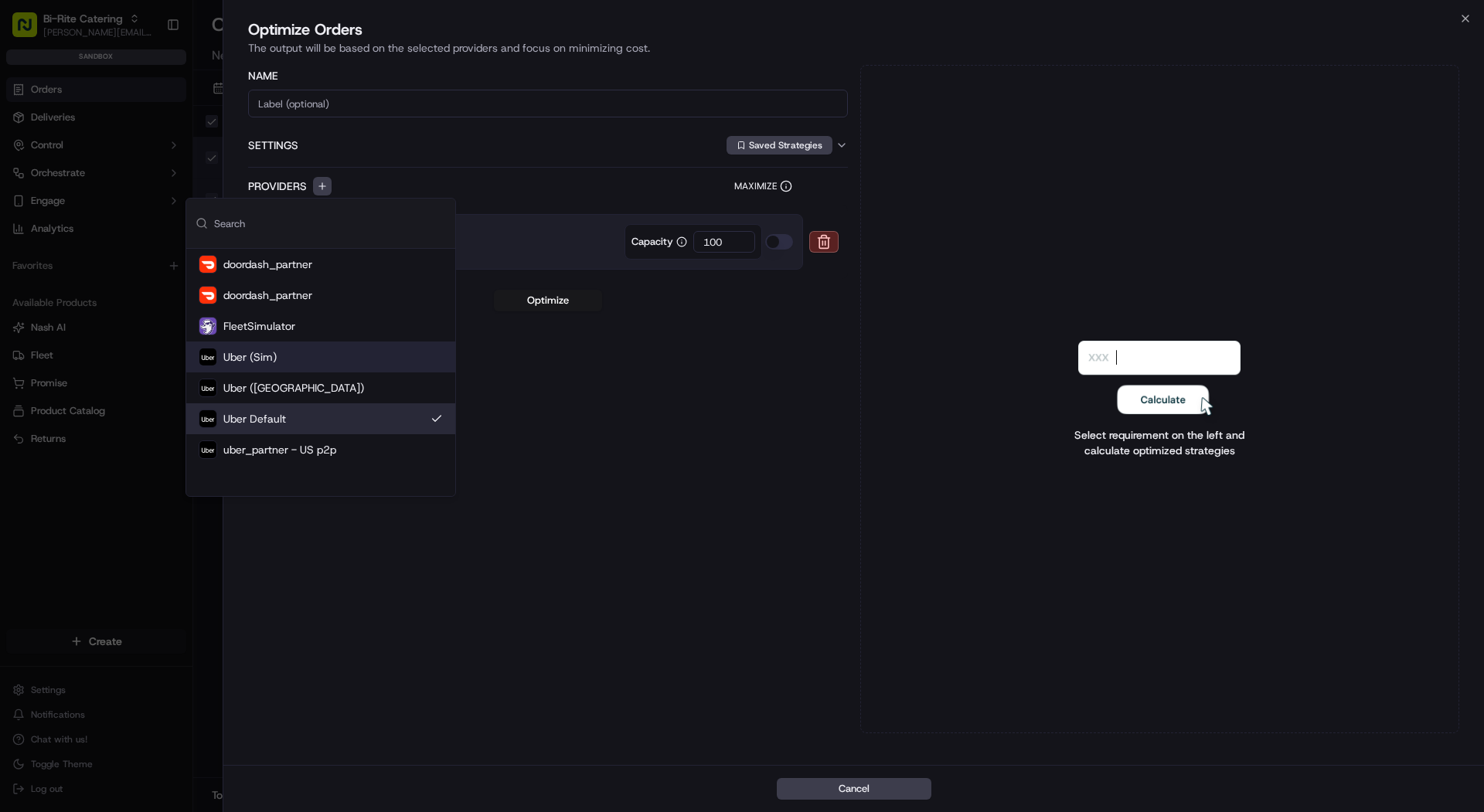
click at [671, 399] on div "Name Settings Saved Strategies Providers Maximize Uber (Uber Default) Capacity …" at bounding box center [547, 398] width 600 height 668
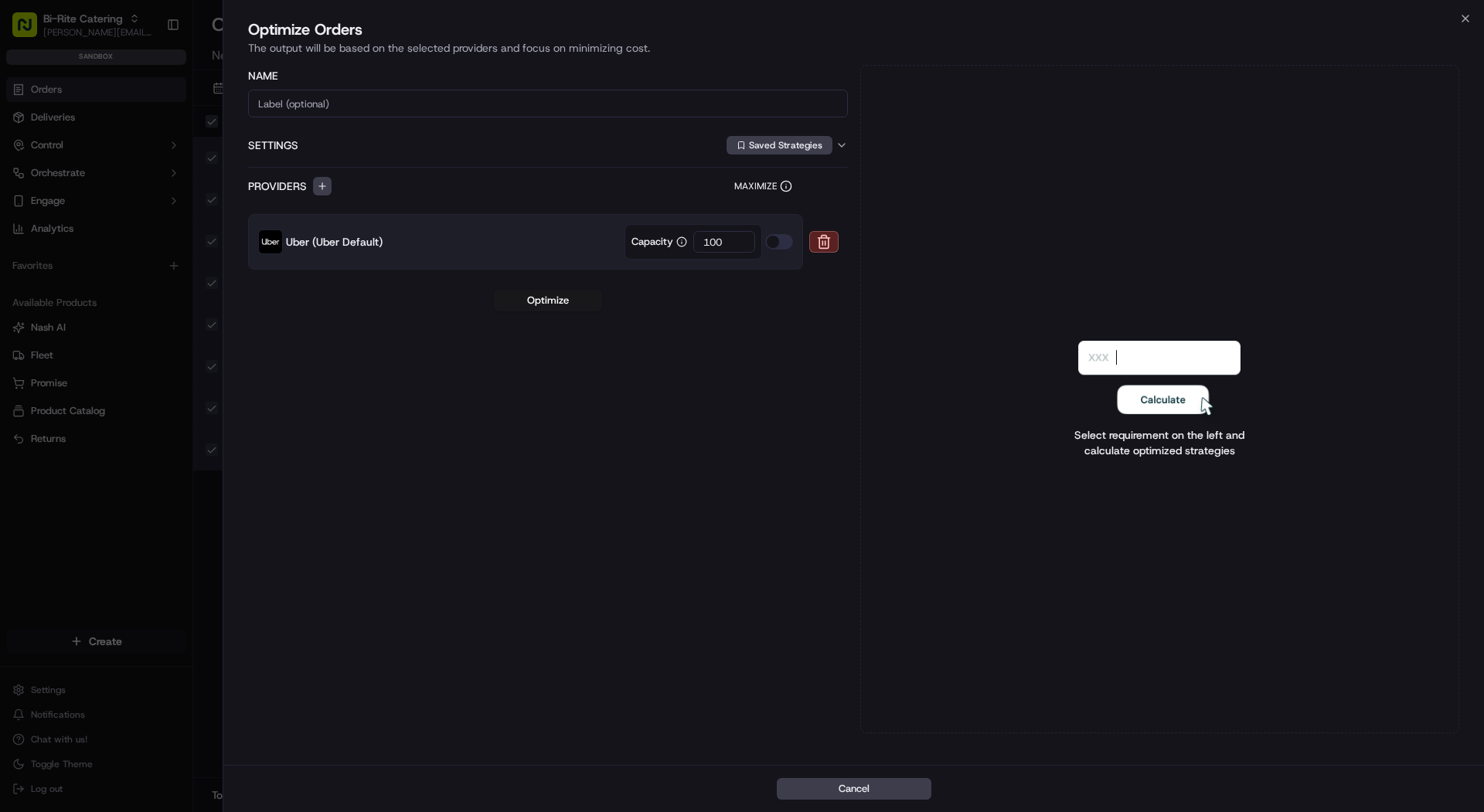
click at [722, 242] on input "100" at bounding box center [725, 242] width 62 height 21
type input "2"
click at [788, 247] on button "button" at bounding box center [780, 241] width 28 height 16
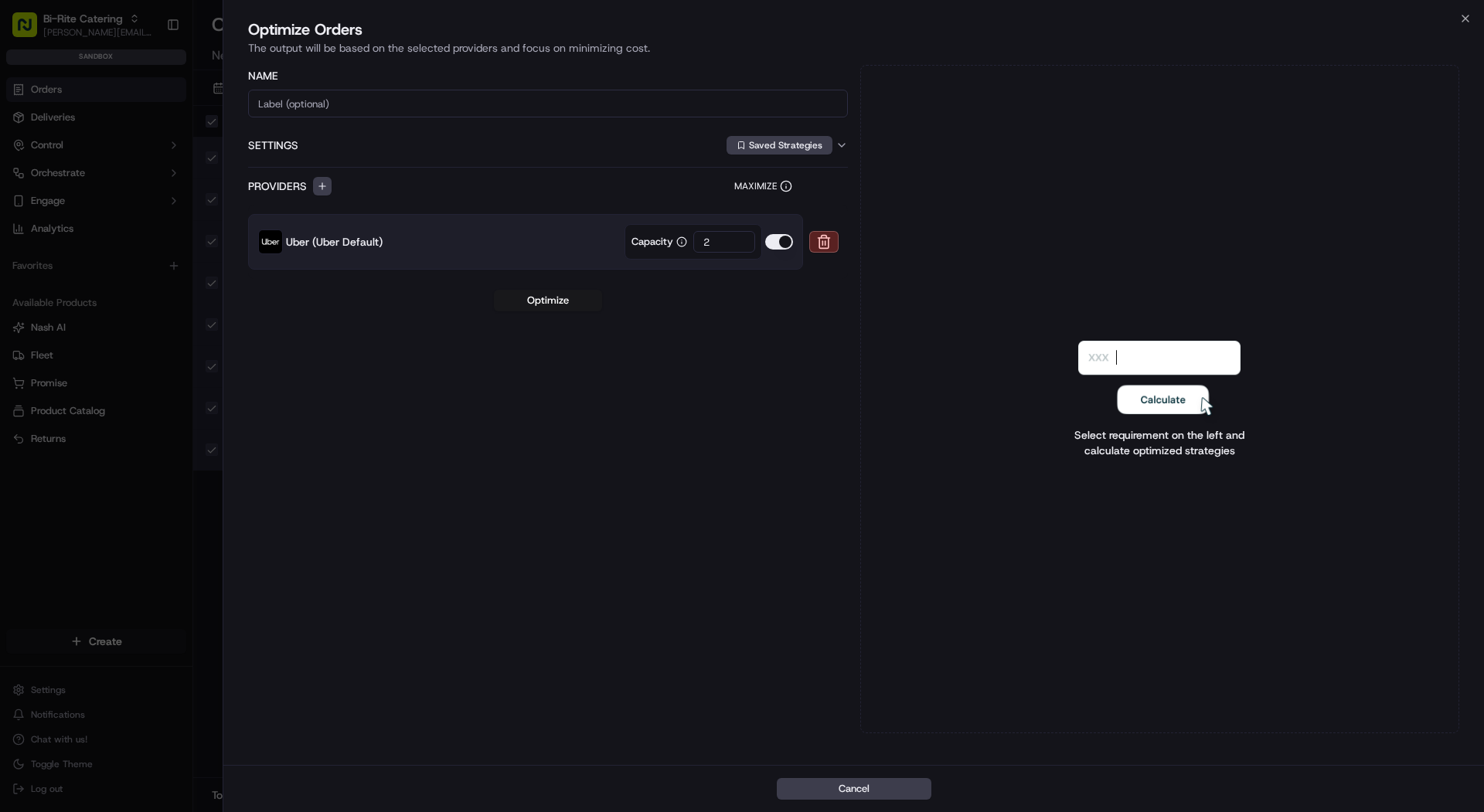
click at [788, 238] on button "button" at bounding box center [780, 241] width 28 height 16
click at [785, 185] on icon at bounding box center [786, 186] width 12 height 12
click at [774, 493] on div "Name Settings Saved Strategies Providers Maximize Uber (Uber Default) Capacity …" at bounding box center [547, 398] width 600 height 668
click at [575, 303] on button "Optimize" at bounding box center [548, 300] width 108 height 21
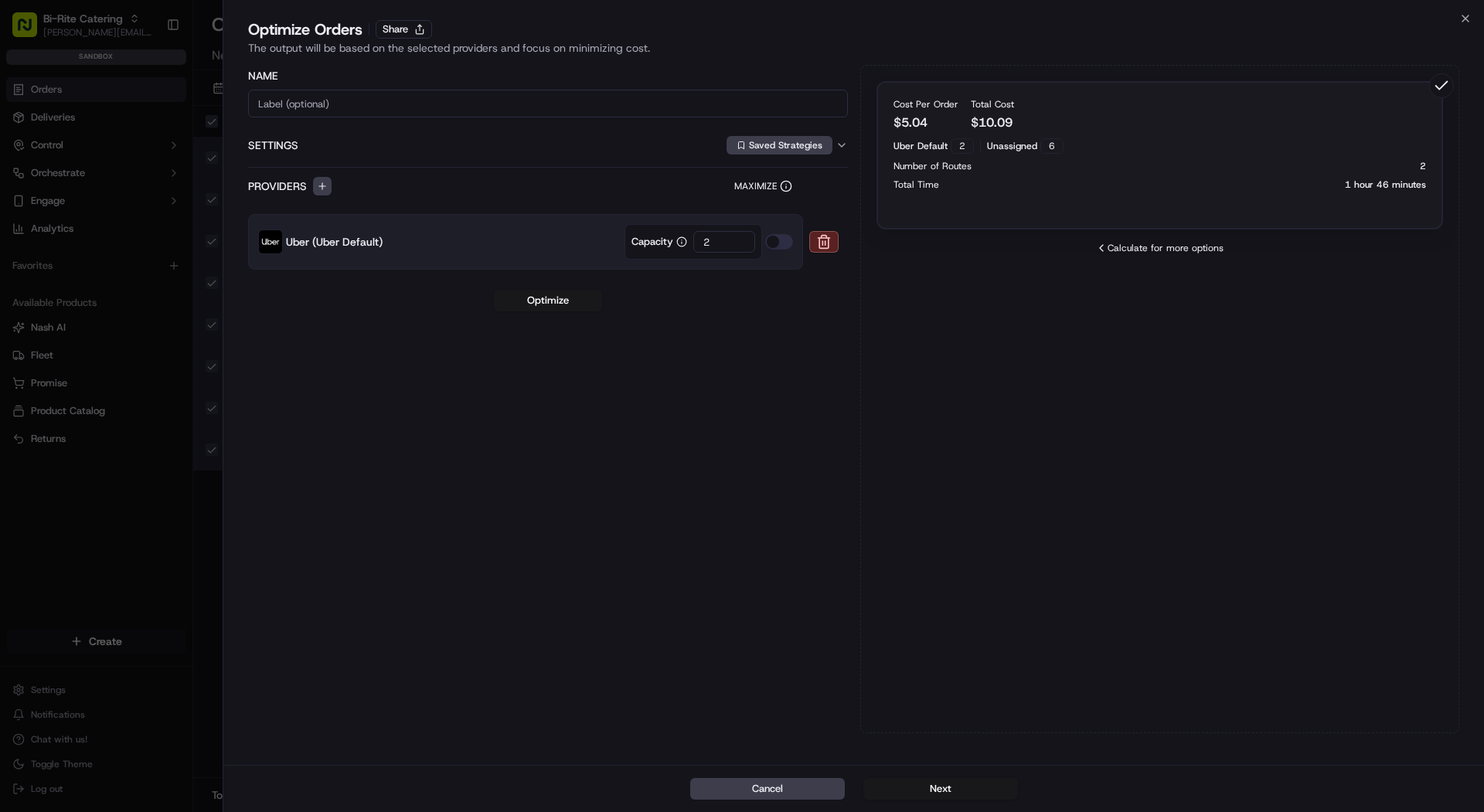
click at [1160, 188] on div "Total Time 1 hour 46 minutes" at bounding box center [1160, 184] width 533 height 12
click at [1467, 18] on icon "button" at bounding box center [1465, 18] width 12 height 12
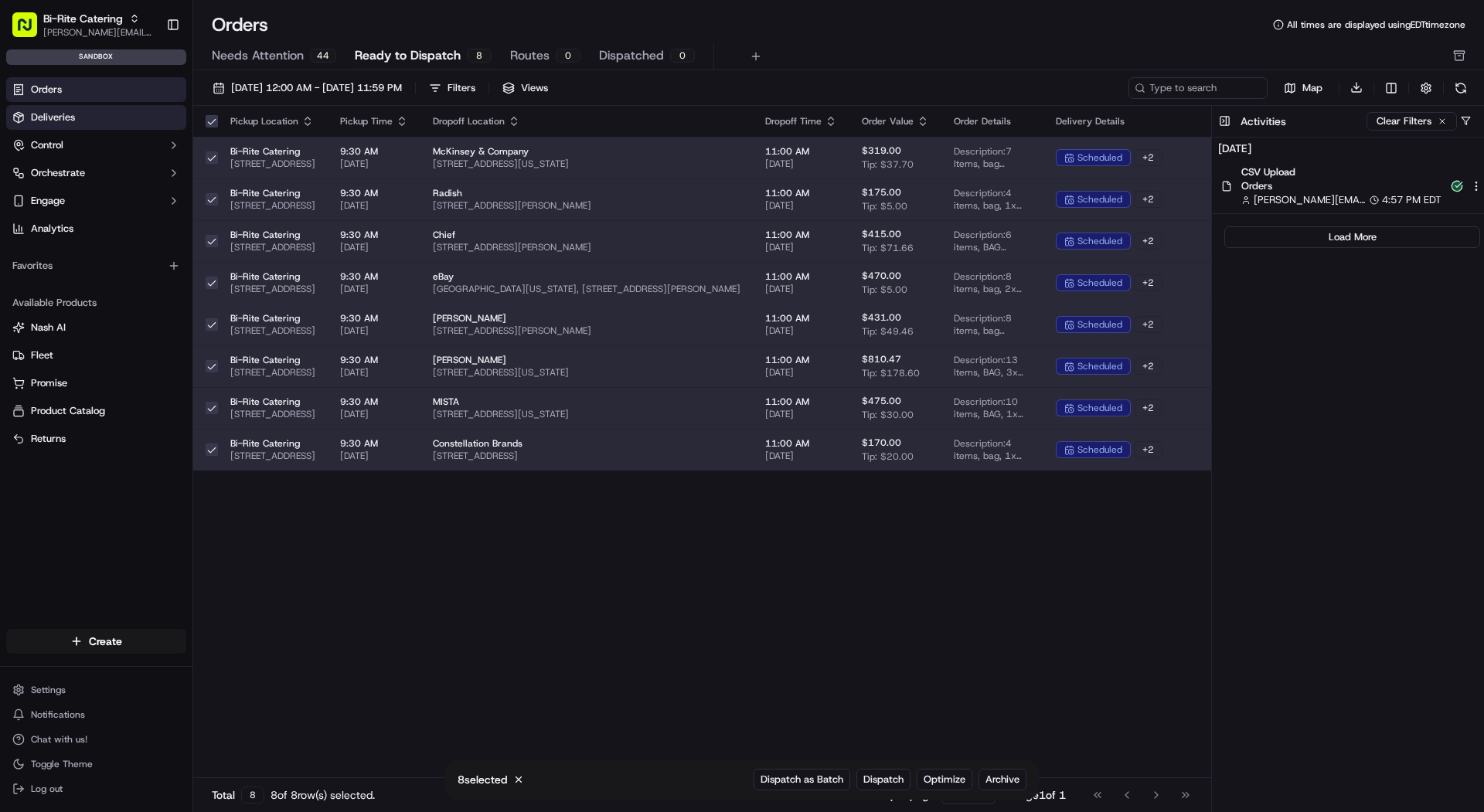
click at [88, 116] on link "Deliveries" at bounding box center [97, 118] width 180 height 25
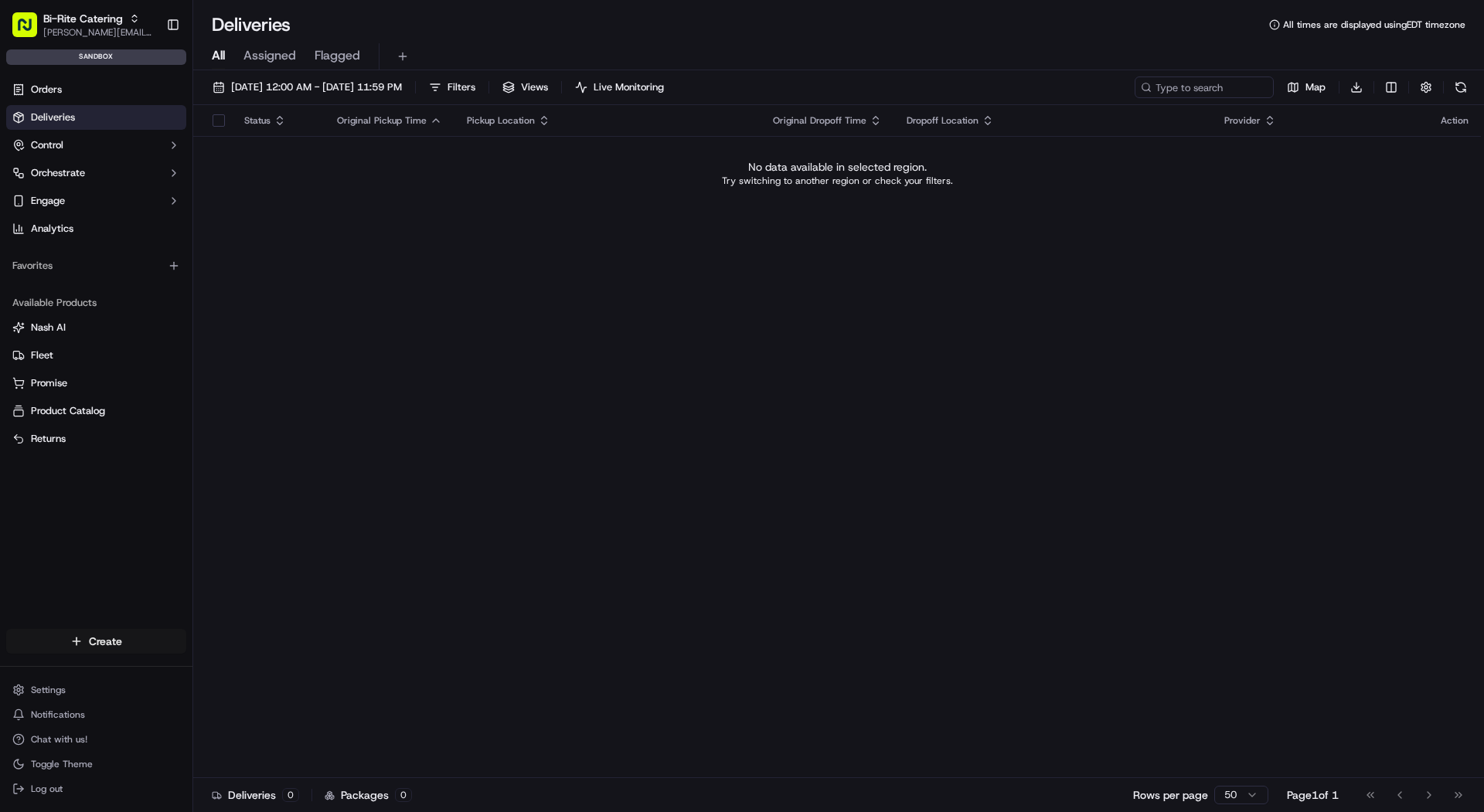
click at [133, 644] on html "Bi-Rite Catering mariam@usenash.com Toggle Sidebar sandbox Orders Deliveries Co…" at bounding box center [742, 406] width 1484 height 812
click at [281, 728] on link "CSV Upload" at bounding box center [279, 725] width 173 height 28
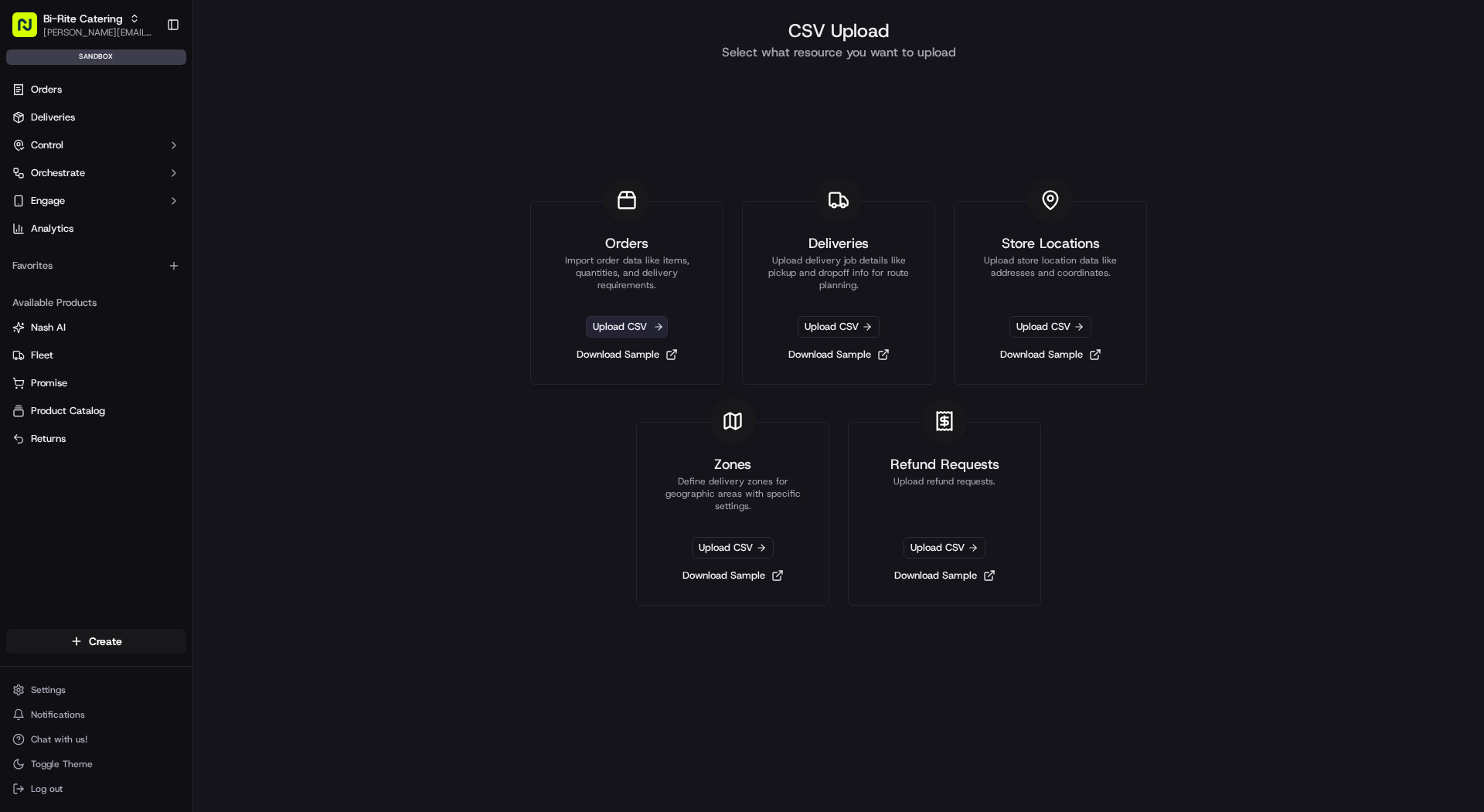
click at [620, 325] on span "Upload CSV" at bounding box center [627, 327] width 82 height 21
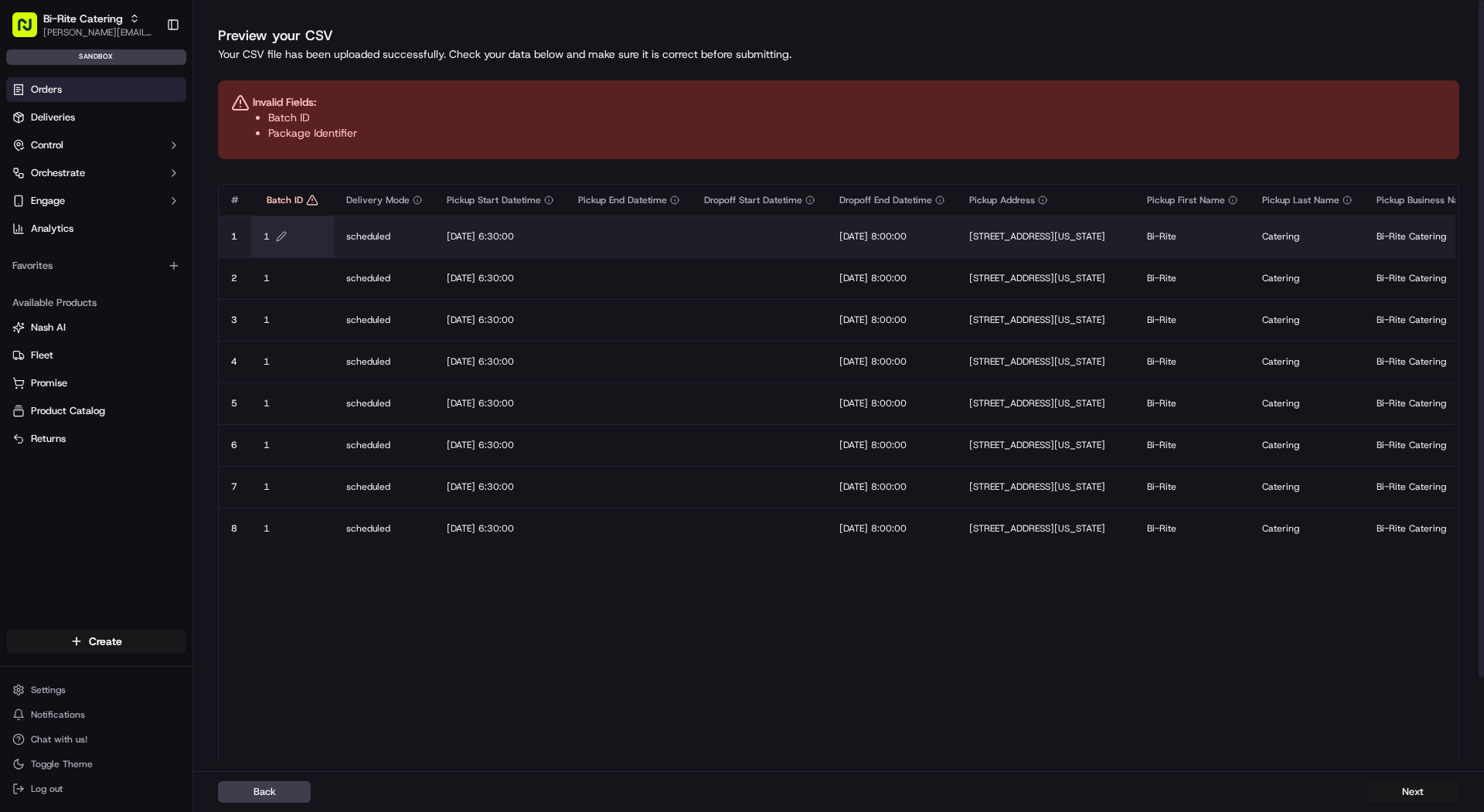
click at [267, 238] on span "1" at bounding box center [267, 236] width 7 height 12
click at [118, 641] on div at bounding box center [742, 406] width 1484 height 812
click at [118, 641] on html "Bi-Rite Catering mariam@usenash.com Toggle Sidebar sandbox Orders Deliveries Co…" at bounding box center [742, 406] width 1484 height 812
click at [254, 733] on link "CSV Upload" at bounding box center [279, 725] width 173 height 28
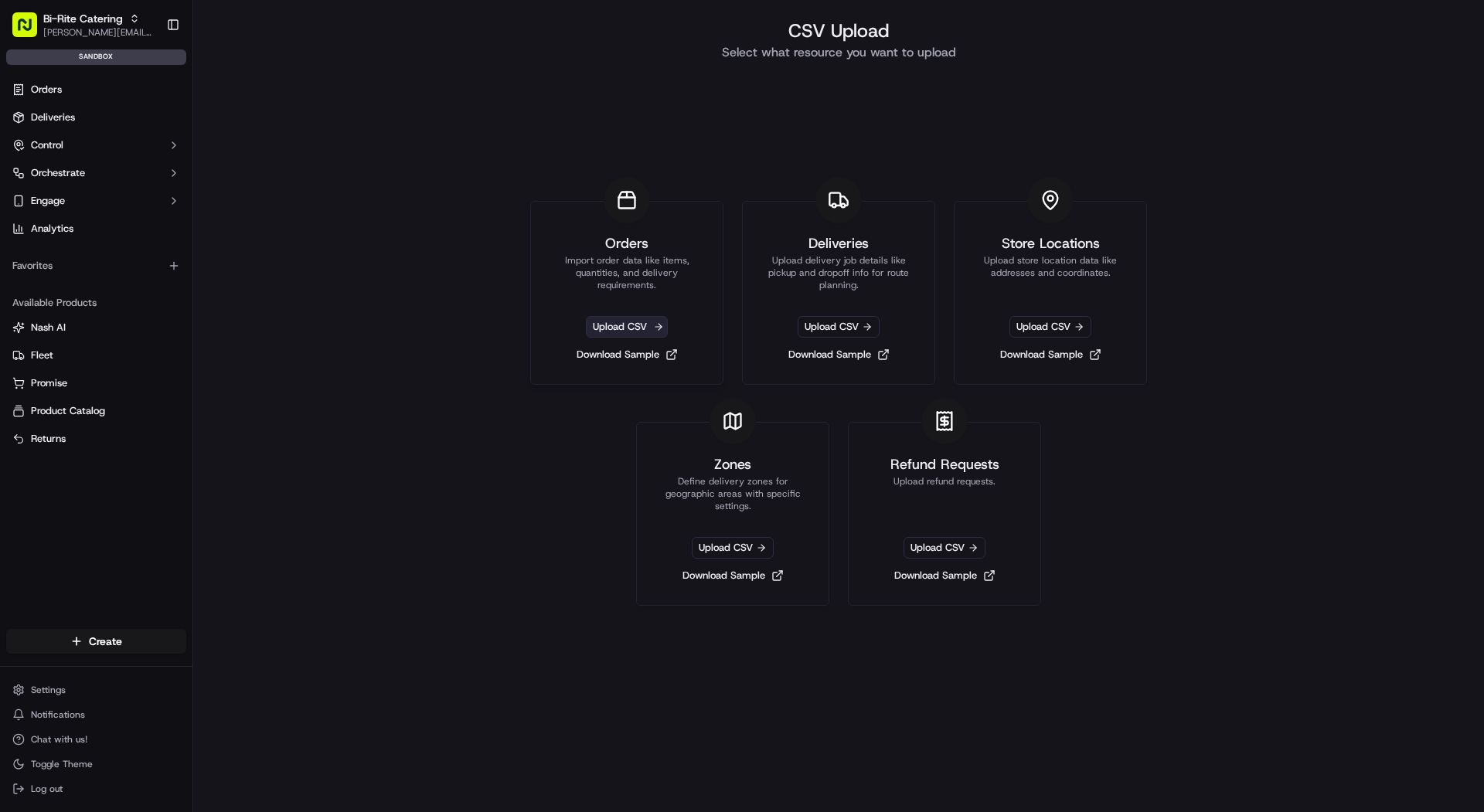
click at [637, 328] on span "Upload CSV" at bounding box center [627, 327] width 82 height 21
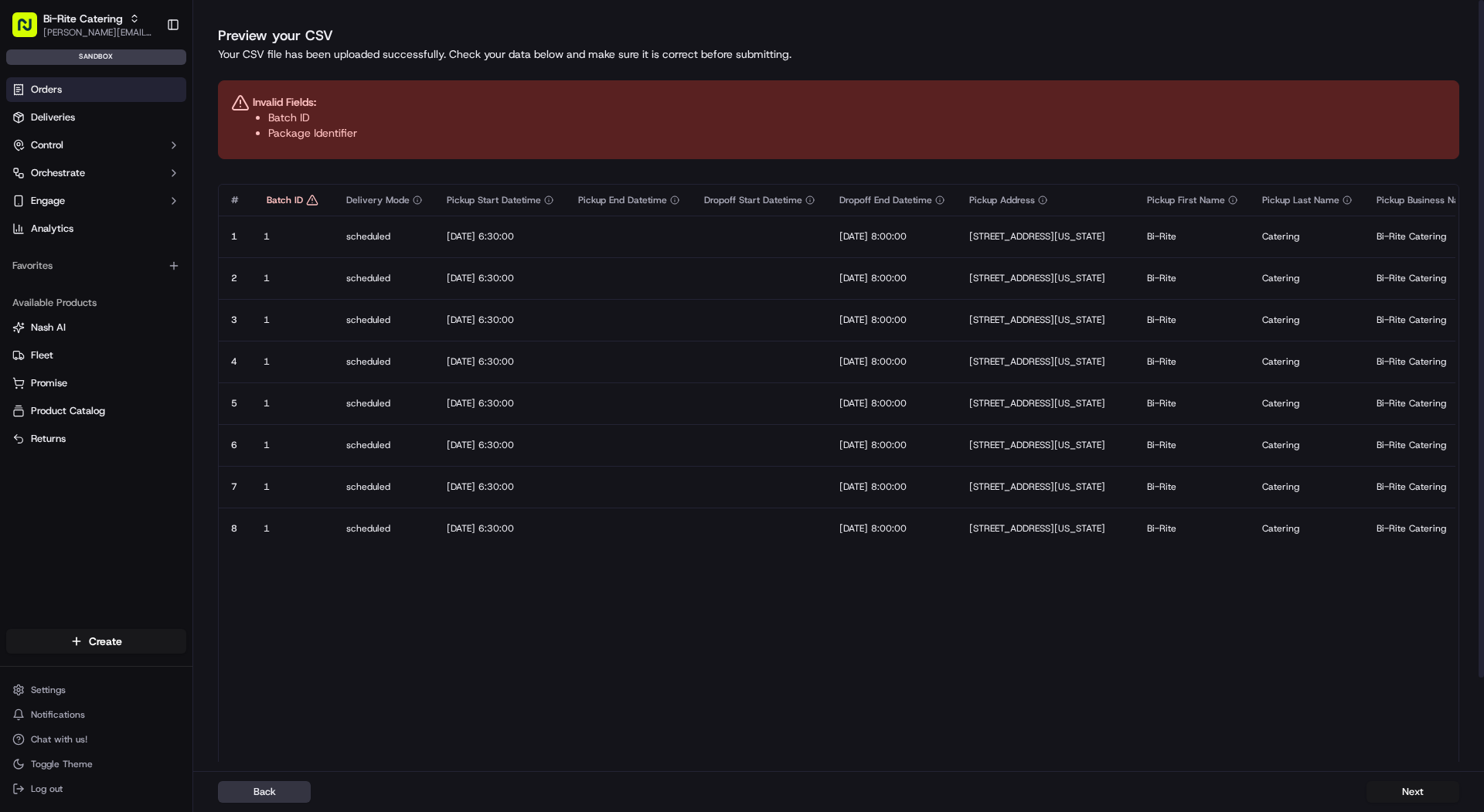
click at [289, 794] on button "Back" at bounding box center [263, 792] width 92 height 21
click at [317, 200] on div "Batch ID" at bounding box center [292, 200] width 58 height 12
click at [307, 201] on icon at bounding box center [312, 200] width 10 height 9
click at [1407, 792] on button "Next" at bounding box center [1413, 792] width 92 height 21
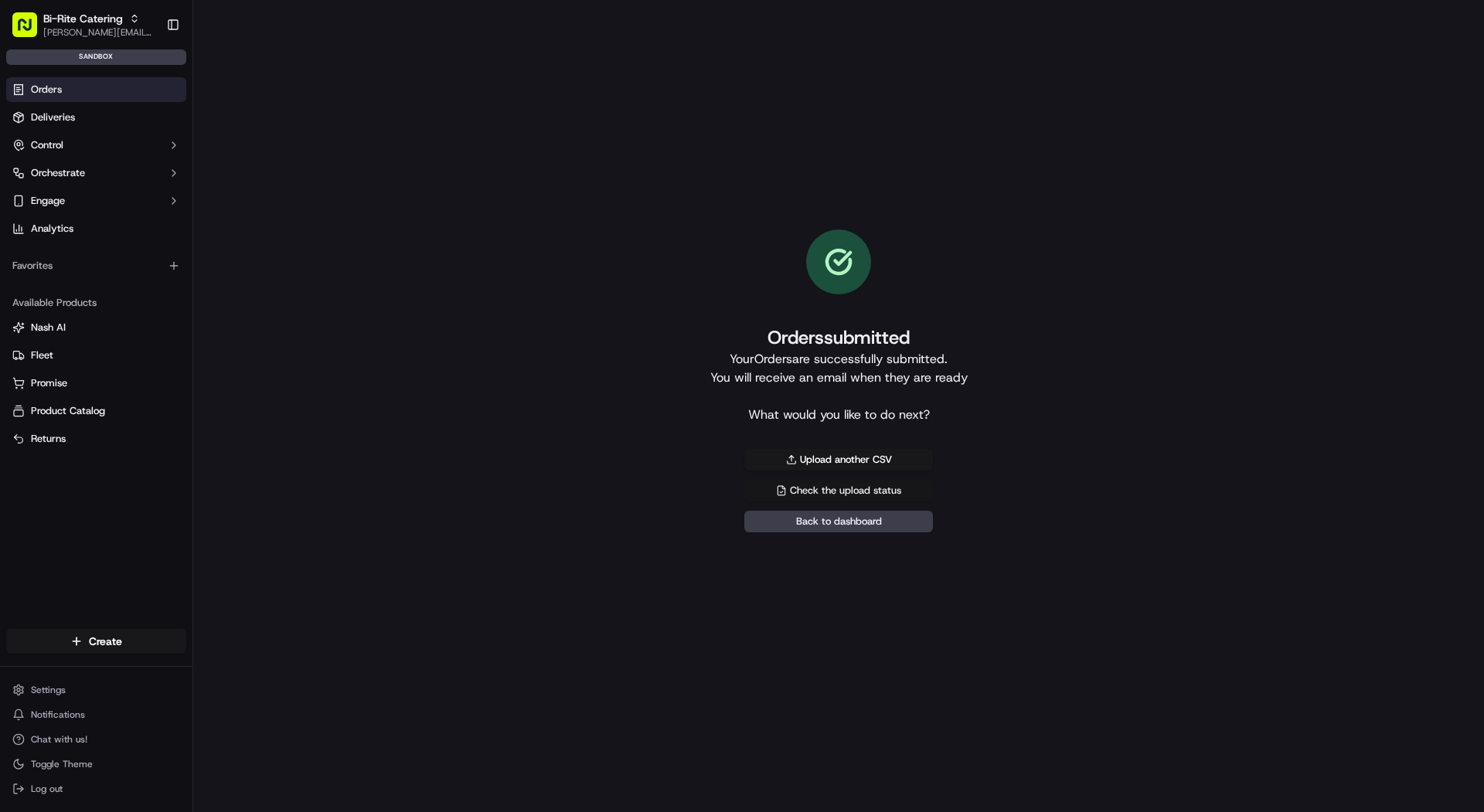
click at [852, 485] on link "Check the upload status" at bounding box center [839, 491] width 189 height 21
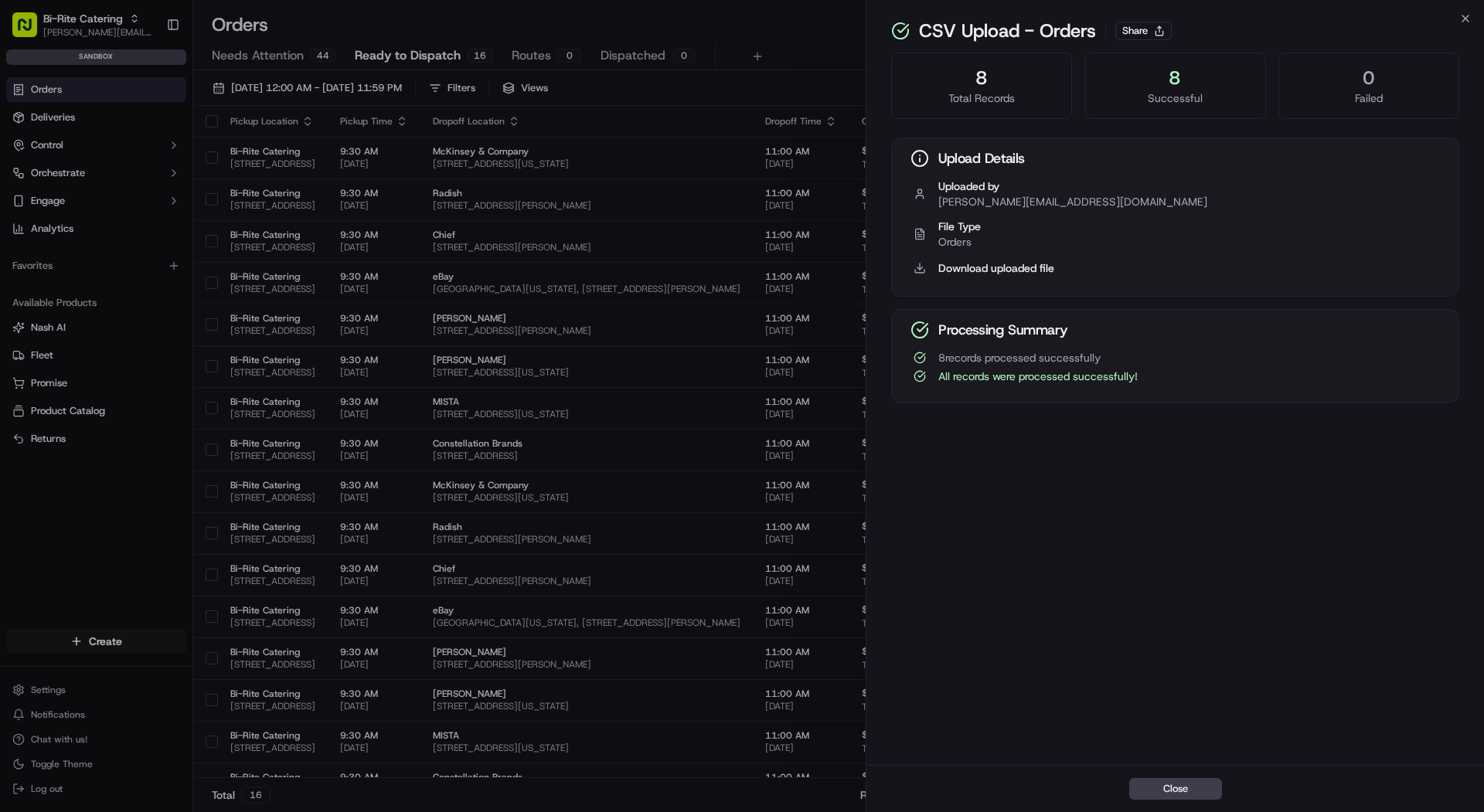
click at [982, 361] on span "8 records processed successfully" at bounding box center [1019, 357] width 162 height 16
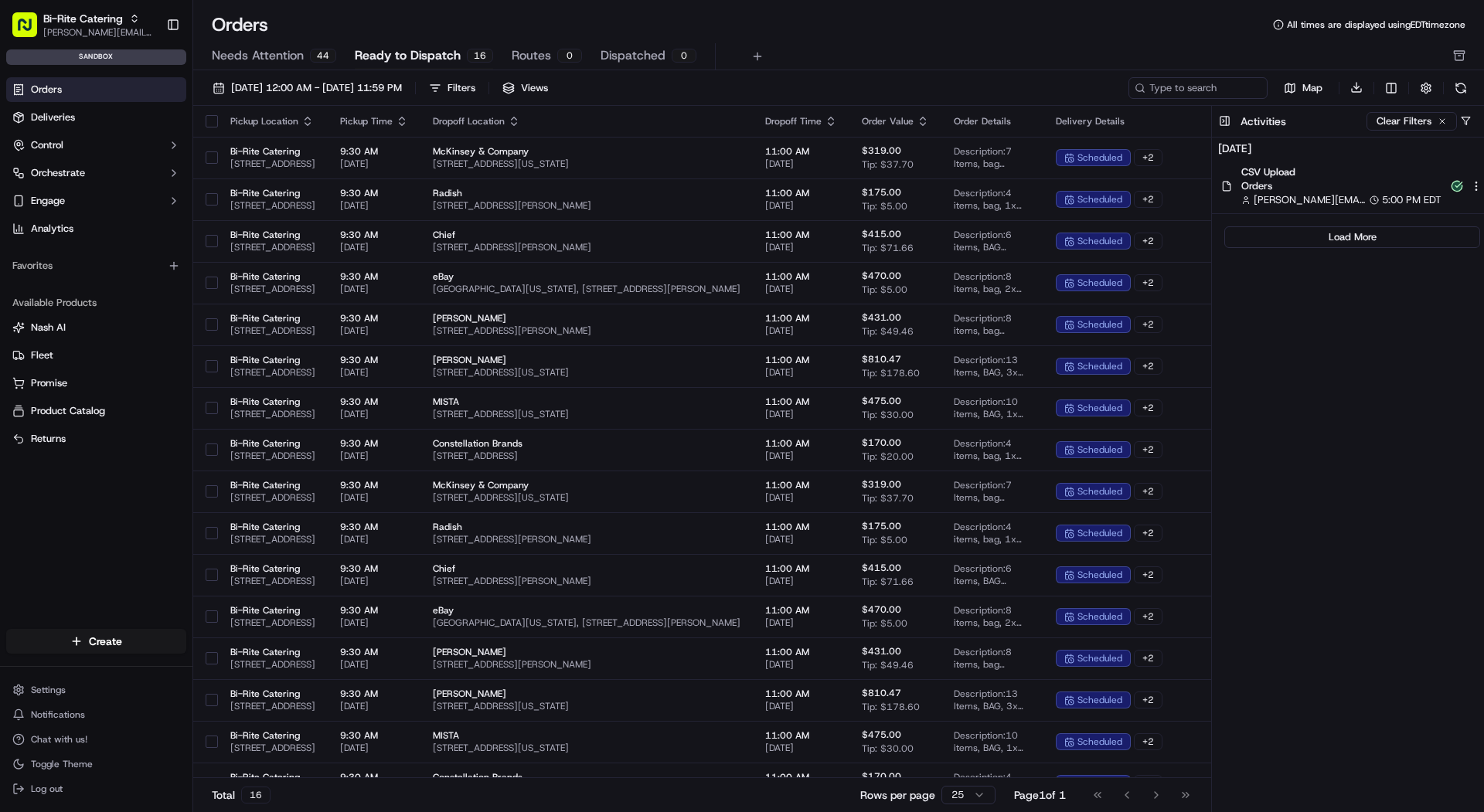
click at [322, 75] on div "09/01/2025 12:00 AM - 09/30/2025 11:59 PM Filters Views Map Download Pickup Loc…" at bounding box center [839, 446] width 1291 height 752
click at [320, 79] on button "09/01/2025 12:00 AM - 09/30/2025 11:59 PM" at bounding box center [307, 88] width 204 height 21
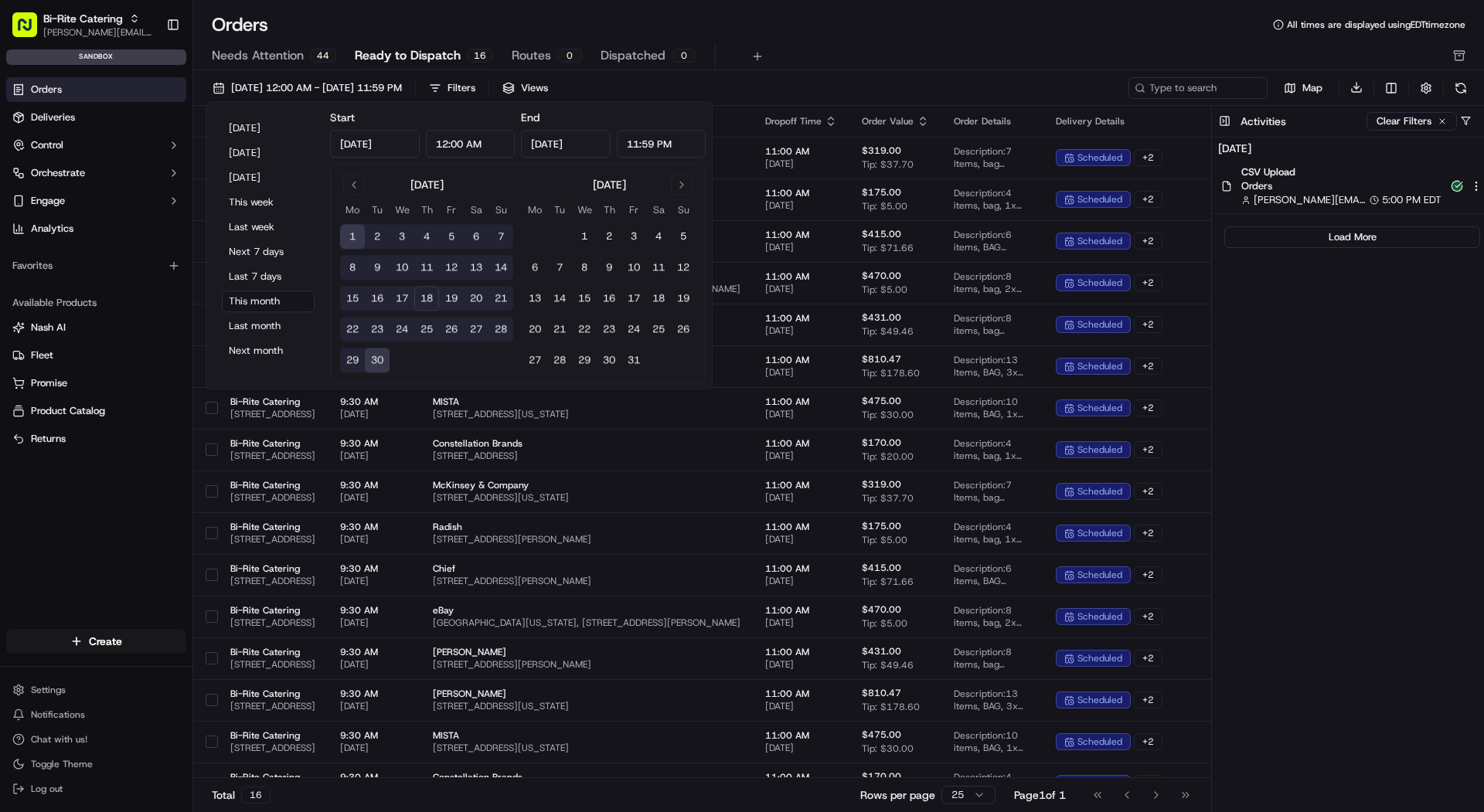
click at [379, 357] on button "30" at bounding box center [377, 361] width 25 height 25
type input "Sep 30, 2025"
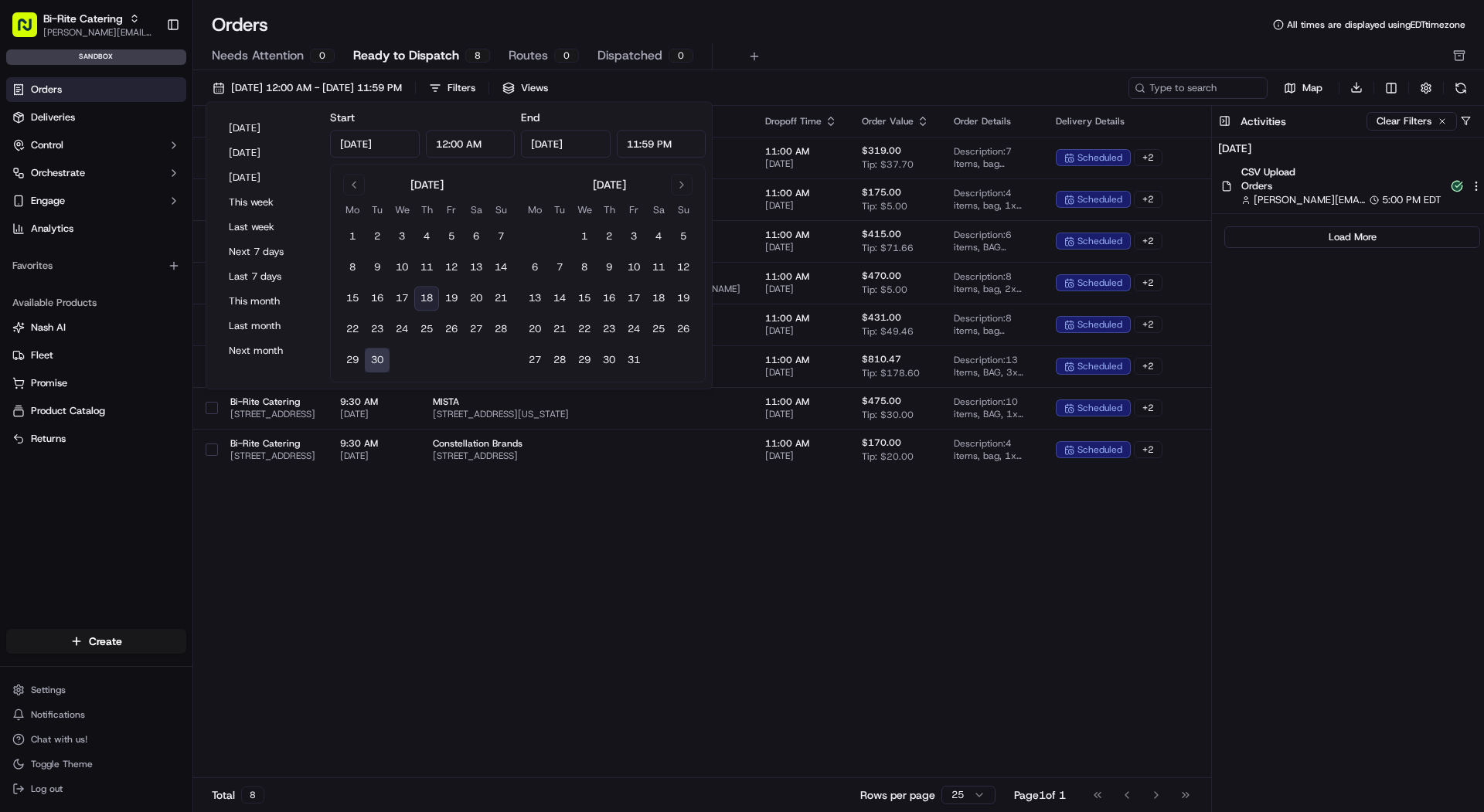
click at [842, 16] on div "Orders All times are displayed using EDT timezone" at bounding box center [839, 25] width 1291 height 25
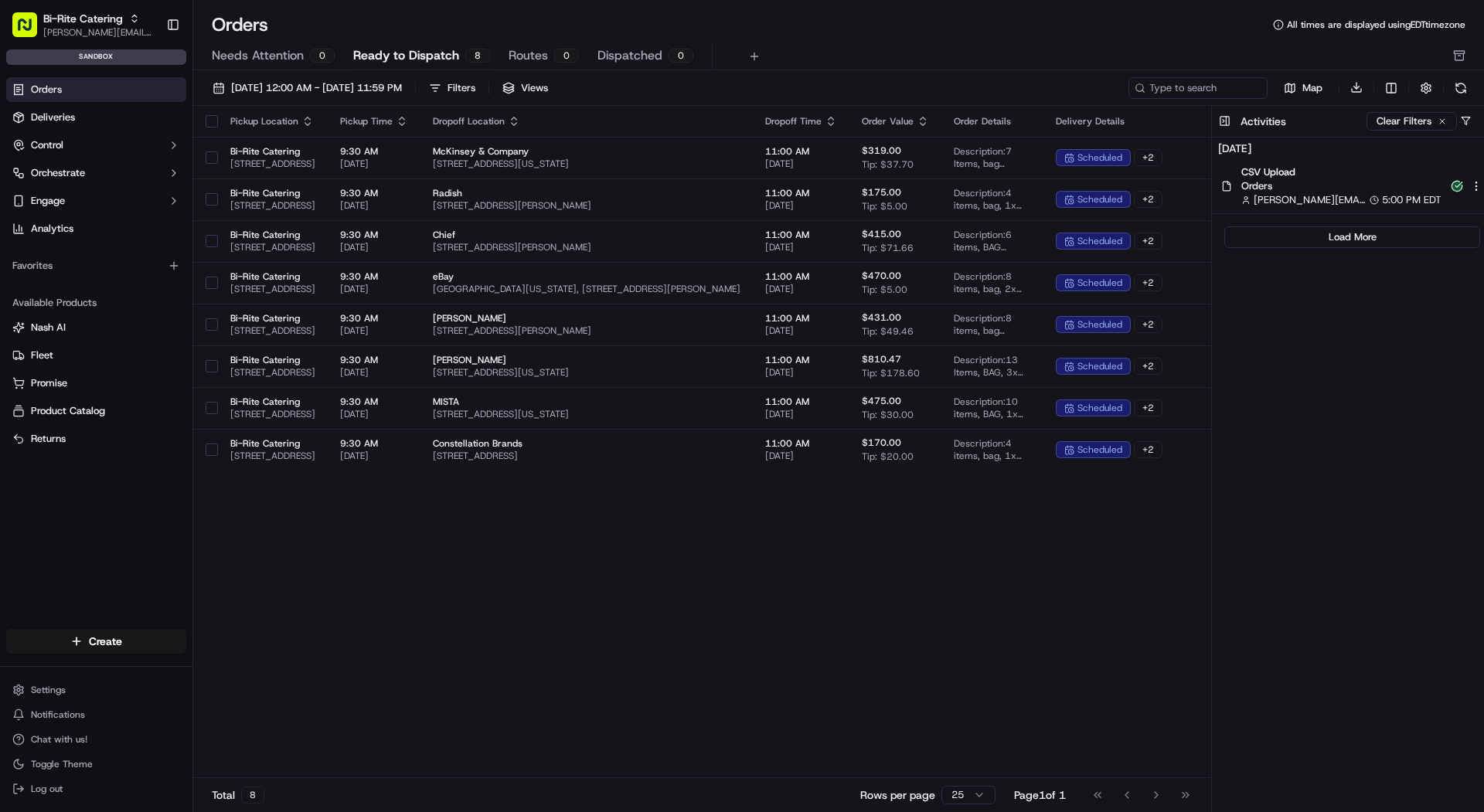
click at [214, 122] on button "button" at bounding box center [211, 121] width 12 height 12
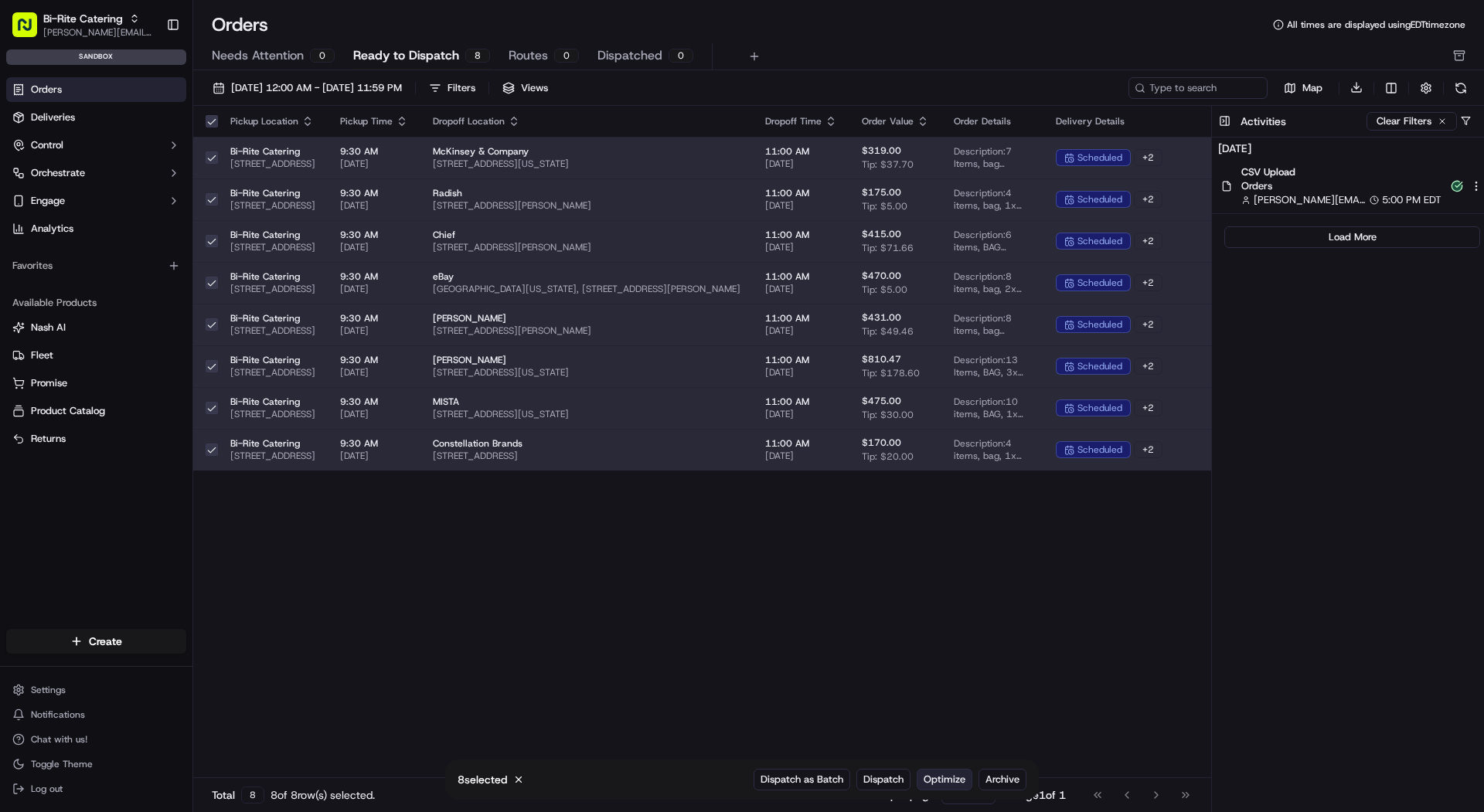
click at [956, 788] on button "Optimize" at bounding box center [945, 779] width 56 height 21
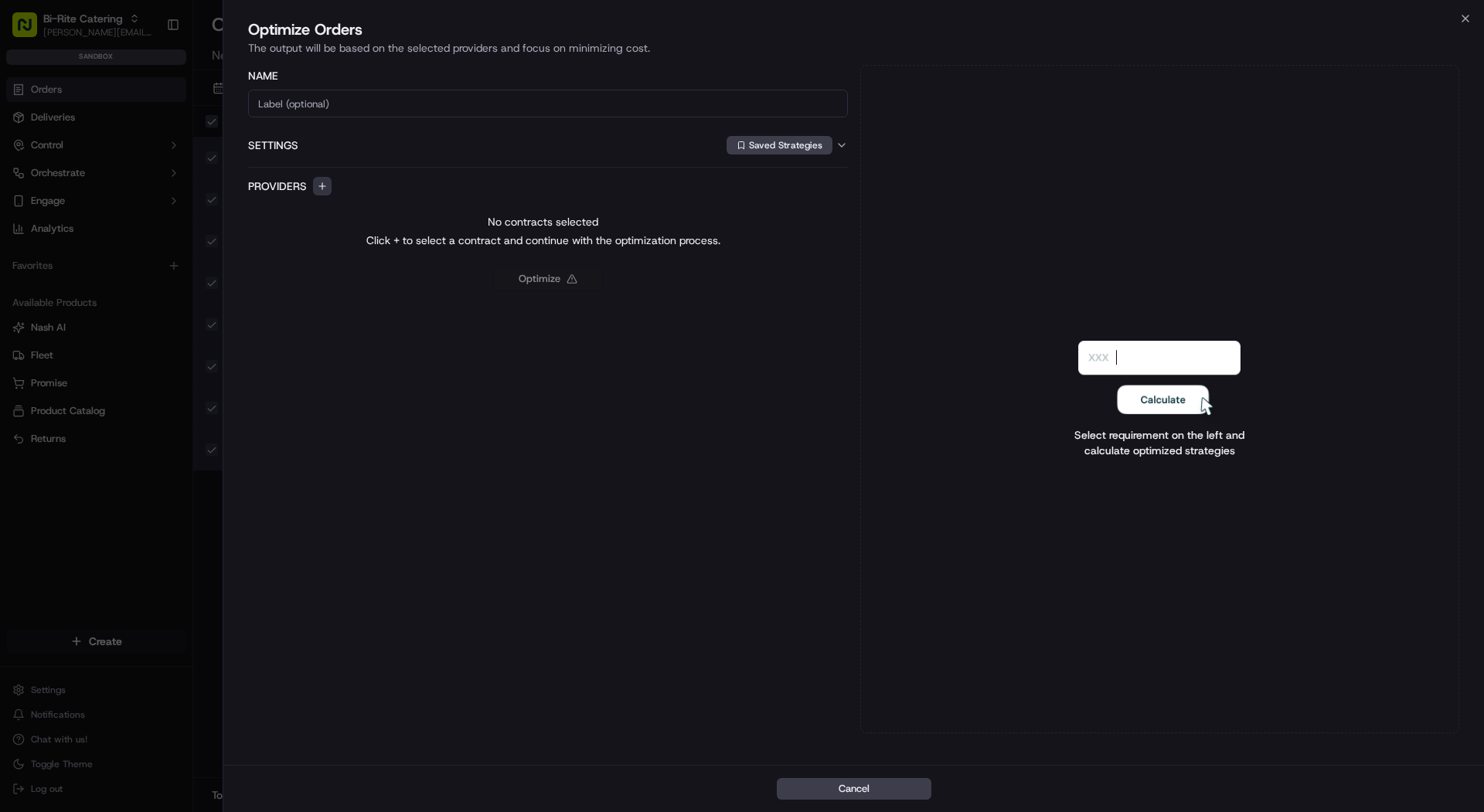
click at [322, 187] on button "button" at bounding box center [322, 186] width 19 height 19
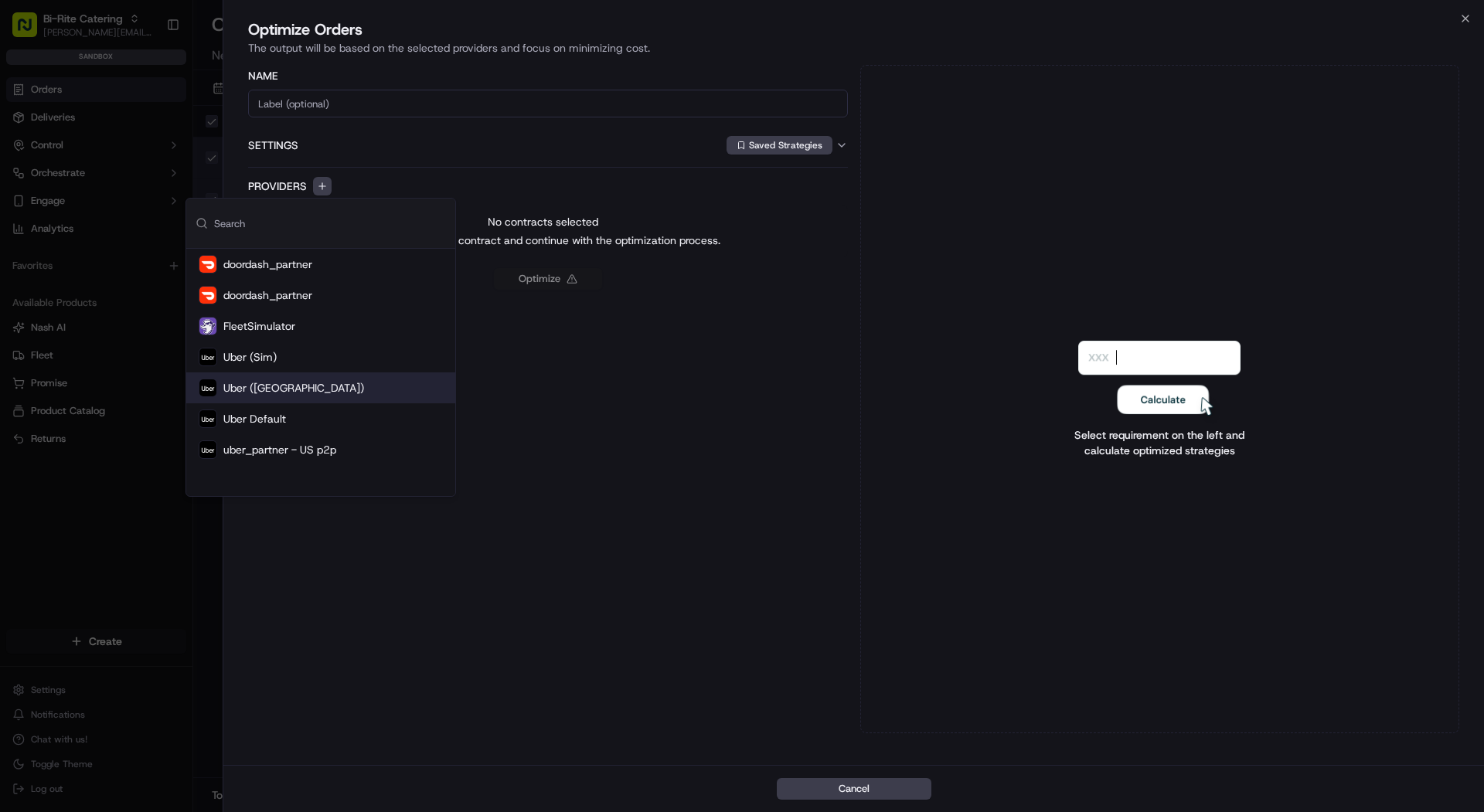
click at [299, 388] on div "Uber (UK)" at bounding box center [321, 388] width 269 height 31
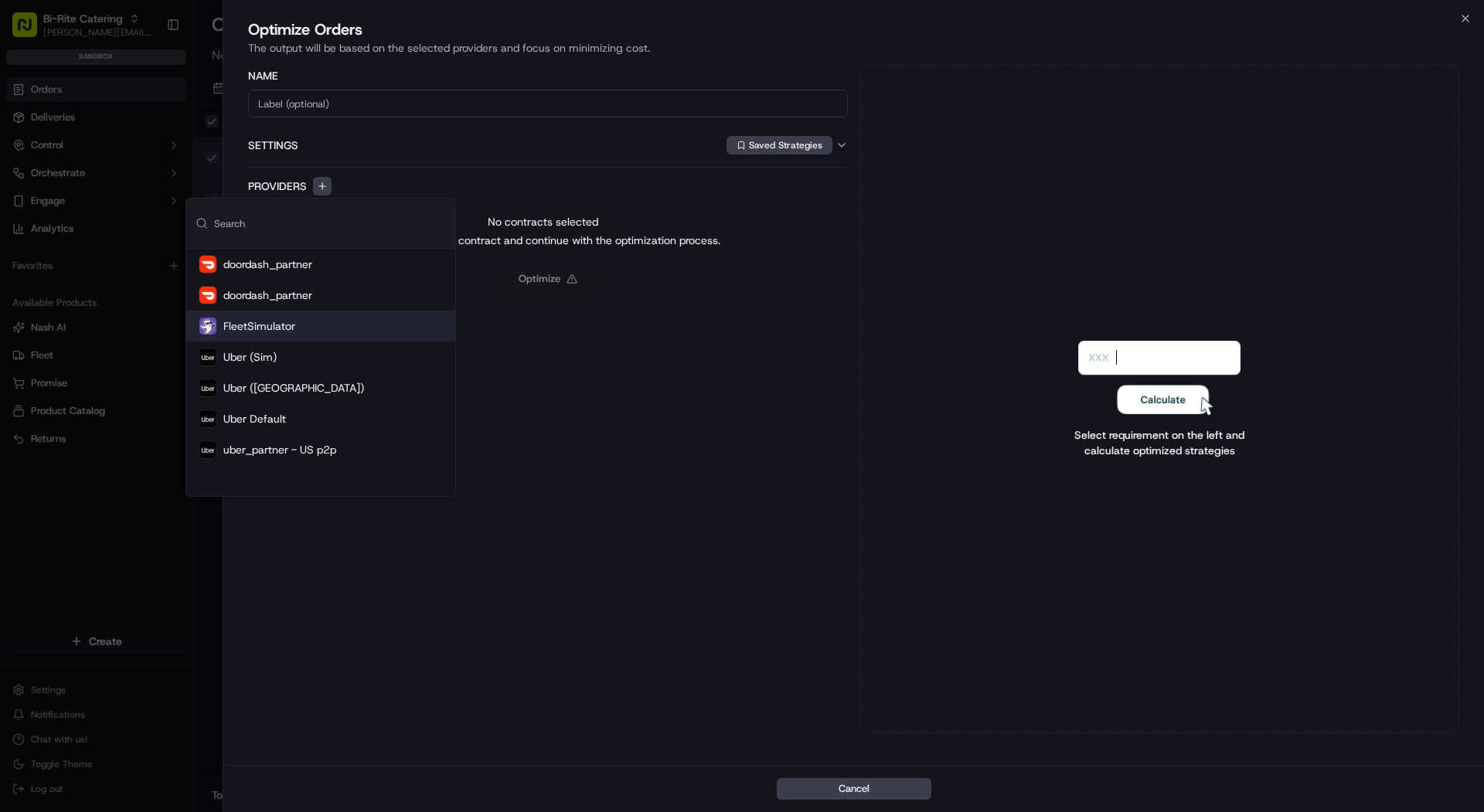
click at [299, 316] on div "FleetSimulator" at bounding box center [321, 326] width 269 height 31
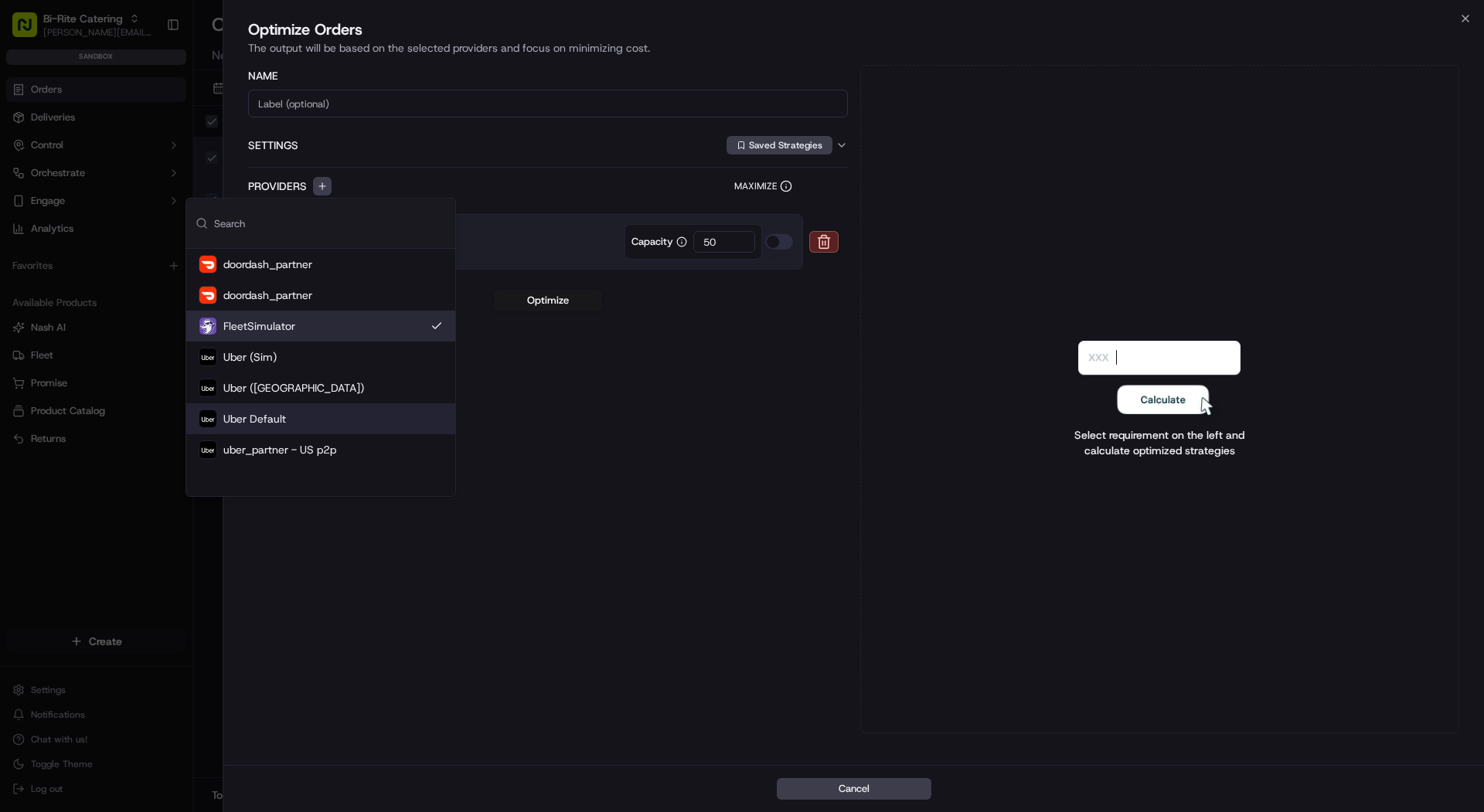
click at [294, 412] on div "Uber Default" at bounding box center [321, 419] width 269 height 31
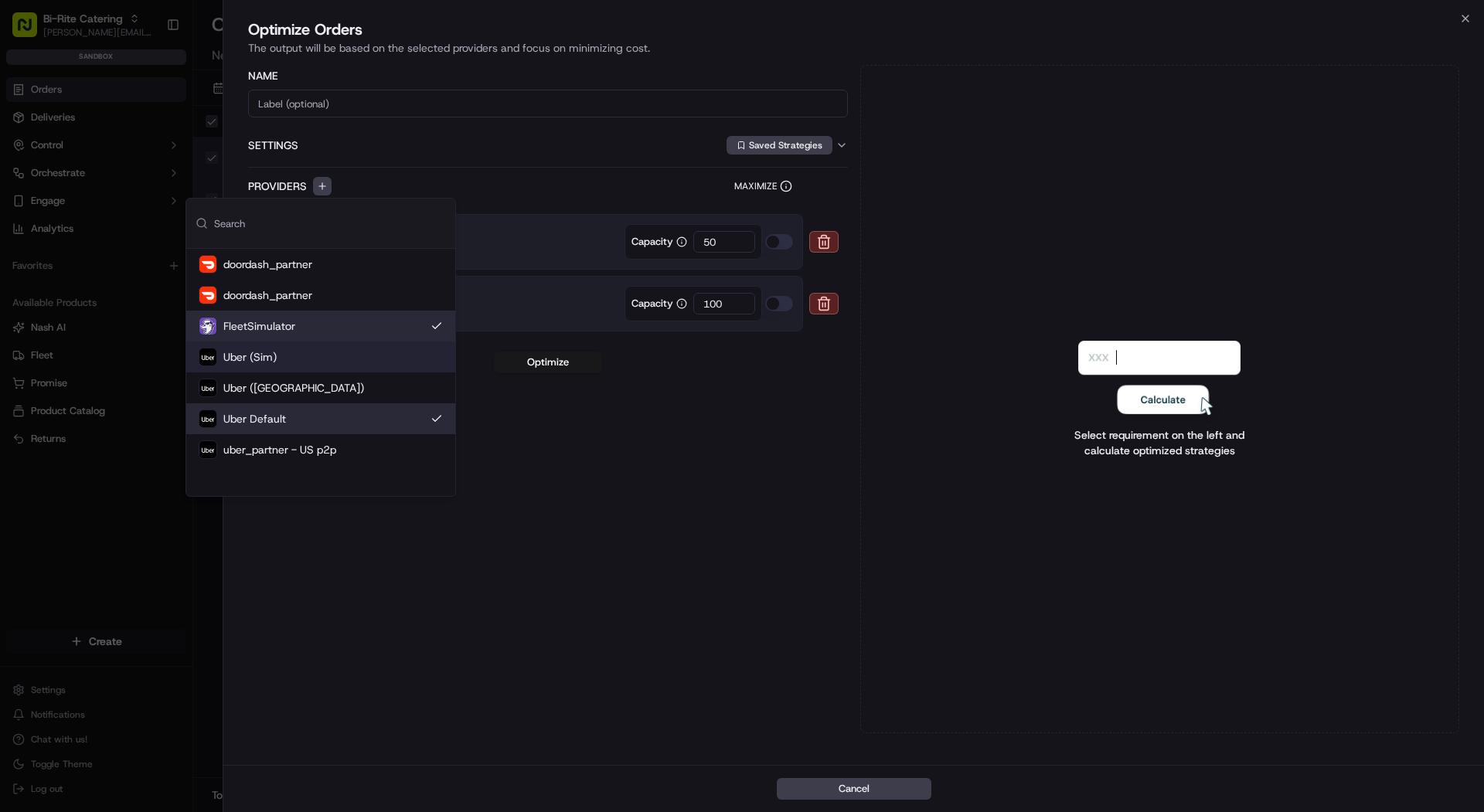
click at [772, 441] on div "Name Settings Saved Strategies Providers Maximize FleetSimulator (FleetSimulato…" at bounding box center [547, 398] width 600 height 668
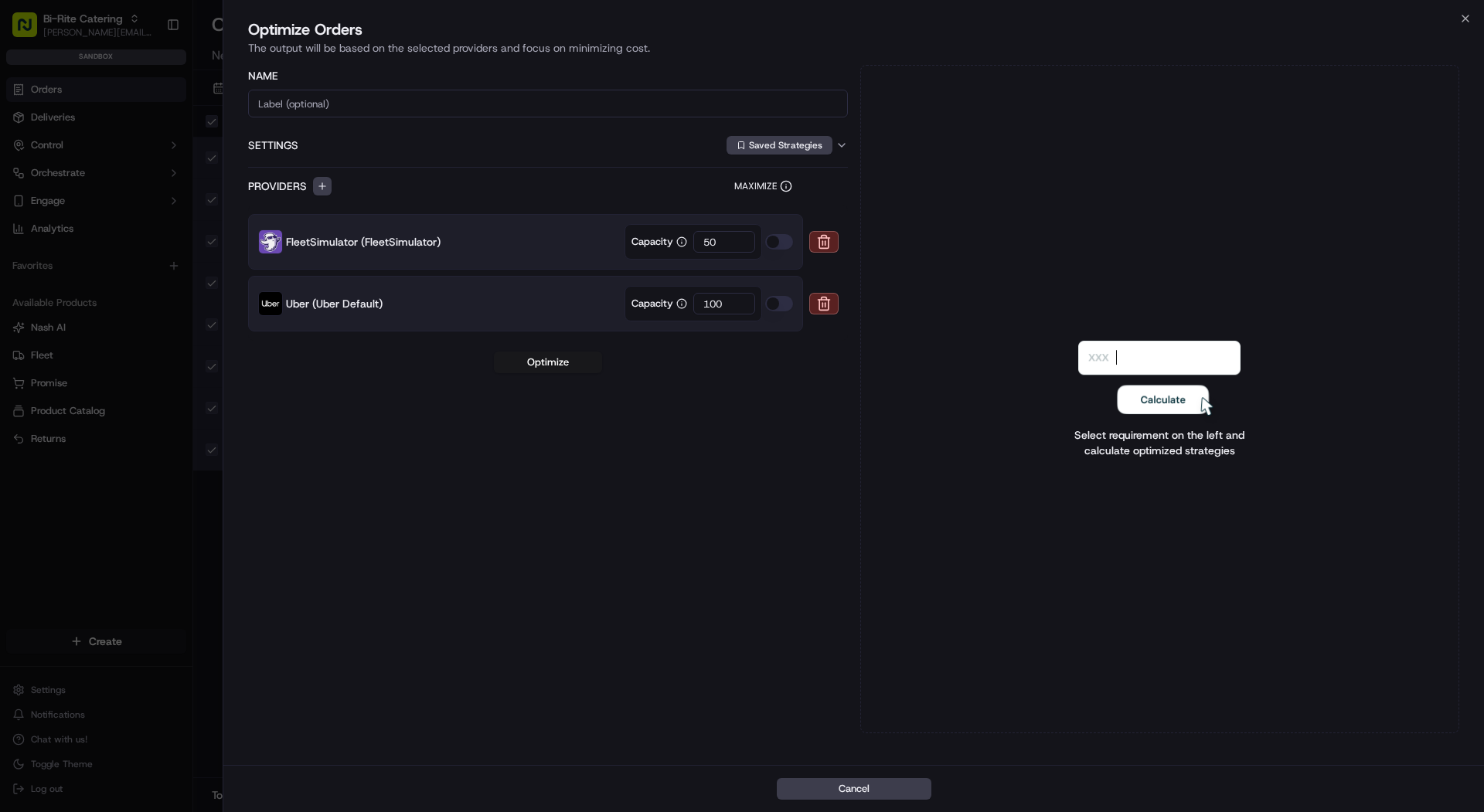
click at [547, 348] on div "Name Settings Saved Strategies Providers Maximize FleetSimulator (FleetSimulato…" at bounding box center [547, 398] width 600 height 668
click at [534, 365] on button "Optimize" at bounding box center [548, 362] width 108 height 21
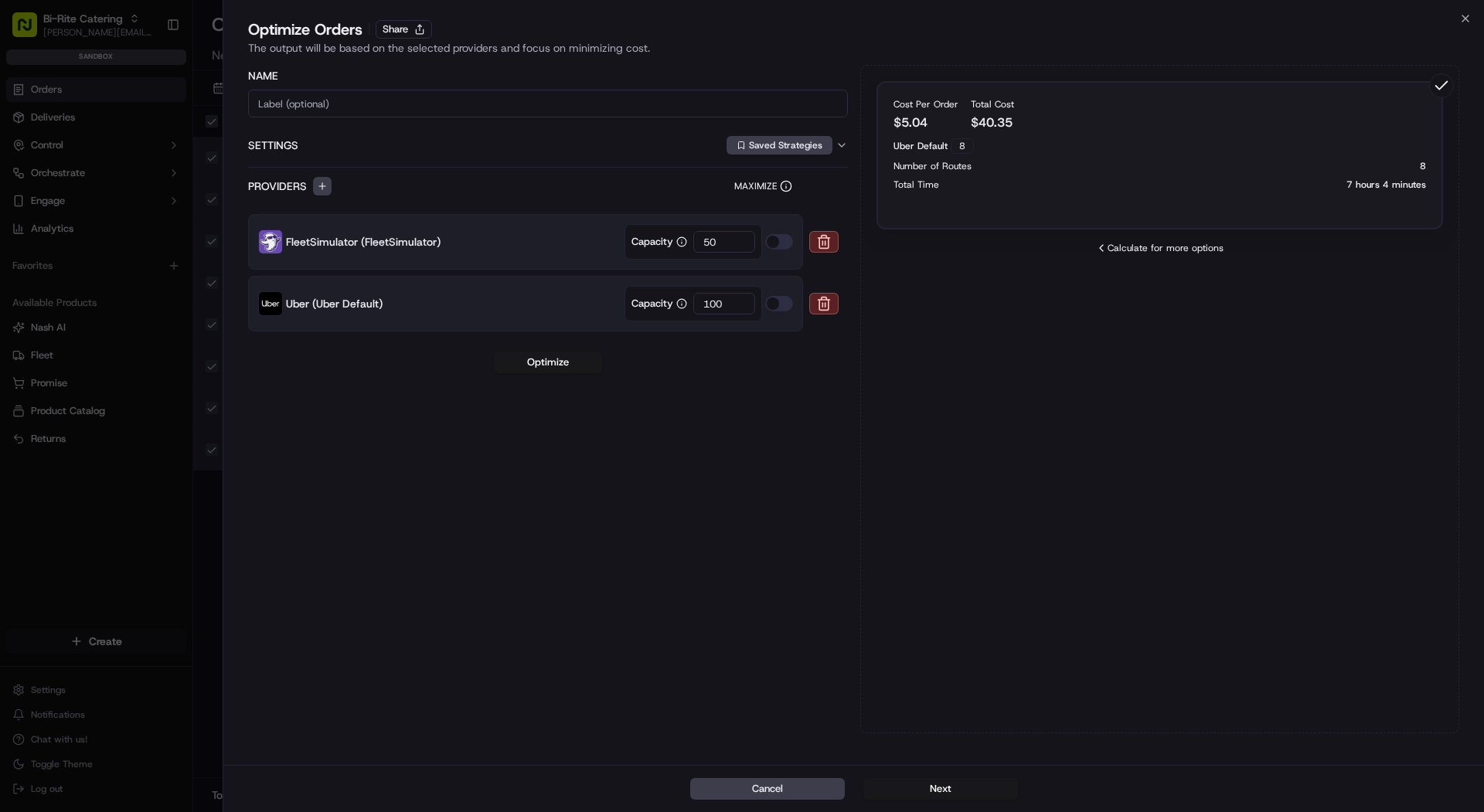
click at [1264, 136] on div "Cost Per Order $ 5.04 Total Cost $ 40.35 Uber Default 8 Number of Routes 8 Tota…" at bounding box center [1161, 155] width 568 height 148
click at [972, 794] on button "Next" at bounding box center [941, 789] width 155 height 21
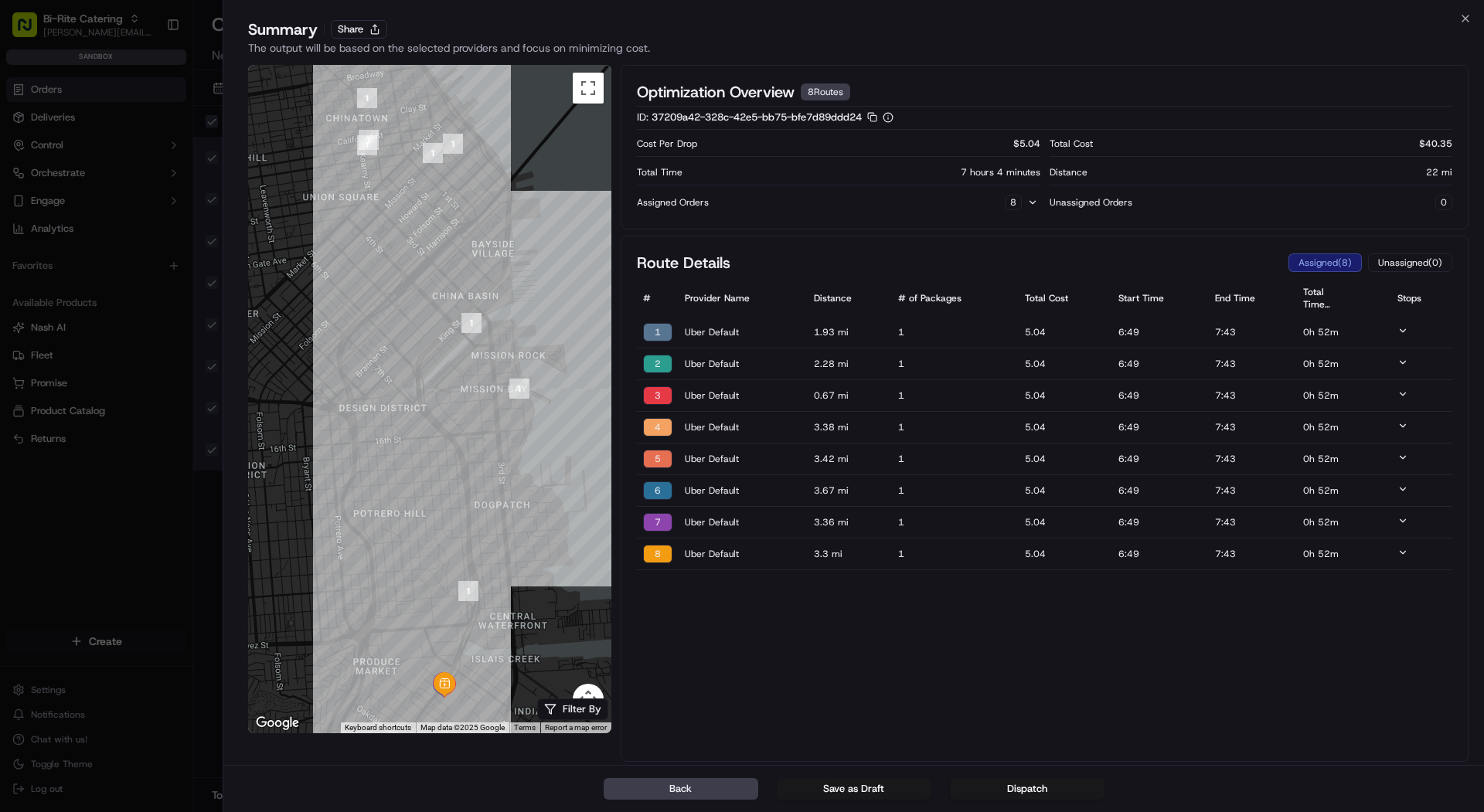
click at [668, 451] on div "5" at bounding box center [658, 459] width 29 height 19
click at [1468, 20] on icon "button" at bounding box center [1465, 18] width 12 height 12
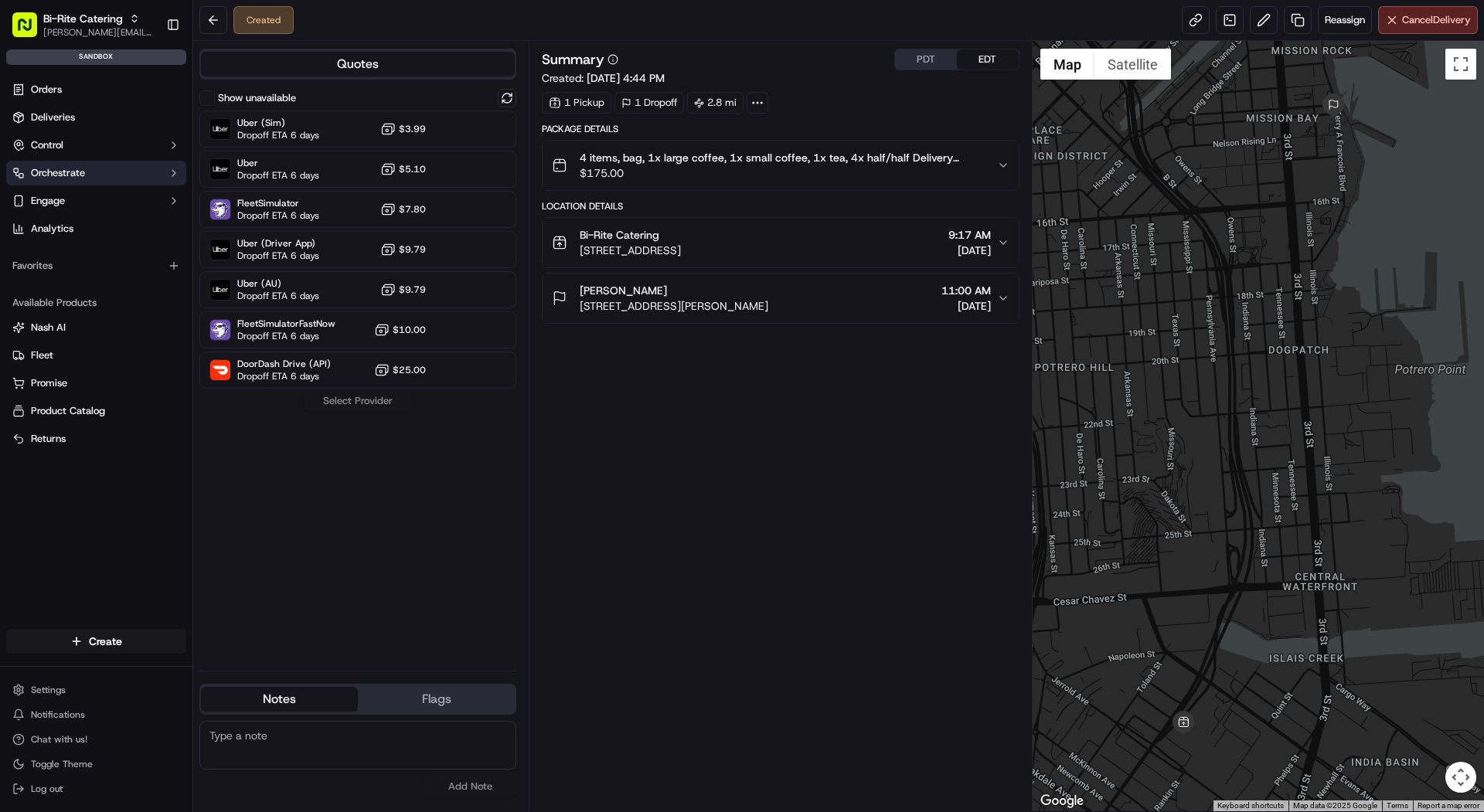
click at [107, 168] on button "Orchestrate" at bounding box center [97, 173] width 180 height 25
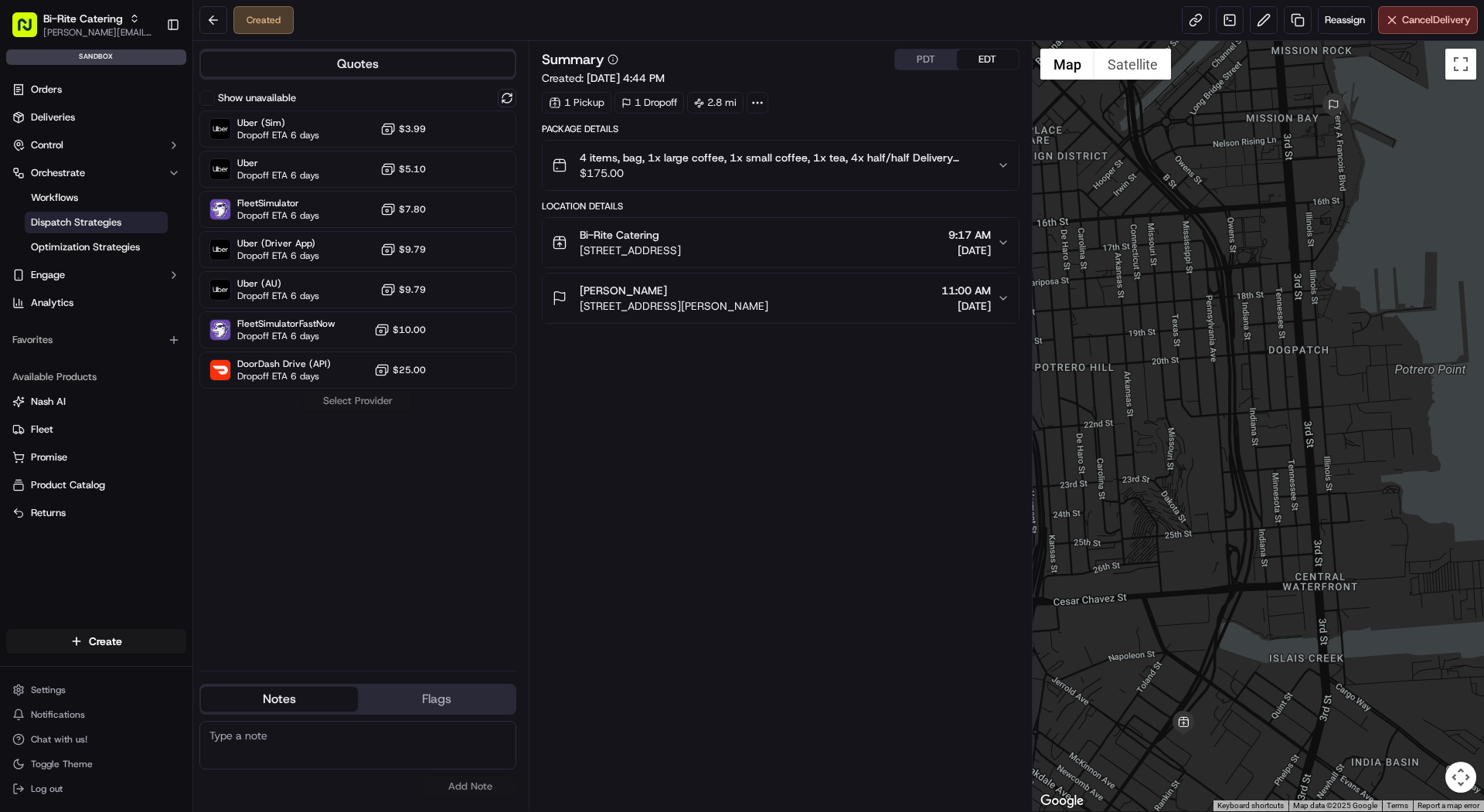
click at [97, 228] on link "Dispatch Strategies" at bounding box center [96, 222] width 143 height 21
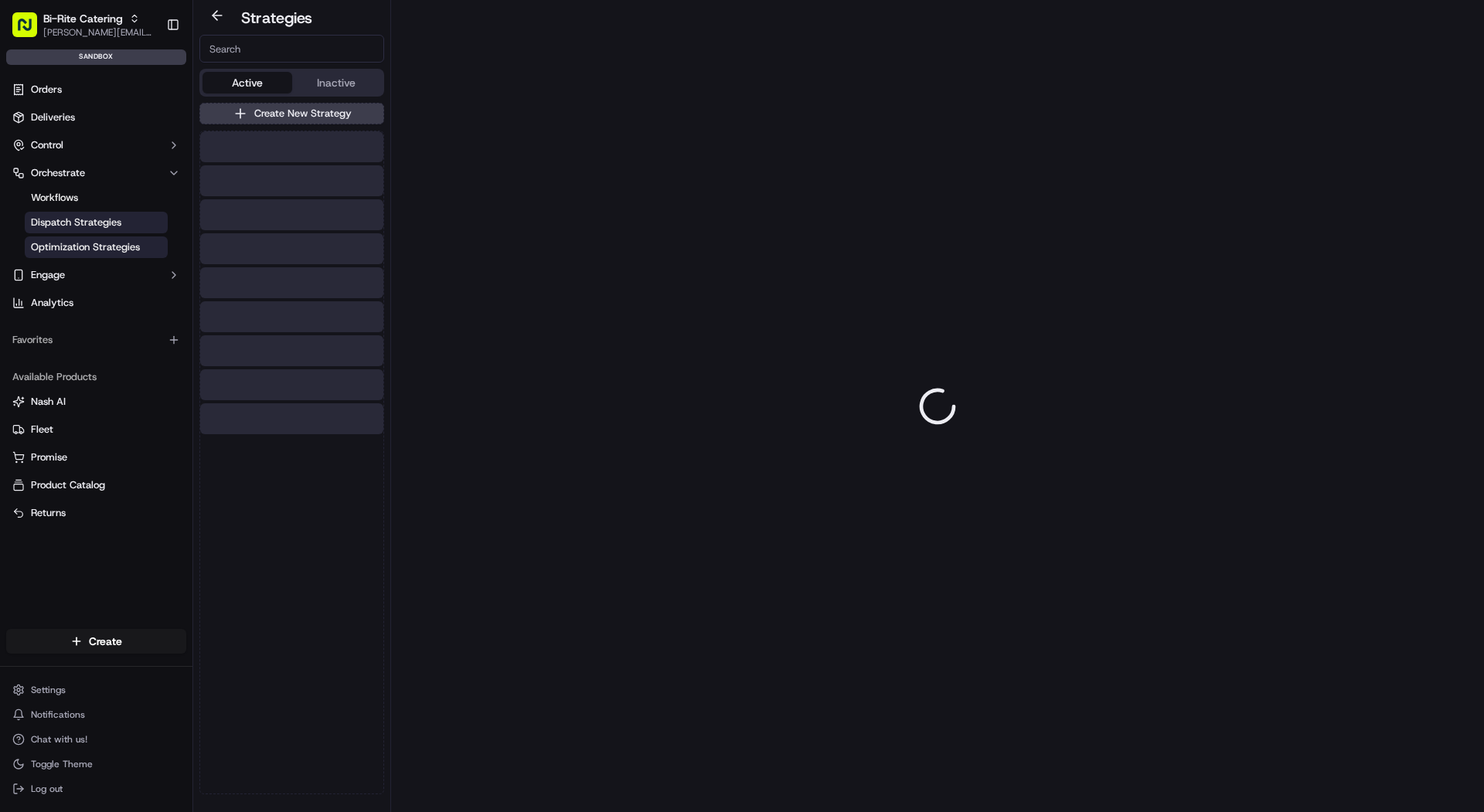
click at [97, 255] on link "Optimization Strategies" at bounding box center [96, 247] width 143 height 21
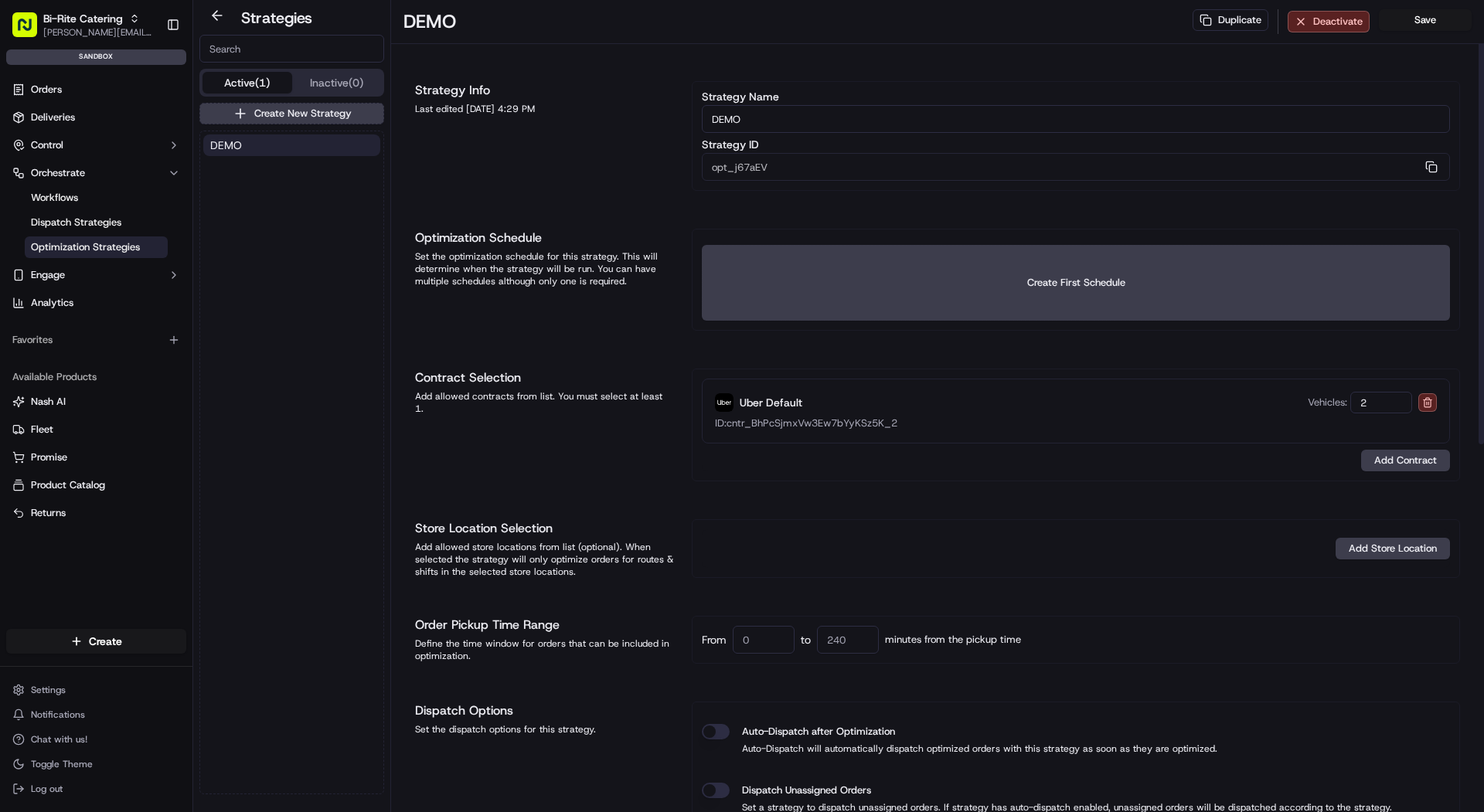
click at [1434, 410] on div "Vehicles: 2" at bounding box center [1373, 402] width 129 height 21
click at [1392, 401] on input "2" at bounding box center [1382, 402] width 62 height 21
type input "0"
